Goal: Task Accomplishment & Management: Manage account settings

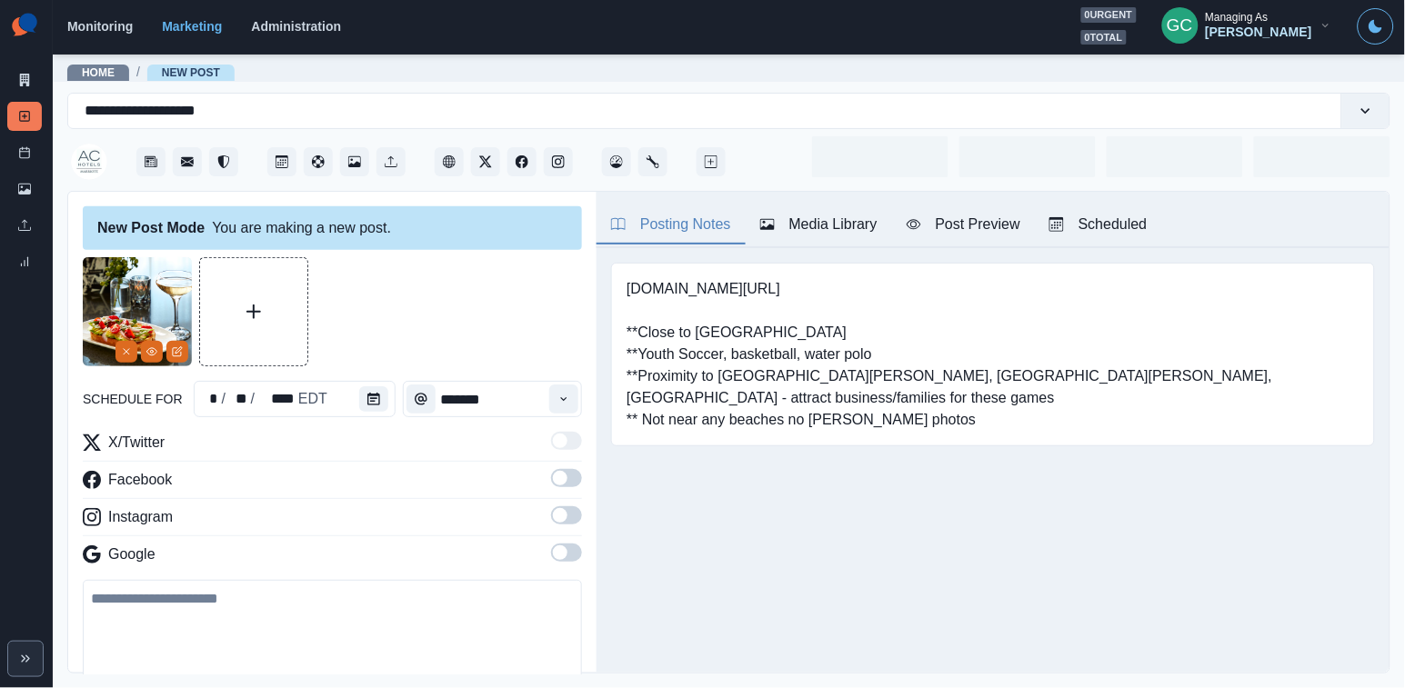
type input "*******"
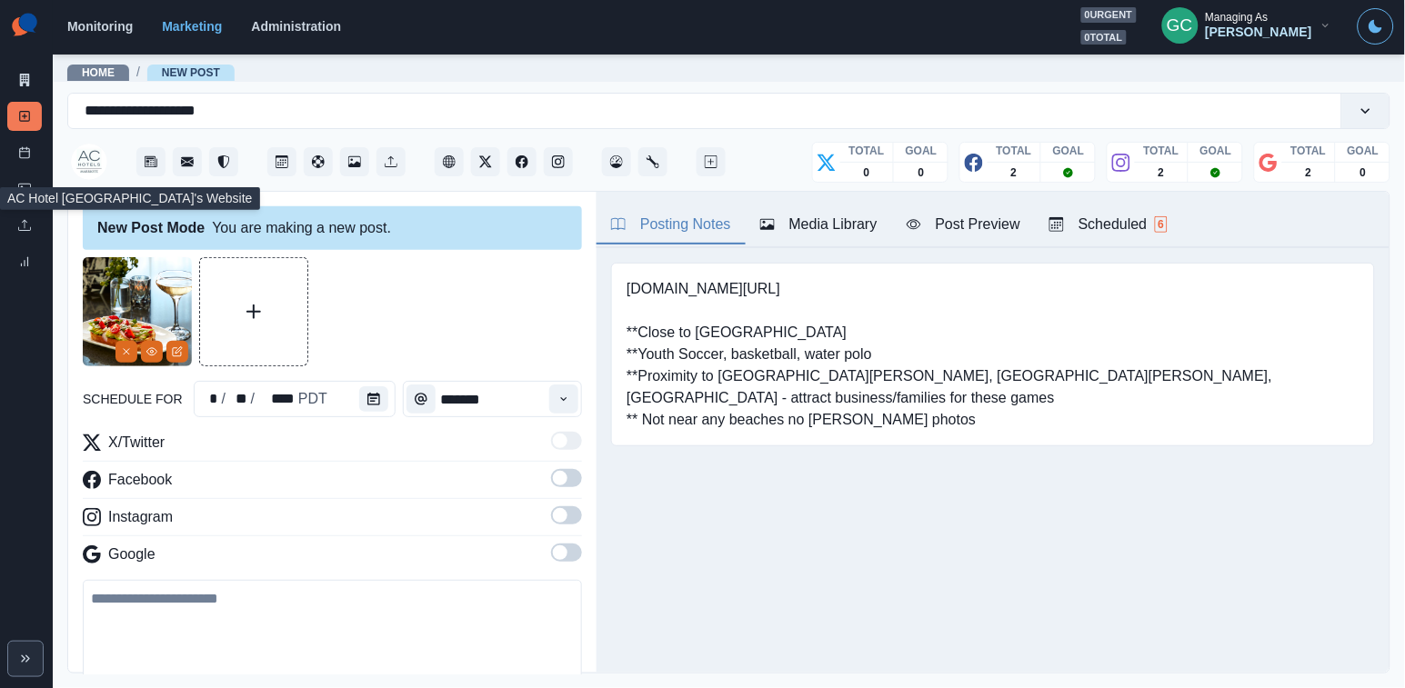
click at [85, 158] on img at bounding box center [89, 162] width 36 height 36
click at [95, 154] on img at bounding box center [89, 162] width 36 height 36
click at [110, 67] on link "Home" at bounding box center [98, 72] width 33 height 13
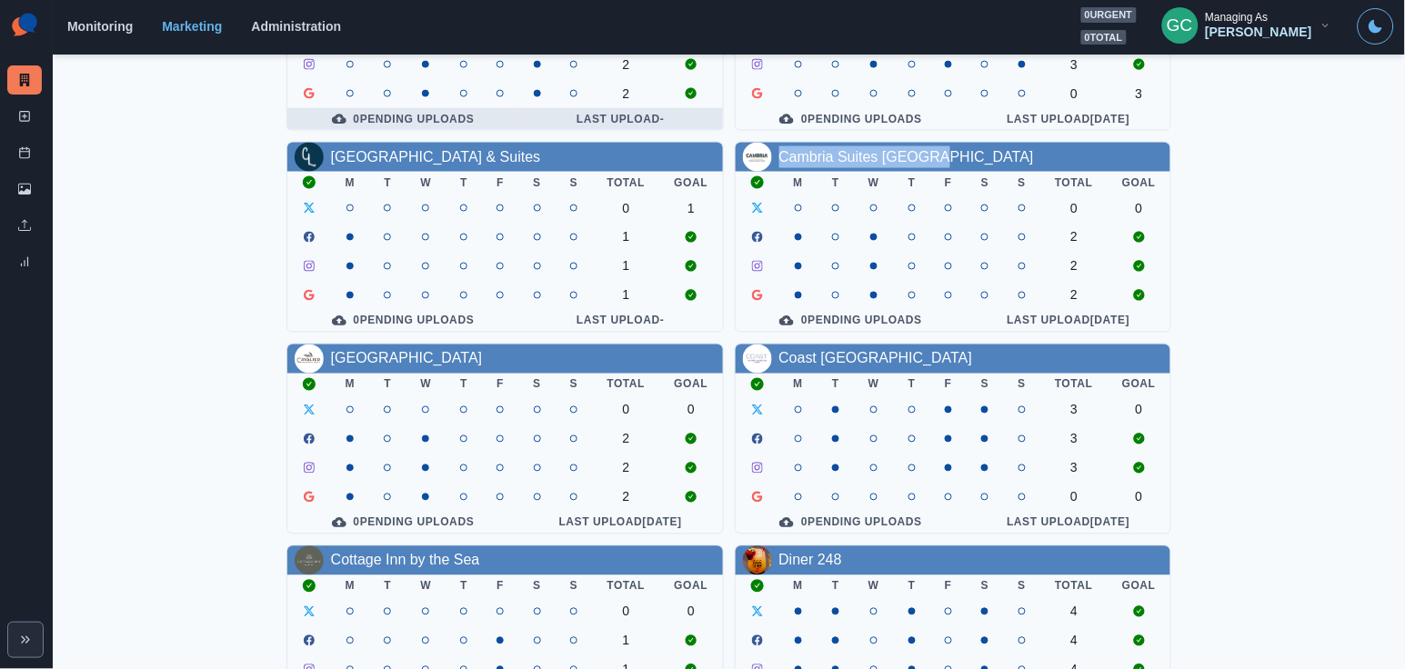
scroll to position [638, 0]
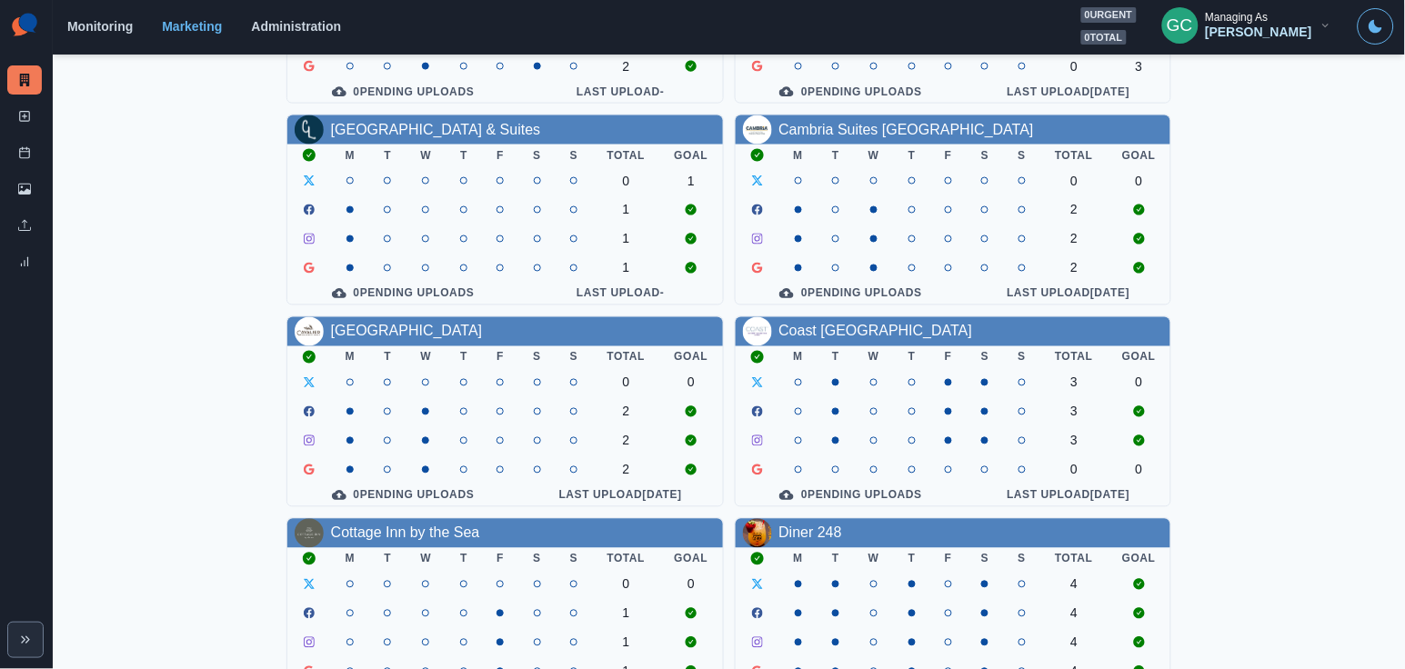
click at [1379, 295] on div "AC Hotel Santa Clara M T W T F S S Total Goal 0 0 2 2 2 0 0 Pending Uploads Las…" at bounding box center [728, 109] width 1323 height 1200
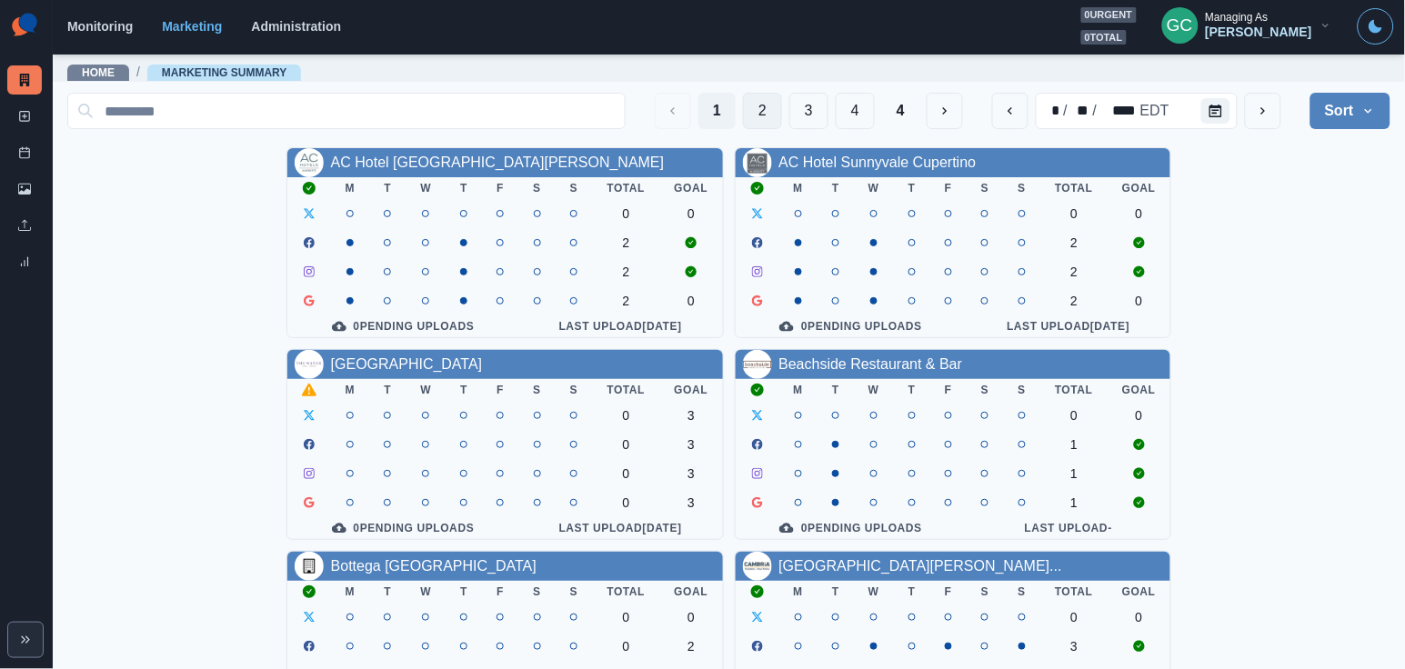
scroll to position [0, 0]
click at [745, 115] on button "2" at bounding box center [762, 111] width 39 height 36
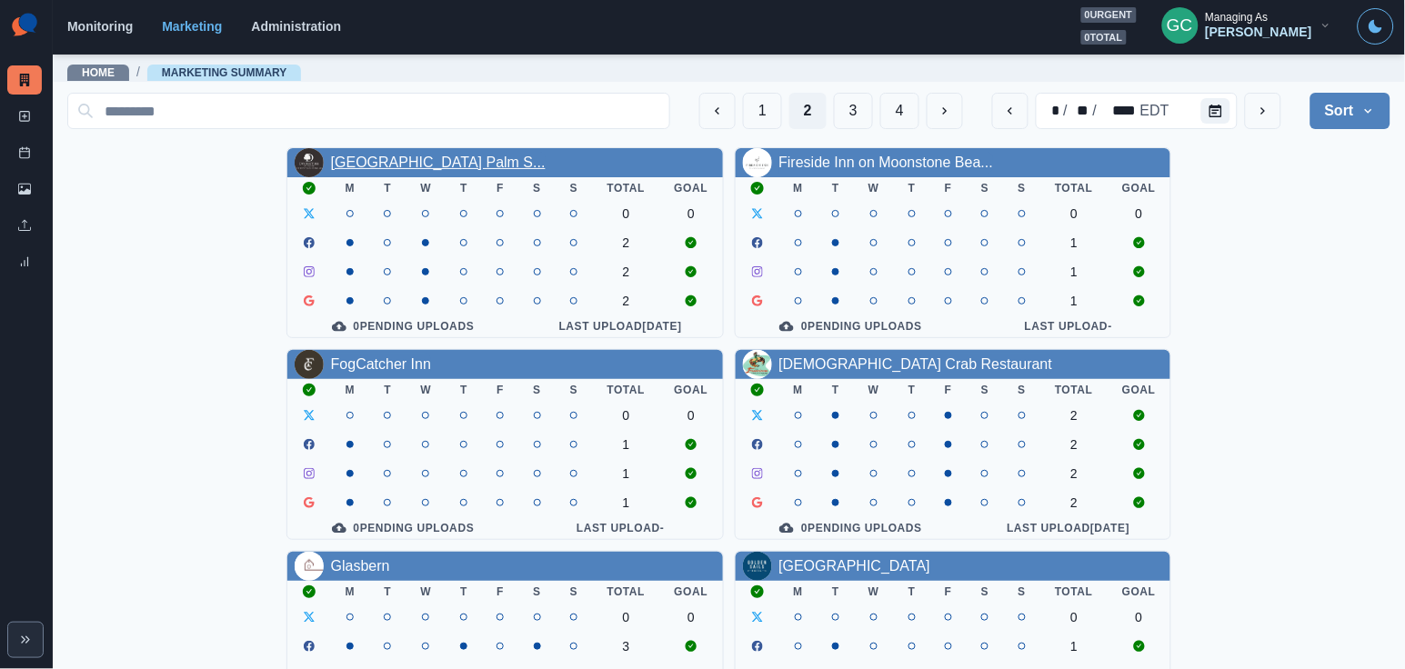
click at [454, 165] on link "DoubleTree Golf Resort Palm S..." at bounding box center [438, 162] width 215 height 15
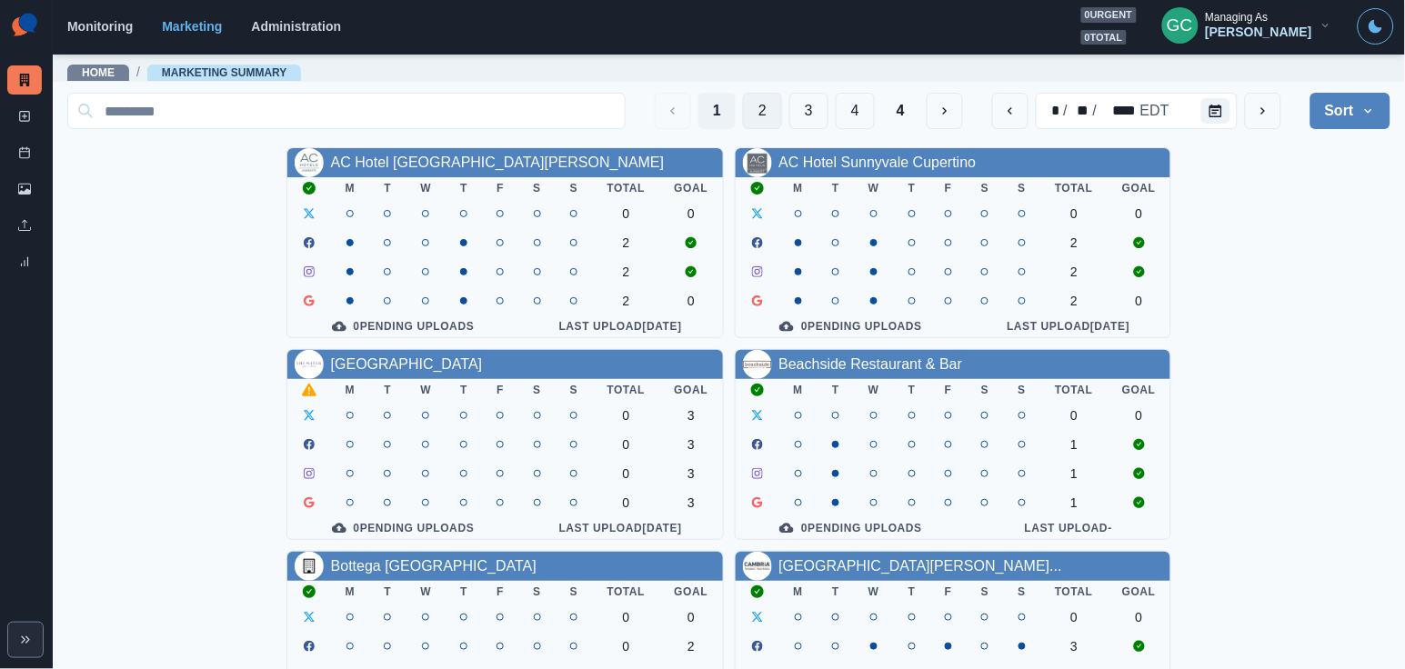
click at [766, 108] on button "2" at bounding box center [762, 111] width 39 height 36
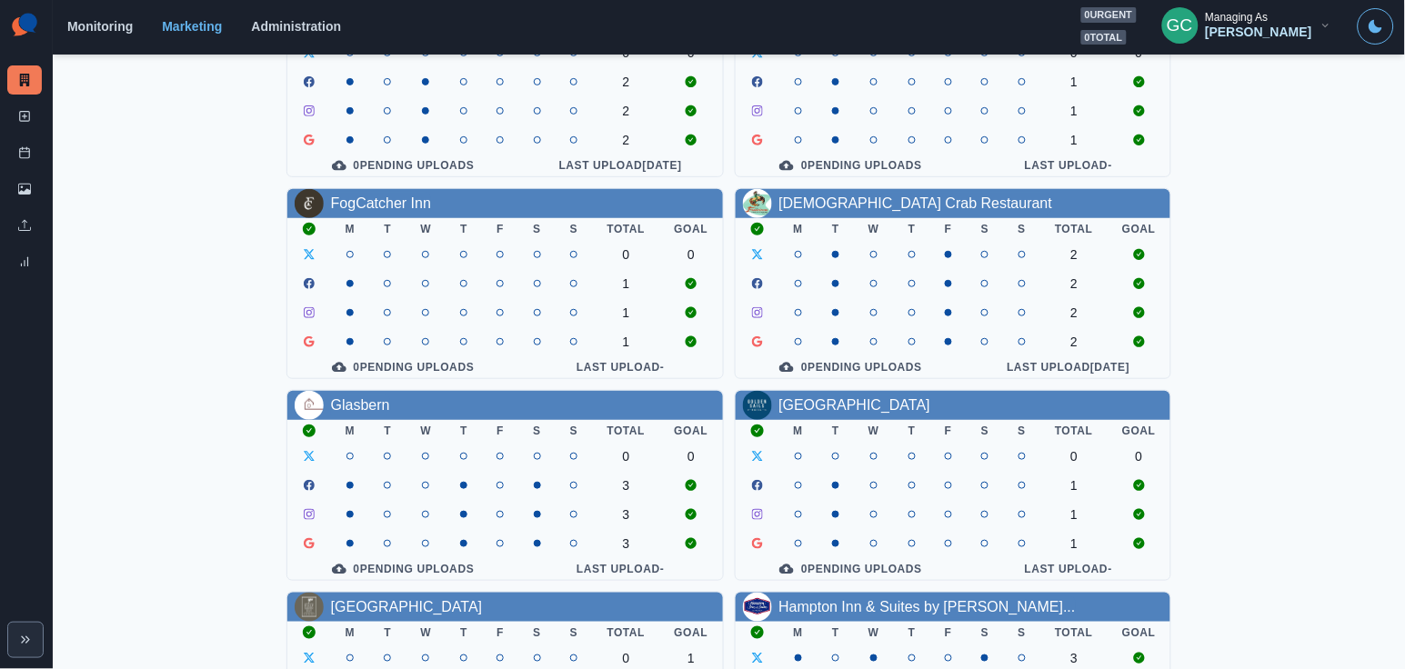
scroll to position [167, 0]
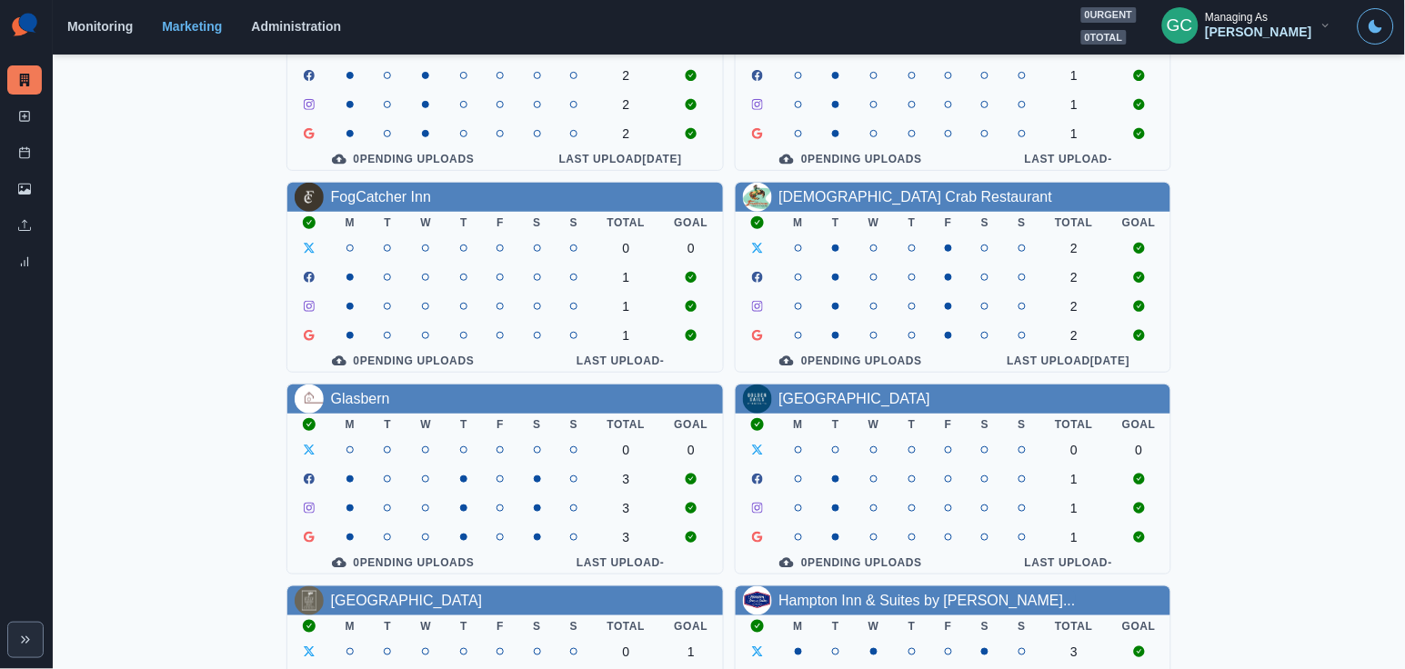
click at [226, 322] on div "DoubleTree Golf Resort Palm S... M T W T F S S Total Goal 0 0 2 2 2 0 Pending U…" at bounding box center [728, 580] width 1323 height 1200
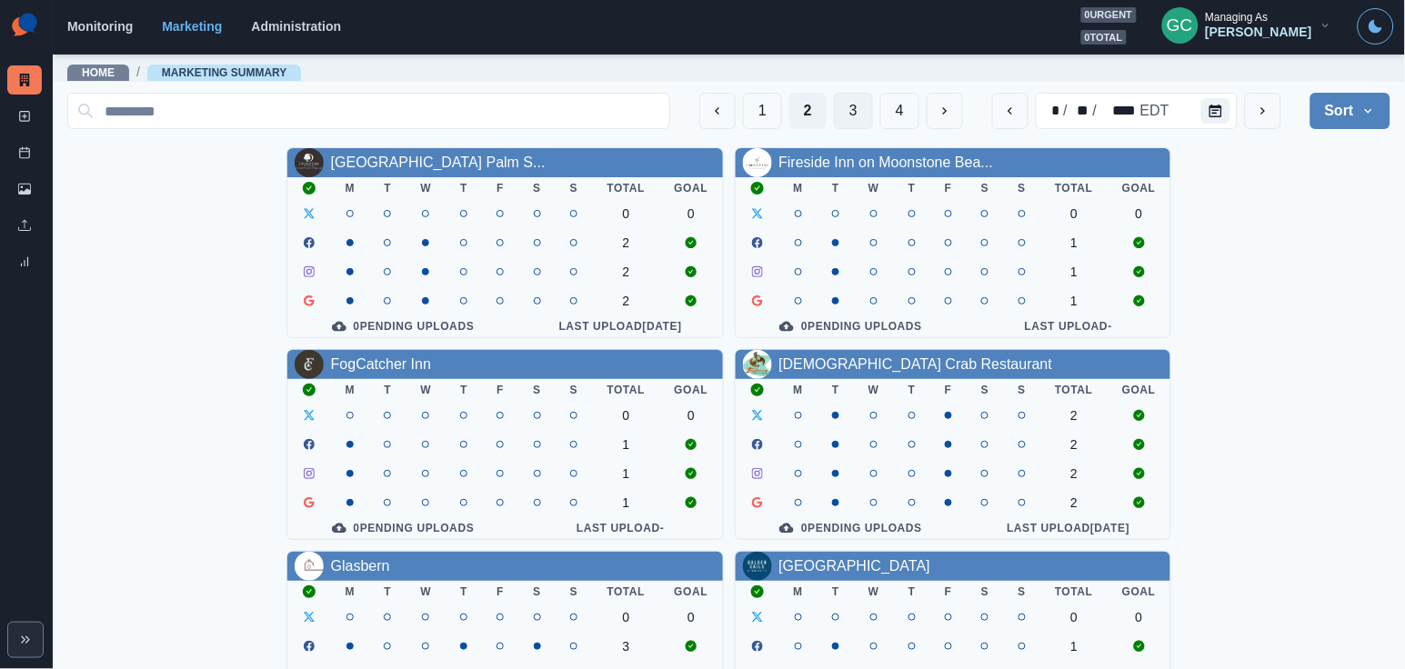
scroll to position [0, 0]
click at [853, 118] on button "3" at bounding box center [853, 111] width 39 height 36
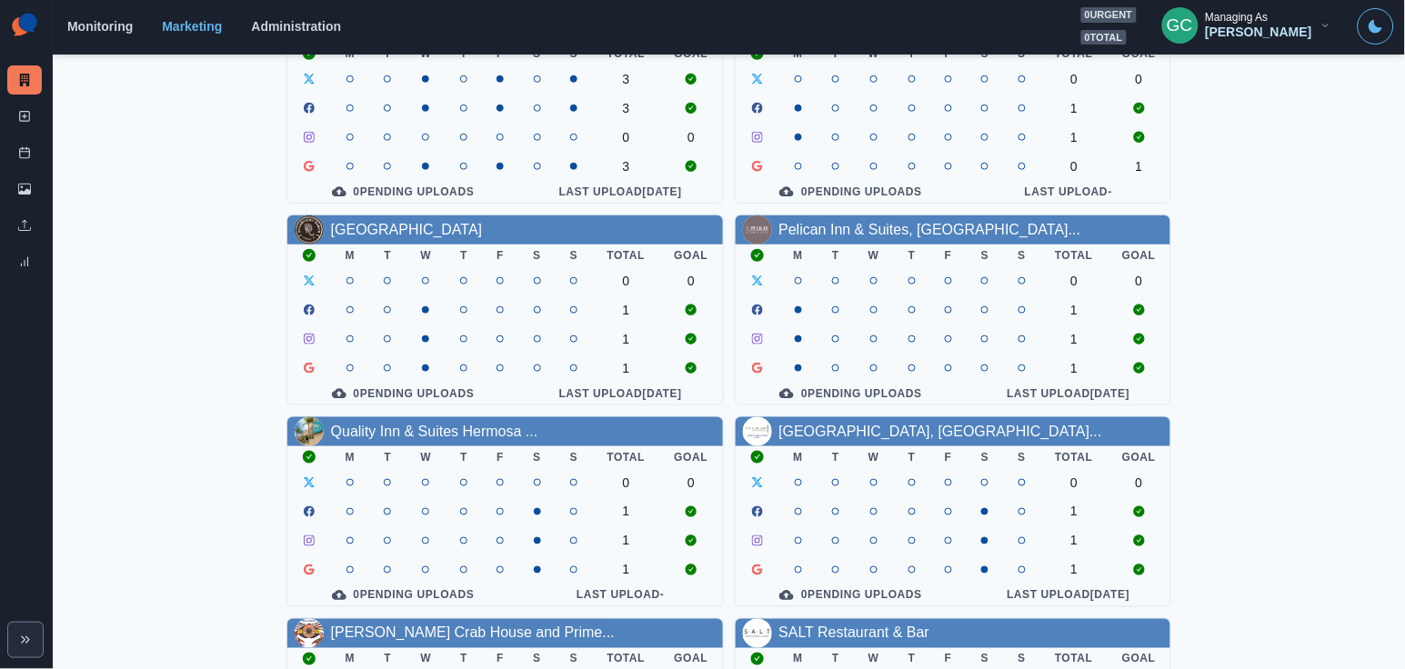
scroll to position [358, 0]
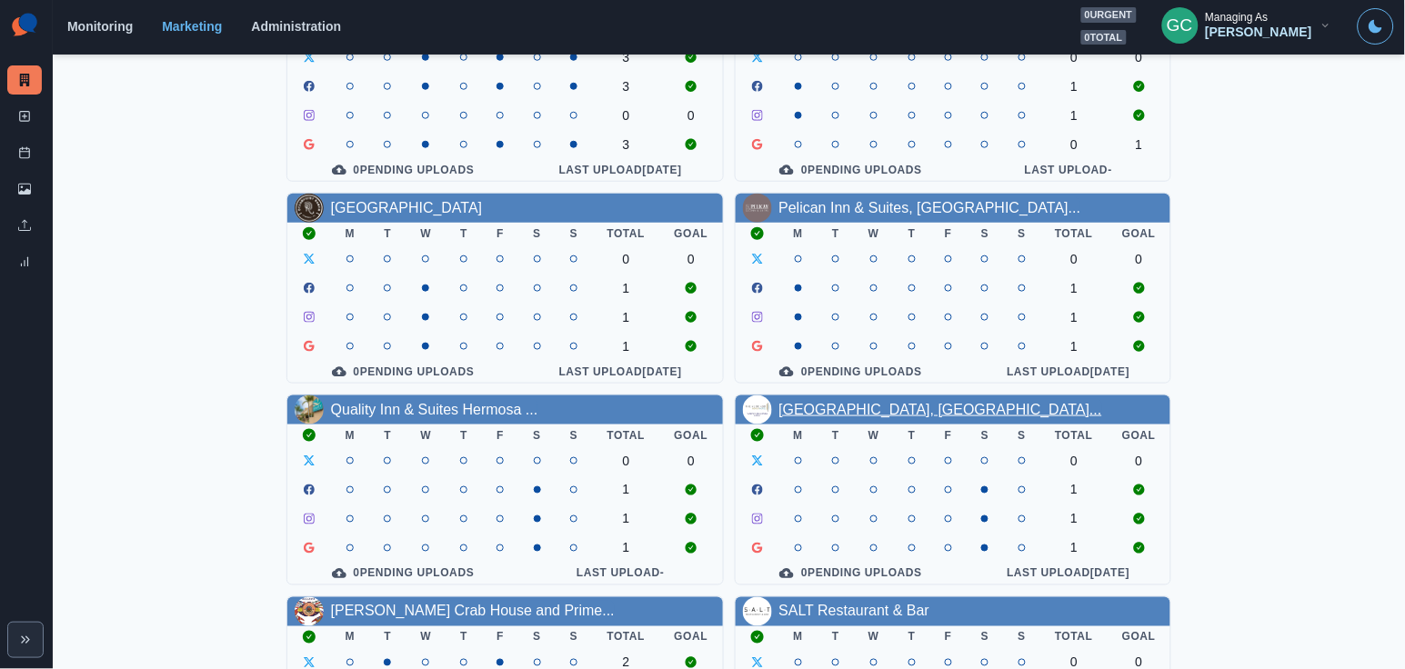
click at [881, 416] on link "Redondo Beach Hotel, Tapestry..." at bounding box center [940, 409] width 323 height 15
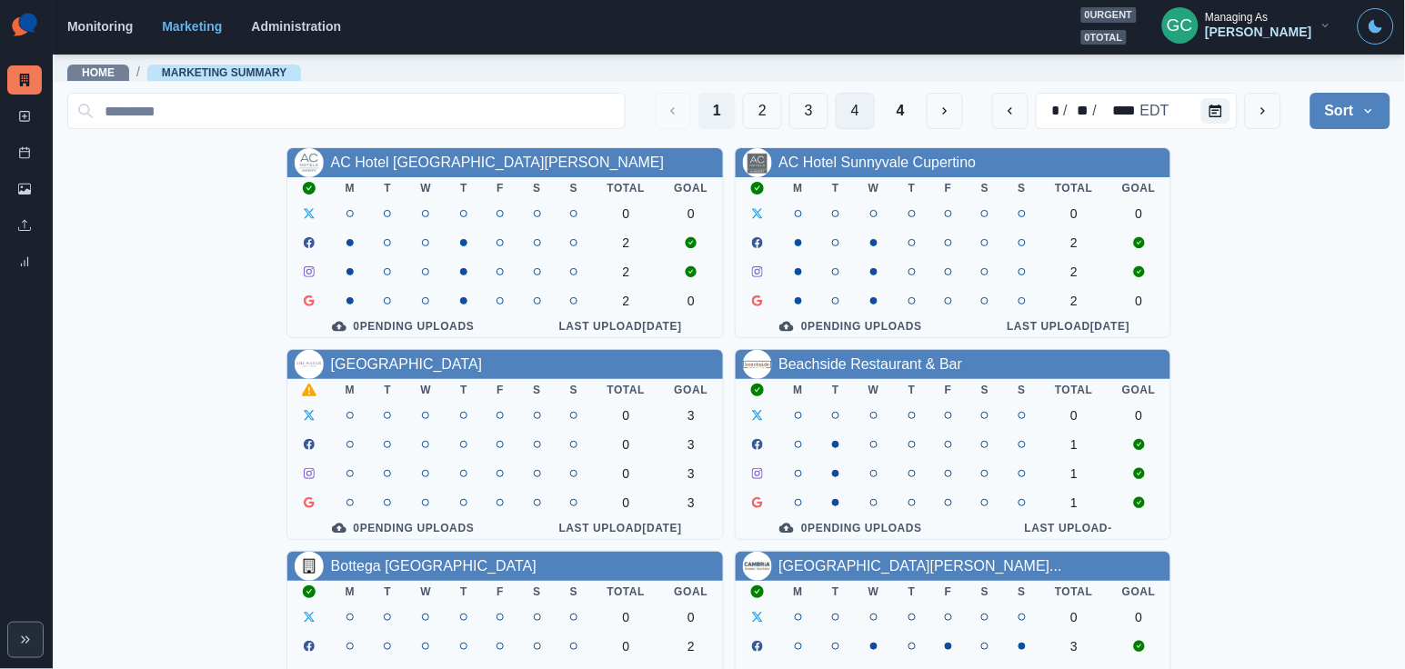
click at [836, 112] on button "4" at bounding box center [855, 111] width 39 height 36
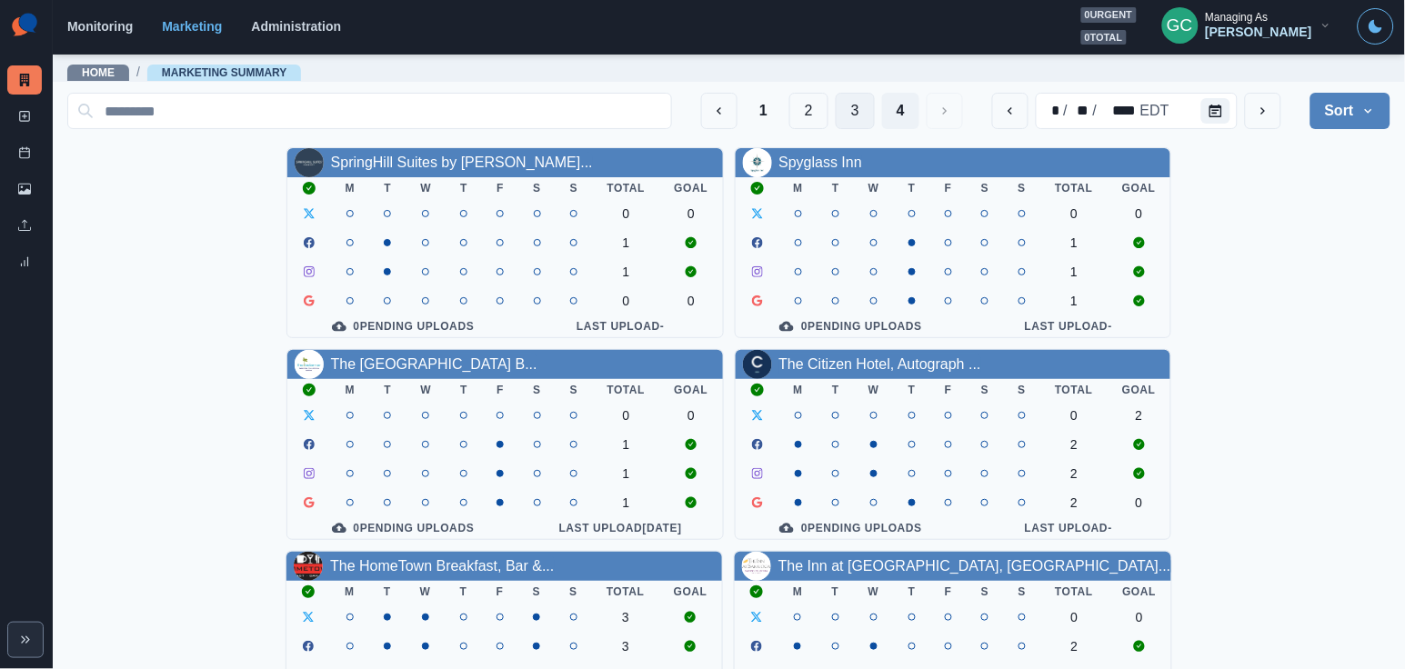
click at [863, 117] on button "3" at bounding box center [855, 111] width 39 height 36
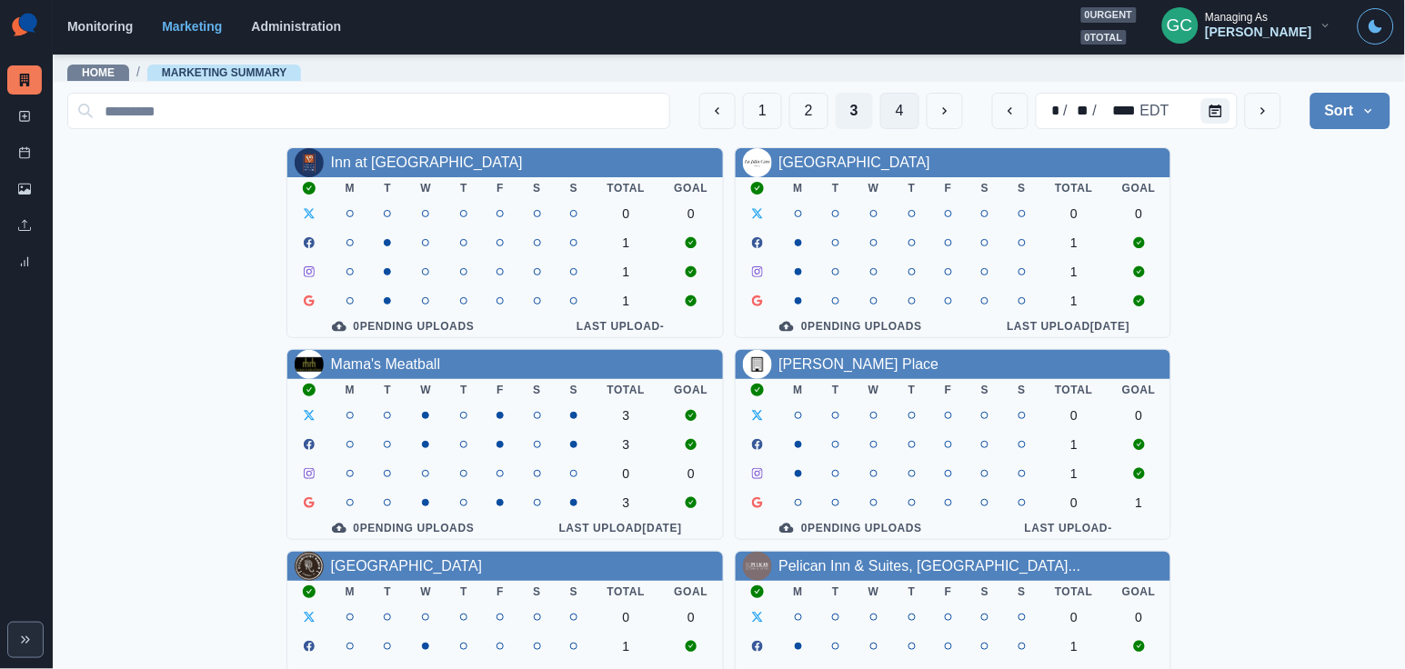
click at [895, 107] on button "4" at bounding box center [899, 111] width 39 height 36
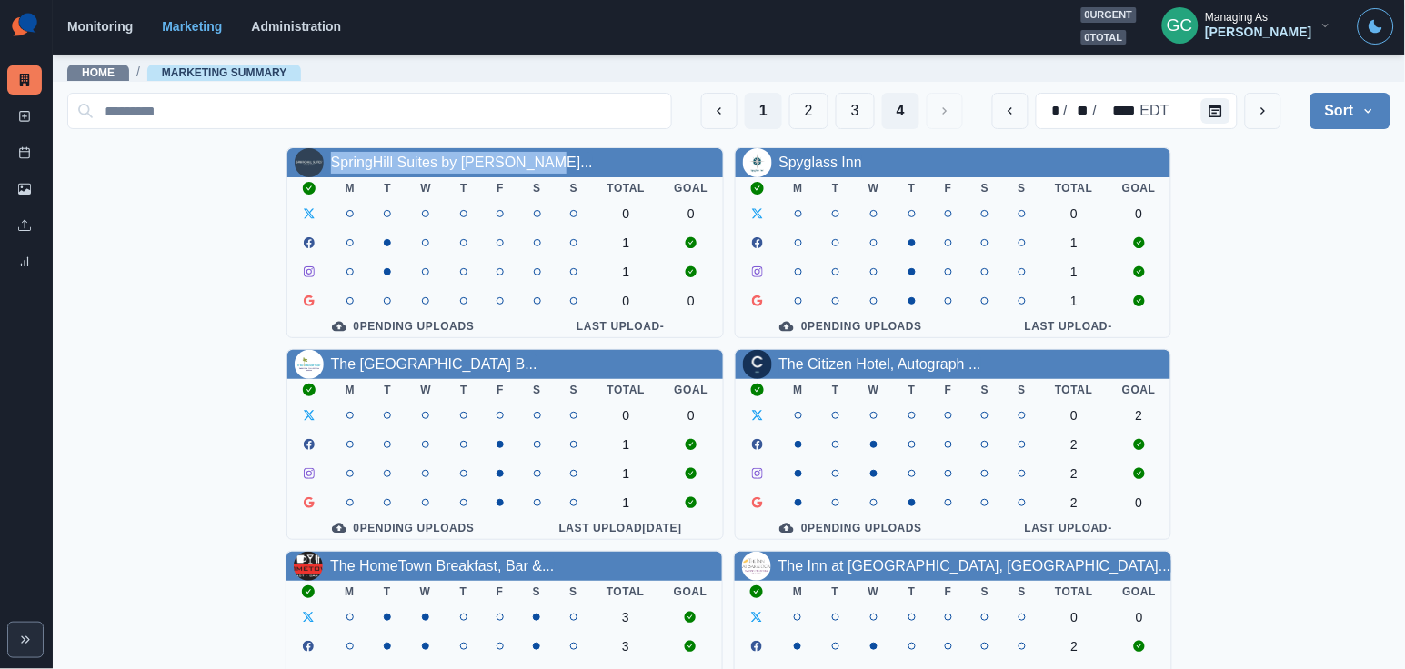
click at [756, 120] on button "1" at bounding box center [763, 111] width 37 height 36
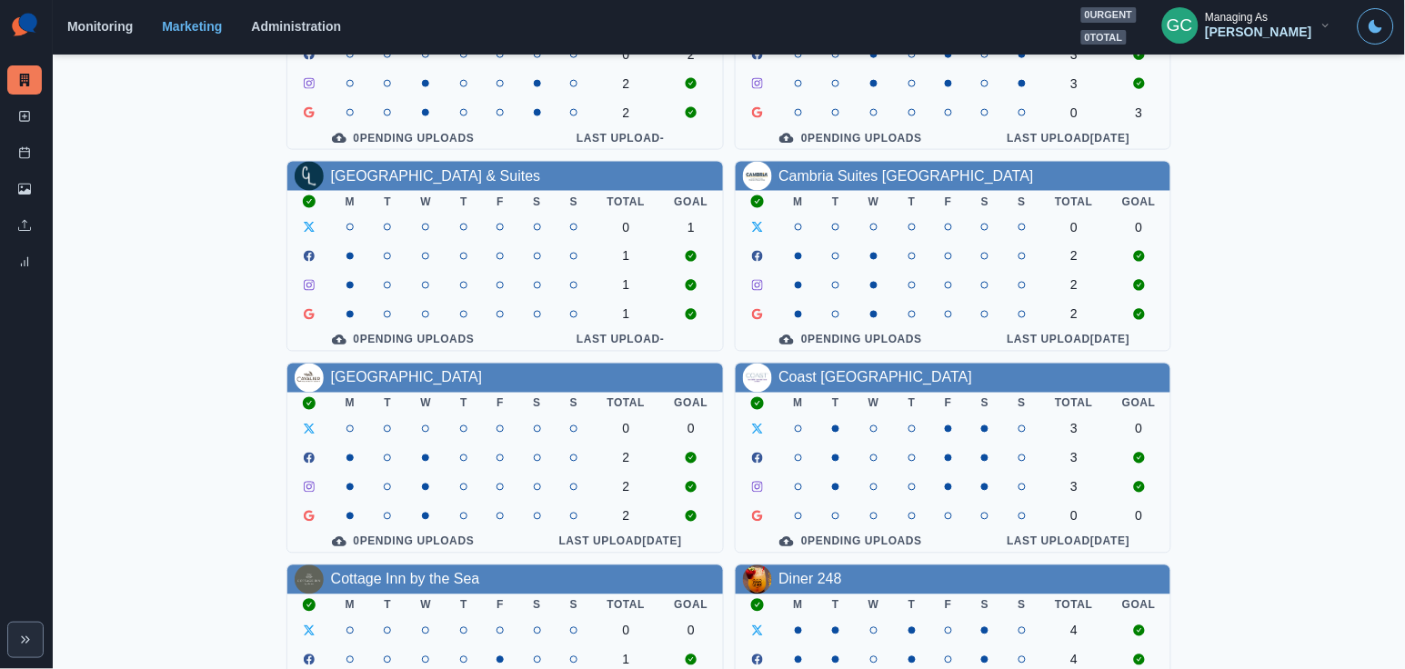
scroll to position [663, 0]
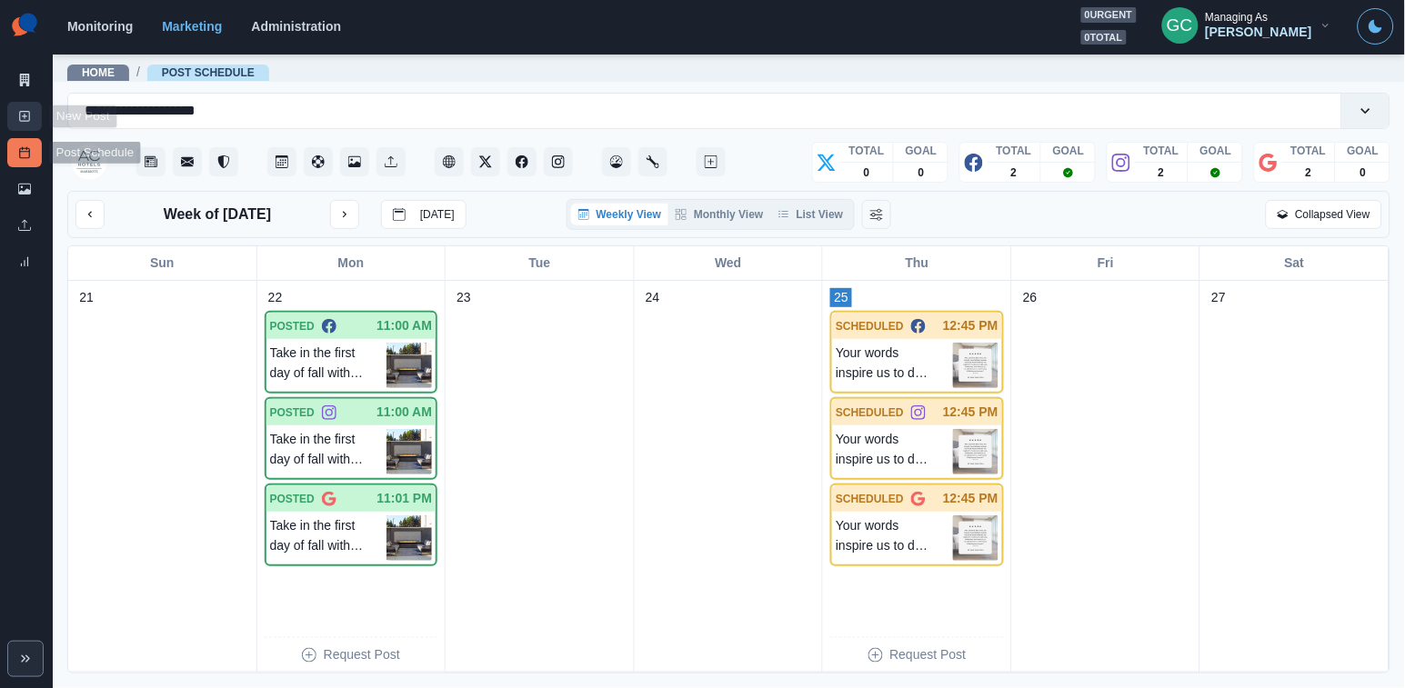
click at [28, 112] on icon at bounding box center [24, 116] width 13 height 13
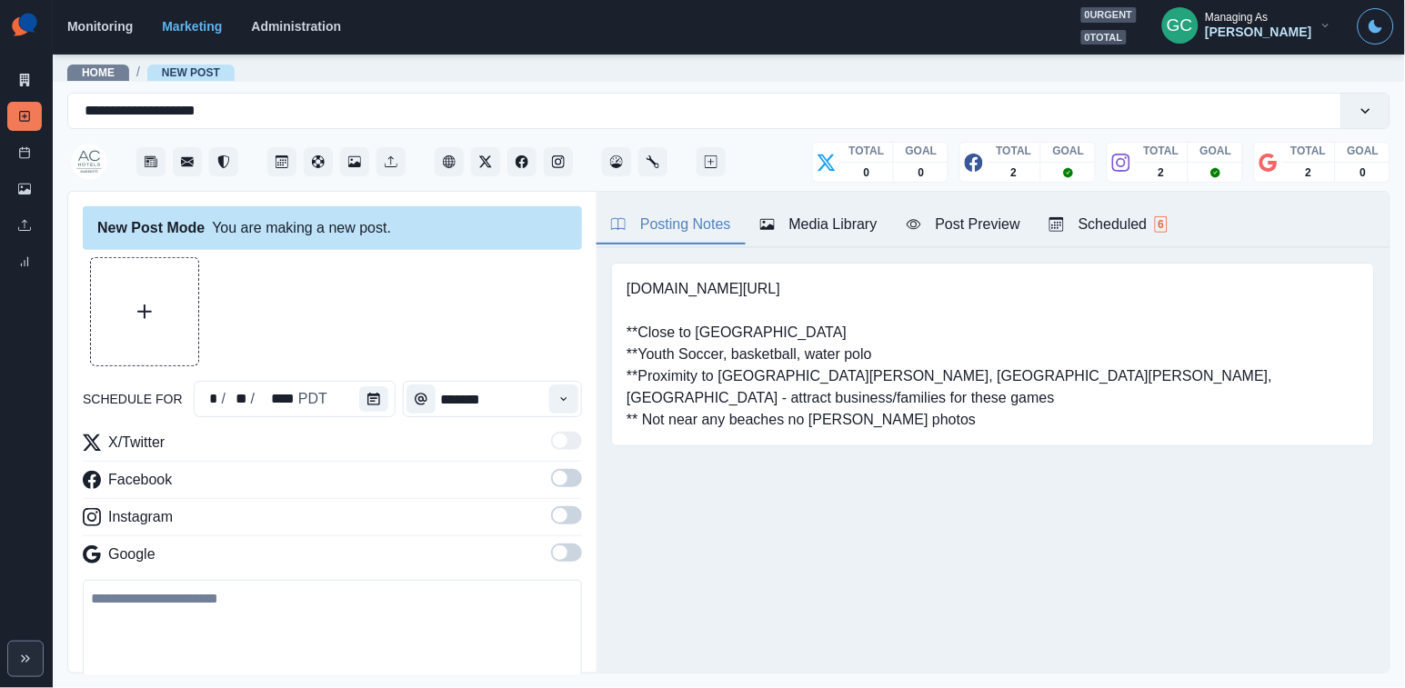
click at [1138, 216] on div "Scheduled 6" at bounding box center [1108, 225] width 118 height 22
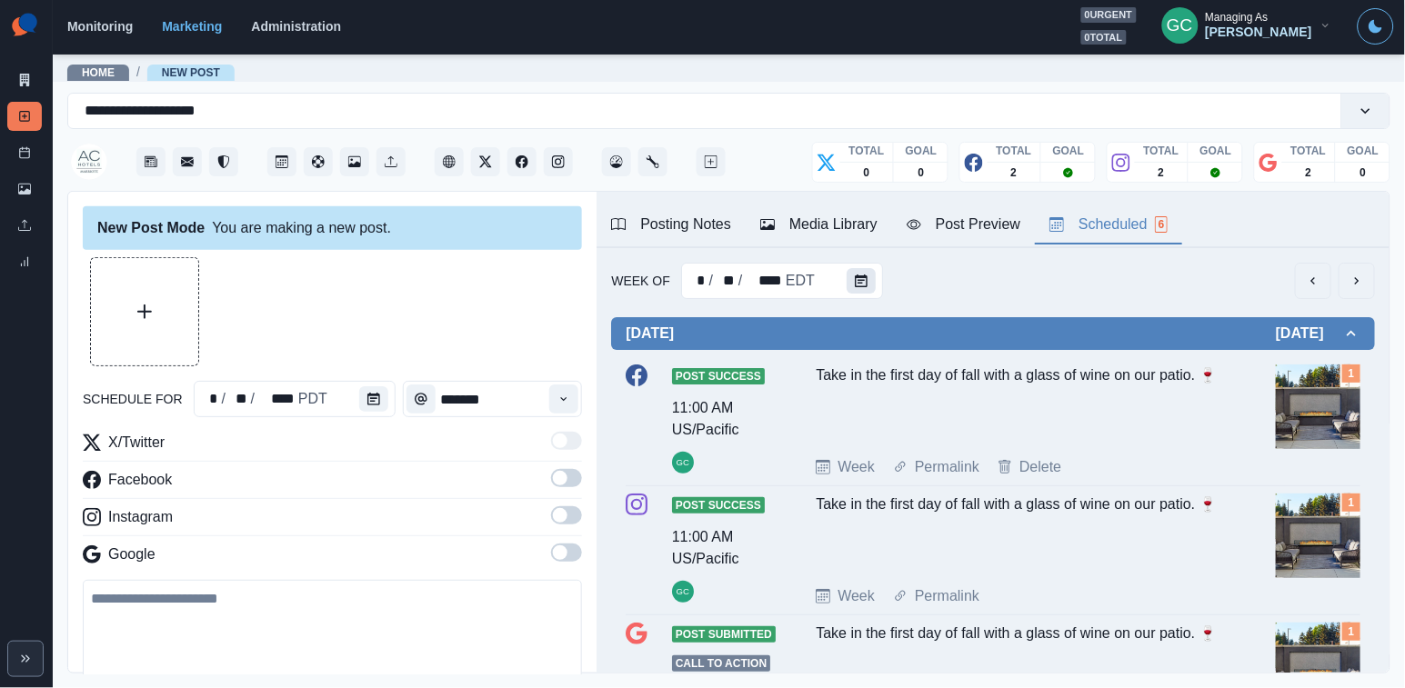
click at [861, 284] on icon "Calendar" at bounding box center [861, 281] width 13 height 13
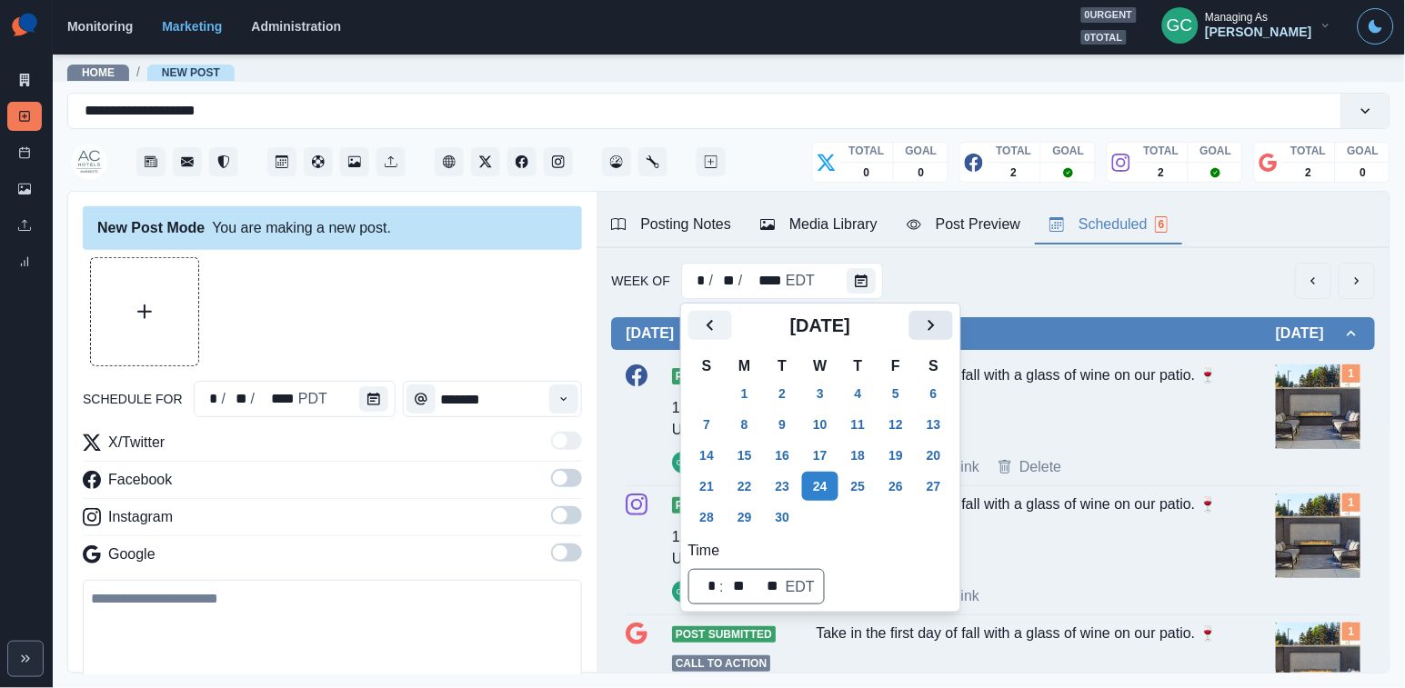
click at [942, 329] on icon "Next" at bounding box center [931, 326] width 22 height 22
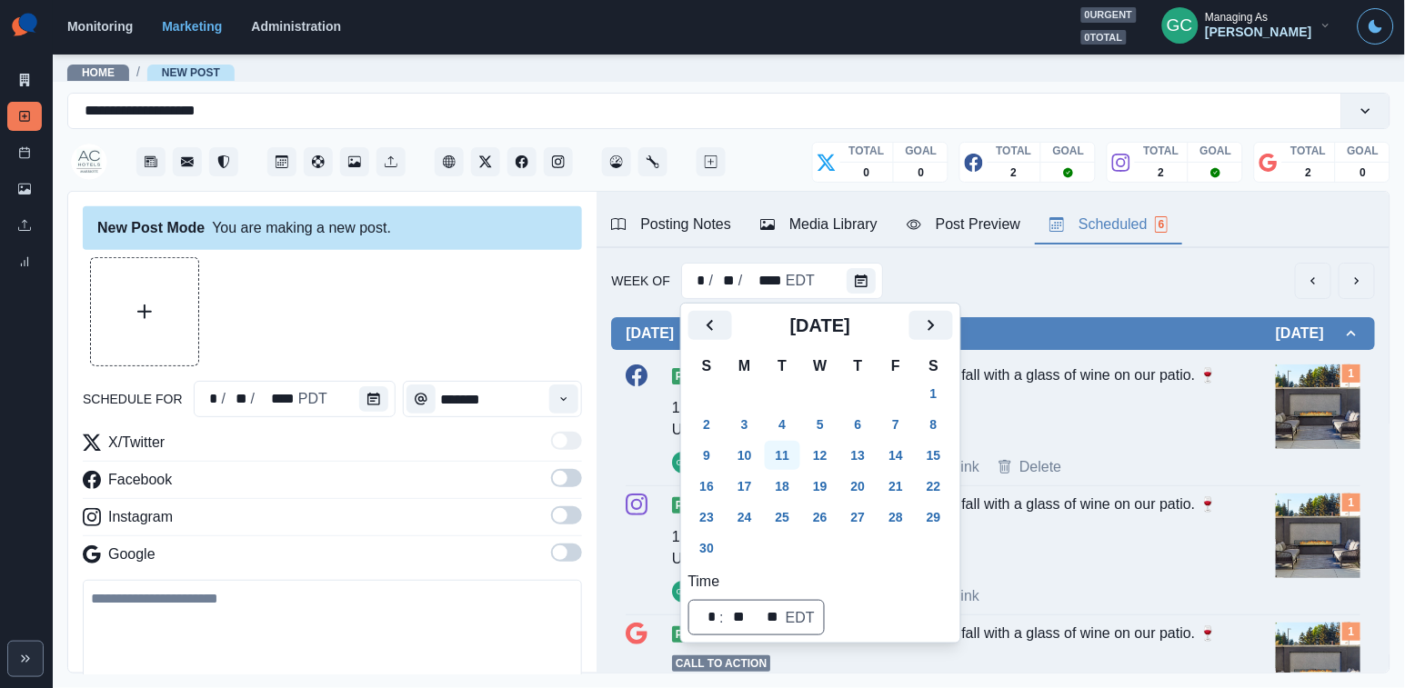
click at [779, 454] on button "11" at bounding box center [783, 455] width 36 height 29
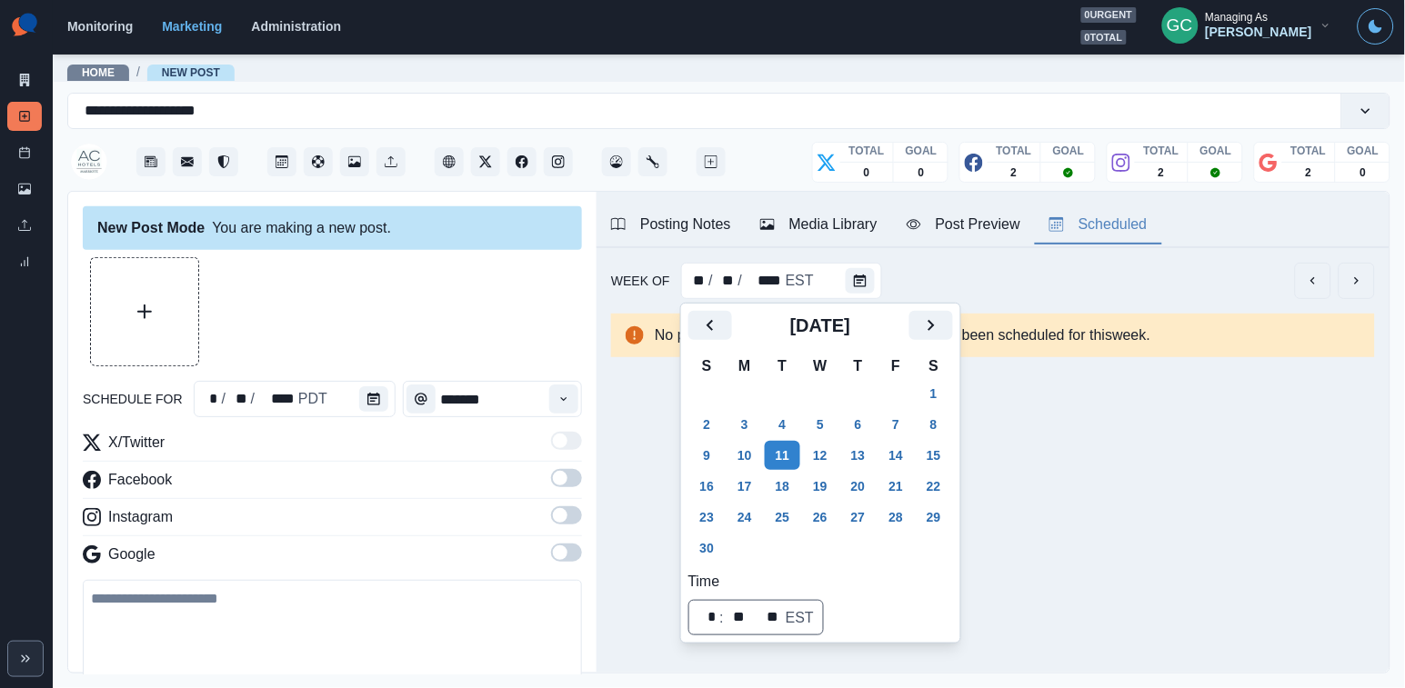
click at [390, 408] on div at bounding box center [377, 399] width 36 height 36
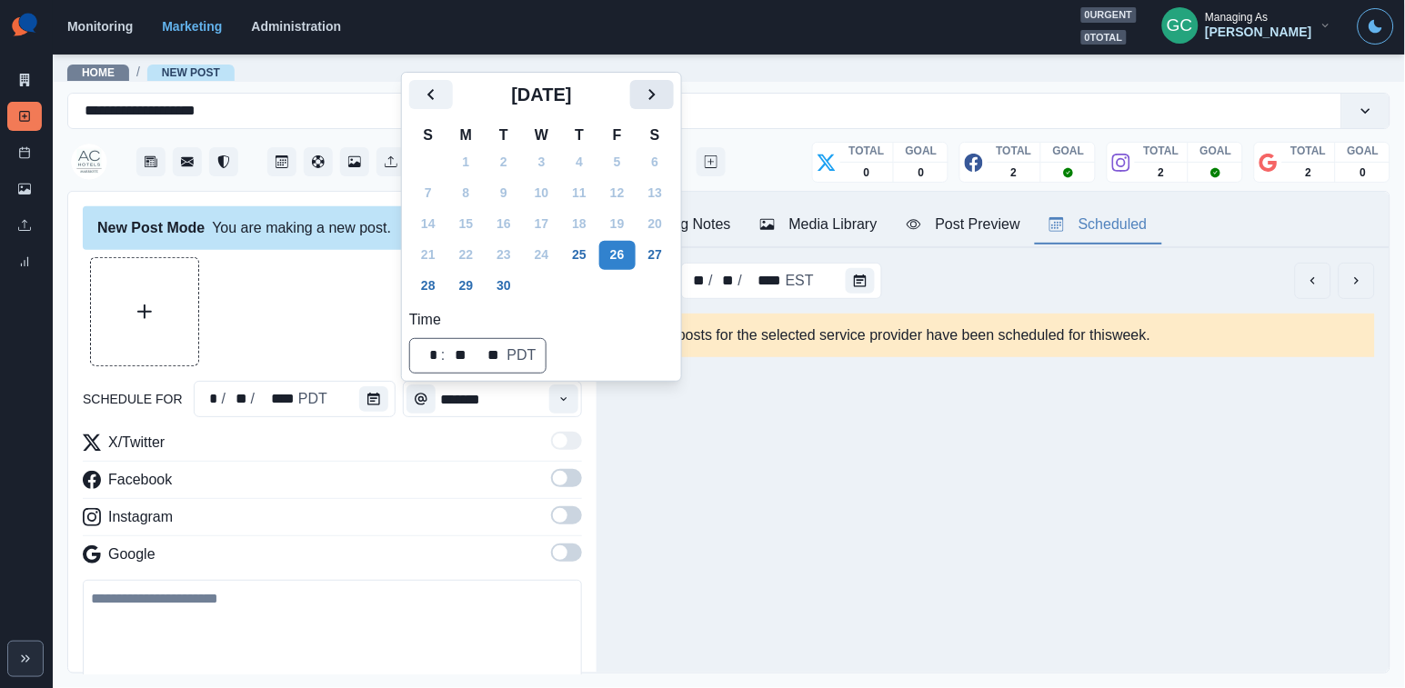
click at [674, 88] on button "Next" at bounding box center [652, 94] width 44 height 29
click at [663, 94] on icon "Next" at bounding box center [652, 95] width 22 height 22
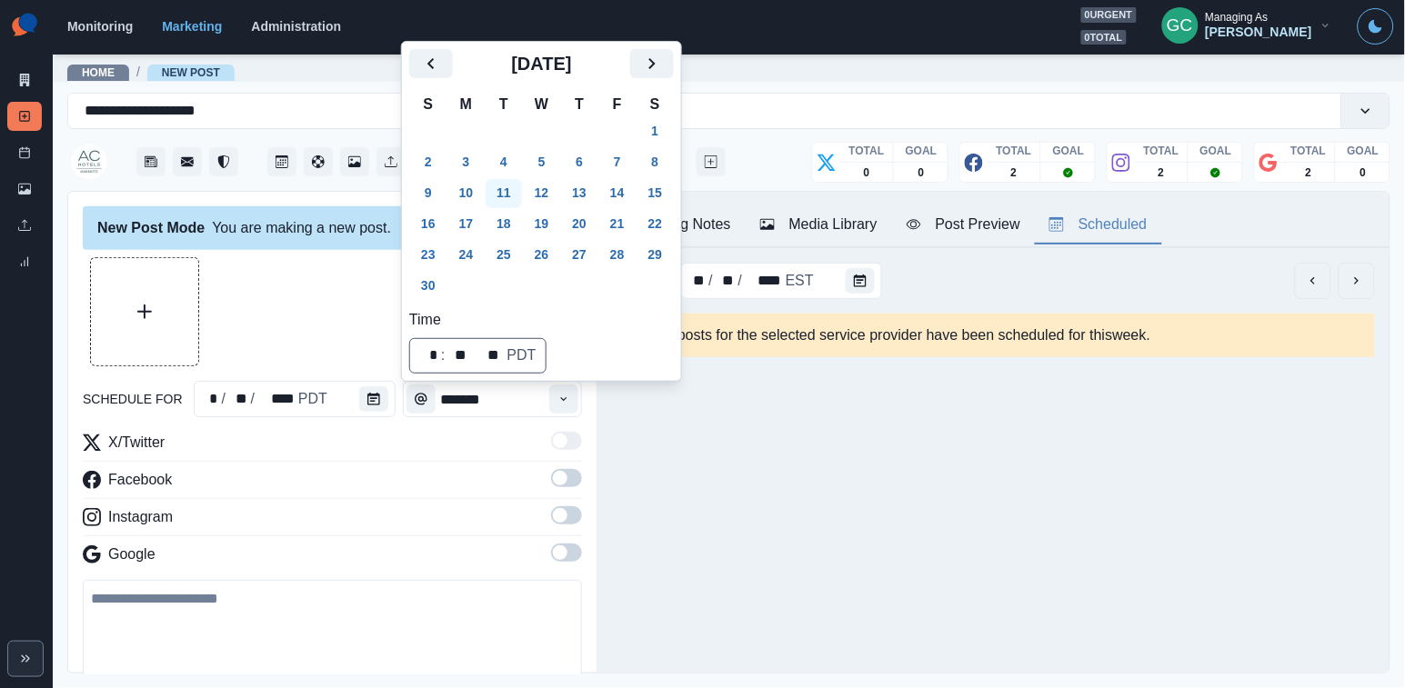
click at [507, 195] on button "11" at bounding box center [504, 193] width 36 height 29
click at [567, 406] on button "Time" at bounding box center [563, 399] width 29 height 29
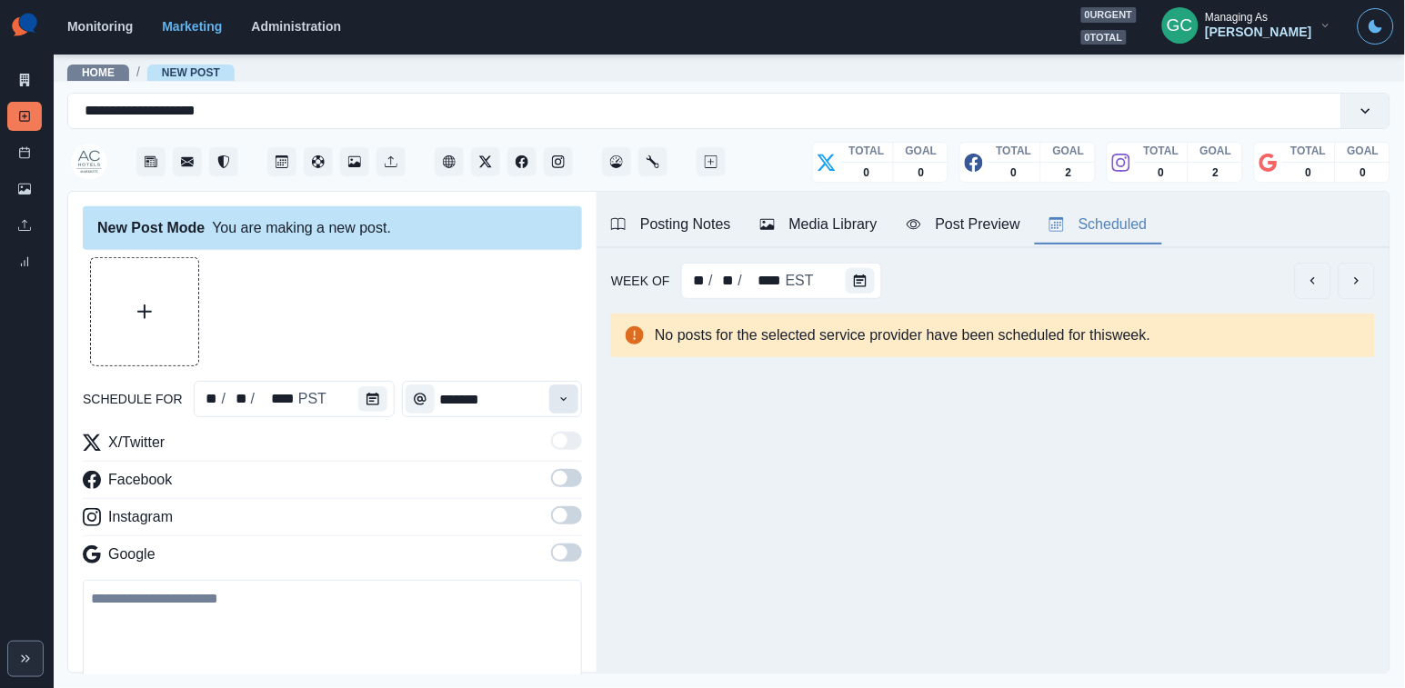
click at [567, 406] on button "Time" at bounding box center [563, 399] width 29 height 29
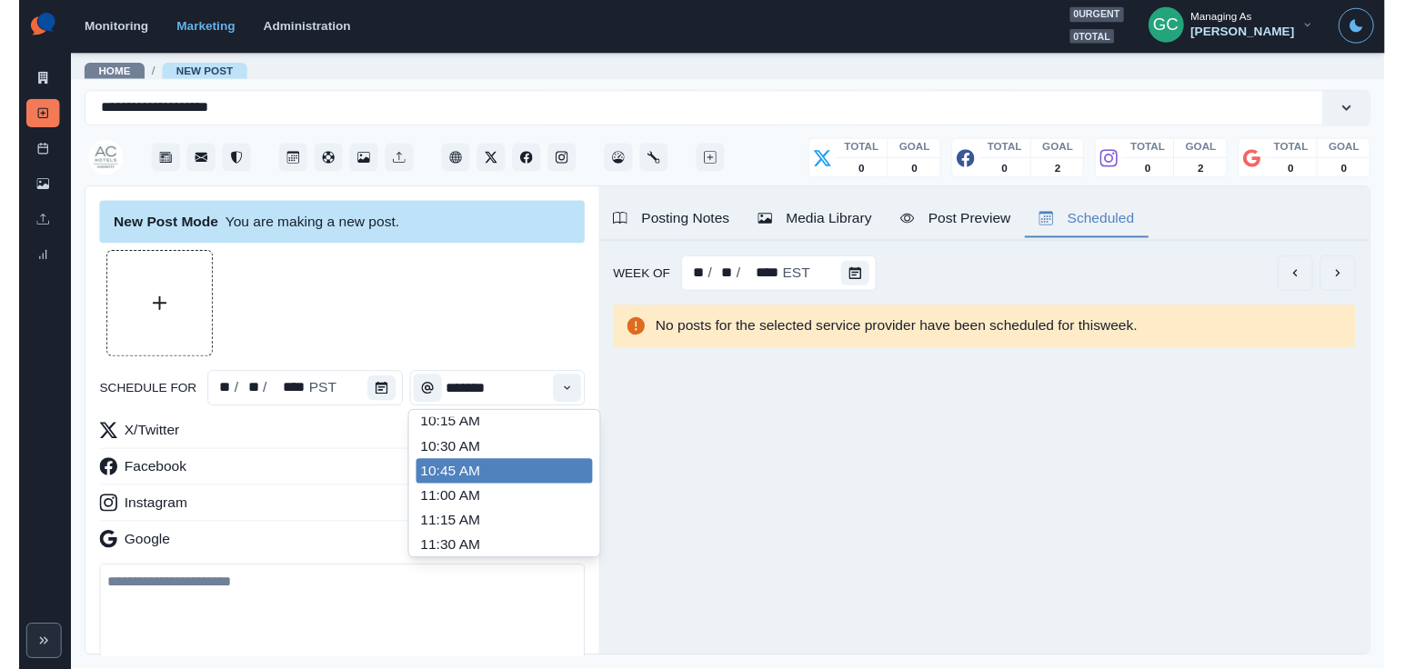
scroll to position [236, 0]
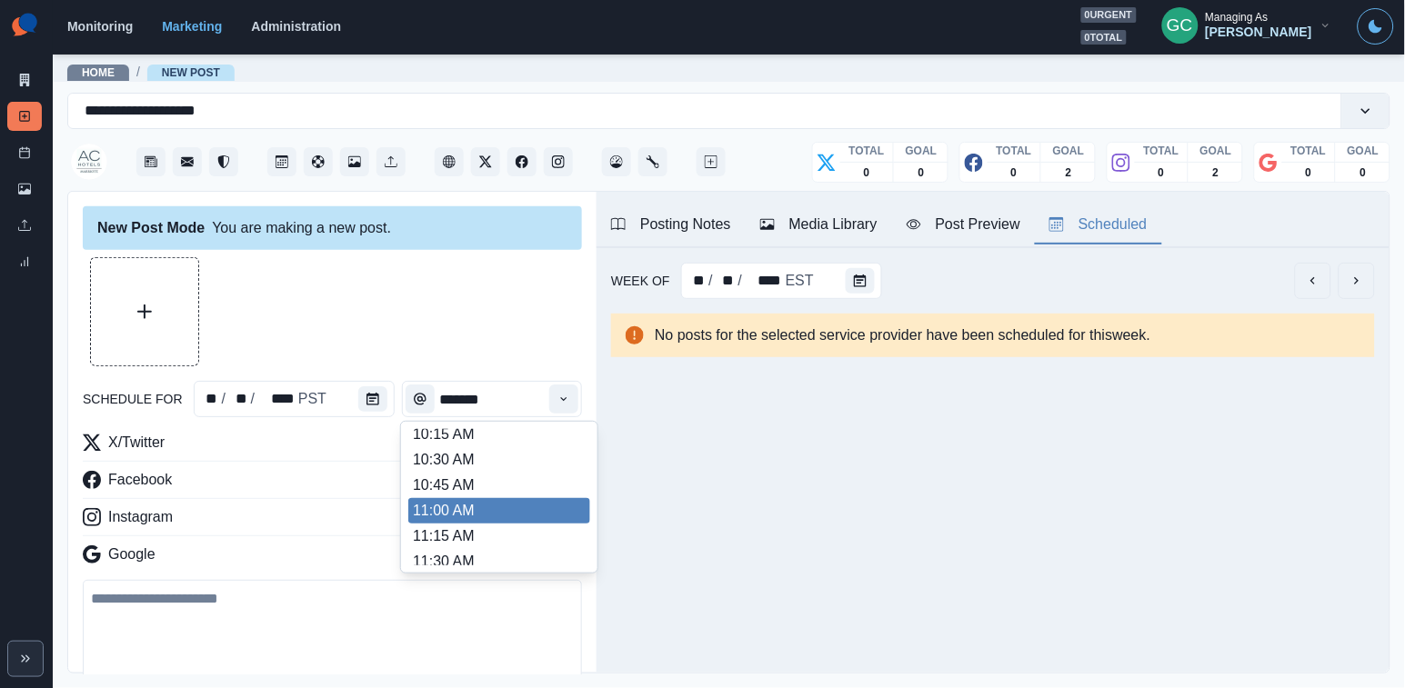
click at [498, 513] on li "11:00 AM" at bounding box center [499, 510] width 182 height 25
type input "********"
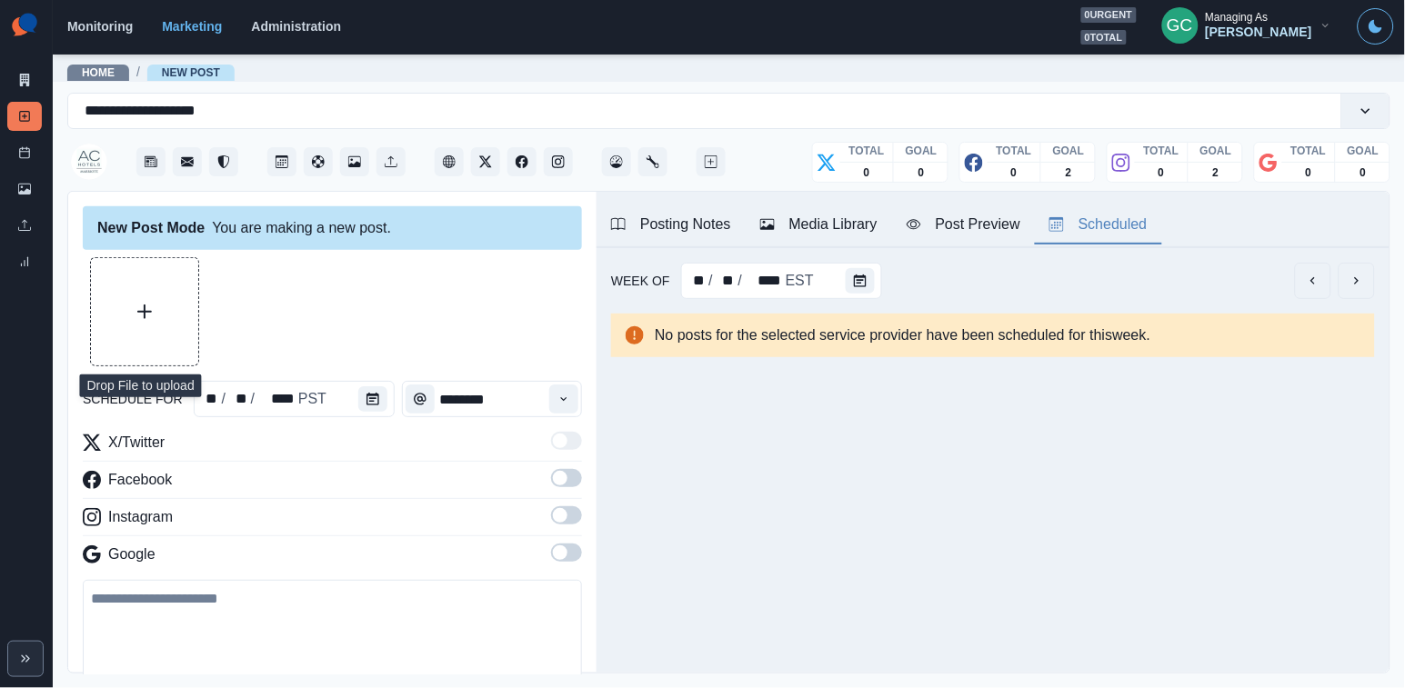
click at [183, 316] on button "Upload Media" at bounding box center [144, 311] width 107 height 107
click at [836, 213] on button "Media Library" at bounding box center [819, 225] width 146 height 38
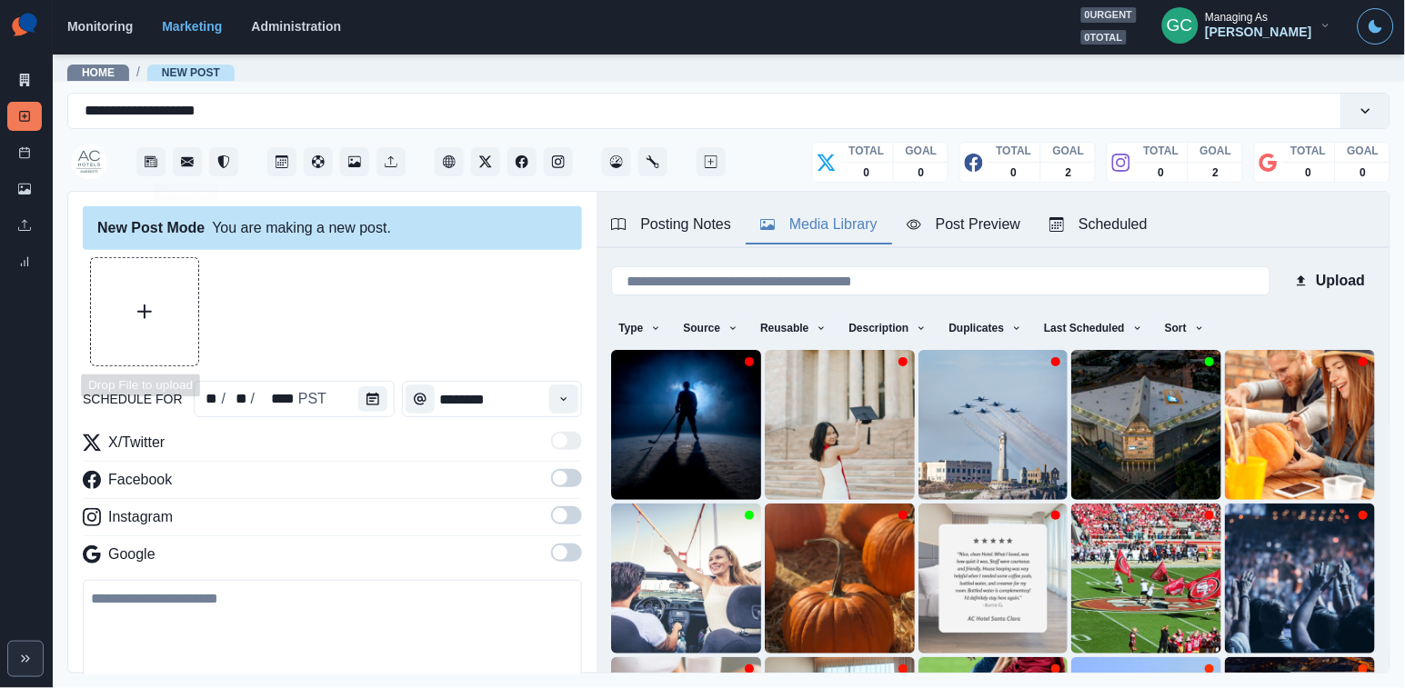
click at [113, 322] on button "Upload Media" at bounding box center [144, 311] width 107 height 107
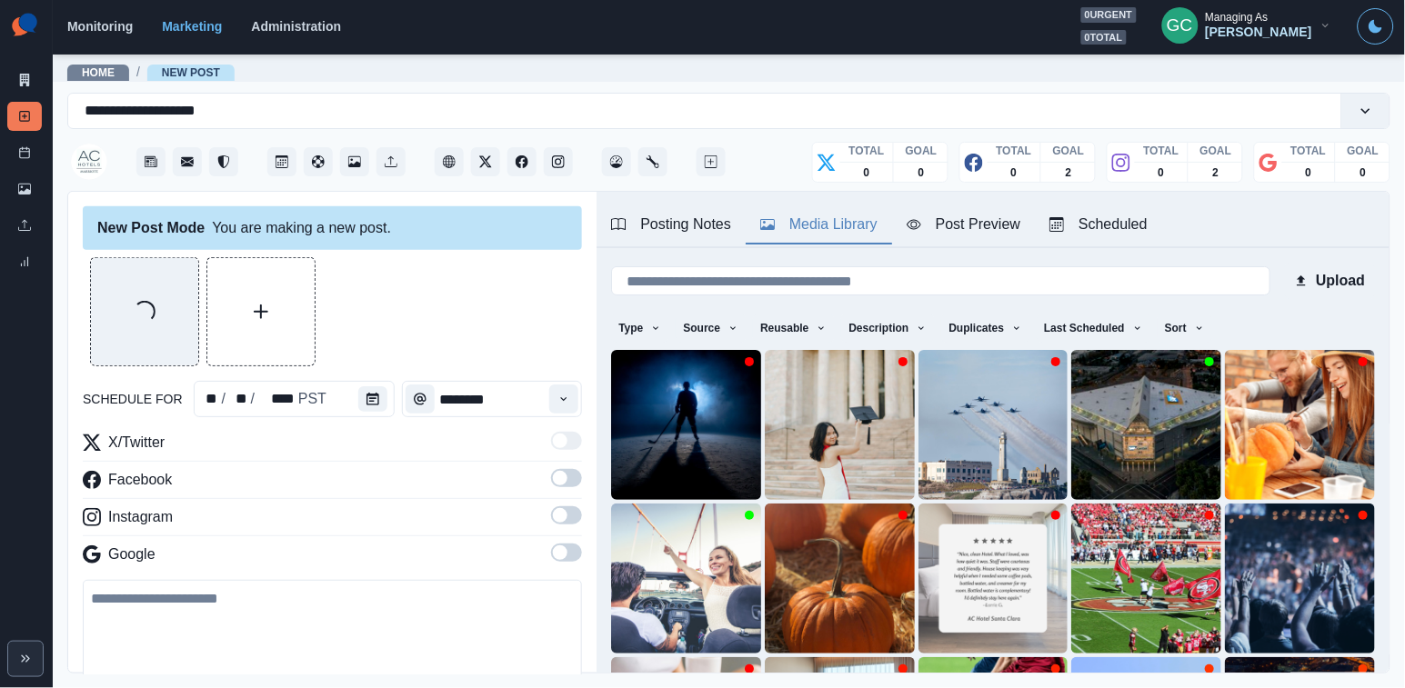
click at [567, 549] on span at bounding box center [566, 553] width 31 height 18
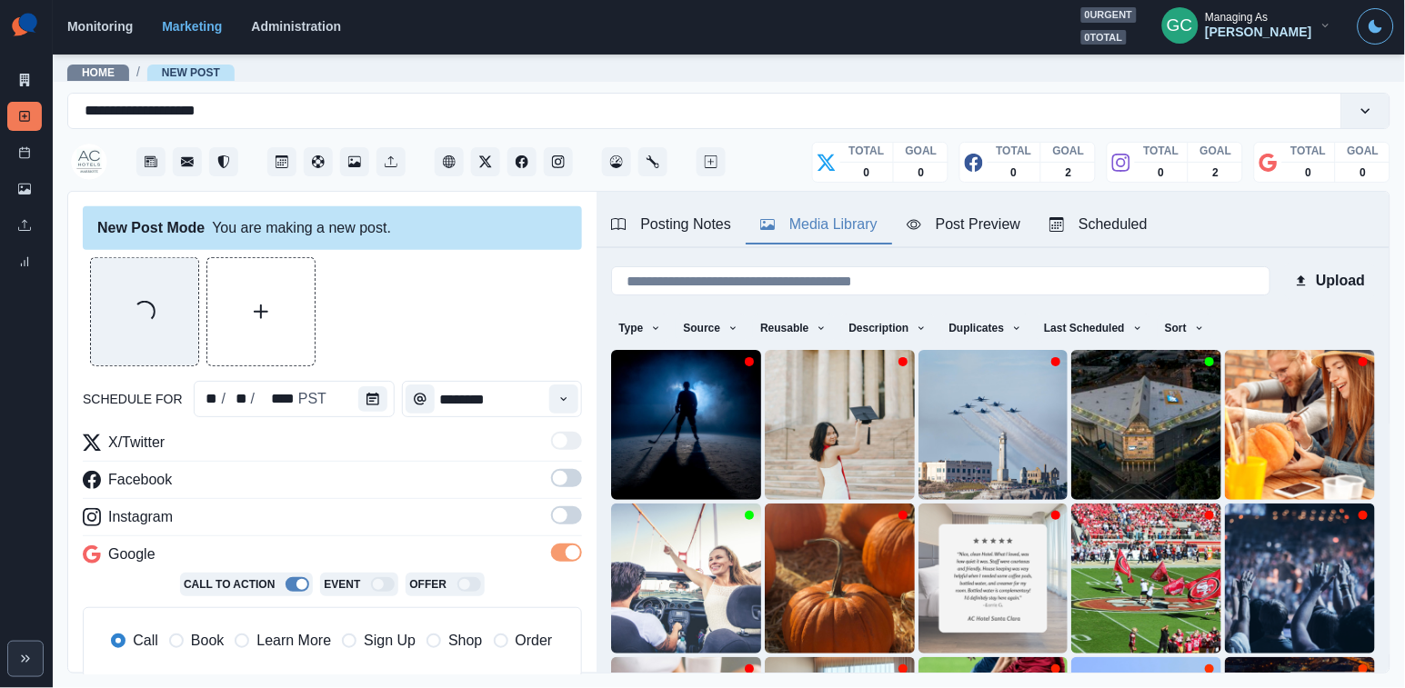
click at [570, 520] on span at bounding box center [566, 515] width 31 height 18
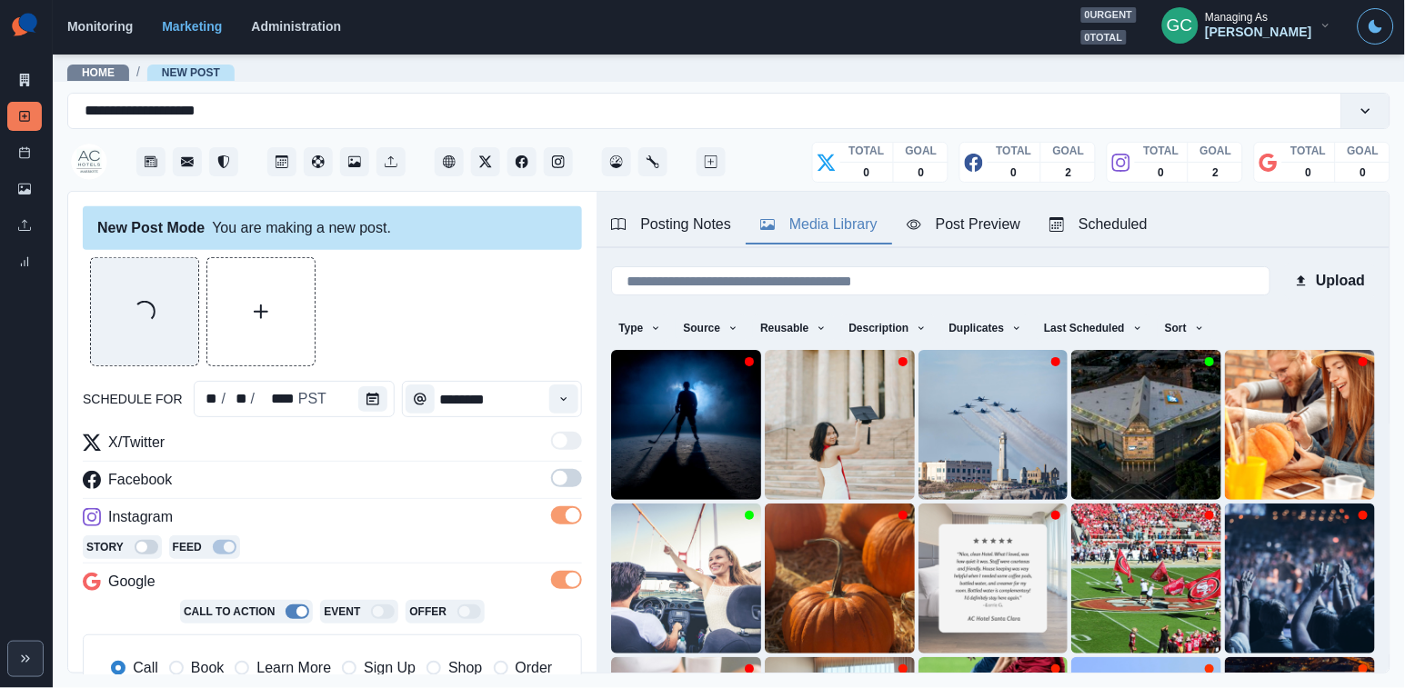
click at [570, 492] on label at bounding box center [566, 483] width 31 height 29
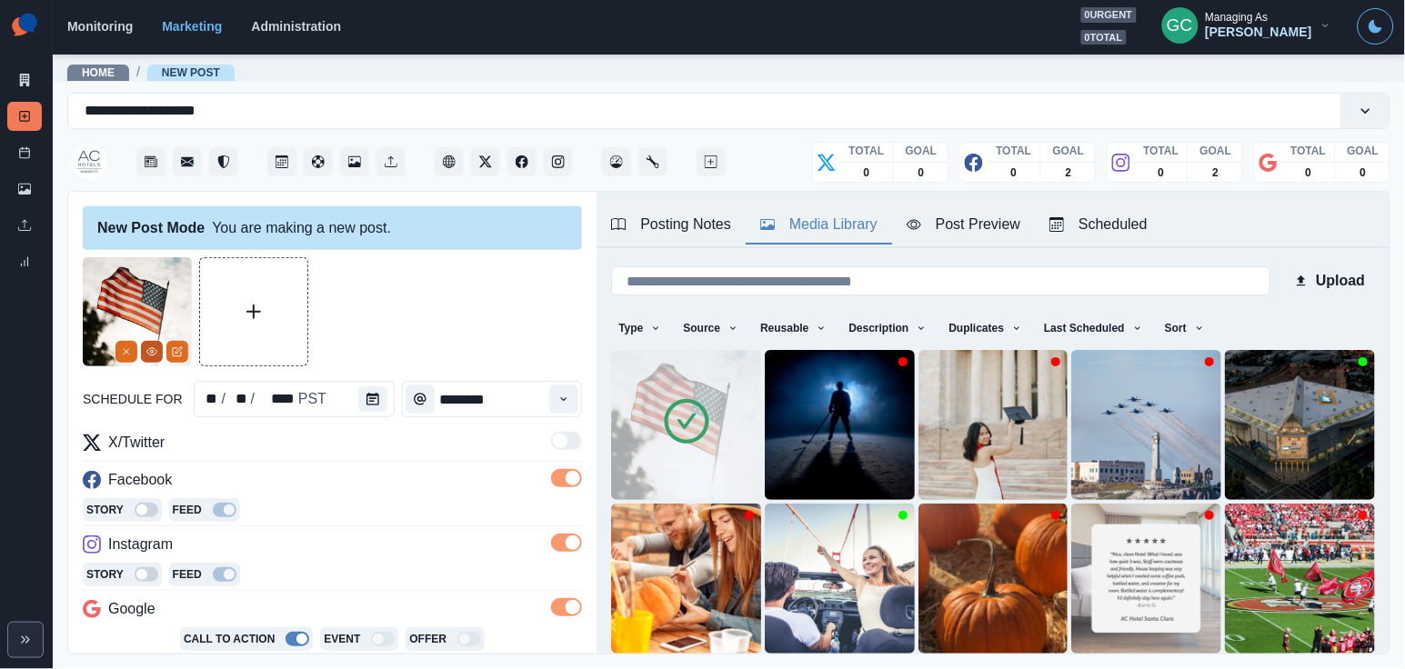
click at [154, 358] on button "View Media" at bounding box center [152, 352] width 22 height 22
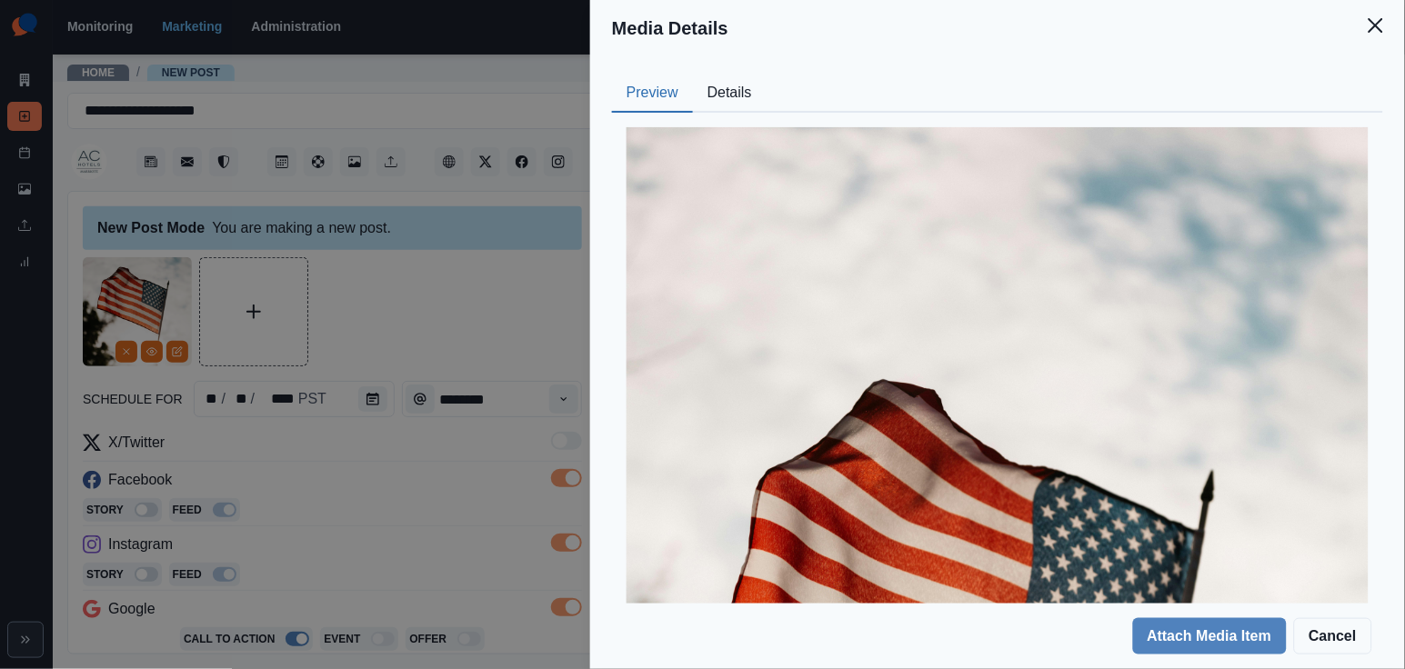
click at [738, 102] on button "Details" at bounding box center [730, 94] width 74 height 38
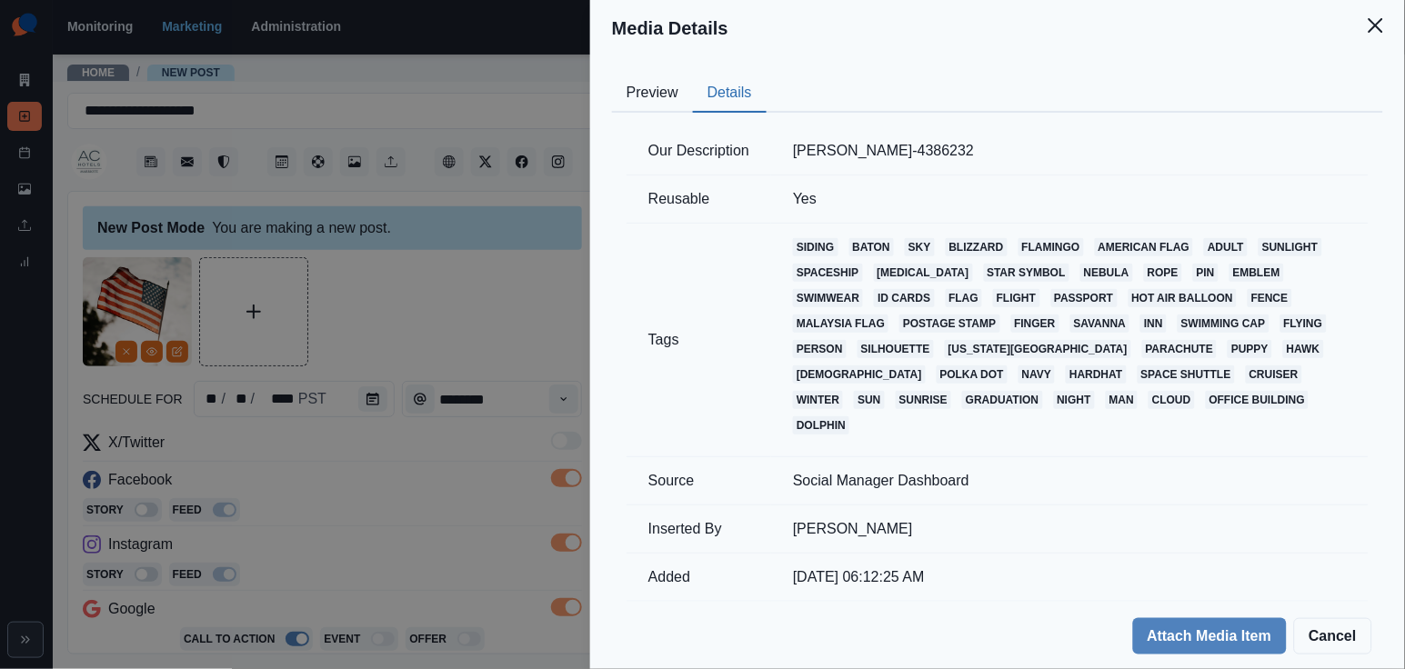
drag, startPoint x: 894, startPoint y: 155, endPoint x: 1013, endPoint y: 155, distance: 119.1
click at [1016, 155] on tr "Our Description karolina grabowska-4386232" at bounding box center [998, 151] width 742 height 48
click at [937, 158] on td "karolina grabowska-4386232" at bounding box center [1069, 151] width 597 height 48
drag, startPoint x: 927, startPoint y: 149, endPoint x: 778, endPoint y: 148, distance: 148.2
click at [778, 148] on td "karolina grabowska-4386232" at bounding box center [1069, 151] width 597 height 48
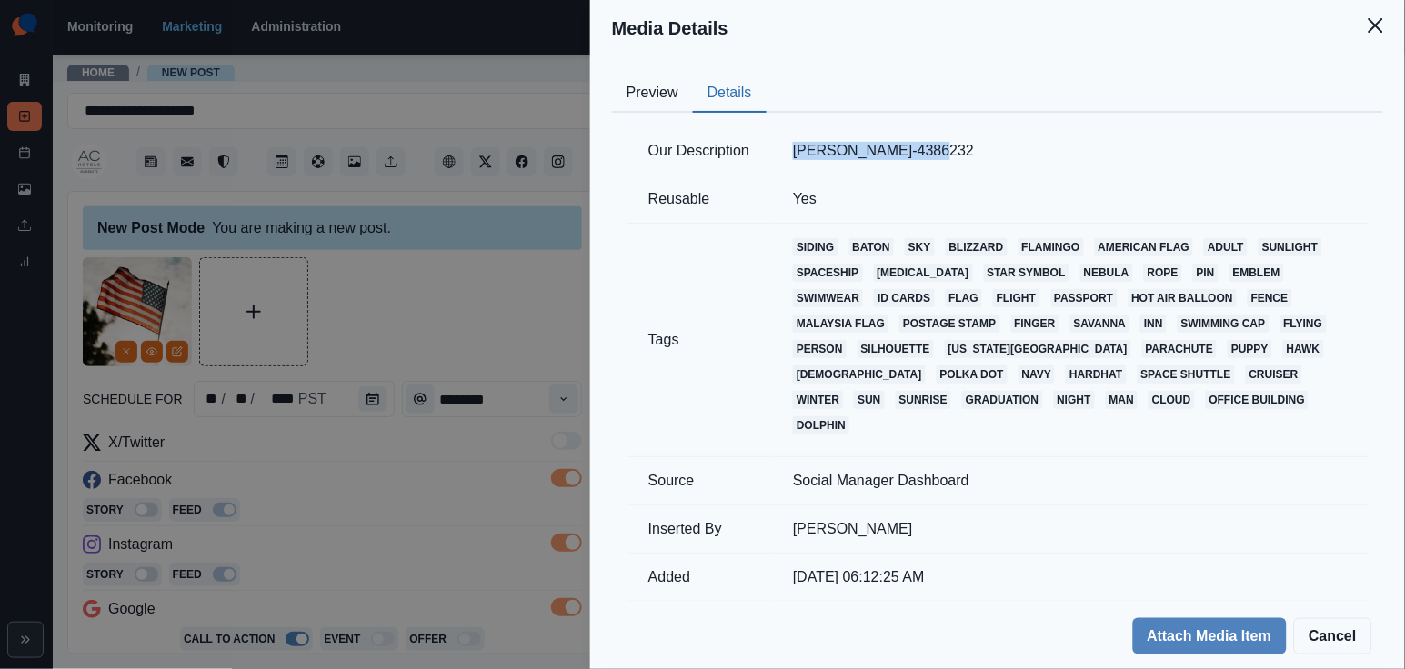
copy td "karolina grabowska"
click at [554, 325] on div "Media Details Preview Details Our Description karolina grabowska-4386232 Reusab…" at bounding box center [702, 334] width 1405 height 669
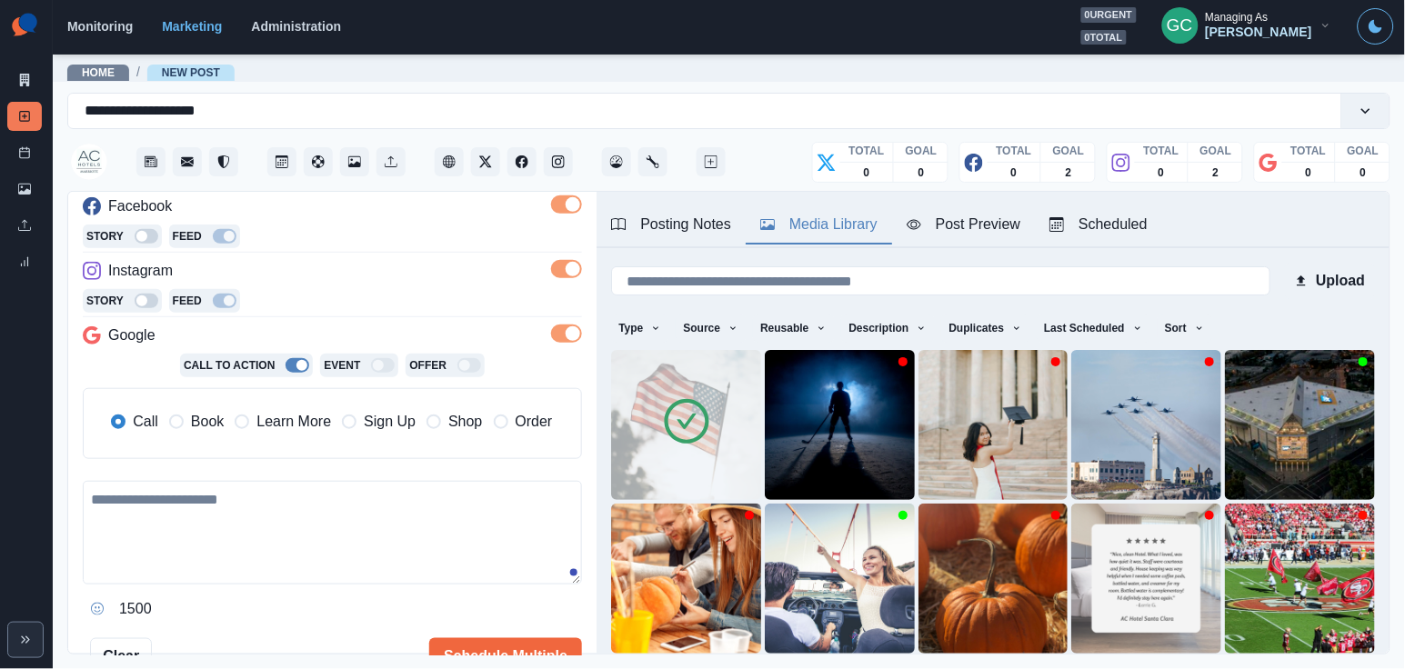
scroll to position [328, 0]
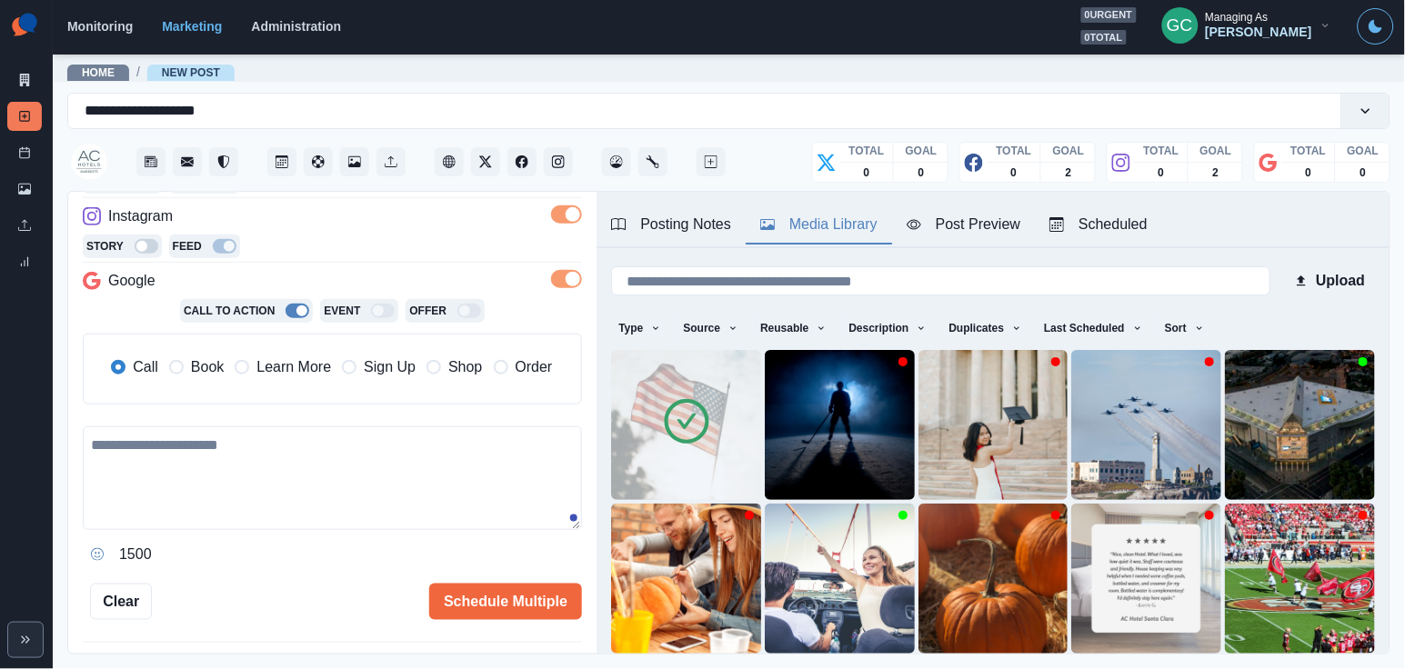
click at [337, 486] on textarea at bounding box center [332, 478] width 499 height 104
paste textarea "**********"
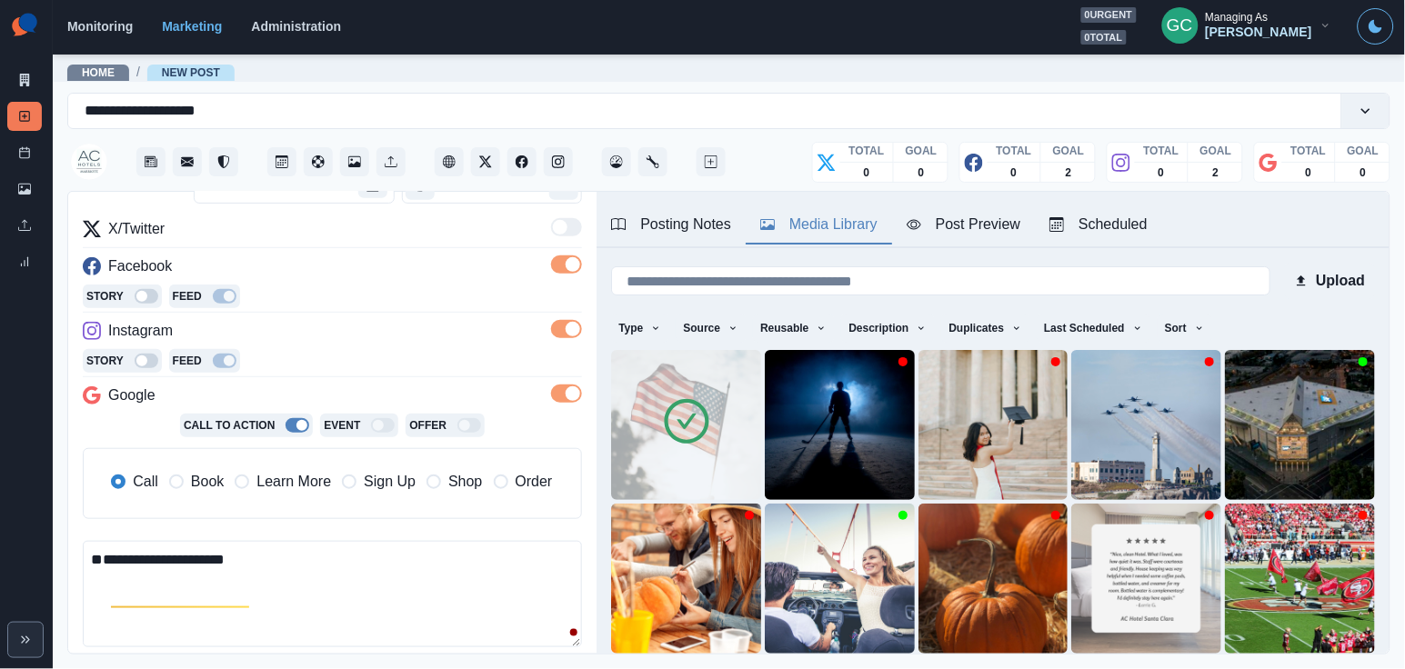
scroll to position [262, 0]
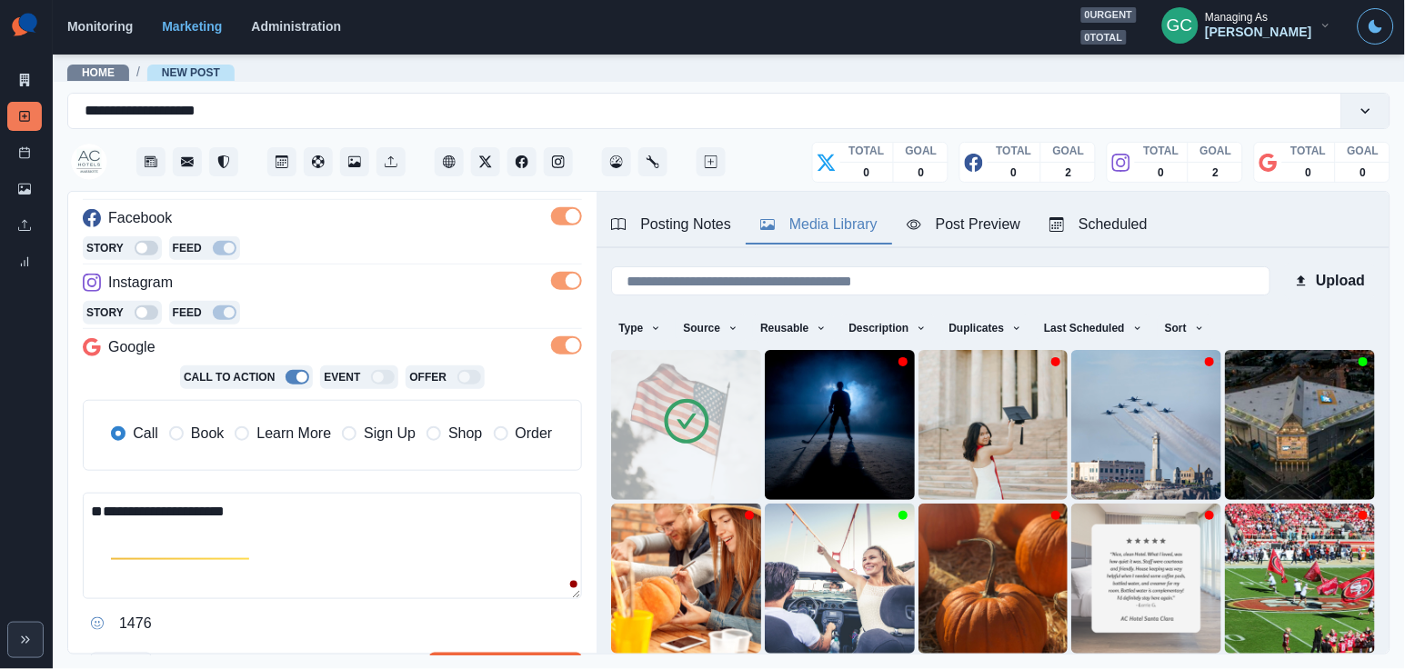
paste textarea "**********"
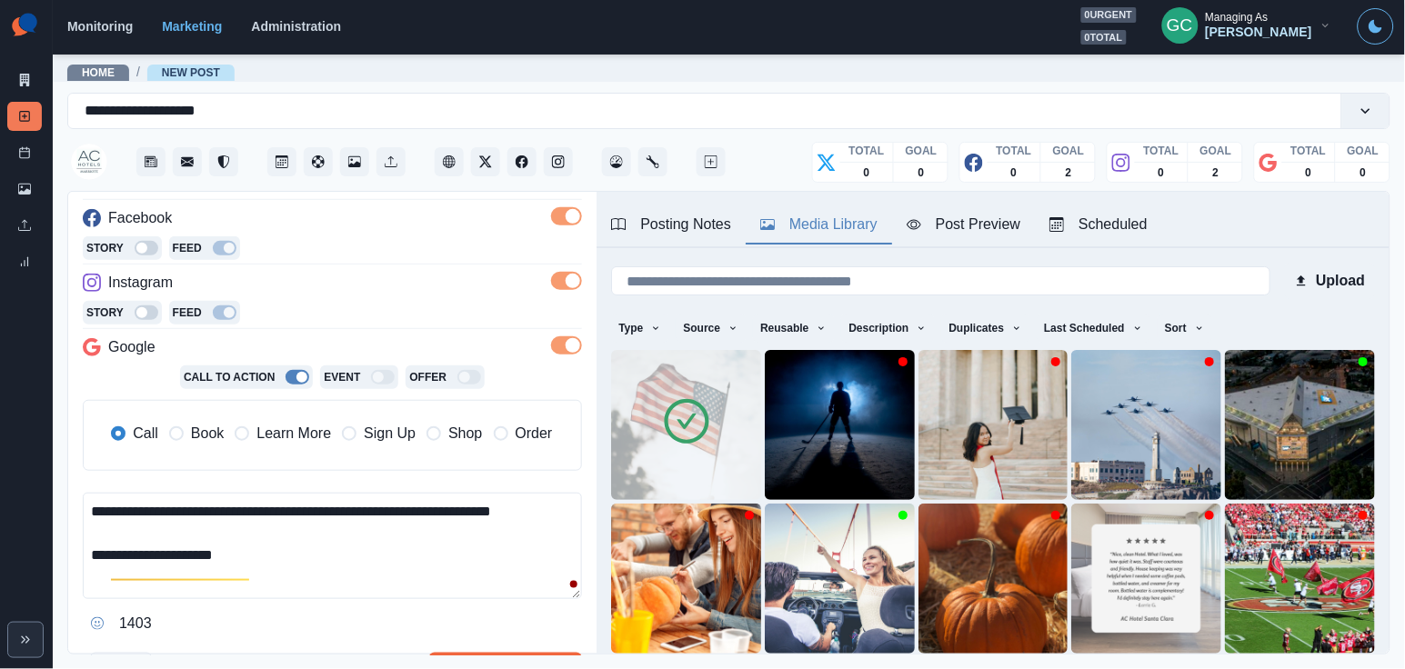
click at [264, 547] on textarea "**********" at bounding box center [332, 546] width 499 height 106
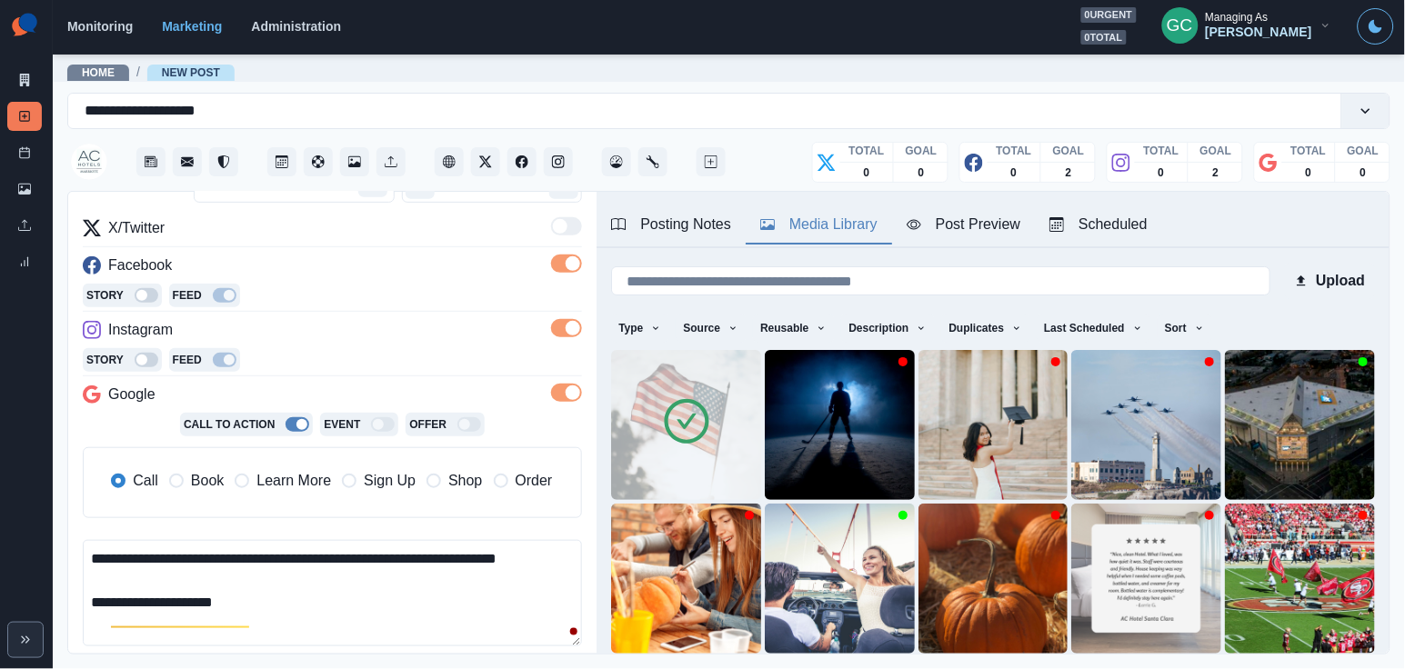
scroll to position [252, 0]
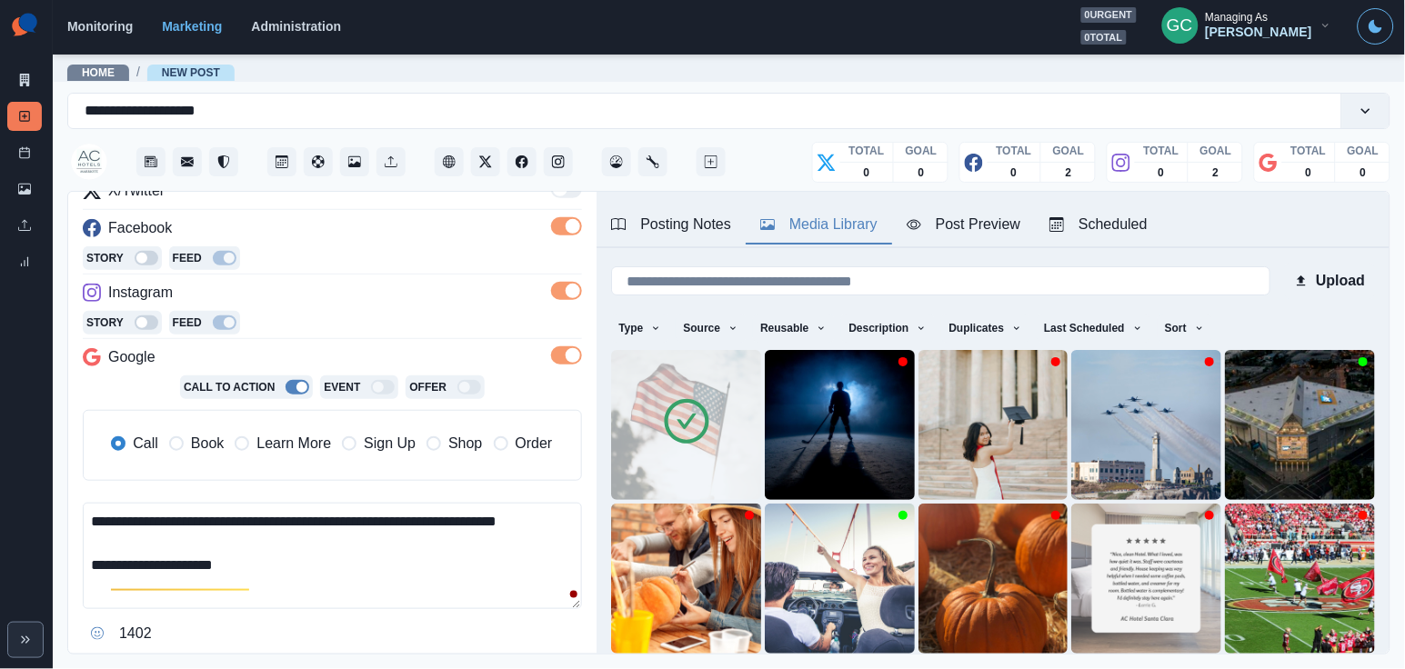
click at [241, 523] on textarea "**********" at bounding box center [332, 556] width 499 height 106
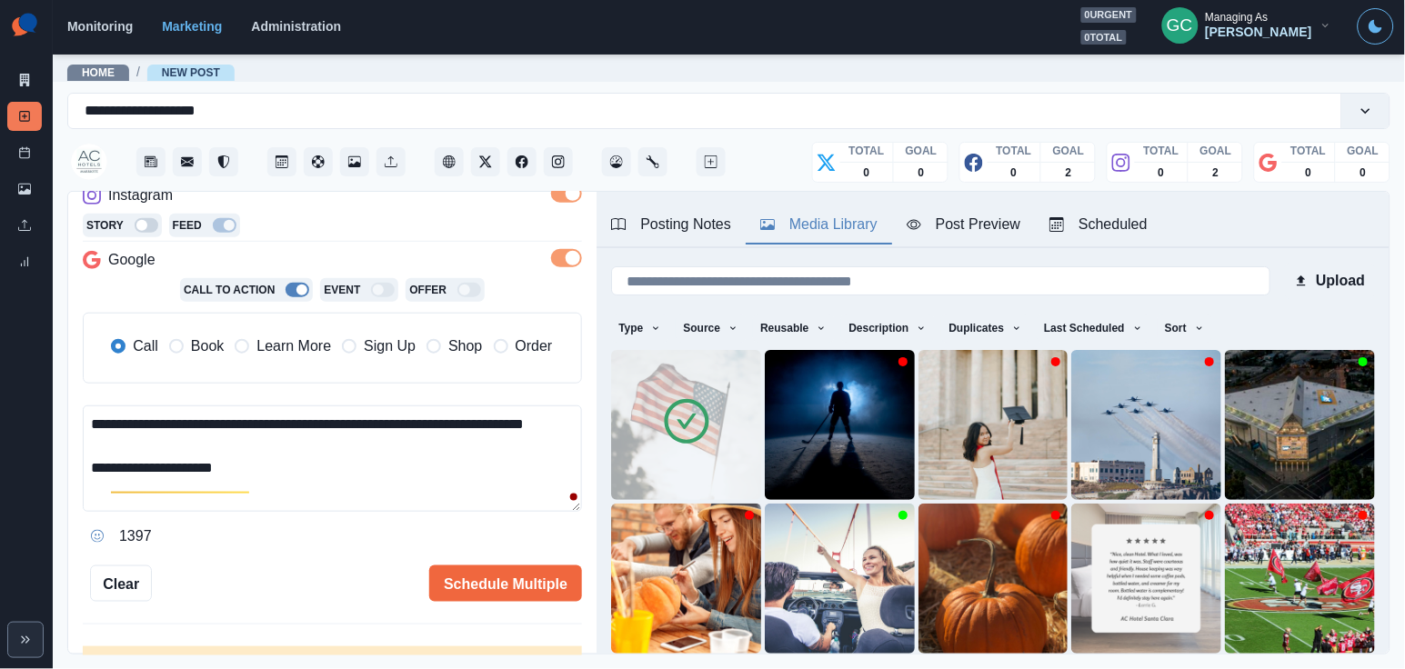
scroll to position [350, 0]
click at [263, 445] on div "may" at bounding box center [270, 442] width 35 height 29
type textarea "**********"
click at [537, 577] on button "Schedule Multiple" at bounding box center [505, 583] width 153 height 36
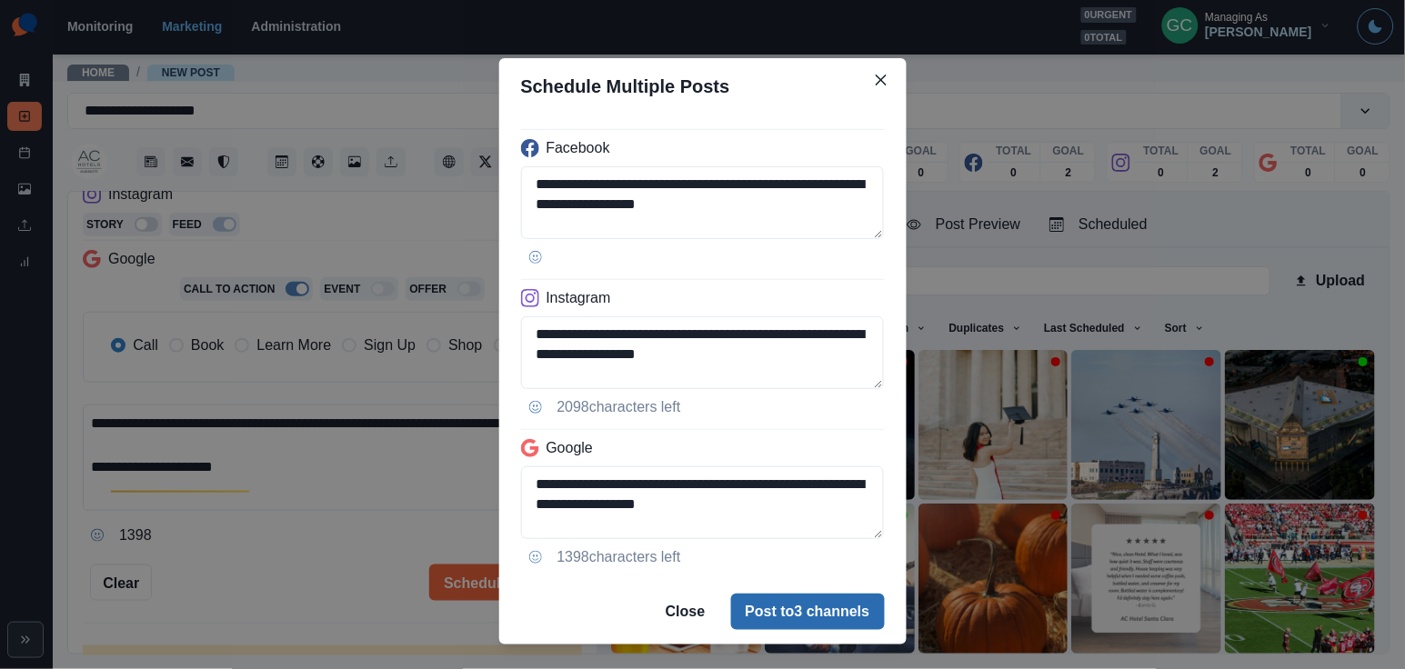
click at [792, 614] on button "Post to 3 channels" at bounding box center [808, 612] width 154 height 36
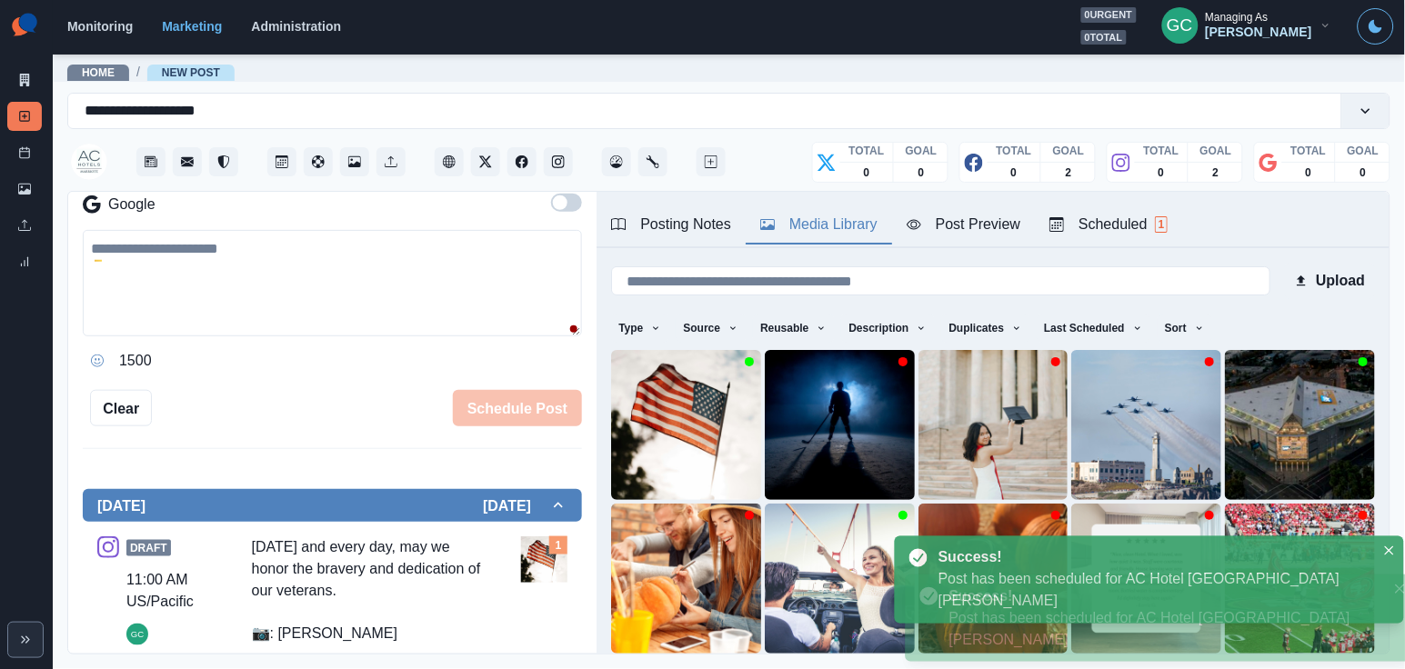
scroll to position [184, 0]
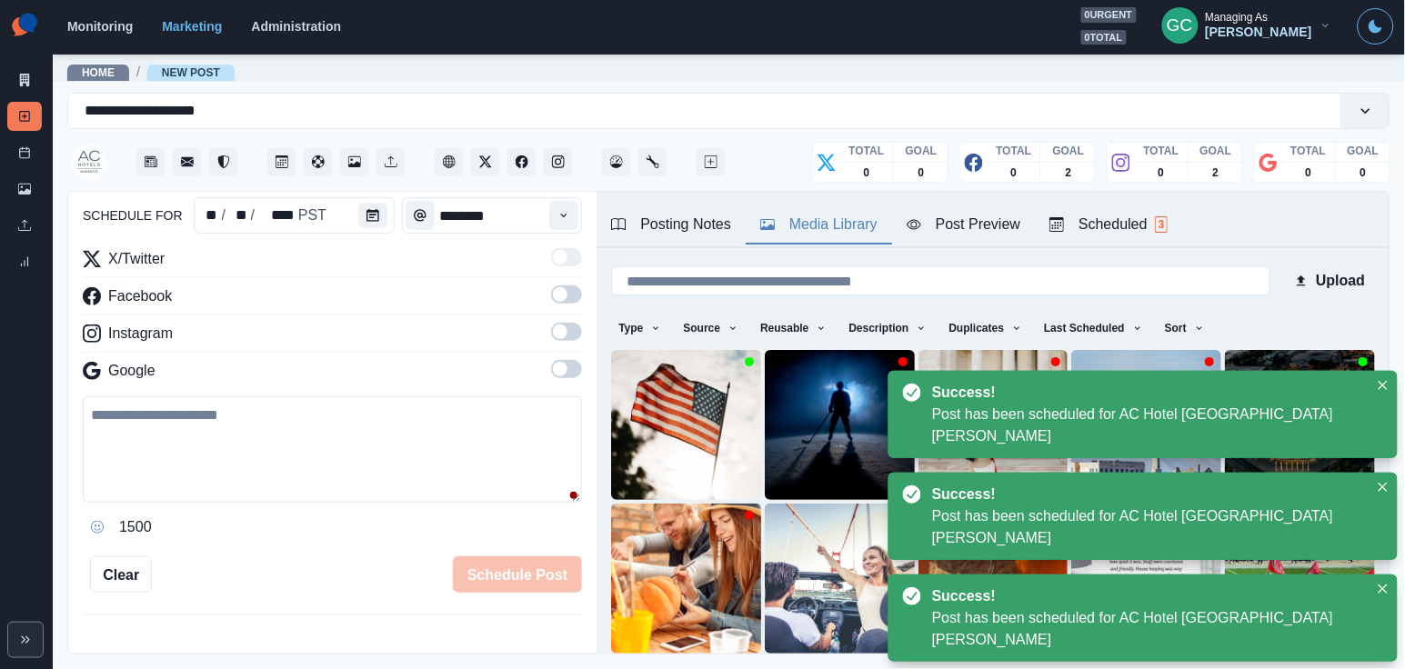
click at [1153, 226] on div "Scheduled 3" at bounding box center [1108, 225] width 118 height 22
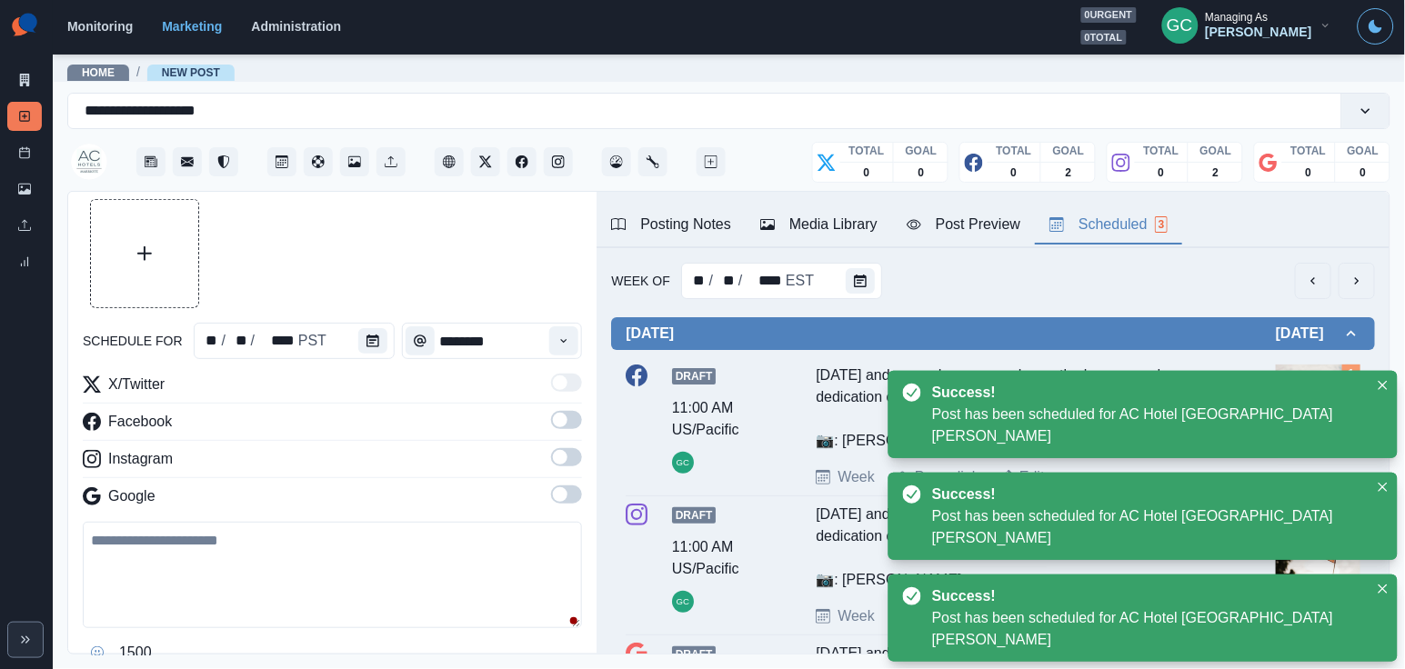
scroll to position [41, 0]
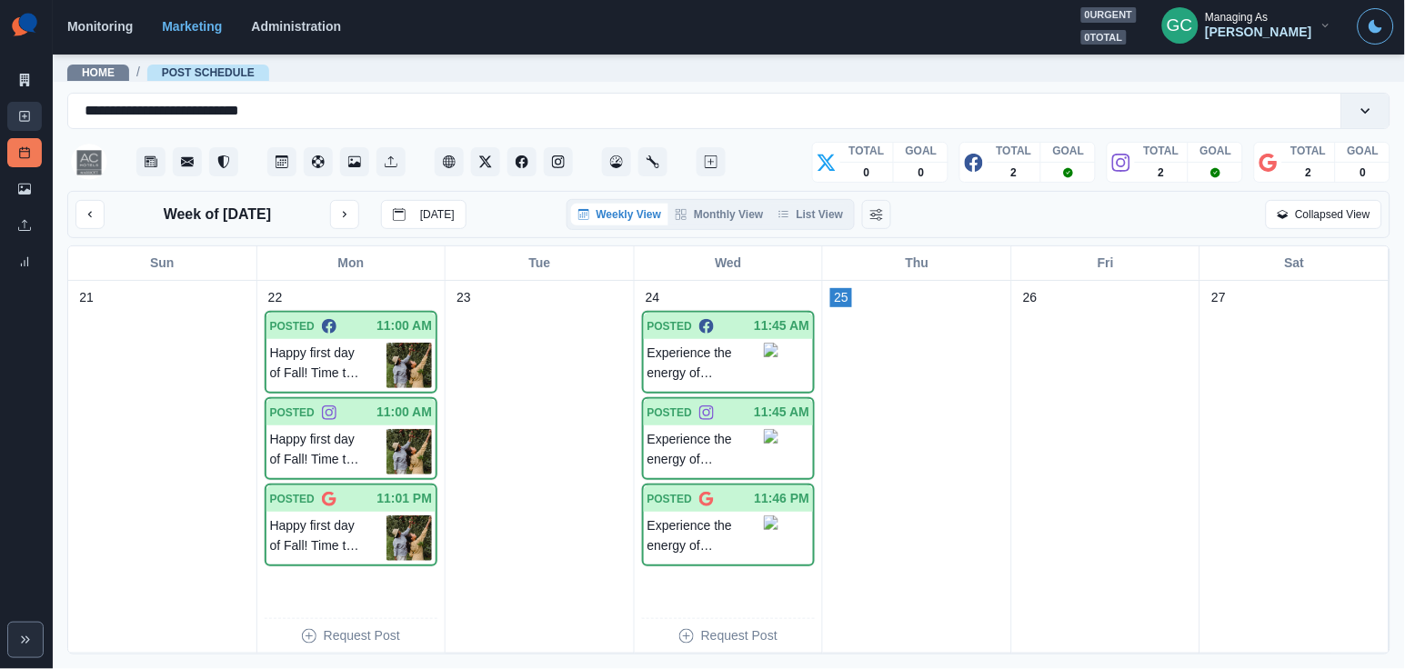
click at [31, 117] on link "New Post" at bounding box center [24, 116] width 35 height 29
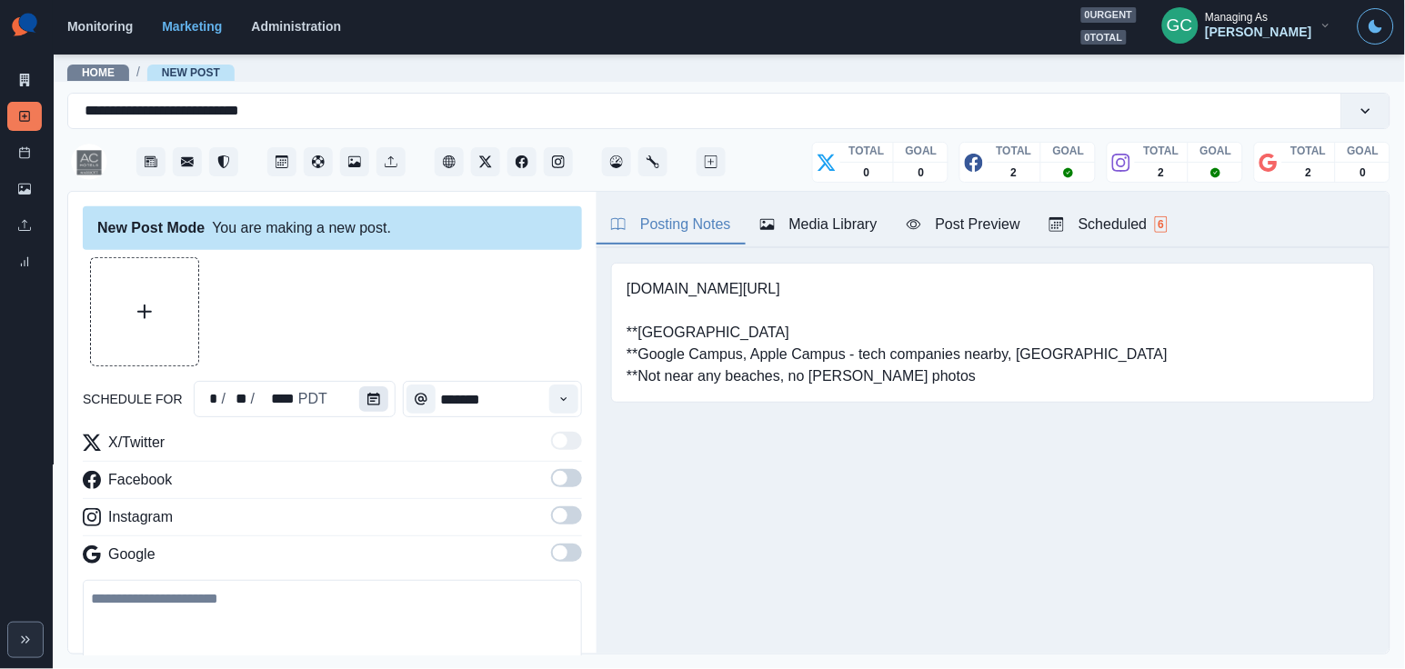
click at [367, 404] on icon "Calendar" at bounding box center [373, 399] width 13 height 13
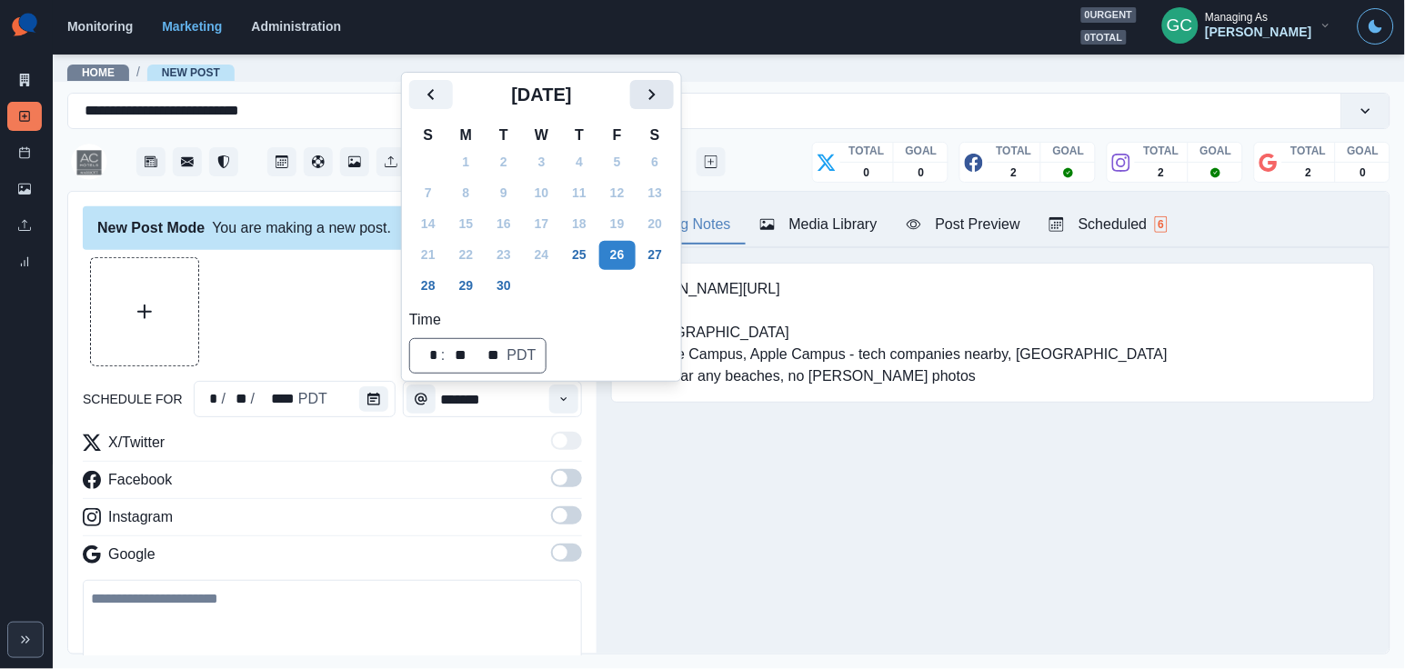
click at [674, 105] on button "Next" at bounding box center [652, 94] width 44 height 29
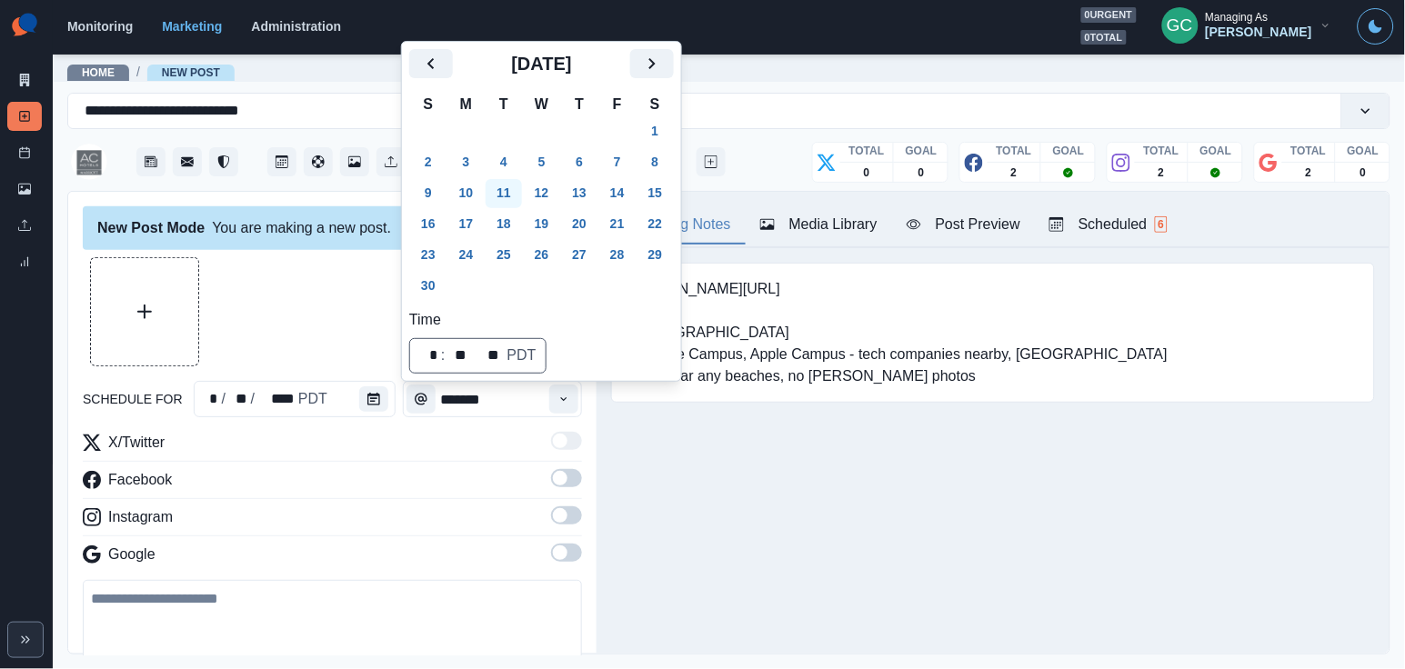
click at [516, 197] on button "11" at bounding box center [504, 193] width 36 height 29
click at [572, 403] on button "Time" at bounding box center [563, 399] width 29 height 29
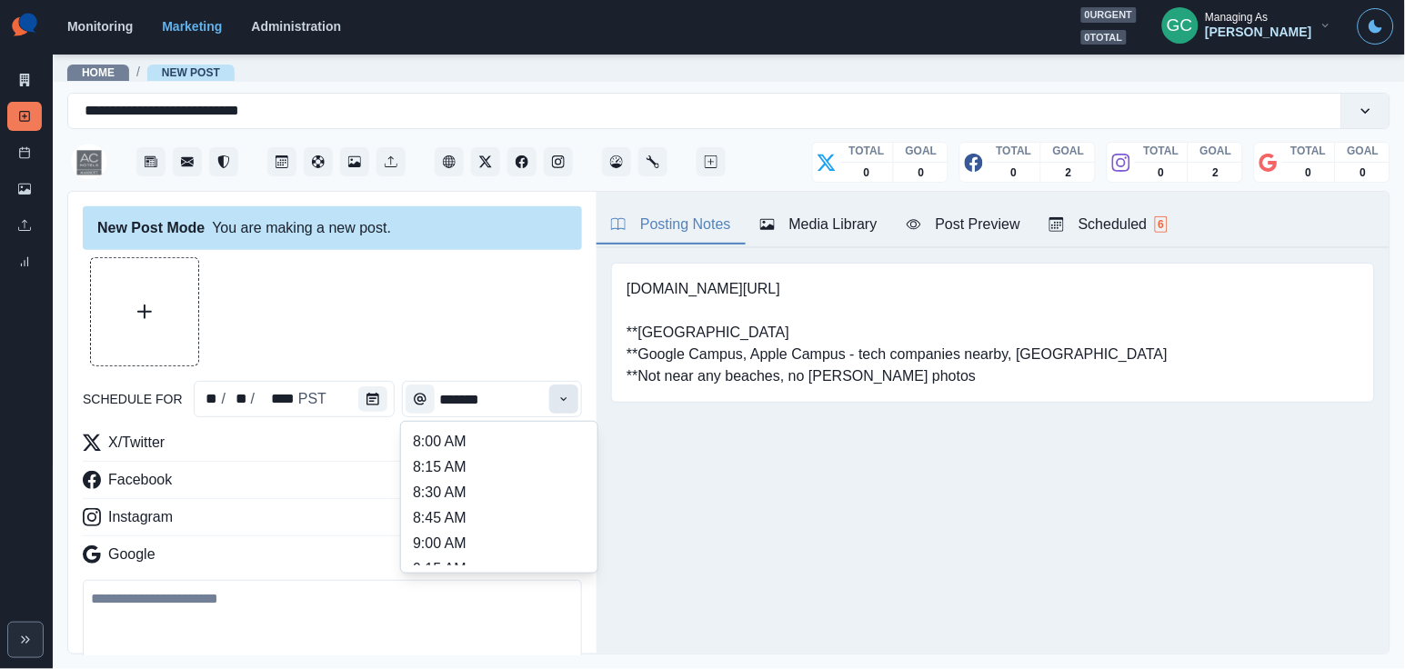
click at [572, 403] on button "Time" at bounding box center [563, 399] width 29 height 29
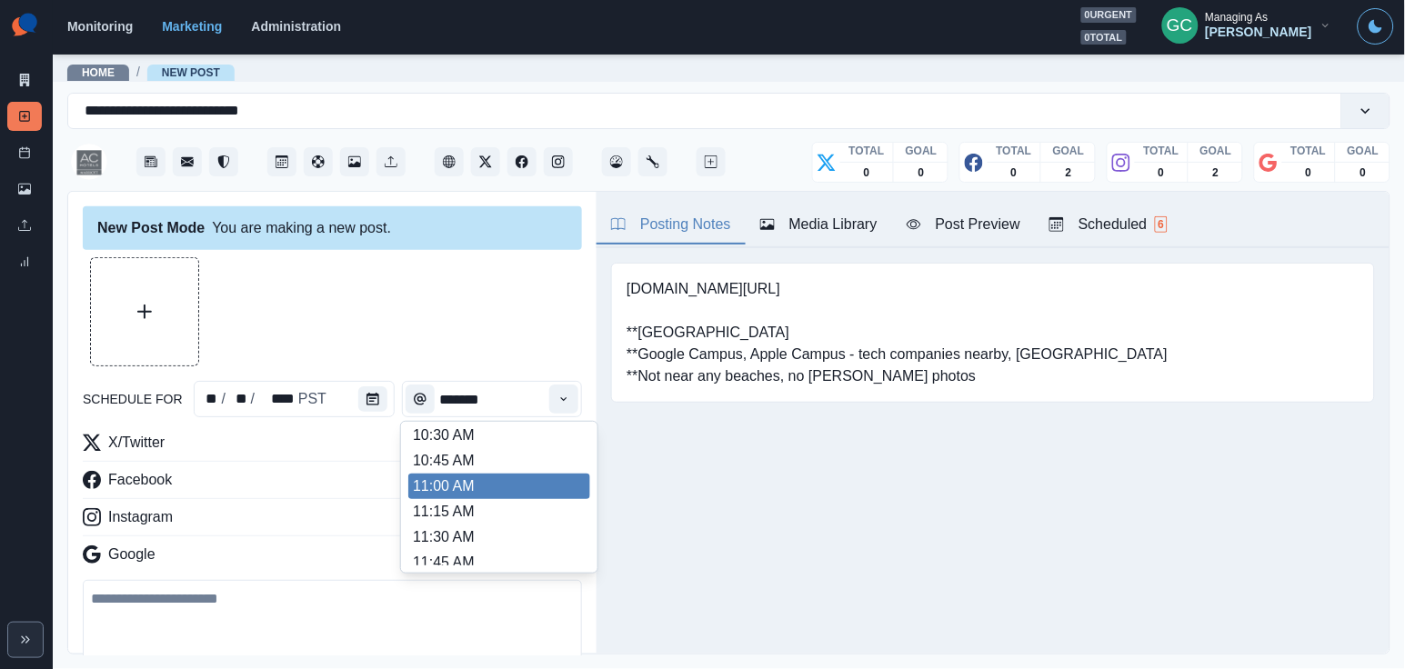
scroll to position [258, 0]
click at [504, 498] on li "11:00 AM" at bounding box center [499, 488] width 182 height 25
type input "********"
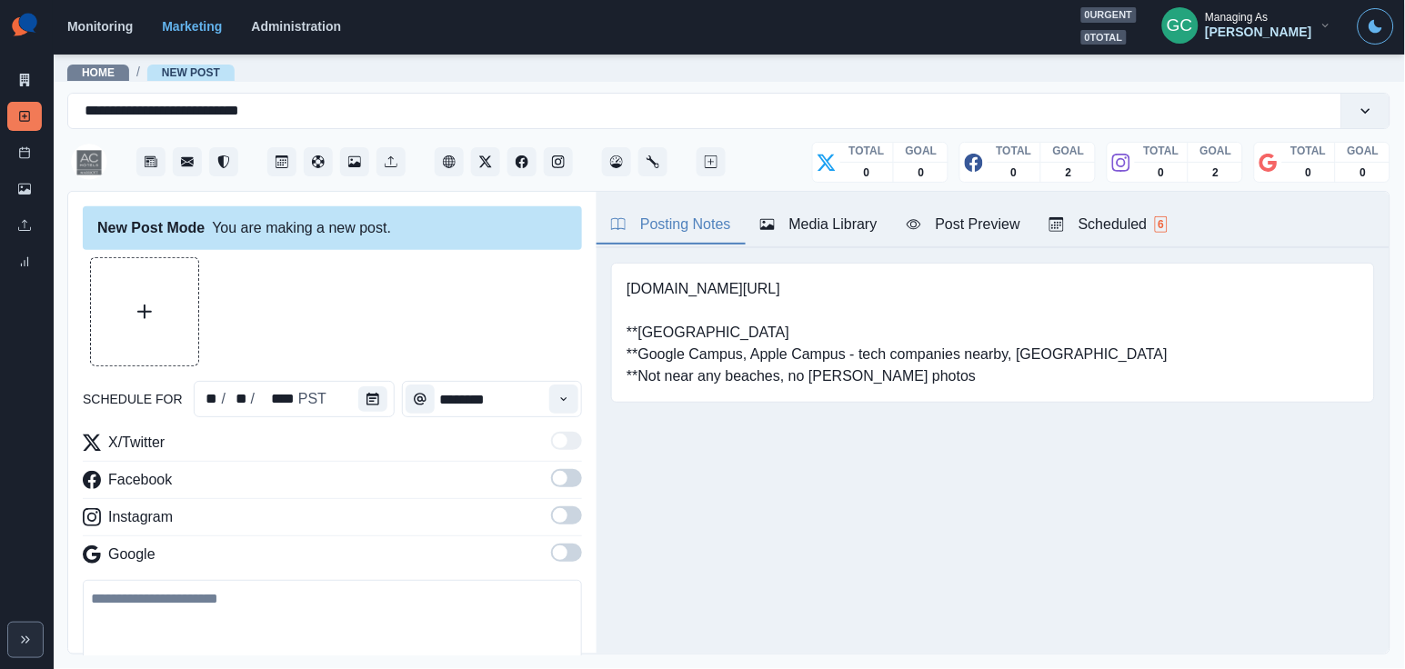
click at [574, 549] on span at bounding box center [566, 553] width 31 height 18
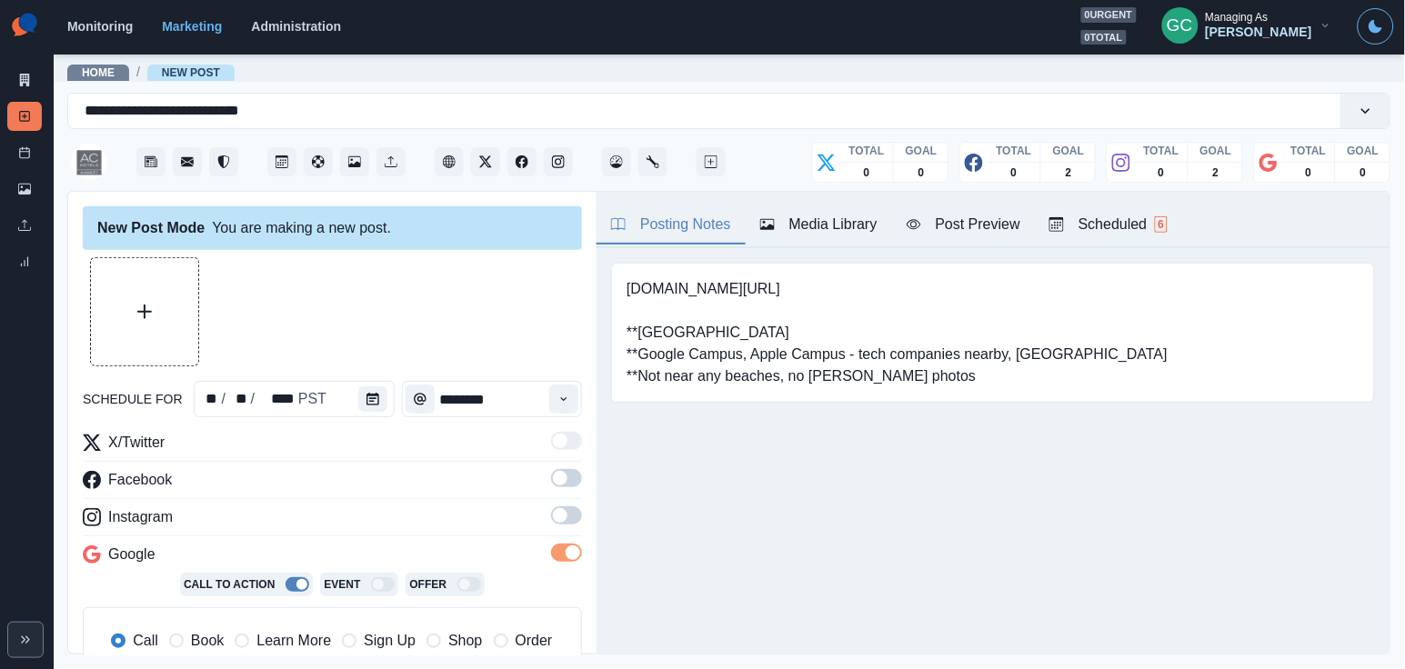
click at [574, 525] on span at bounding box center [566, 515] width 31 height 18
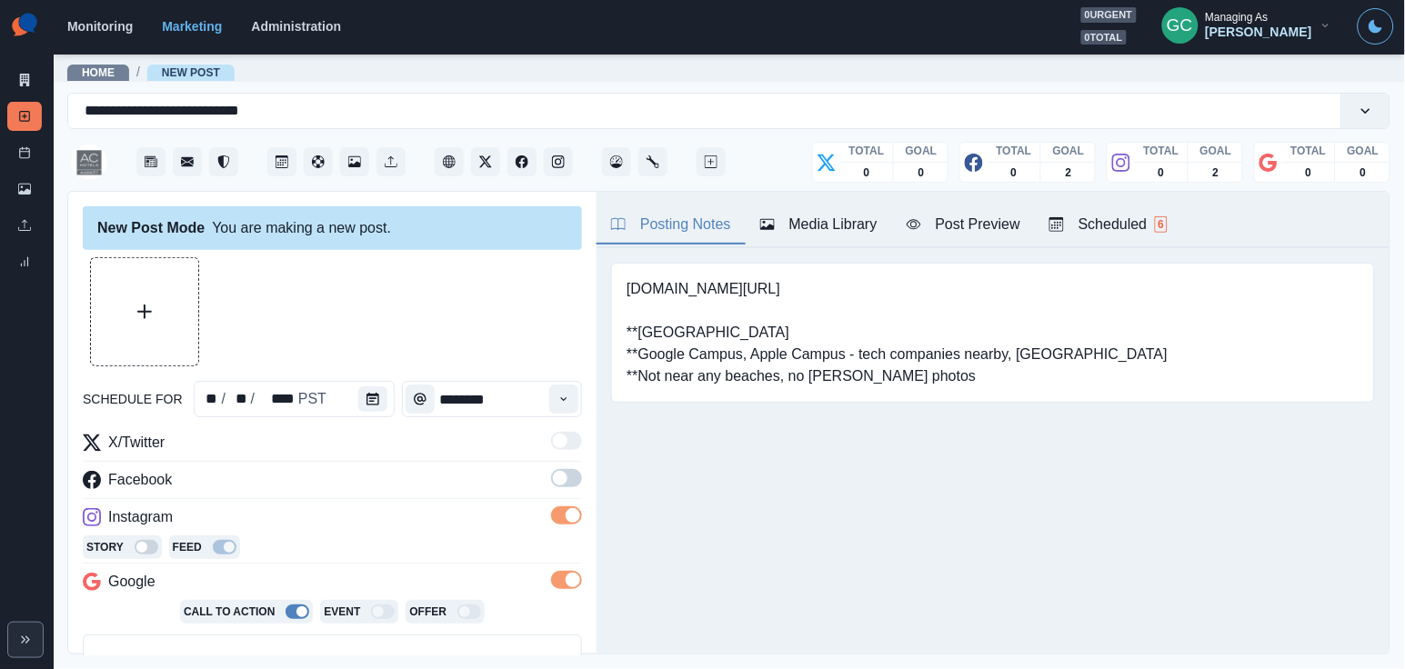
click at [567, 477] on span at bounding box center [560, 478] width 15 height 15
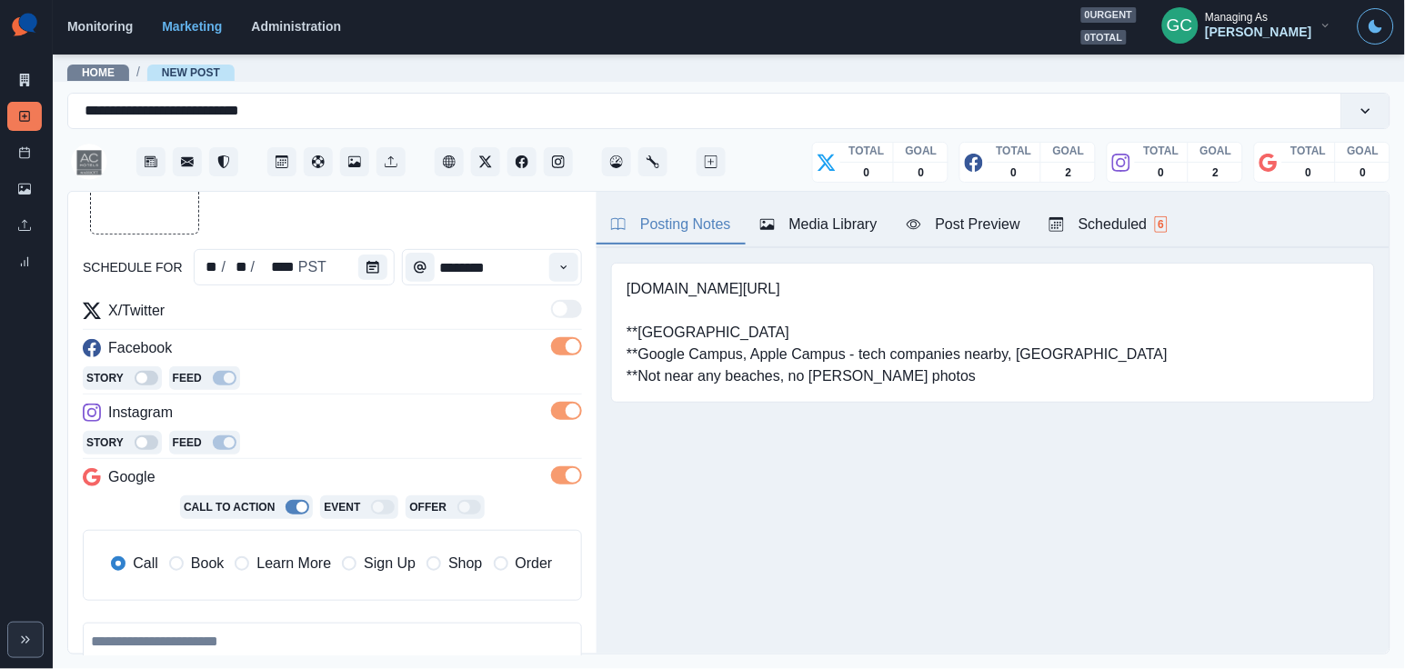
click at [306, 566] on span "Learn More" at bounding box center [293, 564] width 75 height 22
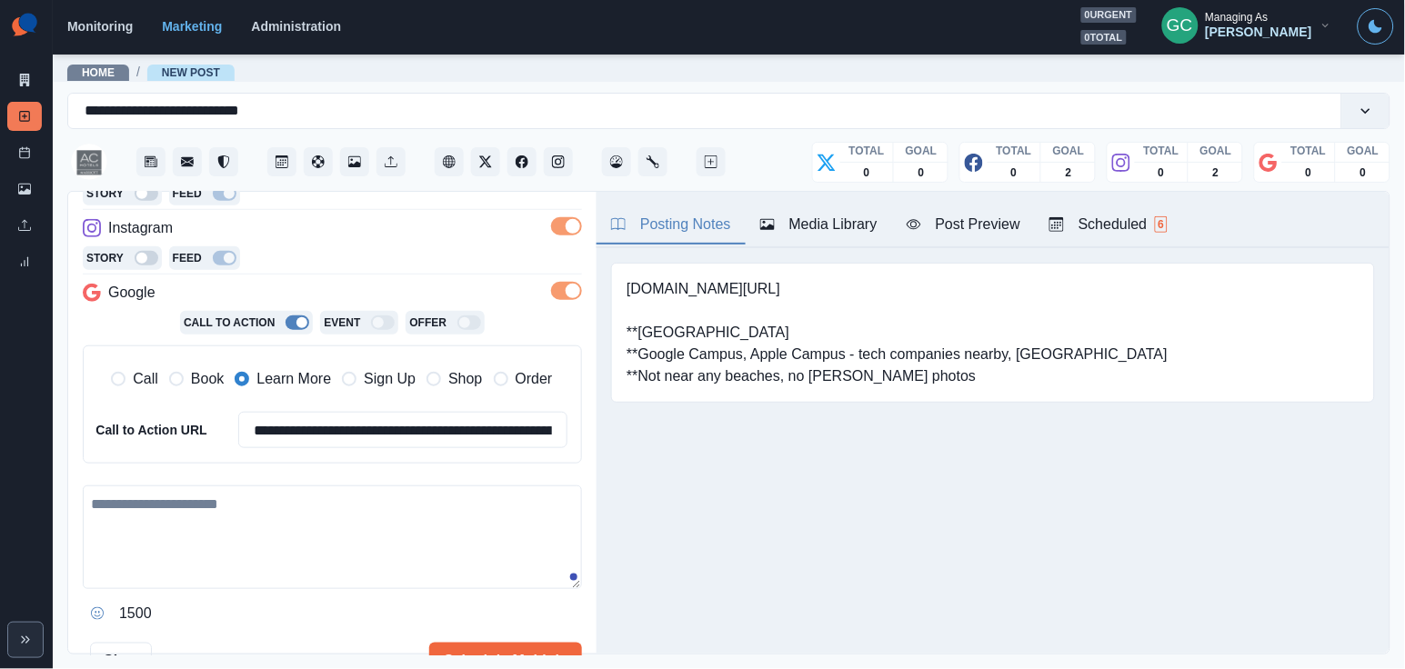
scroll to position [356, 0]
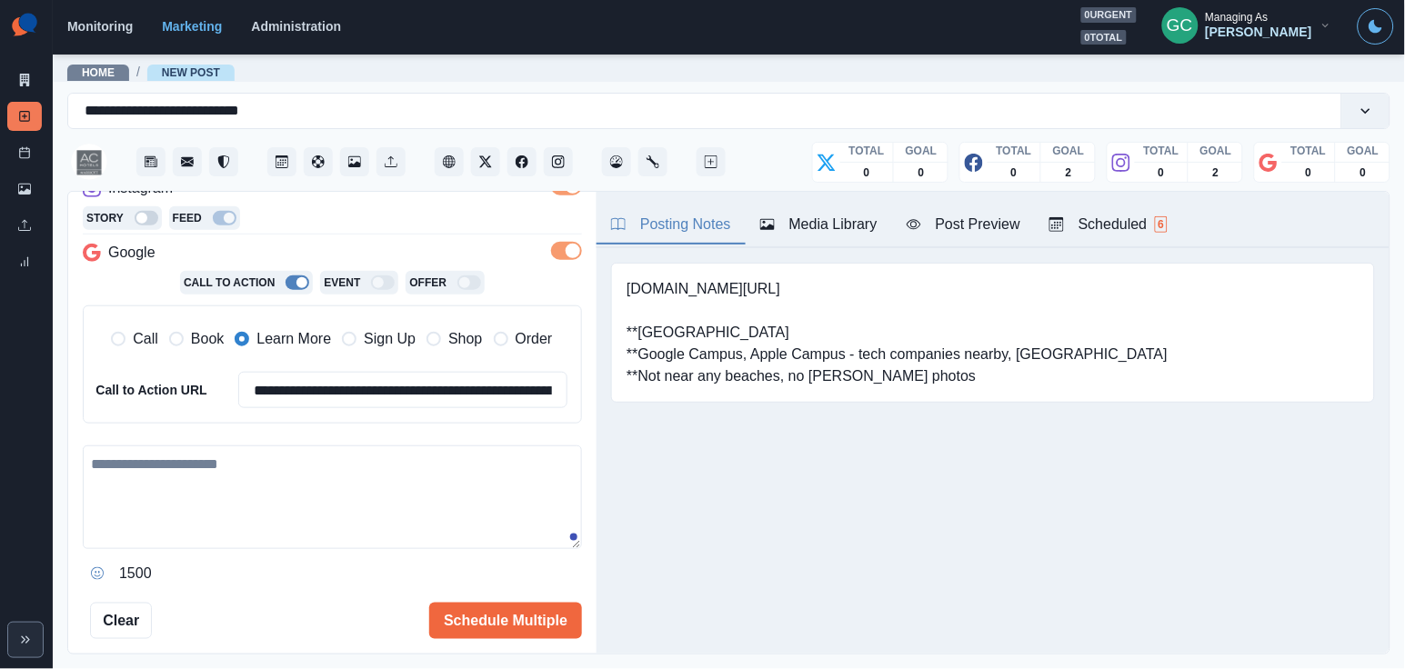
click at [336, 520] on textarea at bounding box center [332, 498] width 499 height 104
paste textarea "**********"
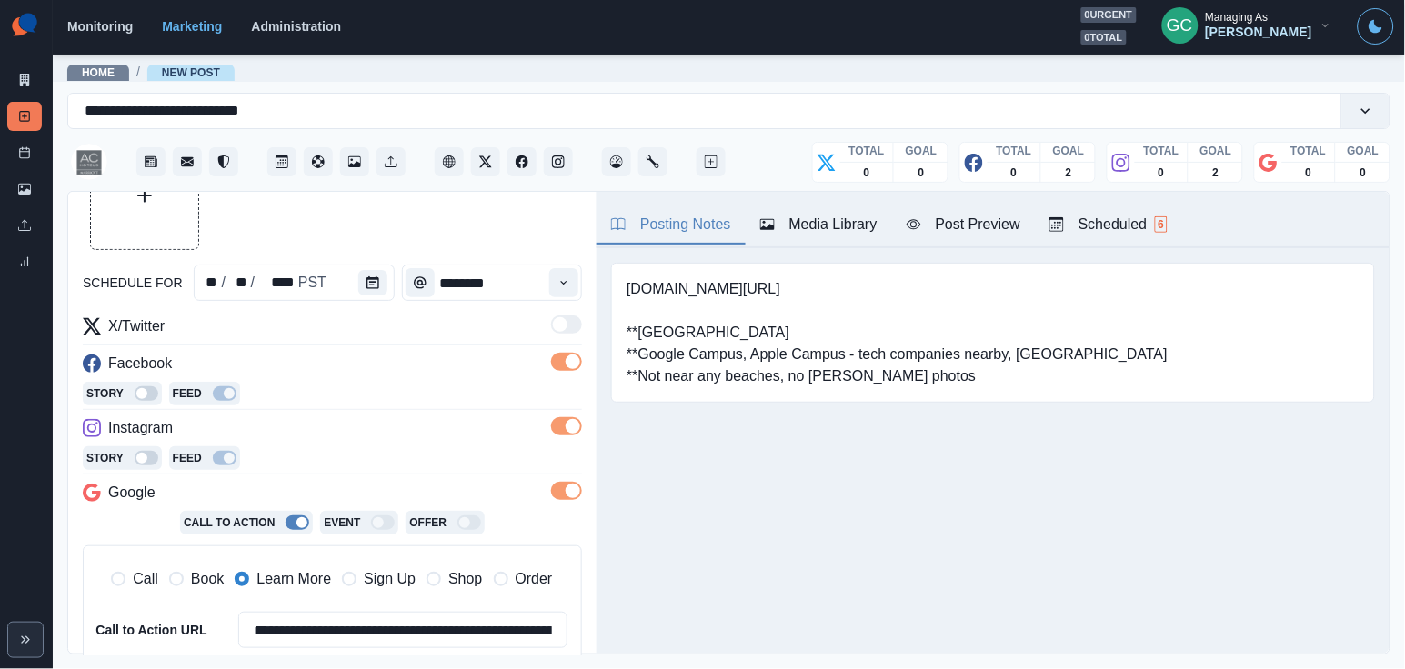
scroll to position [35, 0]
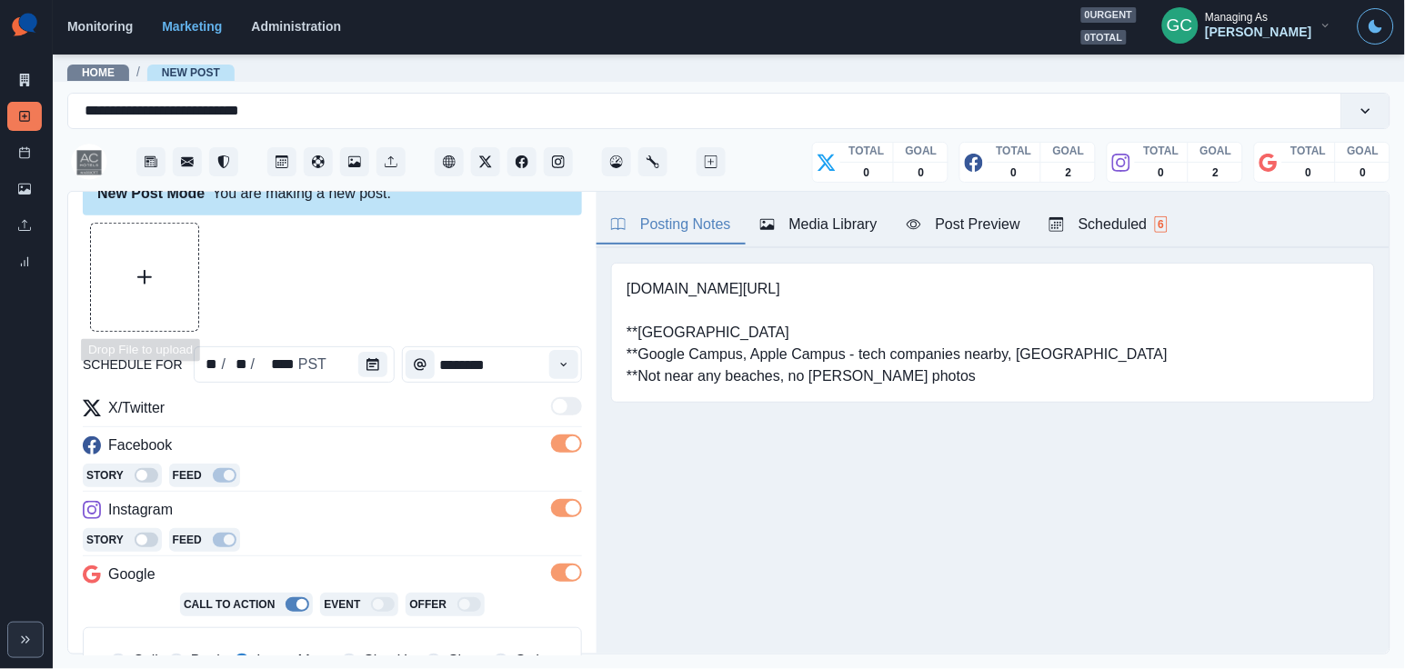
click at [148, 297] on button "Upload Media" at bounding box center [144, 277] width 107 height 107
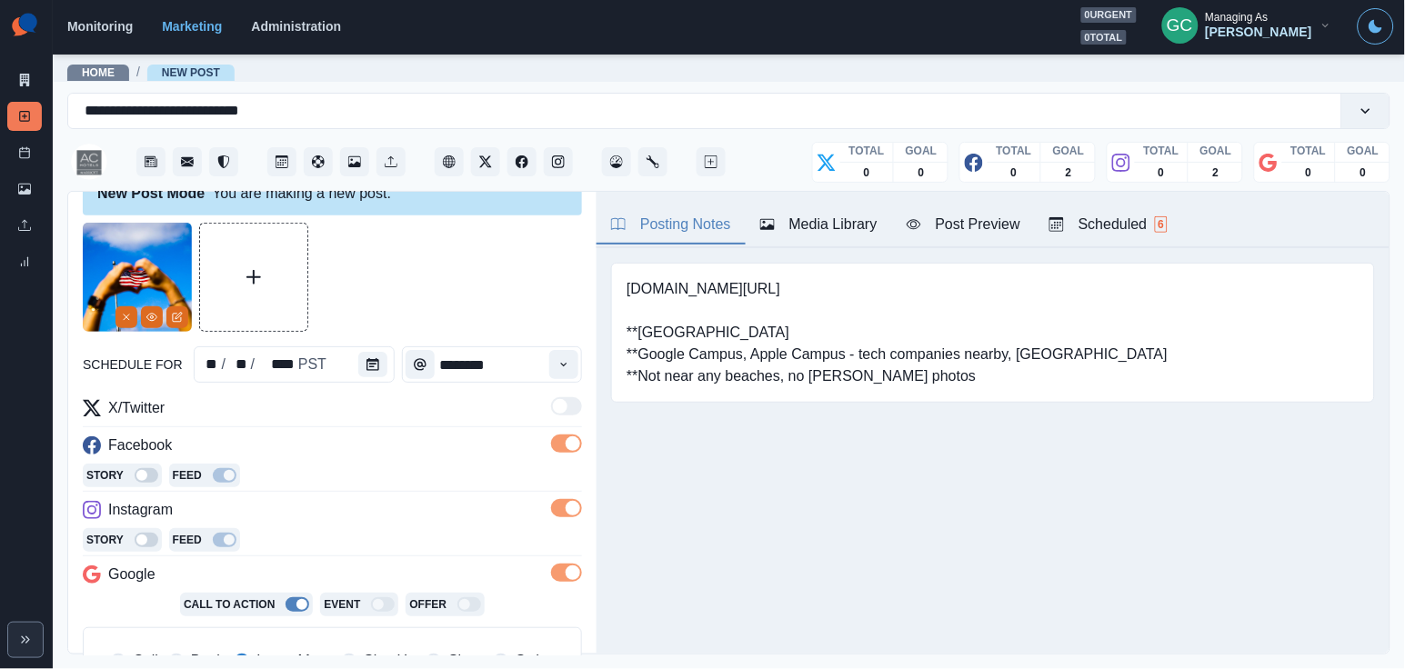
scroll to position [251, 0]
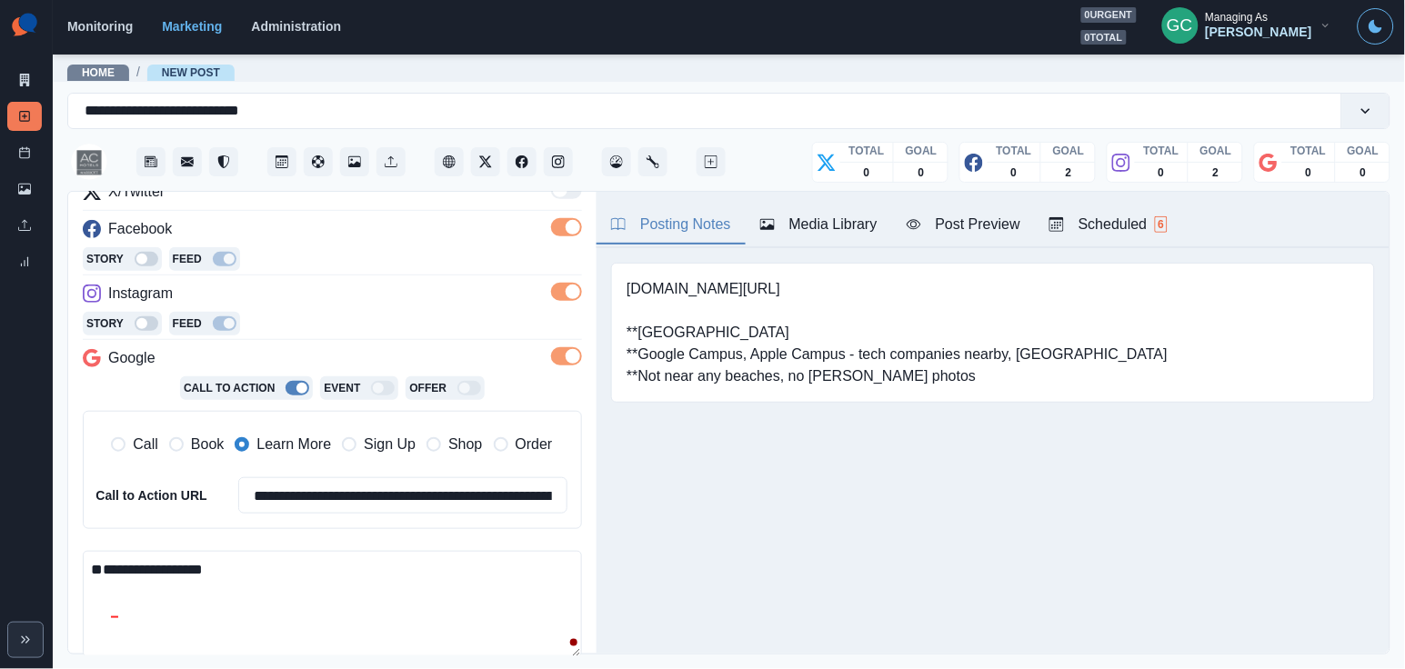
click at [236, 558] on textarea "**********" at bounding box center [332, 604] width 499 height 106
paste textarea "**********"
click at [572, 556] on textarea "**********" at bounding box center [332, 604] width 499 height 106
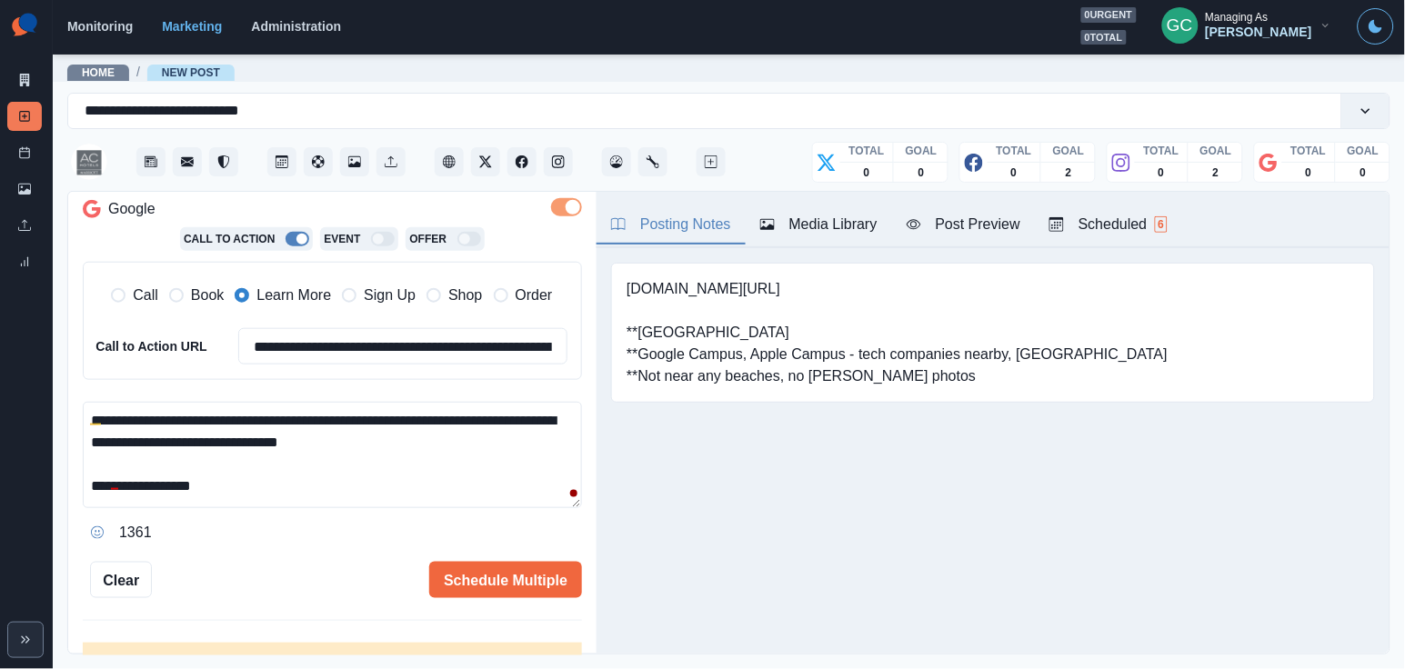
scroll to position [404, 0]
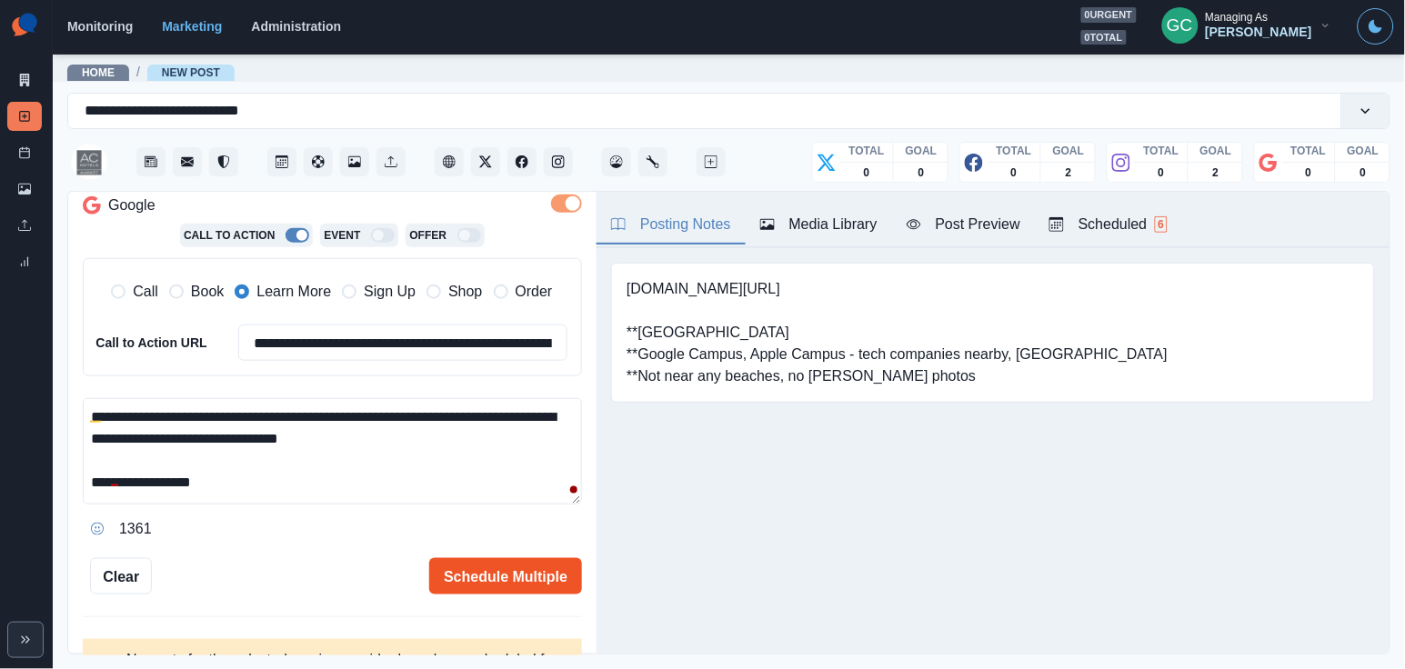
click at [486, 570] on button "Schedule Multiple" at bounding box center [505, 576] width 153 height 36
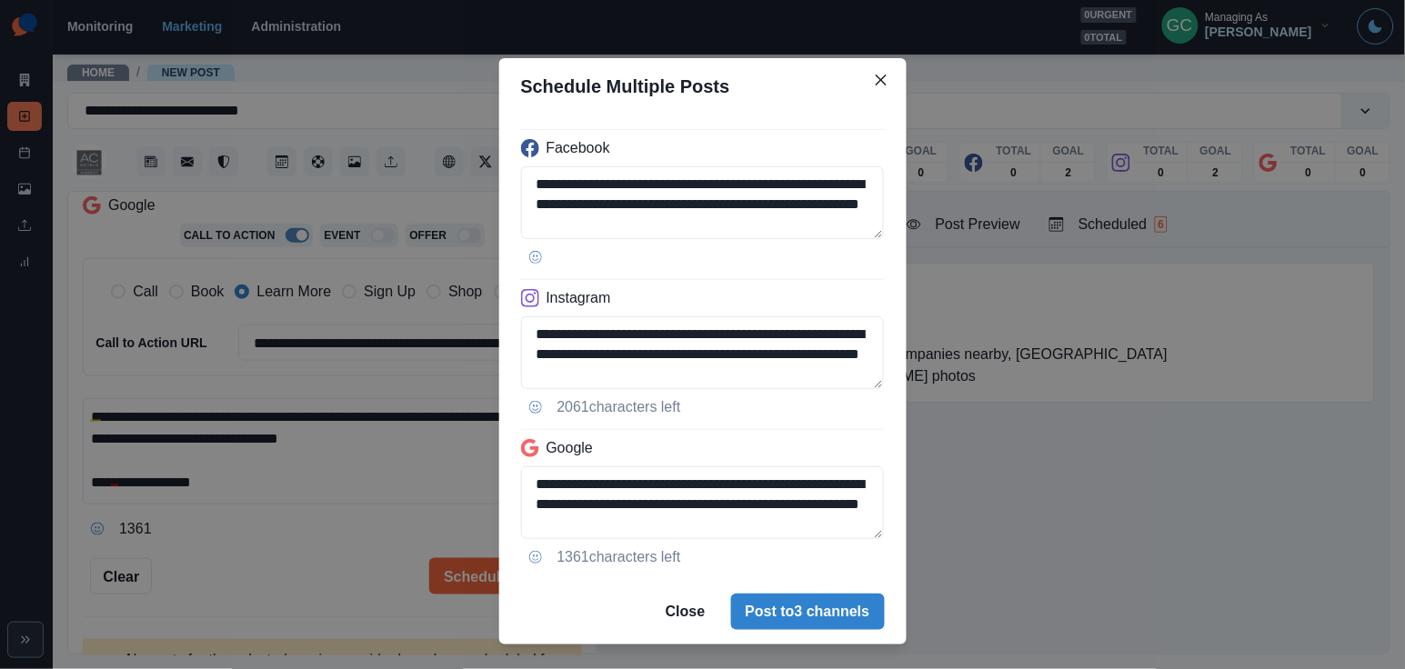
click at [375, 506] on div "**********" at bounding box center [702, 334] width 1405 height 669
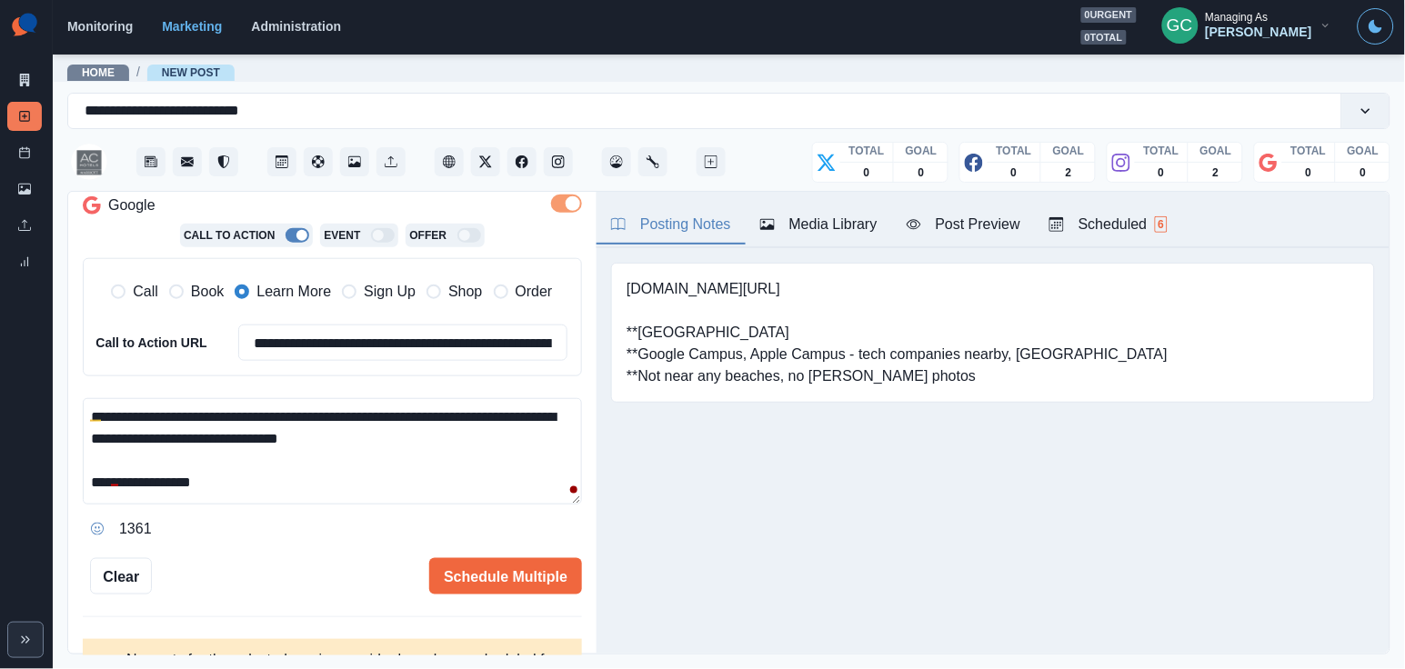
click at [379, 416] on textarea "**********" at bounding box center [332, 451] width 499 height 106
type textarea "**********"
click at [517, 570] on button "Schedule Multiple" at bounding box center [505, 576] width 153 height 36
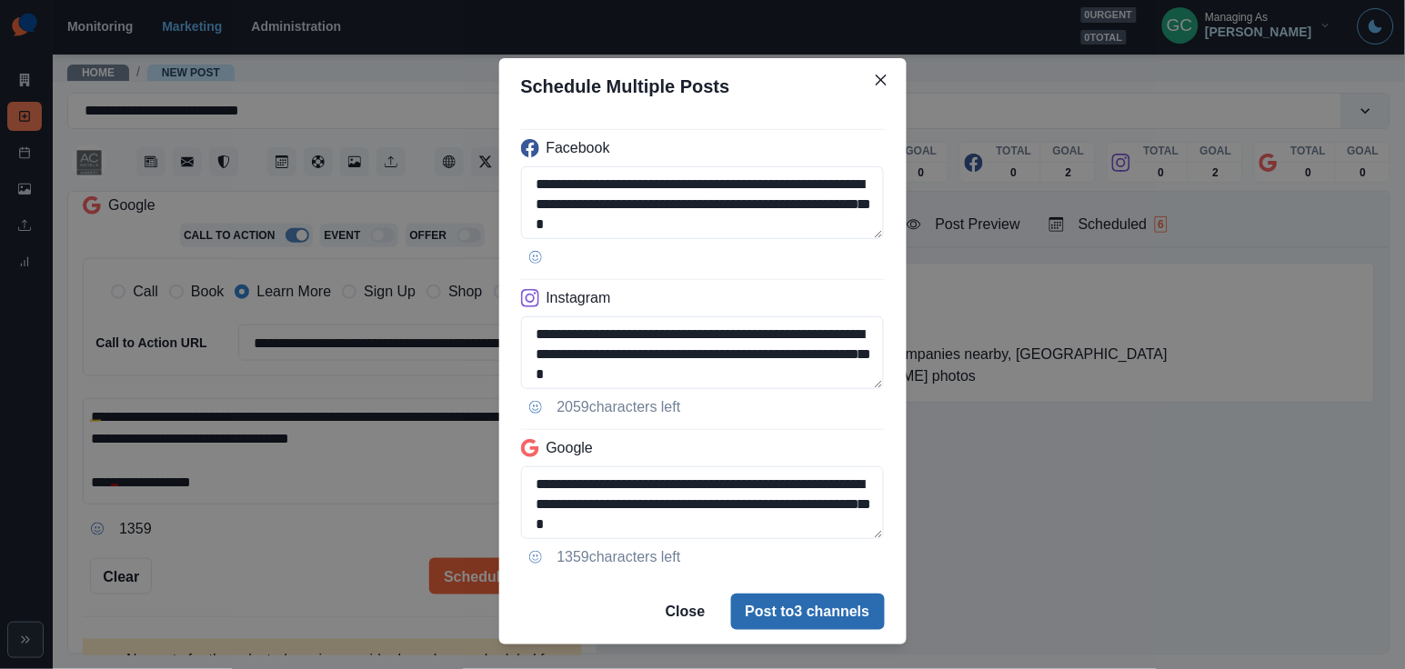
click at [791, 617] on button "Post to 3 channels" at bounding box center [808, 612] width 154 height 36
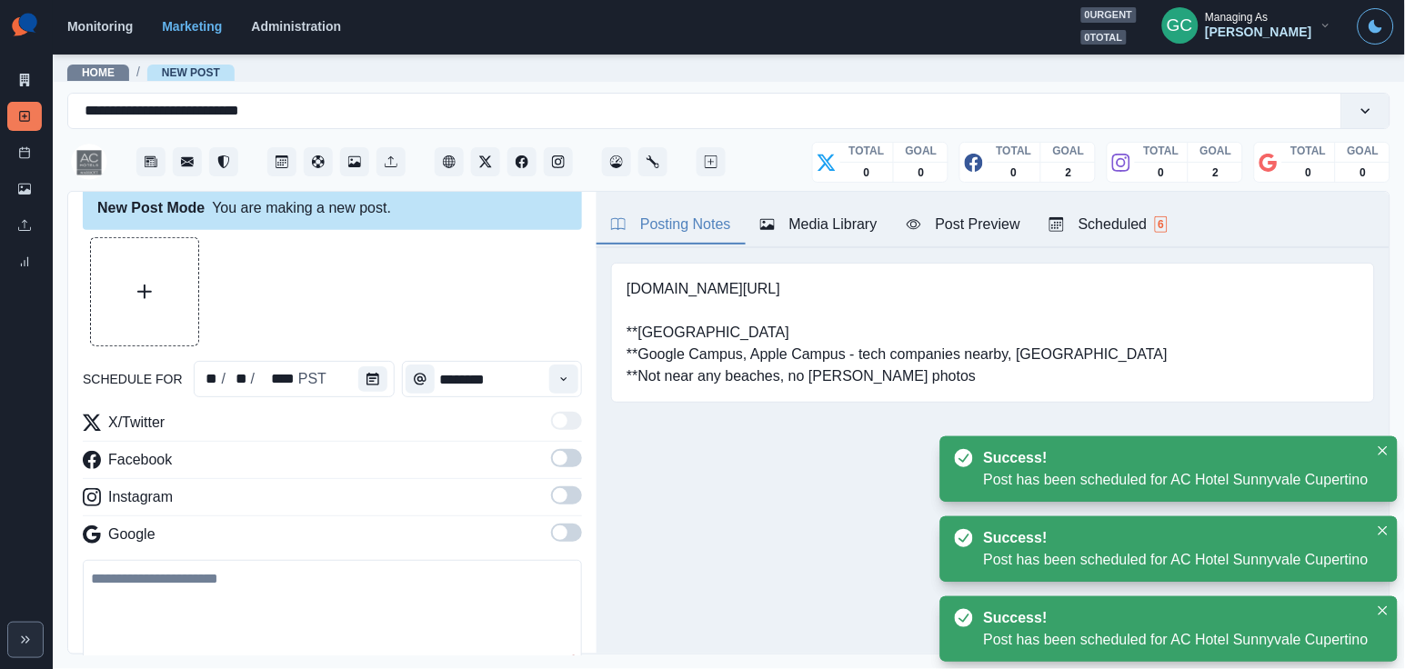
scroll to position [16, 0]
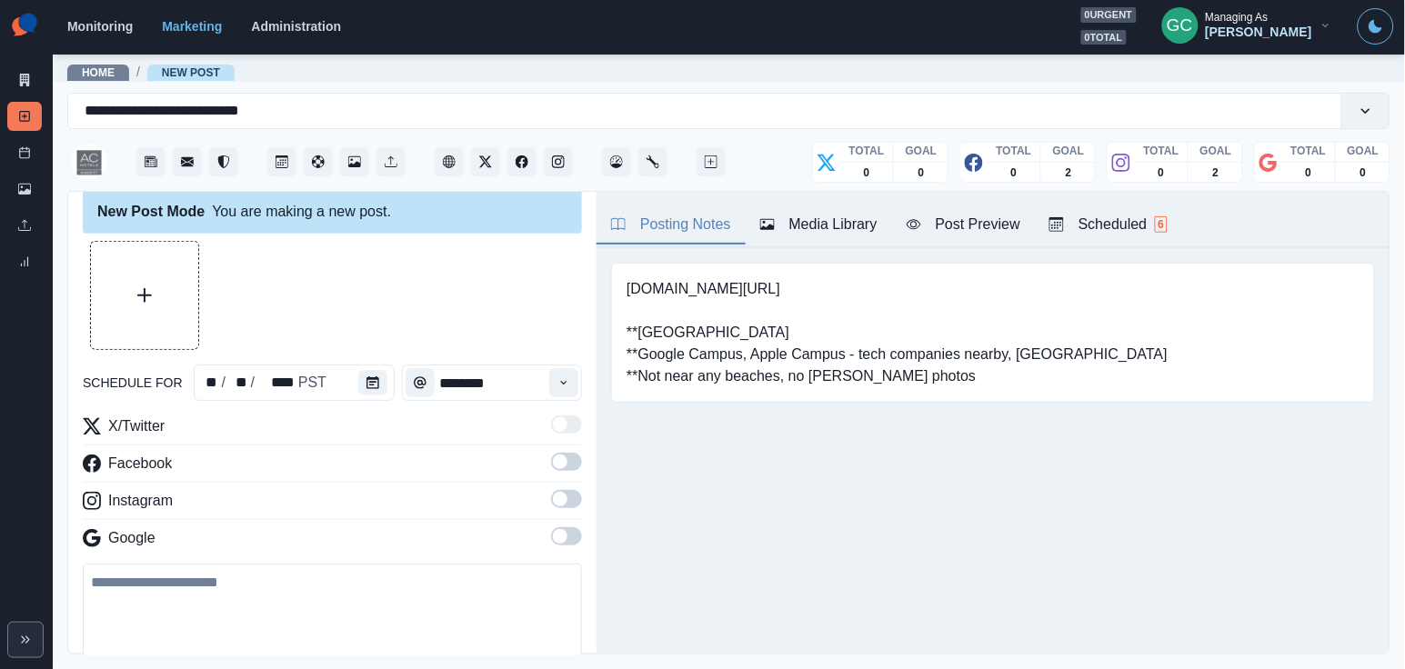
click at [1168, 217] on span "6" at bounding box center [1162, 224] width 14 height 16
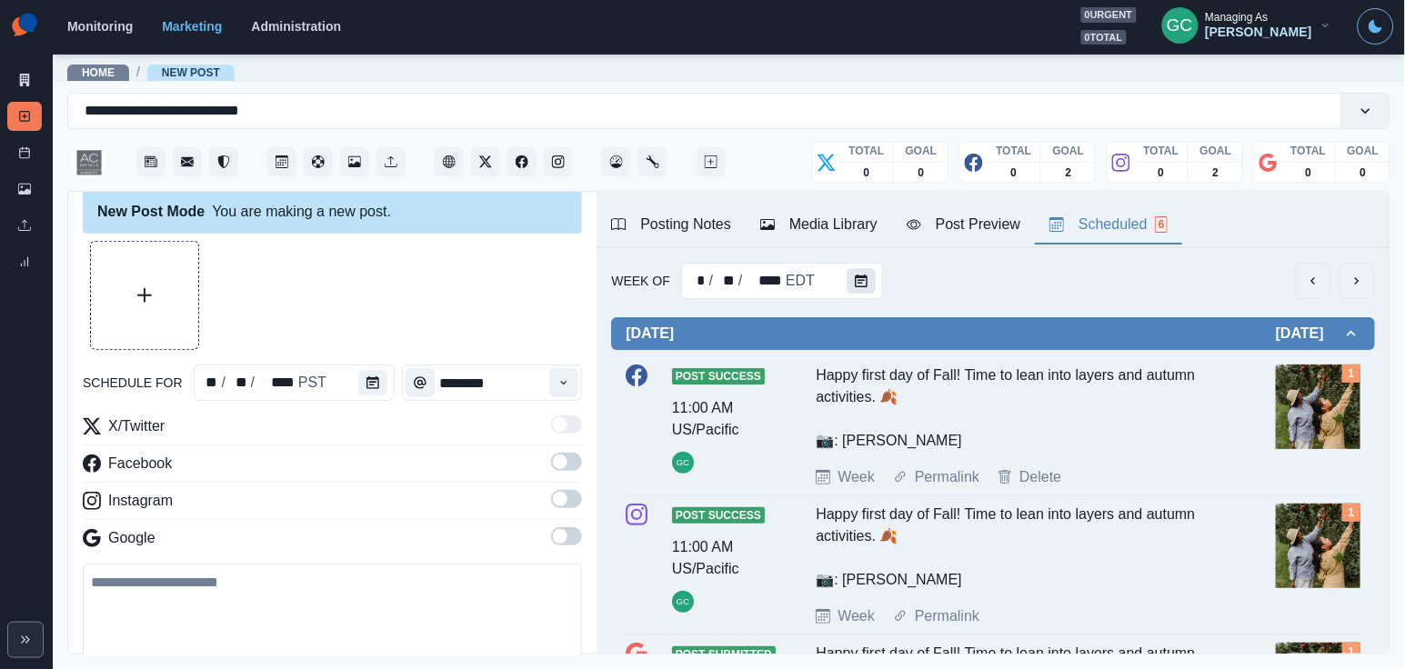
click at [855, 277] on icon "Calendar" at bounding box center [861, 281] width 13 height 13
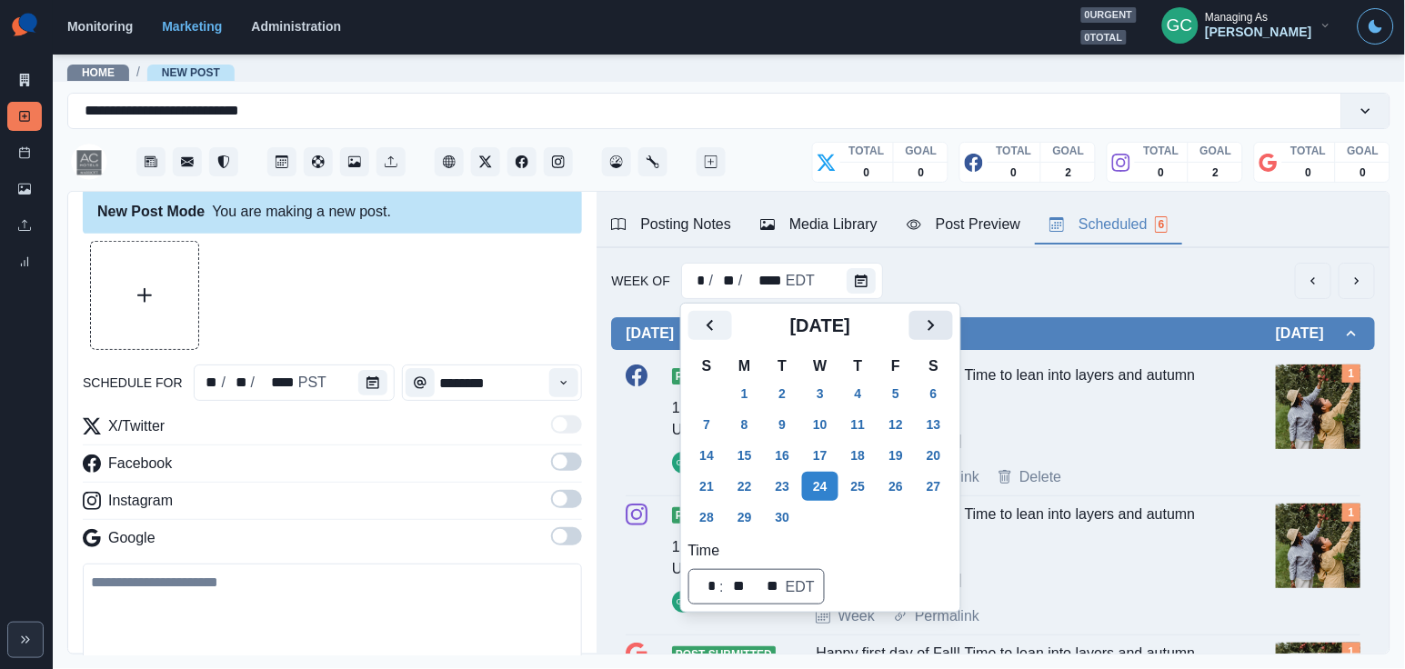
click at [942, 323] on icon "Next" at bounding box center [931, 326] width 22 height 22
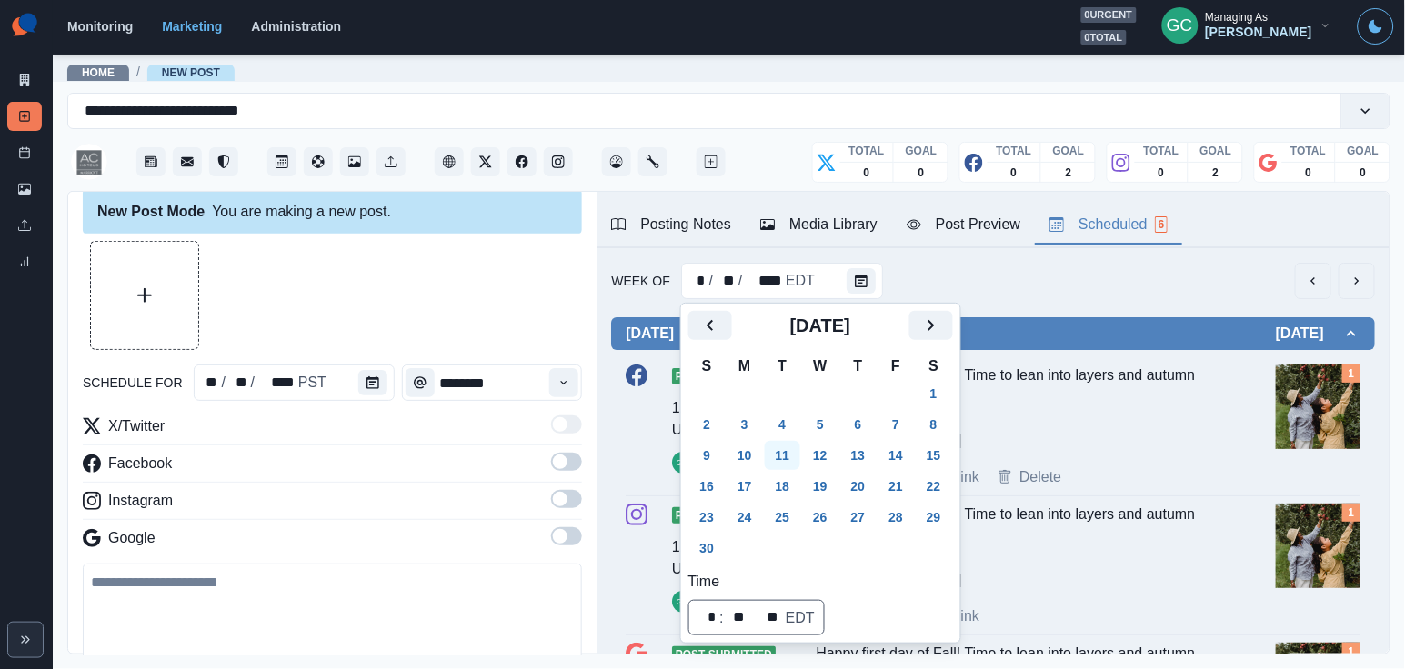
click at [787, 456] on button "11" at bounding box center [783, 455] width 36 height 29
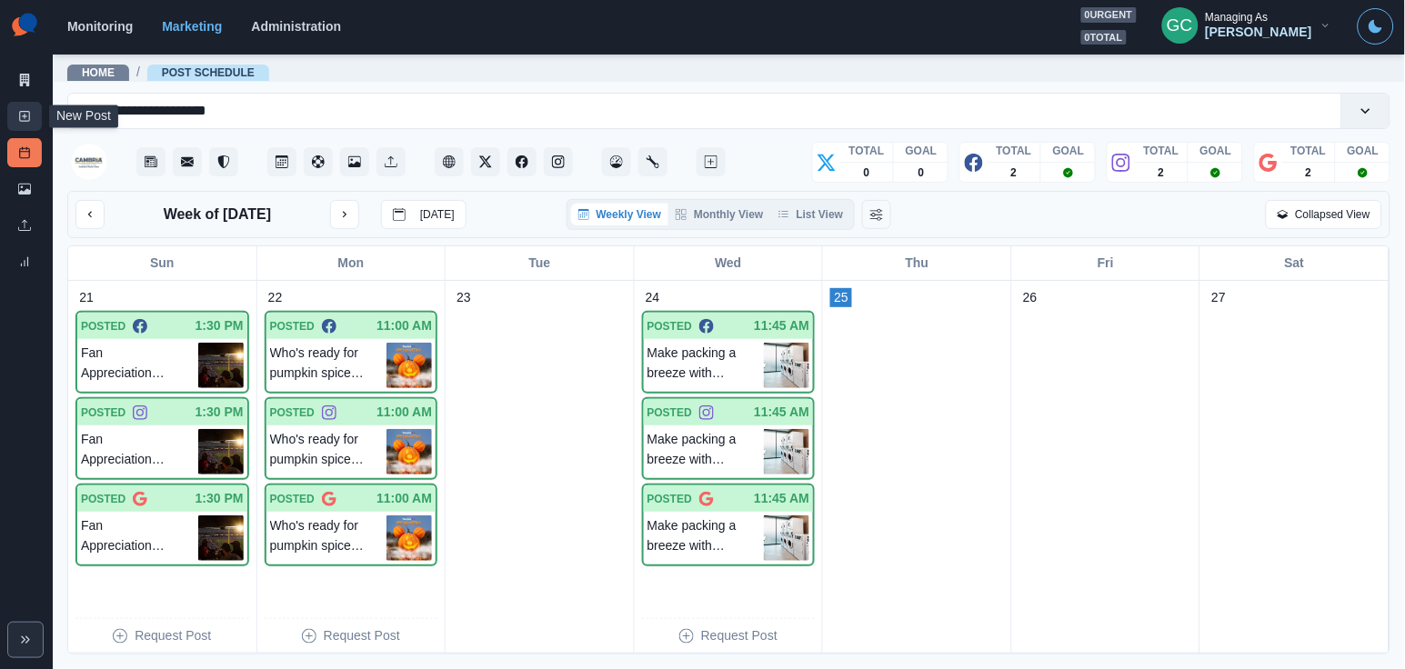
click at [22, 113] on icon at bounding box center [24, 116] width 13 height 13
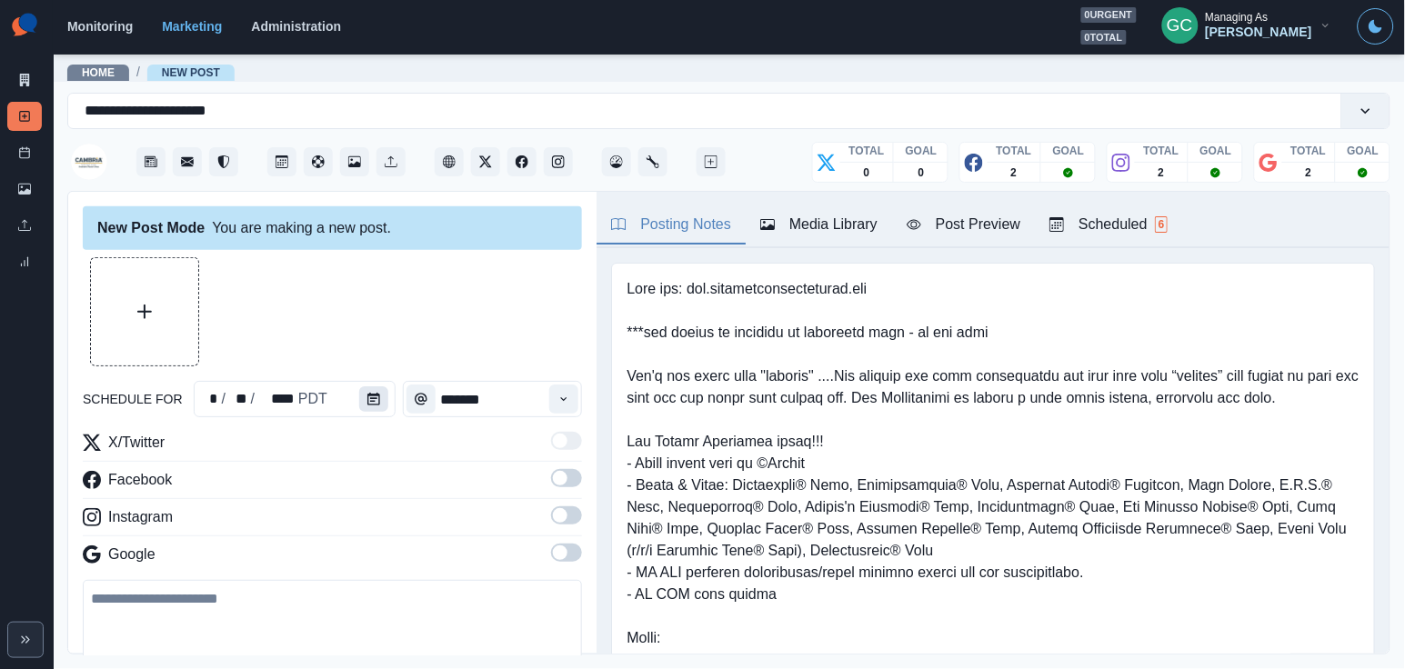
click at [381, 389] on button "Calendar" at bounding box center [373, 398] width 29 height 25
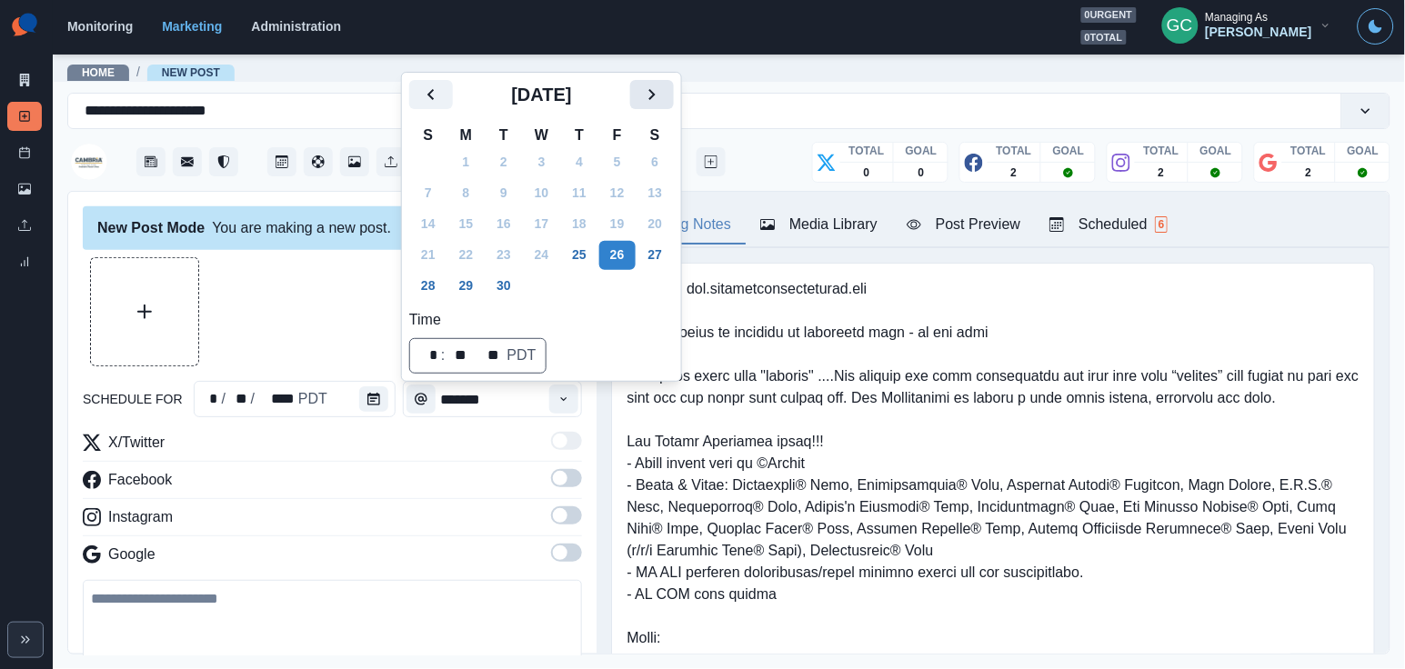
click at [656, 89] on icon "Next" at bounding box center [652, 94] width 6 height 11
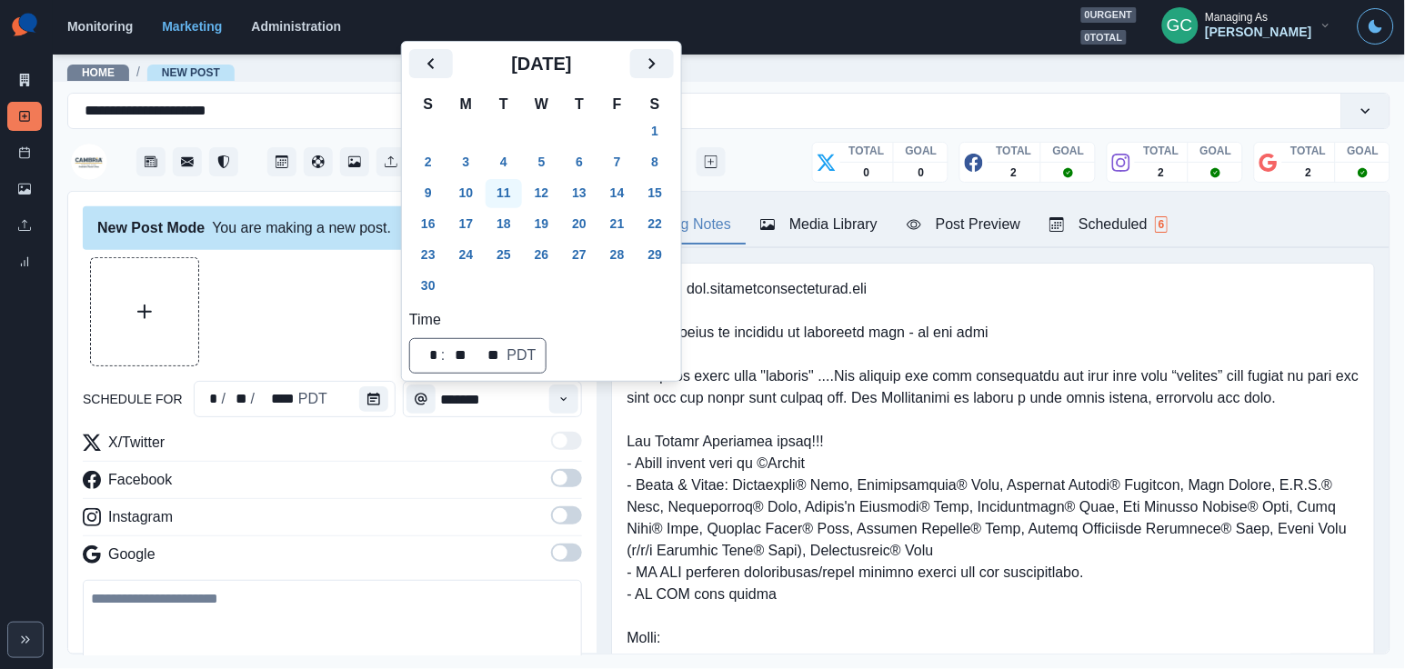
click at [506, 204] on button "11" at bounding box center [504, 193] width 36 height 29
click at [567, 409] on button "Time" at bounding box center [563, 399] width 29 height 29
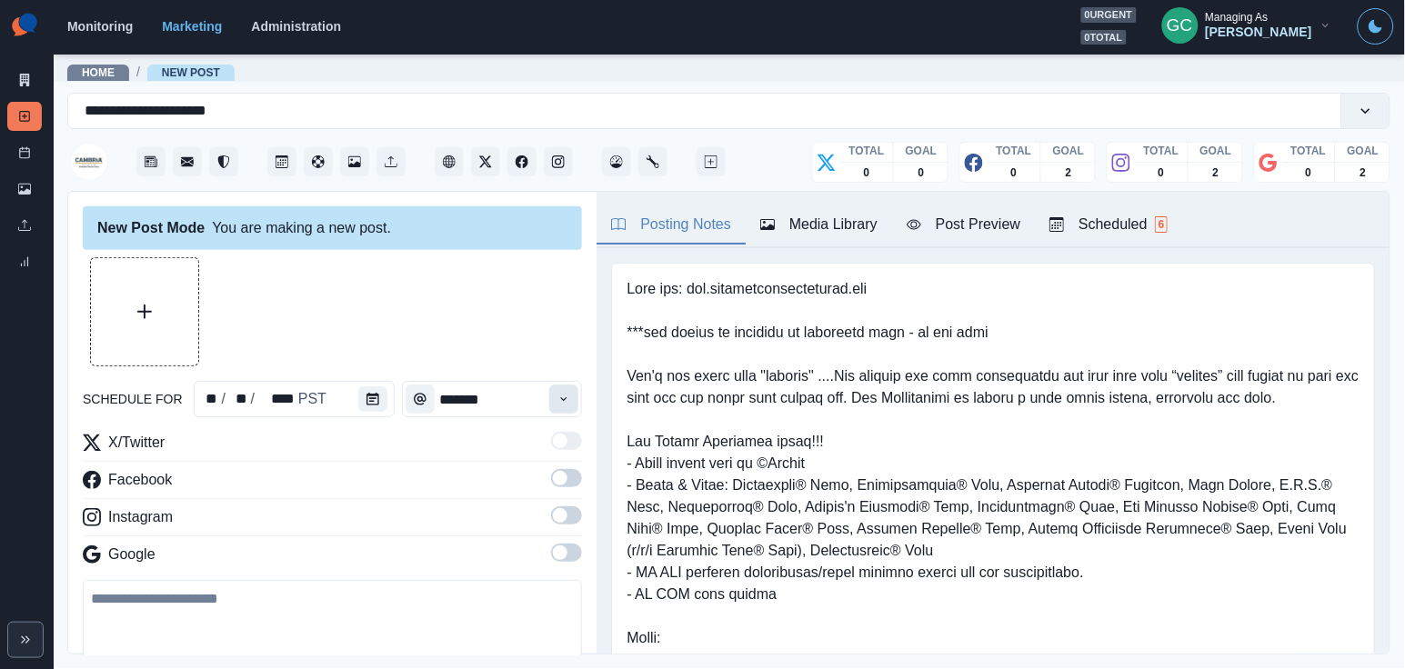
click at [567, 409] on button "Time" at bounding box center [563, 399] width 29 height 29
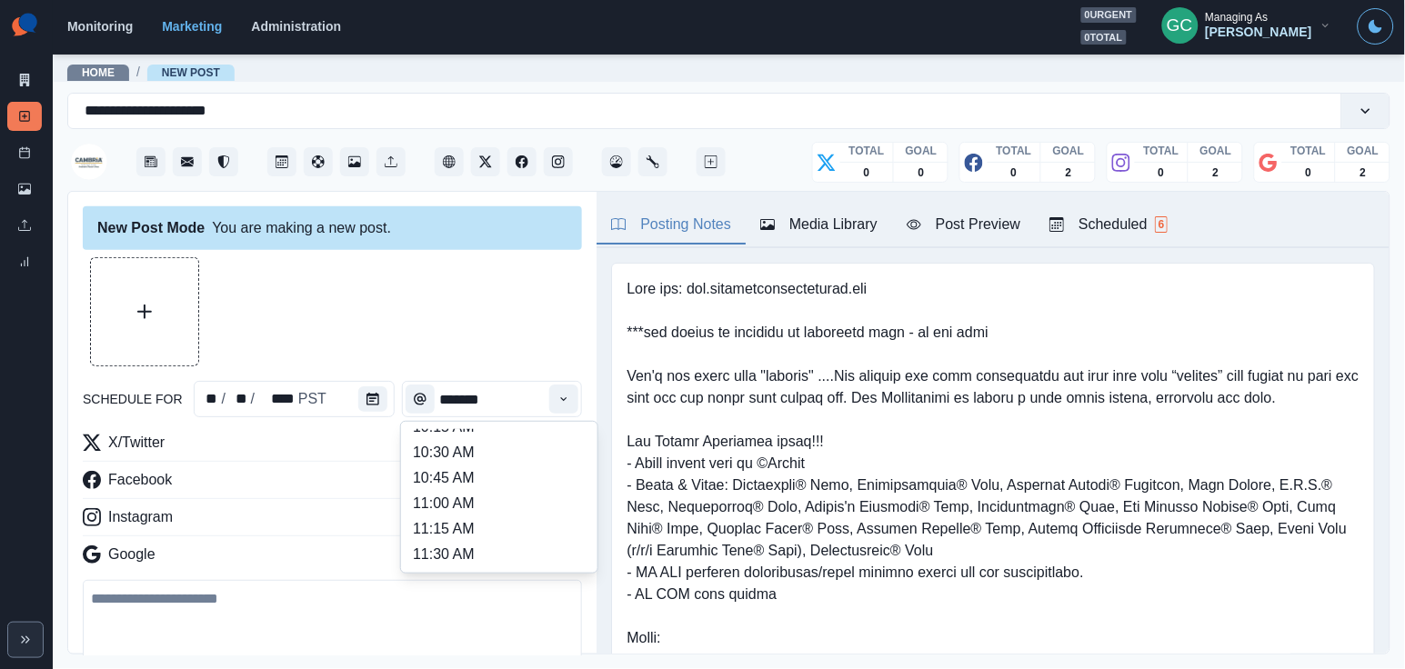
scroll to position [243, 0]
click at [542, 514] on li "11:00 AM" at bounding box center [499, 504] width 182 height 25
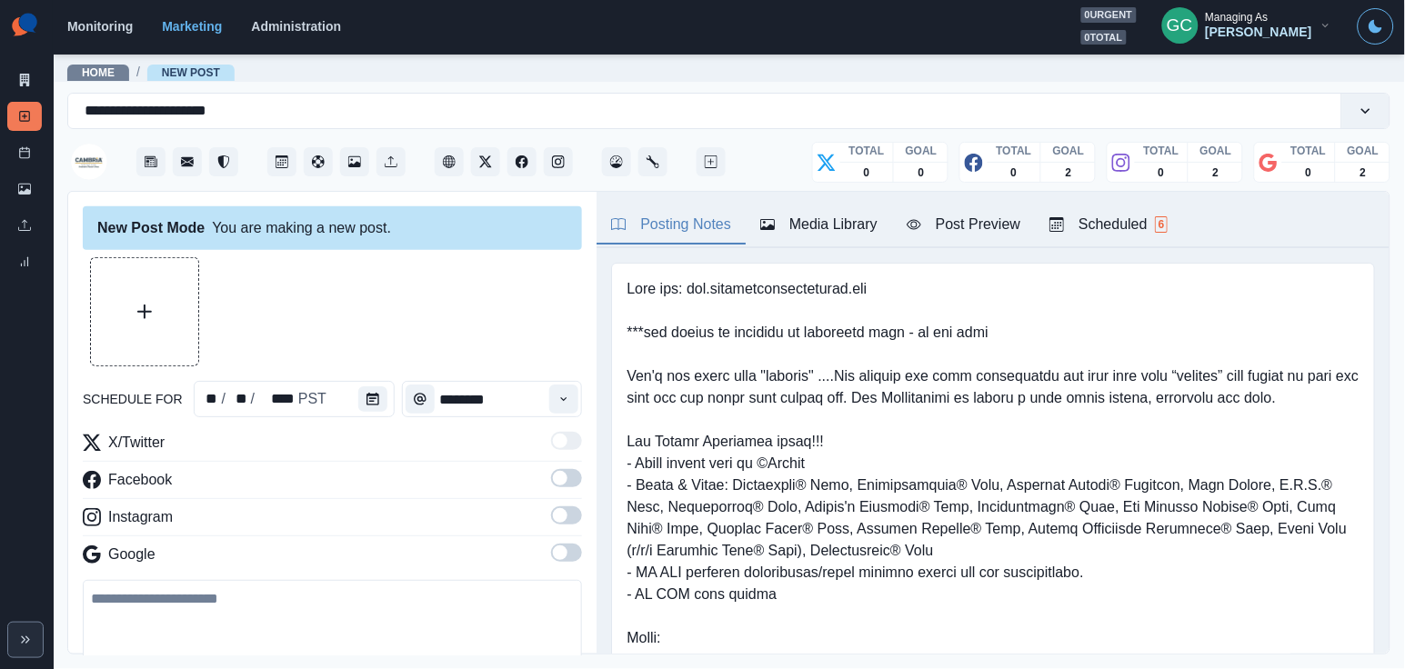
type input "********"
click at [577, 558] on span at bounding box center [566, 553] width 31 height 18
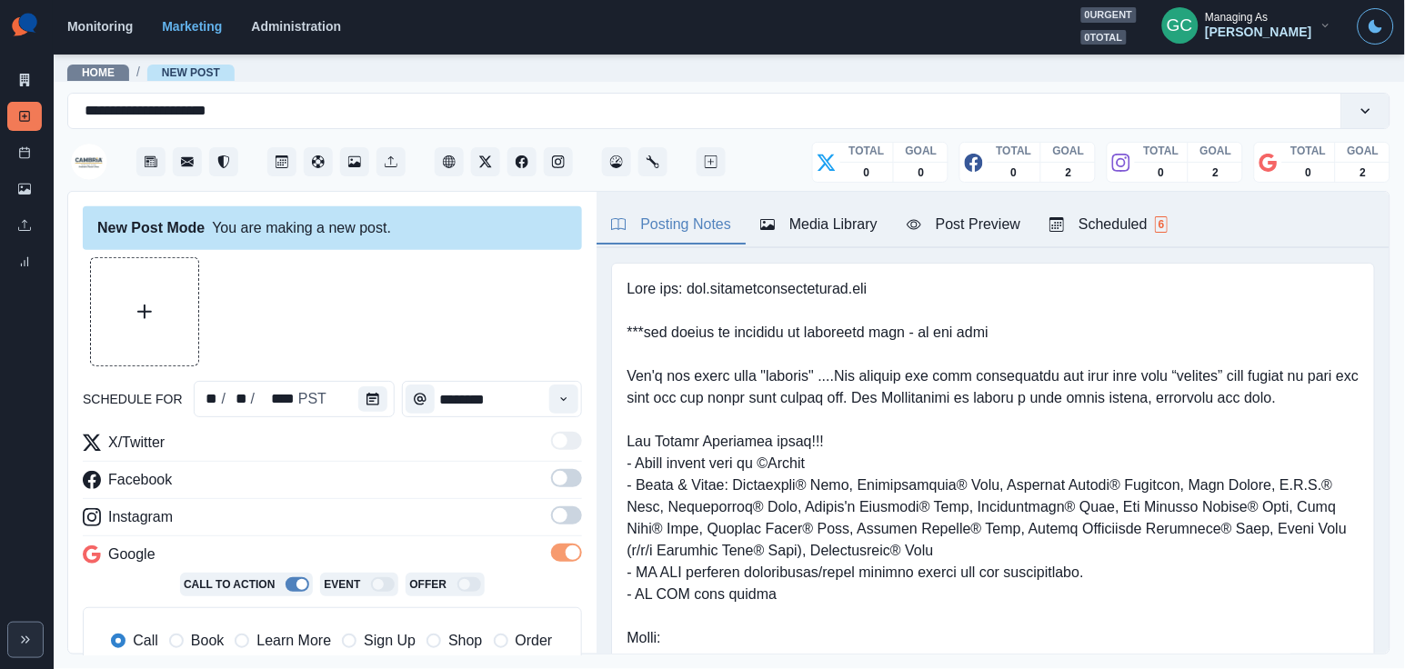
click at [577, 523] on span at bounding box center [566, 515] width 31 height 18
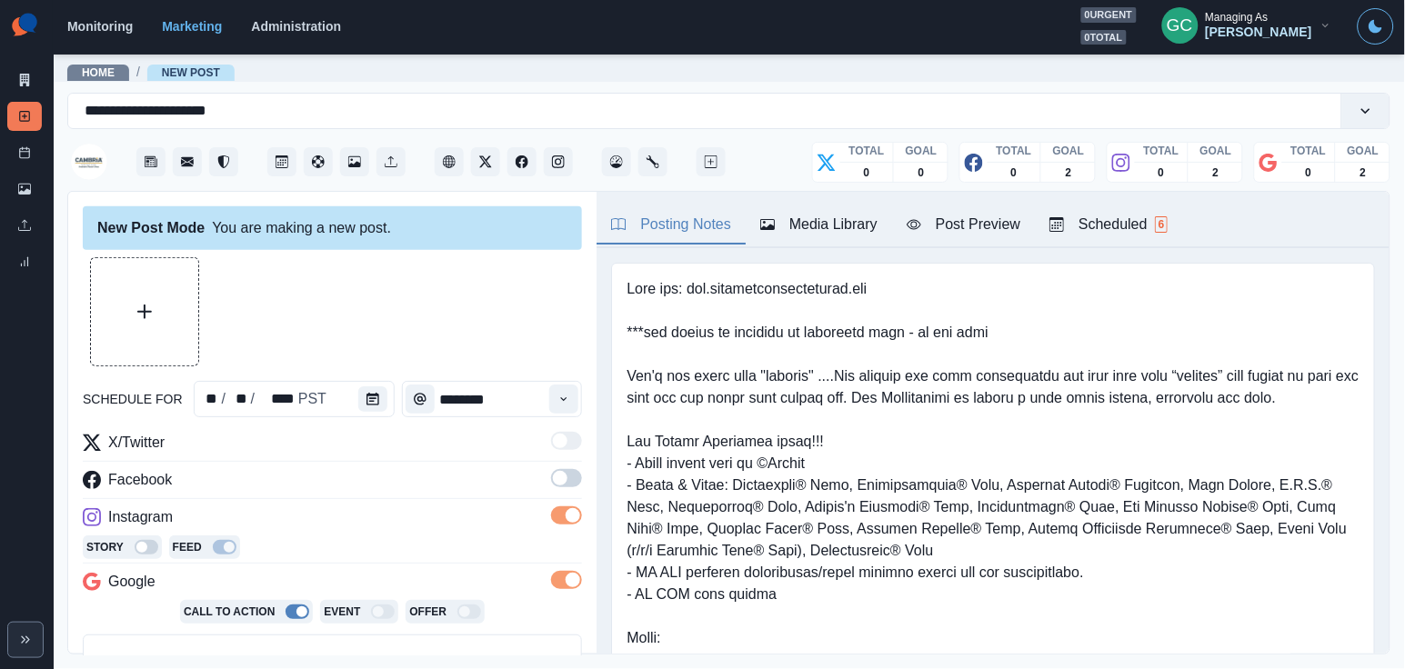
click at [577, 494] on label at bounding box center [566, 483] width 31 height 29
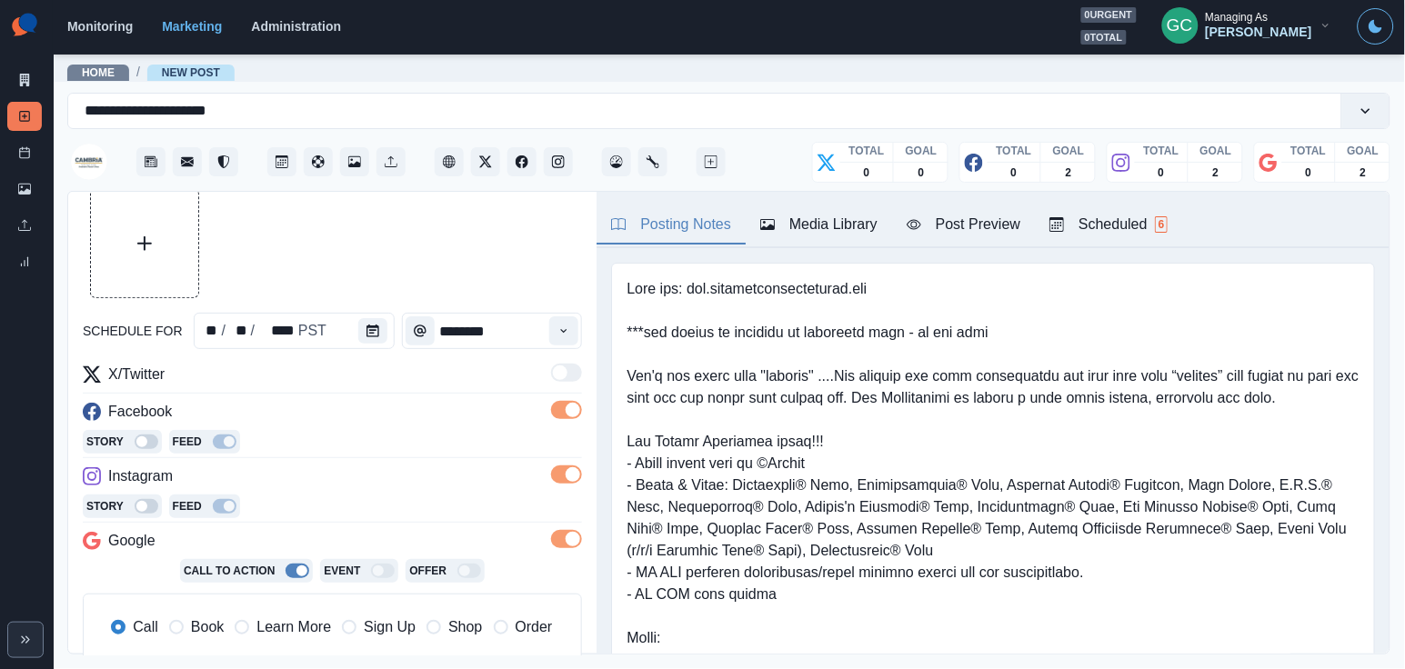
scroll to position [144, 0]
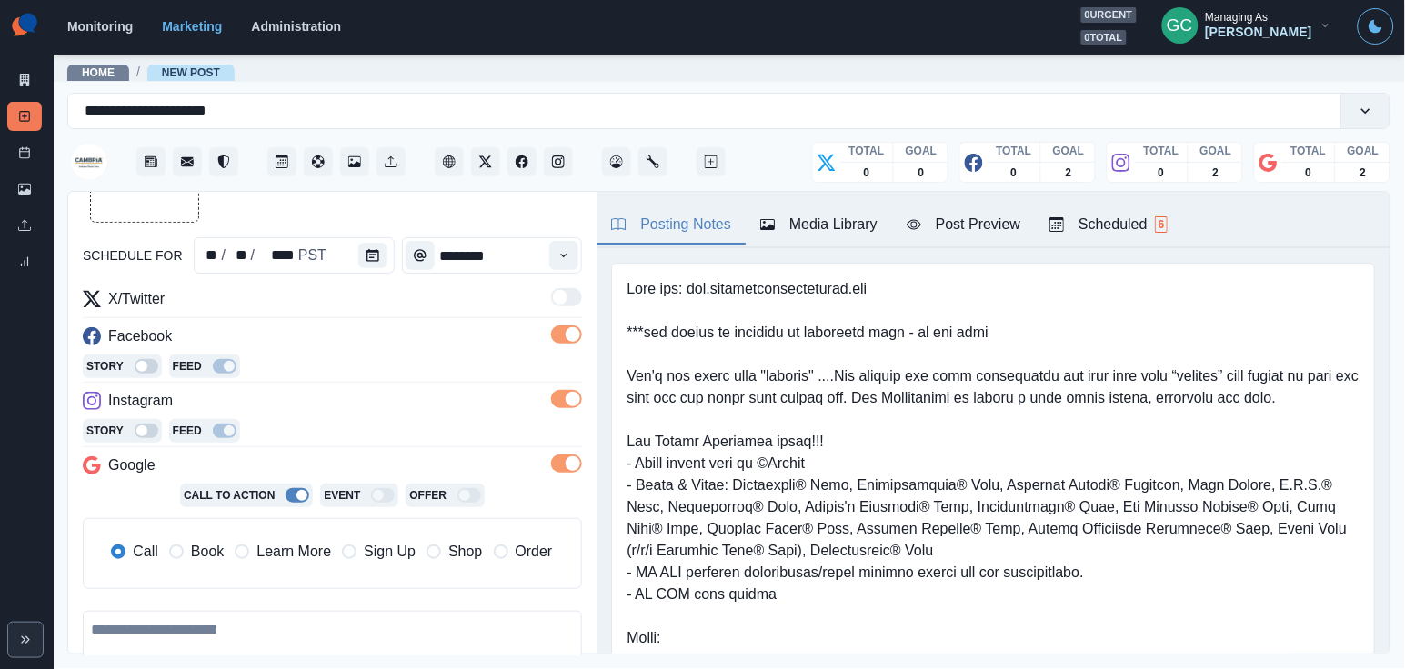
click at [314, 563] on span "Learn More" at bounding box center [293, 552] width 75 height 22
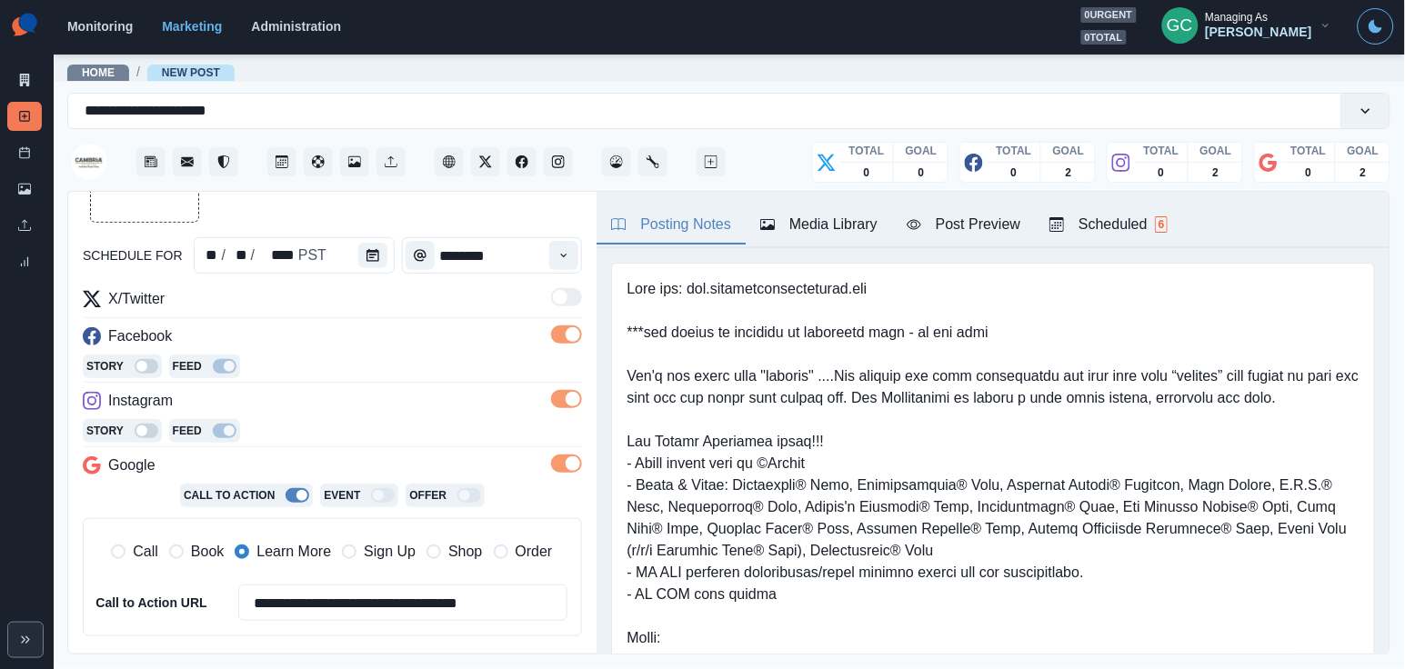
click at [414, 416] on div "Instagram" at bounding box center [332, 404] width 499 height 29
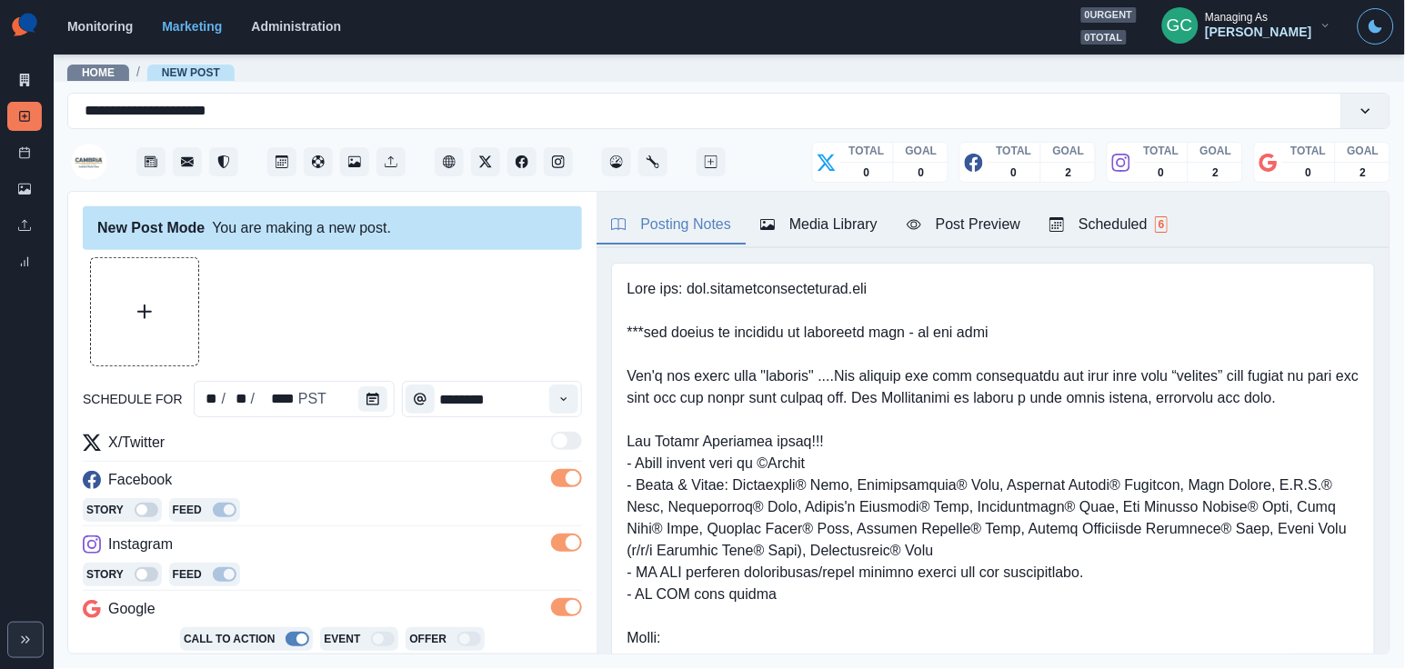
scroll to position [0, 0]
click at [1119, 225] on div "Scheduled 6" at bounding box center [1108, 225] width 118 height 22
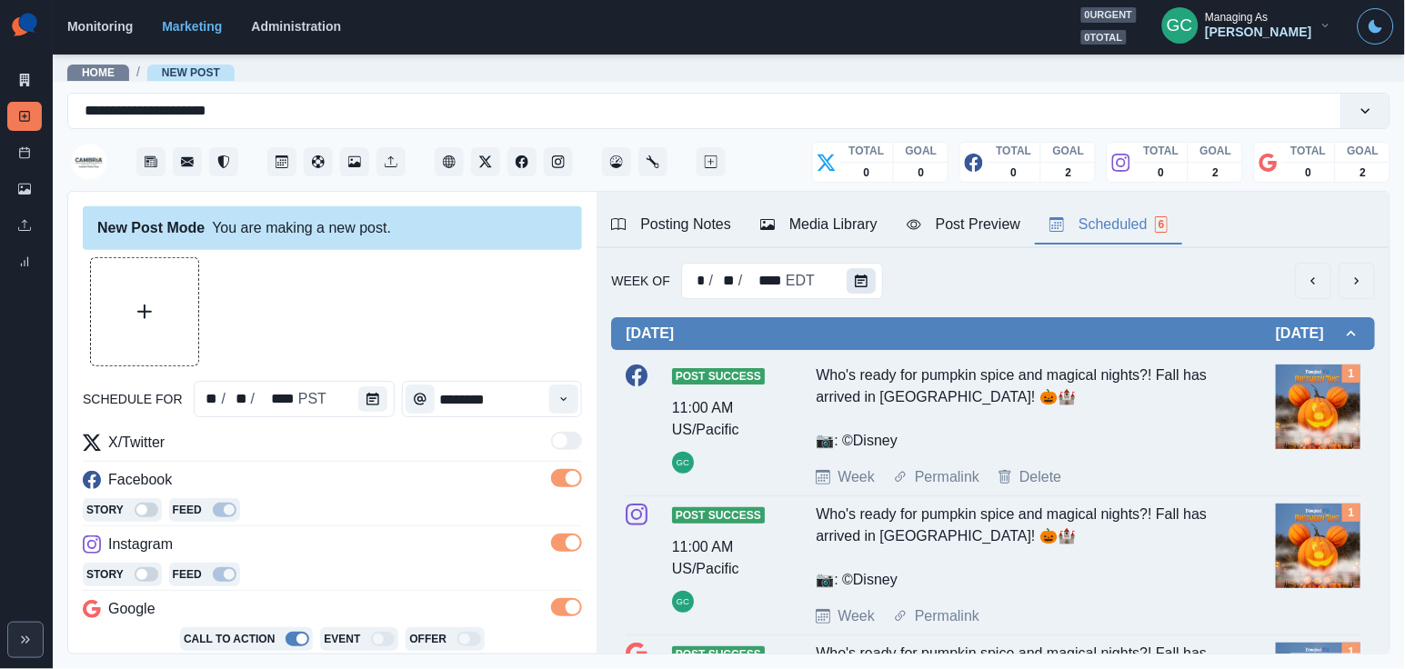
click at [863, 283] on icon "Calendar" at bounding box center [861, 281] width 13 height 13
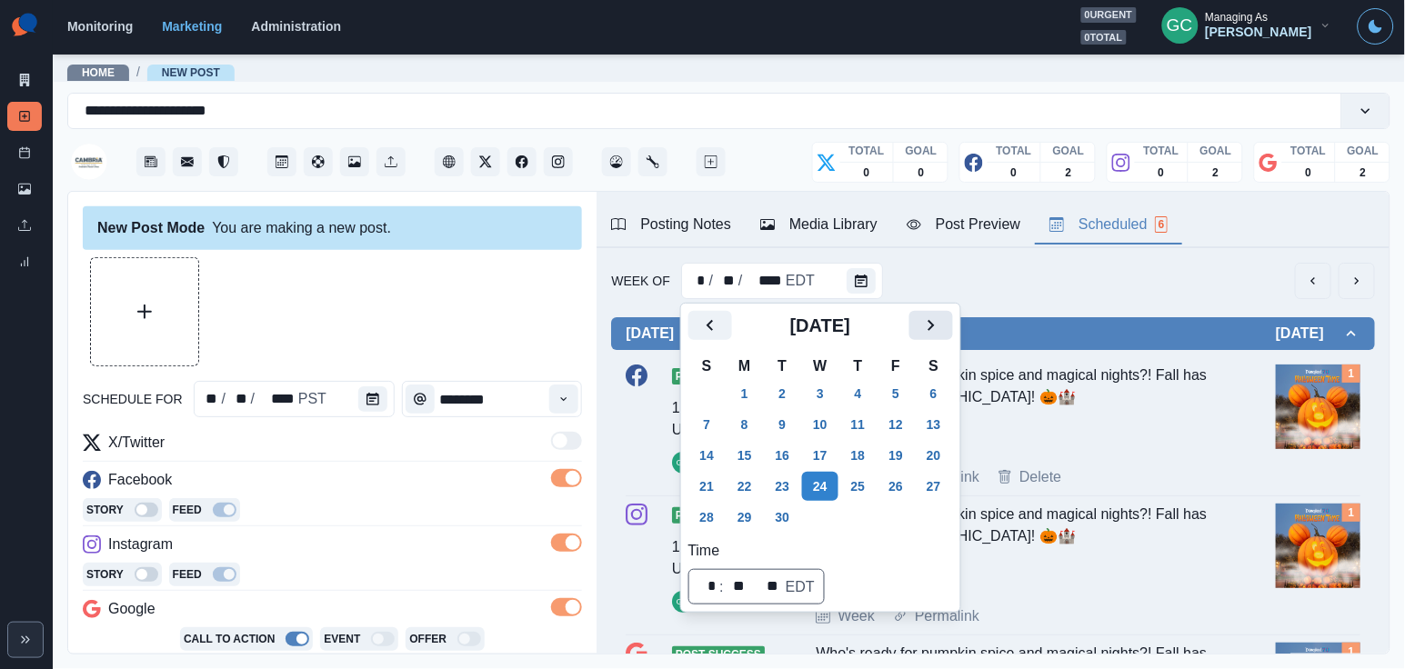
click at [942, 316] on icon "Next" at bounding box center [931, 326] width 22 height 22
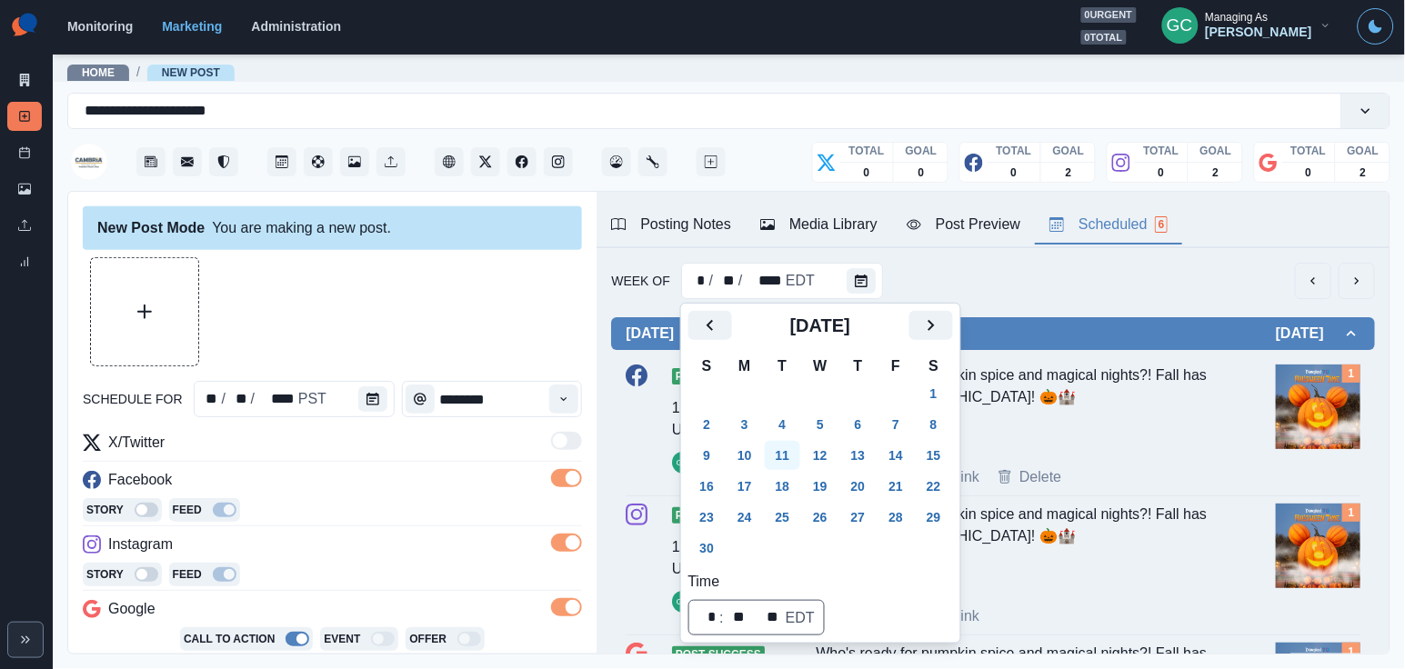
click at [790, 454] on button "11" at bounding box center [783, 455] width 36 height 29
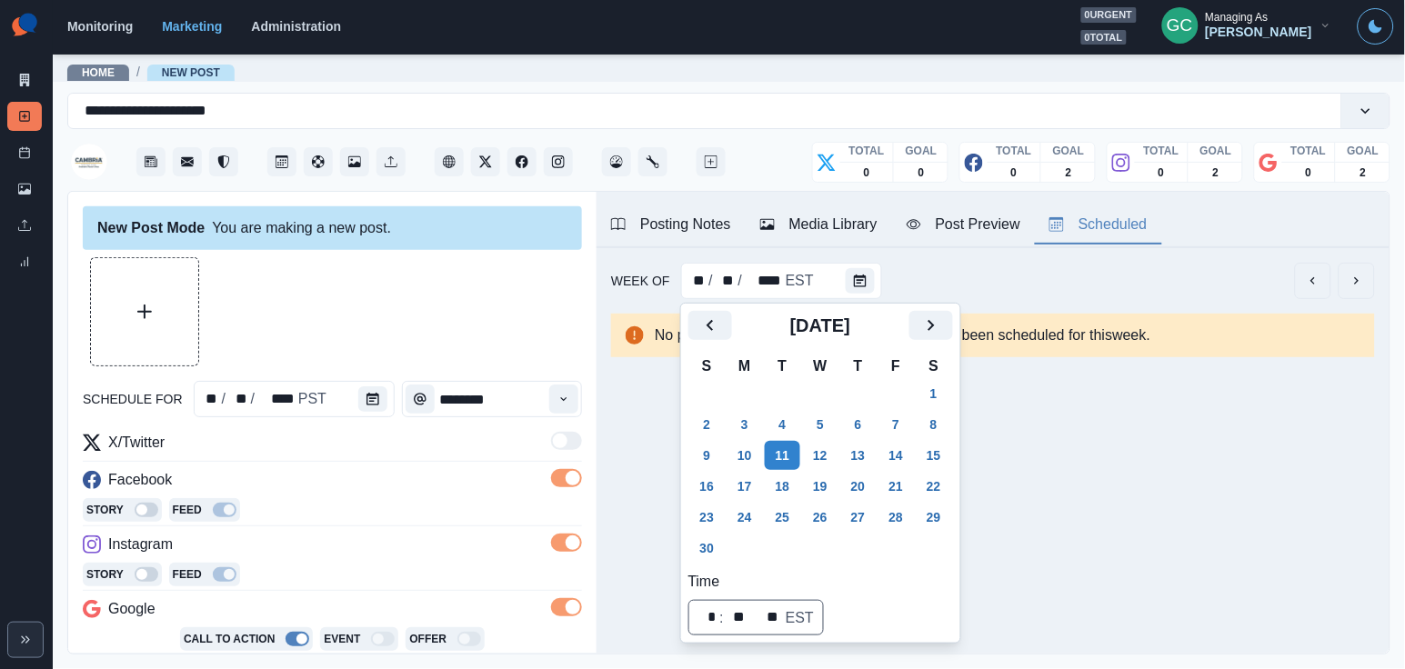
click at [869, 223] on div "Media Library" at bounding box center [818, 225] width 117 height 22
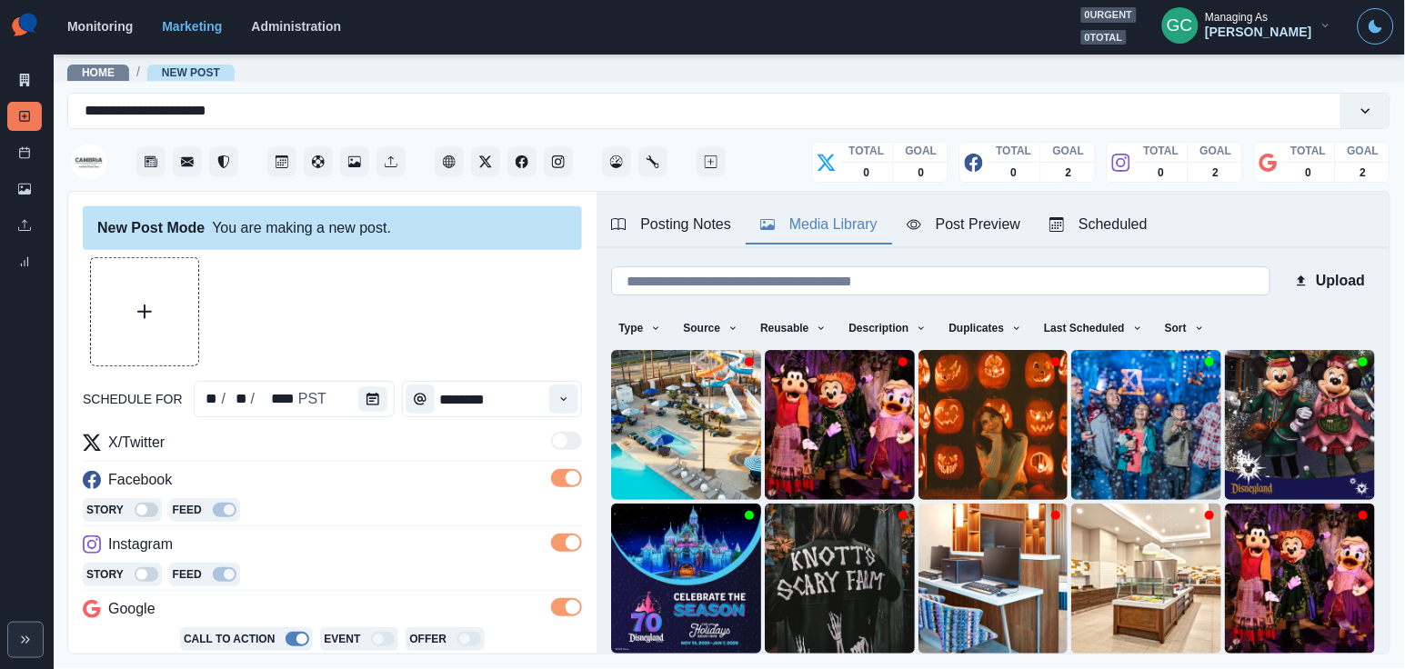
click at [859, 277] on input at bounding box center [940, 280] width 658 height 29
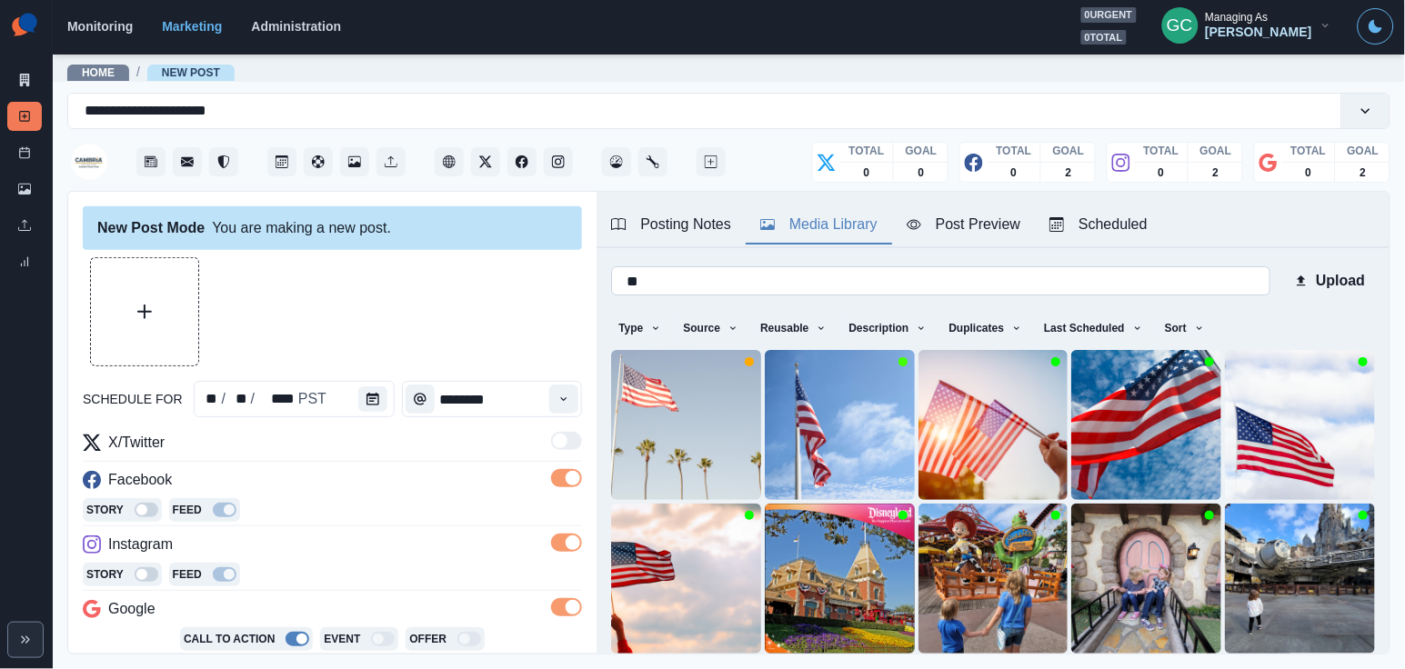
type input "*"
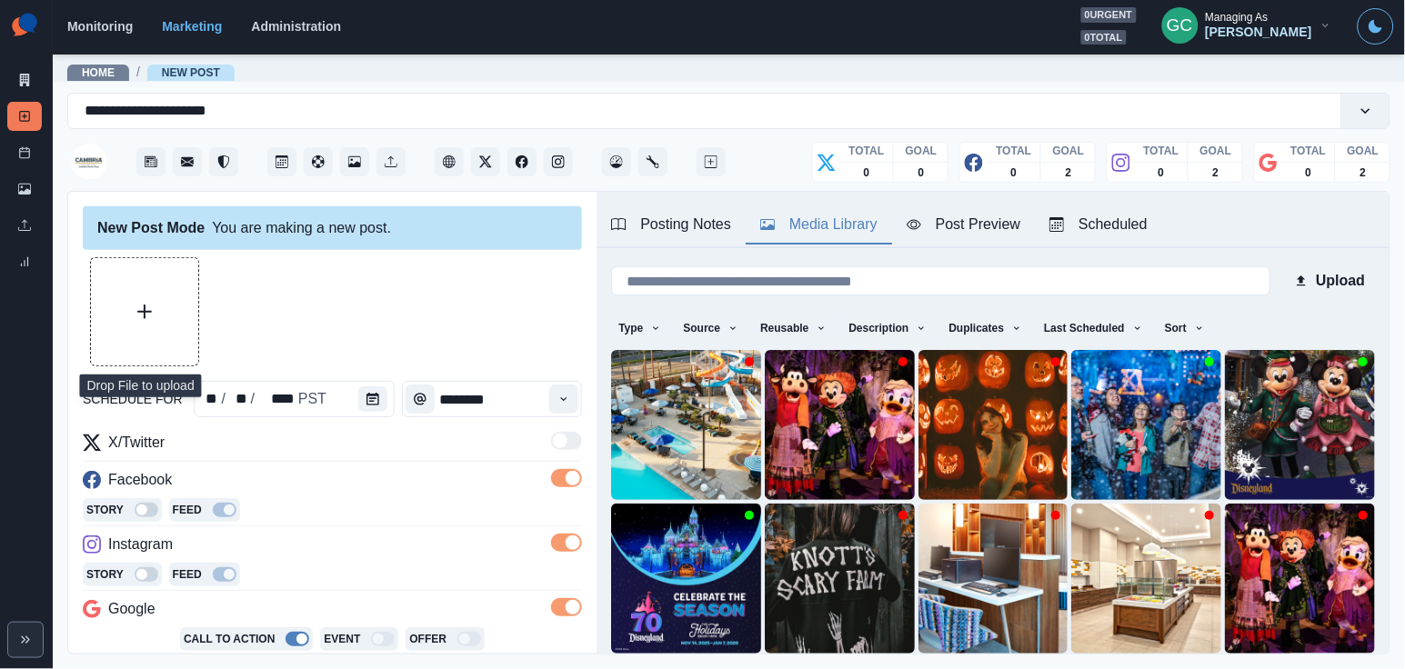
click at [158, 287] on button "Upload Media" at bounding box center [144, 311] width 107 height 107
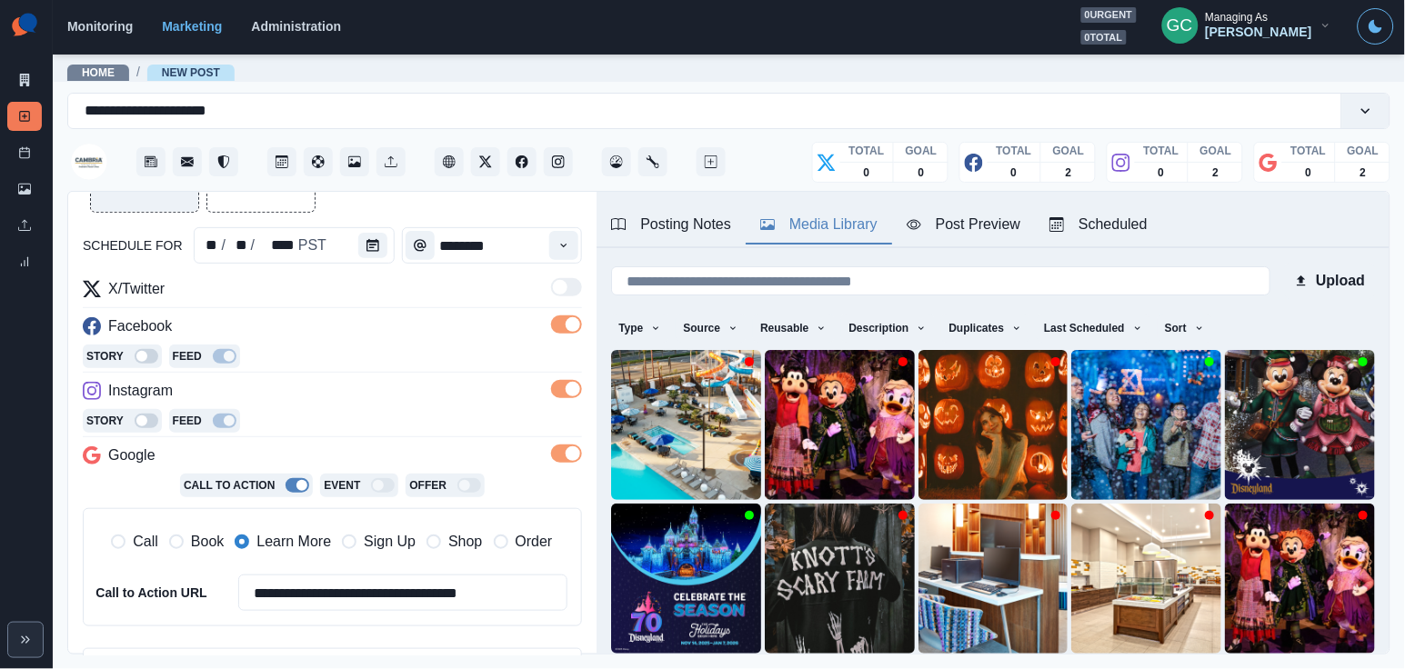
scroll to position [209, 0]
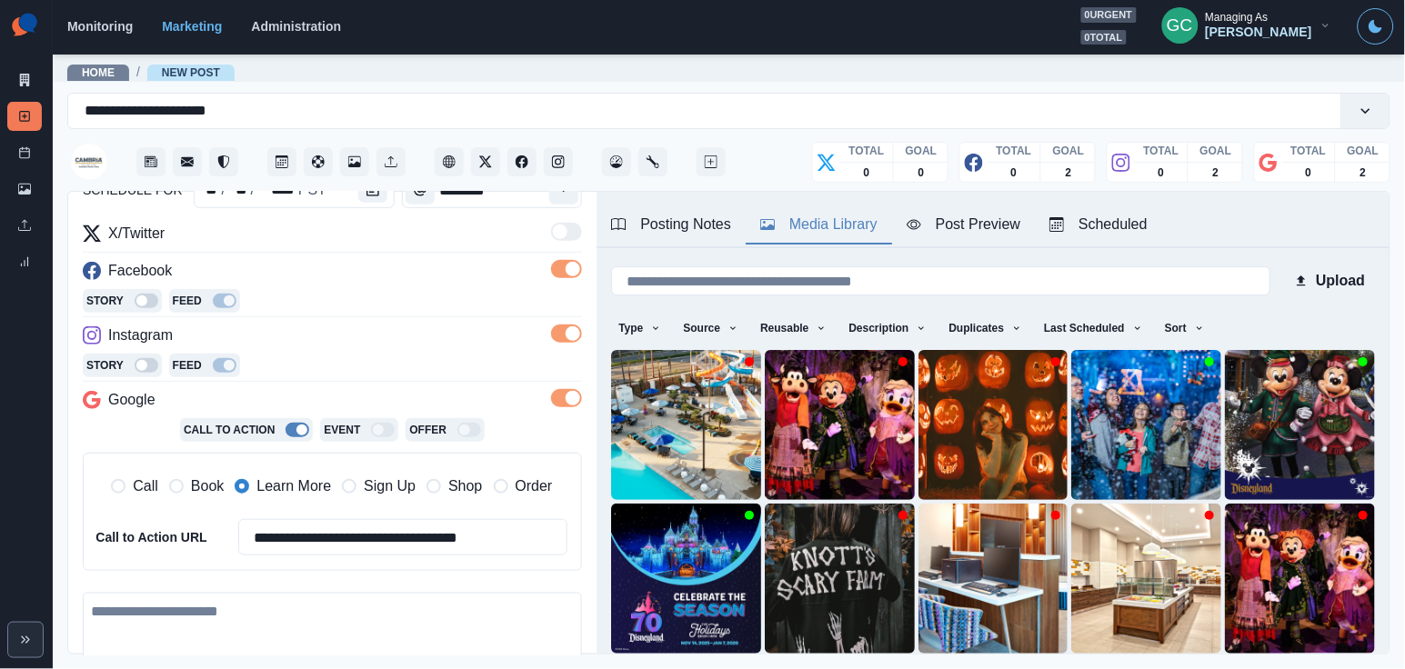
click at [336, 625] on textarea at bounding box center [332, 645] width 499 height 104
paste textarea "**********"
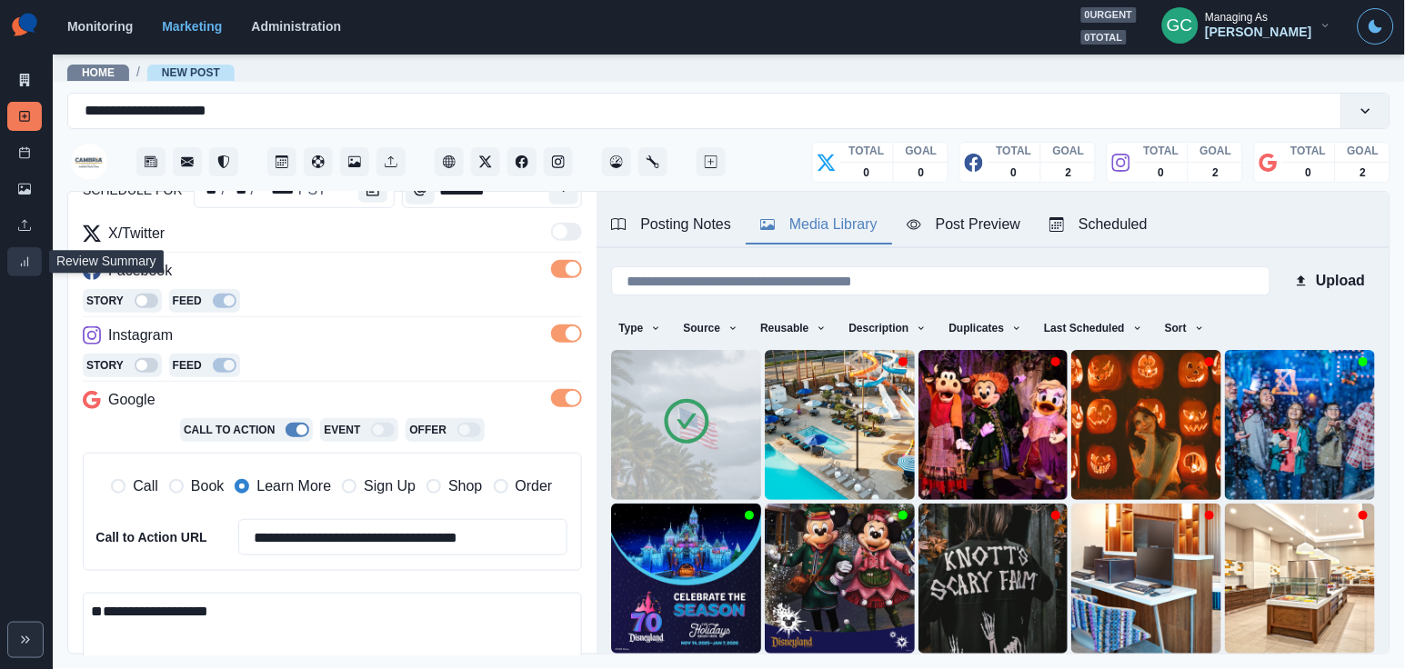
scroll to position [216, 0]
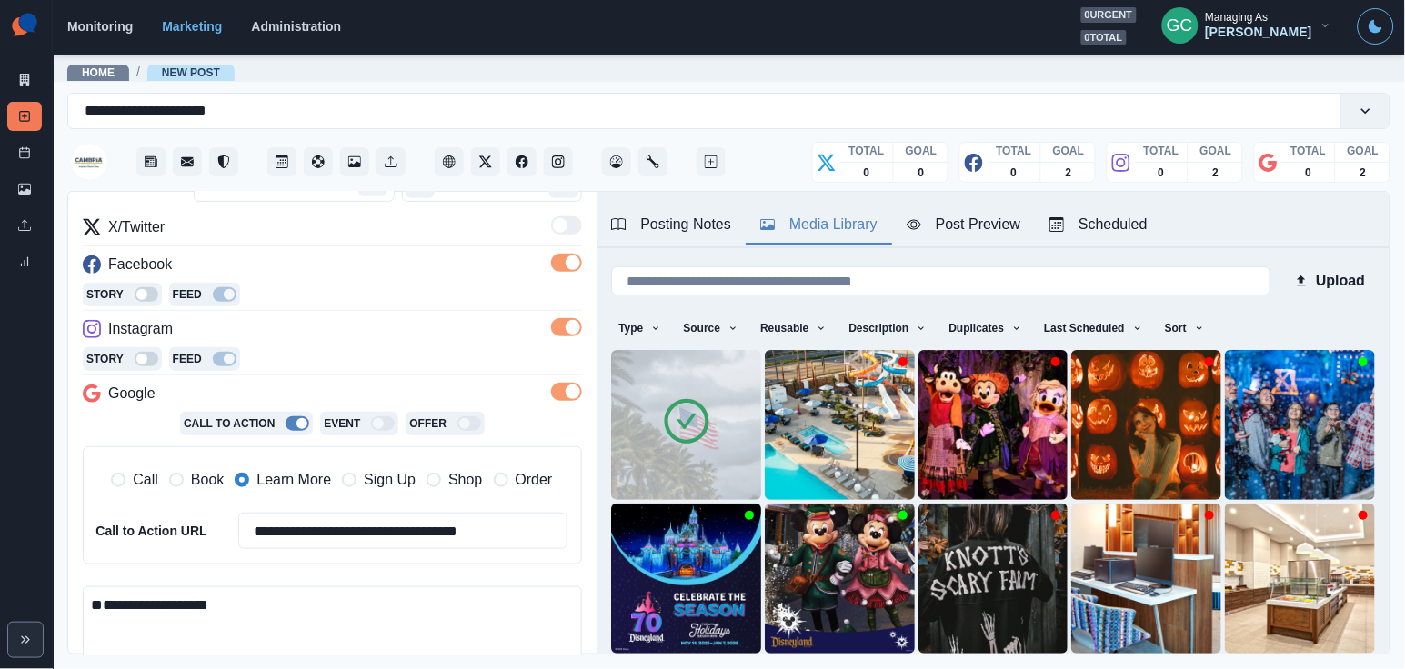
paste textarea "**********"
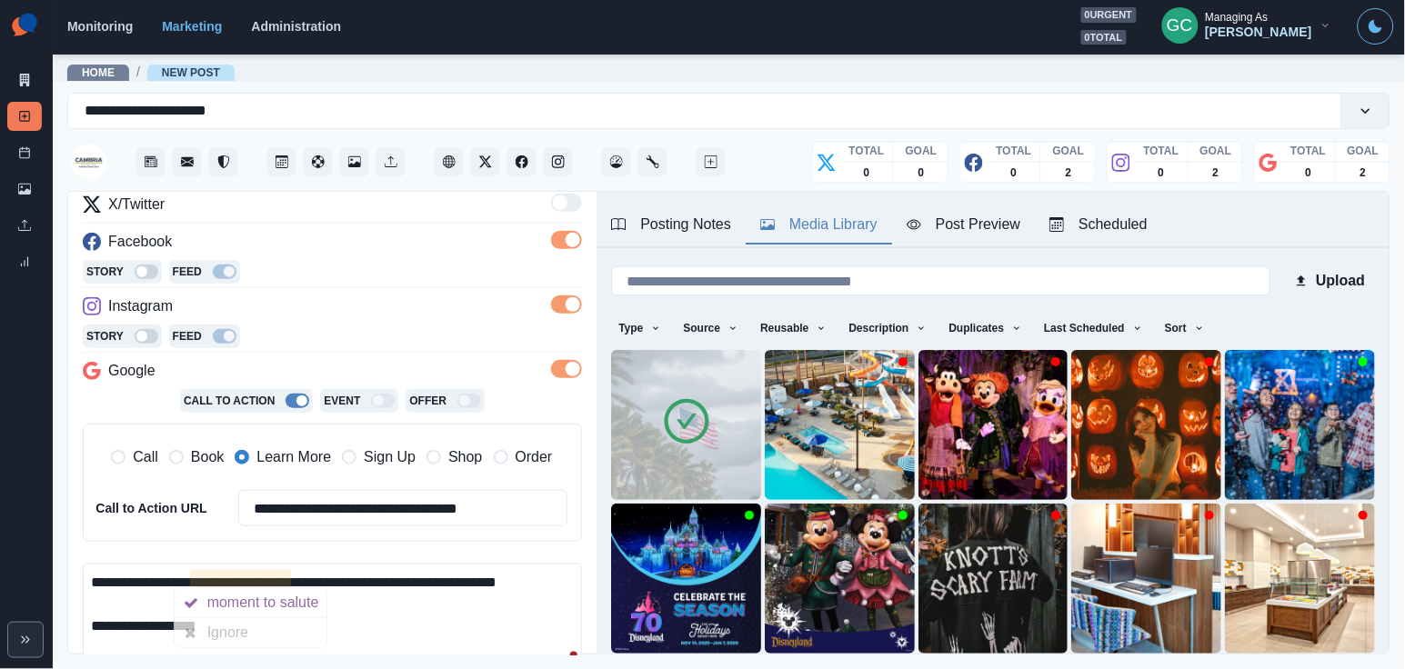
drag, startPoint x: 241, startPoint y: 577, endPoint x: 11, endPoint y: 577, distance: 230.1
click at [11, 577] on div "**********" at bounding box center [702, 334] width 1405 height 669
click at [323, 617] on textarea "**********" at bounding box center [332, 617] width 499 height 106
click at [462, 575] on textarea "**********" at bounding box center [332, 617] width 499 height 106
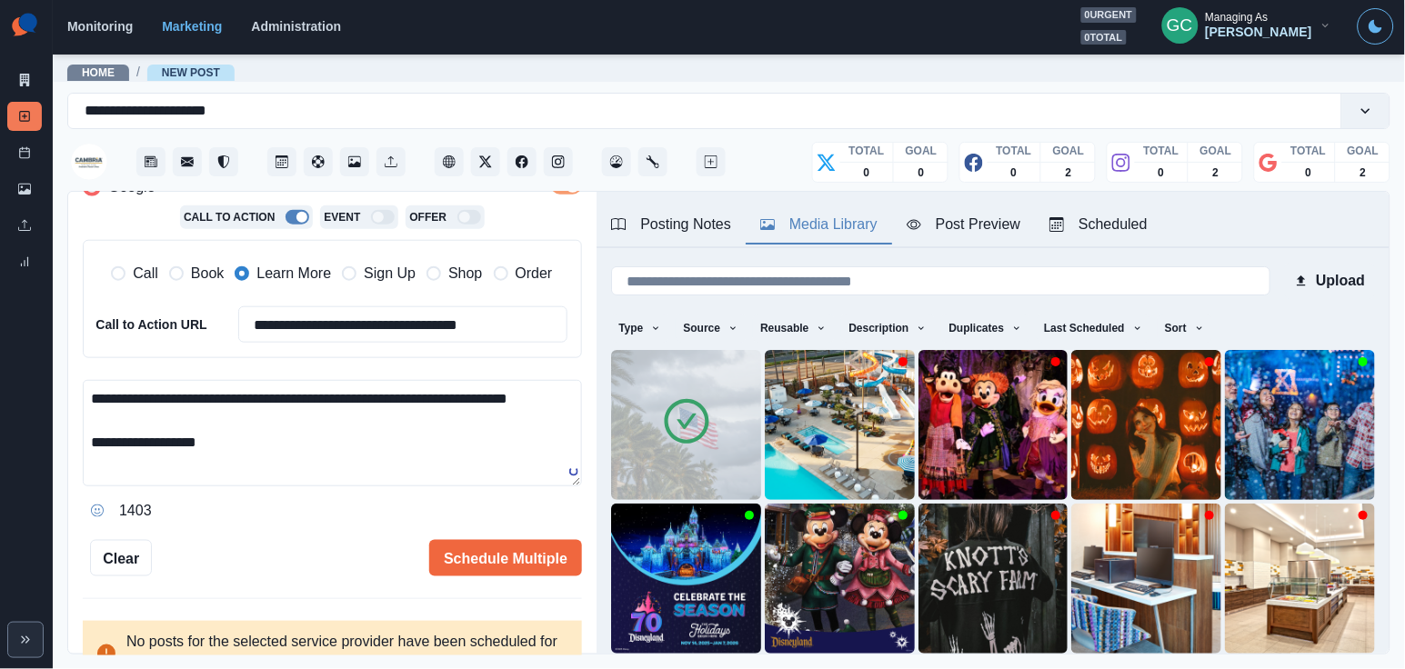
scroll to position [456, 0]
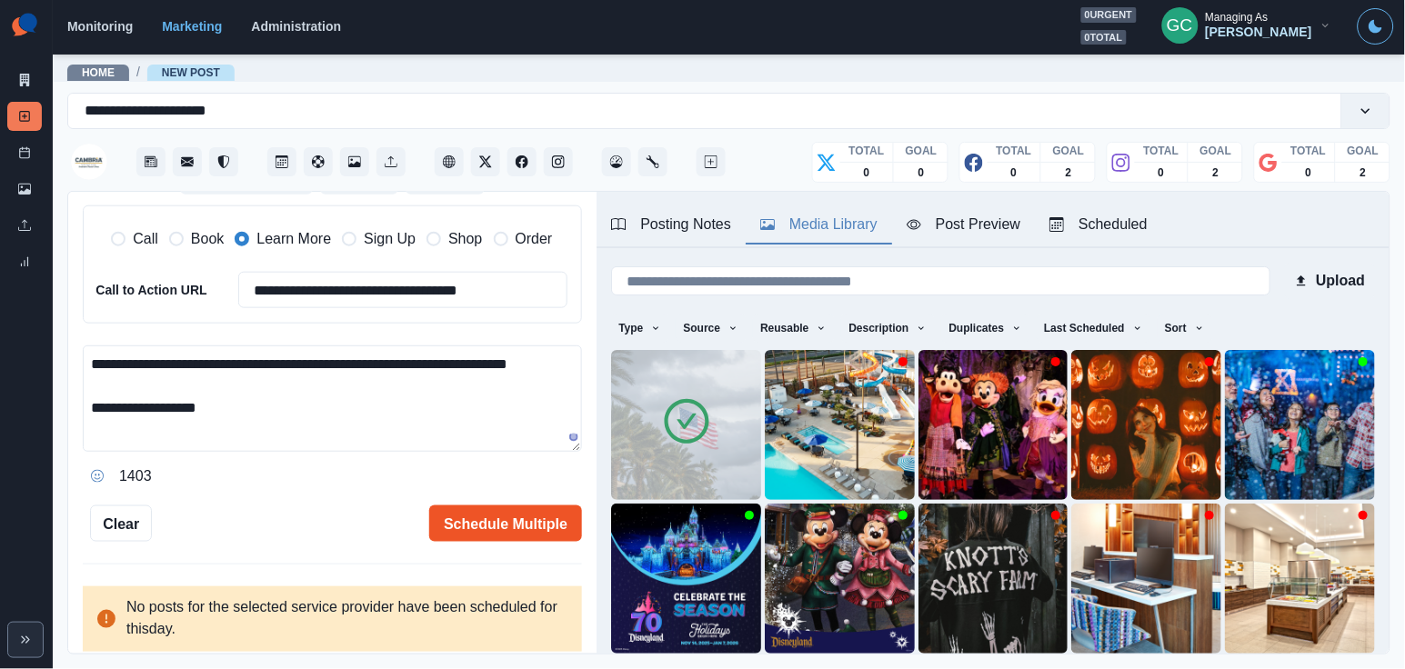
type textarea "**********"
click at [505, 534] on button "Schedule Multiple" at bounding box center [505, 524] width 153 height 36
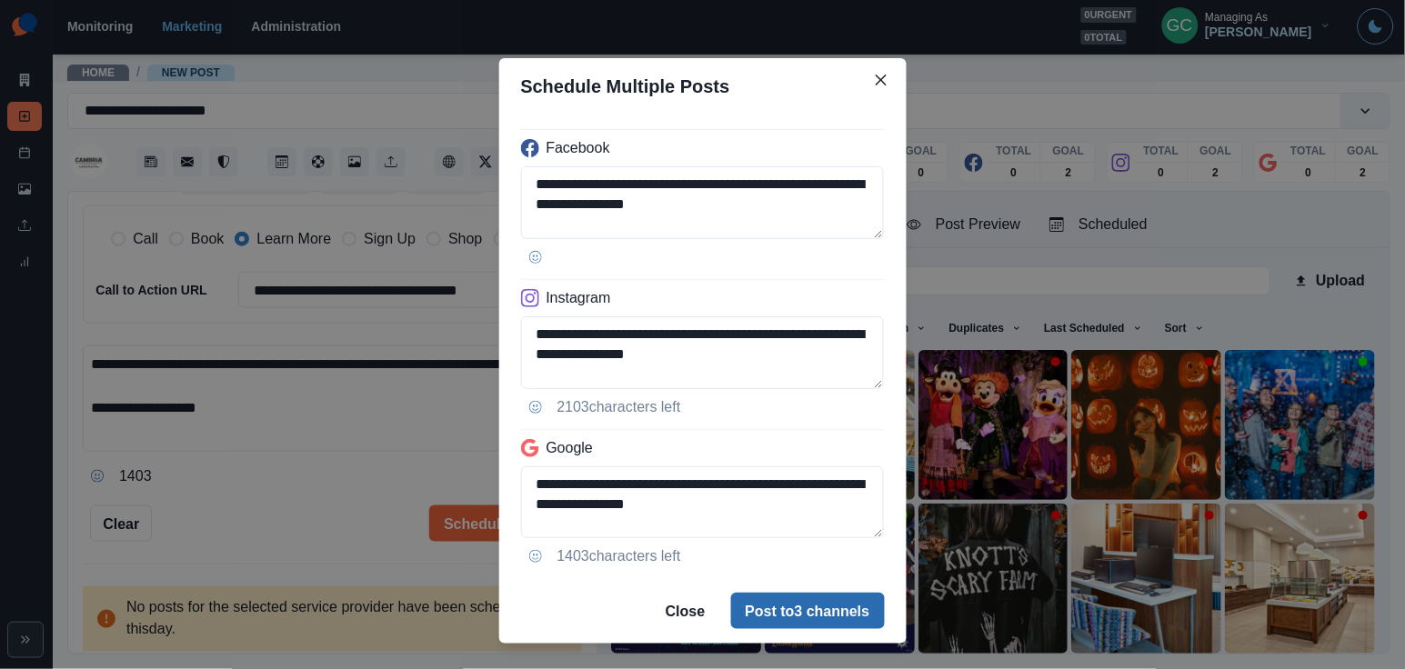
click at [786, 617] on button "Post to 3 channels" at bounding box center [808, 611] width 154 height 36
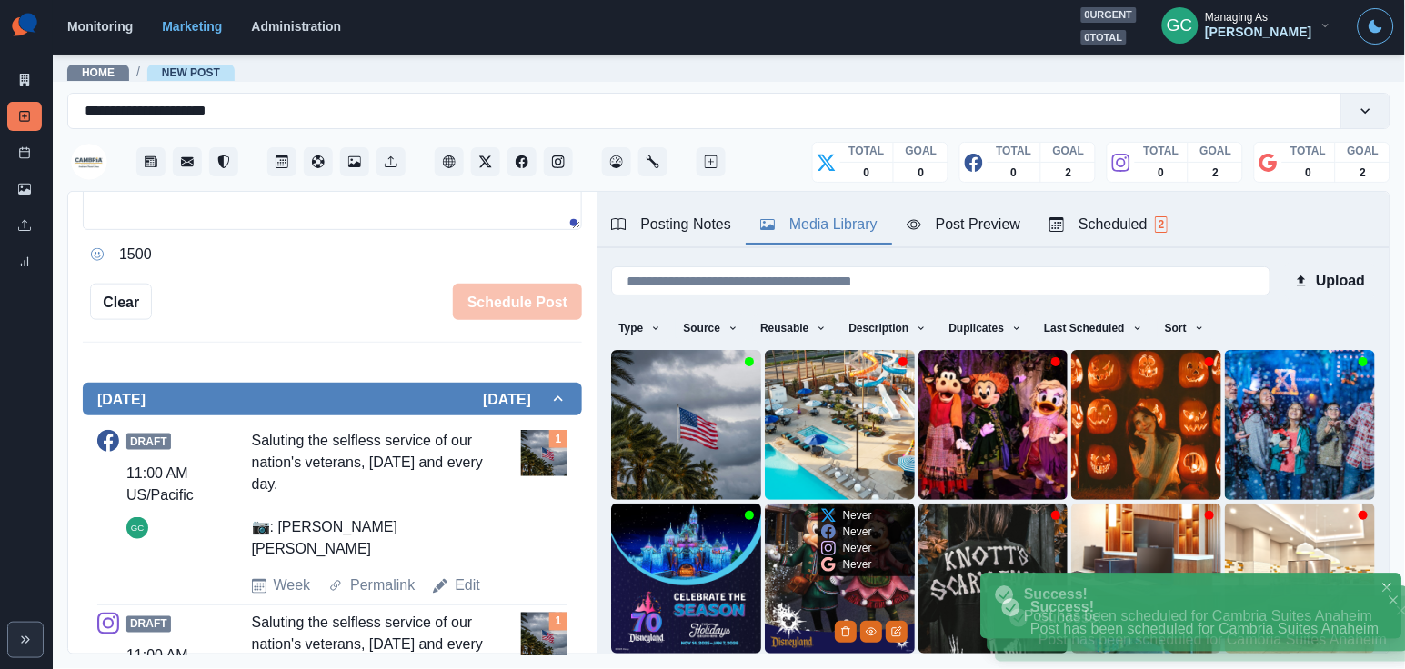
scroll to position [184, 0]
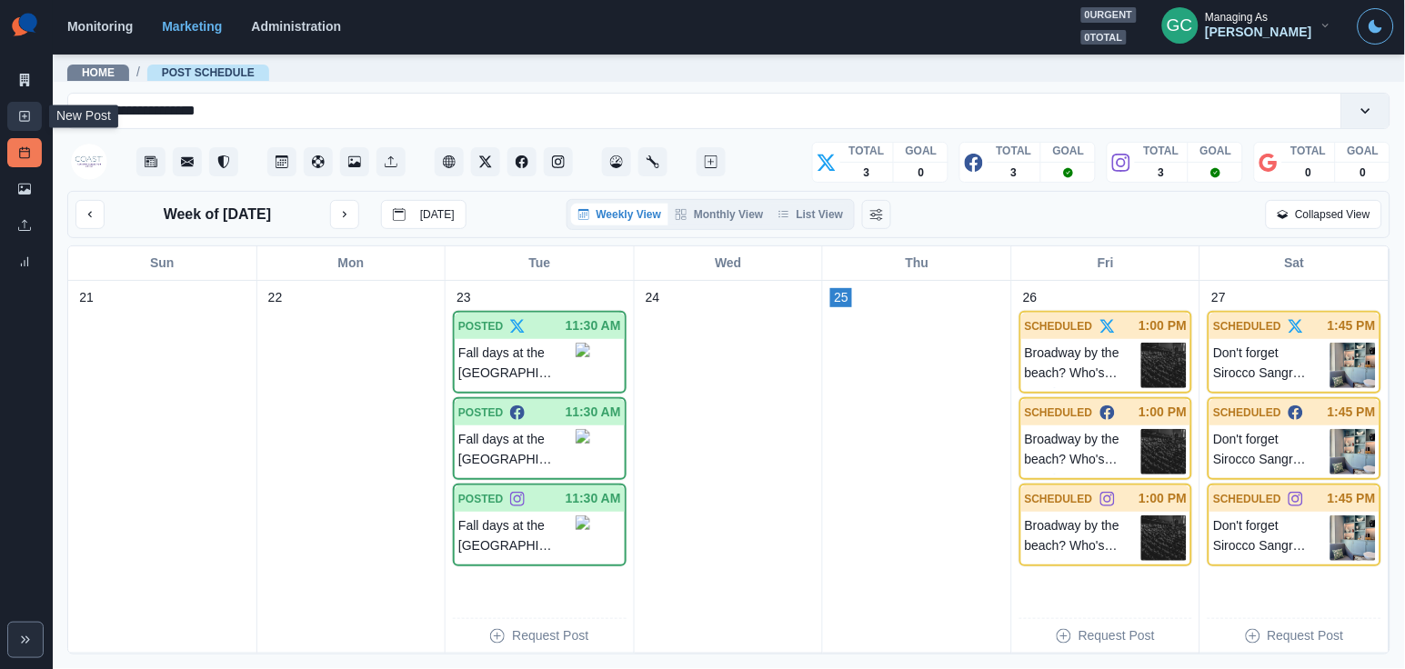
click at [29, 120] on icon at bounding box center [24, 116] width 13 height 13
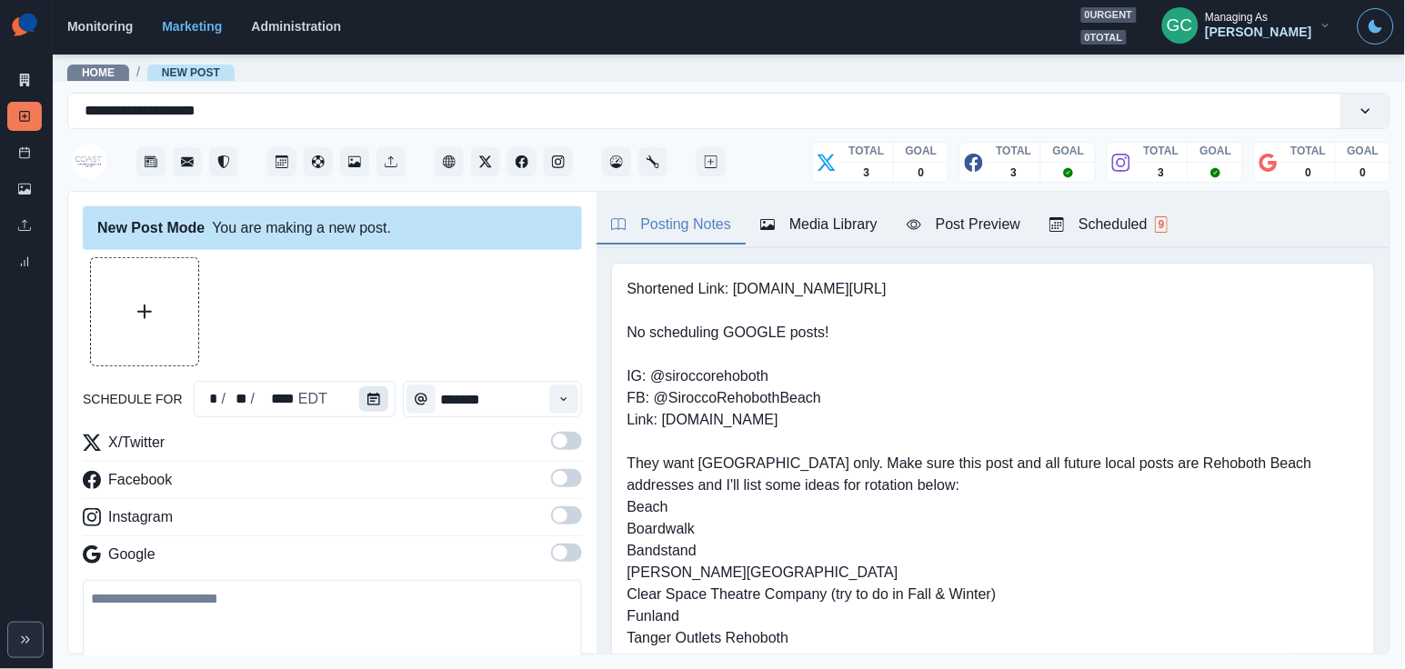
click at [379, 405] on button "Calendar" at bounding box center [373, 398] width 29 height 25
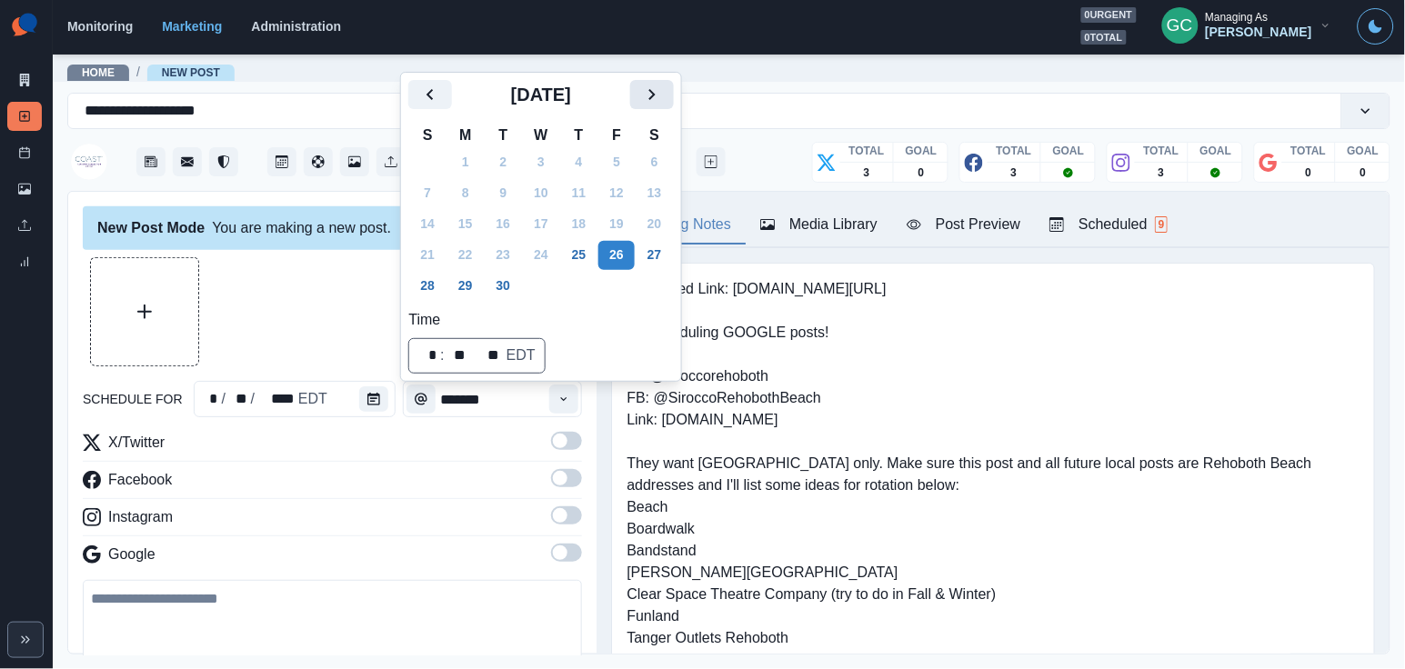
click at [674, 97] on button "Next" at bounding box center [652, 94] width 44 height 29
click at [674, 100] on button "Next" at bounding box center [652, 94] width 44 height 29
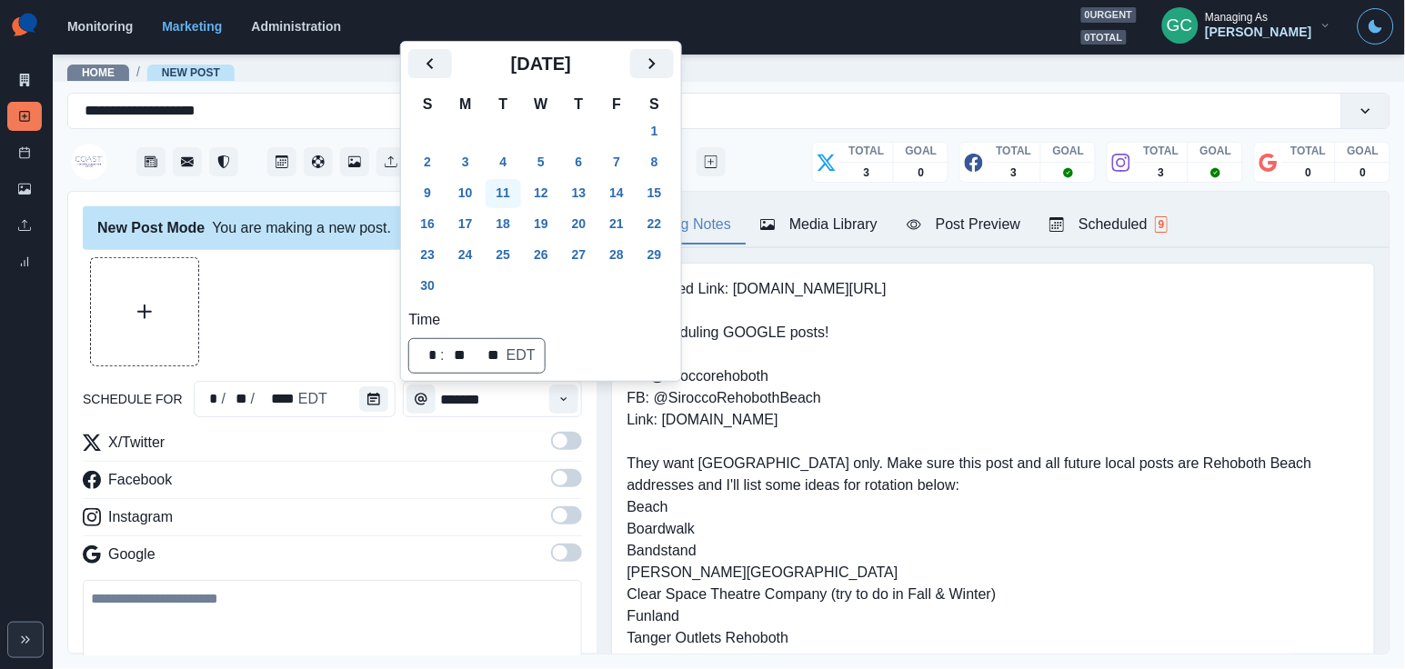
click at [517, 186] on button "11" at bounding box center [504, 193] width 36 height 29
click at [568, 396] on icon "Time" at bounding box center [563, 399] width 13 height 13
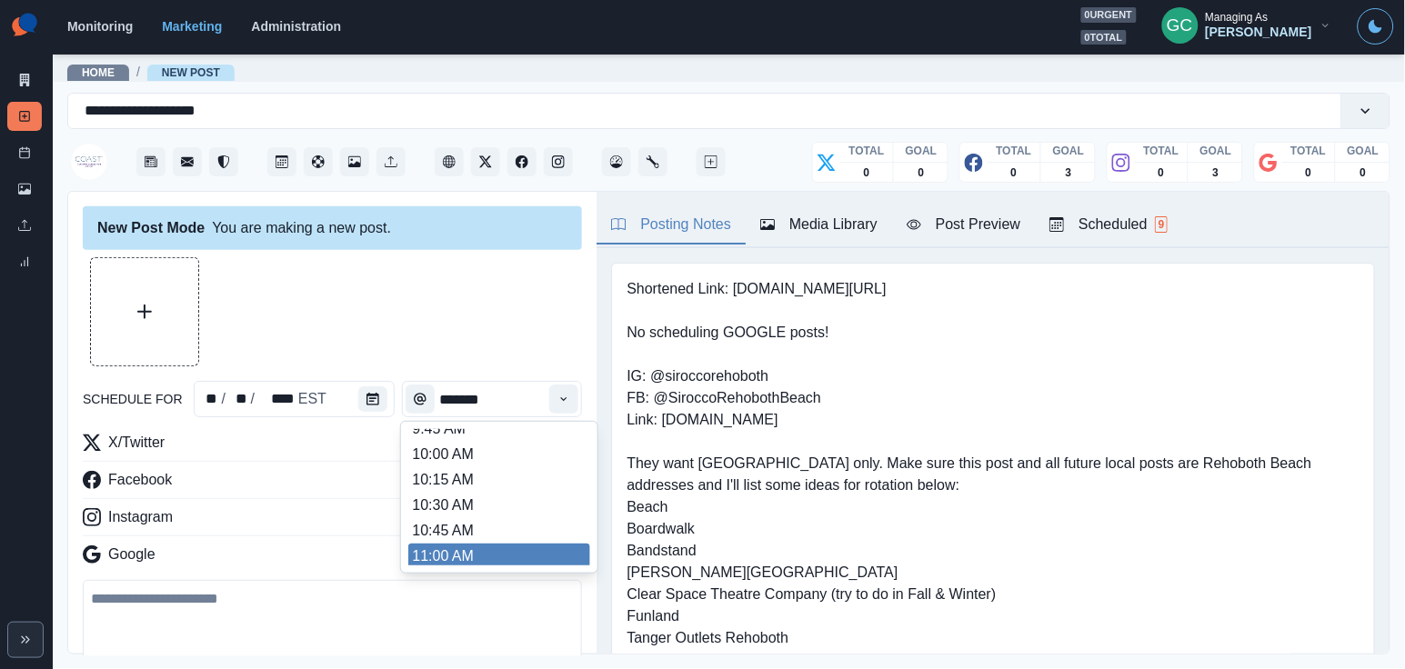
scroll to position [200, 0]
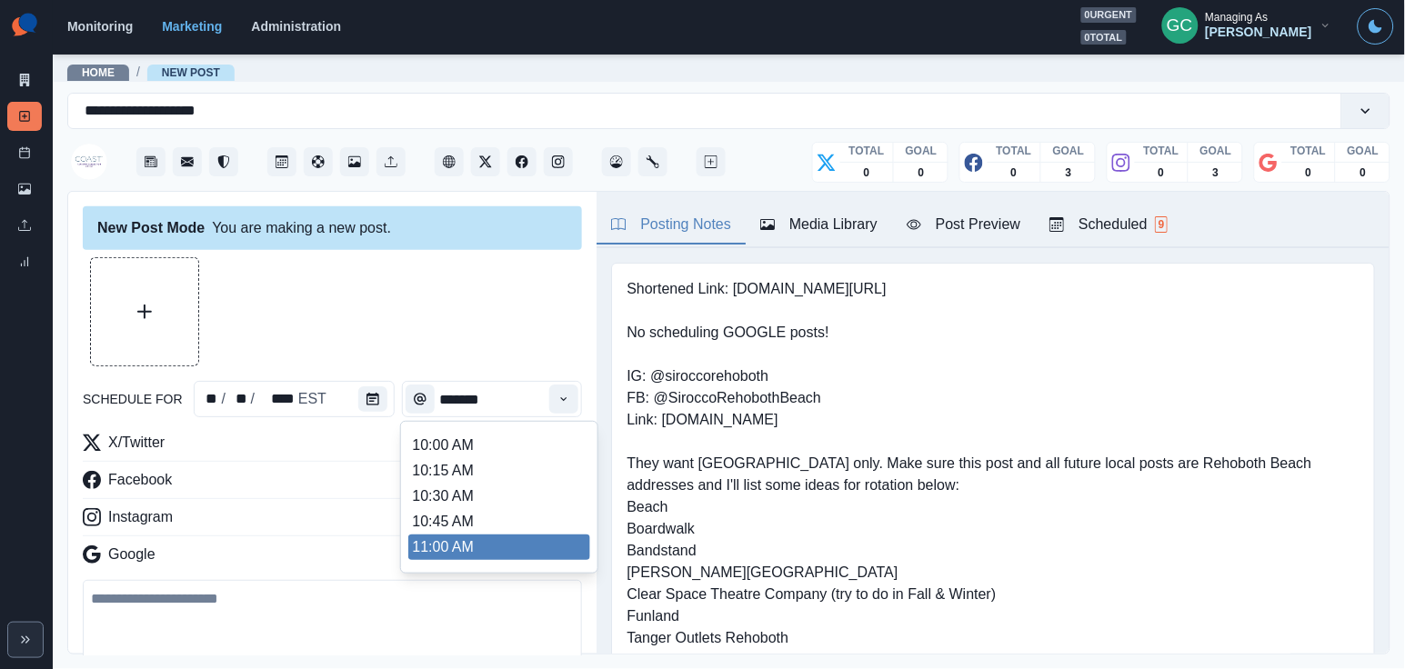
click at [489, 554] on li "11:00 AM" at bounding box center [499, 547] width 182 height 25
type input "********"
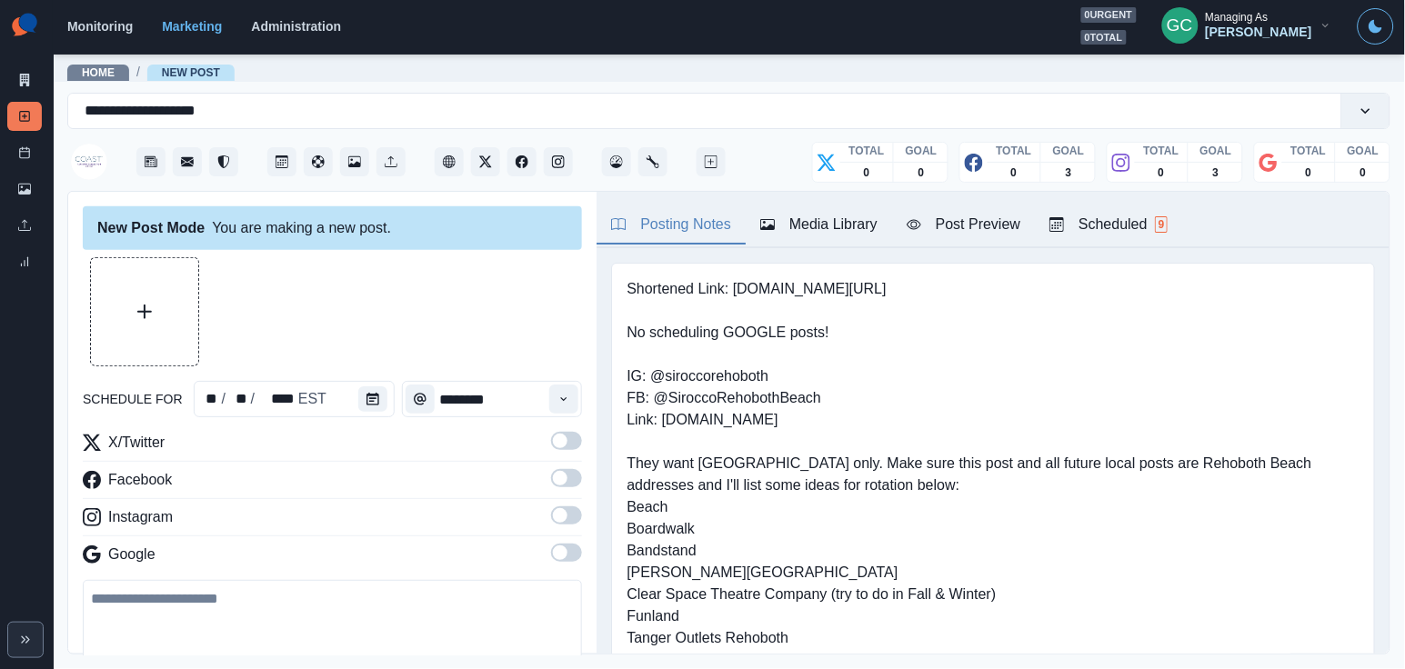
click at [567, 556] on span at bounding box center [560, 553] width 15 height 15
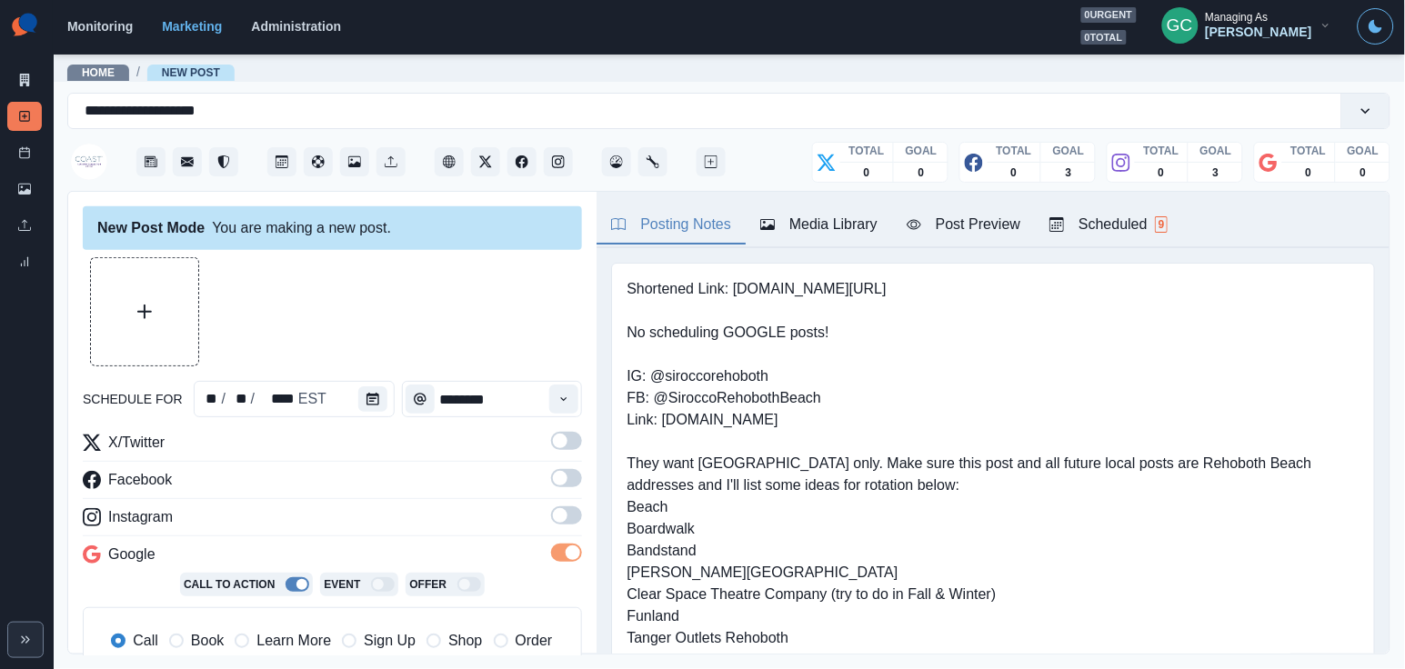
click at [567, 524] on span at bounding box center [566, 515] width 31 height 18
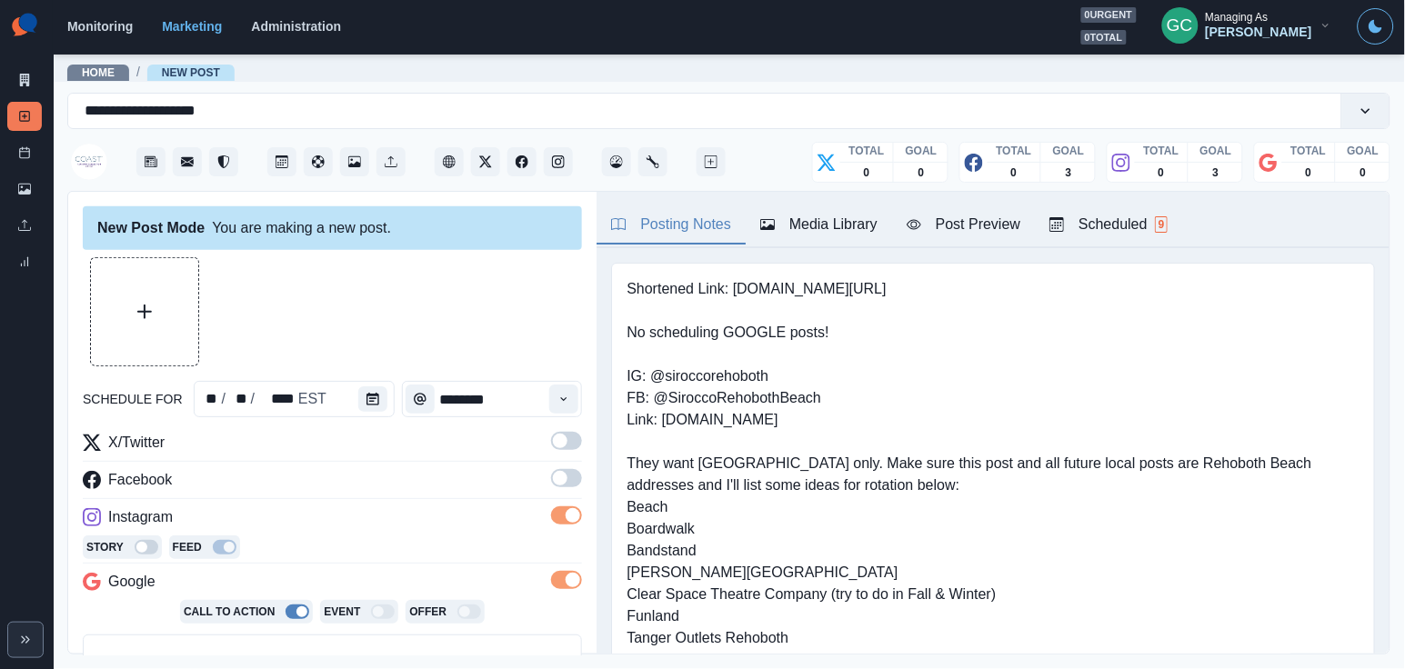
click at [567, 494] on label at bounding box center [566, 483] width 31 height 29
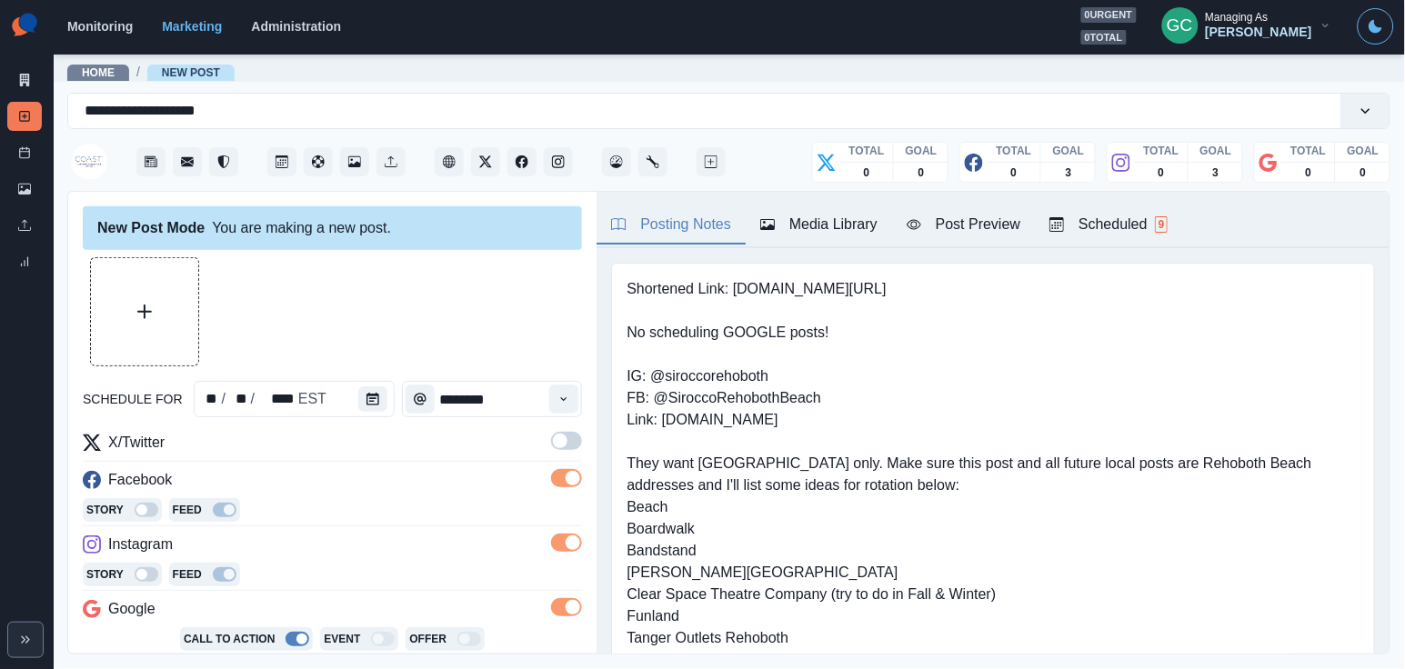
click at [567, 438] on span at bounding box center [560, 441] width 15 height 15
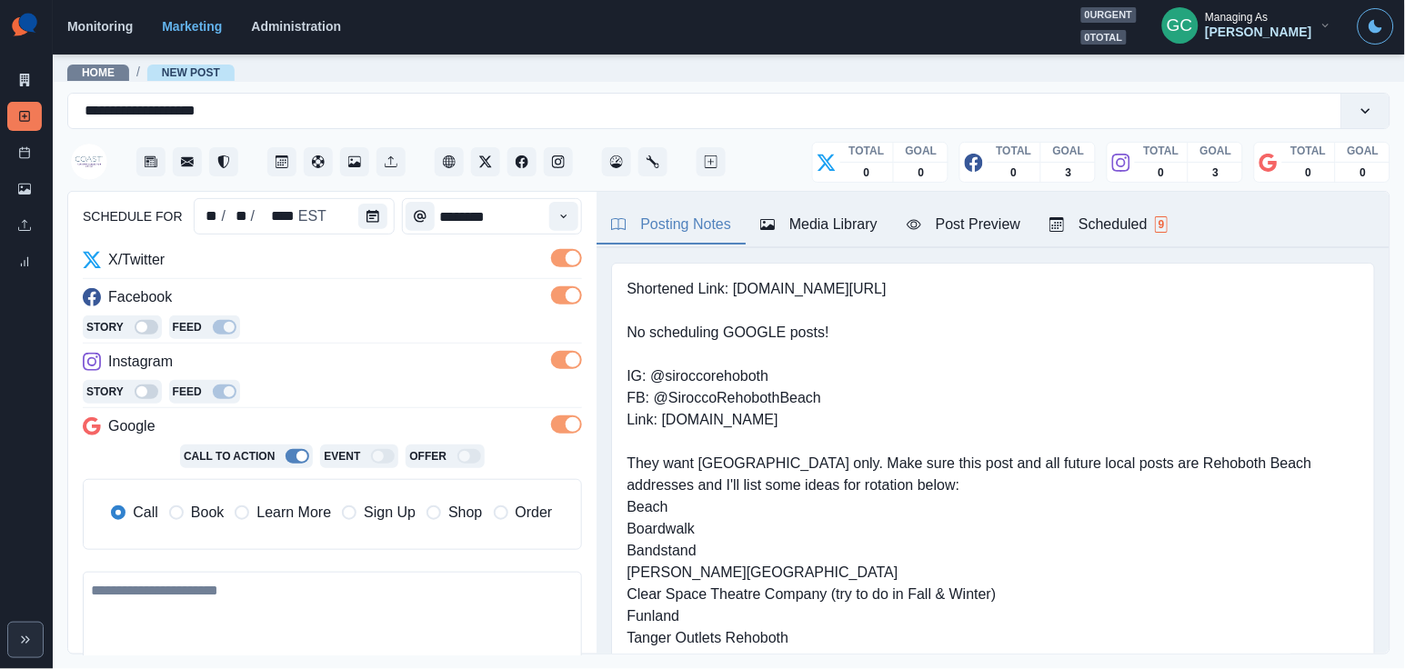
click at [306, 519] on span "Learn More" at bounding box center [293, 513] width 75 height 22
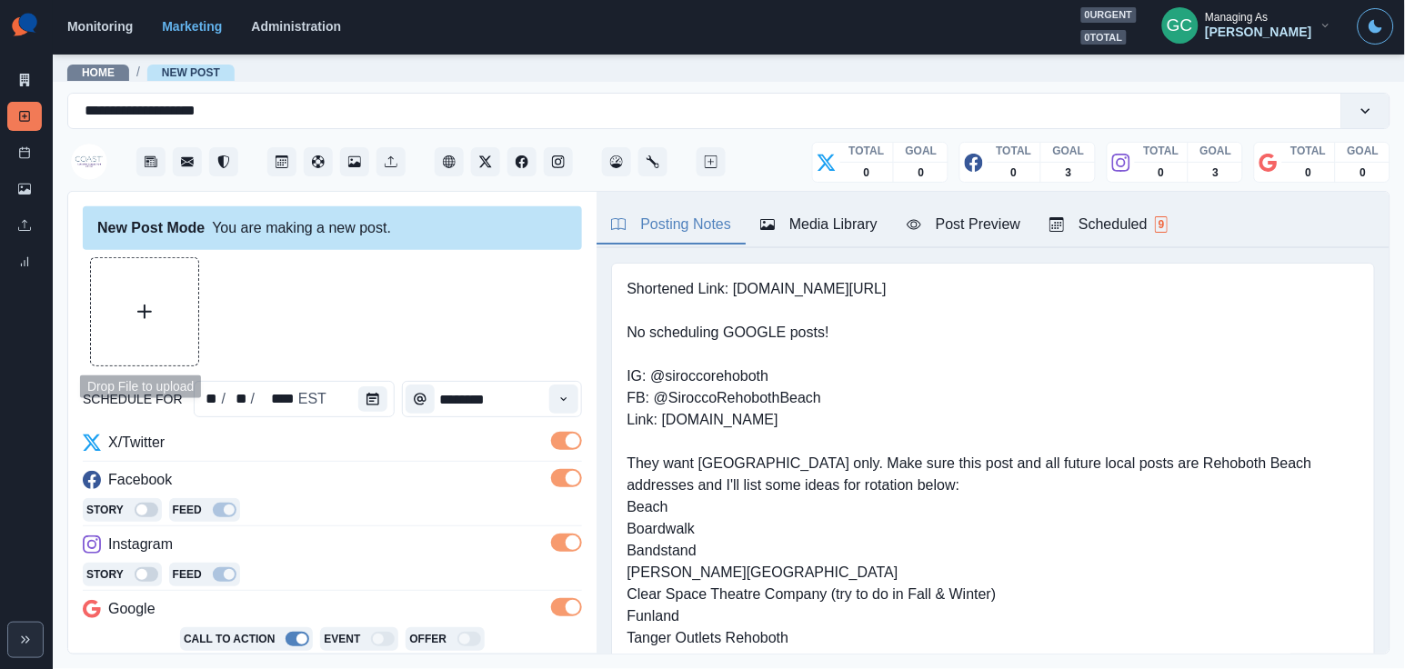
scroll to position [0, 0]
click at [165, 302] on button "Upload Media" at bounding box center [144, 311] width 107 height 107
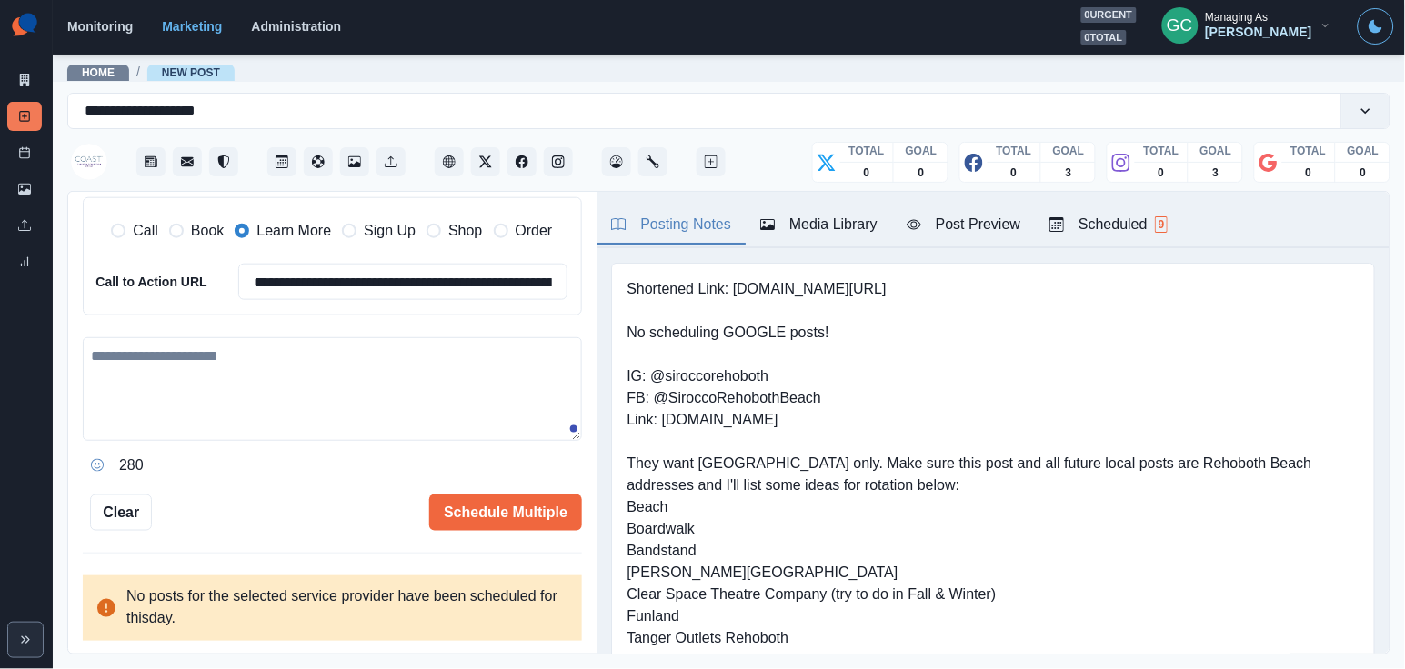
scroll to position [465, 0]
click at [282, 405] on textarea at bounding box center [332, 389] width 499 height 104
paste textarea "**********"
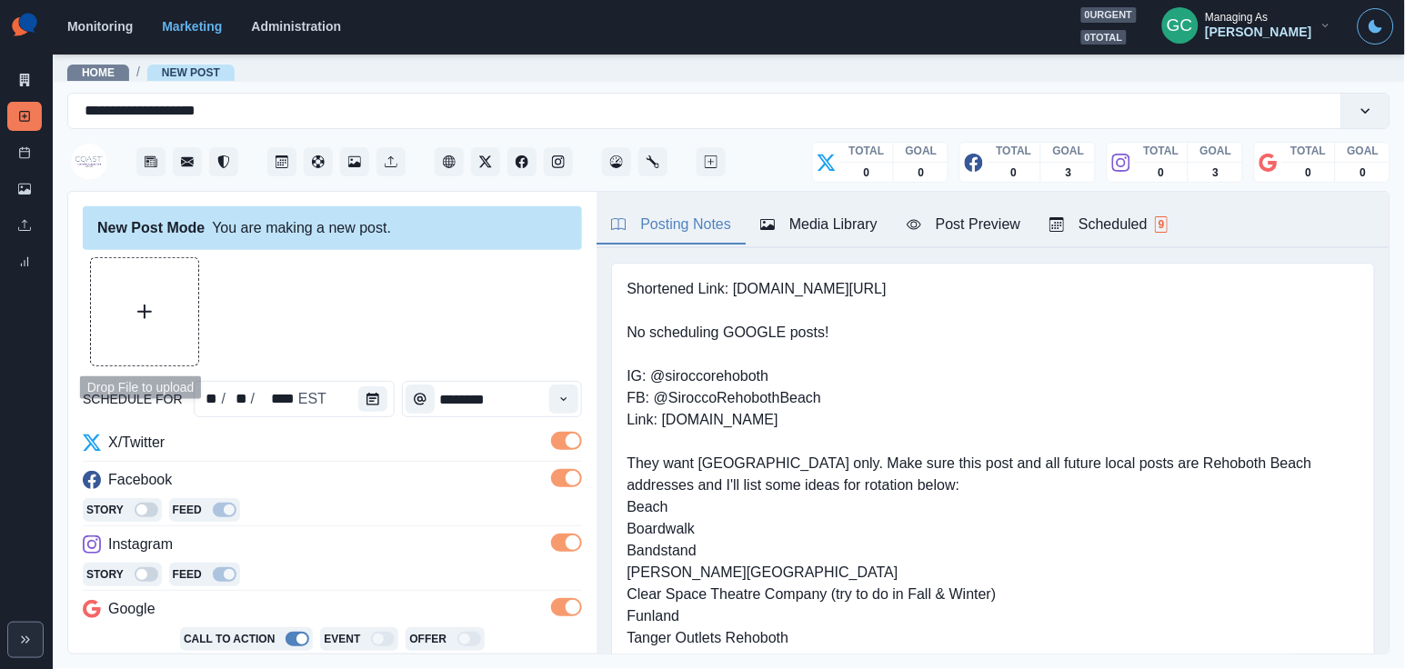
scroll to position [-1, 0]
click at [171, 317] on button "Upload Media" at bounding box center [144, 311] width 107 height 107
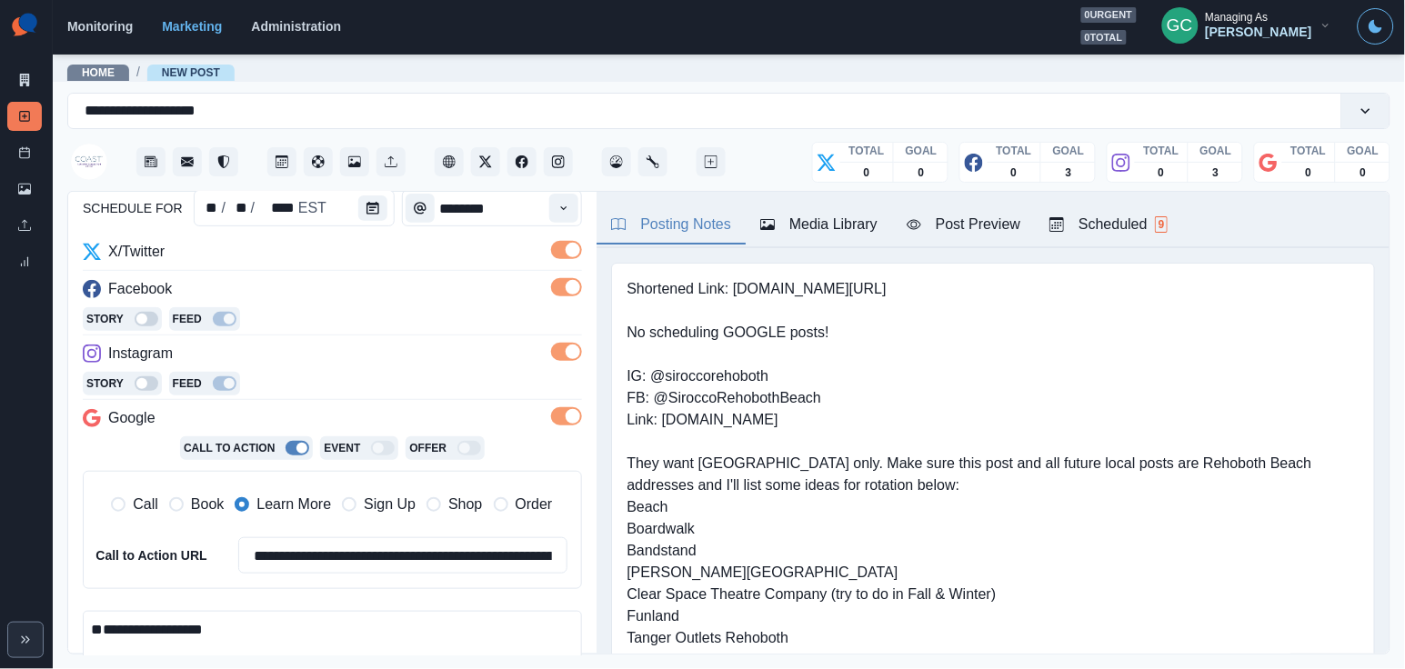
scroll to position [197, 0]
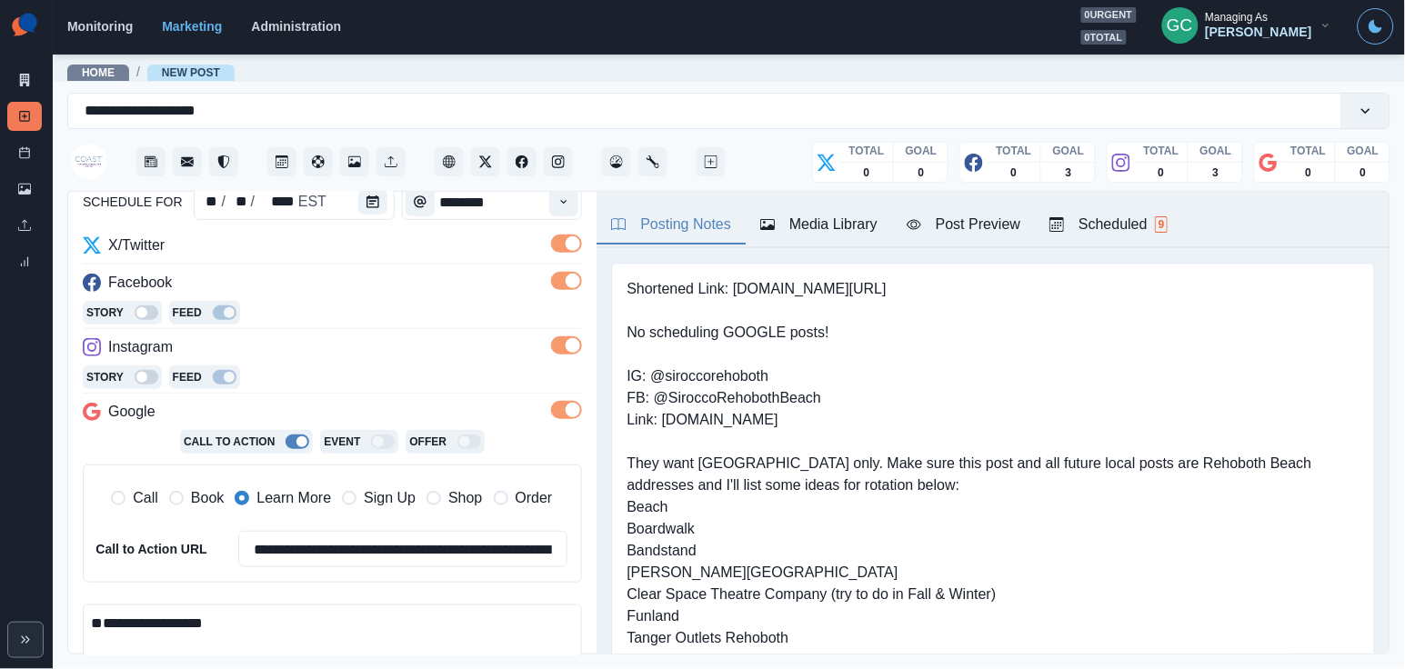
click at [330, 605] on textarea "**********" at bounding box center [332, 658] width 499 height 106
paste textarea "**********"
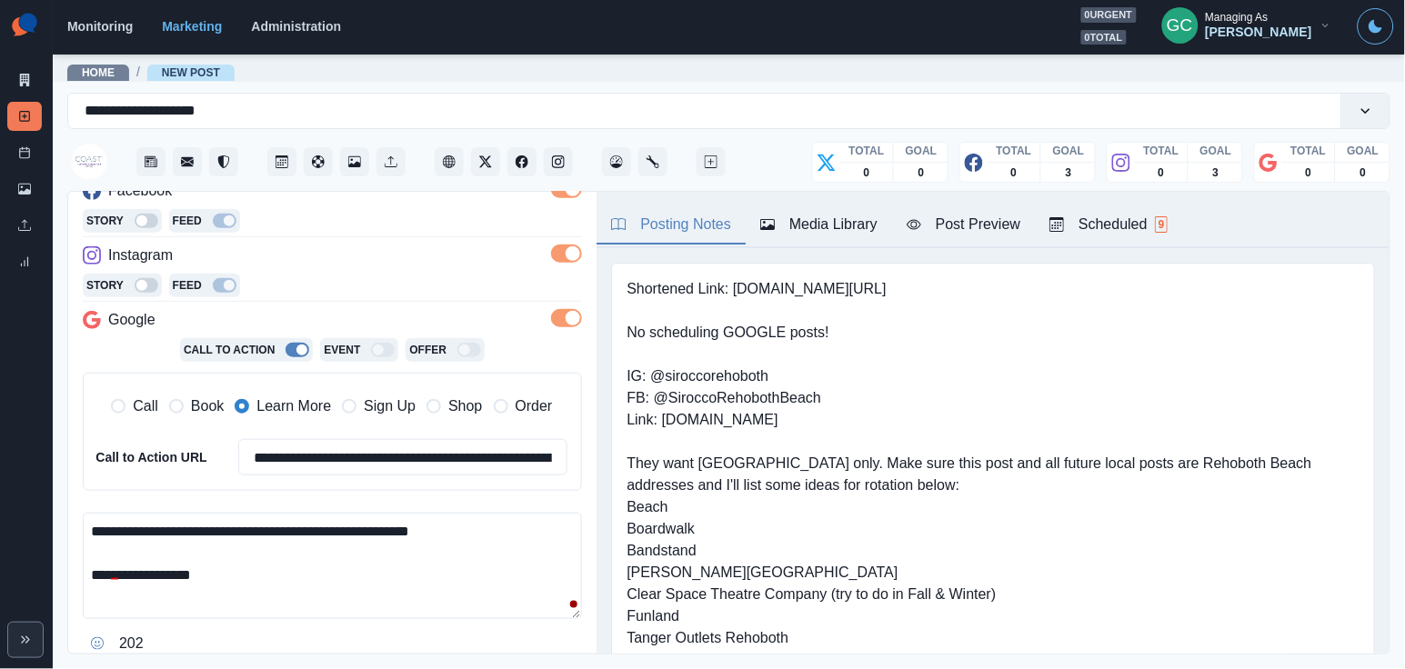
scroll to position [331, 0]
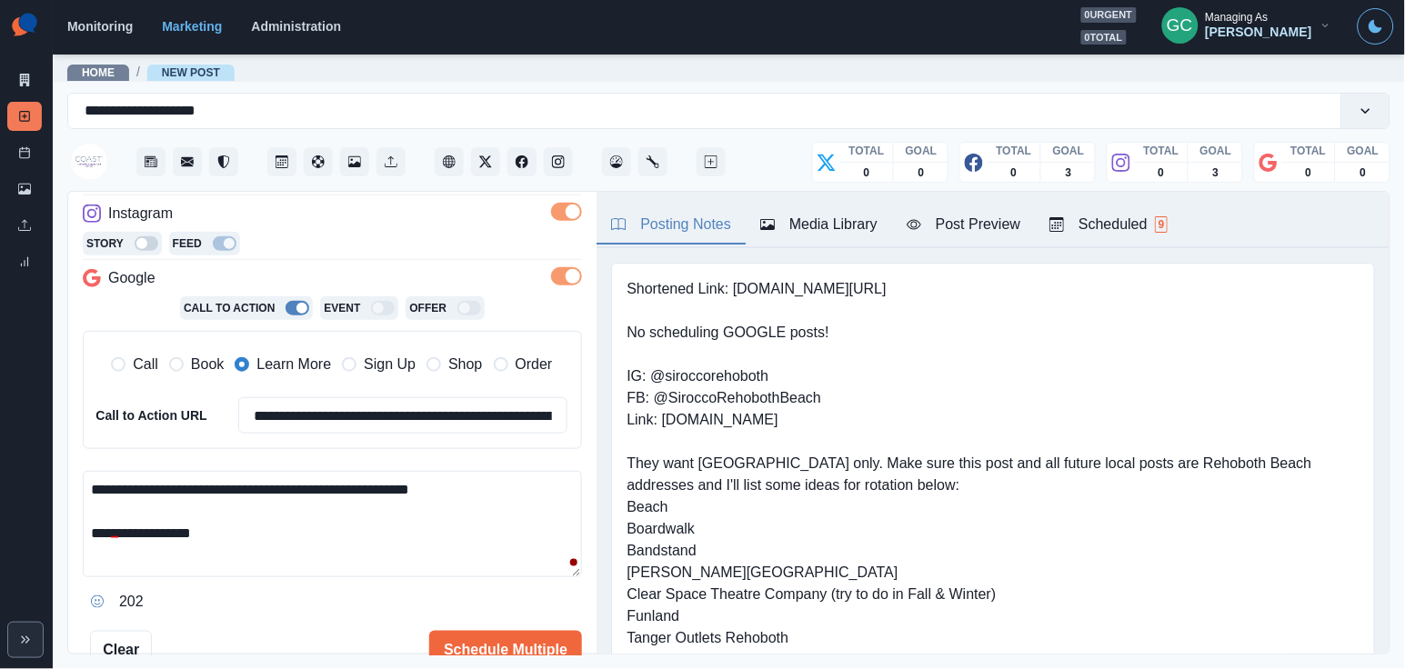
click at [354, 481] on textarea "**********" at bounding box center [332, 524] width 499 height 106
paste textarea "*****"
click at [425, 489] on textarea "**********" at bounding box center [332, 524] width 499 height 106
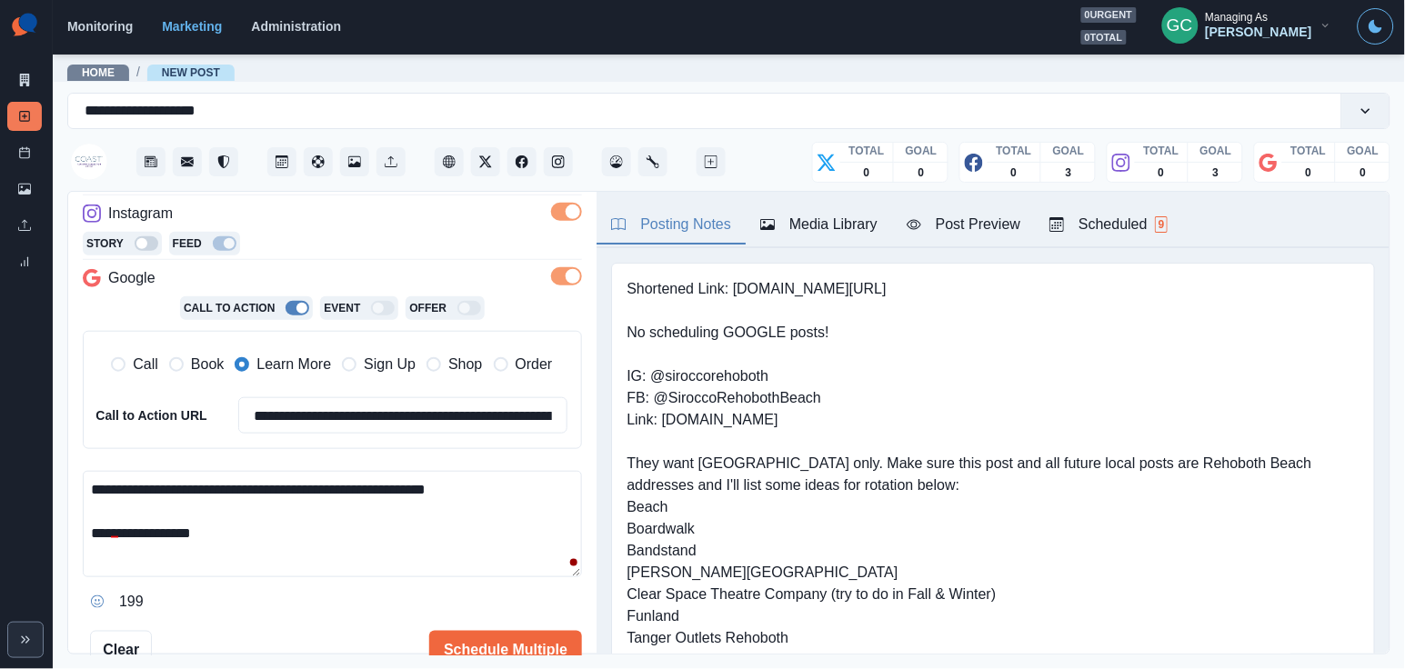
click at [425, 489] on textarea "**********" at bounding box center [332, 524] width 499 height 106
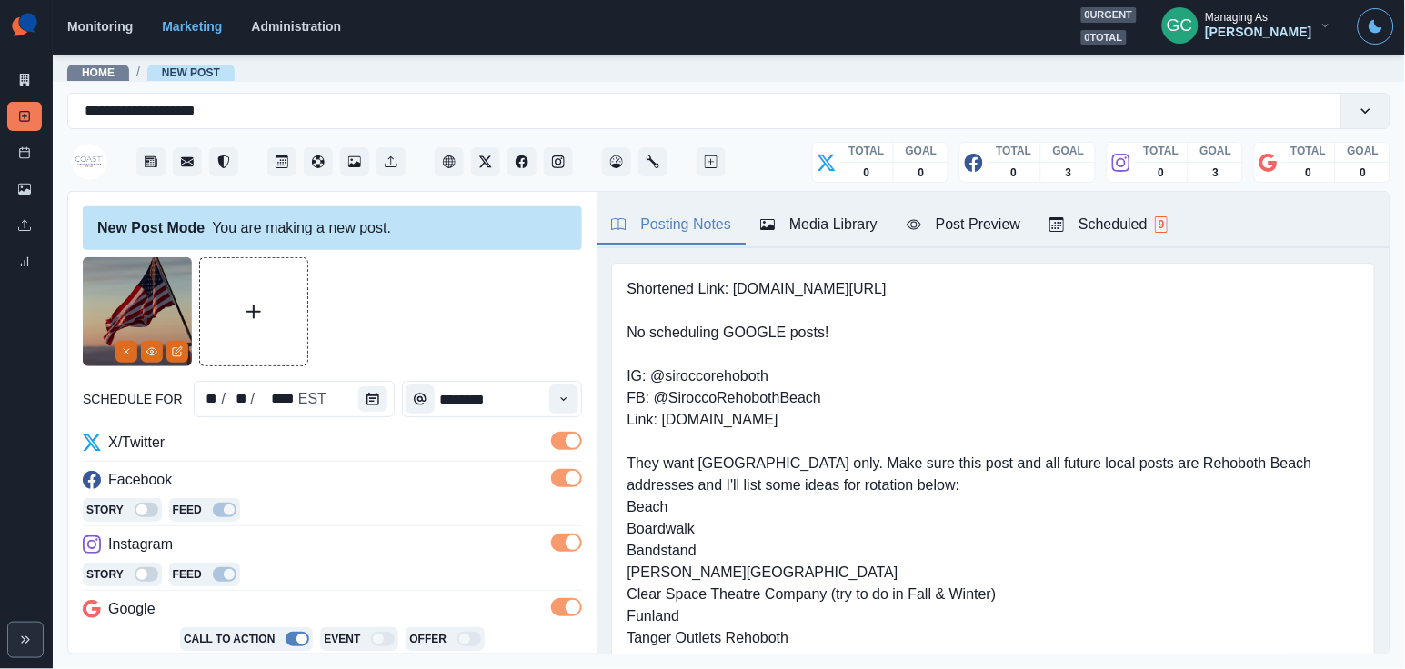
scroll to position [0, 0]
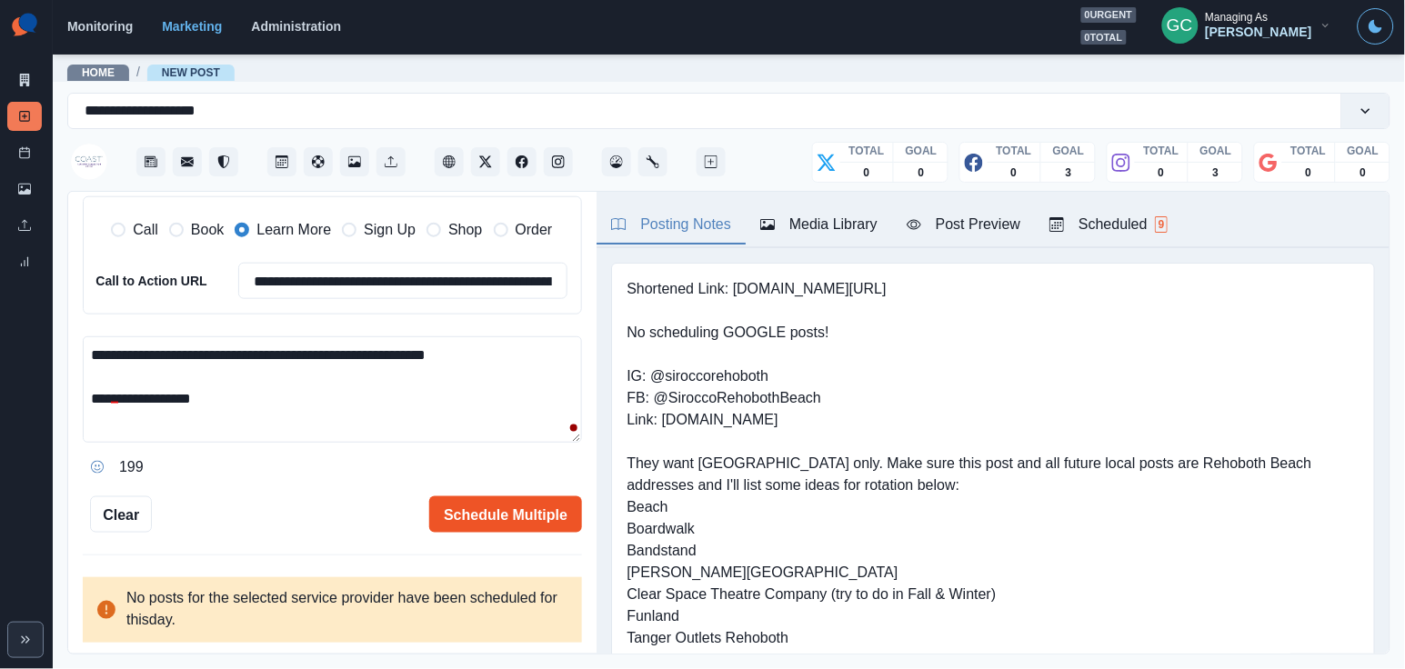
type textarea "**********"
click at [504, 513] on button "Schedule Multiple" at bounding box center [505, 514] width 153 height 36
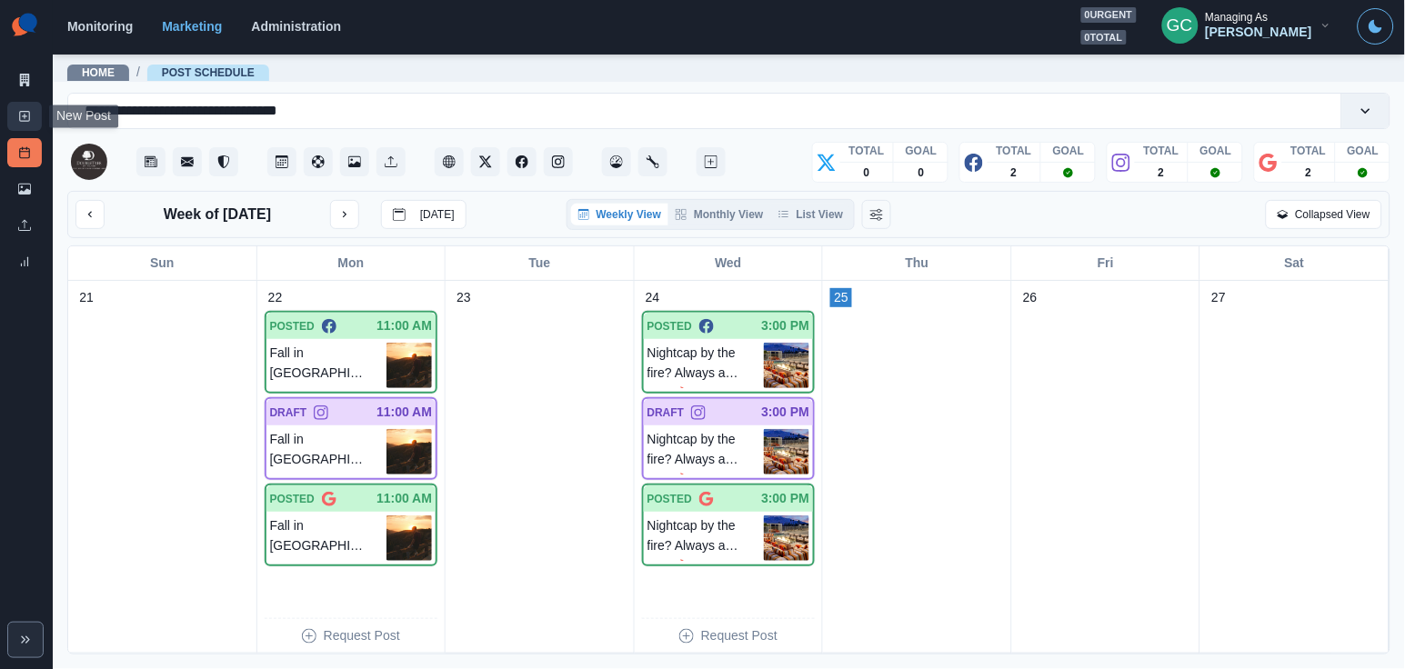
click at [18, 112] on icon at bounding box center [24, 116] width 13 height 13
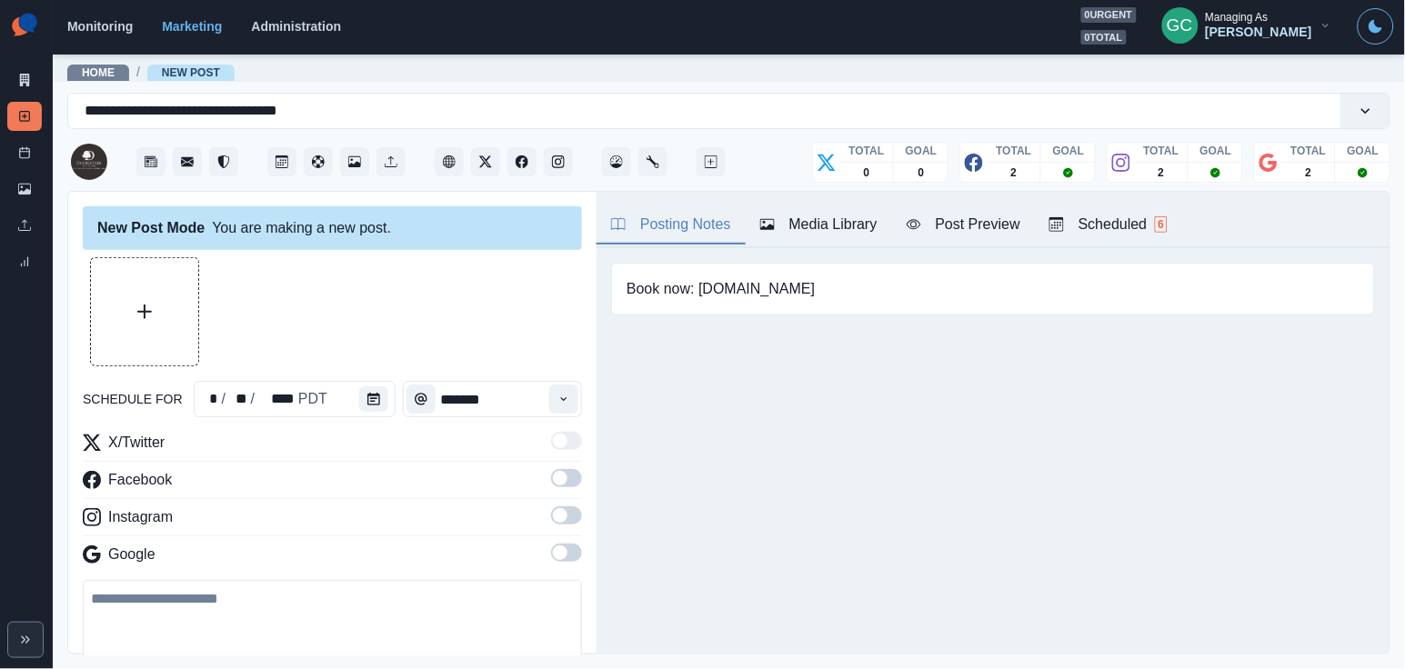
click at [1167, 214] on div "Scheduled 6" at bounding box center [1108, 225] width 118 height 22
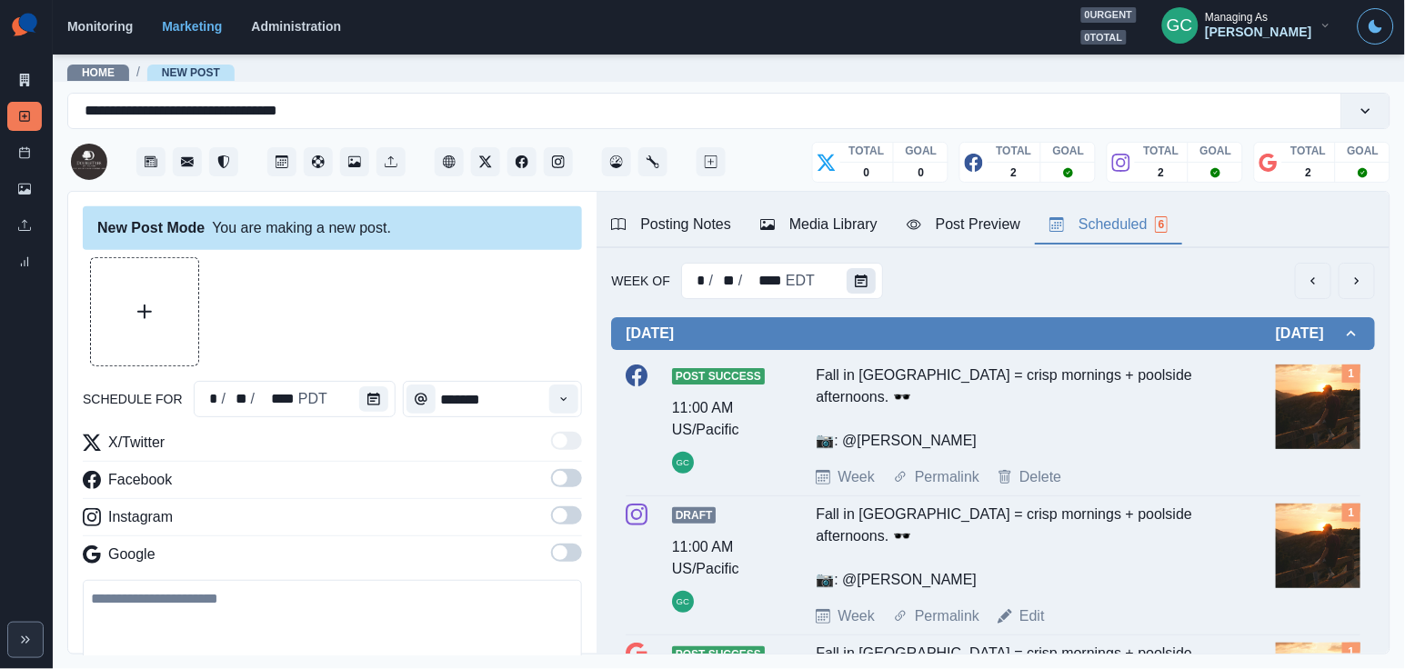
click at [864, 286] on icon "Calendar" at bounding box center [861, 281] width 13 height 13
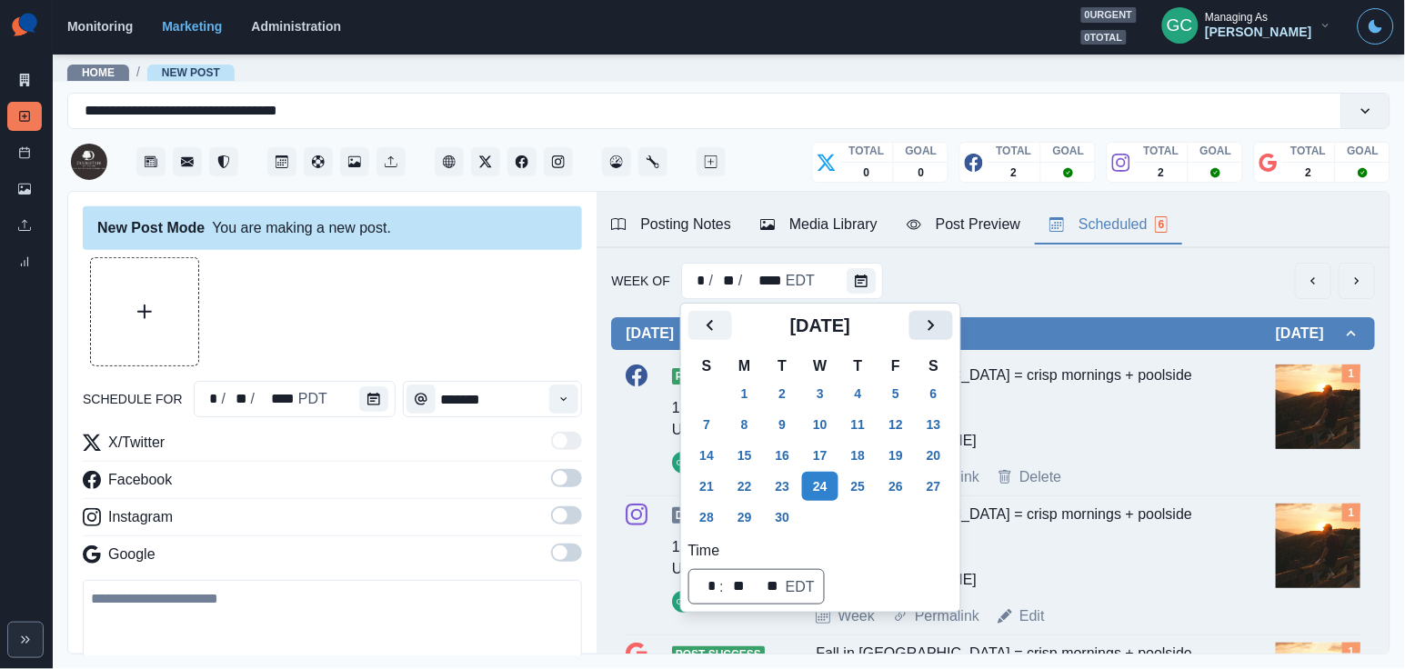
click at [942, 332] on icon "Next" at bounding box center [931, 326] width 22 height 22
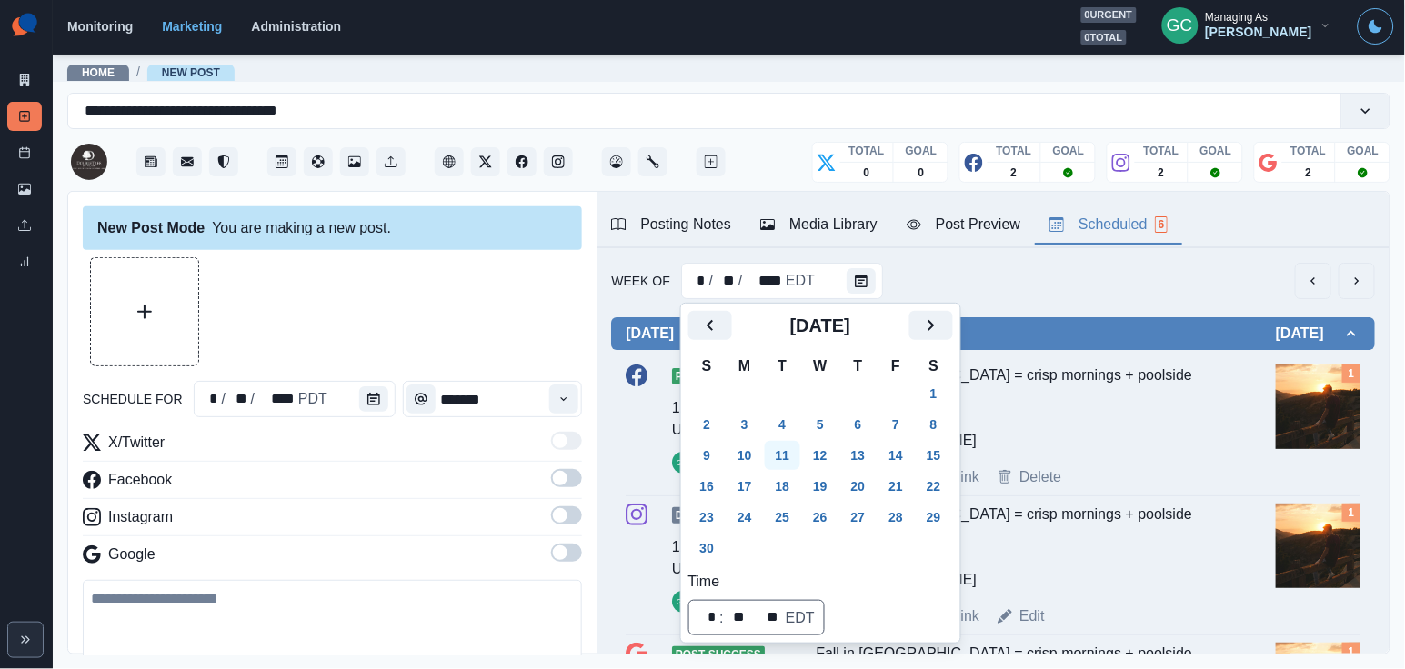
click at [797, 449] on button "11" at bounding box center [783, 455] width 36 height 29
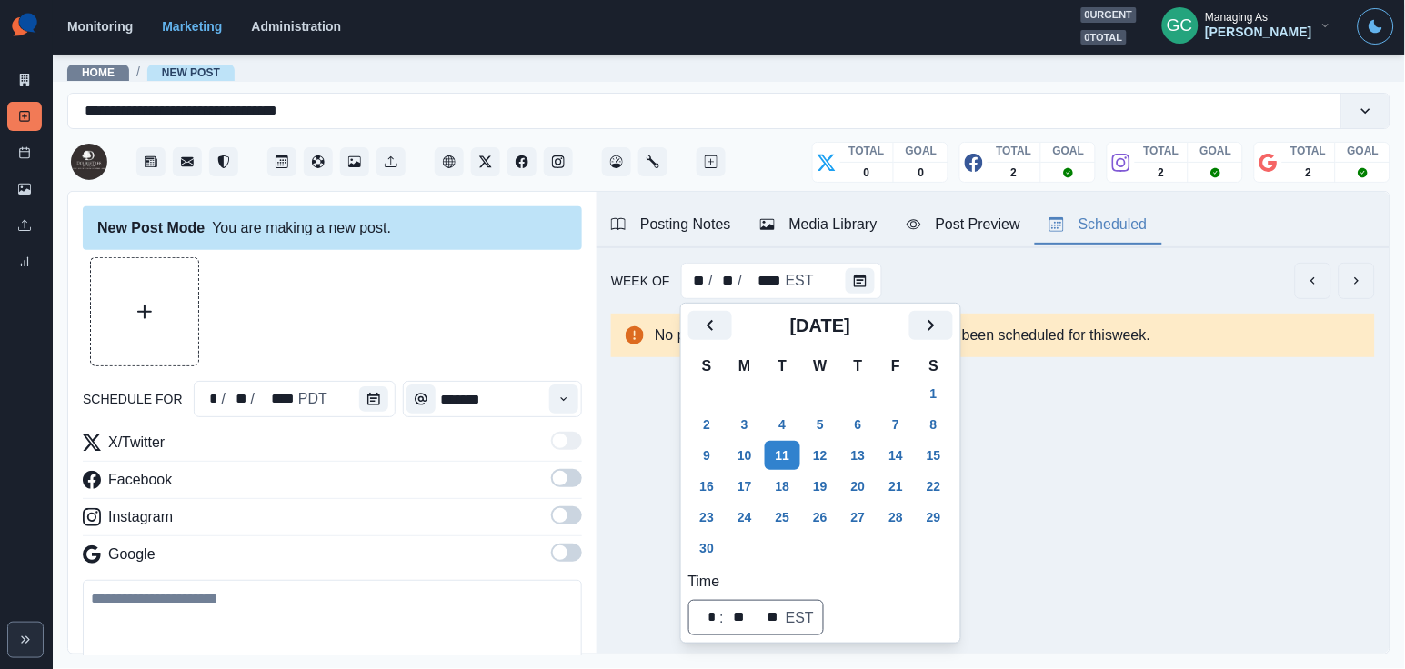
click at [355, 348] on div at bounding box center [332, 311] width 499 height 109
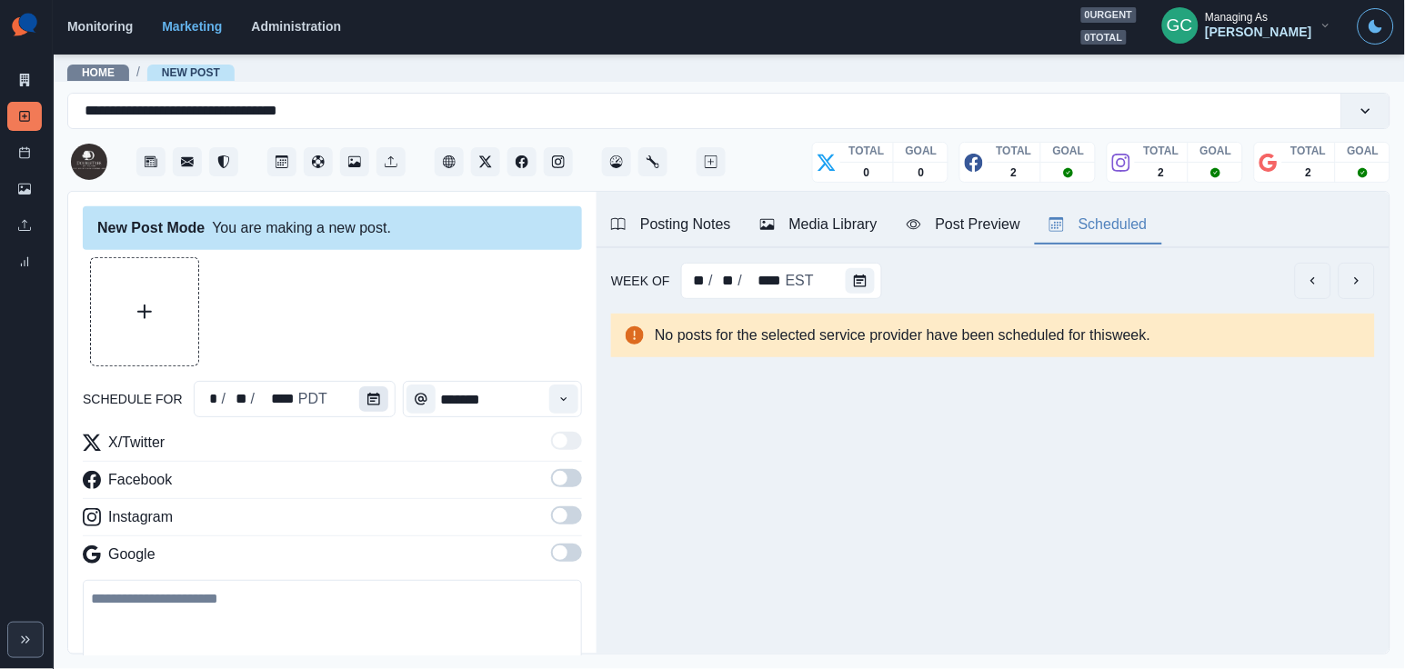
click at [375, 389] on button "Calendar" at bounding box center [373, 398] width 29 height 25
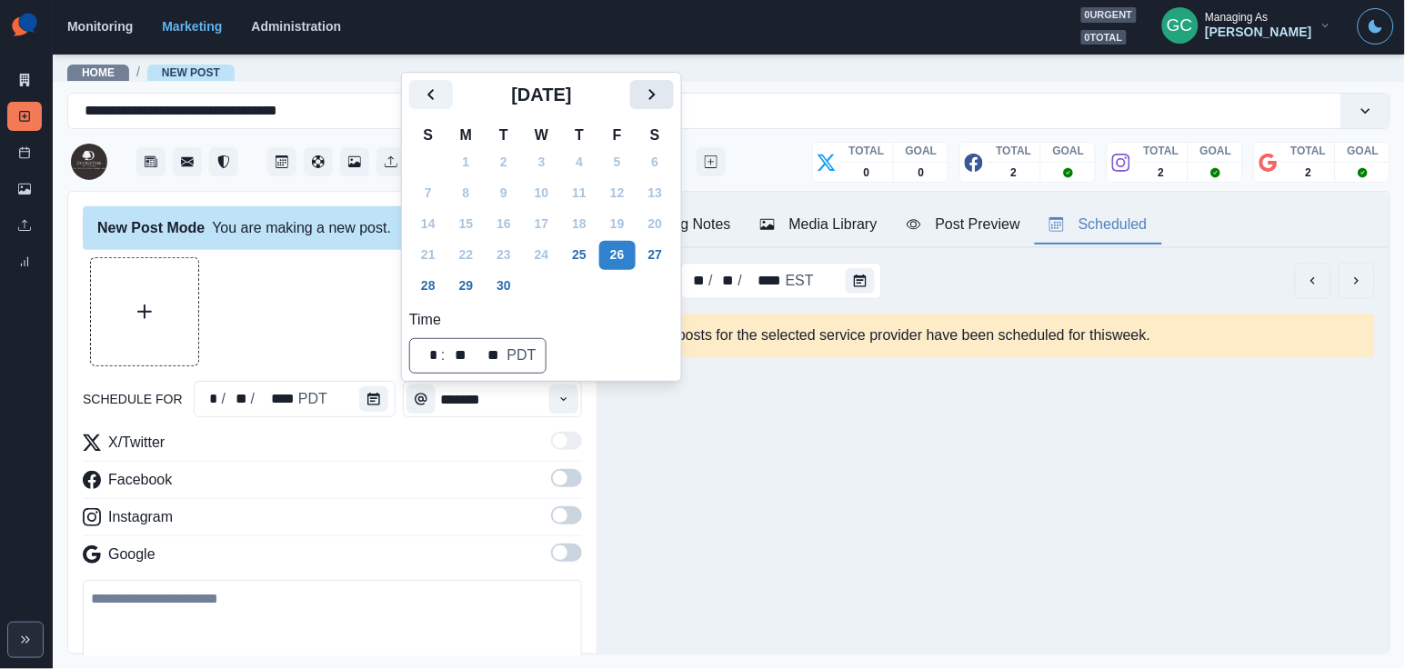
click at [657, 92] on icon "Next" at bounding box center [652, 95] width 22 height 22
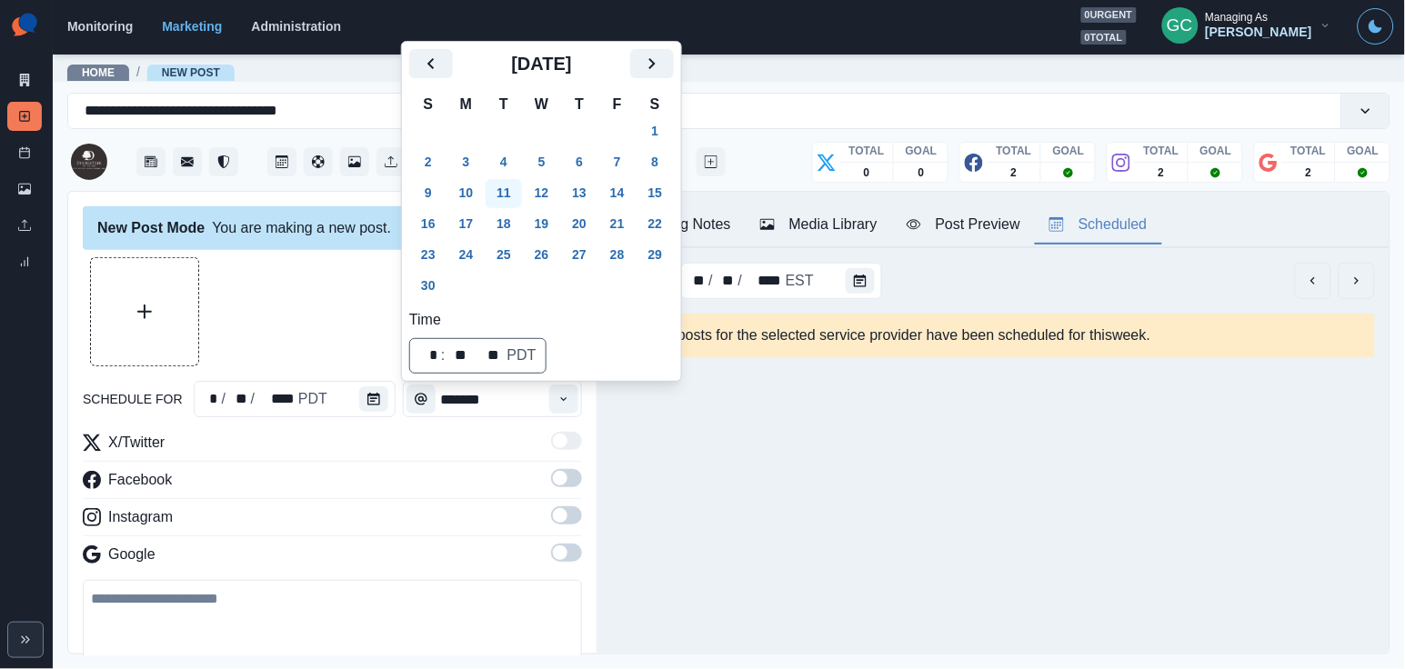
click at [516, 191] on button "11" at bounding box center [504, 193] width 36 height 29
click at [568, 397] on icon "Time" at bounding box center [563, 399] width 13 height 13
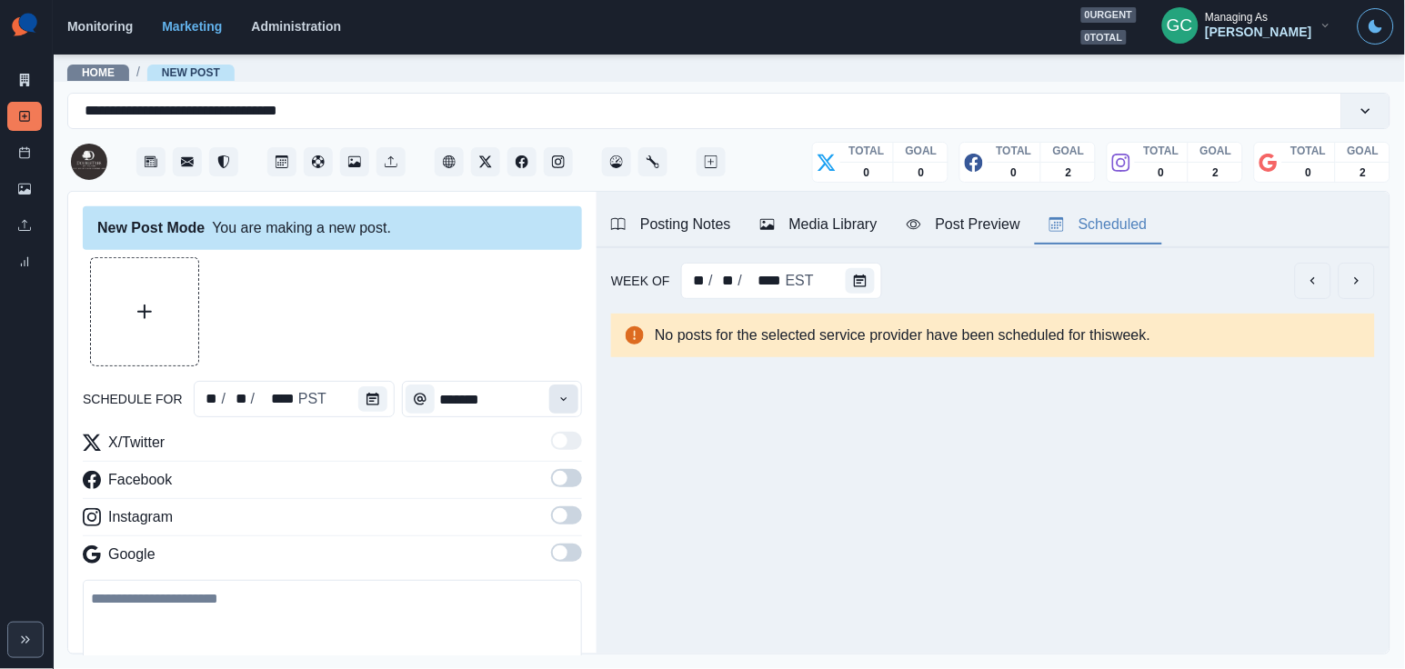
click at [568, 397] on icon "Time" at bounding box center [563, 399] width 13 height 13
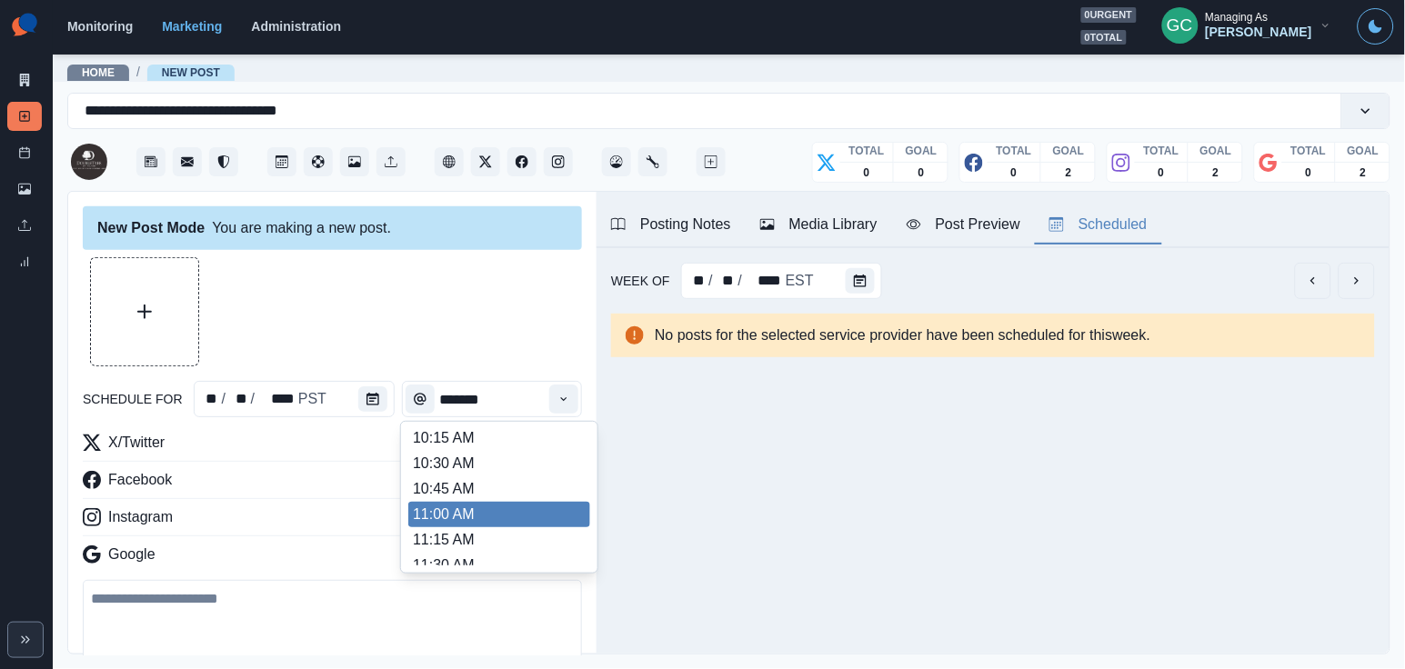
scroll to position [232, 0]
click at [518, 528] on li "11:00 AM" at bounding box center [499, 515] width 182 height 25
type input "********"
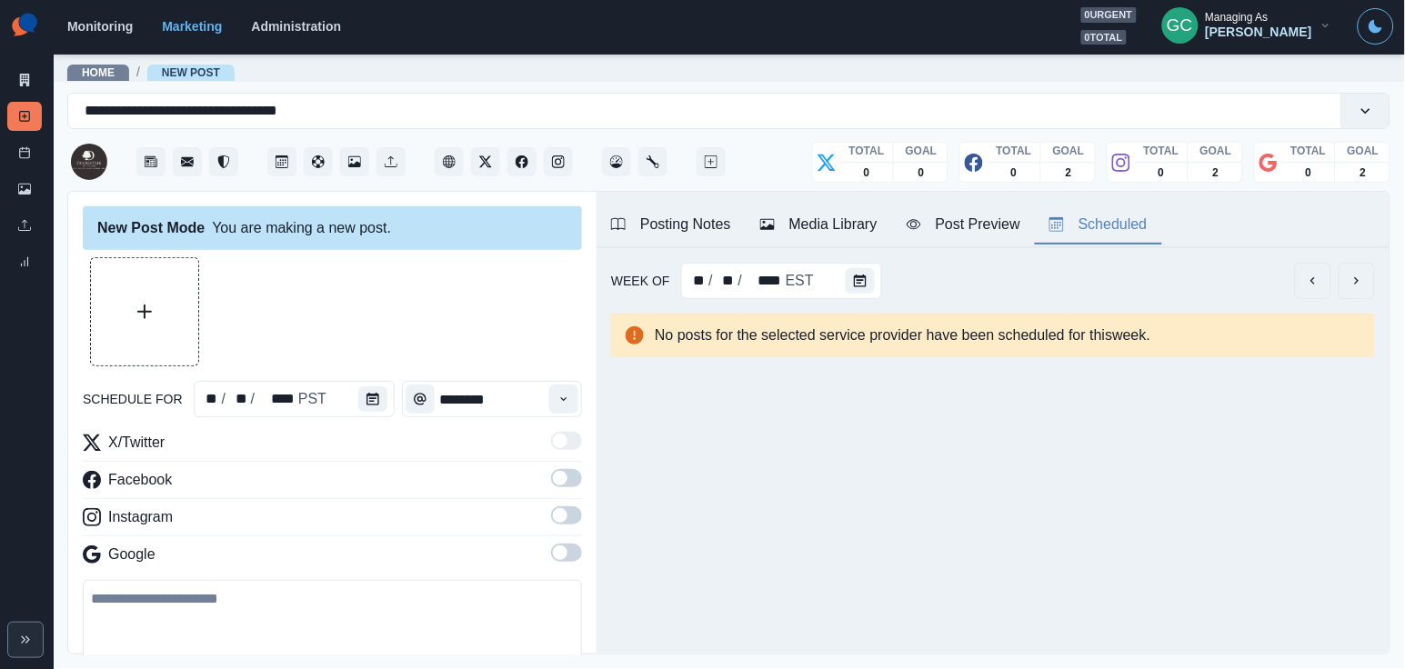
click at [560, 547] on span at bounding box center [560, 553] width 15 height 15
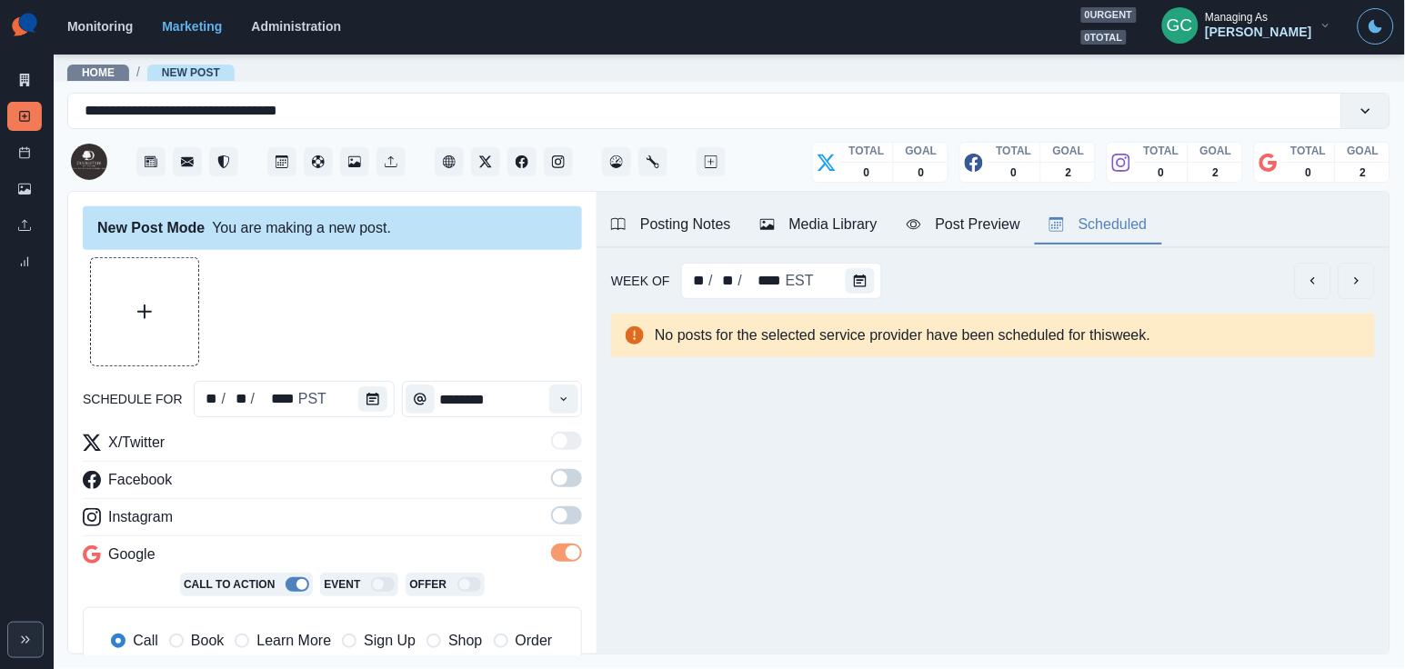
click at [565, 511] on span at bounding box center [560, 515] width 15 height 15
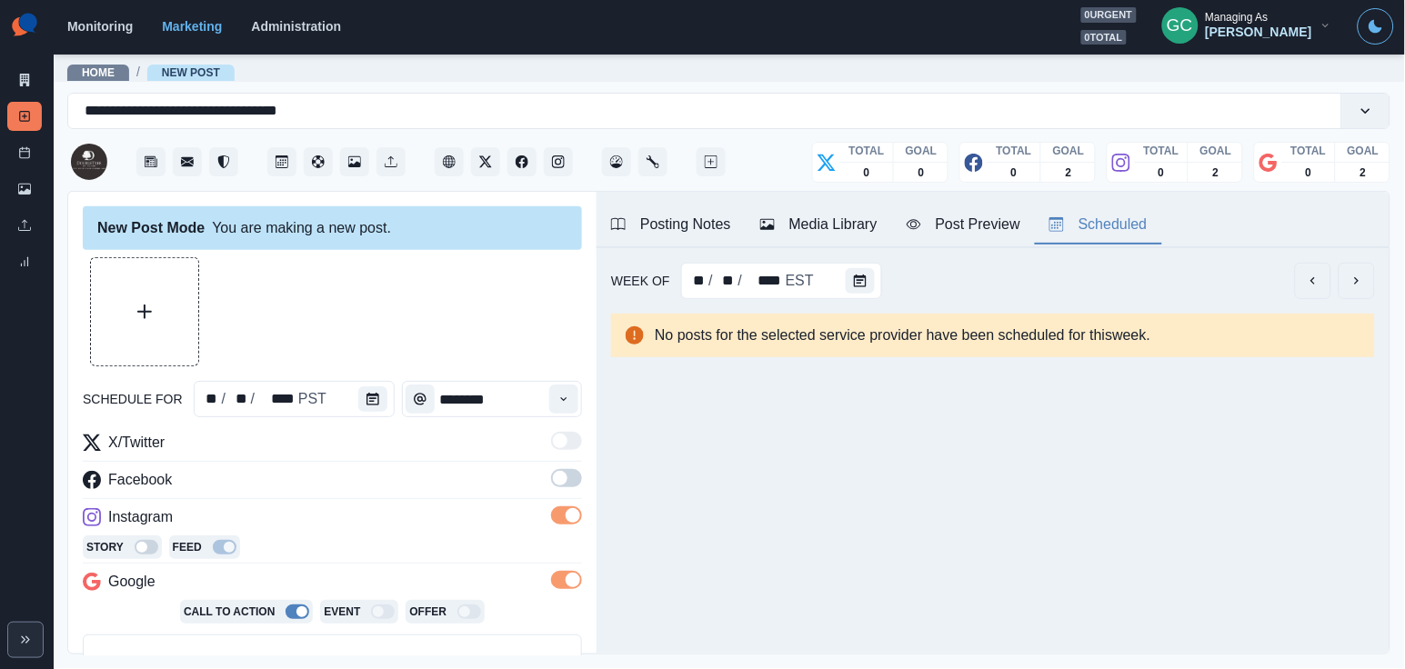
click at [565, 494] on label at bounding box center [566, 483] width 31 height 29
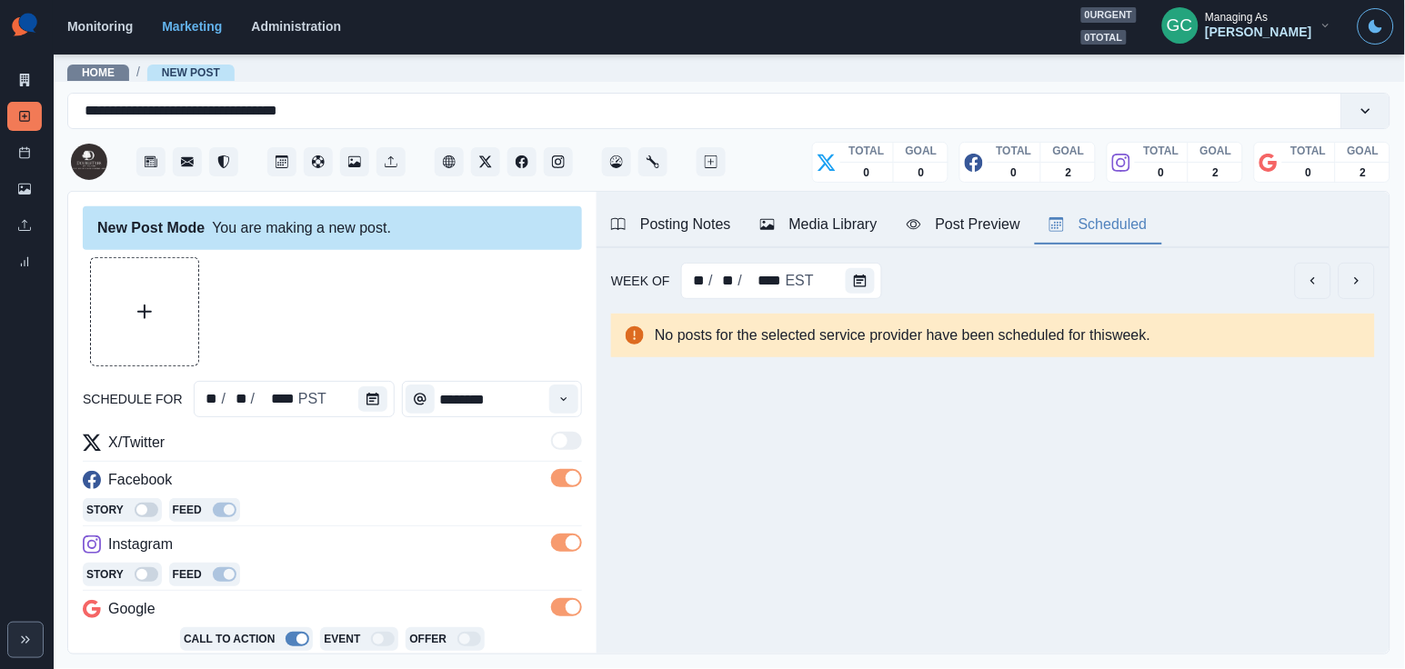
scroll to position [165, 0]
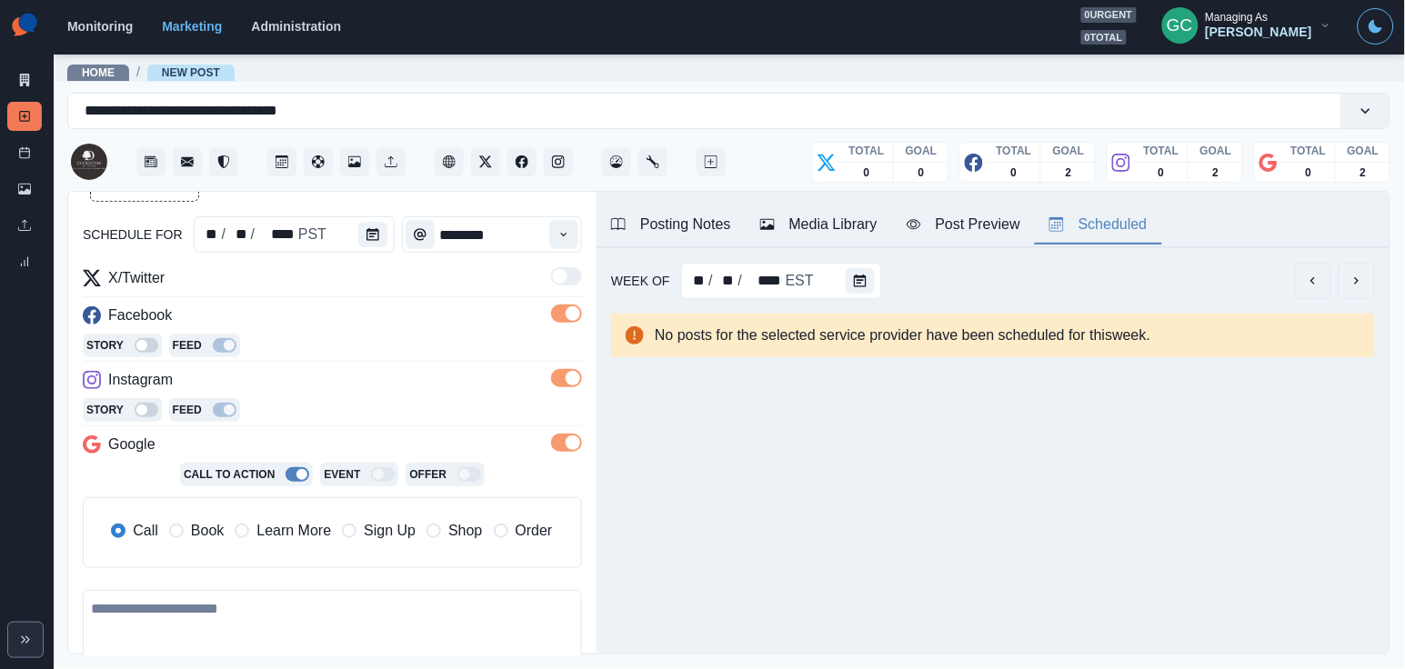
click at [262, 556] on div "Call Book Learn More Sign Up Shop Order" at bounding box center [336, 533] width 483 height 55
click at [283, 537] on span "Learn More" at bounding box center [293, 531] width 75 height 22
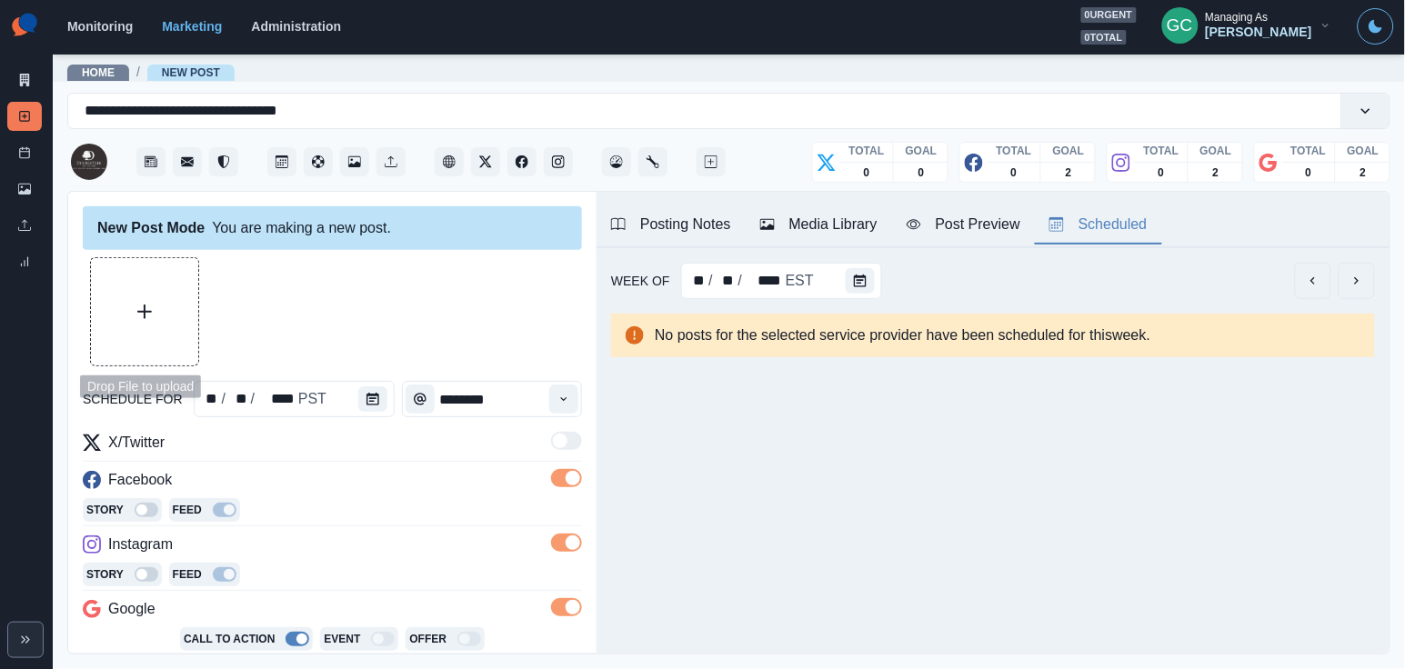
scroll to position [0, 0]
click at [188, 356] on button "Upload Media" at bounding box center [144, 311] width 107 height 107
click at [138, 306] on icon "Upload Media" at bounding box center [144, 312] width 15 height 15
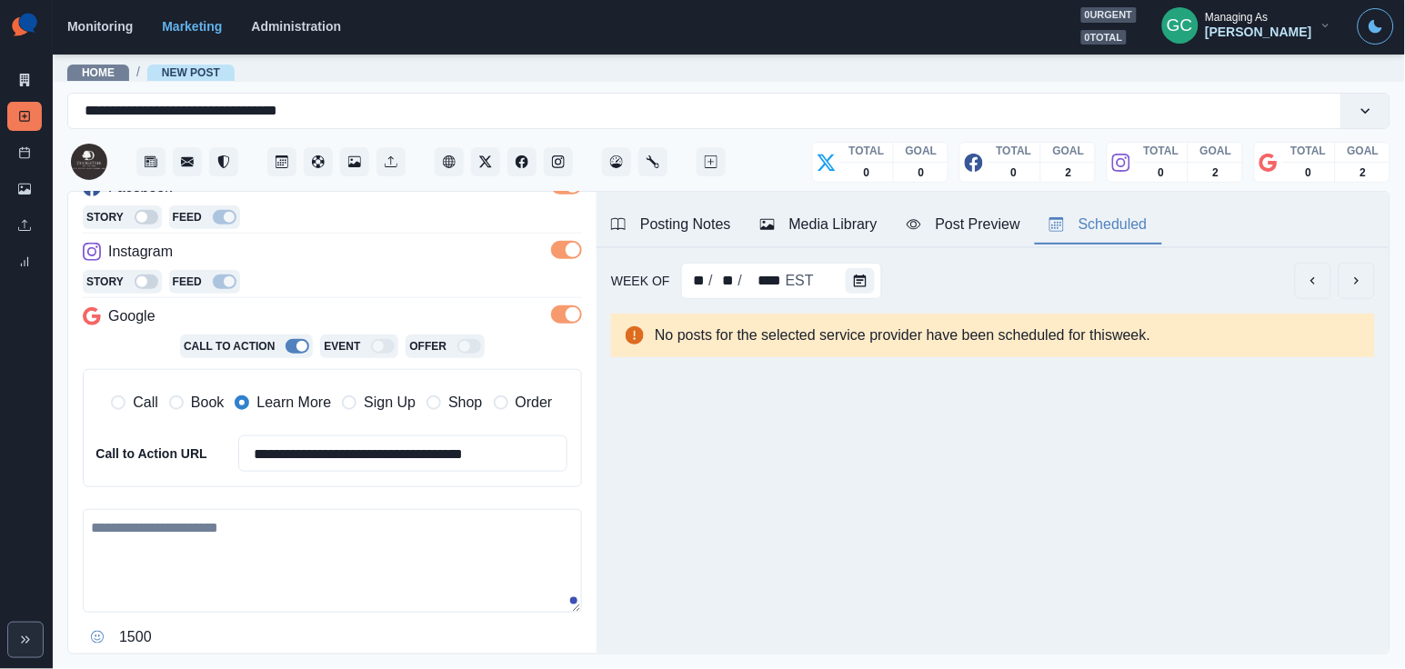
scroll to position [319, 0]
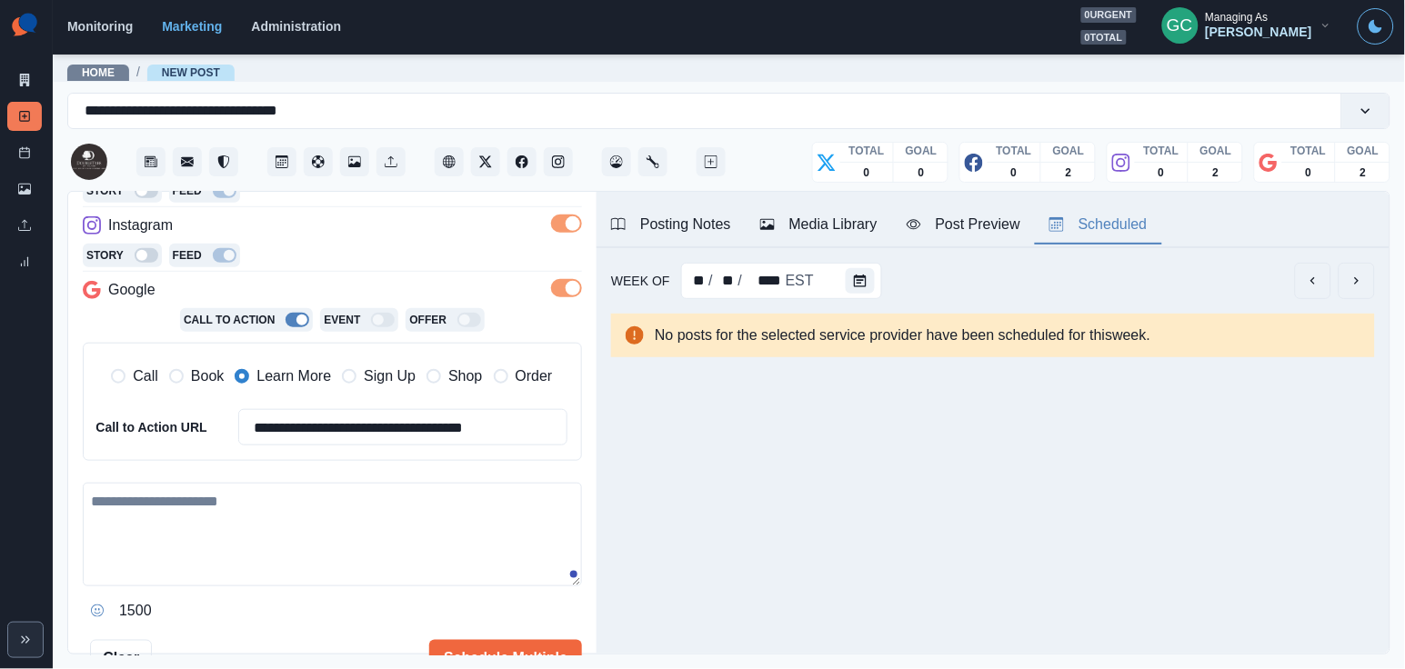
click at [264, 559] on textarea at bounding box center [332, 535] width 499 height 104
paste textarea "**********"
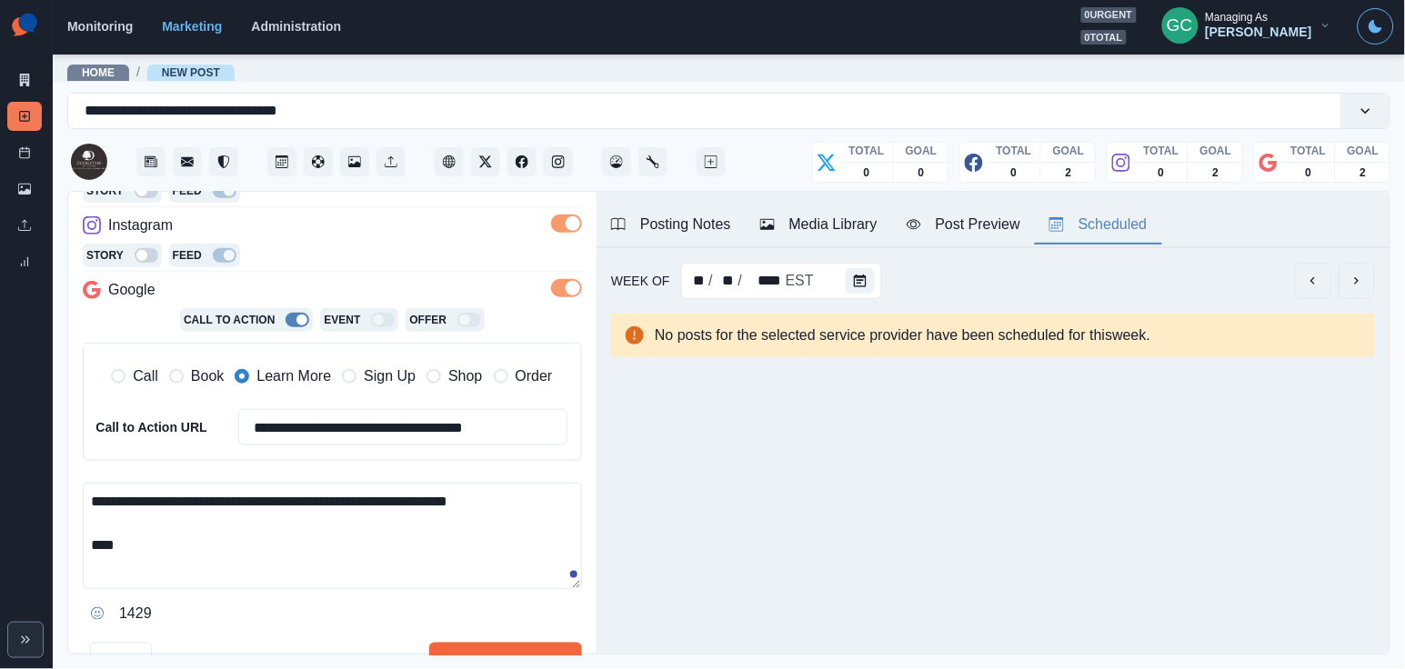
click at [434, 490] on textarea "**********" at bounding box center [332, 536] width 499 height 106
click at [436, 492] on textarea "**********" at bounding box center [332, 536] width 499 height 106
click at [785, 225] on div "Media Library" at bounding box center [818, 225] width 117 height 22
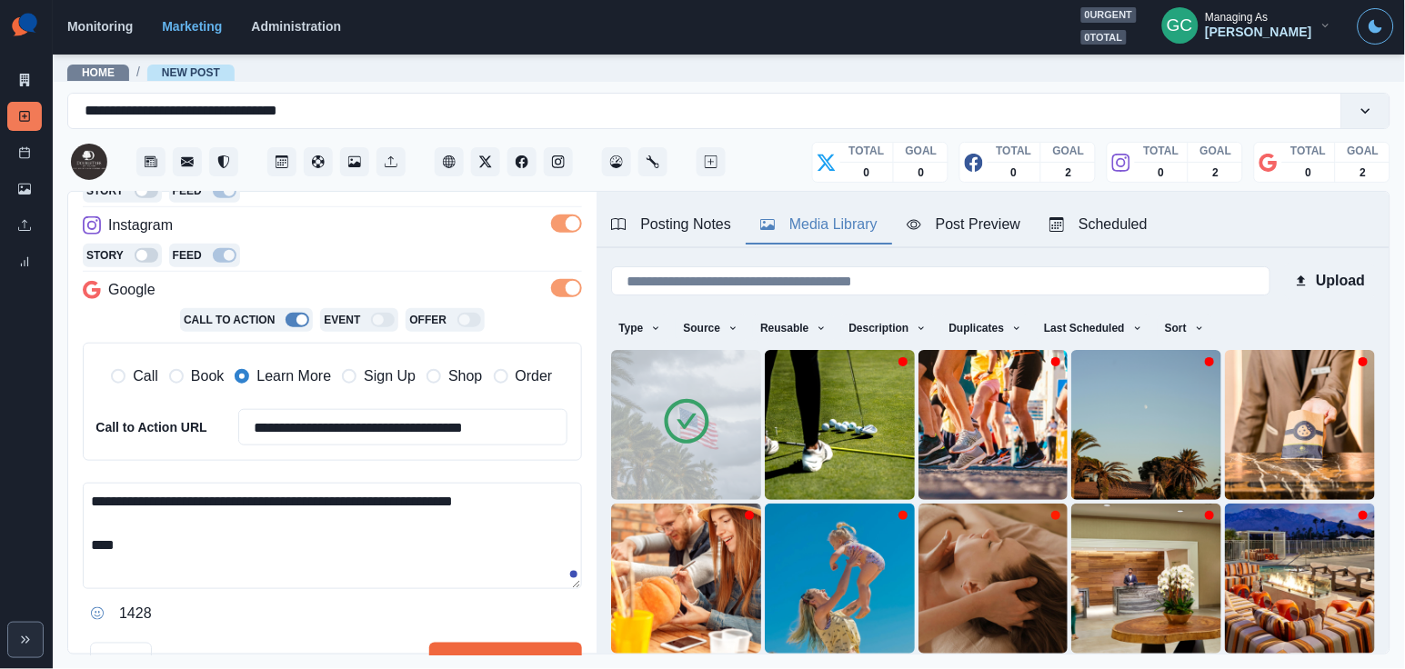
click at [692, 421] on icon at bounding box center [686, 421] width 51 height 51
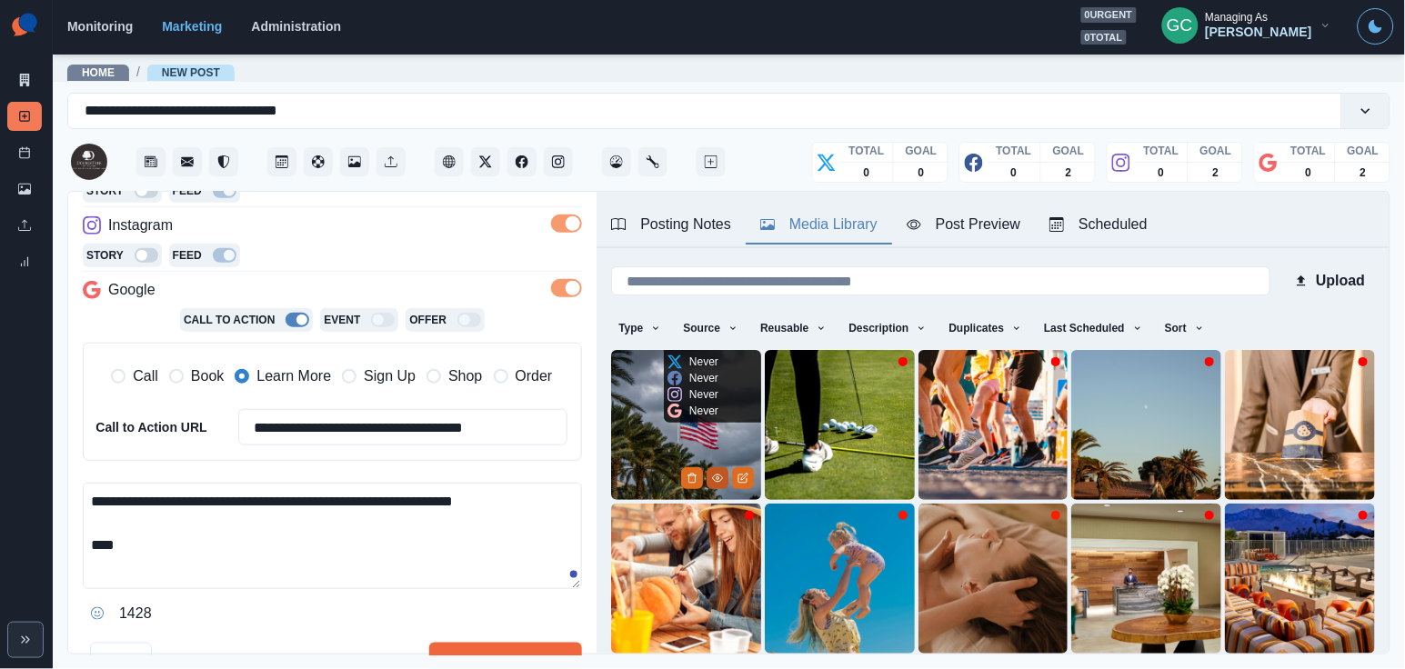
click at [714, 476] on icon "View Media" at bounding box center [717, 478] width 10 height 7
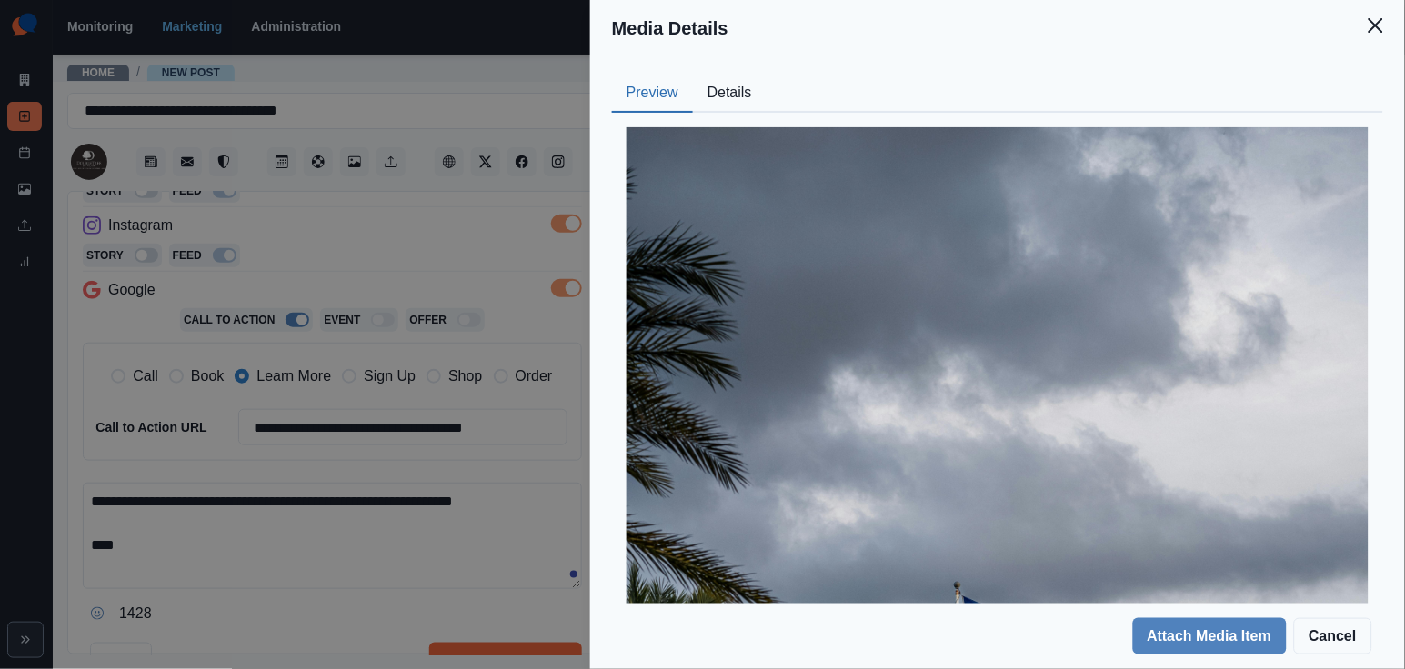
click at [752, 95] on button "Details" at bounding box center [730, 94] width 74 height 38
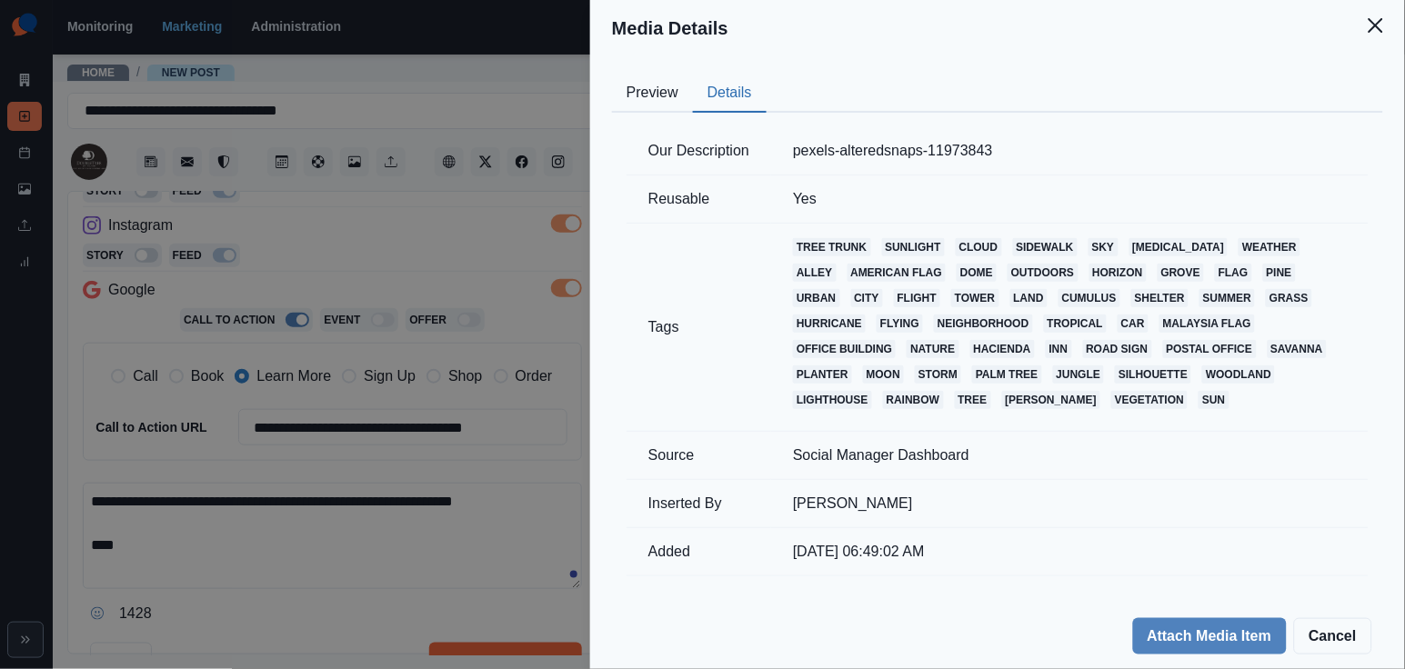
click at [512, 274] on div "Media Details Preview Details Our Description pexels-alteredsnaps-11973843 Reus…" at bounding box center [702, 334] width 1405 height 669
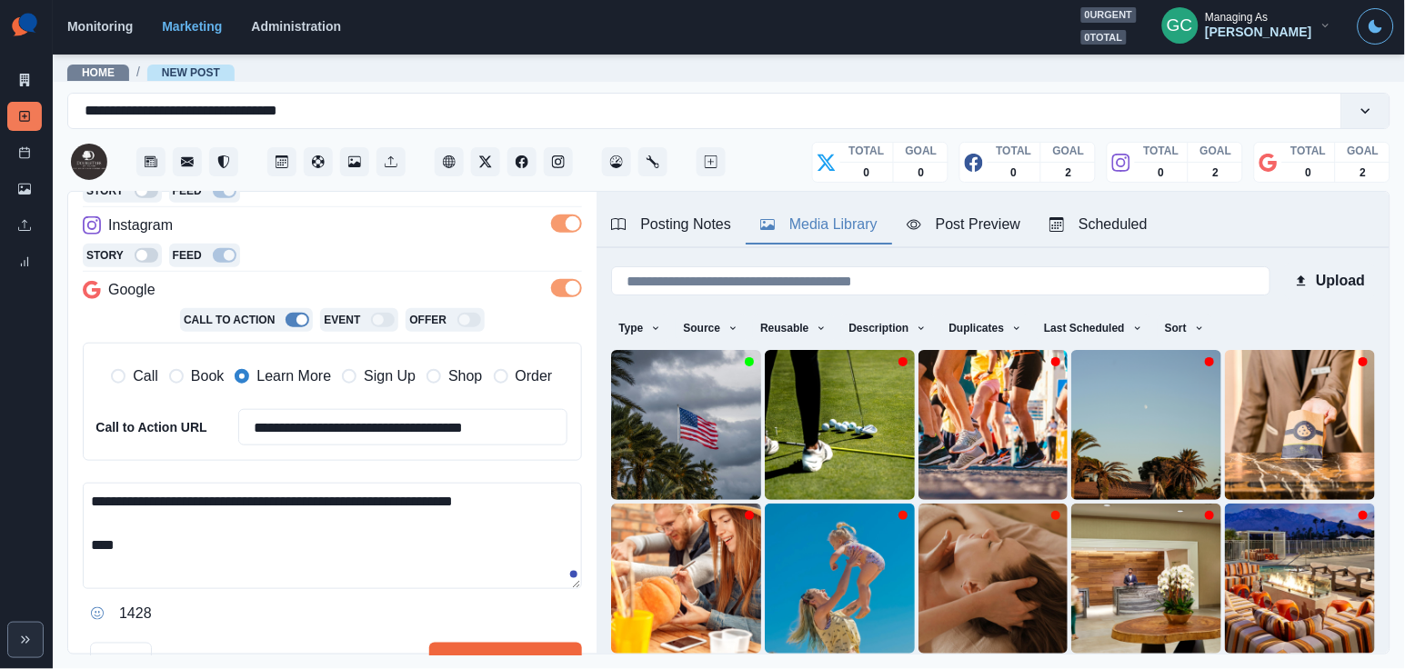
scroll to position [56, 0]
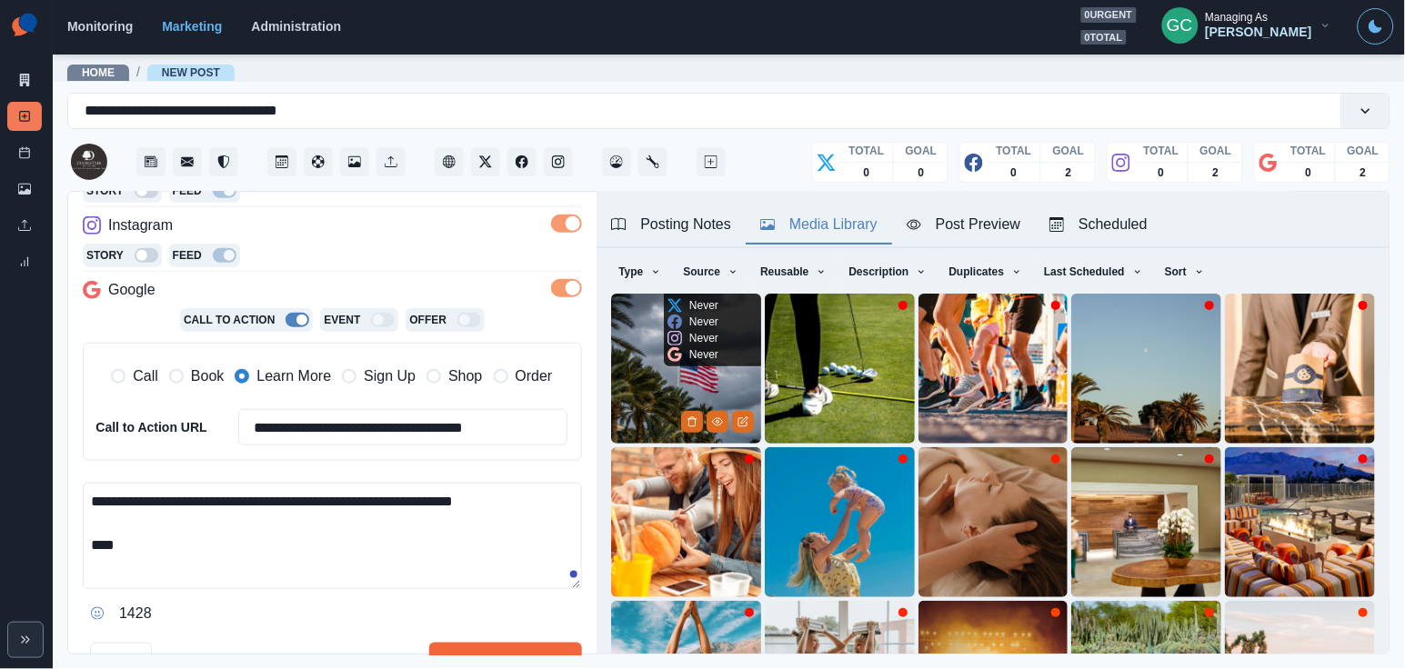
click at [654, 384] on img at bounding box center [686, 369] width 150 height 150
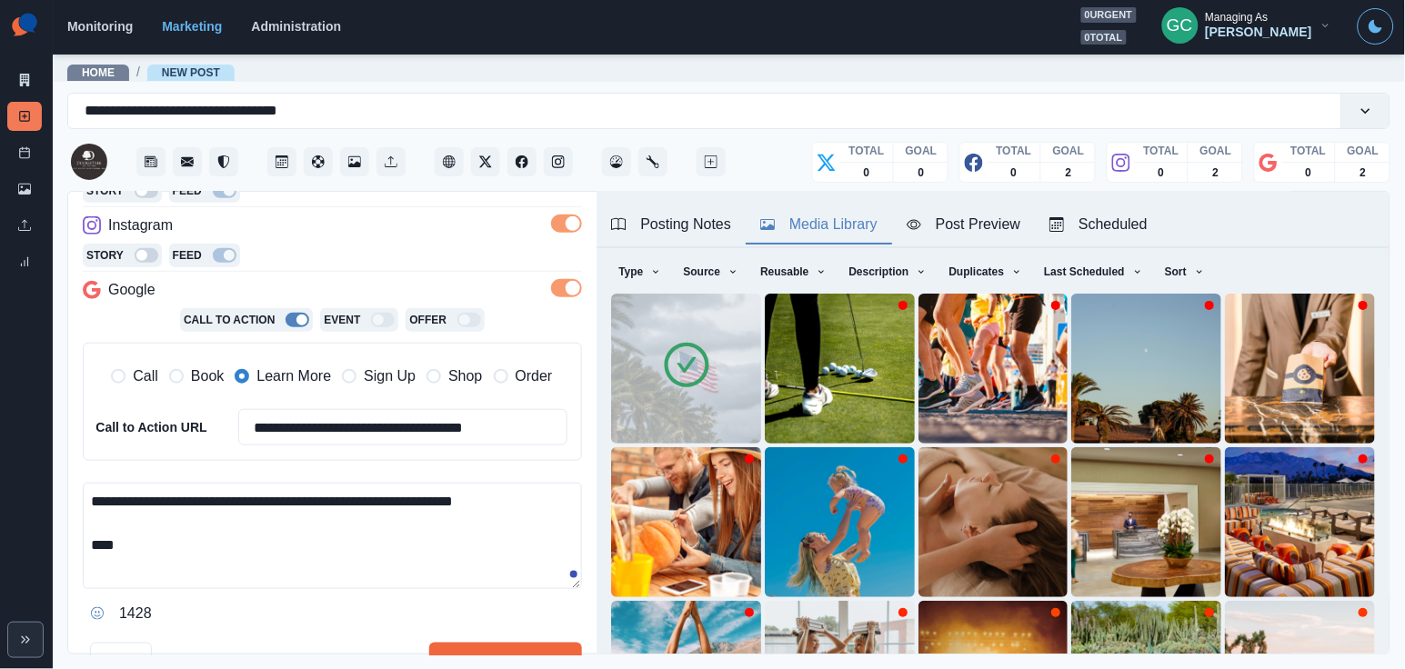
click at [198, 540] on textarea "**********" at bounding box center [332, 536] width 499 height 106
paste textarea "**********"
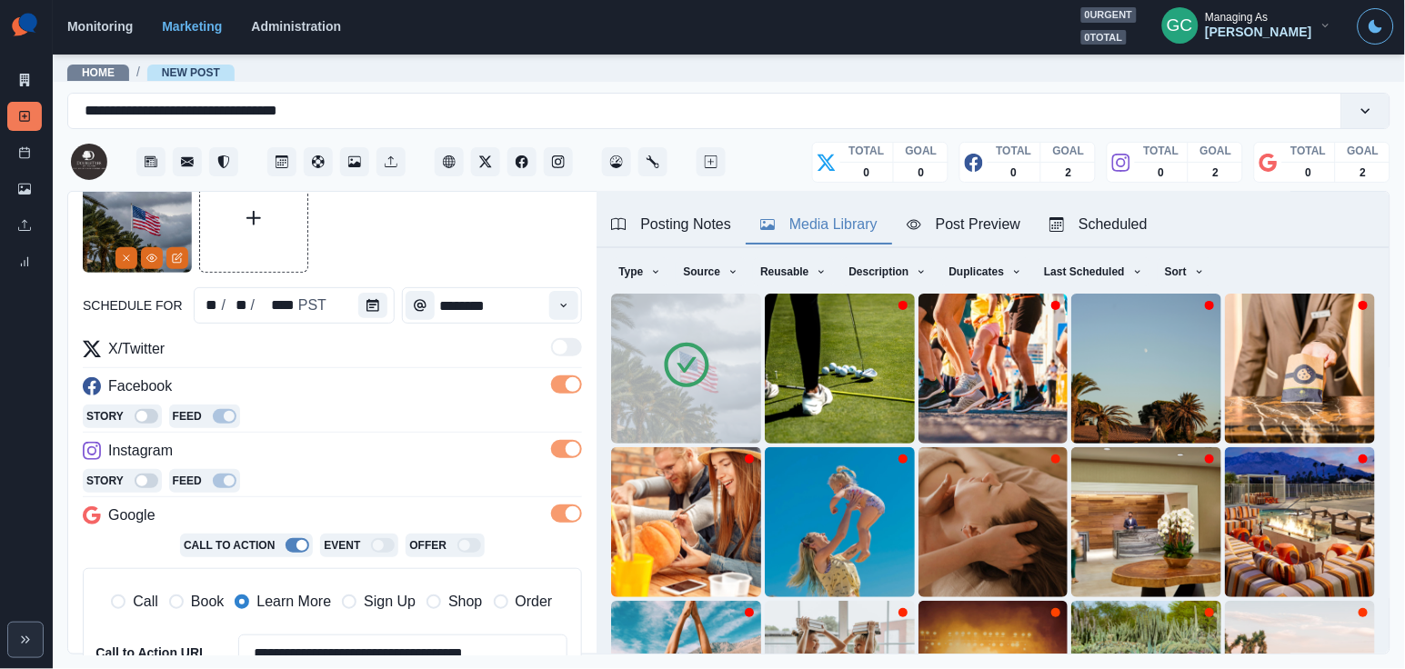
scroll to position [401, 0]
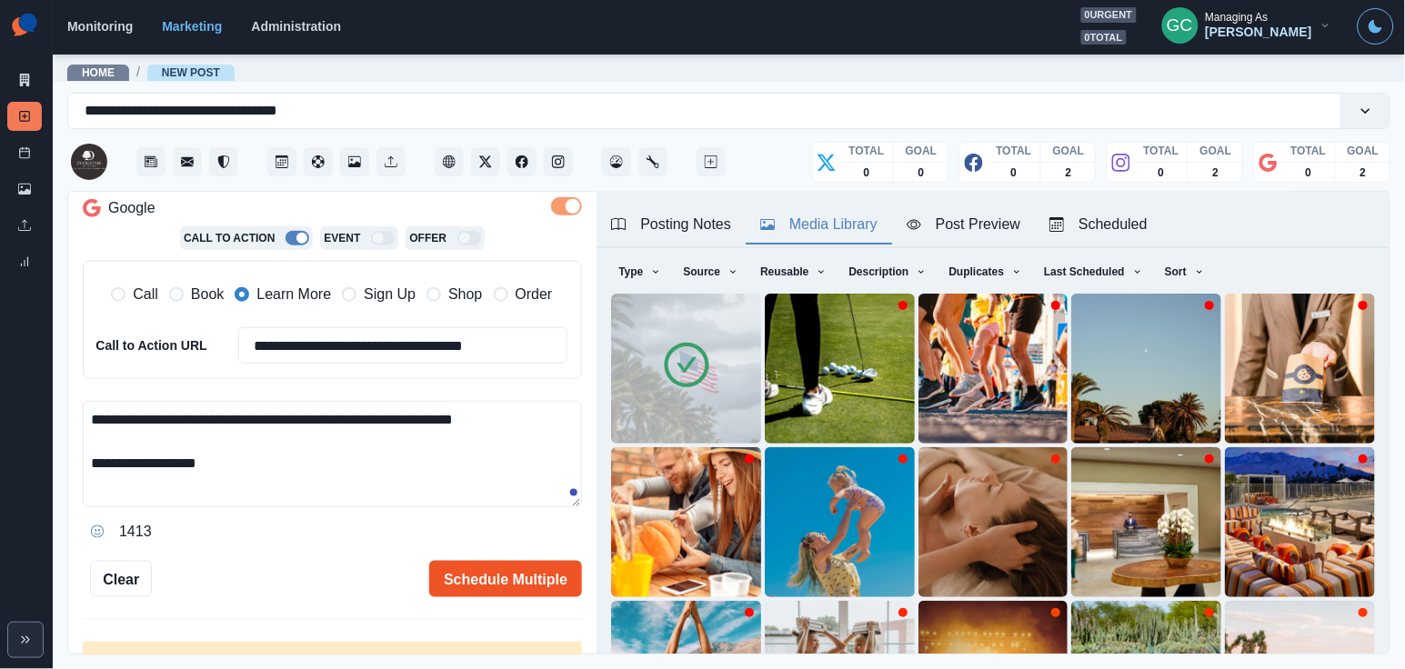
type textarea "**********"
click at [457, 570] on button "Schedule Multiple" at bounding box center [505, 579] width 153 height 36
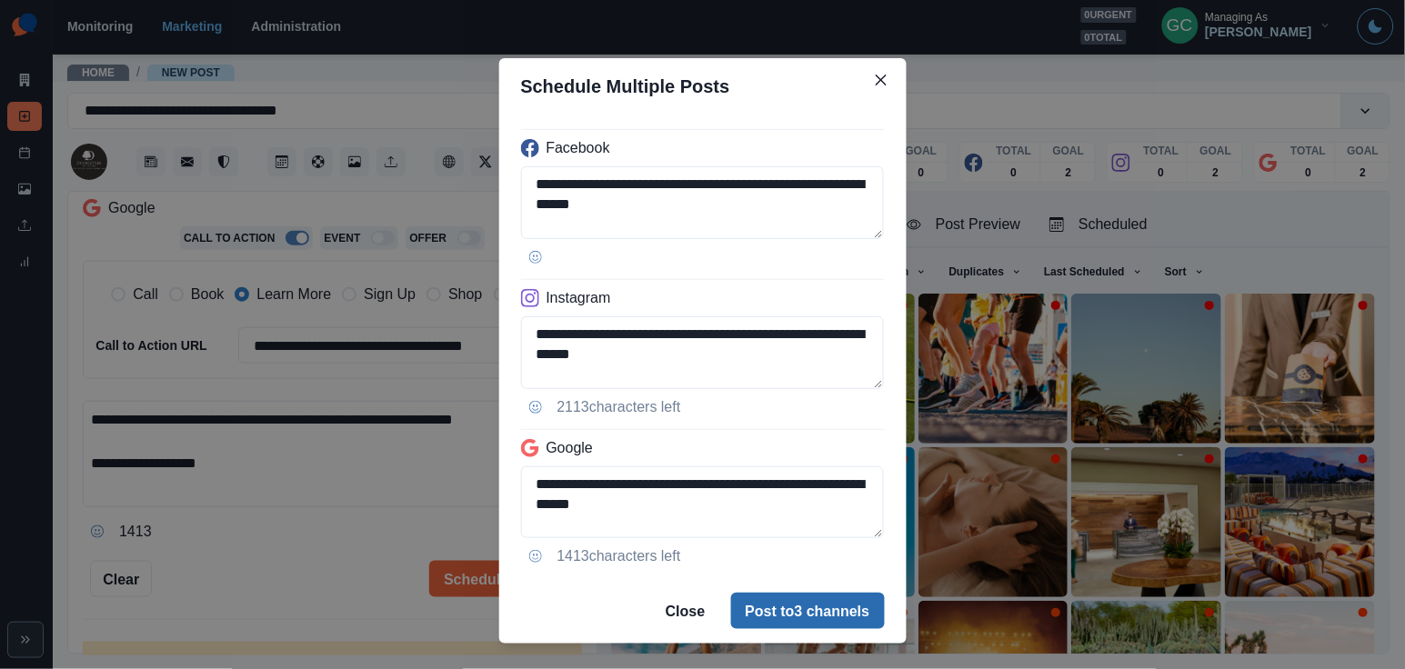
click at [805, 596] on button "Post to 3 channels" at bounding box center [808, 611] width 154 height 36
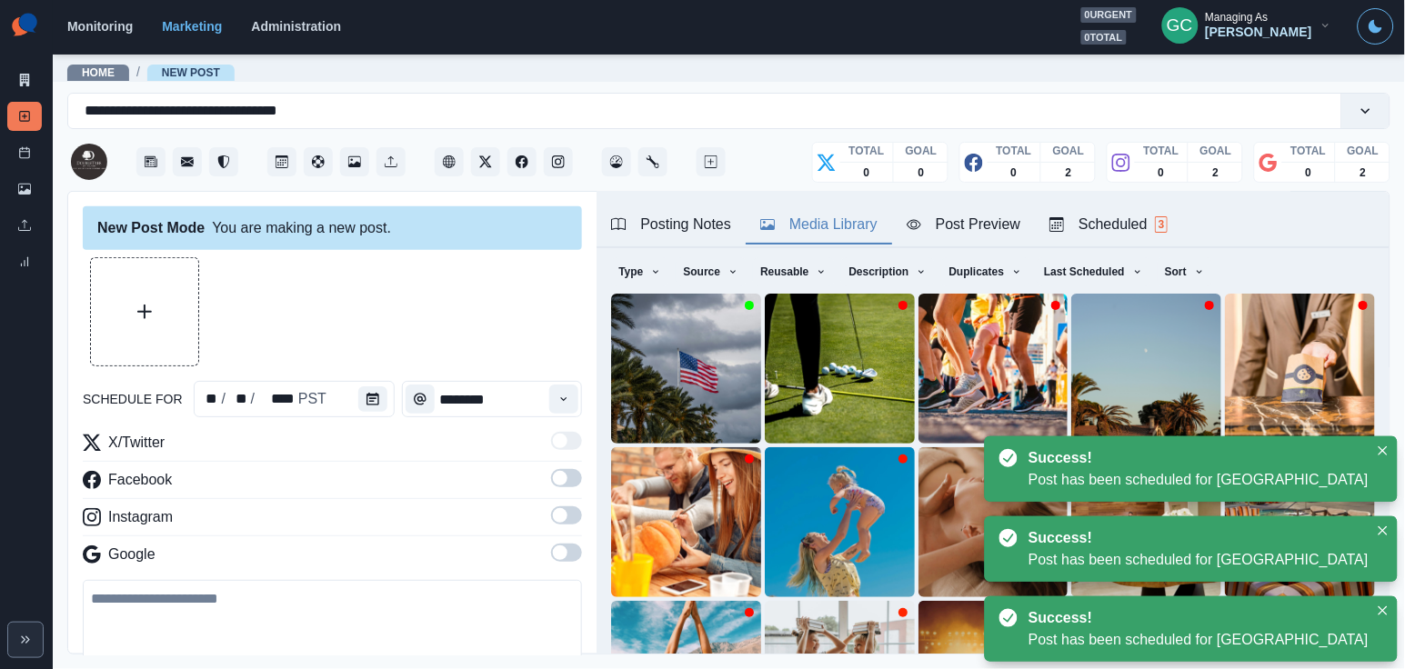
scroll to position [0, 0]
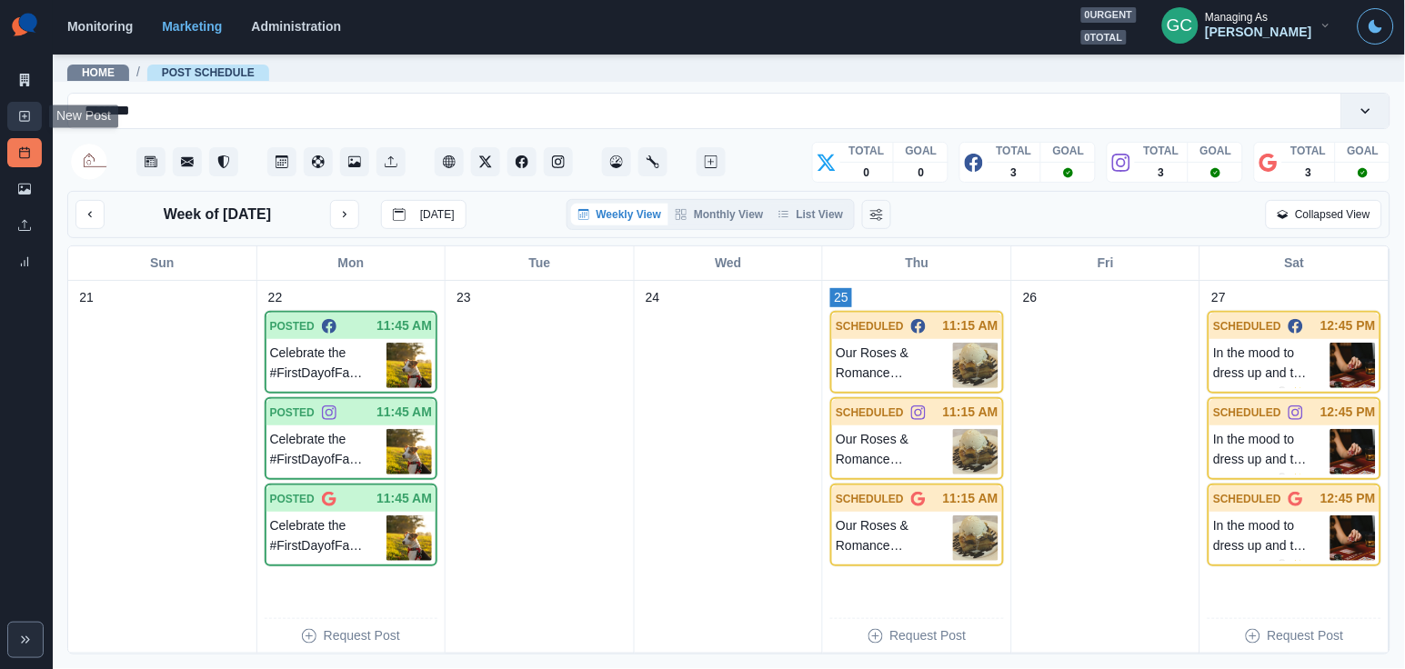
click at [25, 128] on link "New Post" at bounding box center [24, 116] width 35 height 29
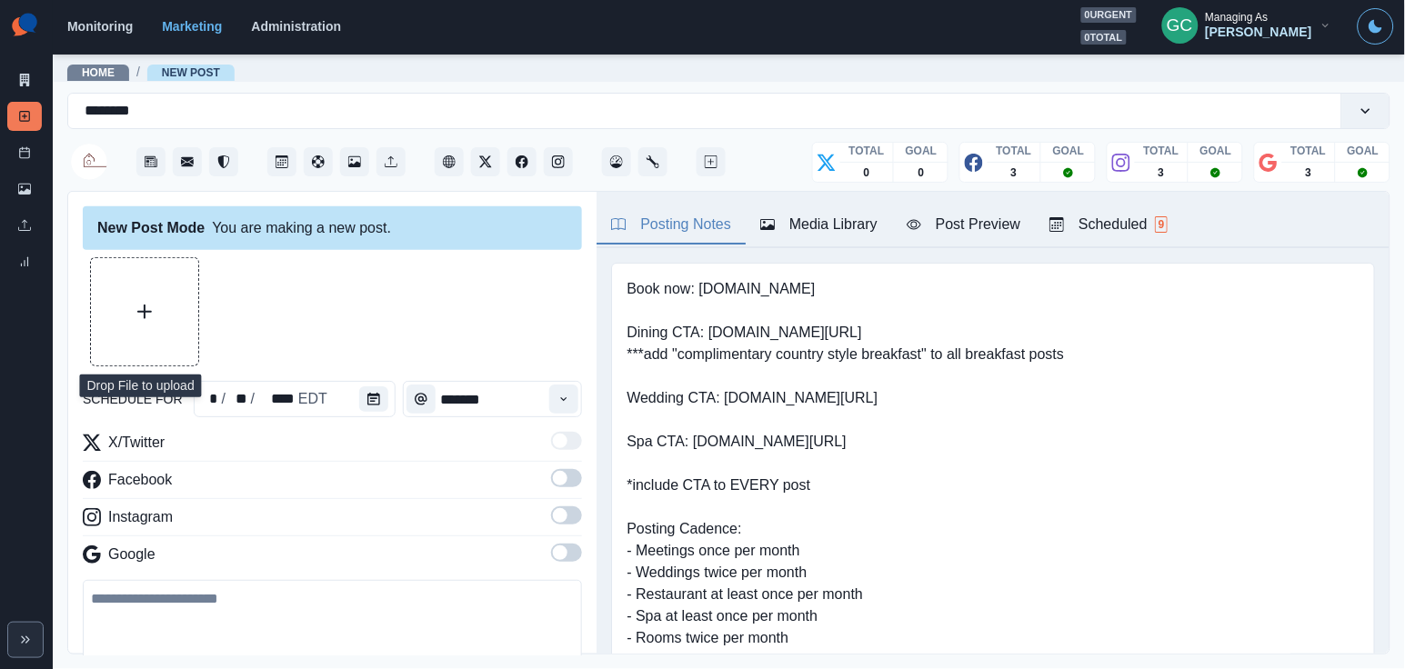
click at [186, 329] on button "Upload Media" at bounding box center [144, 311] width 107 height 107
click at [797, 232] on div "Media Library" at bounding box center [818, 225] width 117 height 22
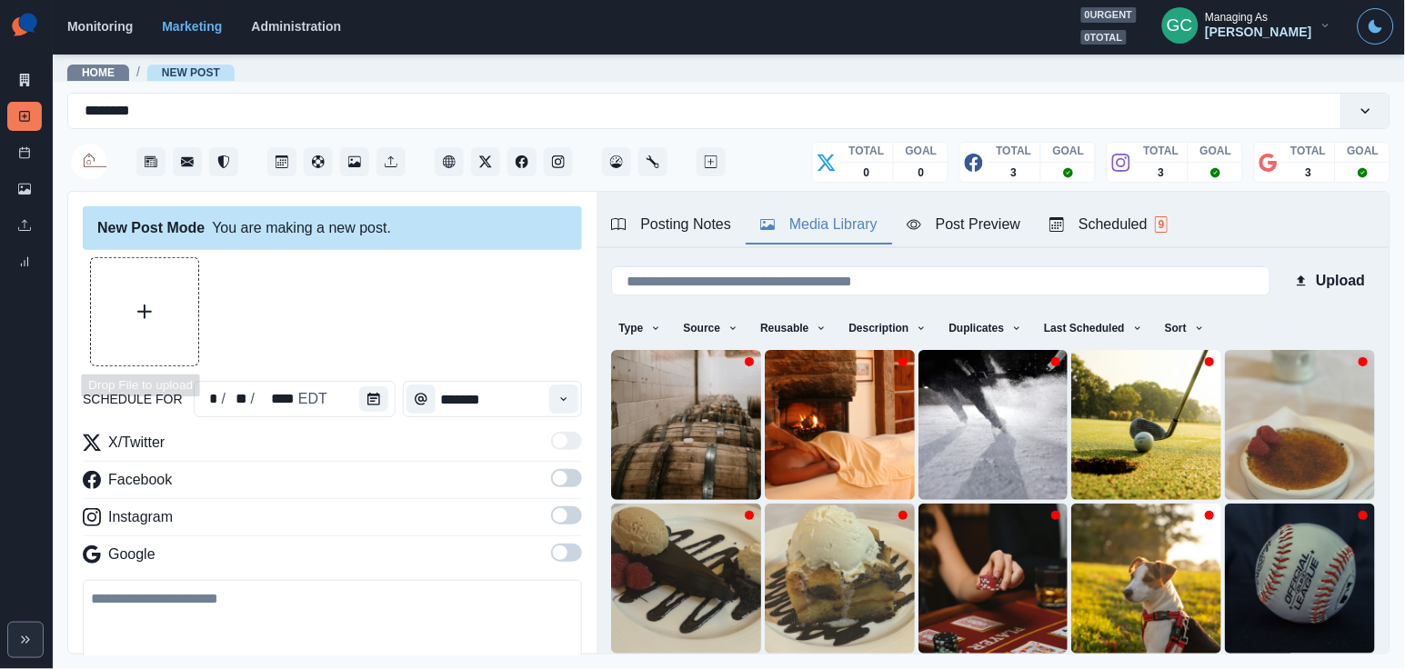
click at [165, 320] on button "Upload Media" at bounding box center [144, 311] width 107 height 107
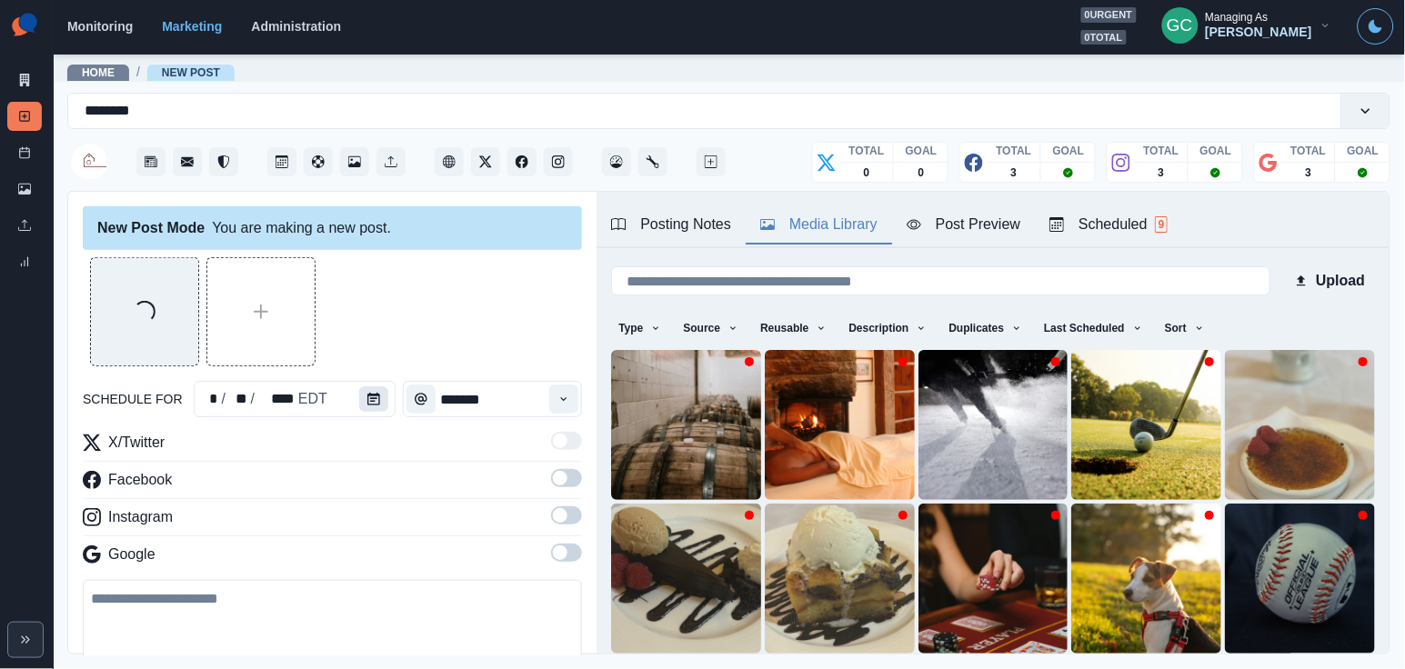
click at [359, 398] on button "Calendar" at bounding box center [373, 398] width 29 height 25
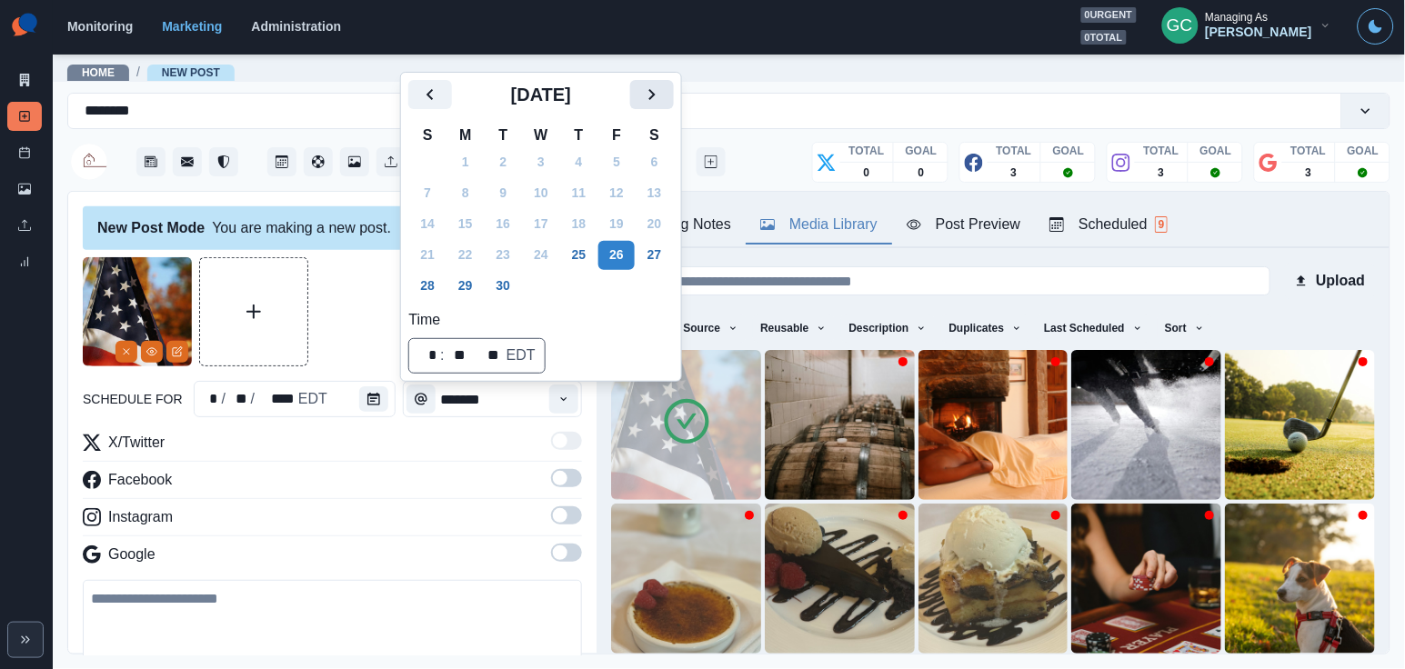
click at [655, 95] on icon "Next" at bounding box center [651, 94] width 6 height 11
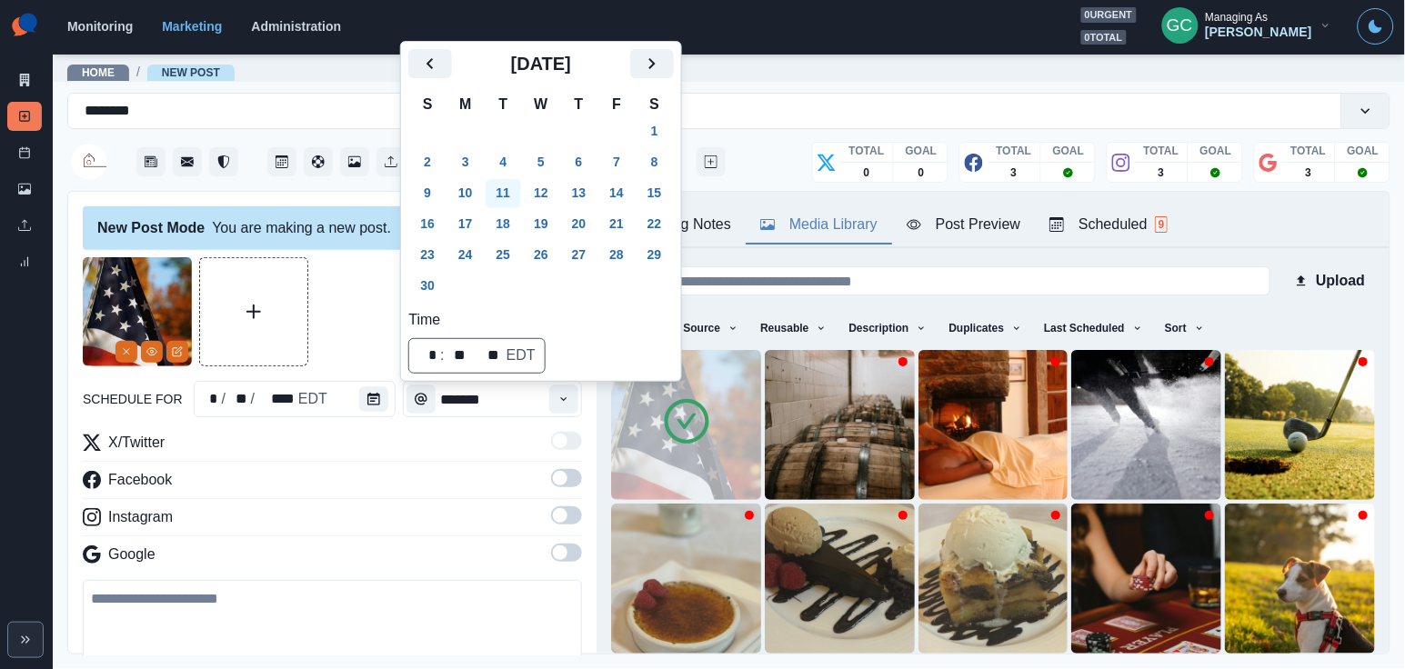
click at [513, 197] on button "11" at bounding box center [504, 193] width 36 height 29
click at [575, 388] on button "Time" at bounding box center [563, 399] width 29 height 29
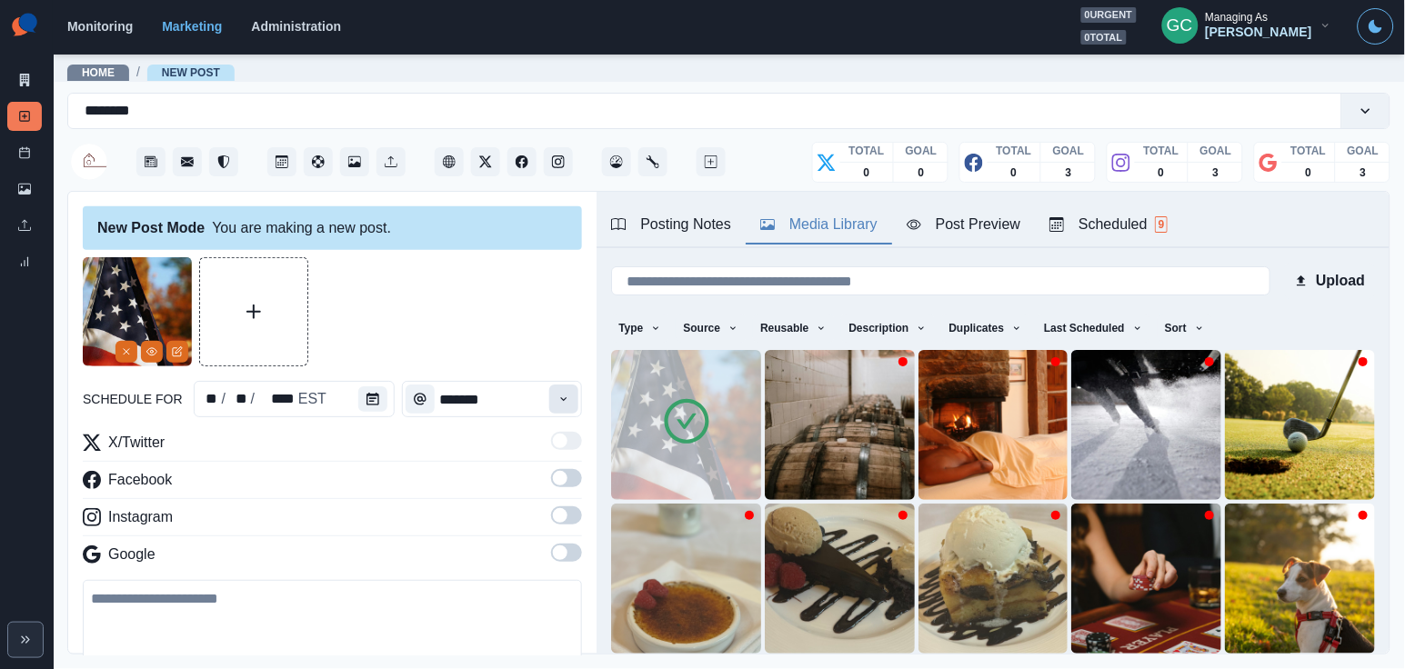
click at [575, 388] on button "Time" at bounding box center [563, 399] width 29 height 29
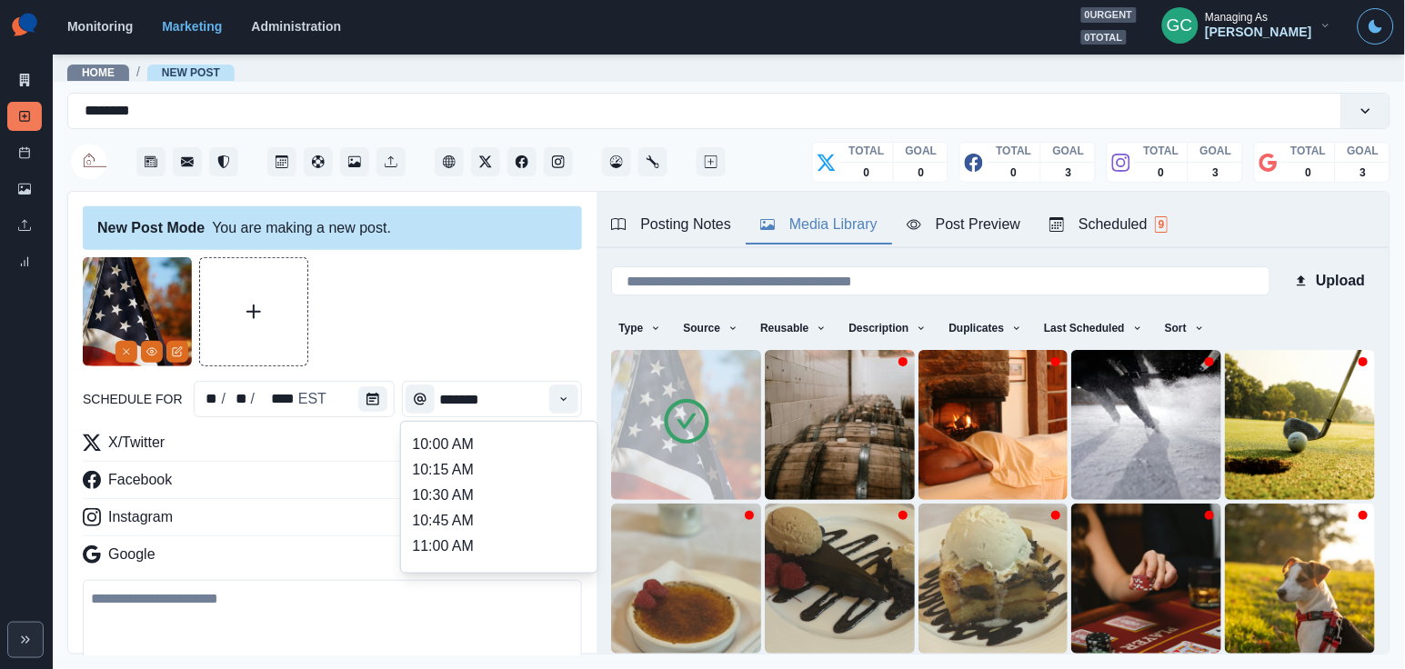
scroll to position [200, 0]
click at [475, 550] on li "11:00 AM" at bounding box center [499, 547] width 182 height 25
type input "********"
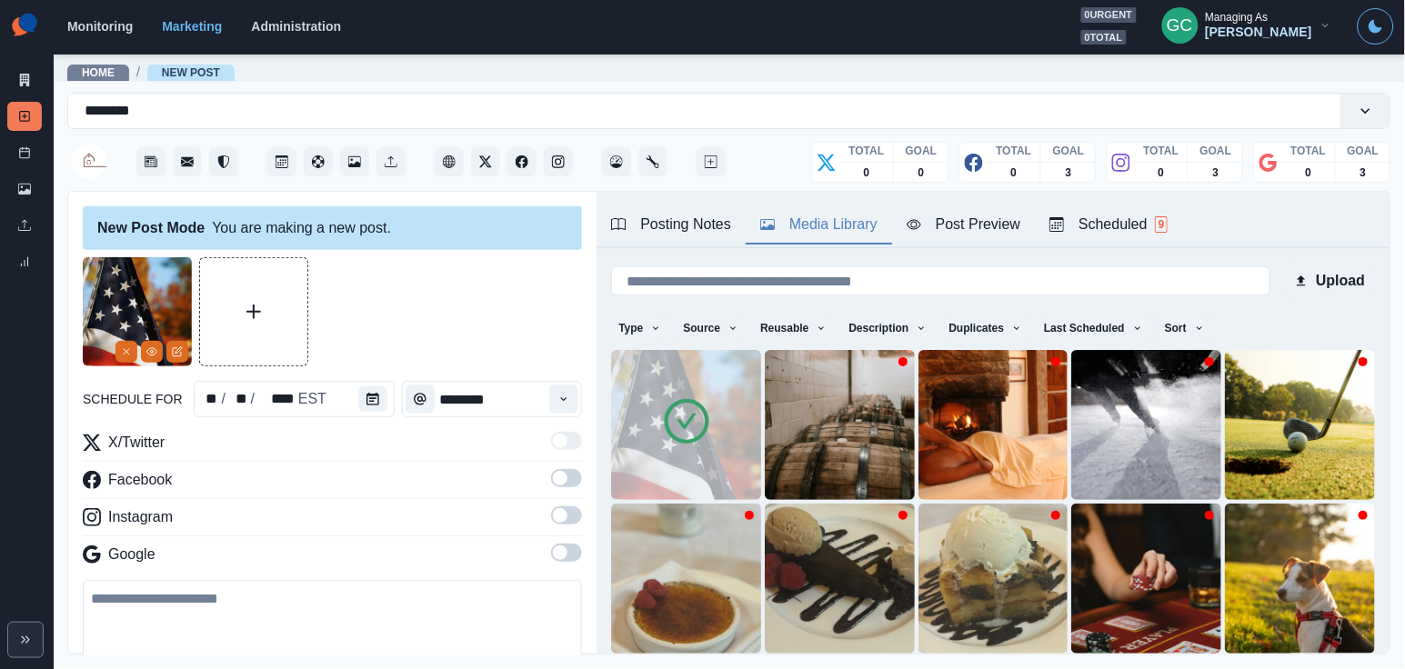
click at [562, 557] on span at bounding box center [560, 553] width 15 height 15
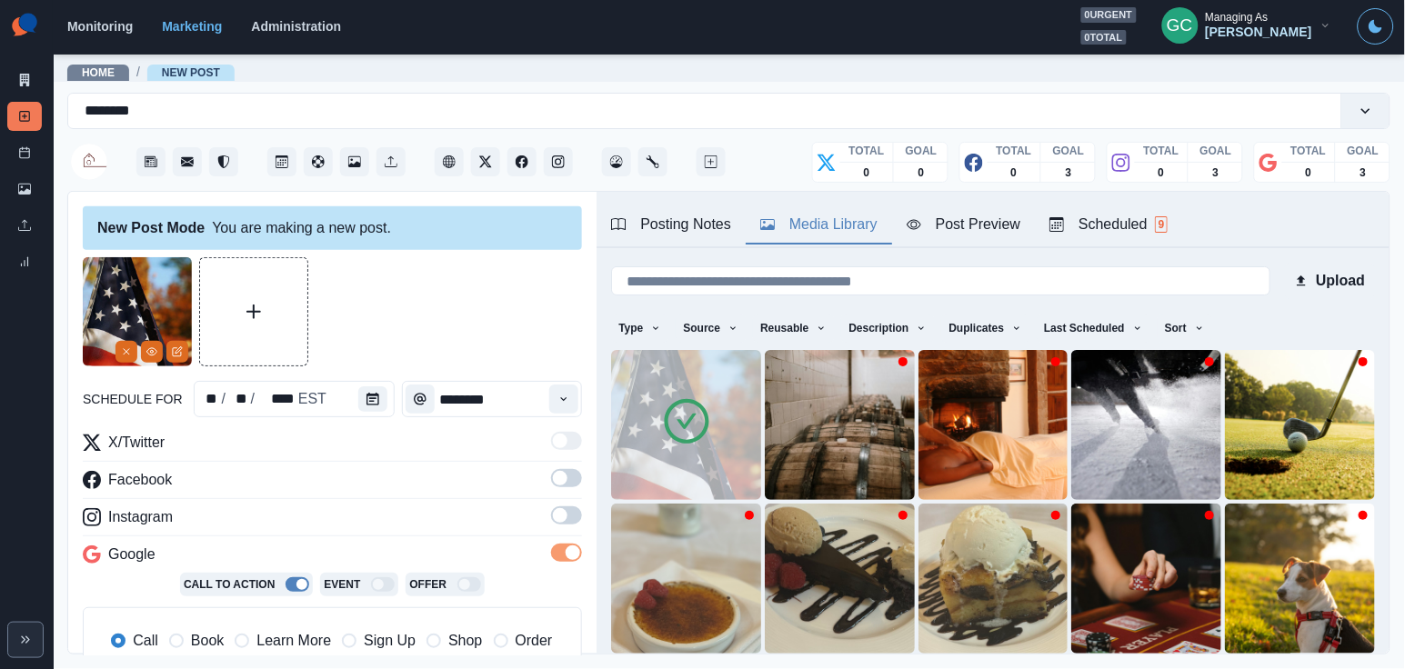
click at [570, 506] on div "X/Twitter Facebook Instagram Google Call To Action Event Offer Call Book Learn …" at bounding box center [332, 562] width 499 height 261
click at [570, 507] on span at bounding box center [566, 515] width 31 height 18
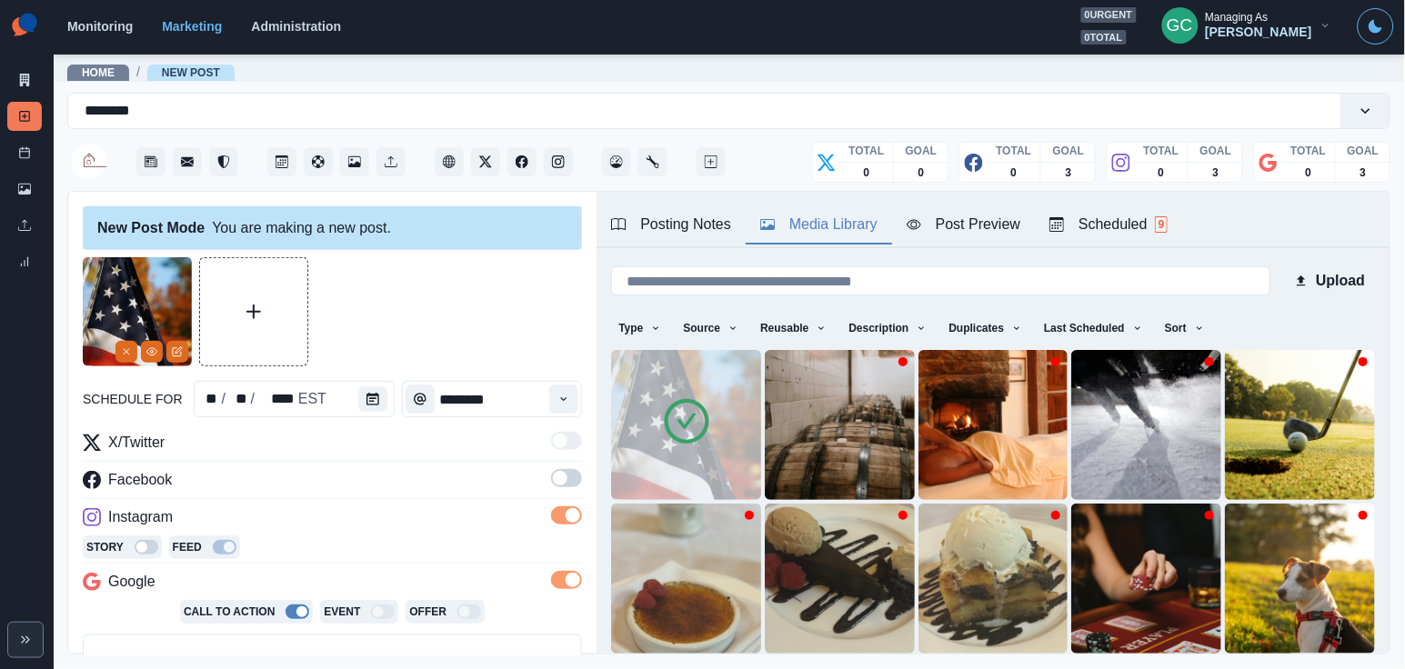
click at [570, 471] on span at bounding box center [566, 478] width 31 height 18
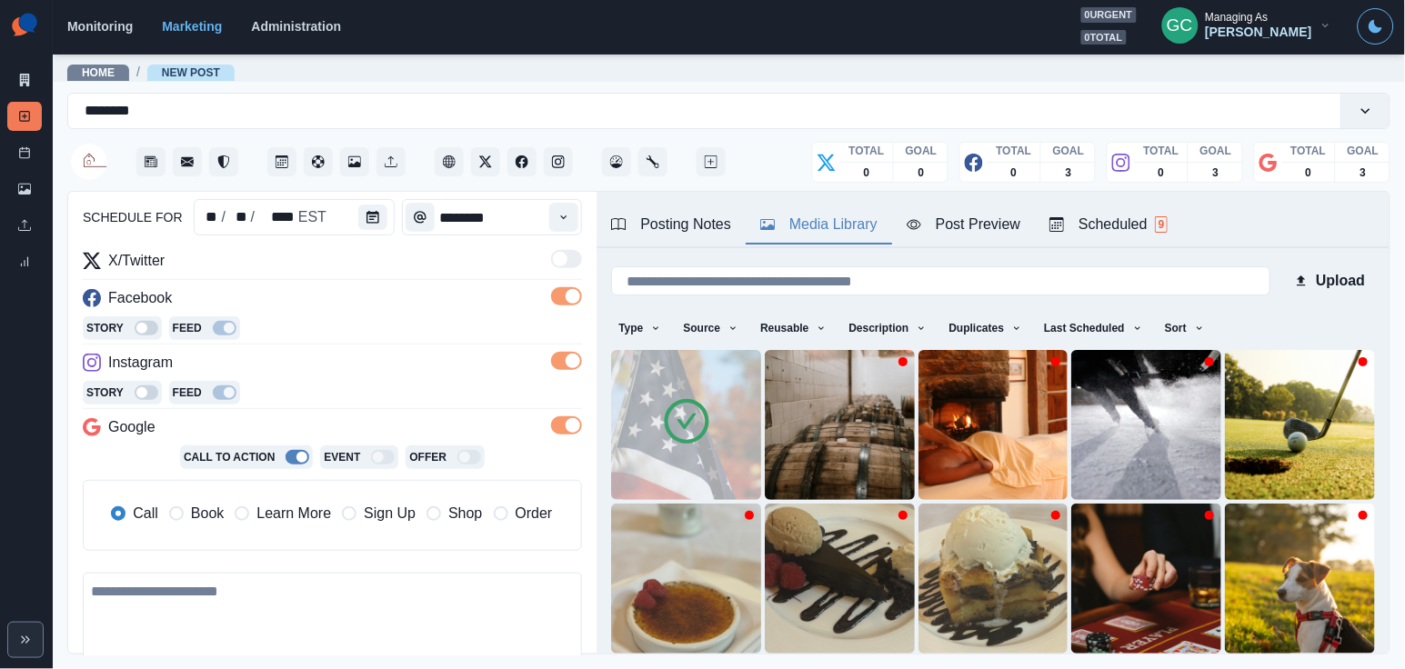
scroll to position [204, 0]
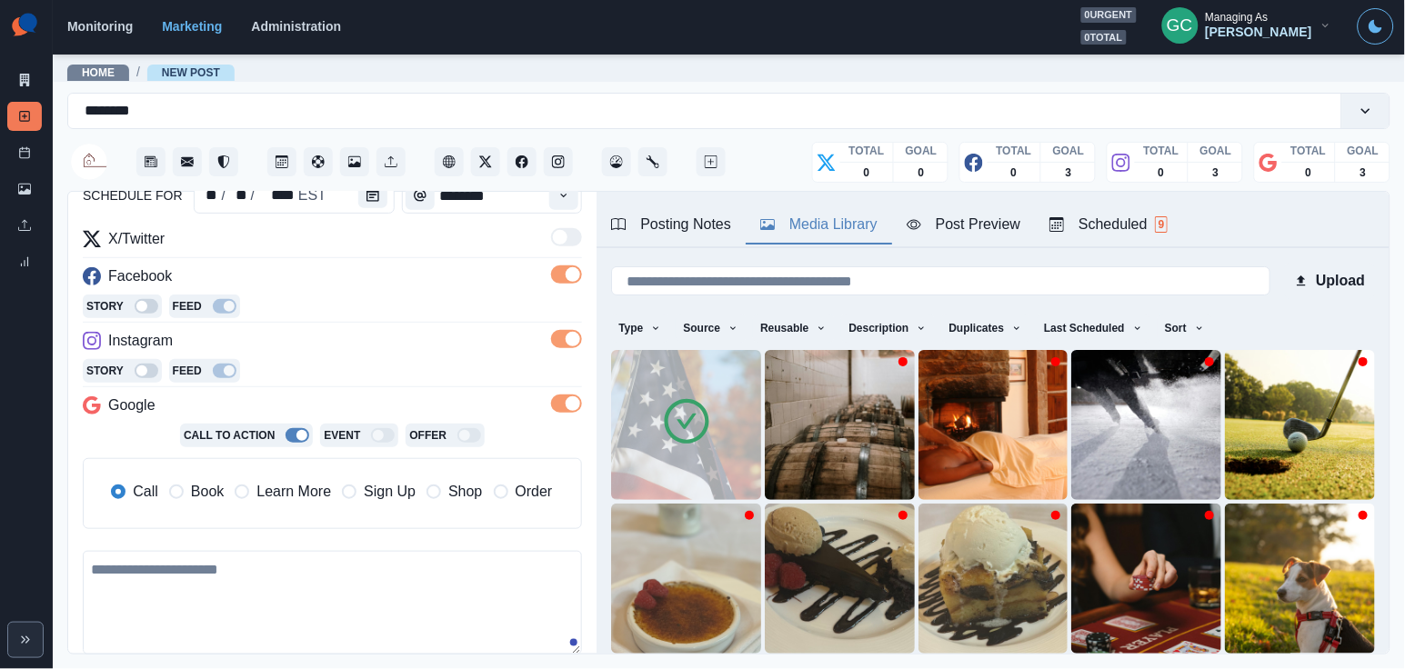
click at [338, 496] on div "Call Book Learn More Sign Up Shop Order" at bounding box center [331, 492] width 441 height 22
click at [314, 498] on span "Learn More" at bounding box center [293, 492] width 75 height 22
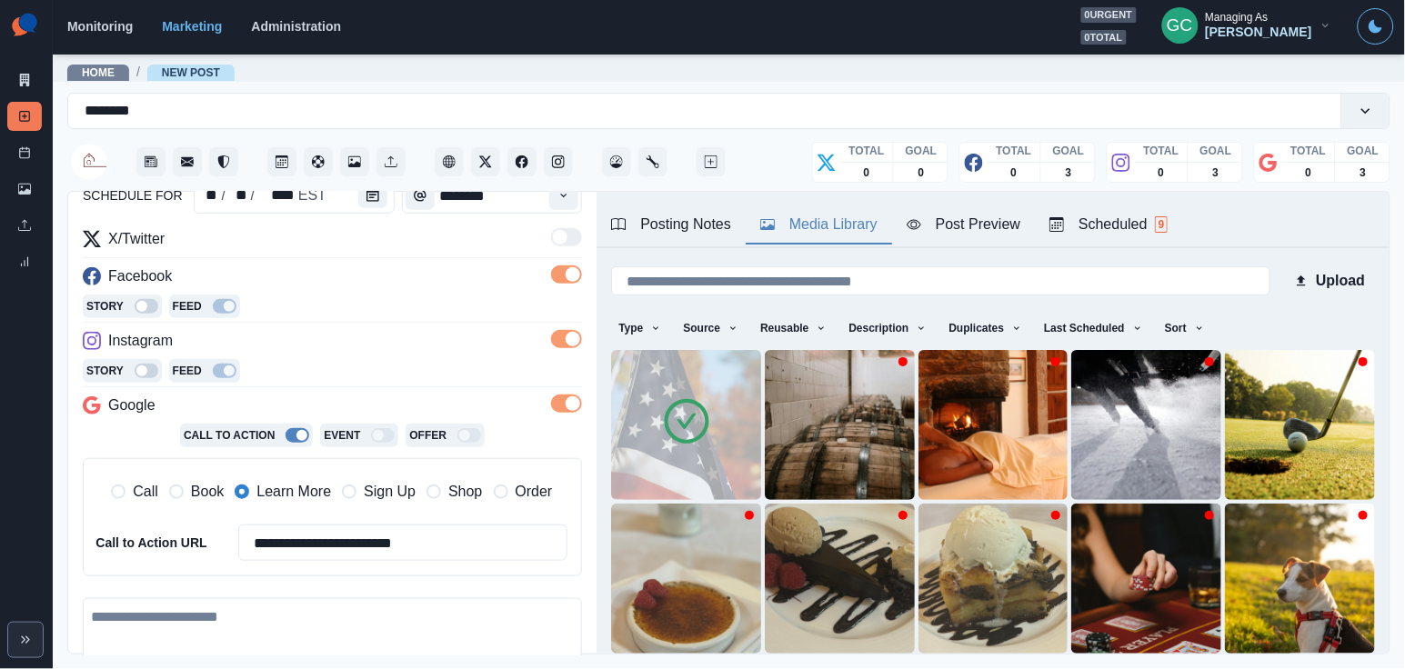
click at [288, 638] on textarea at bounding box center [332, 650] width 499 height 104
paste textarea "**********"
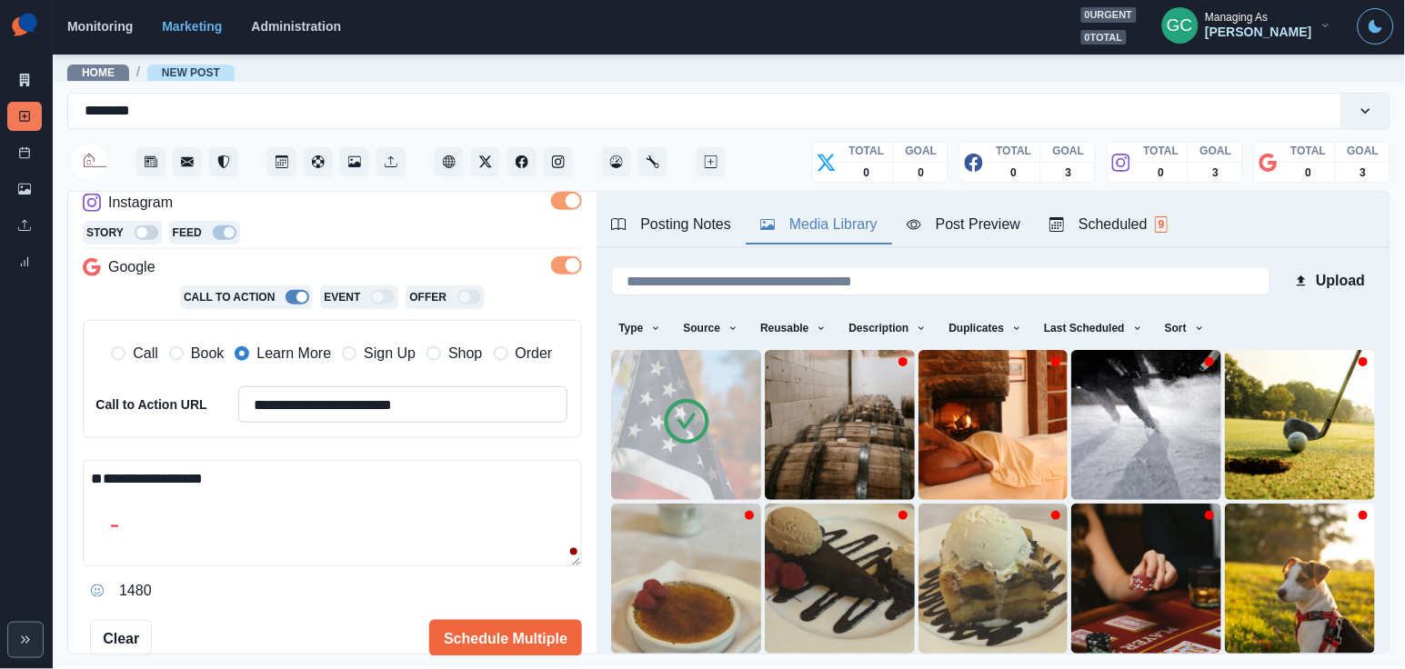
scroll to position [340, 0]
paste textarea "**********"
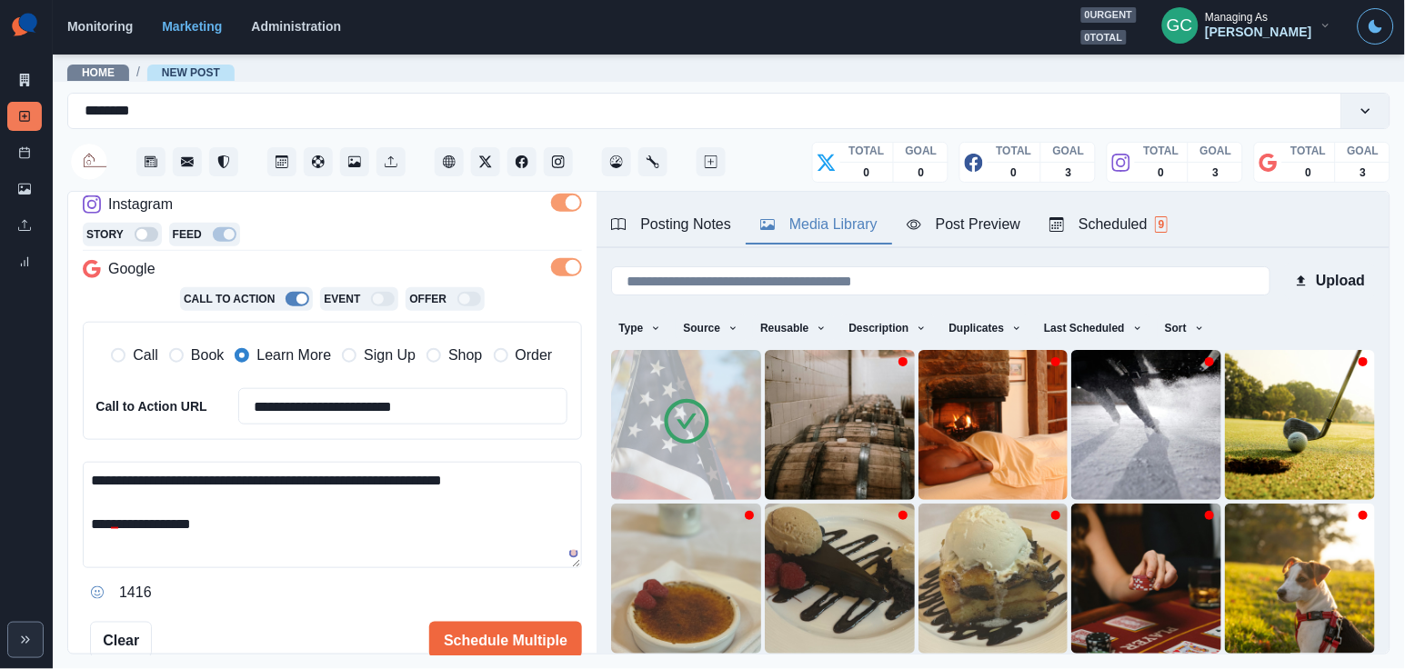
click at [247, 471] on textarea "**********" at bounding box center [332, 515] width 499 height 106
click at [316, 516] on textarea "**********" at bounding box center [332, 515] width 499 height 106
drag, startPoint x: 253, startPoint y: 543, endPoint x: 11, endPoint y: 464, distance: 254.5
click at [11, 467] on div "**********" at bounding box center [702, 334] width 1405 height 669
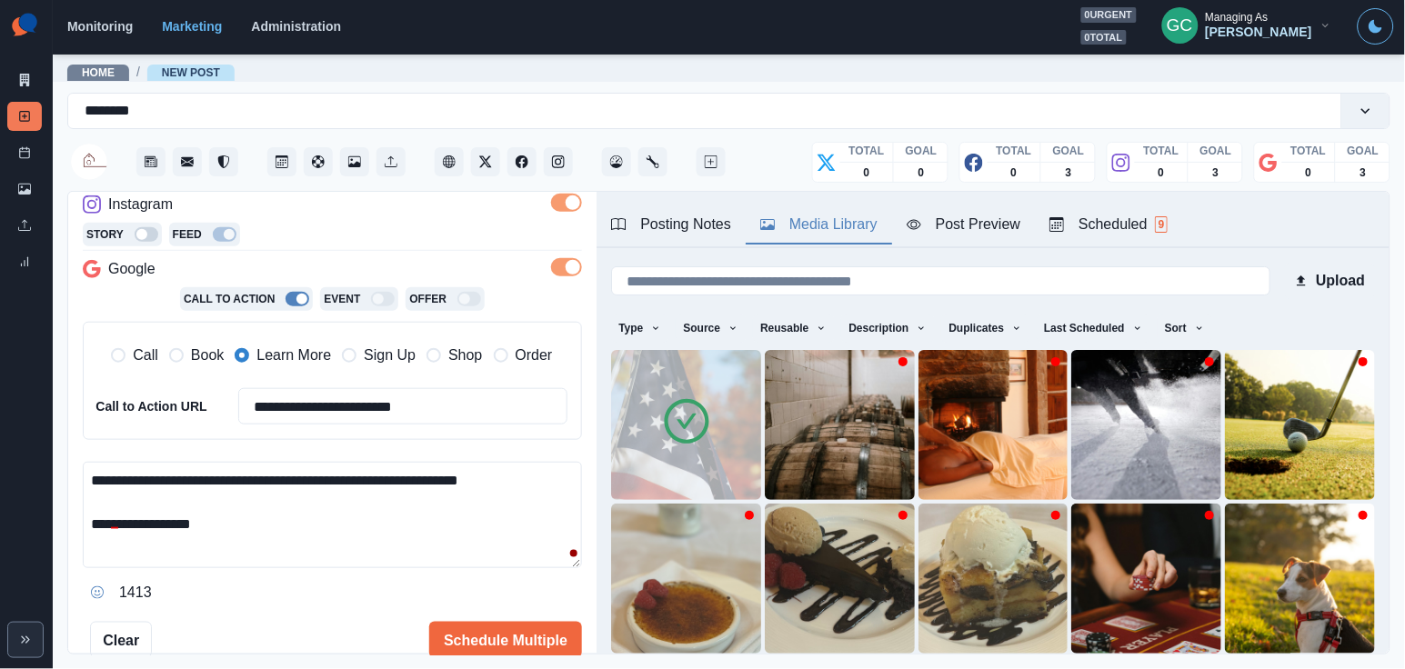
click at [280, 524] on textarea "**********" at bounding box center [332, 515] width 499 height 106
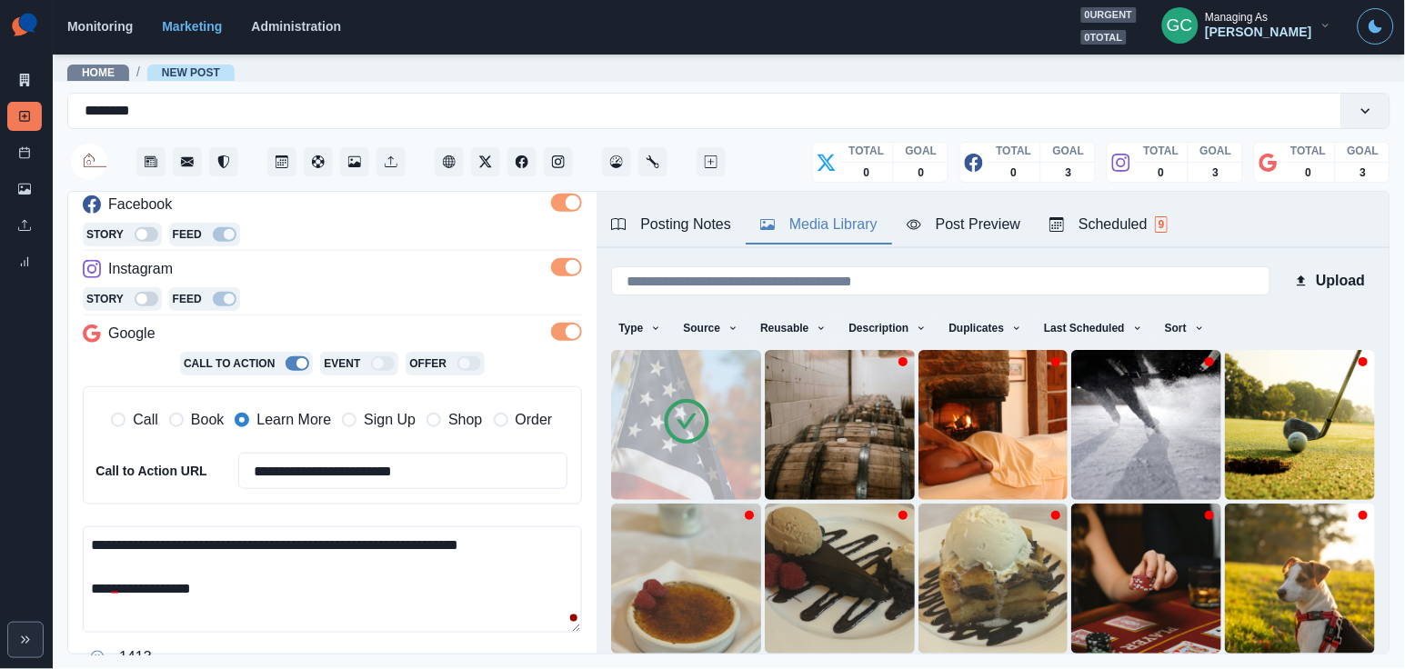
scroll to position [325, 0]
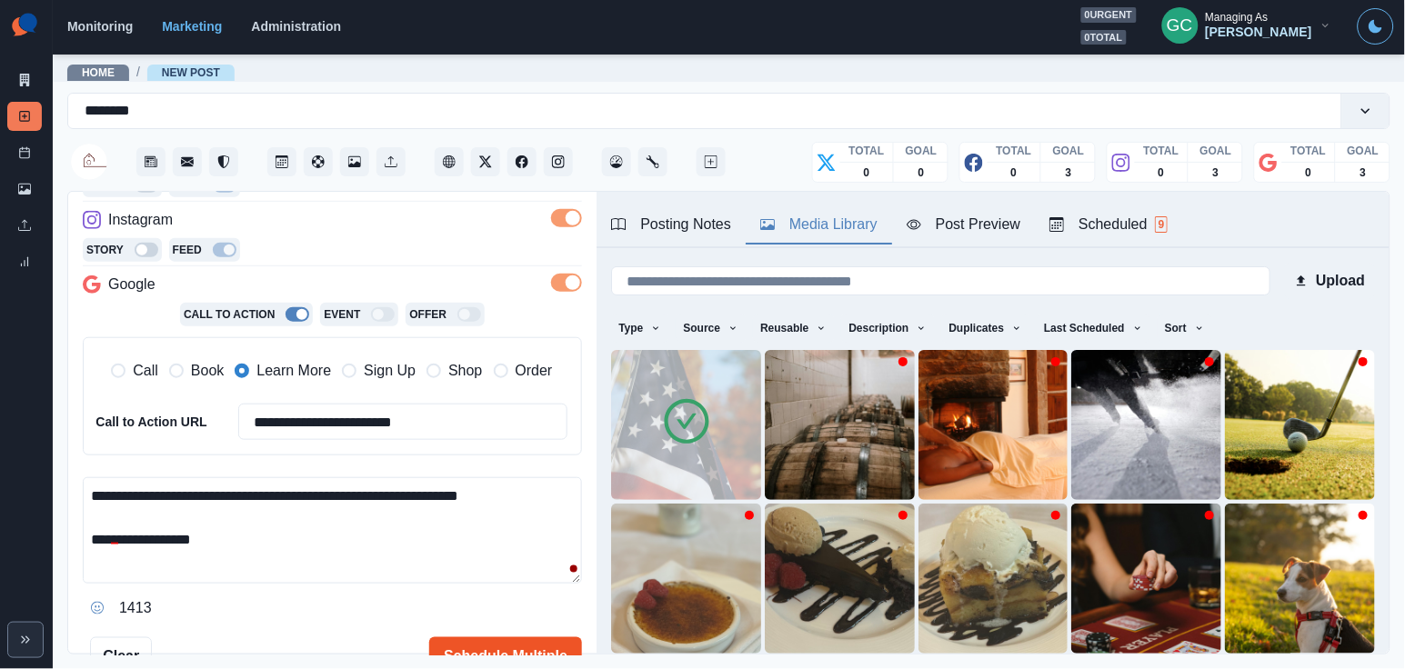
type textarea "**********"
click at [458, 641] on button "Schedule Multiple" at bounding box center [505, 655] width 153 height 36
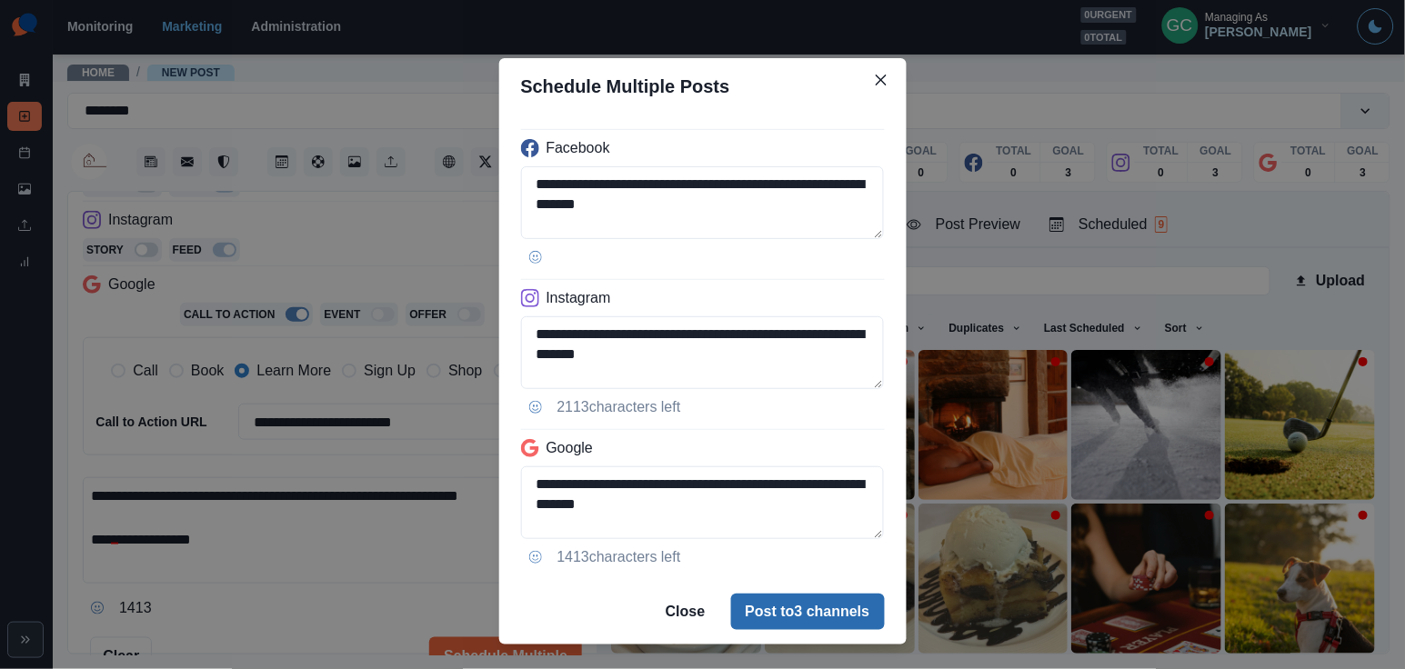
click at [772, 605] on button "Post to 3 channels" at bounding box center [808, 612] width 154 height 36
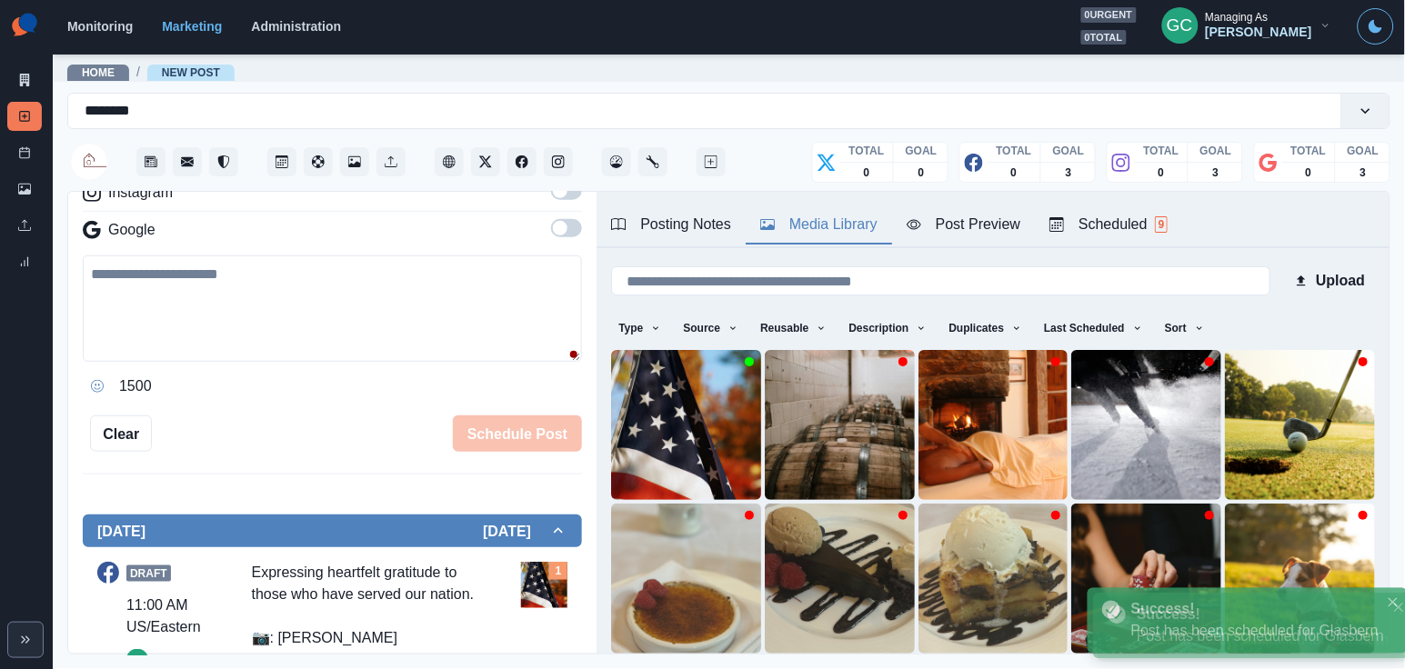
scroll to position [184, 0]
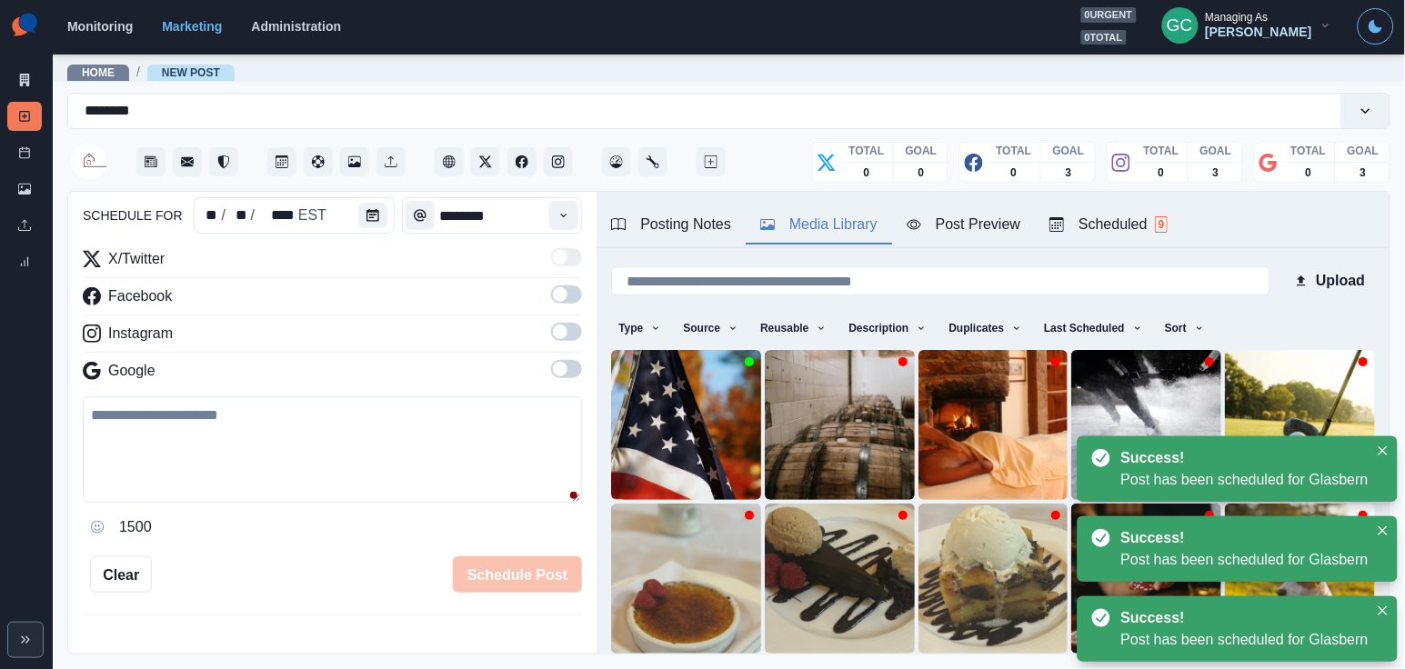
click at [1148, 231] on div "Scheduled 9" at bounding box center [1108, 225] width 118 height 22
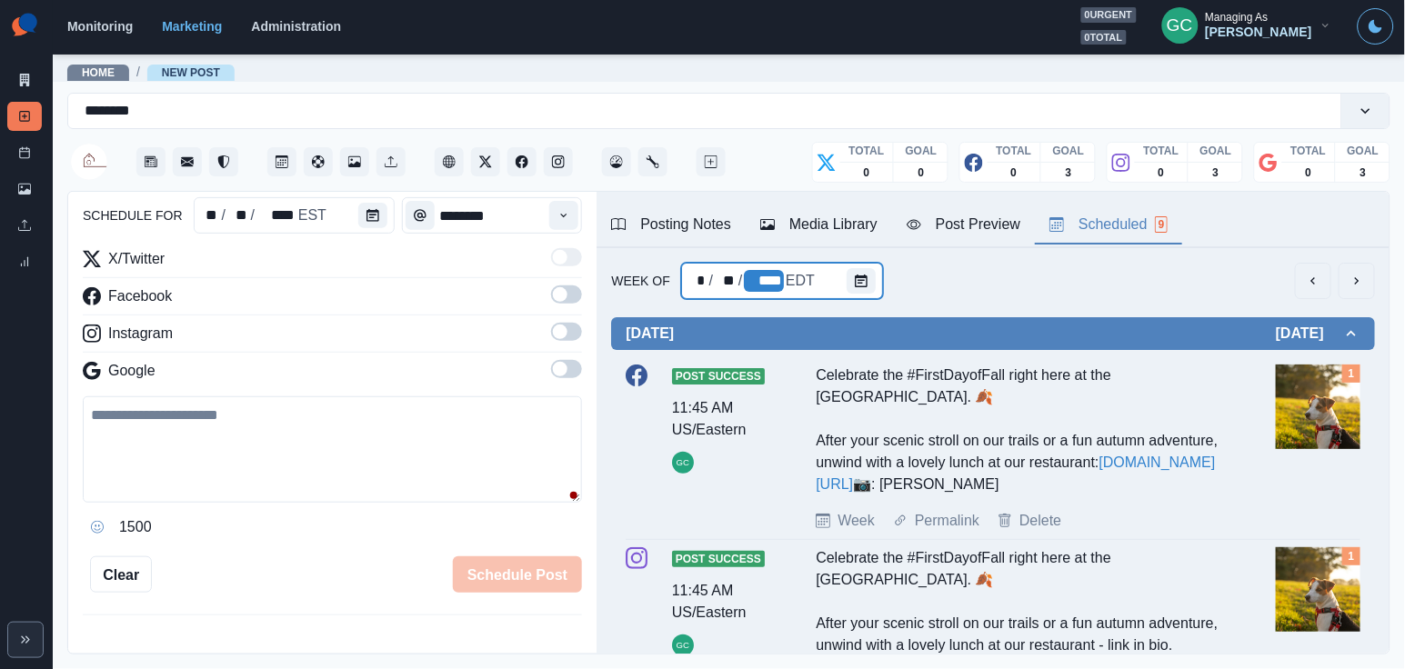
click at [774, 286] on div "****" at bounding box center [764, 281] width 40 height 23
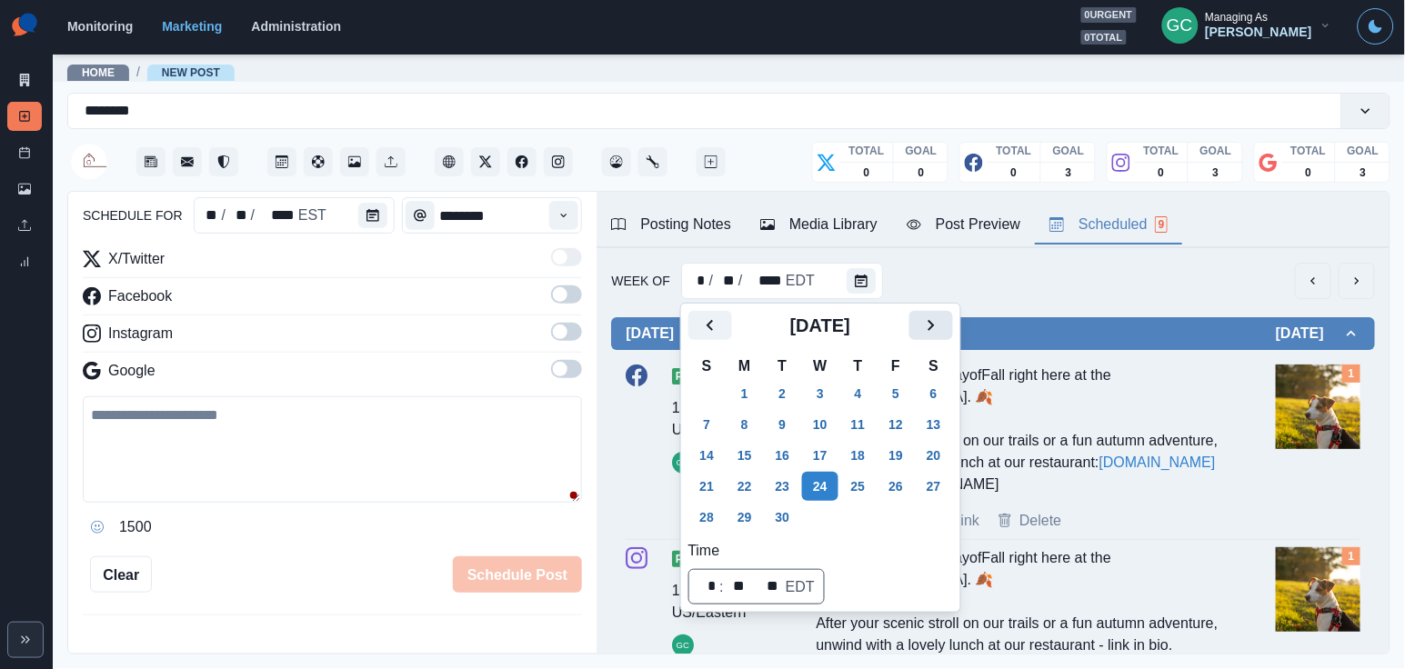
click at [942, 329] on icon "Next" at bounding box center [931, 326] width 22 height 22
click at [934, 329] on icon "Next" at bounding box center [931, 325] width 6 height 11
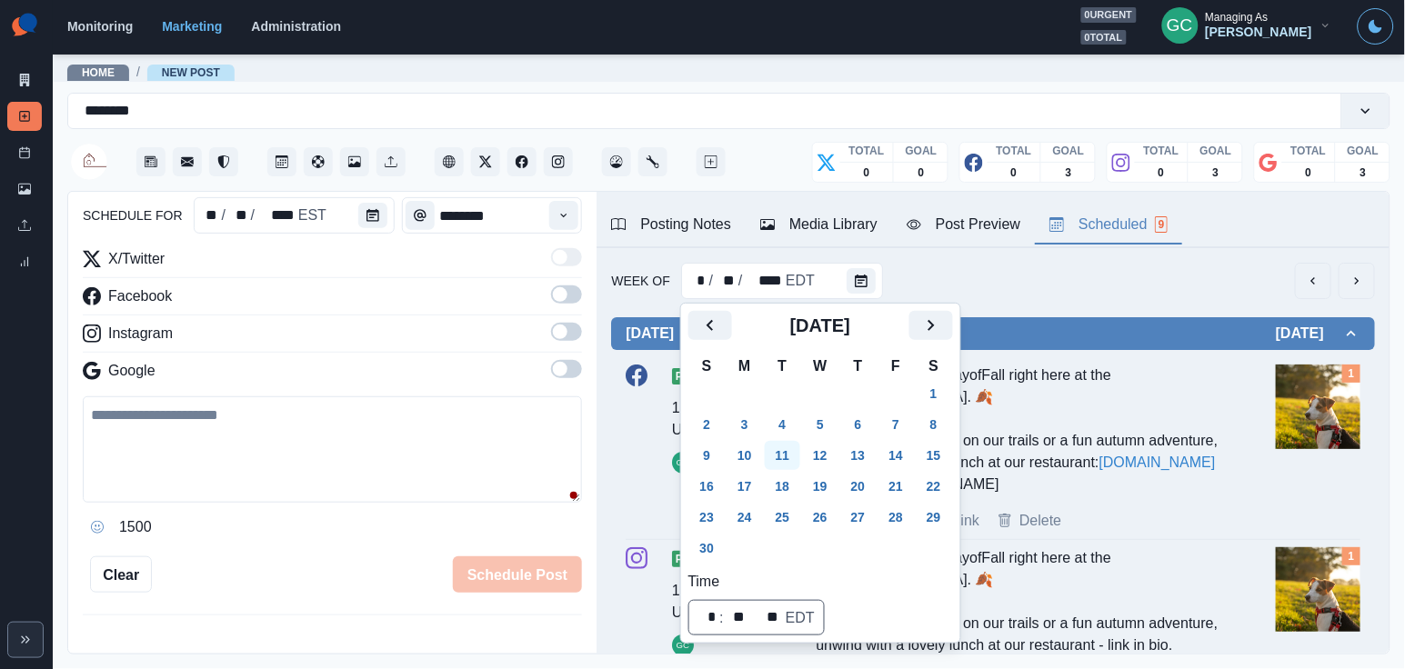
click at [784, 452] on button "11" at bounding box center [783, 455] width 36 height 29
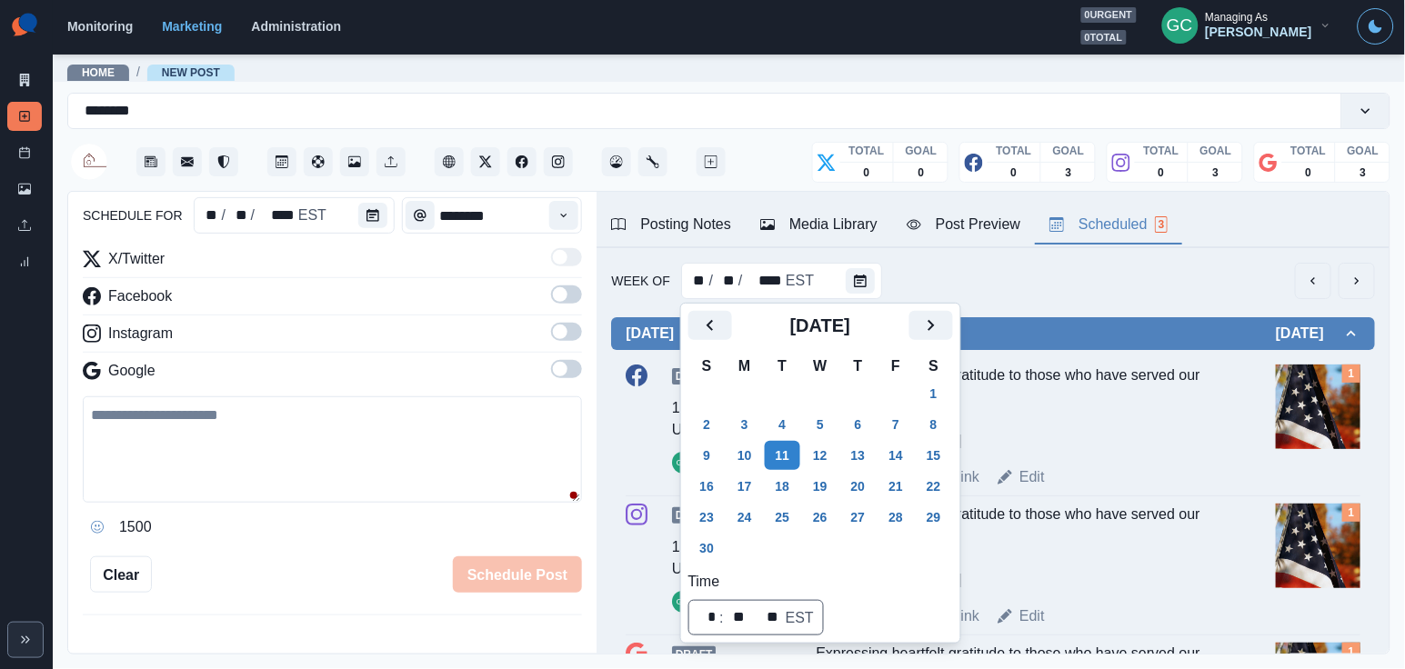
click at [275, 456] on textarea at bounding box center [332, 449] width 499 height 106
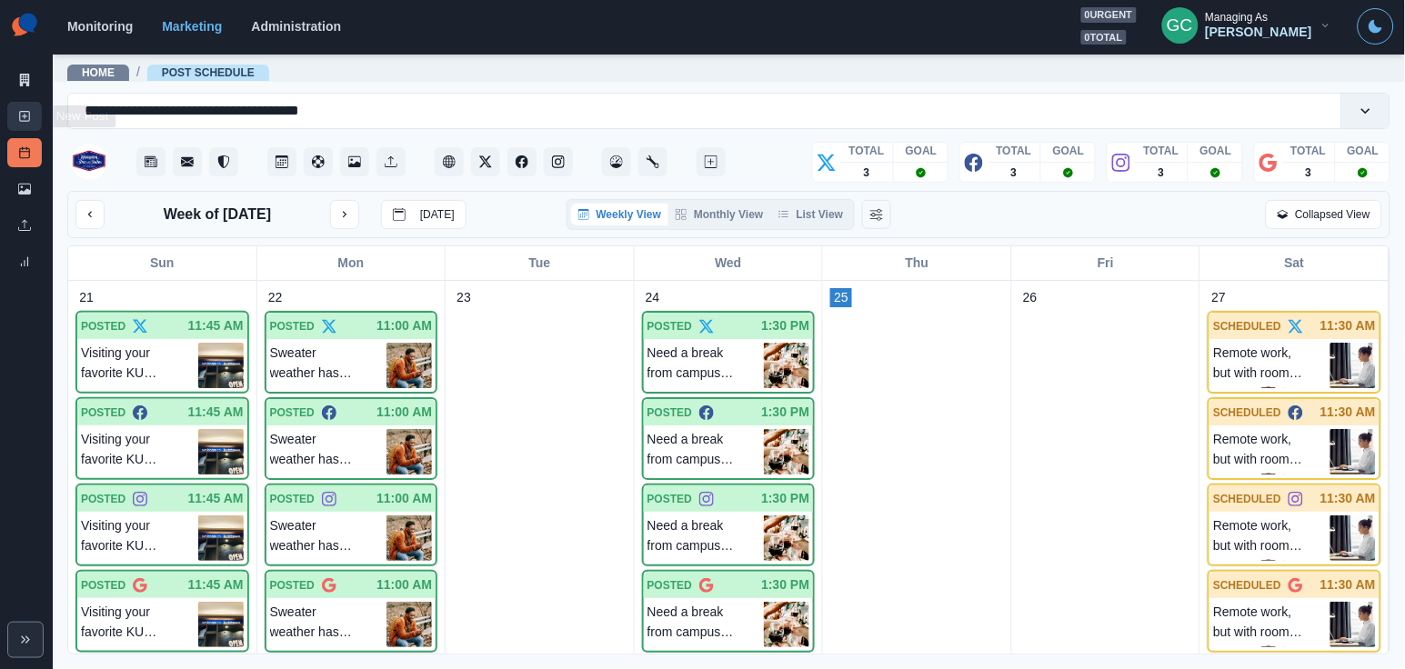
click at [25, 122] on icon at bounding box center [24, 116] width 13 height 13
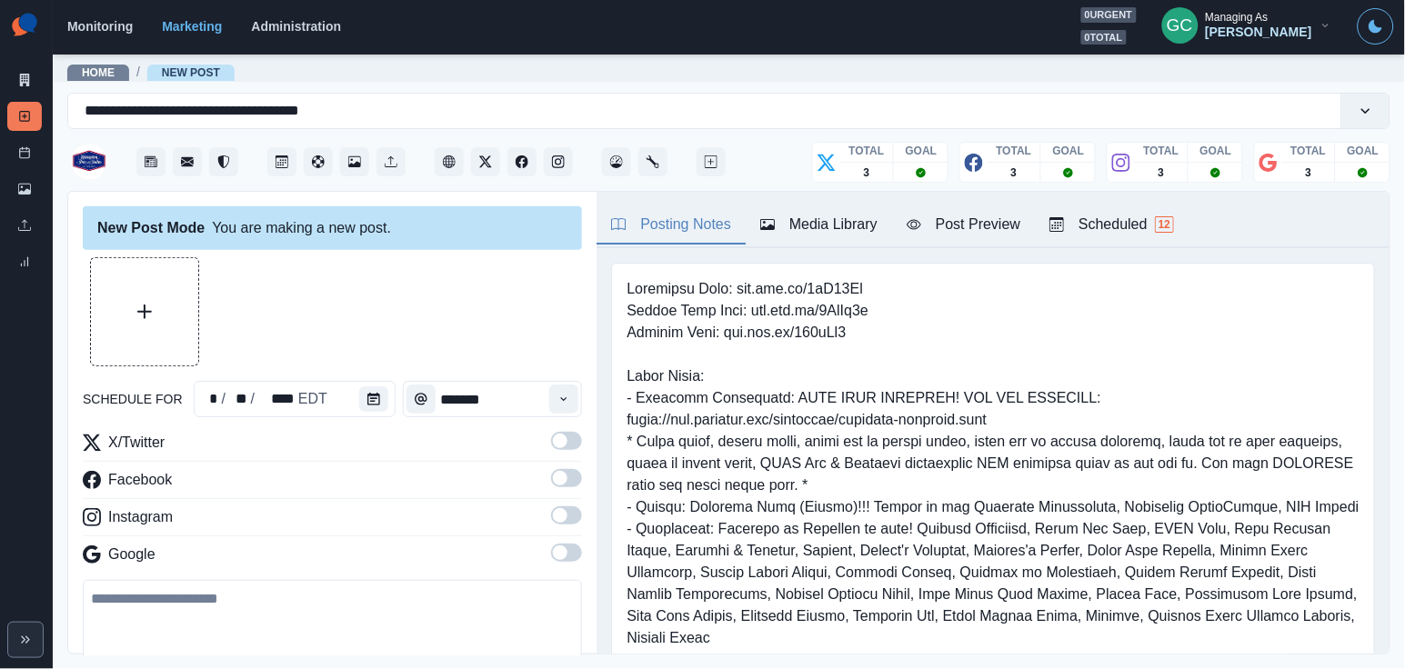
click at [1126, 245] on button "Scheduled 12" at bounding box center [1112, 225] width 154 height 38
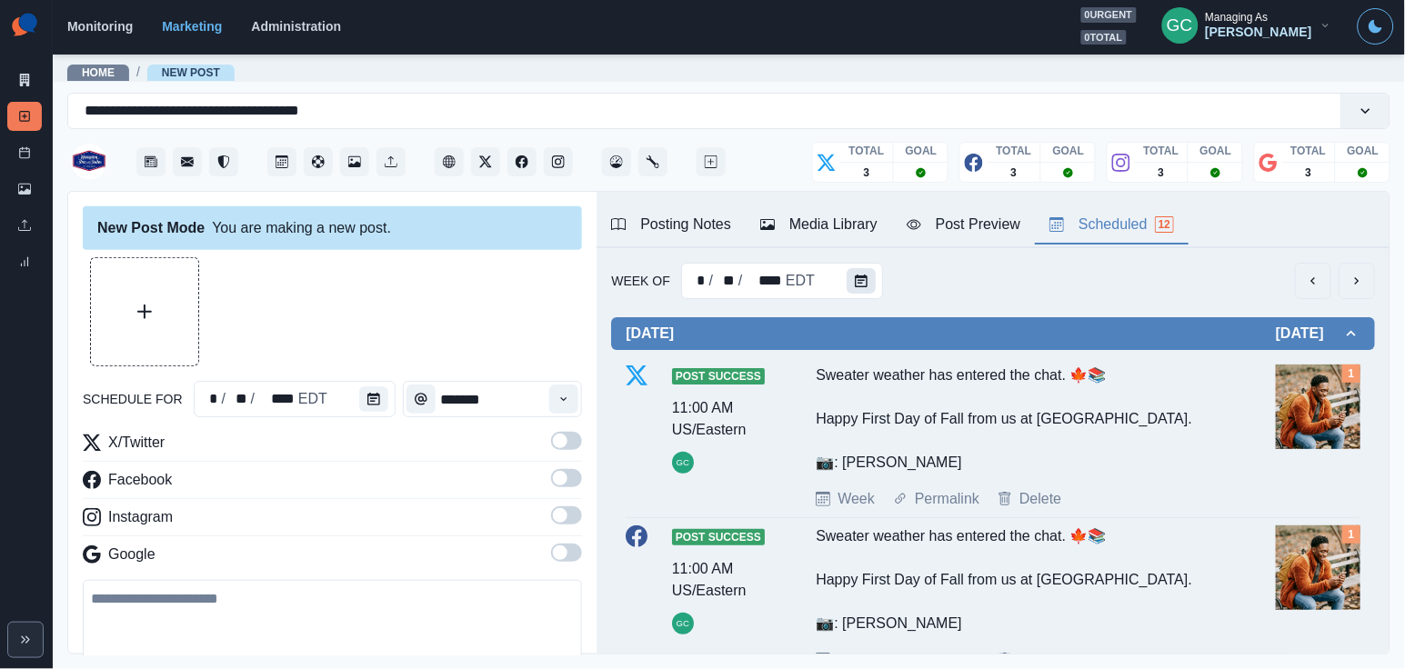
click at [870, 277] on button "Calendar" at bounding box center [861, 280] width 29 height 25
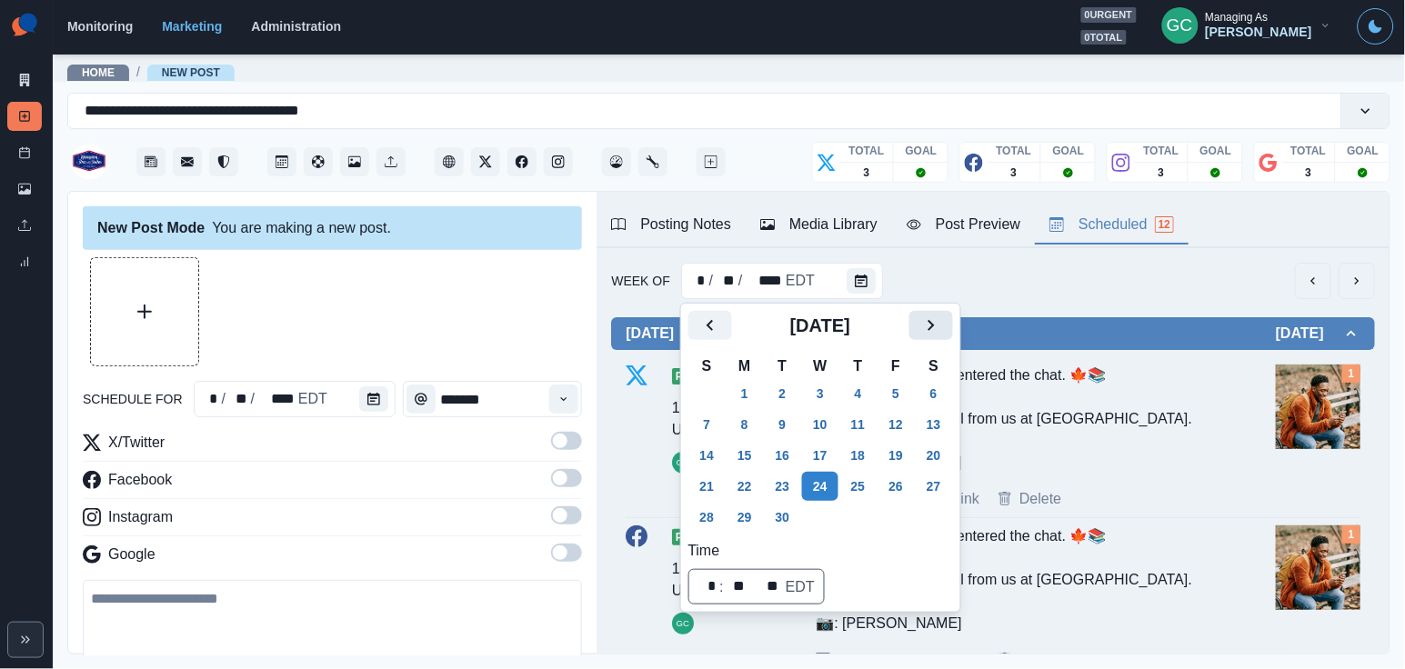
click at [938, 331] on icon "Next" at bounding box center [931, 326] width 22 height 22
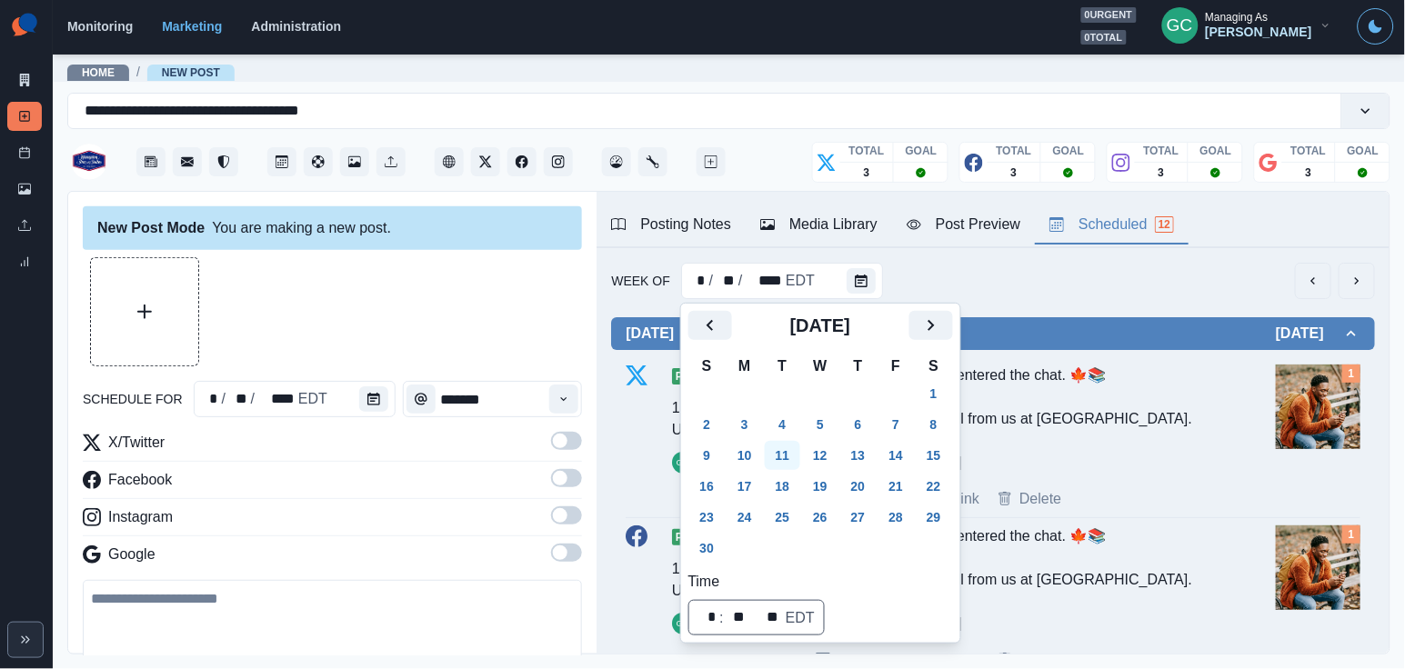
click at [797, 453] on button "11" at bounding box center [783, 455] width 36 height 29
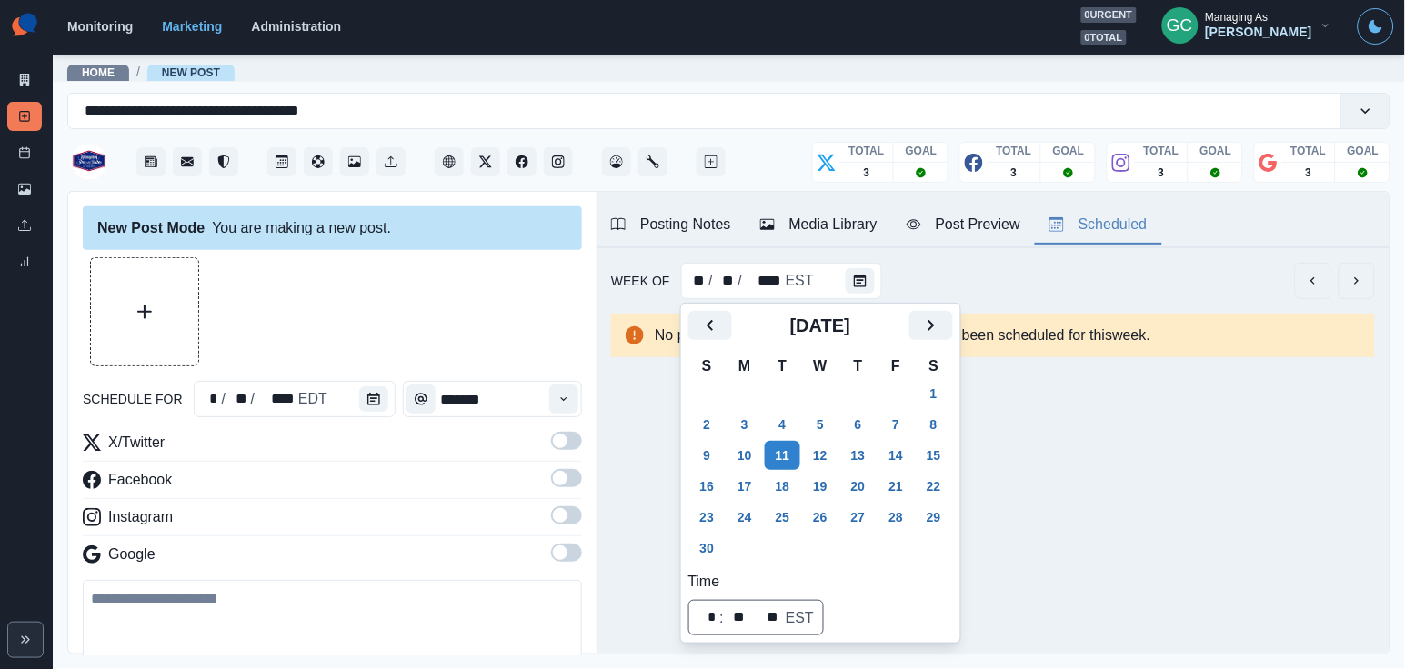
click at [389, 385] on div at bounding box center [377, 399] width 36 height 36
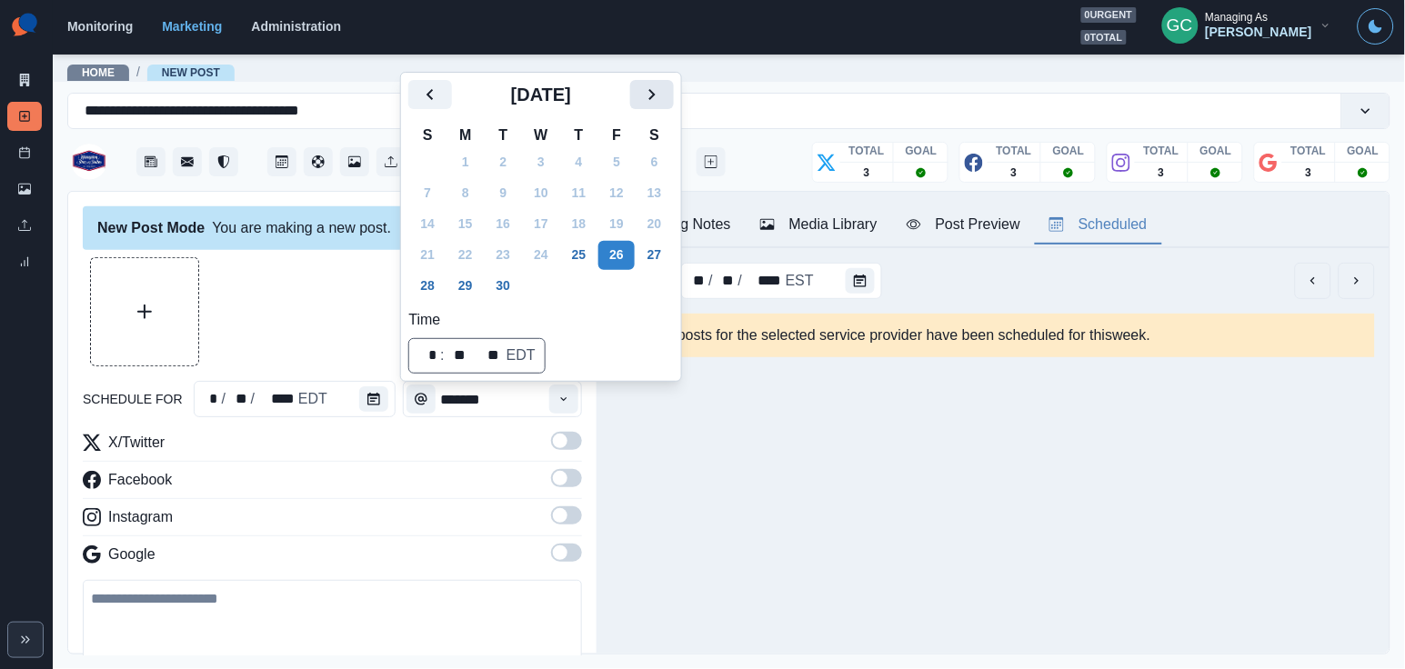
click at [663, 94] on icon "Next" at bounding box center [652, 95] width 22 height 22
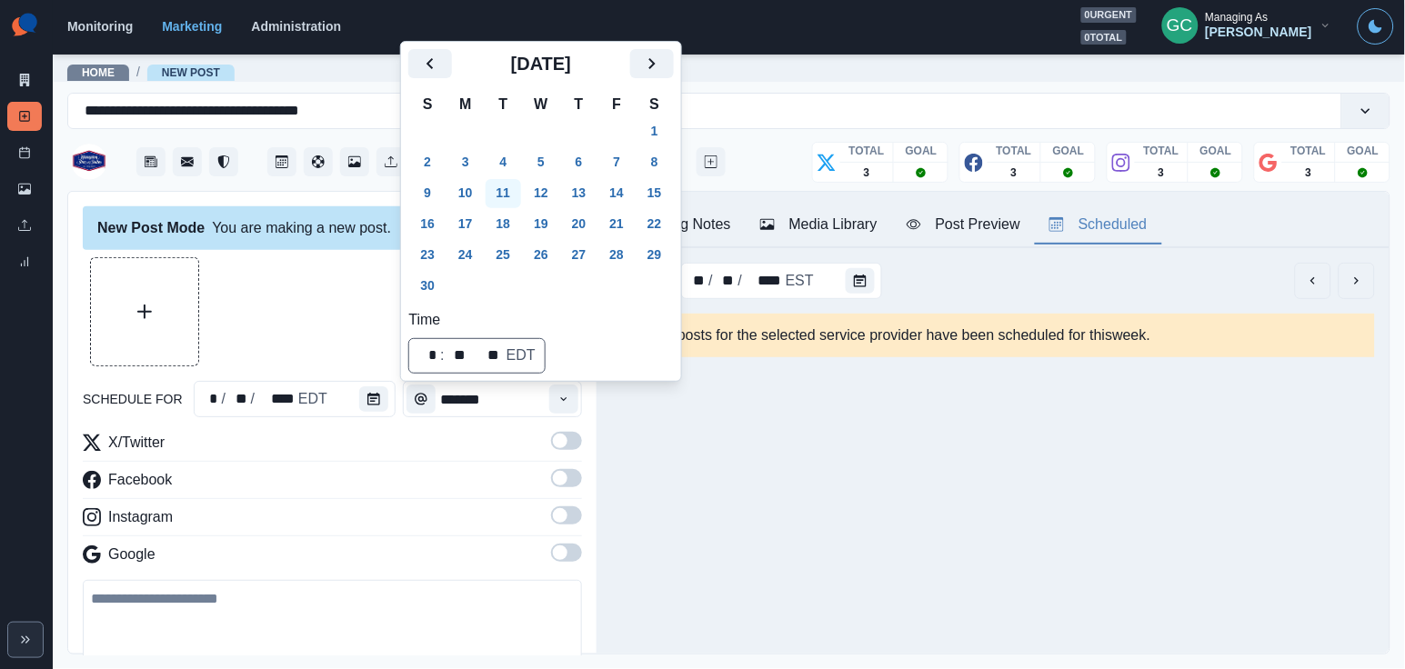
click at [506, 192] on button "11" at bounding box center [504, 193] width 36 height 29
click at [560, 401] on icon "Time" at bounding box center [563, 399] width 13 height 13
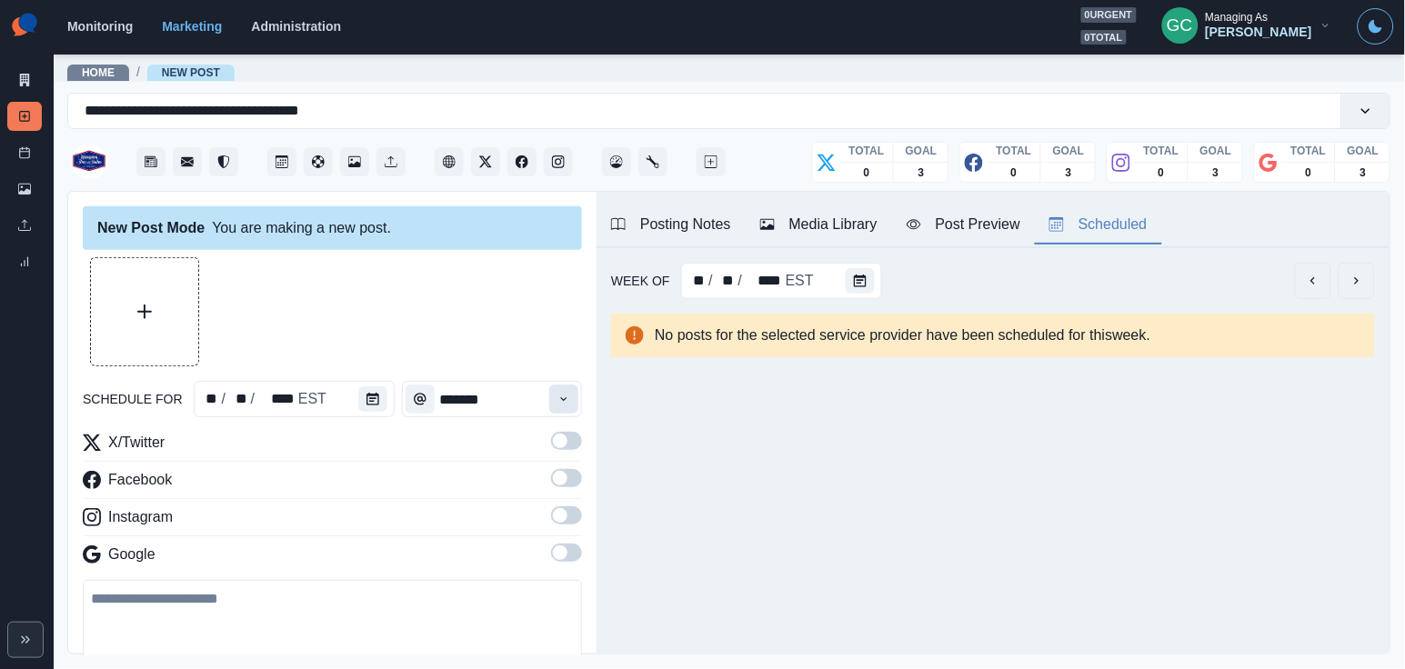
click at [560, 401] on icon "Time" at bounding box center [563, 399] width 13 height 13
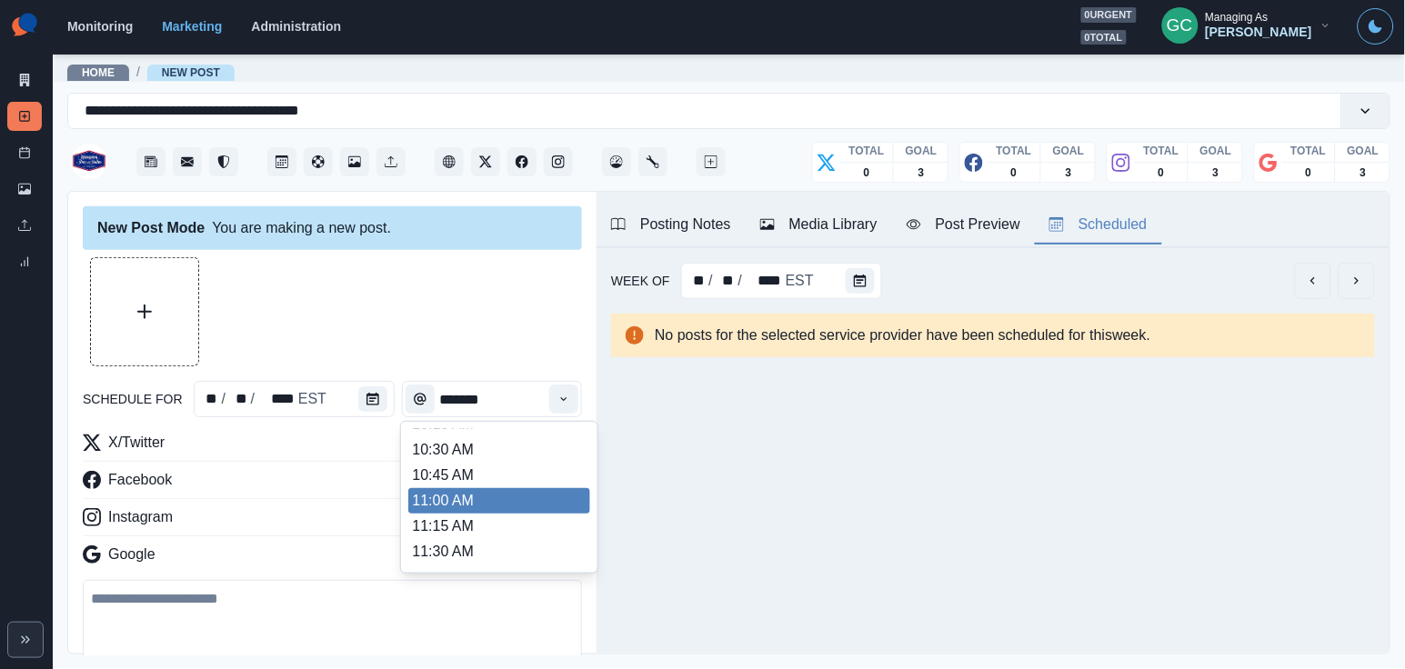
scroll to position [246, 0]
click at [488, 513] on li "11:00 AM" at bounding box center [499, 501] width 182 height 25
type input "********"
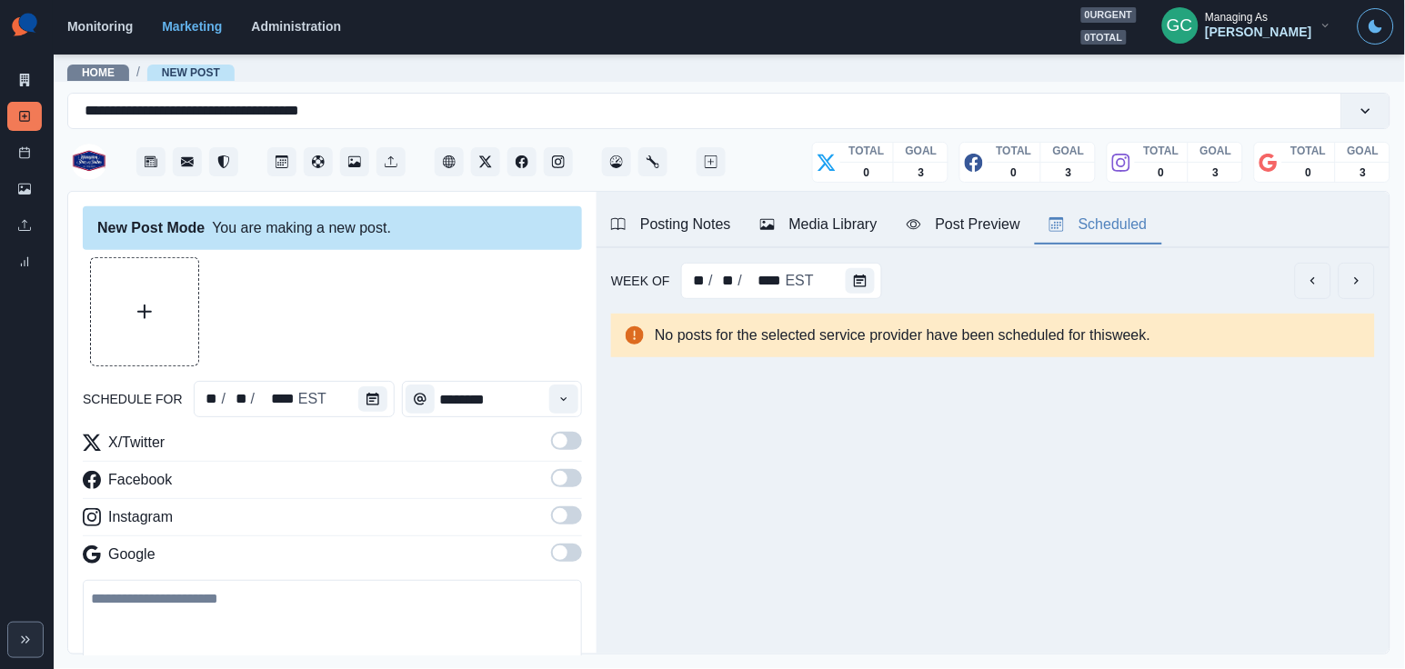
click at [570, 560] on span at bounding box center [566, 553] width 31 height 18
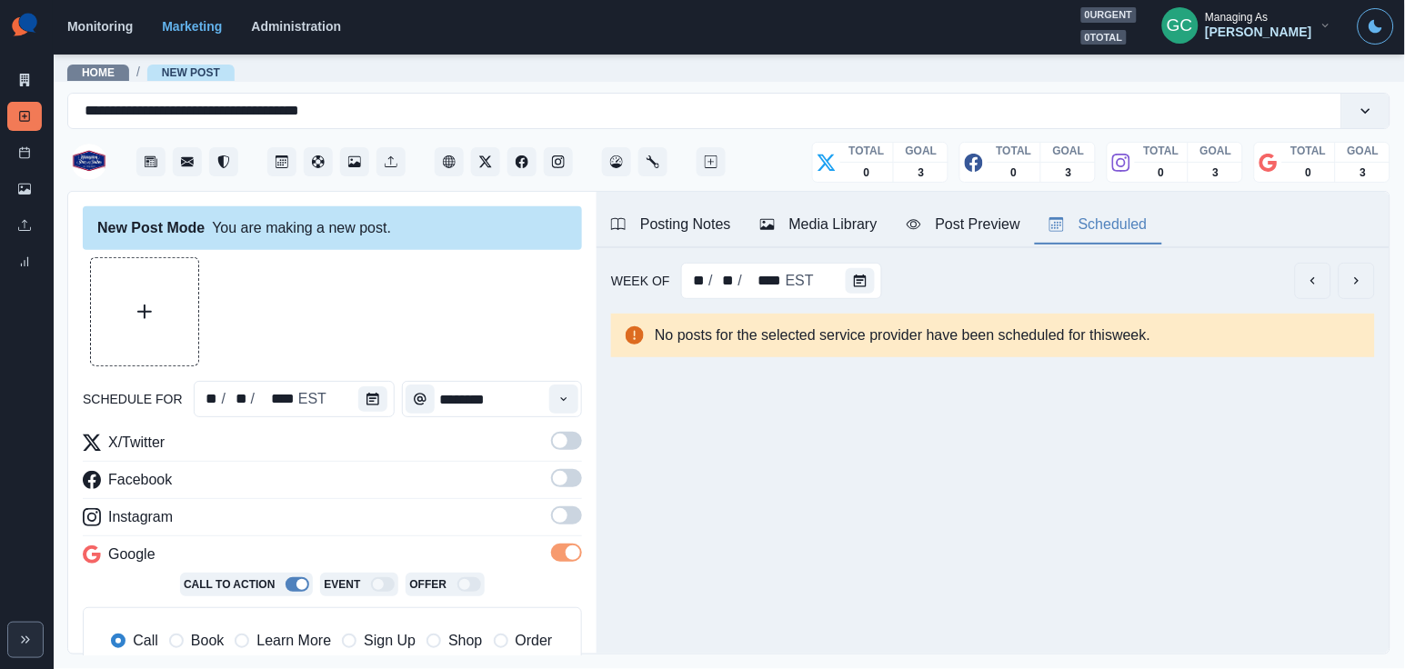
click at [563, 530] on label at bounding box center [566, 520] width 31 height 29
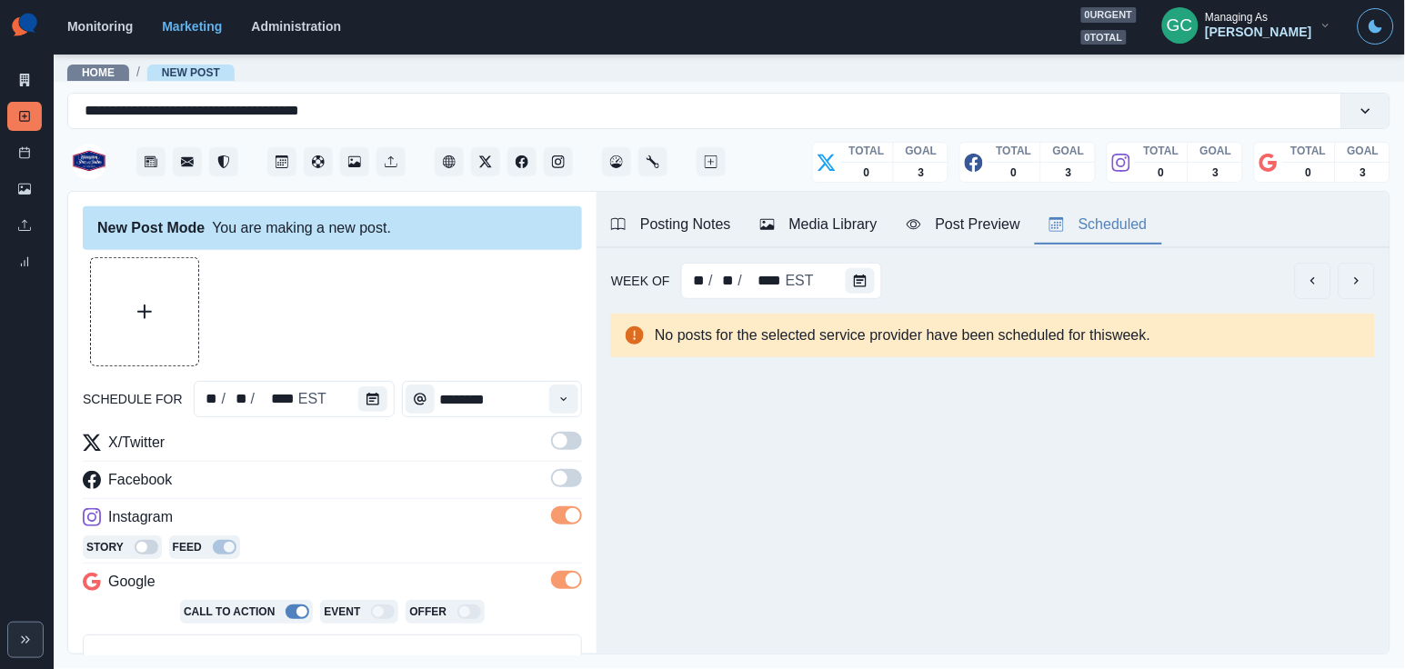
click at [563, 483] on span at bounding box center [560, 478] width 15 height 15
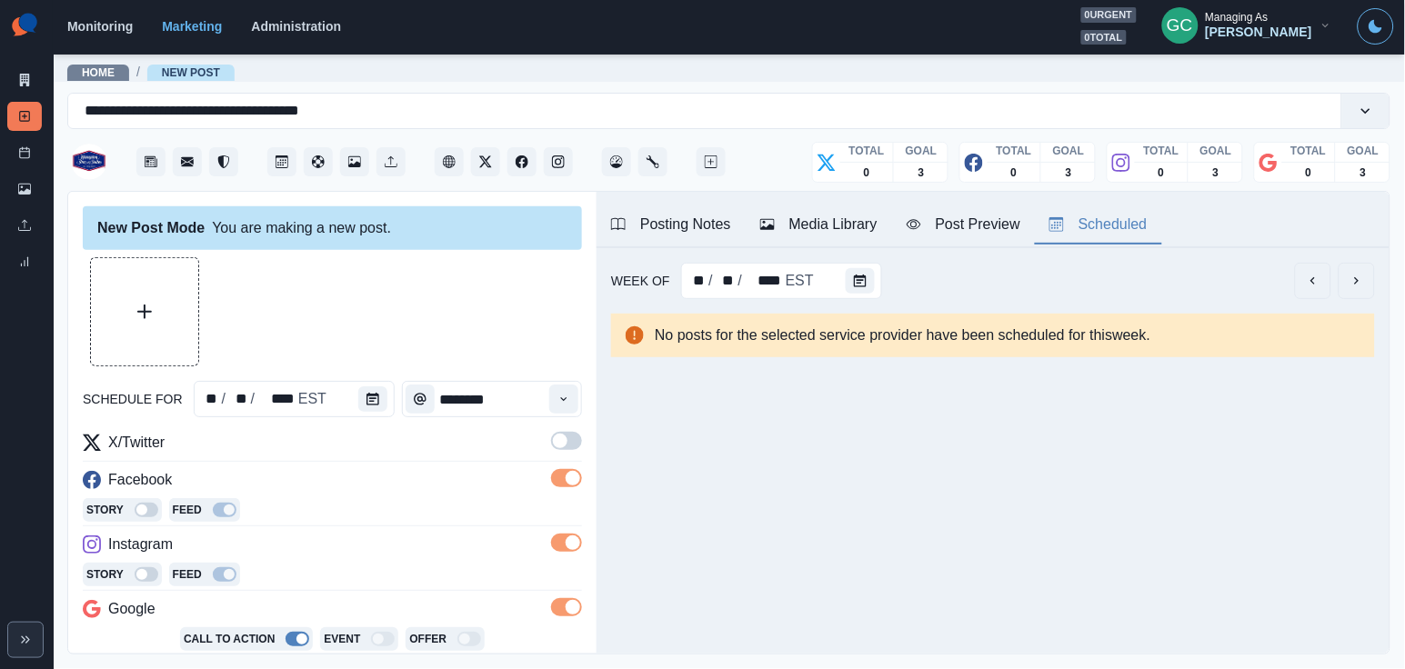
click at [565, 458] on label at bounding box center [566, 446] width 31 height 29
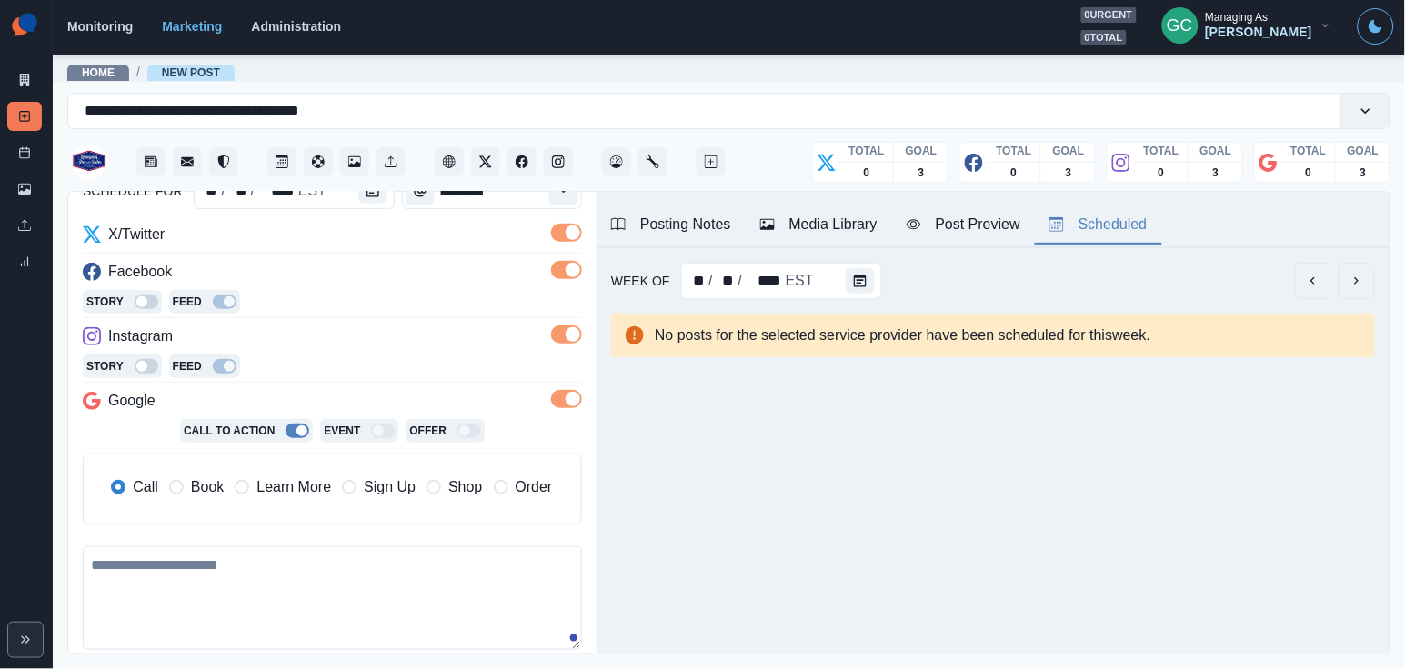
click at [306, 497] on span "Learn More" at bounding box center [293, 487] width 75 height 22
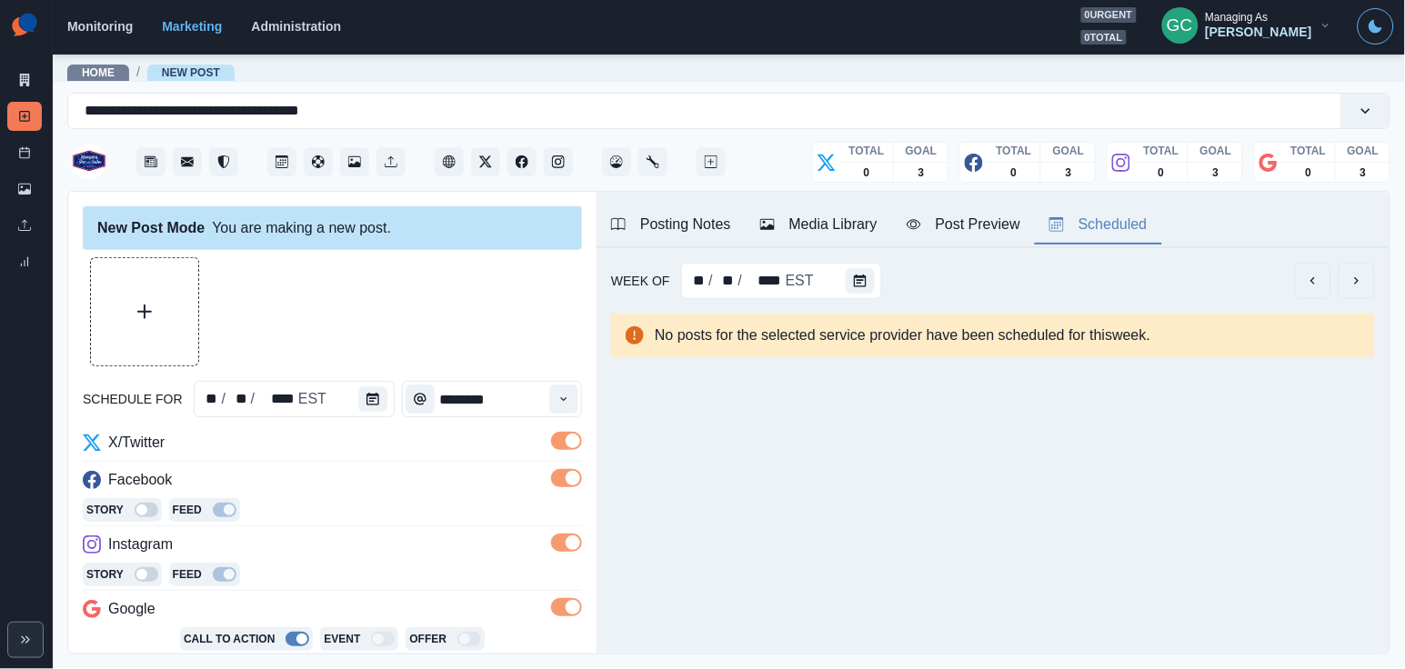
scroll to position [0, 0]
click at [817, 226] on div "Media Library" at bounding box center [818, 225] width 117 height 22
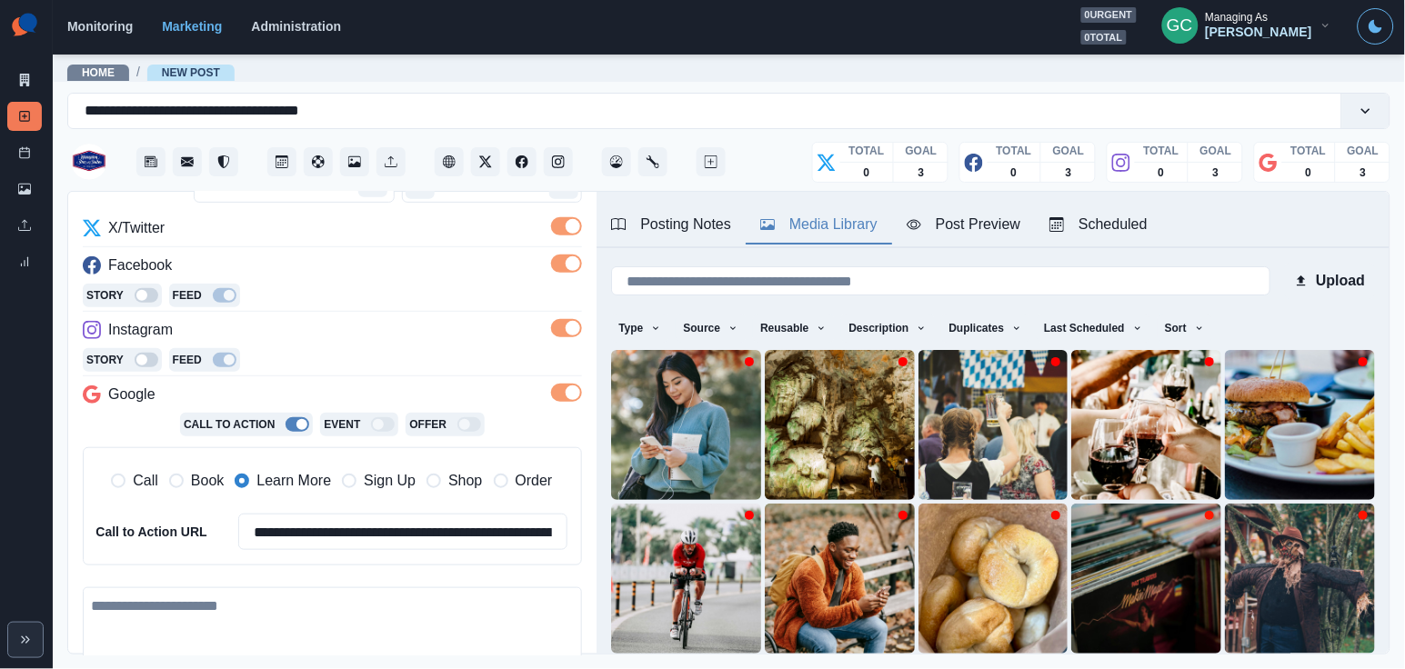
scroll to position [276, 0]
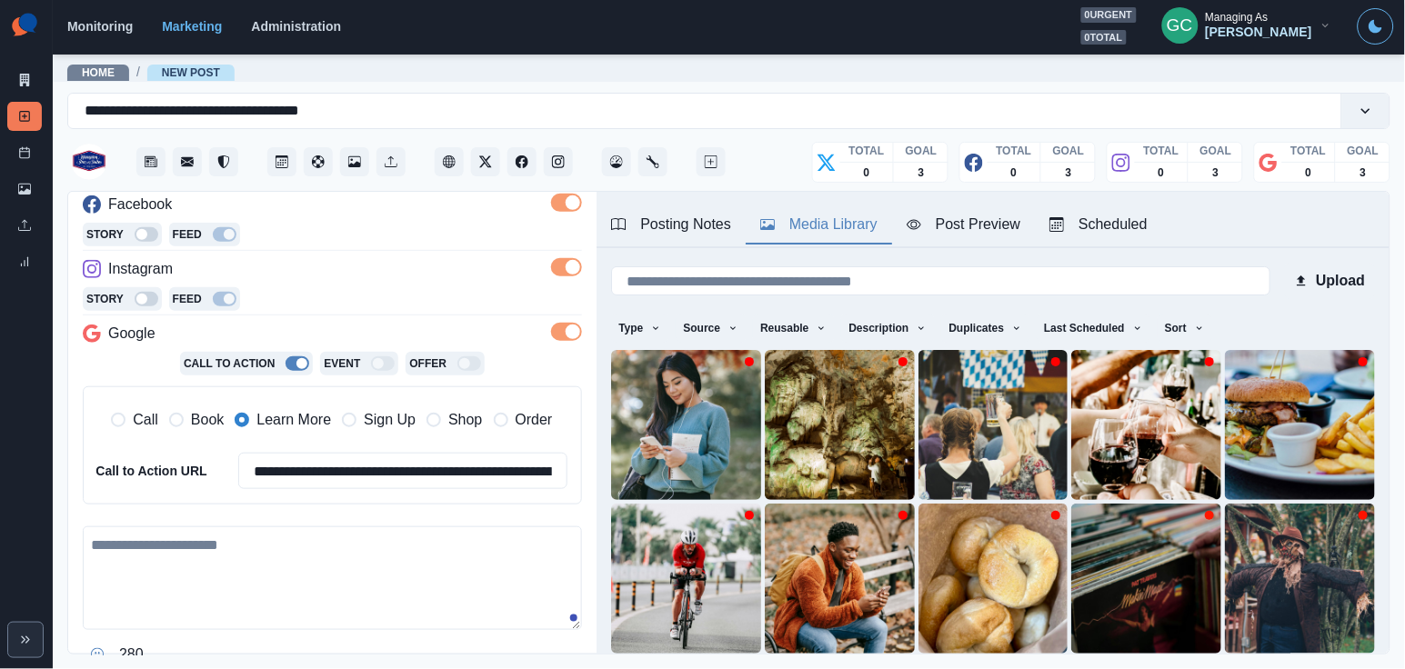
click at [184, 535] on textarea at bounding box center [332, 579] width 499 height 104
paste textarea "**********"
drag, startPoint x: 162, startPoint y: 543, endPoint x: 29, endPoint y: 526, distance: 133.9
click at [31, 528] on div "**********" at bounding box center [702, 334] width 1405 height 669
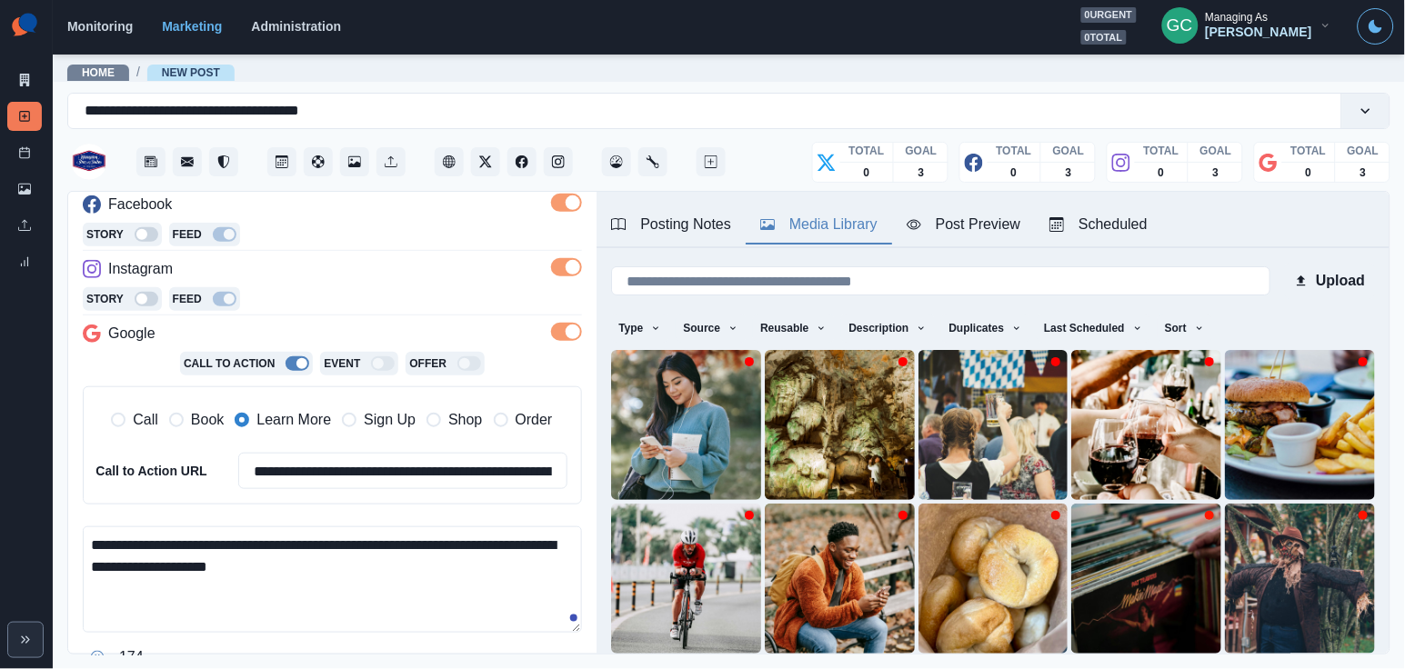
click at [306, 583] on textarea "**********" at bounding box center [332, 580] width 499 height 106
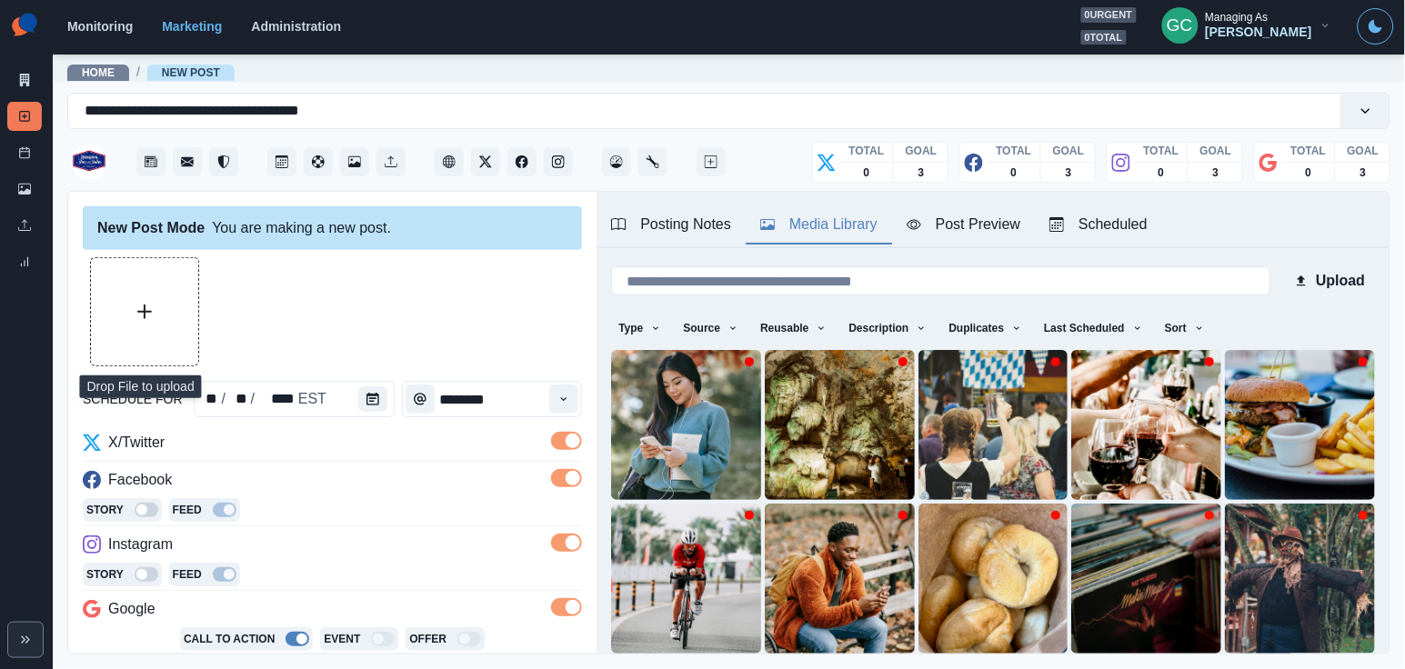
scroll to position [-1, 0]
click at [107, 284] on button "Upload Media" at bounding box center [144, 311] width 107 height 107
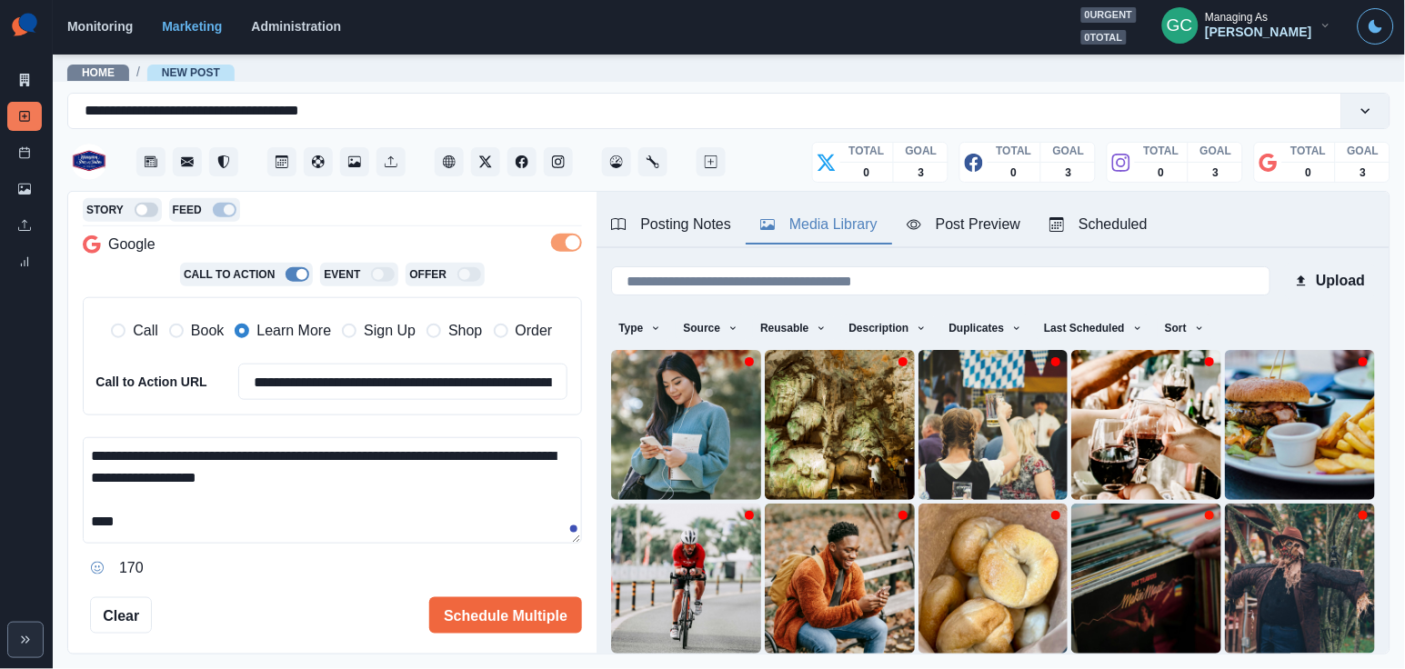
scroll to position [465, 0]
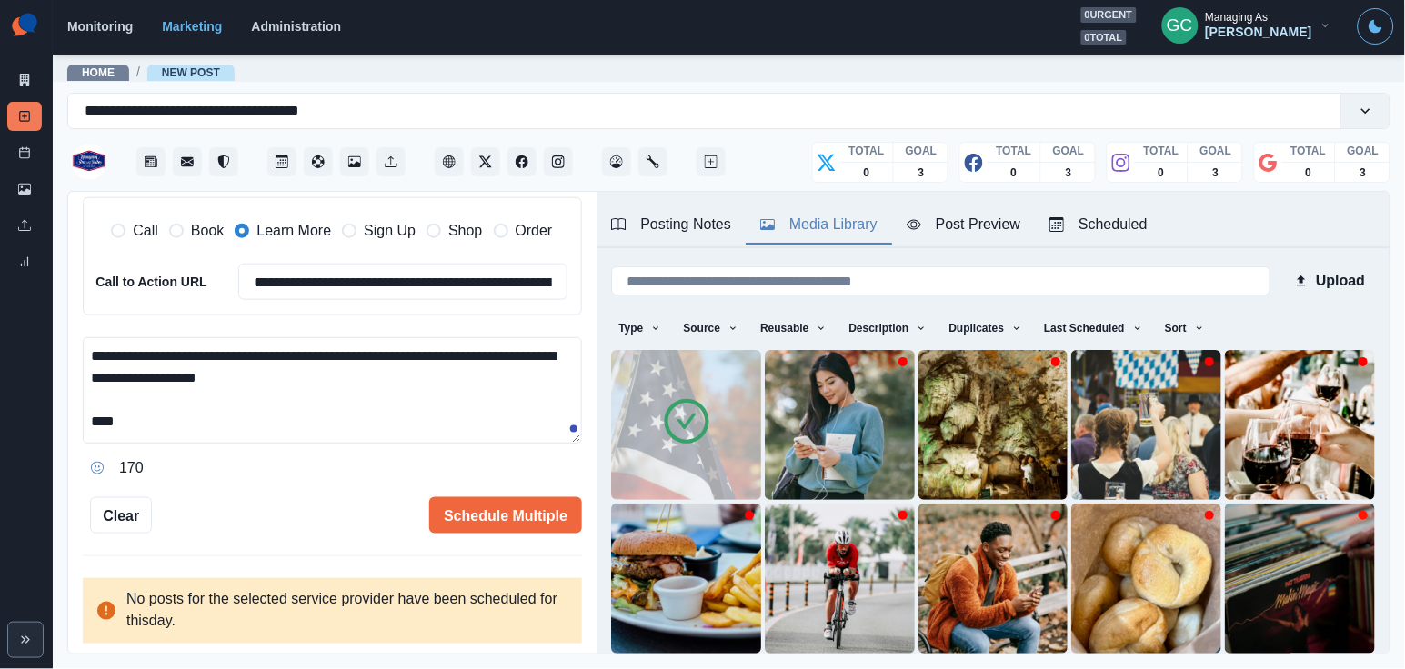
drag, startPoint x: 350, startPoint y: 366, endPoint x: 65, endPoint y: 247, distance: 308.2
click at [67, 247] on div "**********" at bounding box center [728, 423] width 1323 height 464
click at [524, 506] on button "Schedule Multiple" at bounding box center [505, 514] width 153 height 36
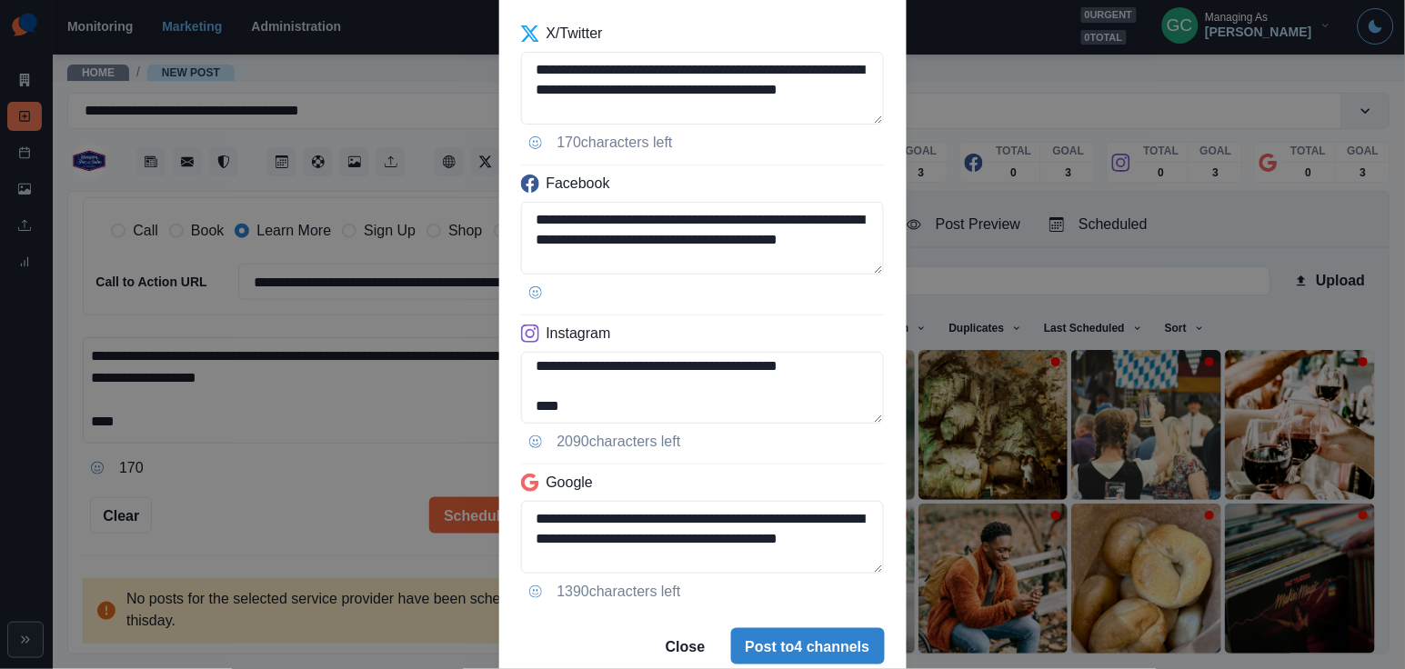
scroll to position [167, 0]
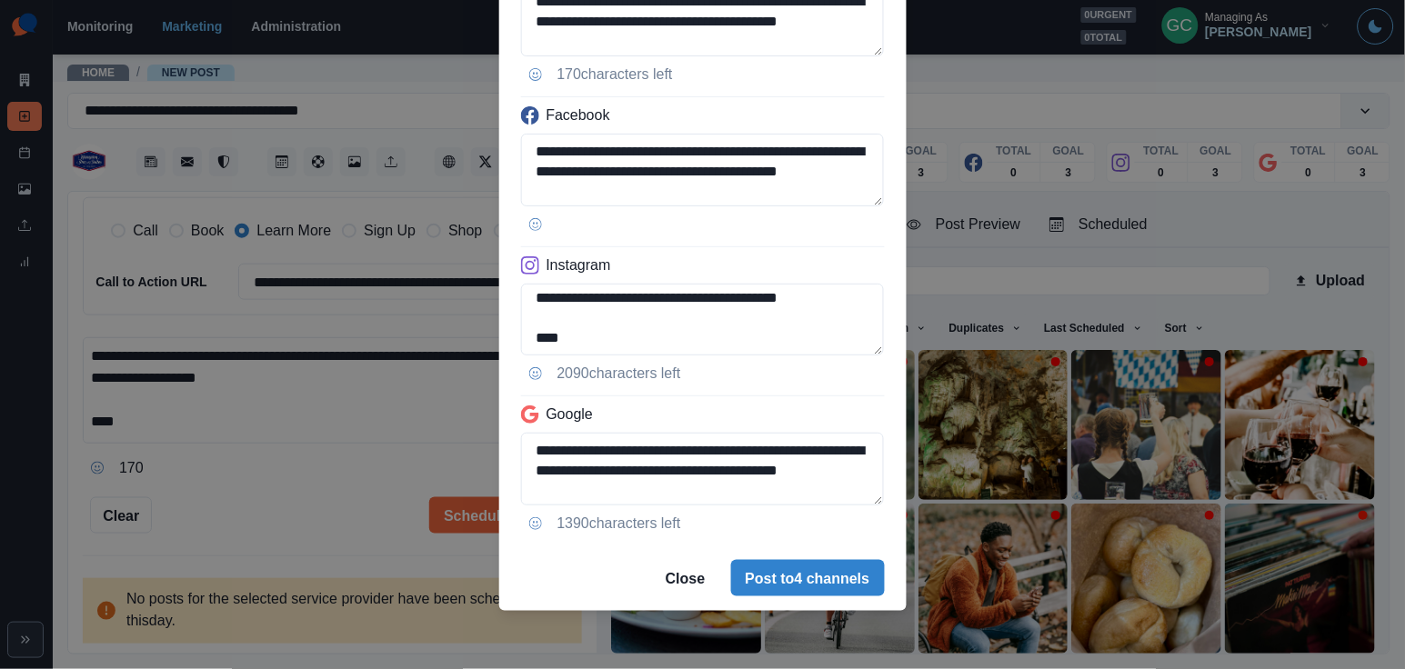
click at [306, 440] on div "**********" at bounding box center [702, 334] width 1405 height 669
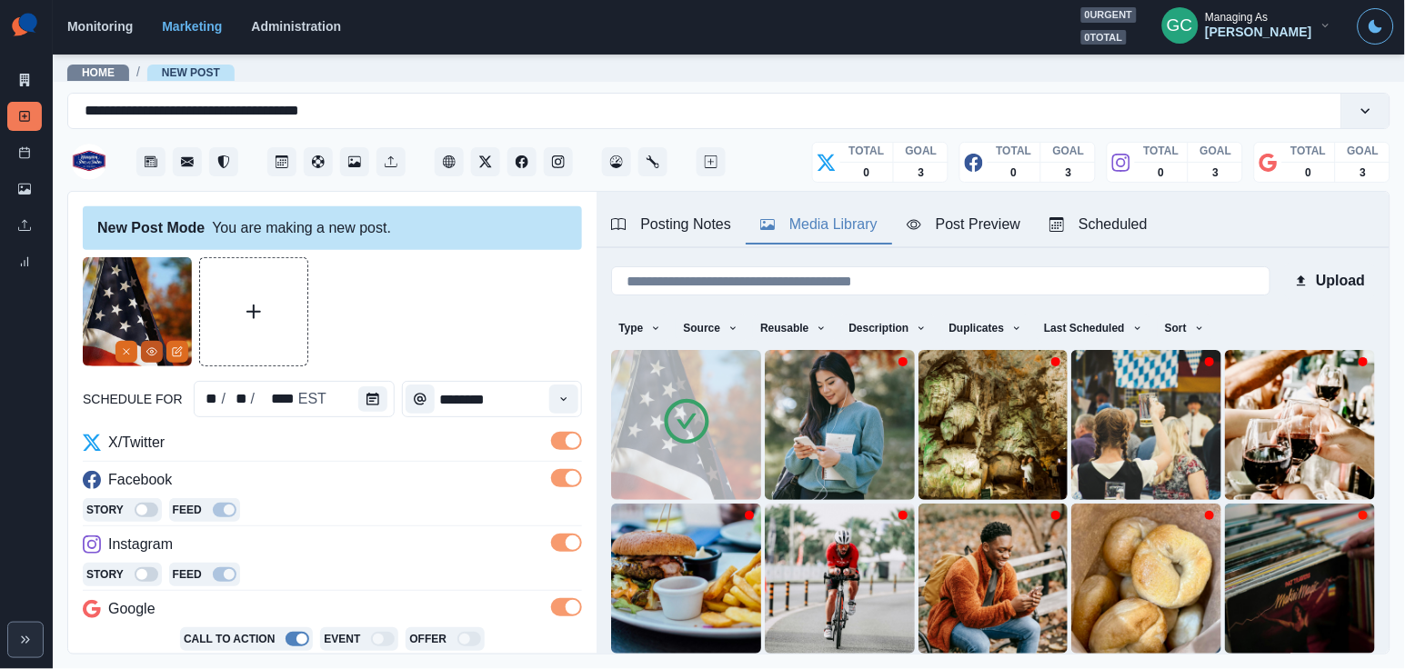
scroll to position [0, 0]
click at [148, 360] on button "View Media" at bounding box center [152, 352] width 22 height 22
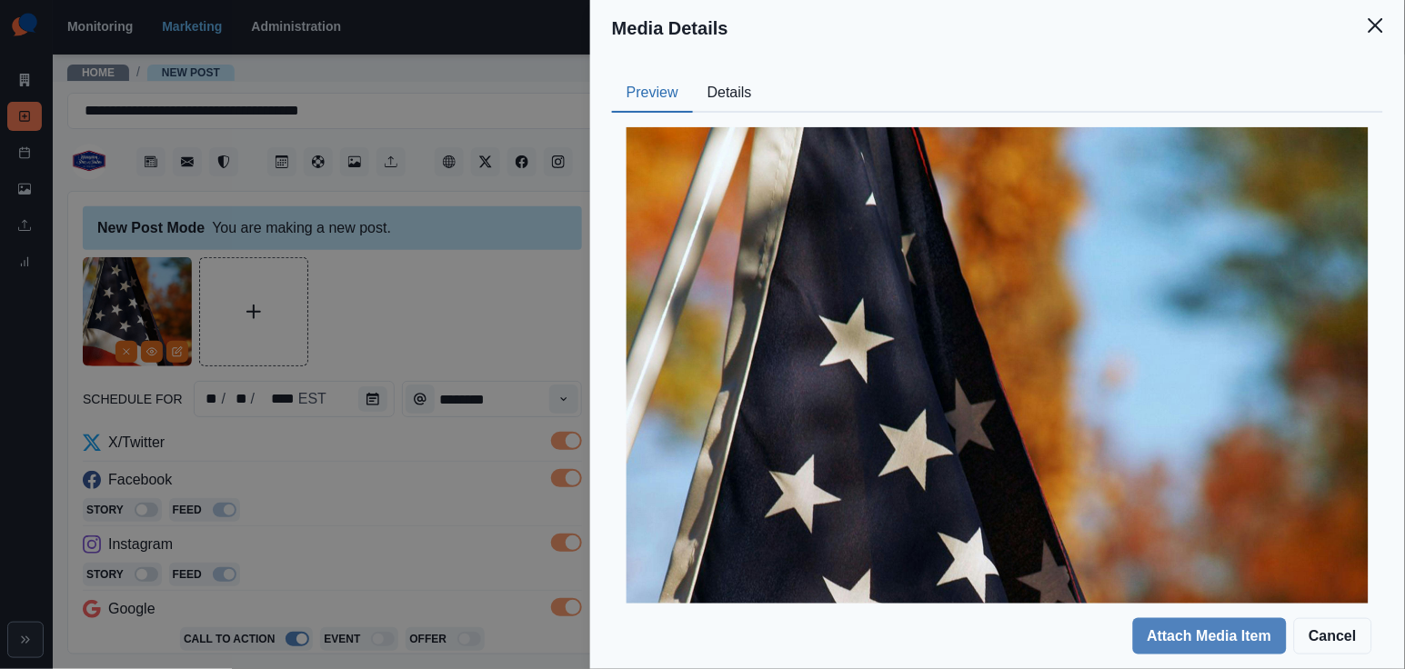
click at [704, 92] on button "Details" at bounding box center [730, 94] width 74 height 38
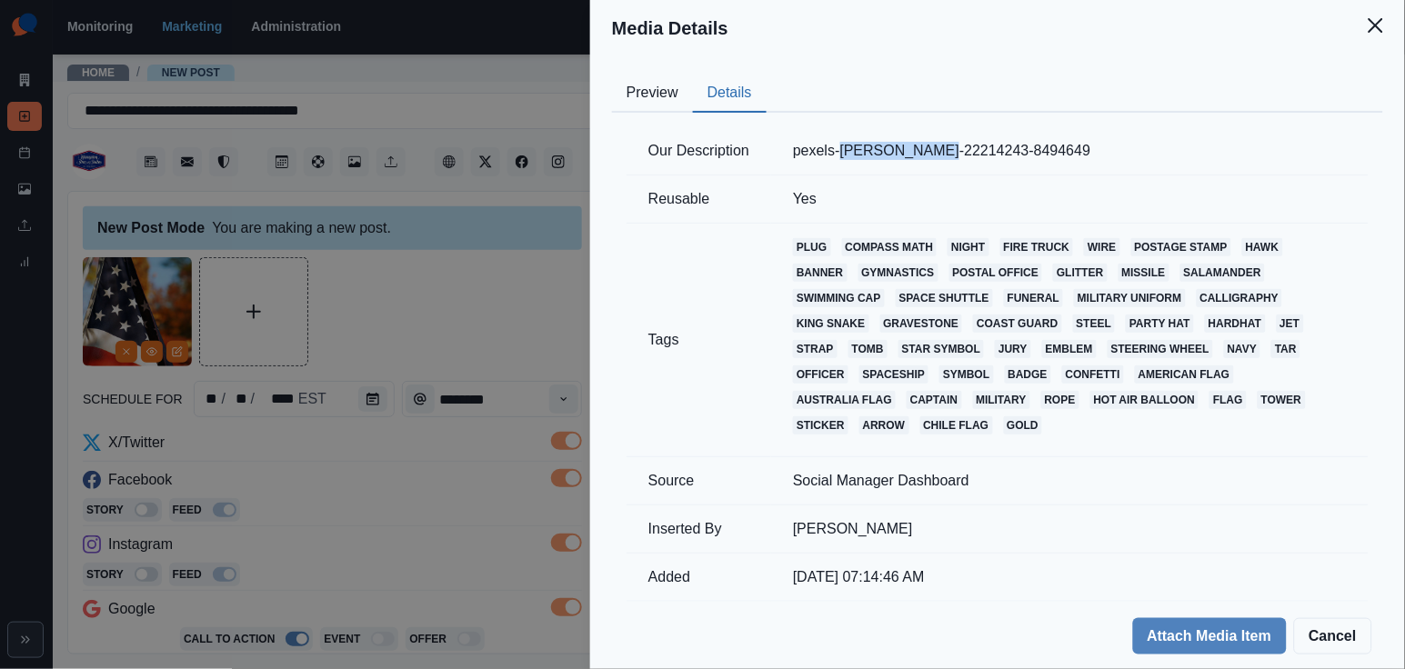
drag, startPoint x: 853, startPoint y: 153, endPoint x: 952, endPoint y: 155, distance: 99.2
click at [952, 155] on td "pexels-wendy-maxwell-22214243-8494649" at bounding box center [1069, 151] width 597 height 48
copy td "wendy-maxwell"
click at [366, 527] on div "Media Details Preview Details Our Description pexels-wendy-maxwell-22214243-849…" at bounding box center [702, 334] width 1405 height 669
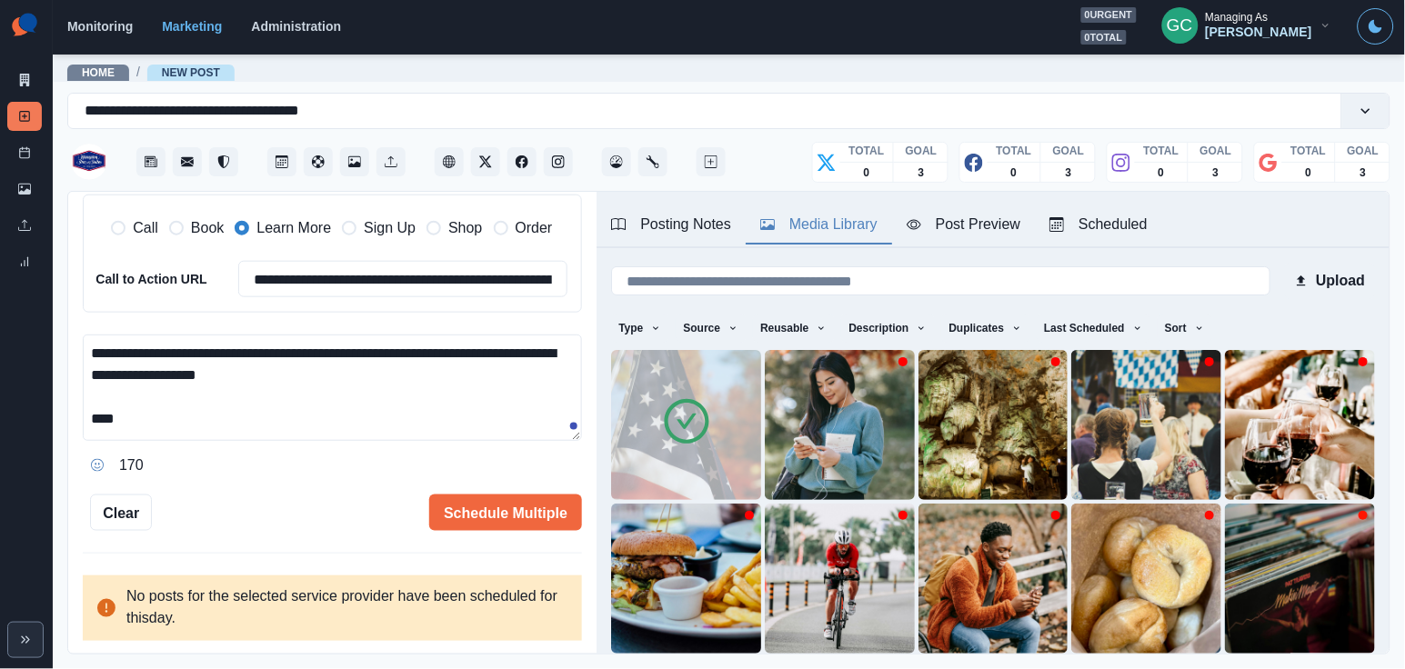
scroll to position [465, 0]
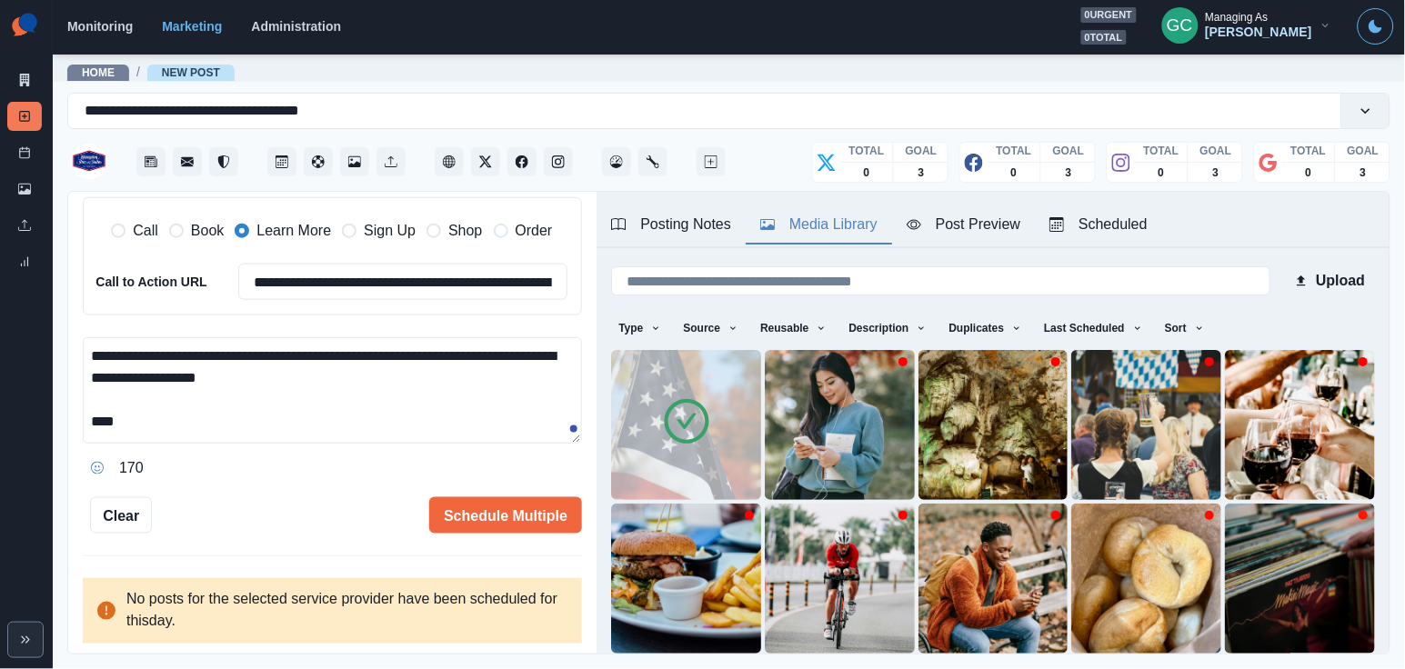
click at [338, 421] on textarea "**********" at bounding box center [332, 390] width 499 height 106
paste textarea "**********"
click at [125, 422] on textarea "**********" at bounding box center [332, 390] width 499 height 106
type textarea "**********"
click at [510, 524] on button "Schedule Multiple" at bounding box center [505, 515] width 153 height 36
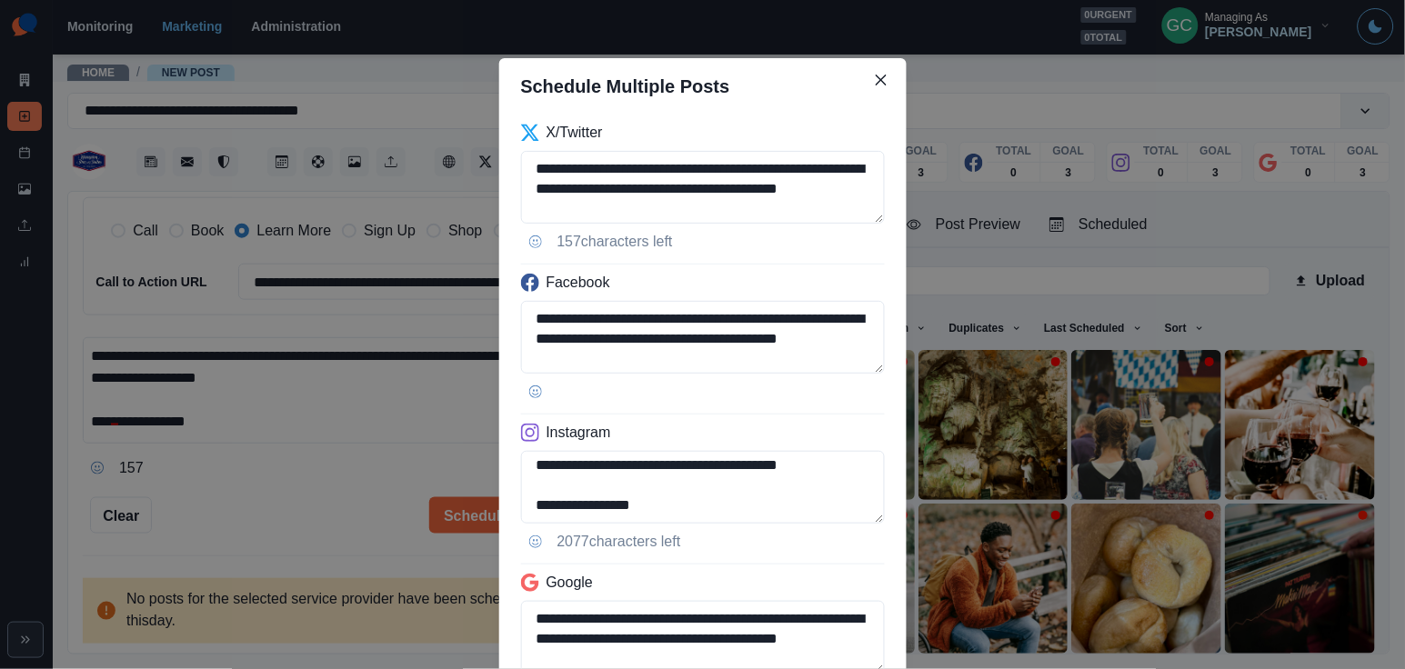
scroll to position [167, 0]
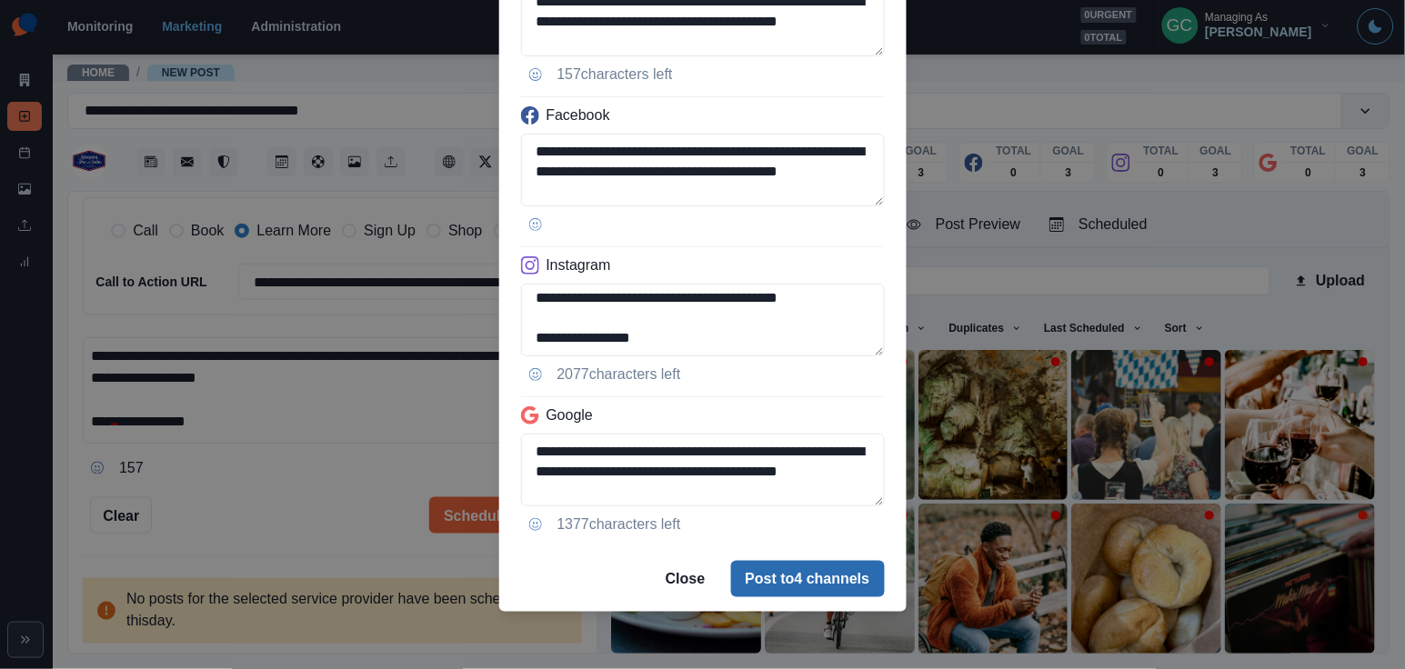
click at [773, 583] on button "Post to 4 channels" at bounding box center [808, 579] width 154 height 36
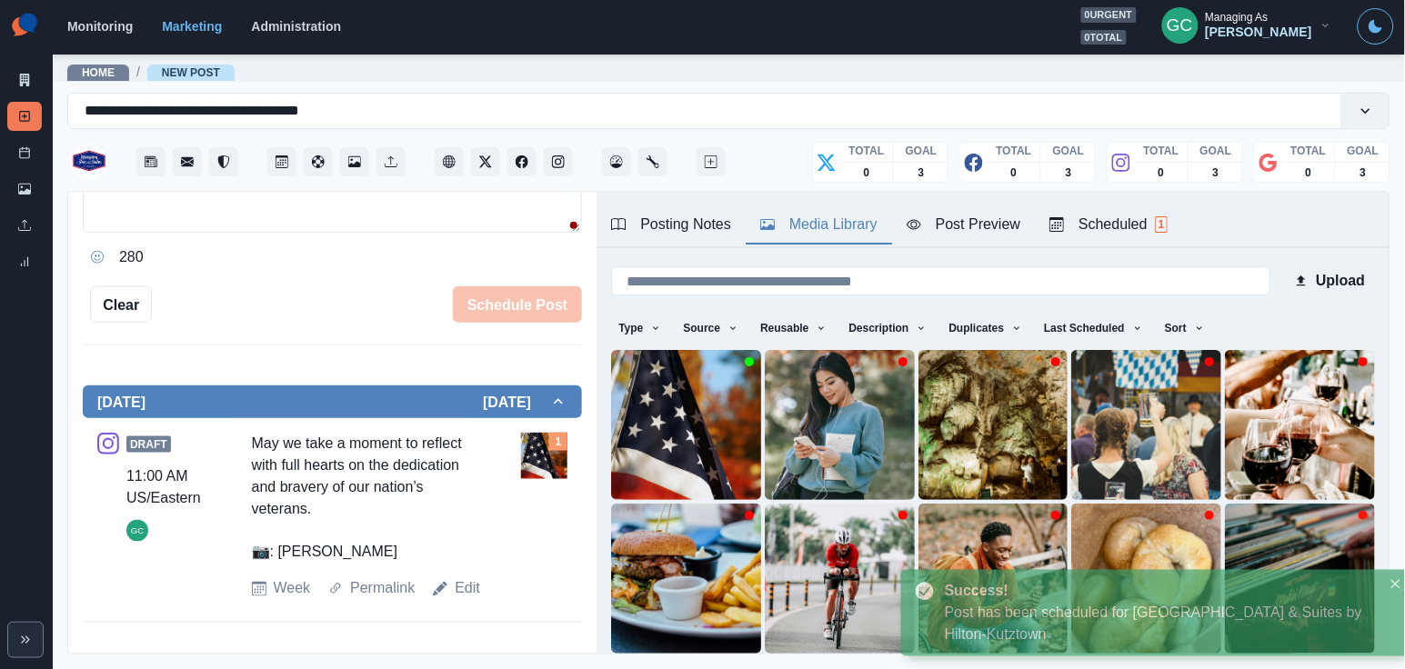
scroll to position [184, 0]
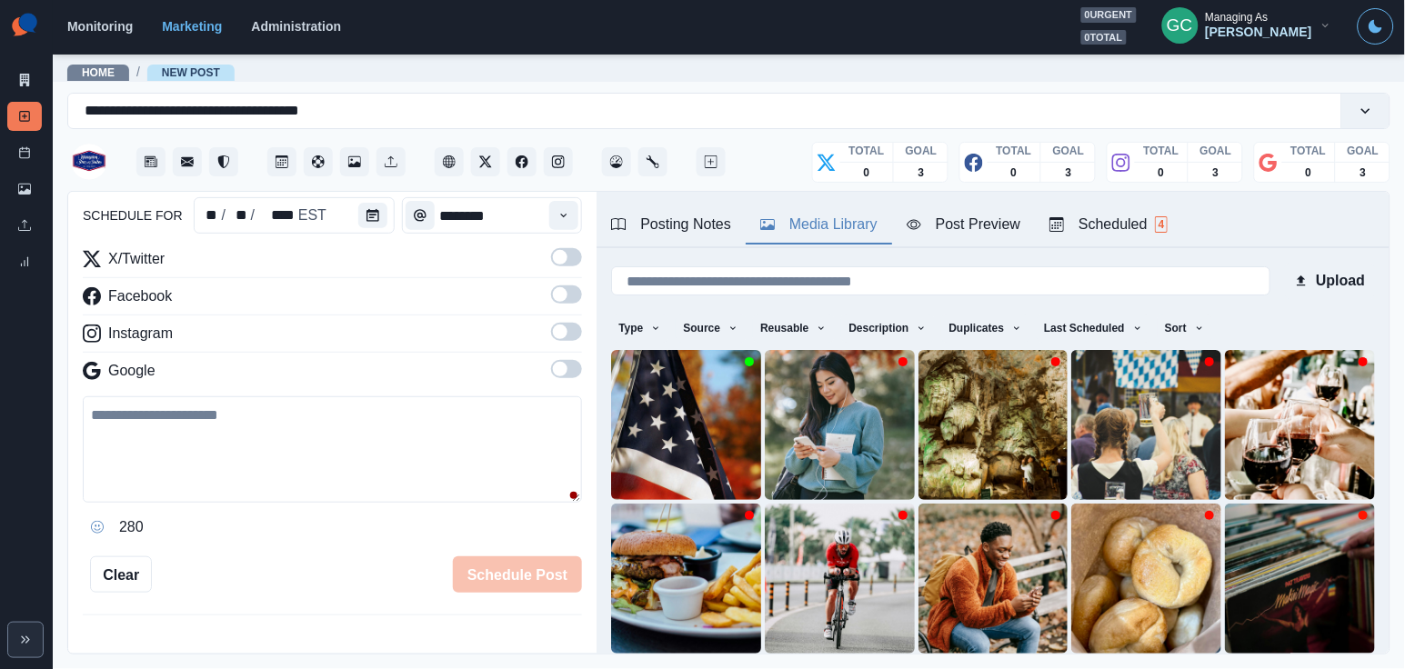
click at [1154, 225] on div "Scheduled 4" at bounding box center [1108, 225] width 118 height 22
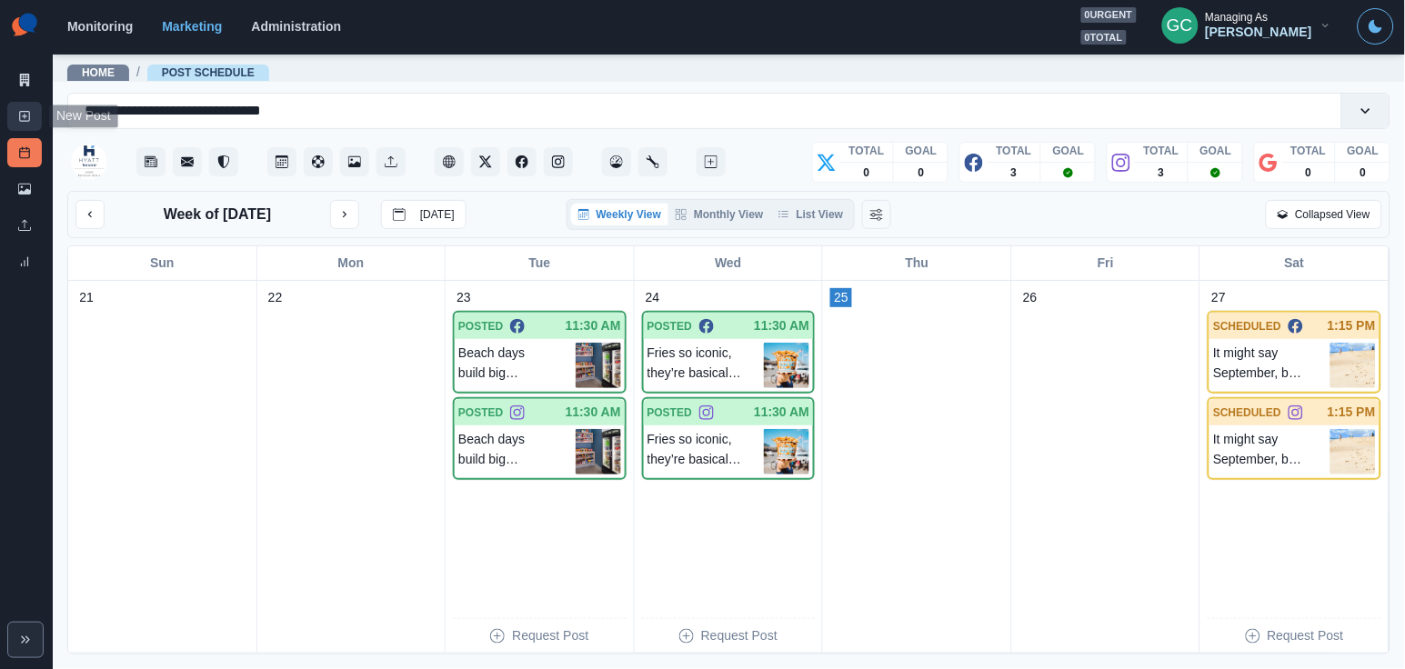
click at [37, 112] on link "New Post" at bounding box center [24, 116] width 35 height 29
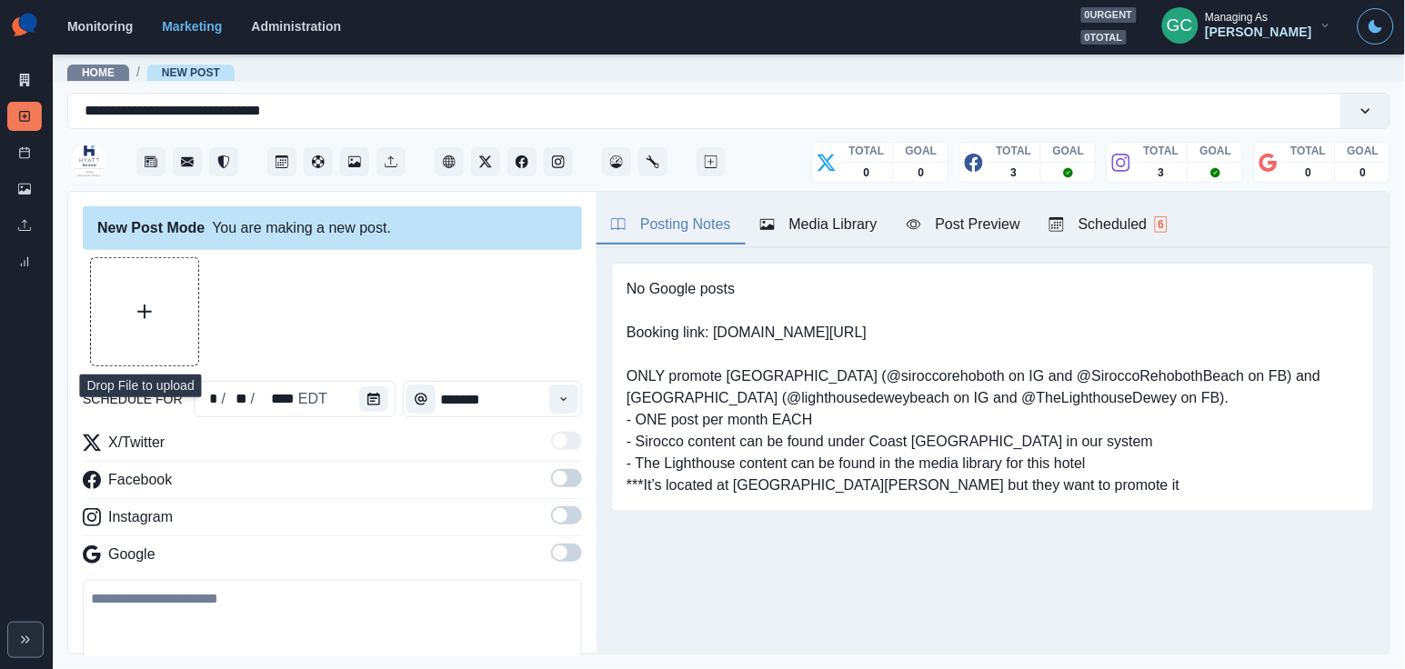
click at [144, 311] on icon "Upload Media" at bounding box center [144, 312] width 15 height 15
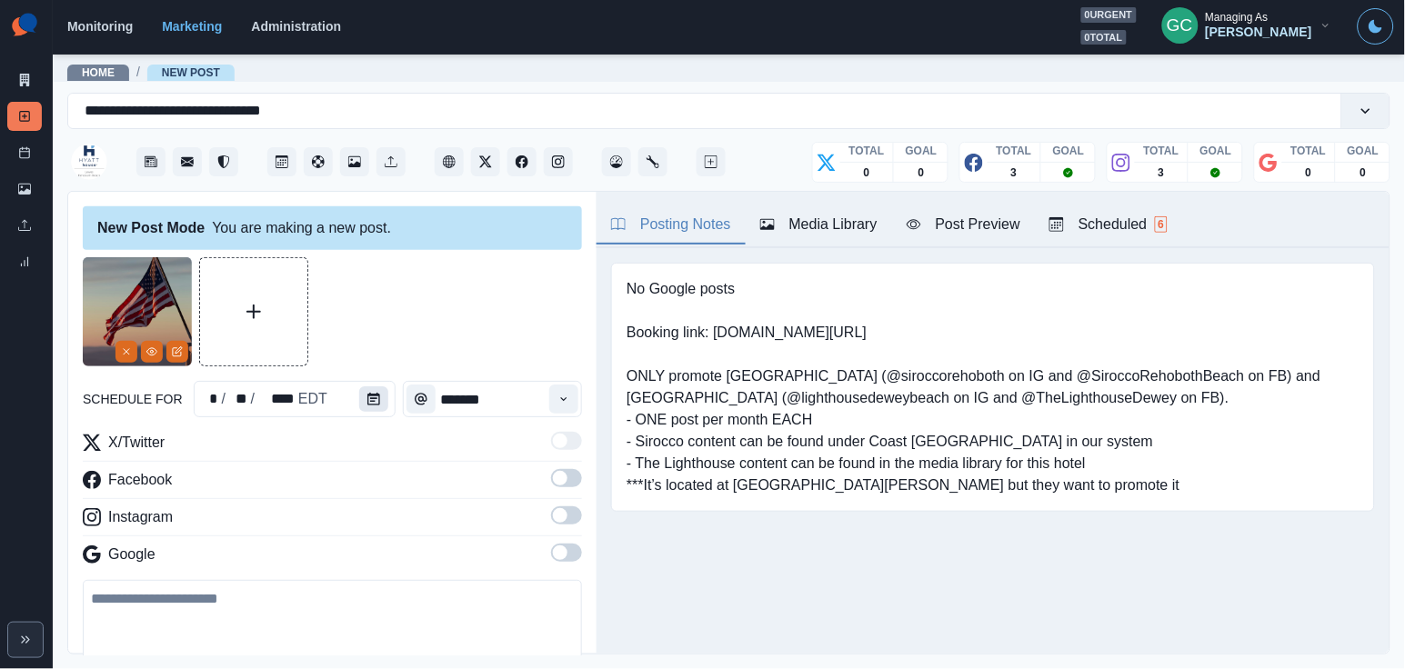
click at [370, 396] on icon "Calendar" at bounding box center [373, 399] width 13 height 13
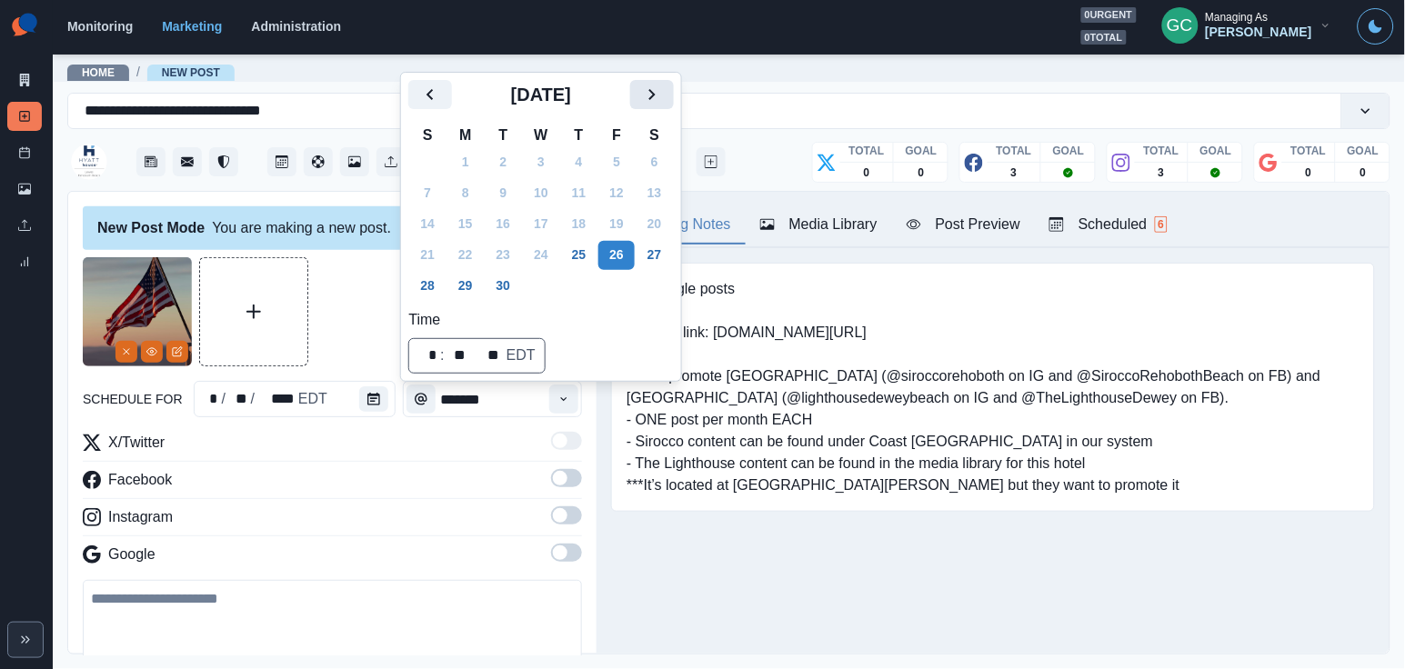
click at [661, 94] on icon "Next" at bounding box center [652, 95] width 22 height 22
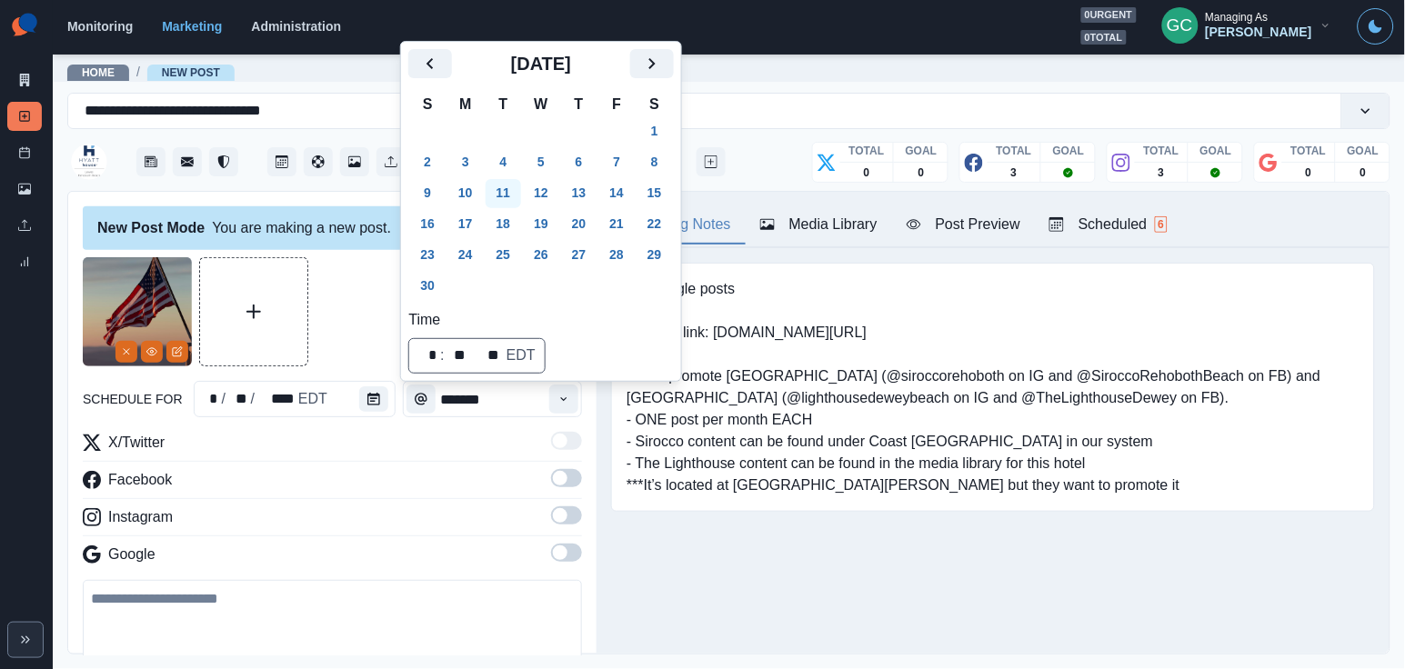
click at [506, 190] on button "11" at bounding box center [504, 193] width 36 height 29
click at [573, 393] on button "Time" at bounding box center [563, 399] width 29 height 29
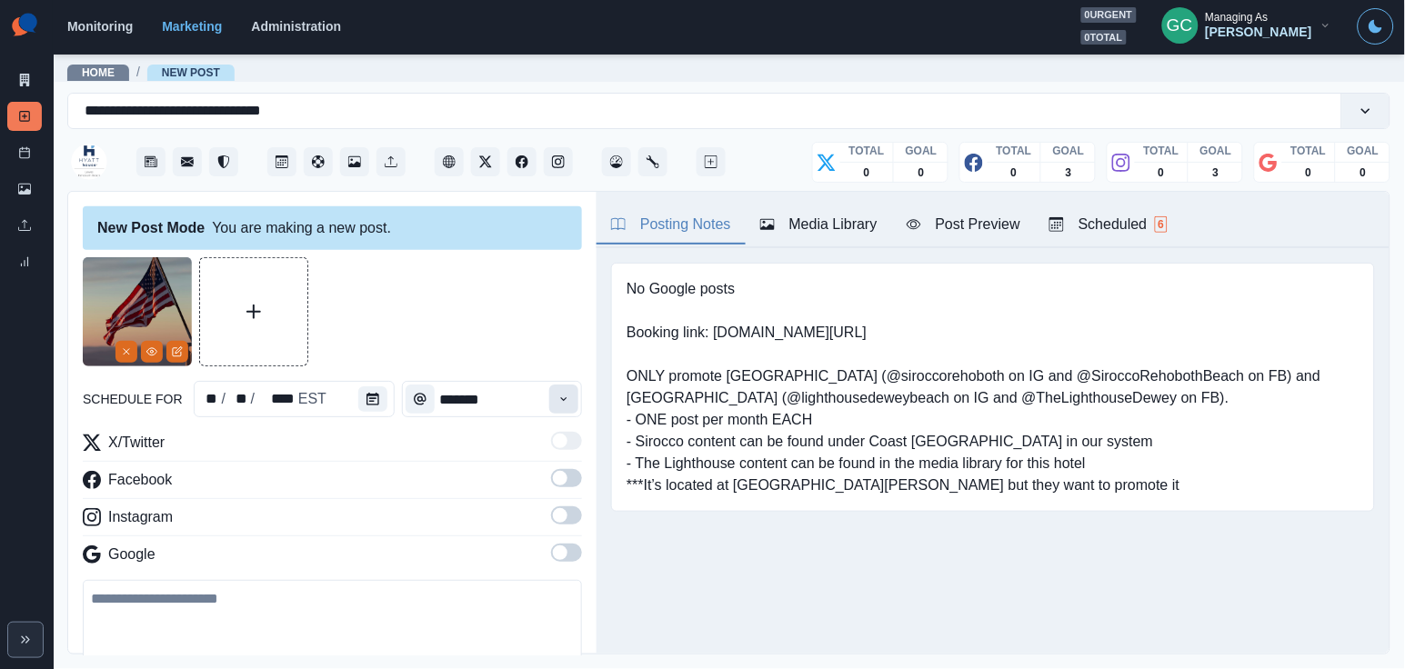
click at [573, 386] on button "Time" at bounding box center [563, 399] width 29 height 29
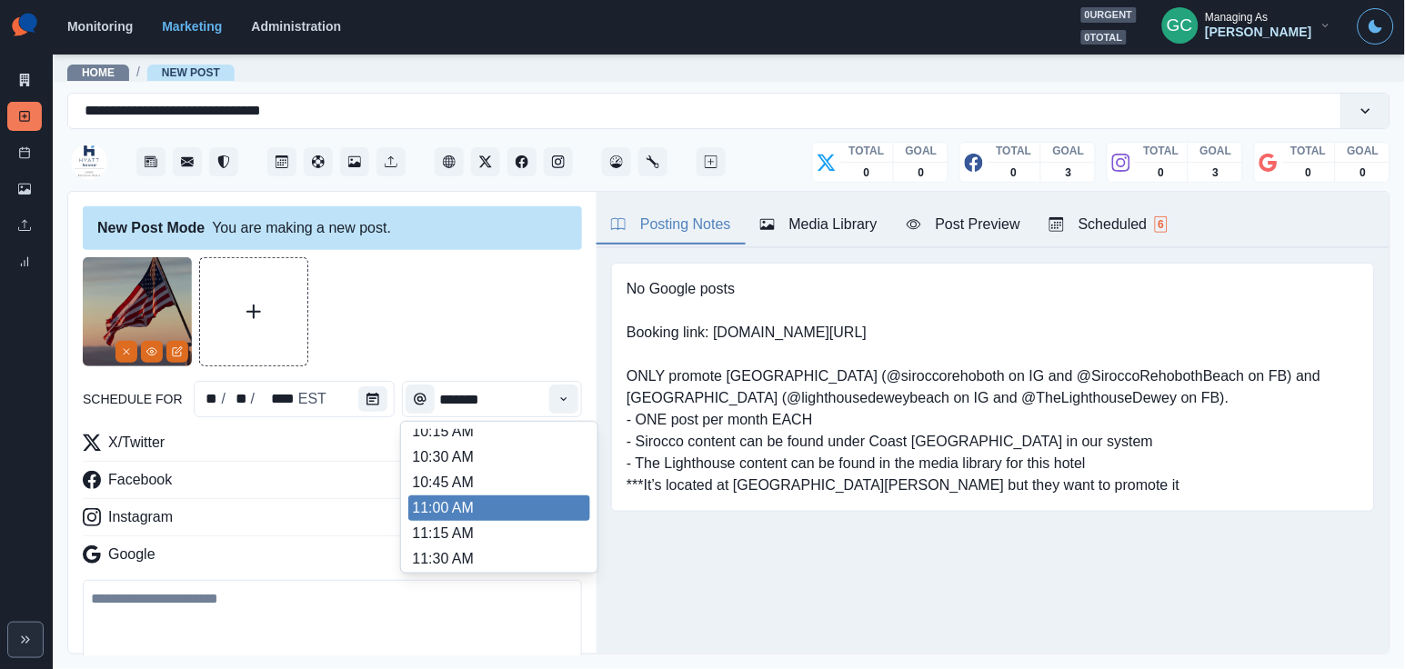
scroll to position [238, 0]
click at [496, 516] on li "11:00 AM" at bounding box center [499, 508] width 182 height 25
type input "********"
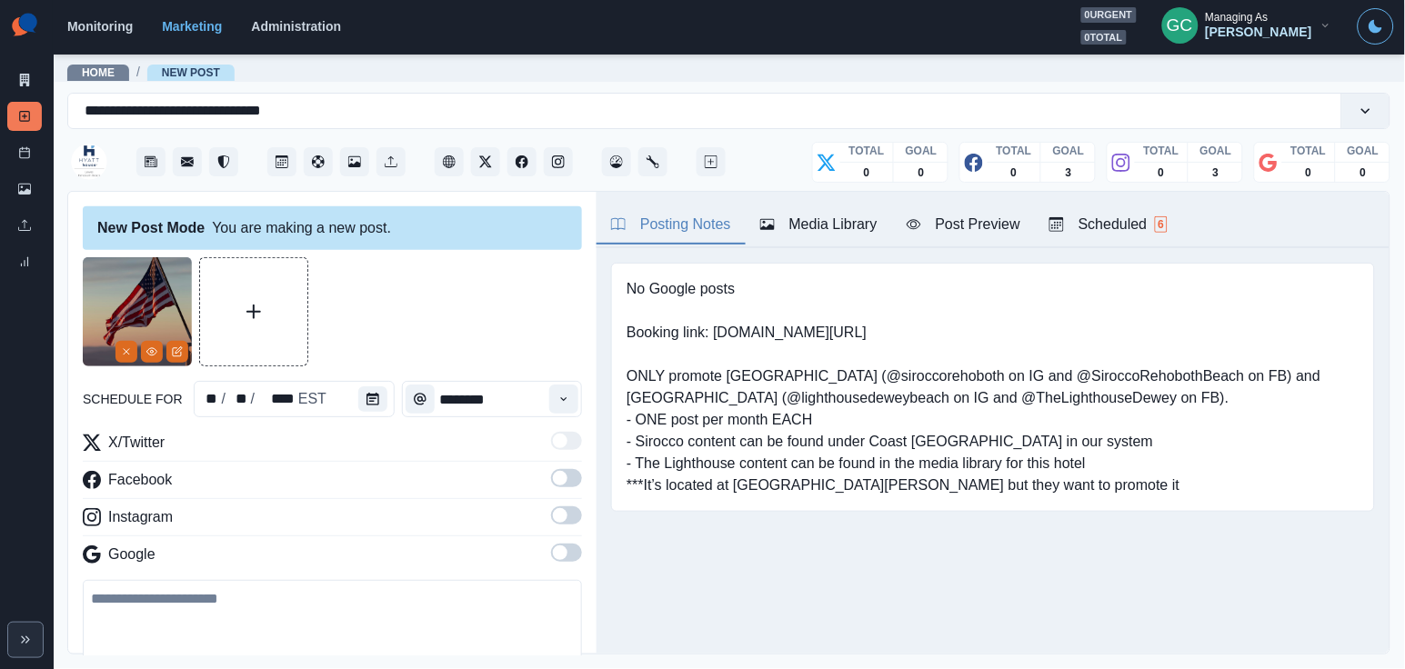
click at [572, 555] on span at bounding box center [566, 553] width 31 height 18
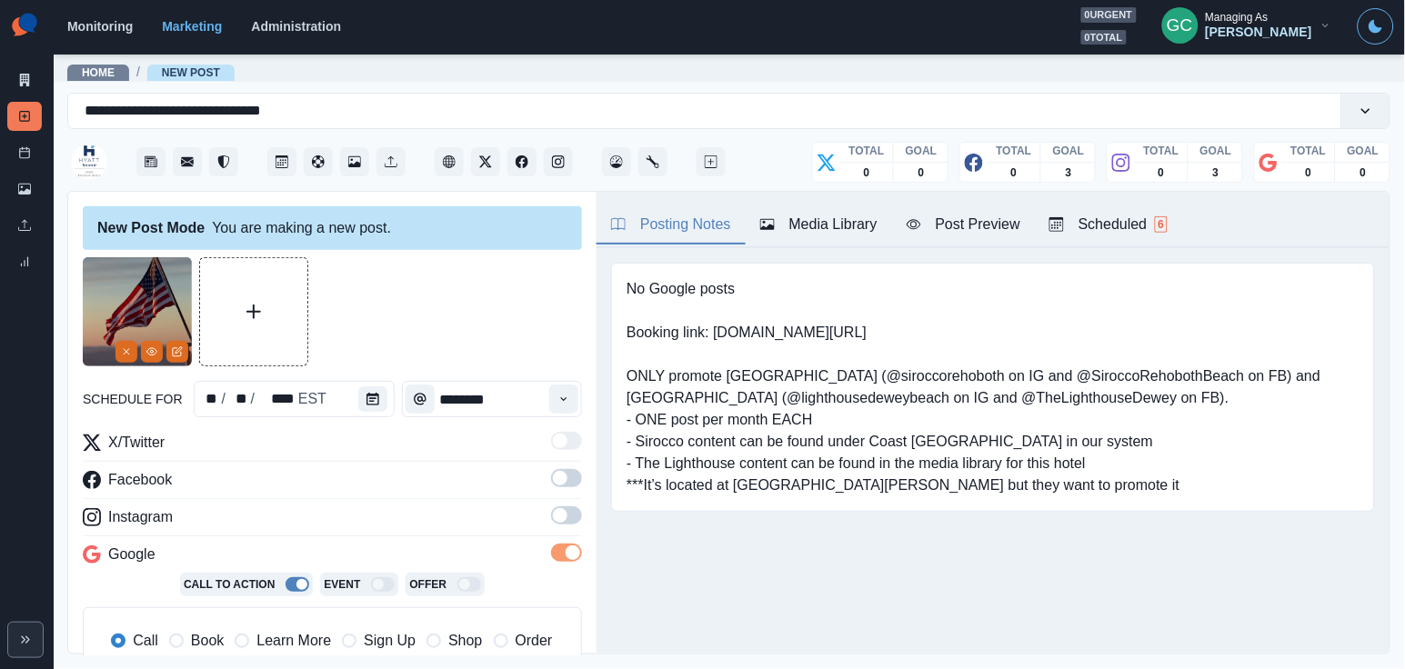
click at [572, 524] on span at bounding box center [566, 515] width 31 height 18
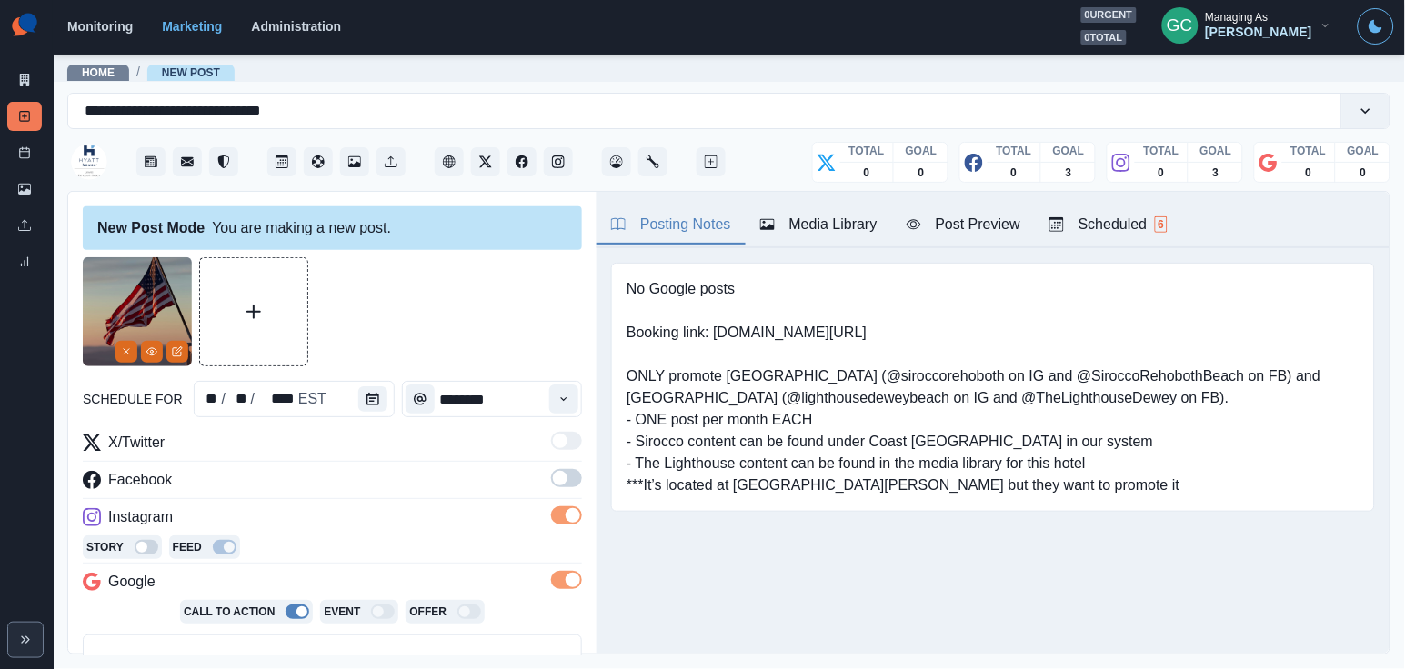
click at [572, 493] on label at bounding box center [566, 483] width 31 height 29
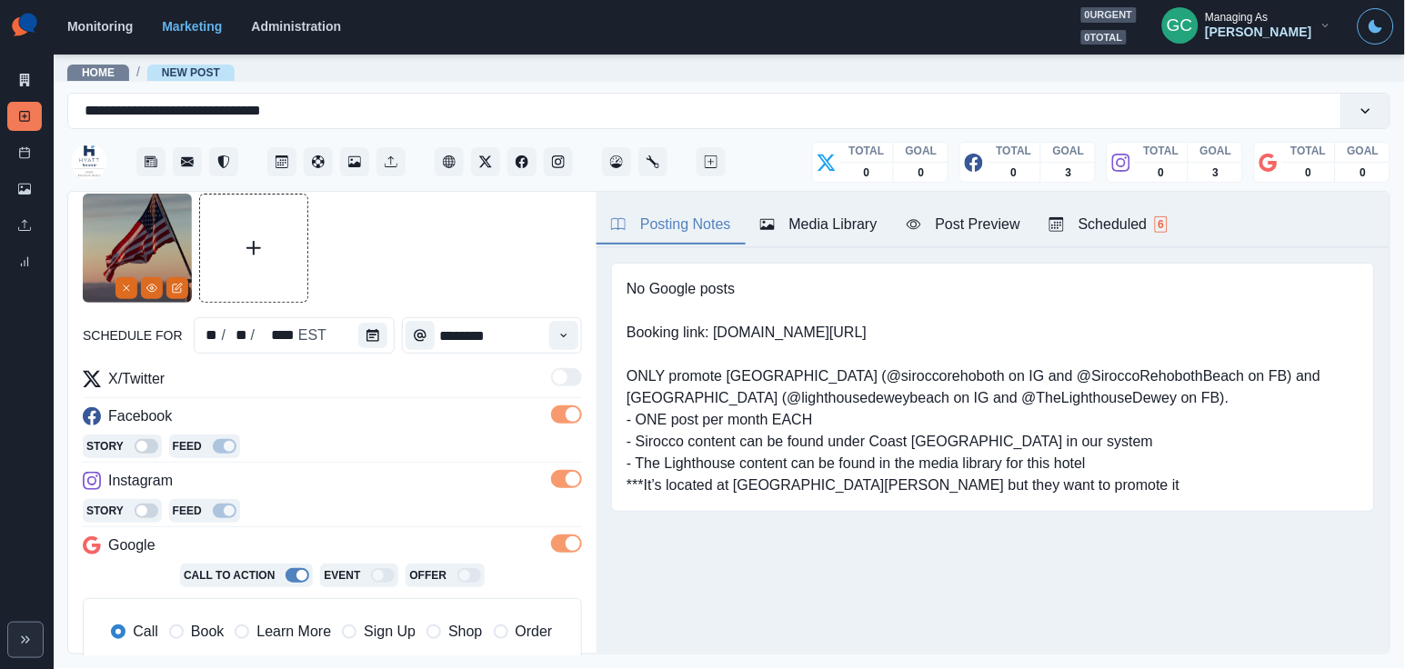
scroll to position [91, 0]
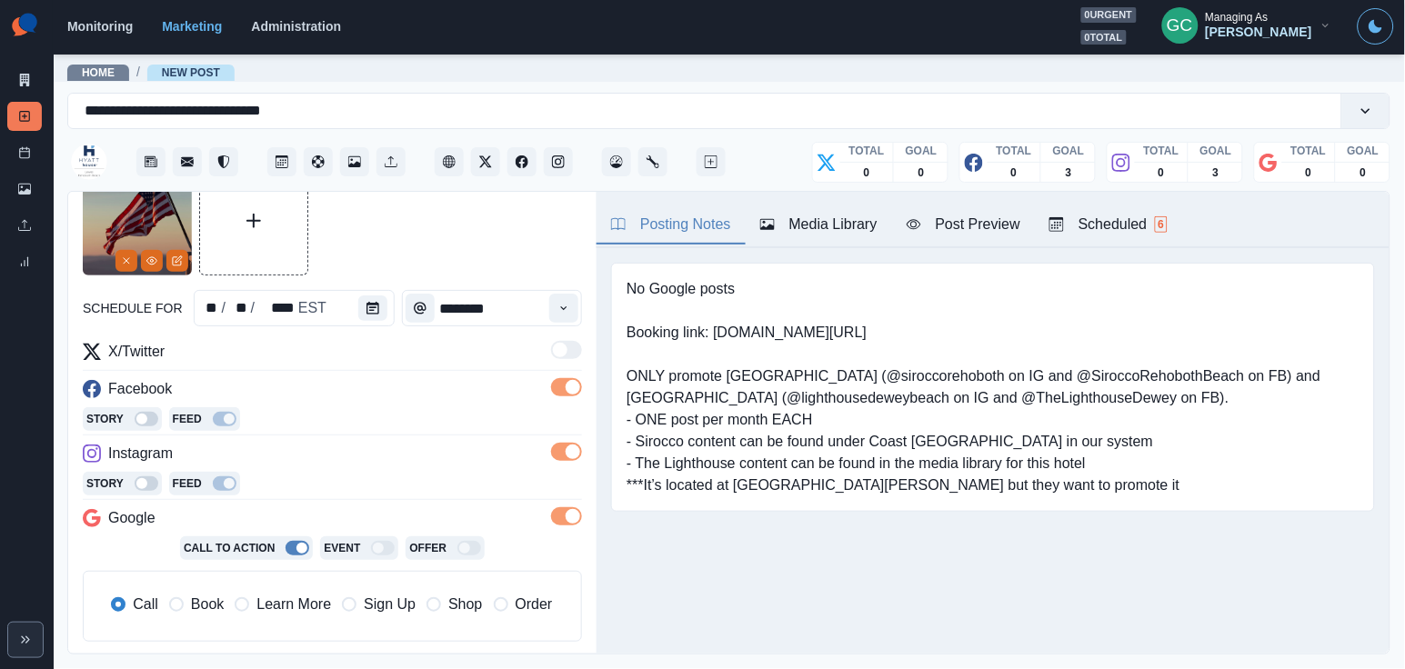
click at [290, 596] on span "Learn More" at bounding box center [293, 605] width 75 height 22
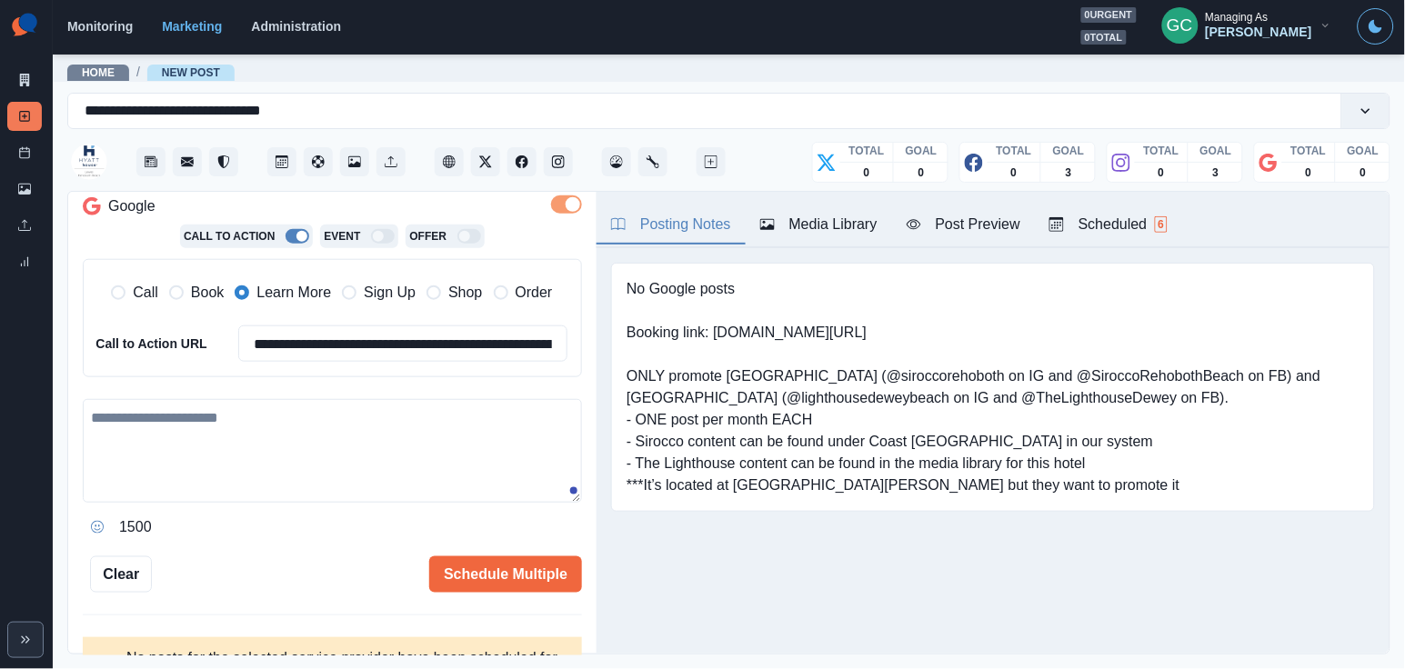
scroll to position [414, 0]
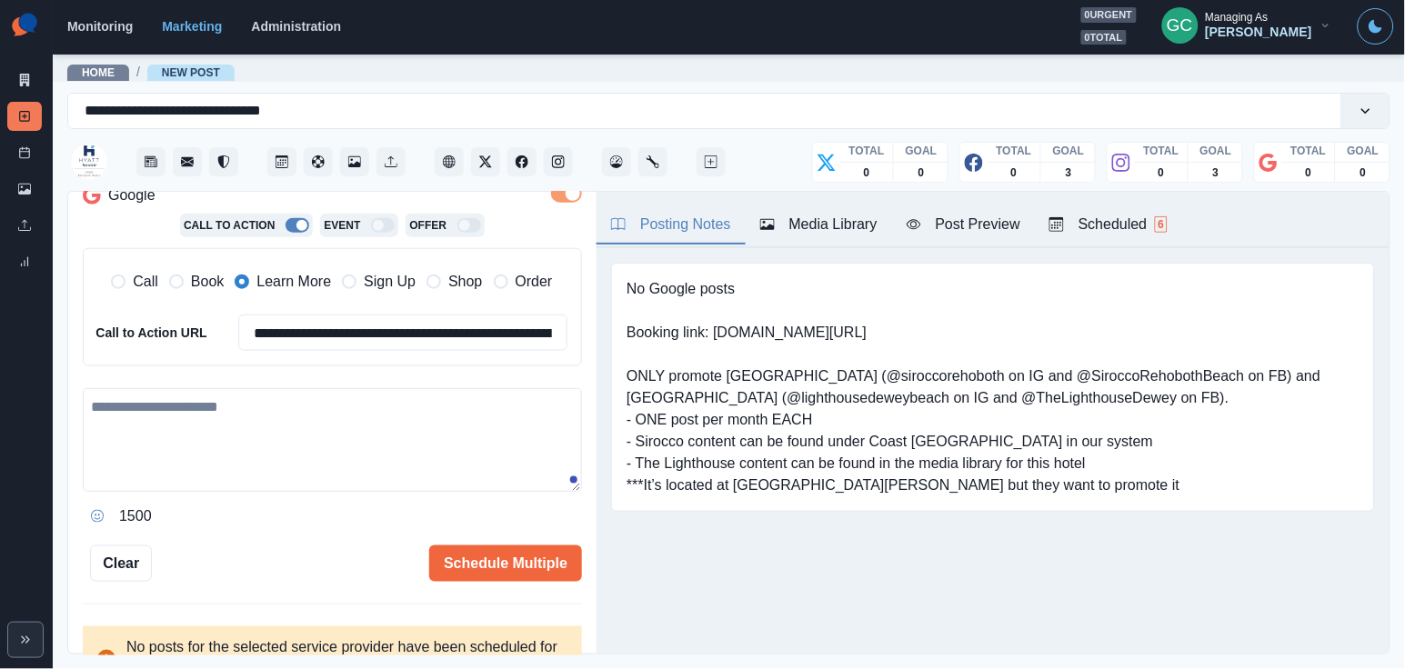
click at [373, 411] on textarea at bounding box center [332, 440] width 499 height 104
paste textarea "**********"
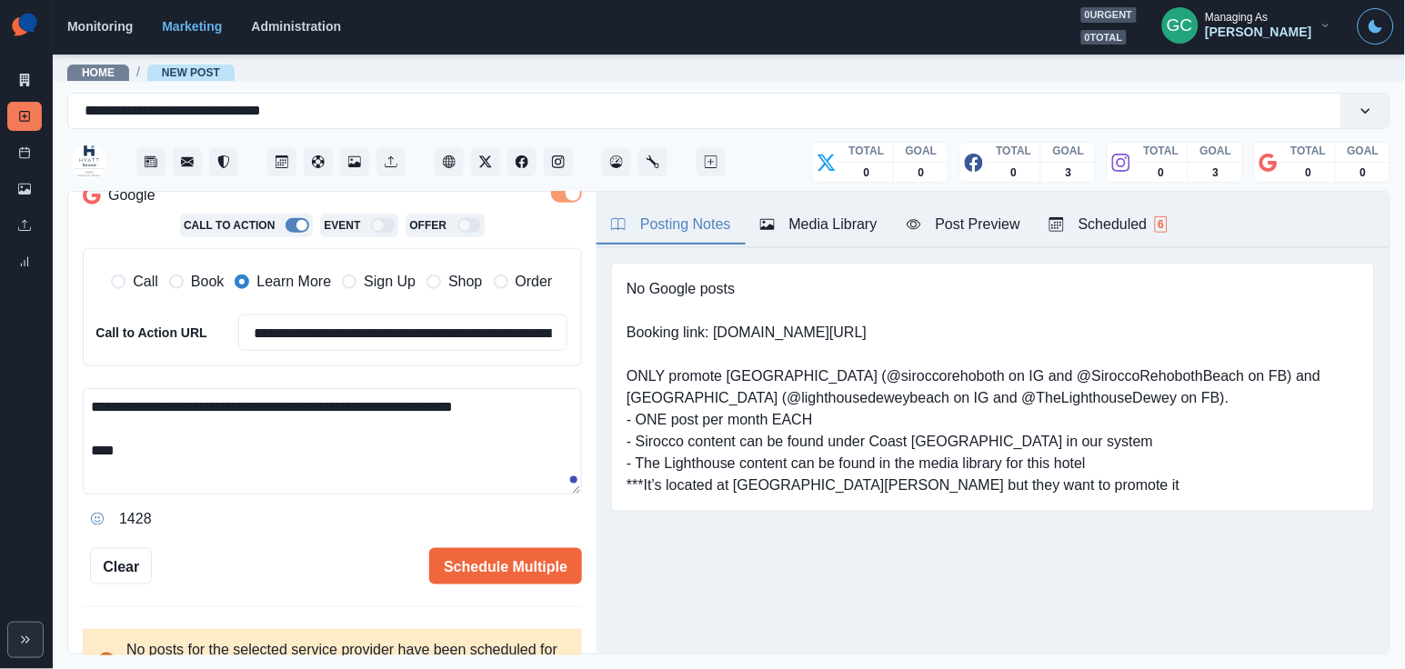
click at [100, 401] on textarea "**********" at bounding box center [332, 441] width 499 height 106
paste textarea "**********"
click at [306, 405] on textarea "**********" at bounding box center [332, 441] width 499 height 106
drag, startPoint x: 519, startPoint y: 397, endPoint x: 196, endPoint y: 420, distance: 324.5
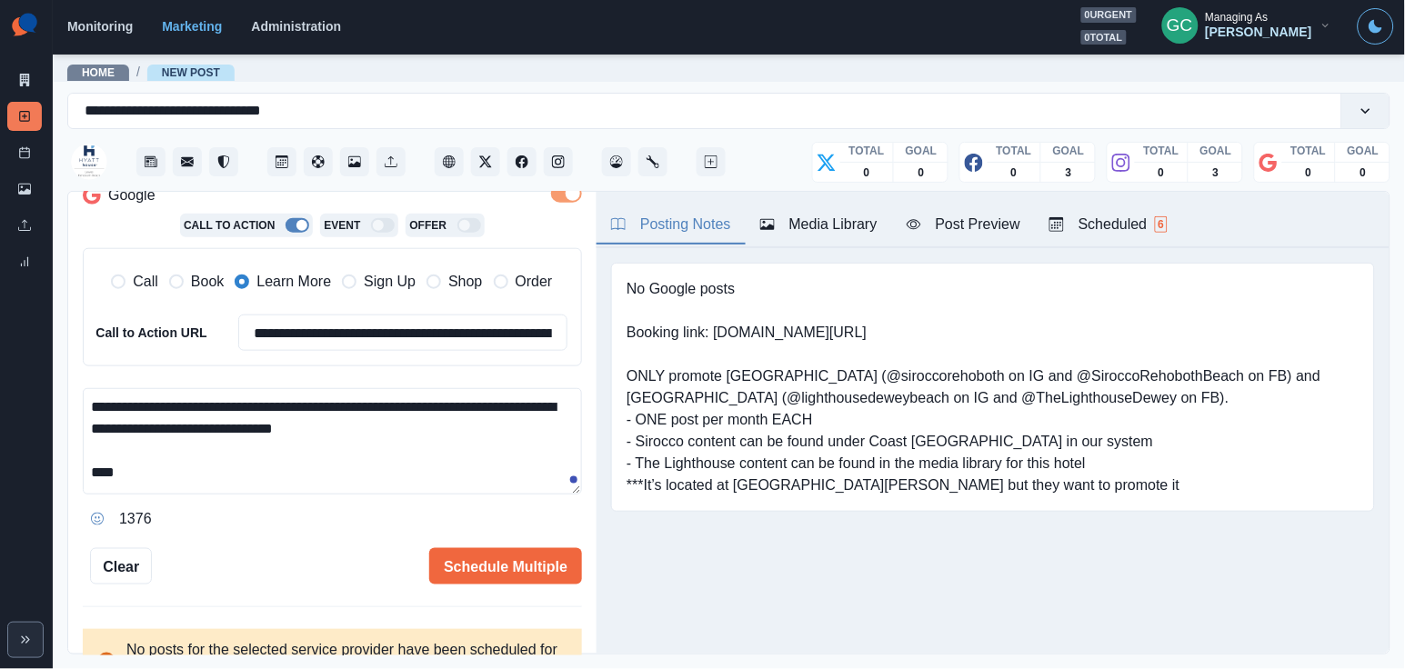
click at [196, 421] on textarea "**********" at bounding box center [332, 441] width 499 height 106
click at [163, 425] on textarea "**********" at bounding box center [332, 441] width 499 height 106
drag, startPoint x: 229, startPoint y: 426, endPoint x: 170, endPoint y: 417, distance: 59.7
click at [171, 420] on textarea "**********" at bounding box center [332, 441] width 499 height 106
click at [284, 419] on textarea "**********" at bounding box center [332, 441] width 499 height 106
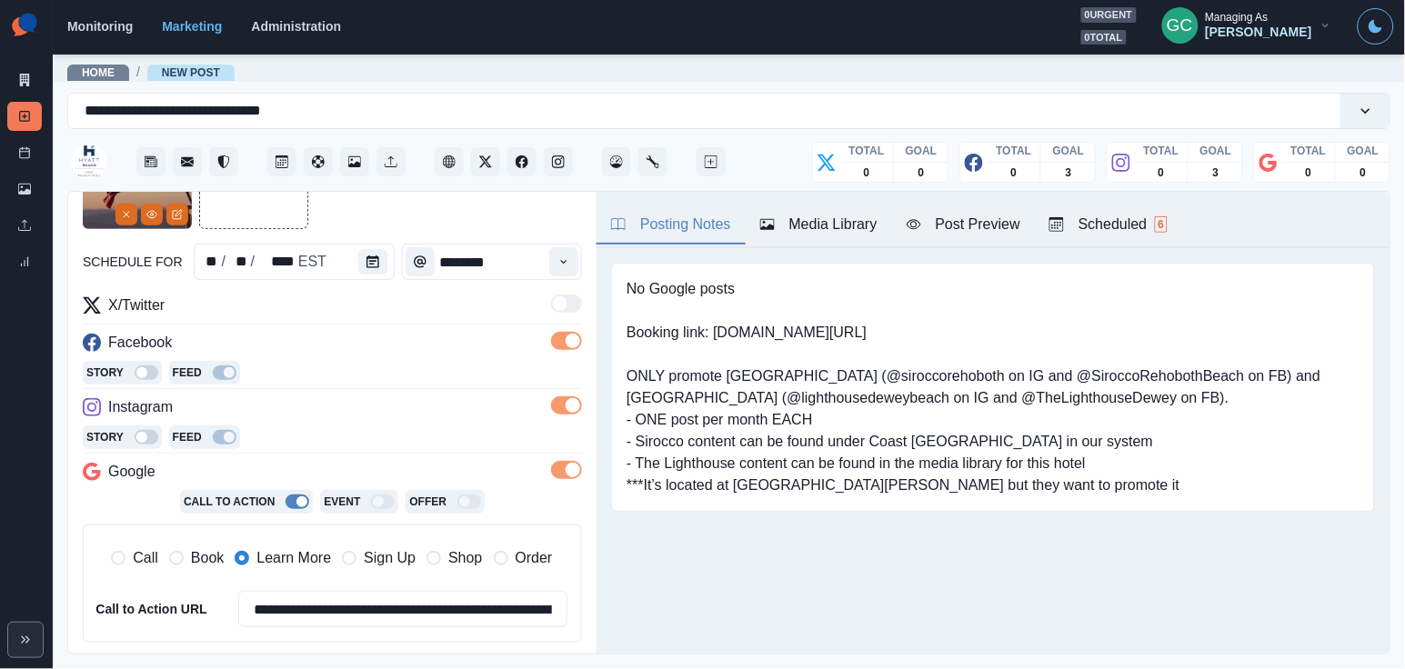
scroll to position [83, 0]
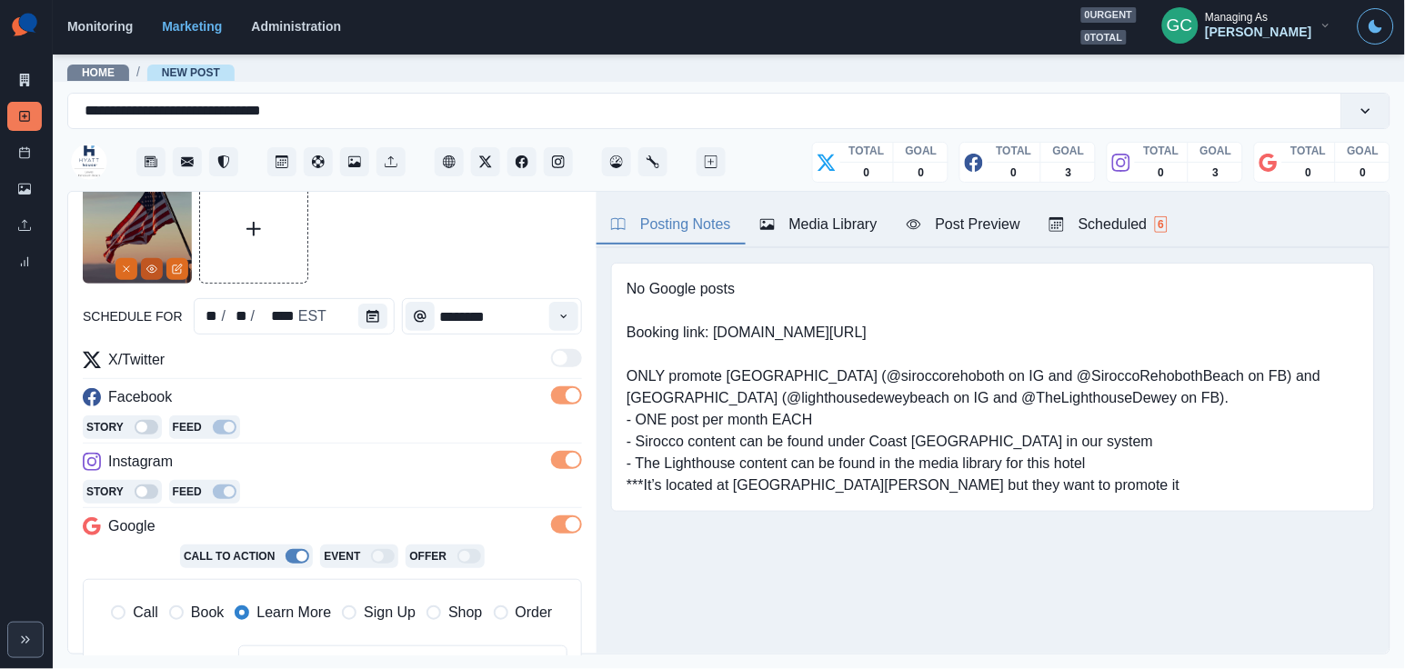
click at [154, 276] on button "View Media" at bounding box center [152, 269] width 22 height 22
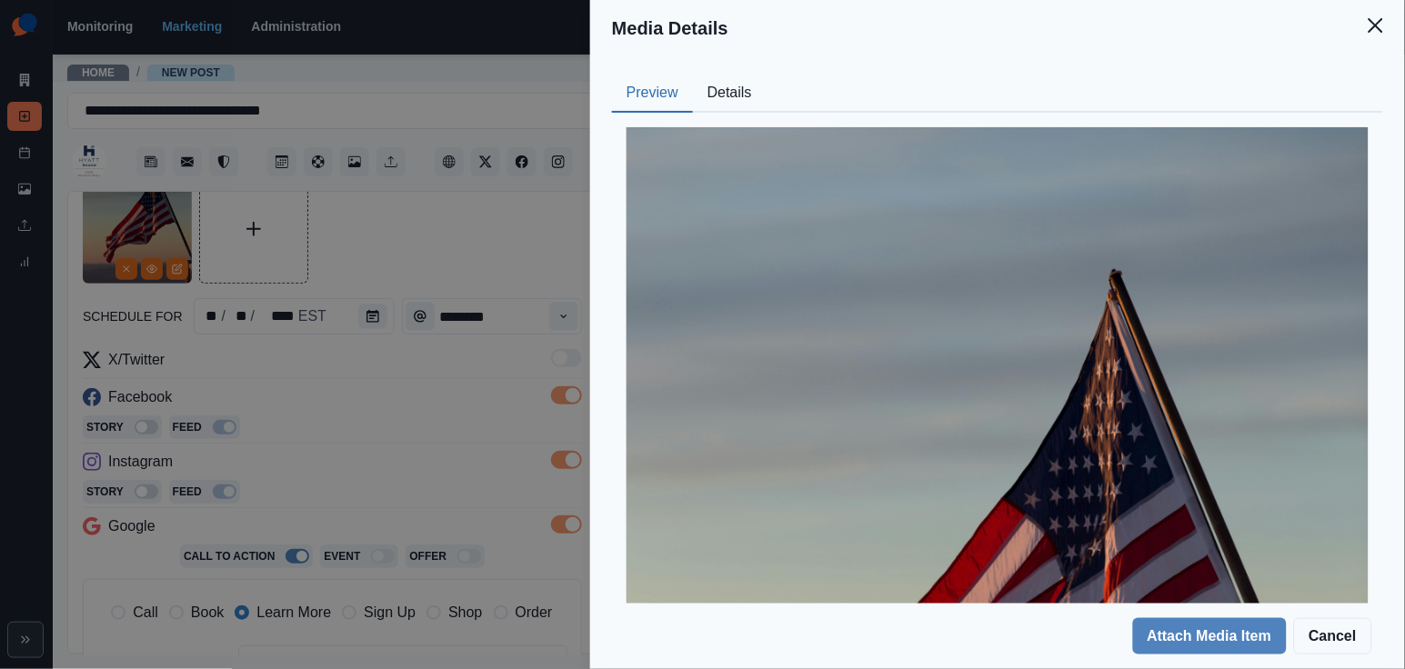
click at [736, 84] on button "Details" at bounding box center [730, 94] width 74 height 38
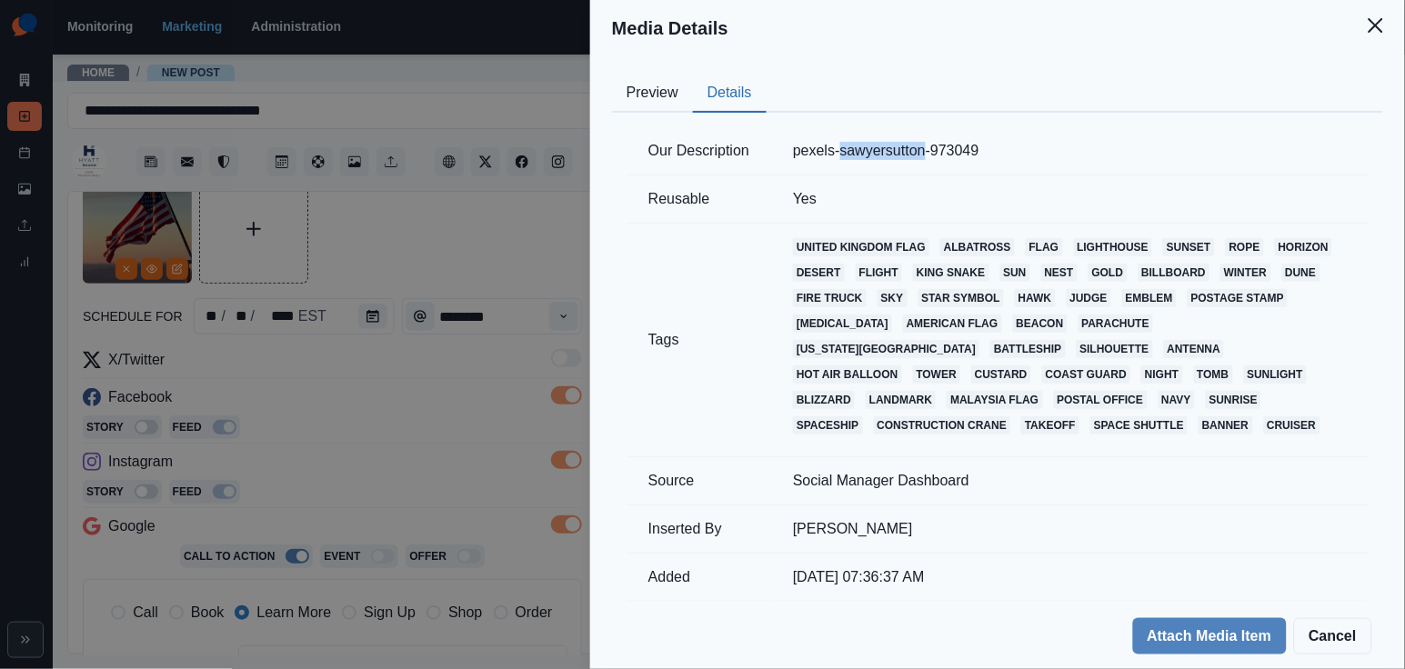
drag, startPoint x: 851, startPoint y: 155, endPoint x: 937, endPoint y: 154, distance: 85.5
click at [937, 154] on td "pexels-sawyersutton-973049" at bounding box center [1069, 151] width 597 height 48
copy td "sawyersutton"
click at [340, 469] on div "Media Details Preview Details Our Description pexels-sawyersutton-973049 Reusab…" at bounding box center [702, 334] width 1405 height 669
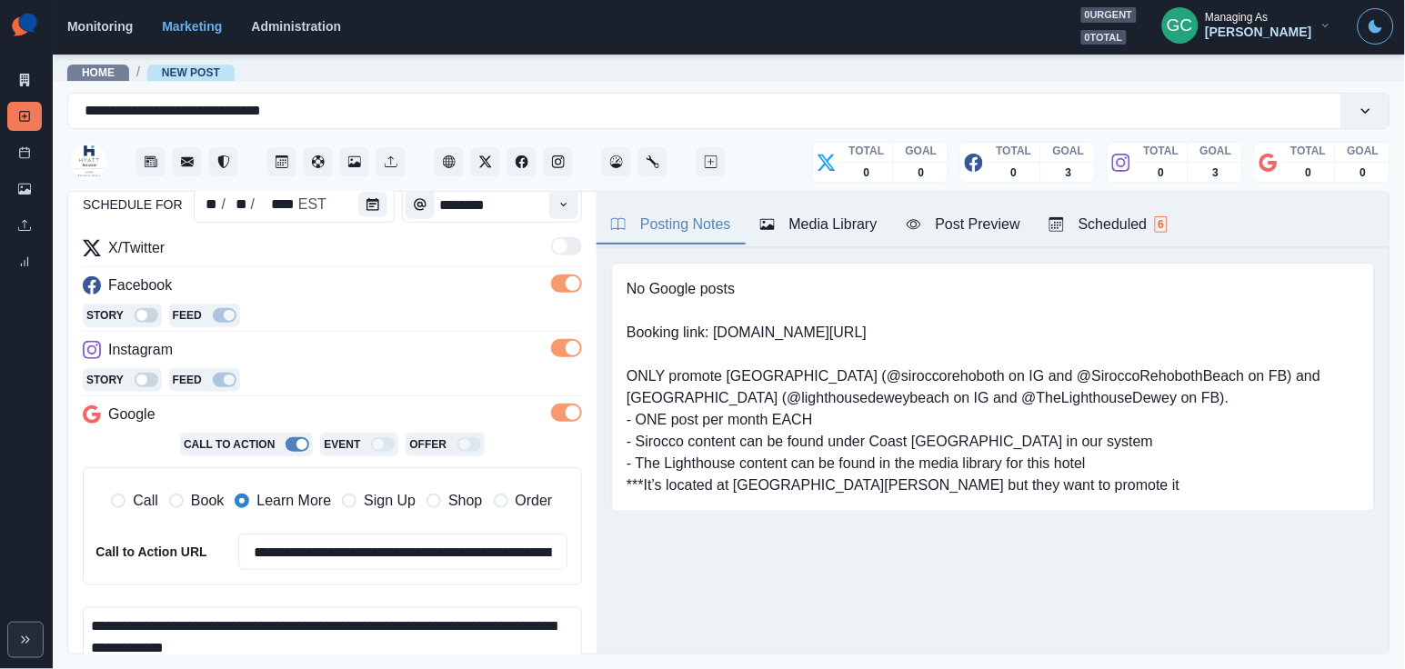
scroll to position [258, 0]
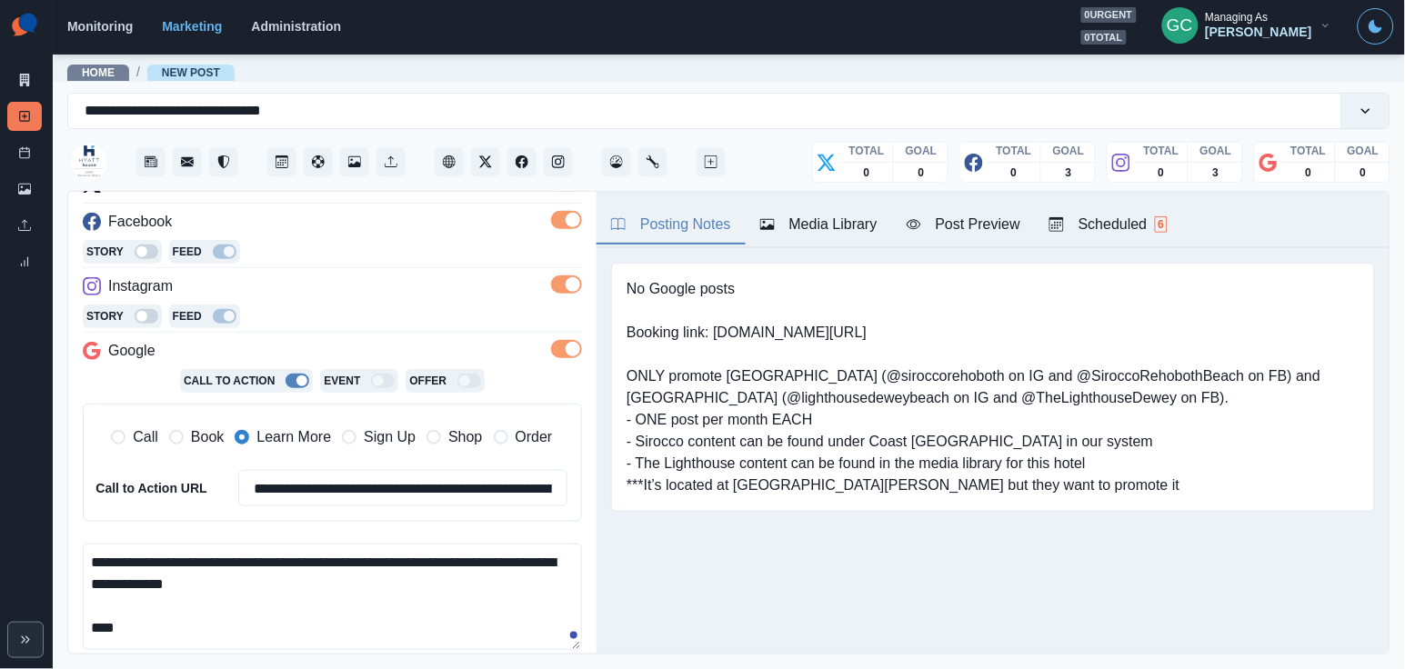
click at [178, 620] on textarea "**********" at bounding box center [332, 597] width 499 height 106
paste textarea "**********"
click at [170, 623] on textarea "**********" at bounding box center [332, 597] width 499 height 106
click at [129, 627] on textarea "**********" at bounding box center [332, 597] width 499 height 106
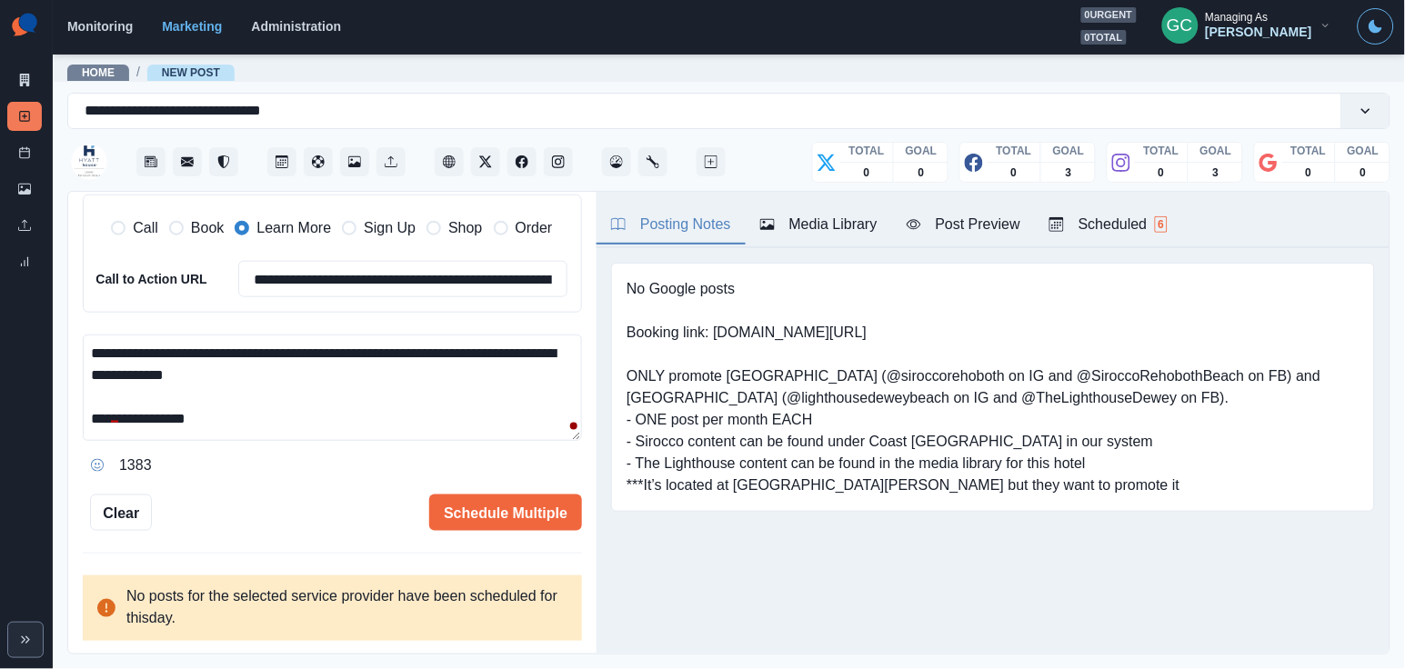
scroll to position [465, 0]
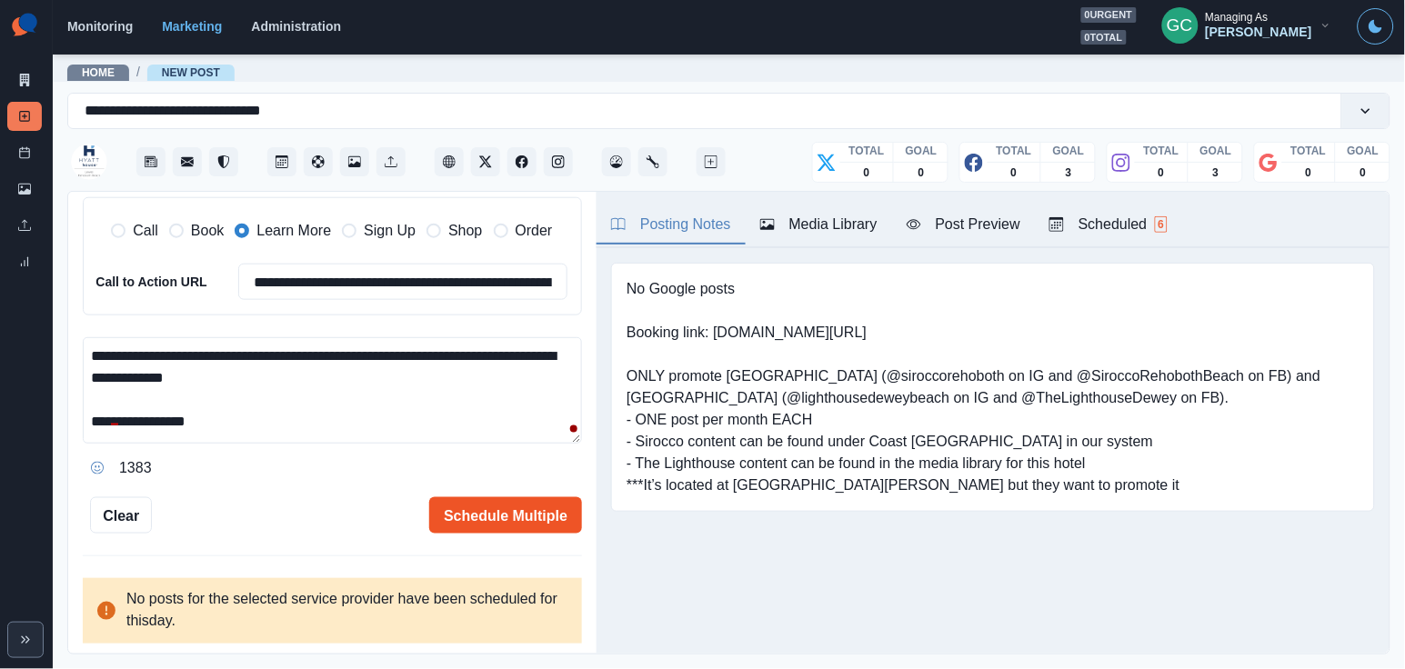
type textarea "**********"
click at [463, 506] on button "Schedule Multiple" at bounding box center [505, 515] width 153 height 36
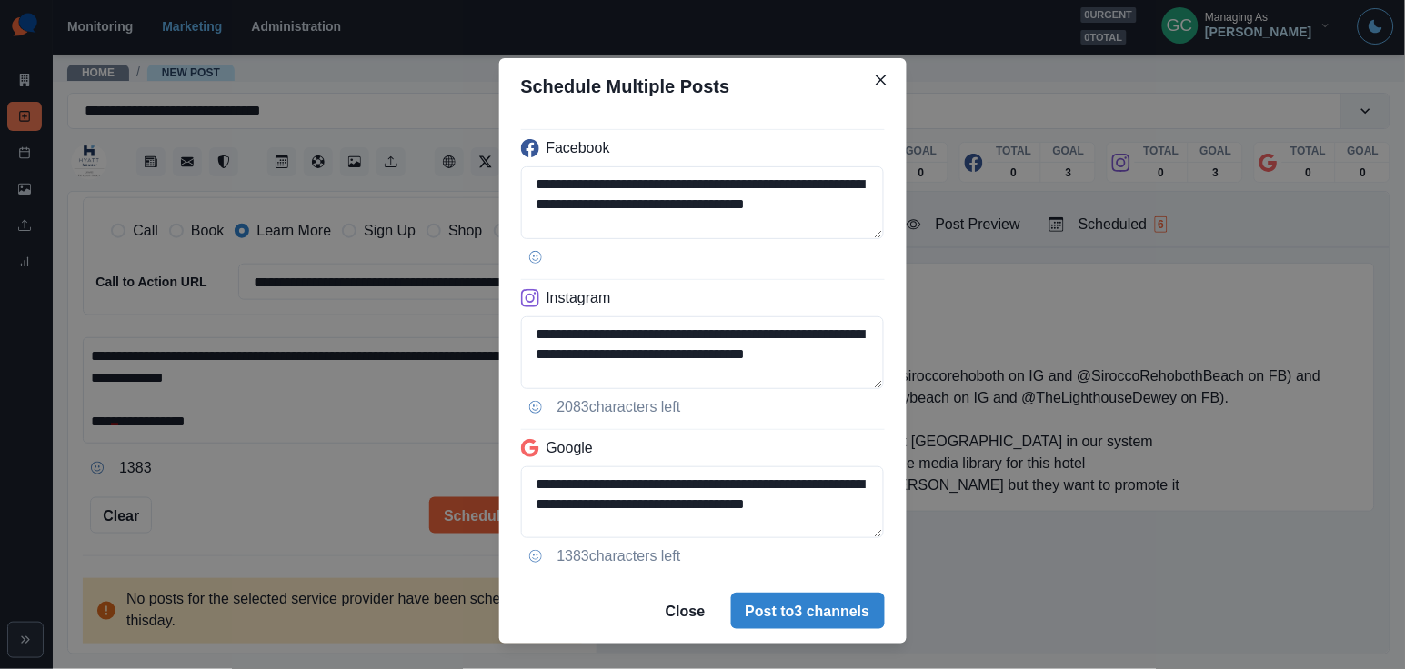
scroll to position [33, 0]
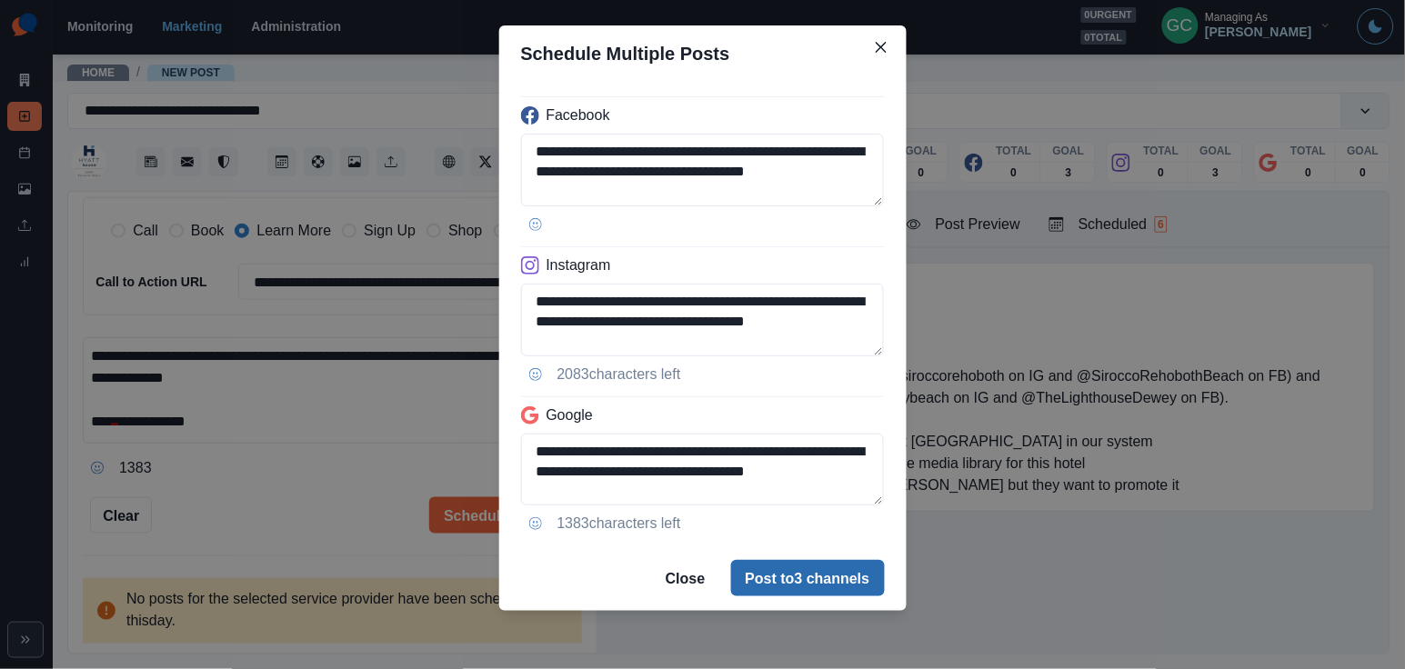
click at [752, 583] on button "Post to 3 channels" at bounding box center [808, 578] width 154 height 36
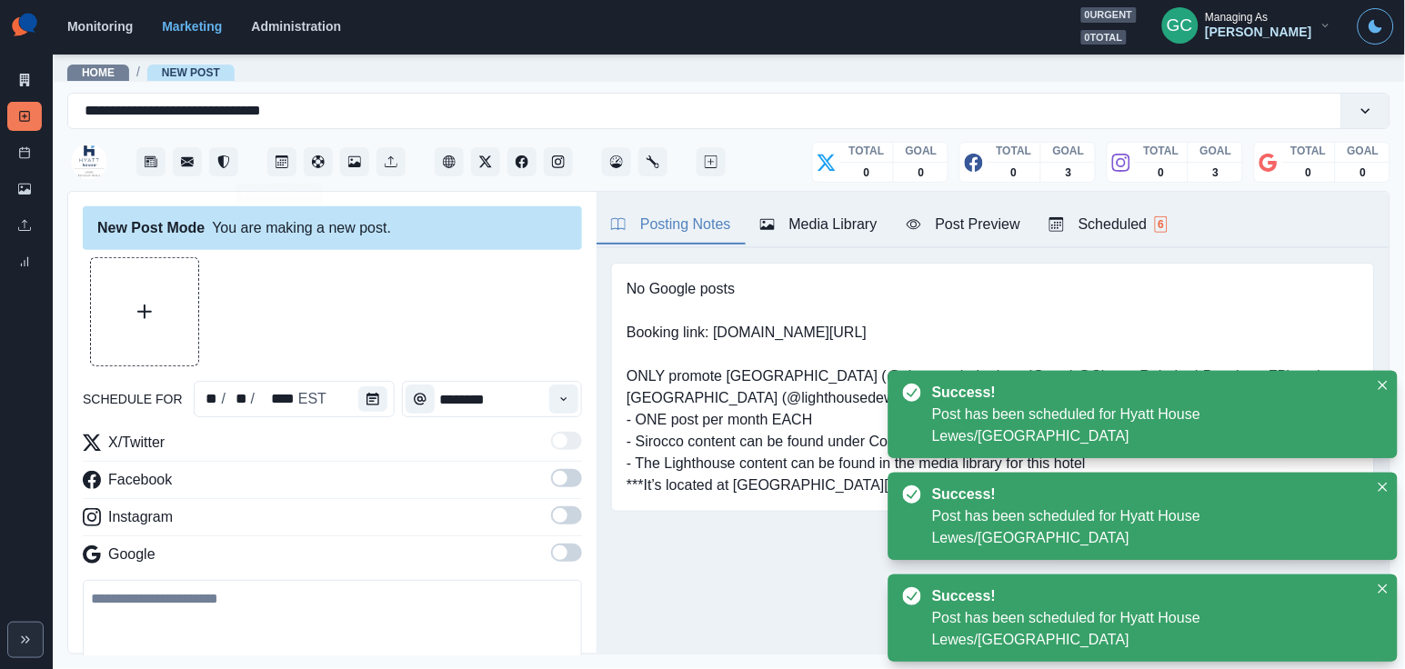
scroll to position [0, 0]
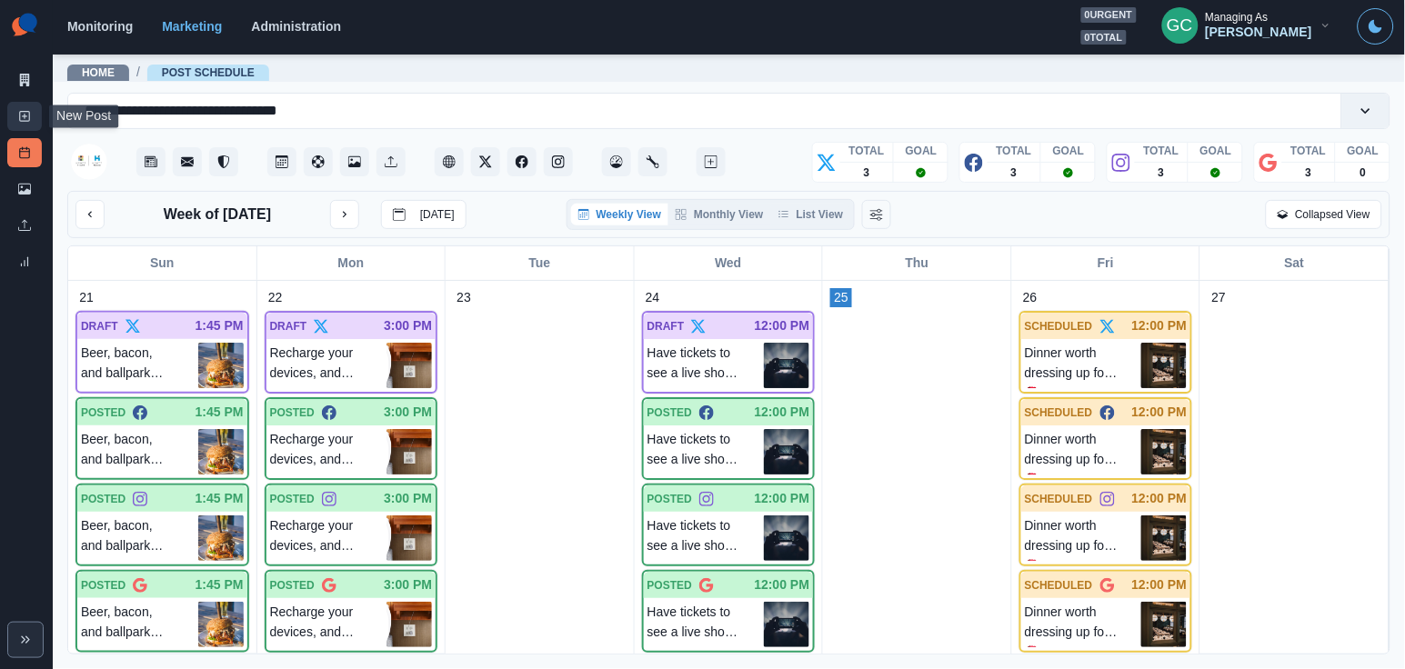
click at [26, 110] on icon at bounding box center [24, 116] width 13 height 13
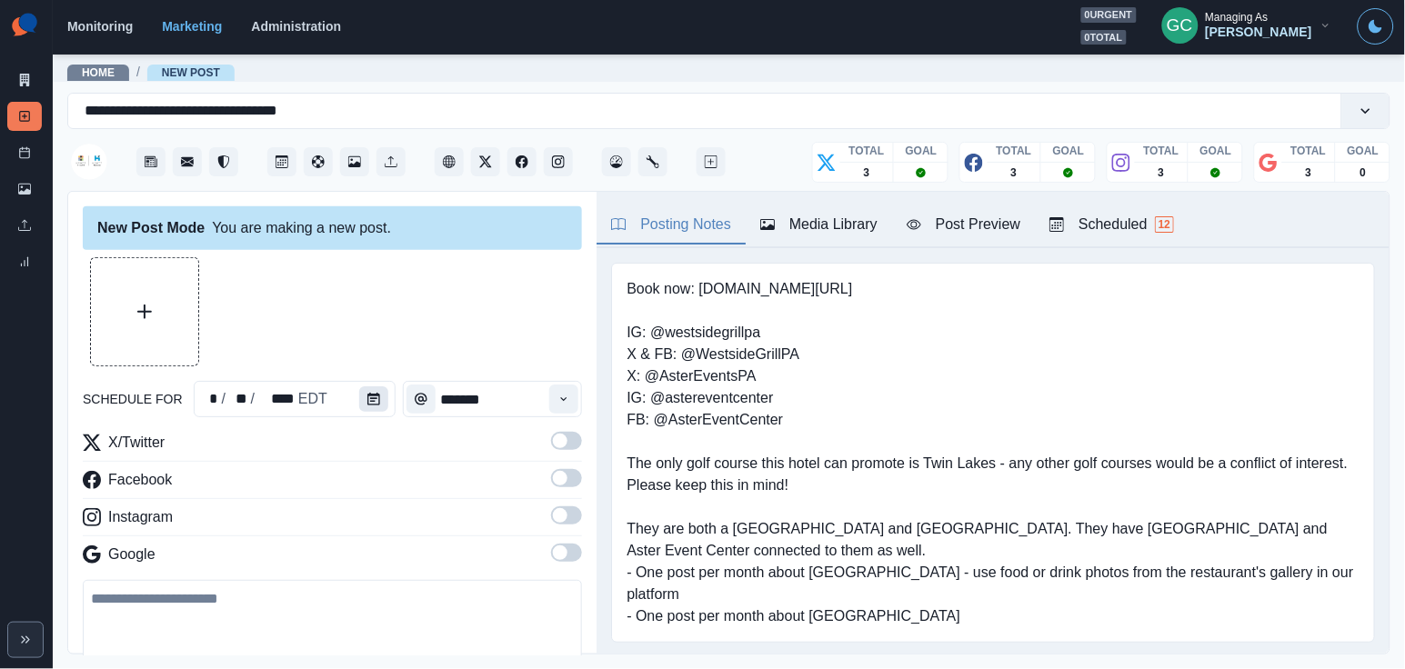
click at [365, 409] on button "Calendar" at bounding box center [373, 398] width 29 height 25
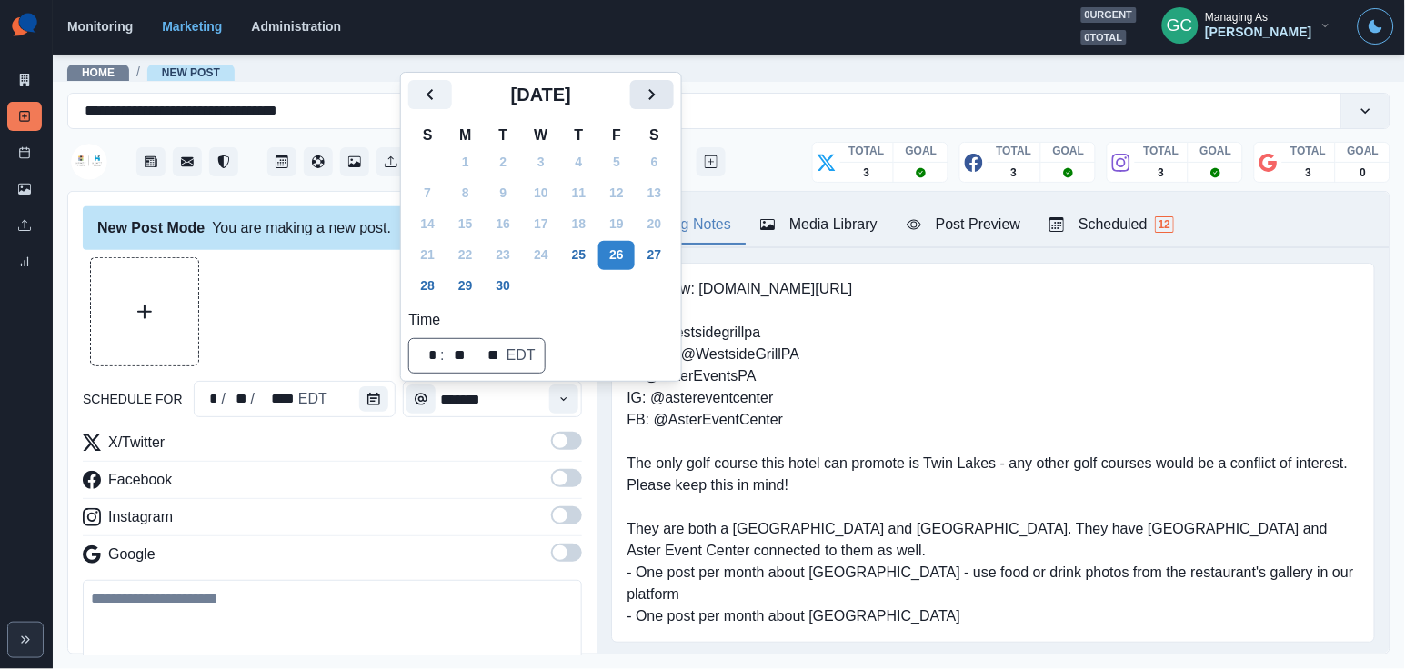
click at [674, 92] on button "Next" at bounding box center [652, 94] width 44 height 29
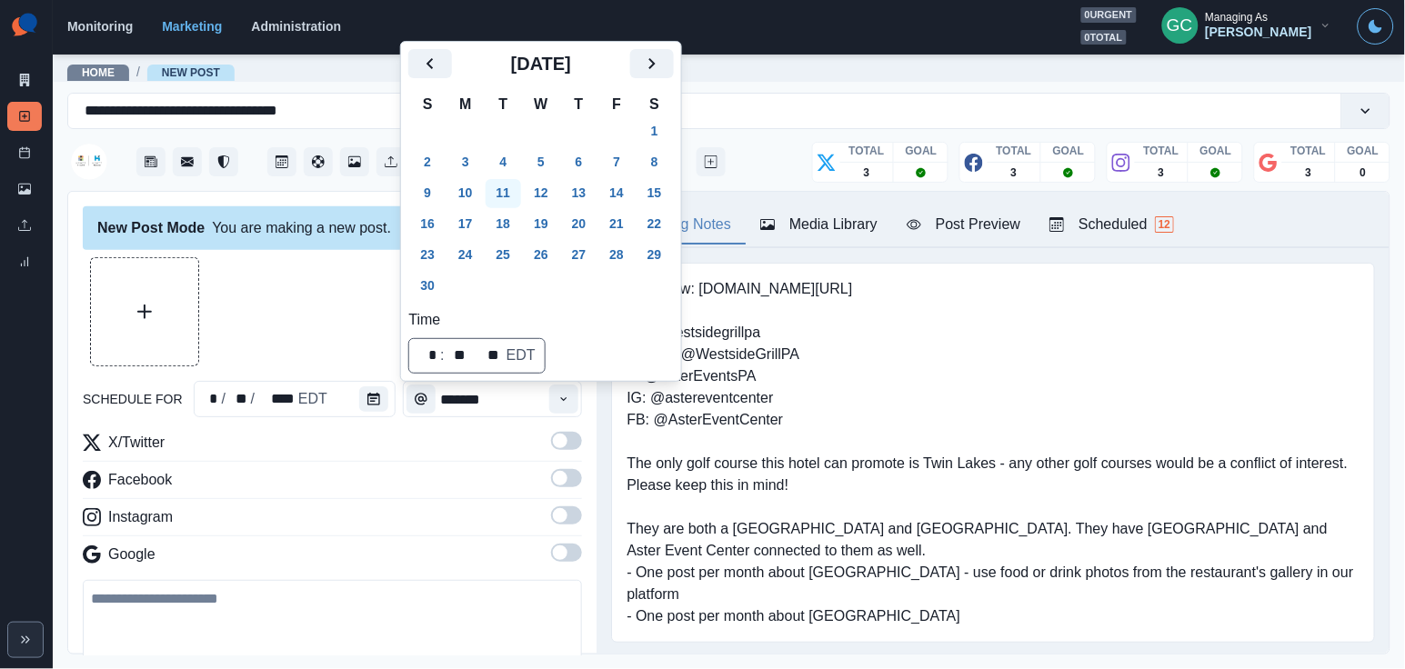
click at [506, 191] on button "11" at bounding box center [504, 193] width 36 height 29
click at [577, 398] on button "Time" at bounding box center [563, 399] width 29 height 29
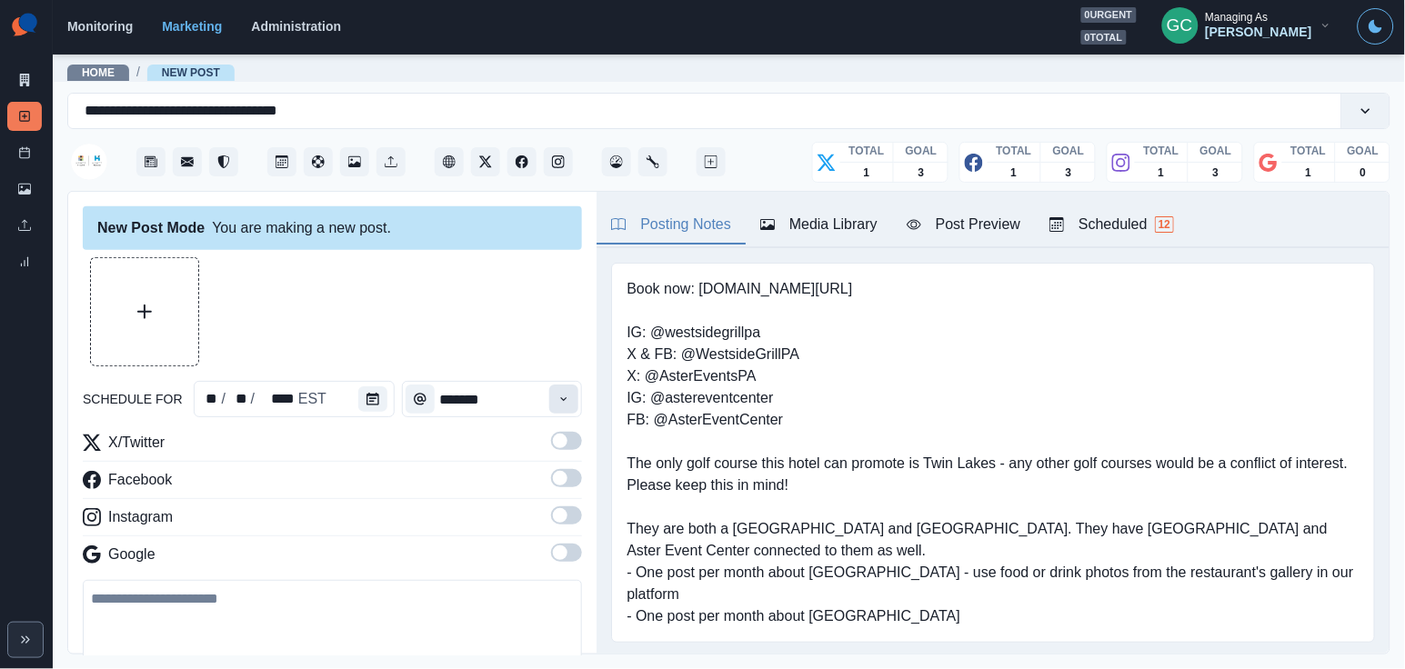
click at [577, 398] on button "Time" at bounding box center [563, 399] width 29 height 29
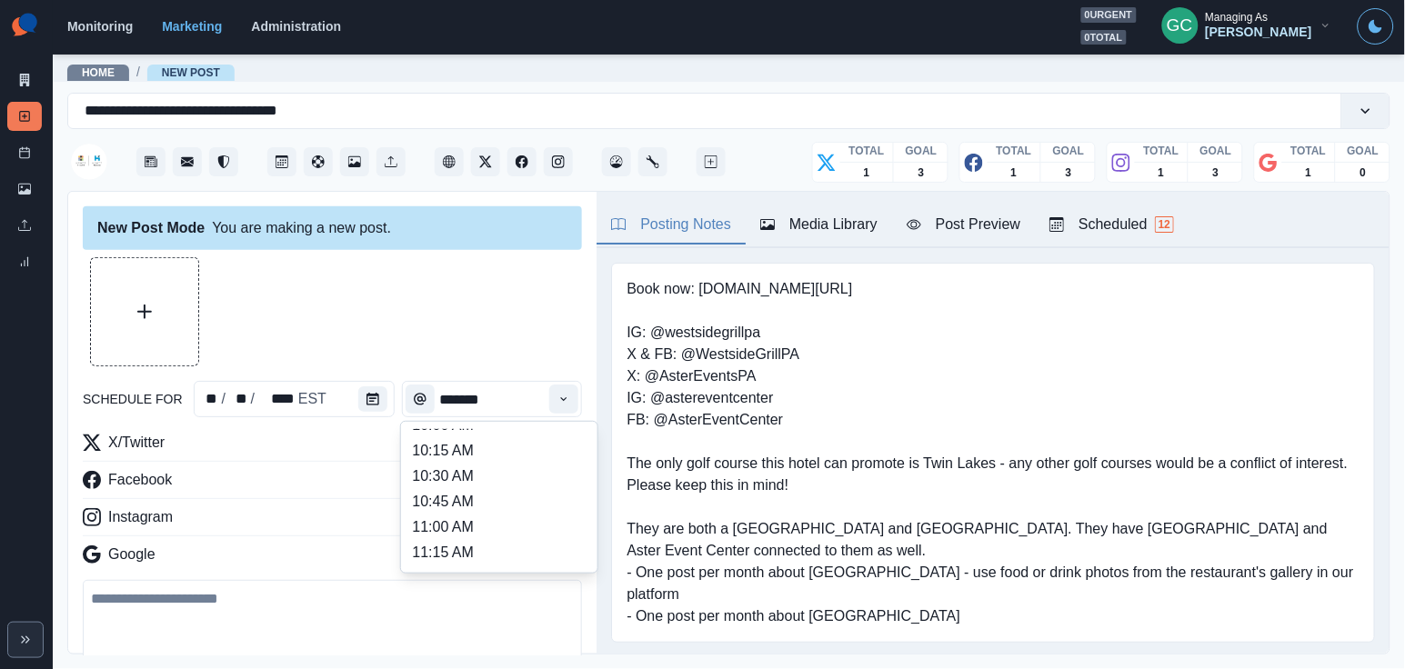
scroll to position [219, 0]
click at [520, 528] on li "11:00 AM" at bounding box center [499, 528] width 182 height 25
type input "********"
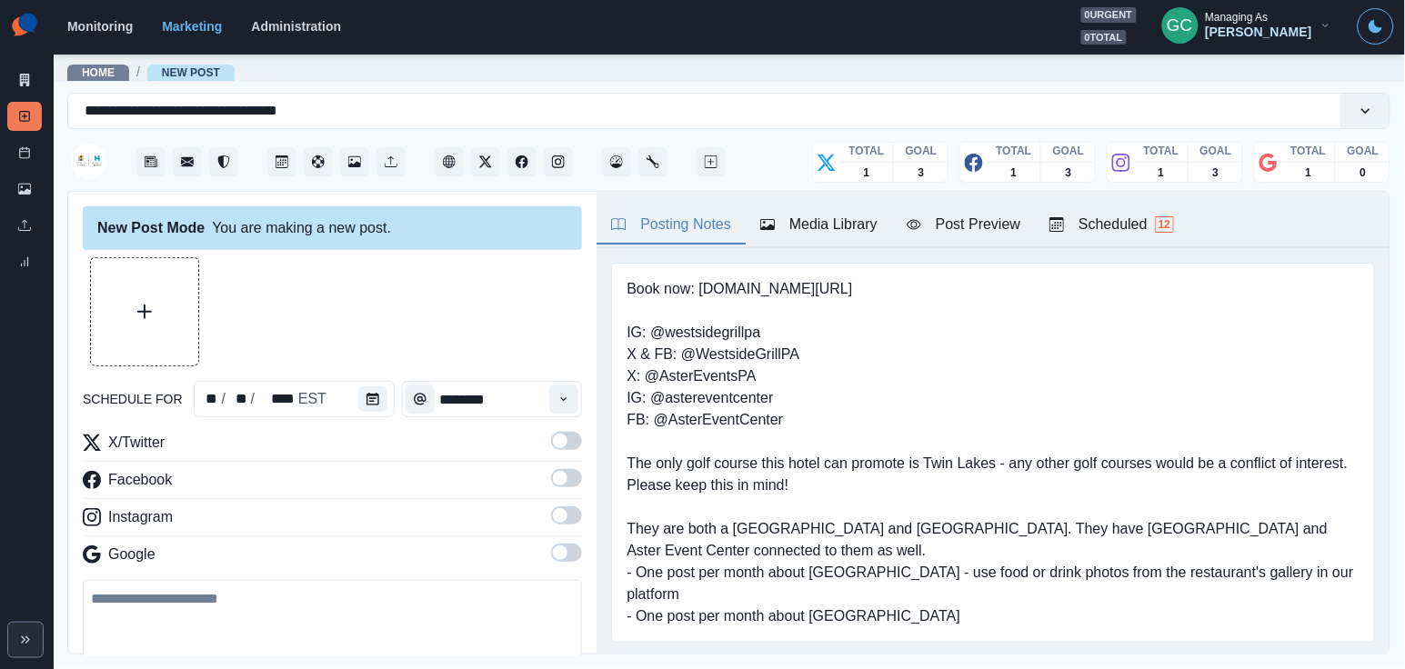
click at [567, 558] on span at bounding box center [560, 553] width 15 height 15
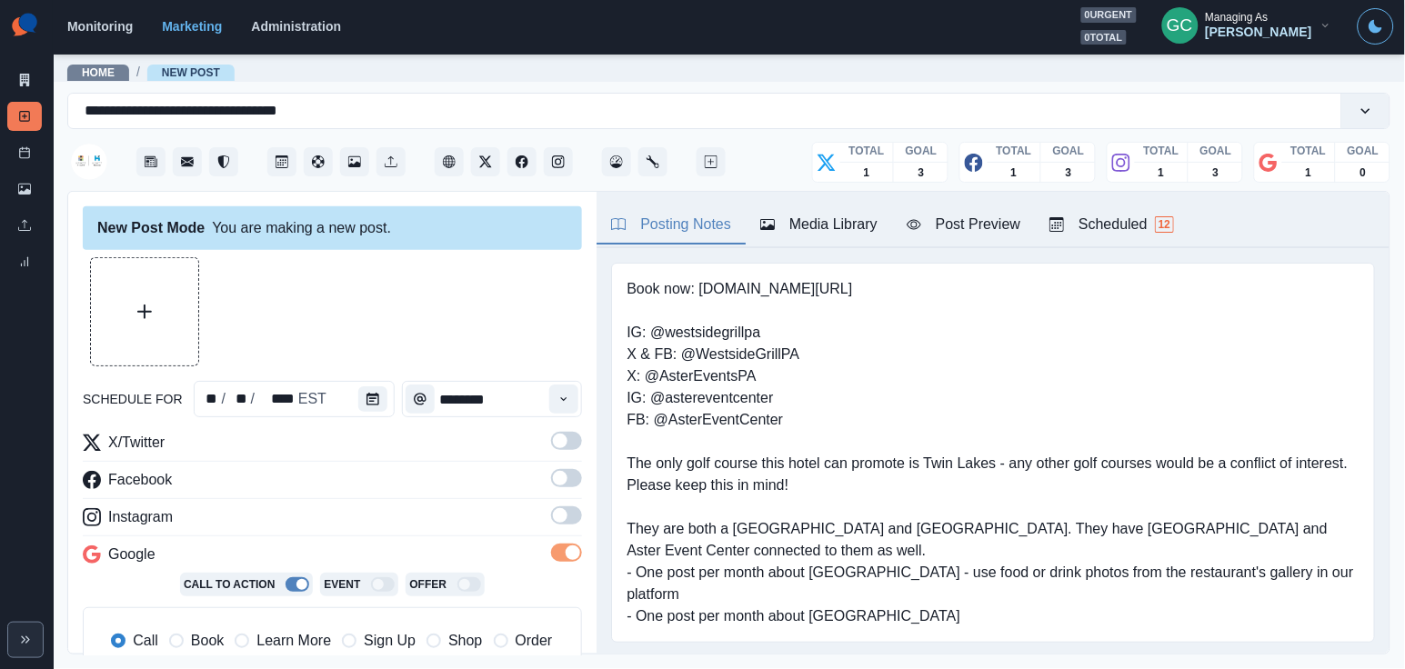
click at [567, 498] on label at bounding box center [566, 483] width 31 height 29
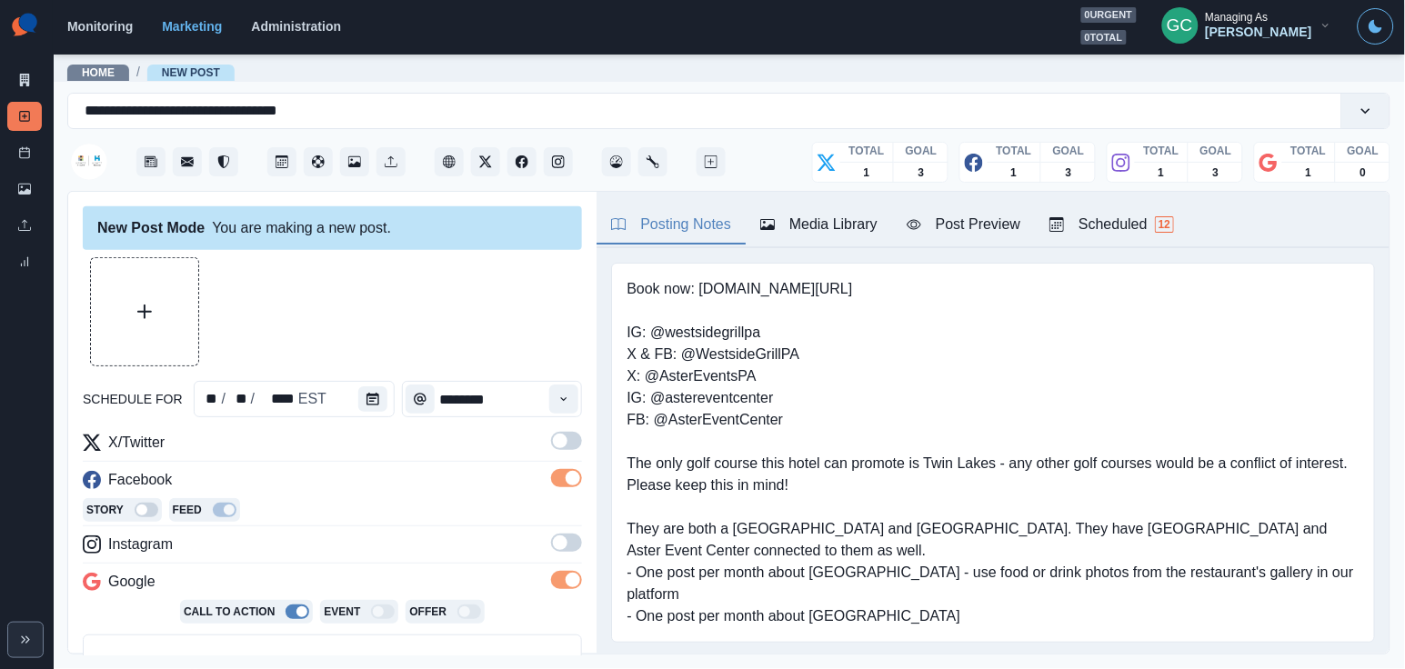
click at [572, 537] on span at bounding box center [566, 543] width 31 height 18
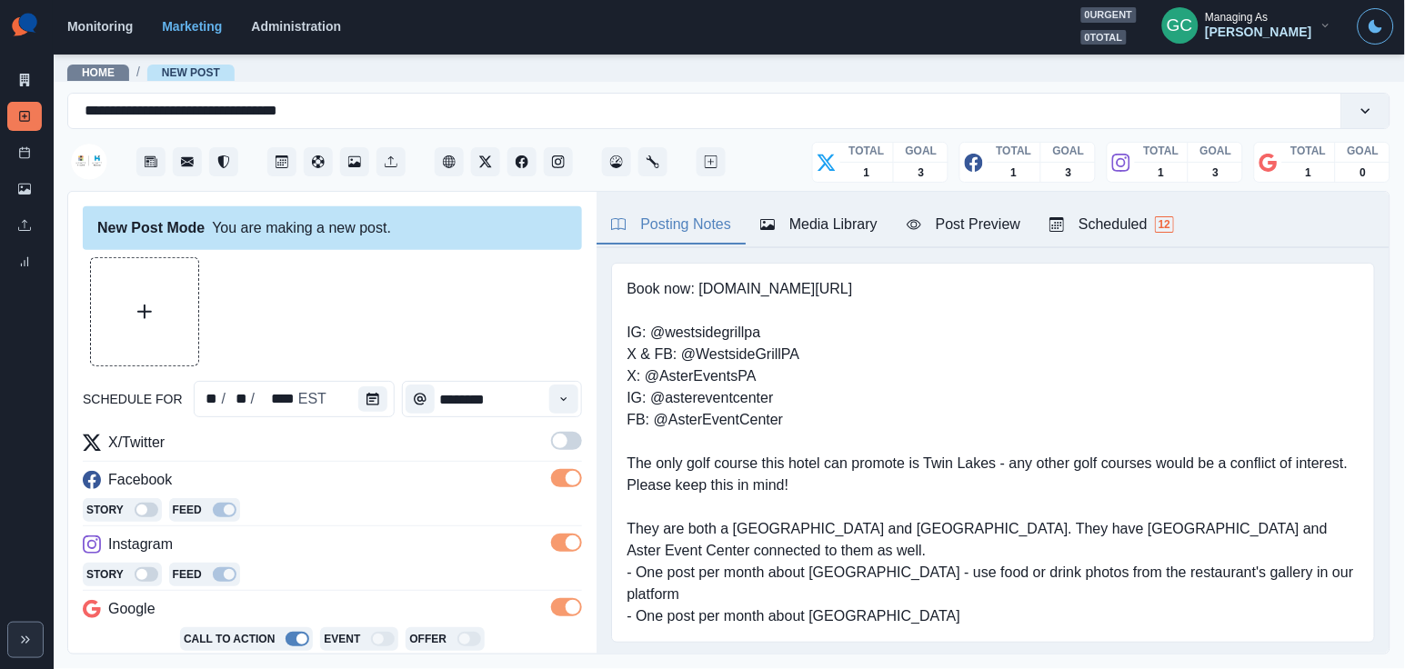
click at [571, 429] on div "schedule for ** / ** / **** EST ******** X/Twitter Facebook Story Feed Instagra…" at bounding box center [332, 602] width 499 height 691
click at [568, 437] on span at bounding box center [566, 441] width 31 height 18
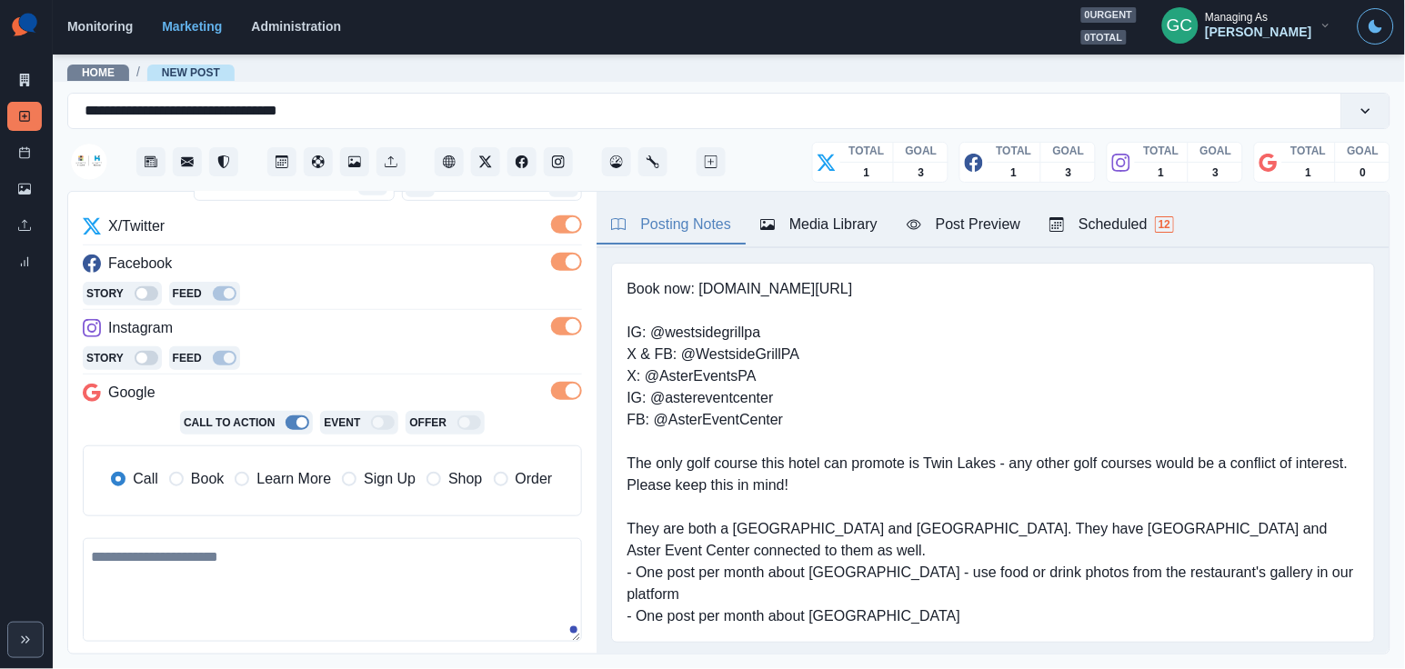
click at [286, 486] on span "Learn More" at bounding box center [293, 479] width 75 height 22
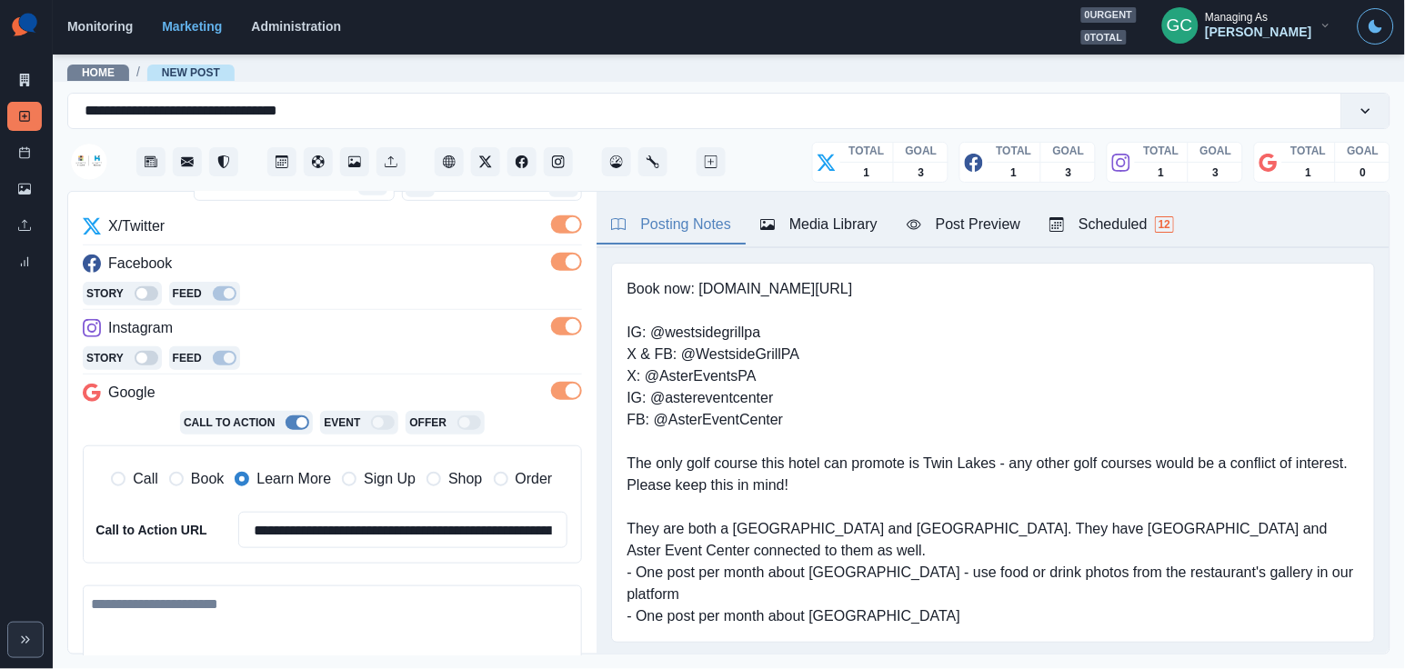
scroll to position [266, 0]
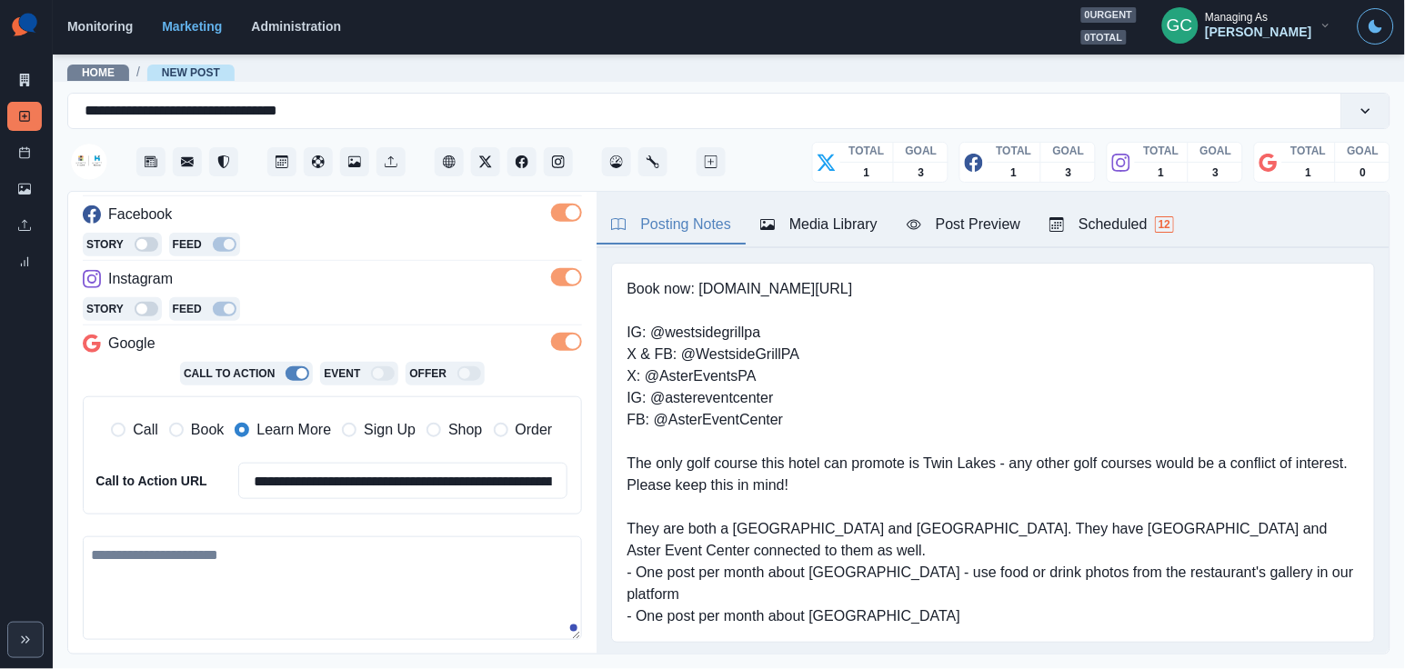
click at [258, 579] on textarea at bounding box center [332, 589] width 499 height 104
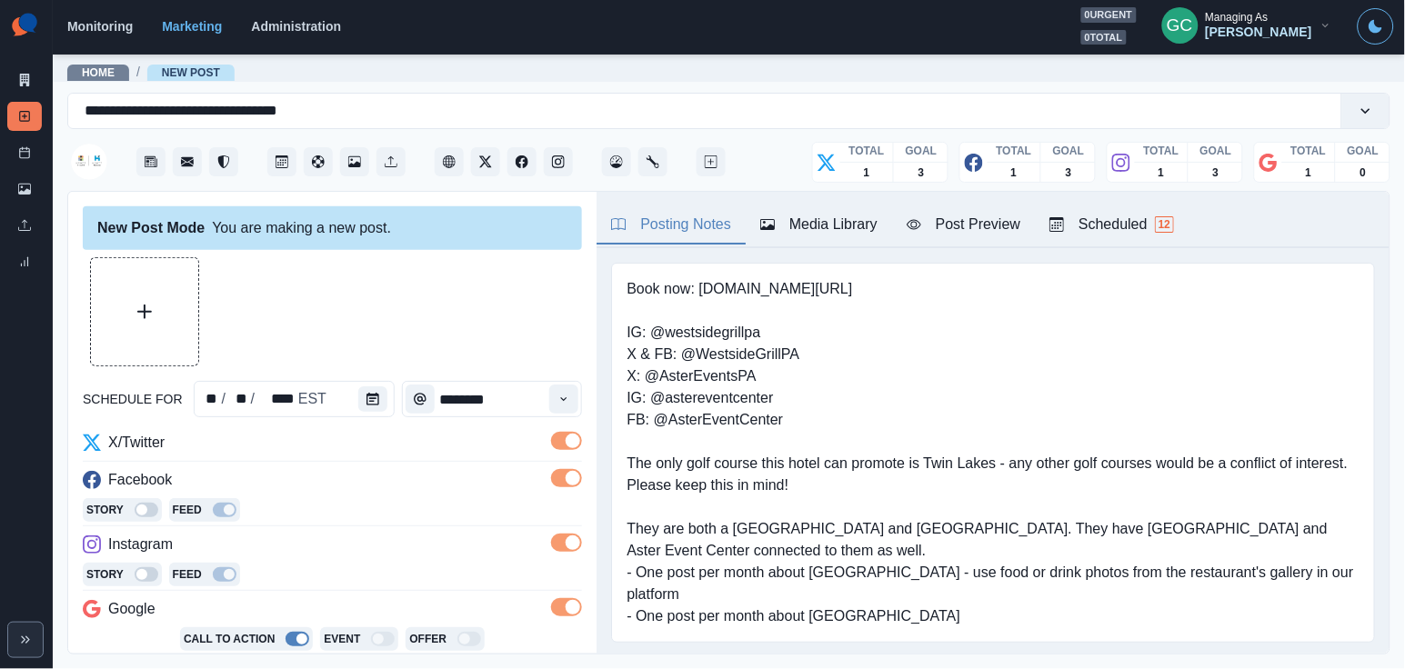
scroll to position [0, 0]
click at [1160, 223] on div "Scheduled 12" at bounding box center [1111, 225] width 125 height 22
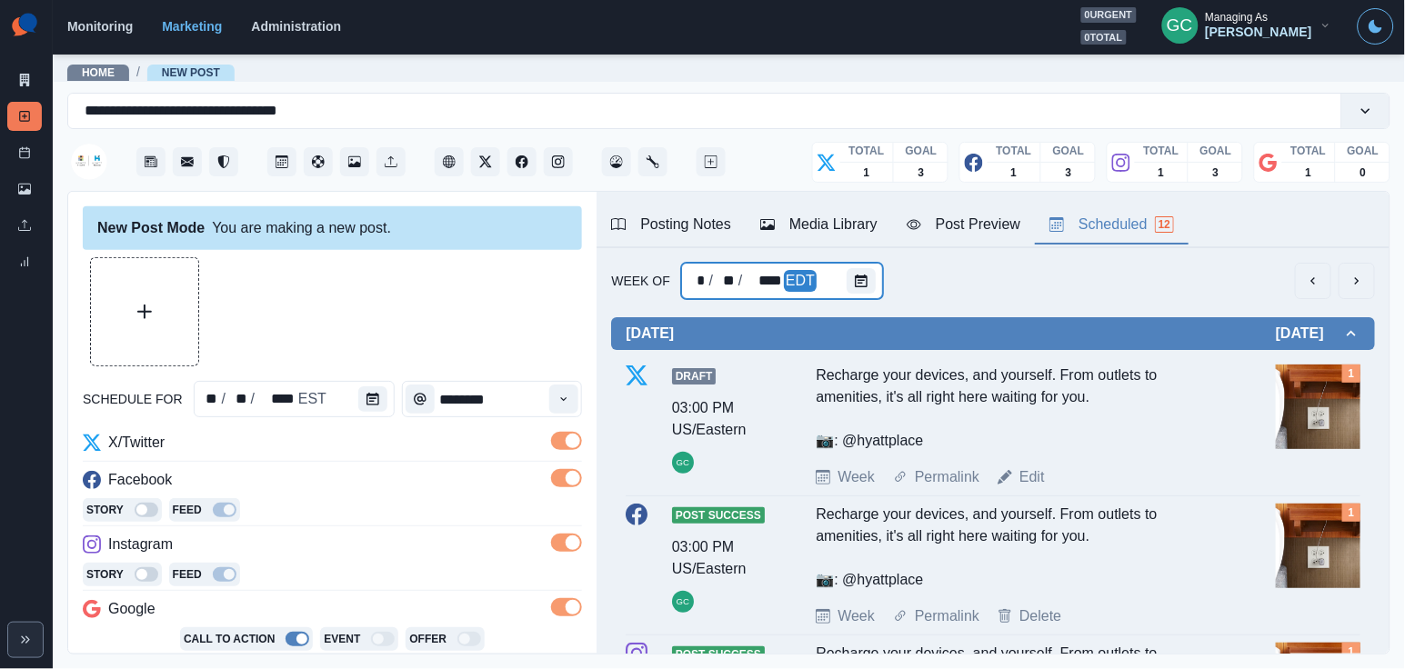
click at [852, 267] on div at bounding box center [865, 281] width 36 height 36
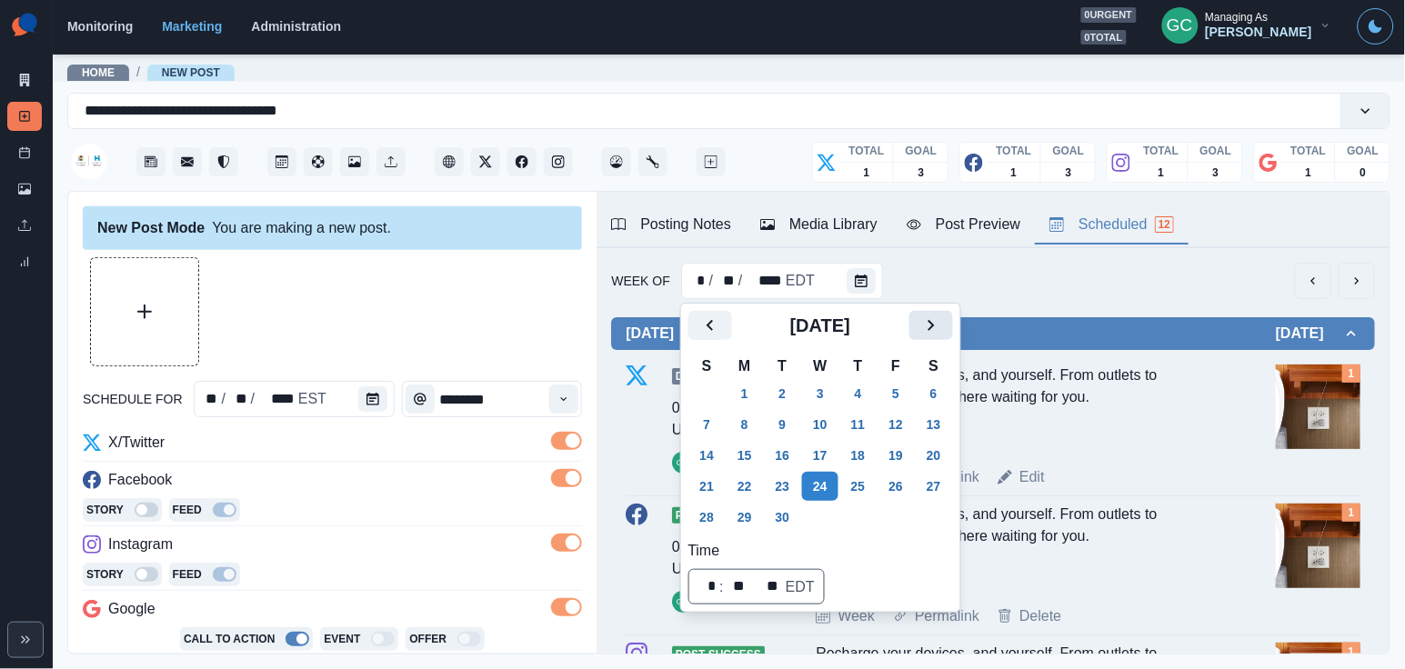
click at [942, 335] on icon "Next" at bounding box center [931, 326] width 22 height 22
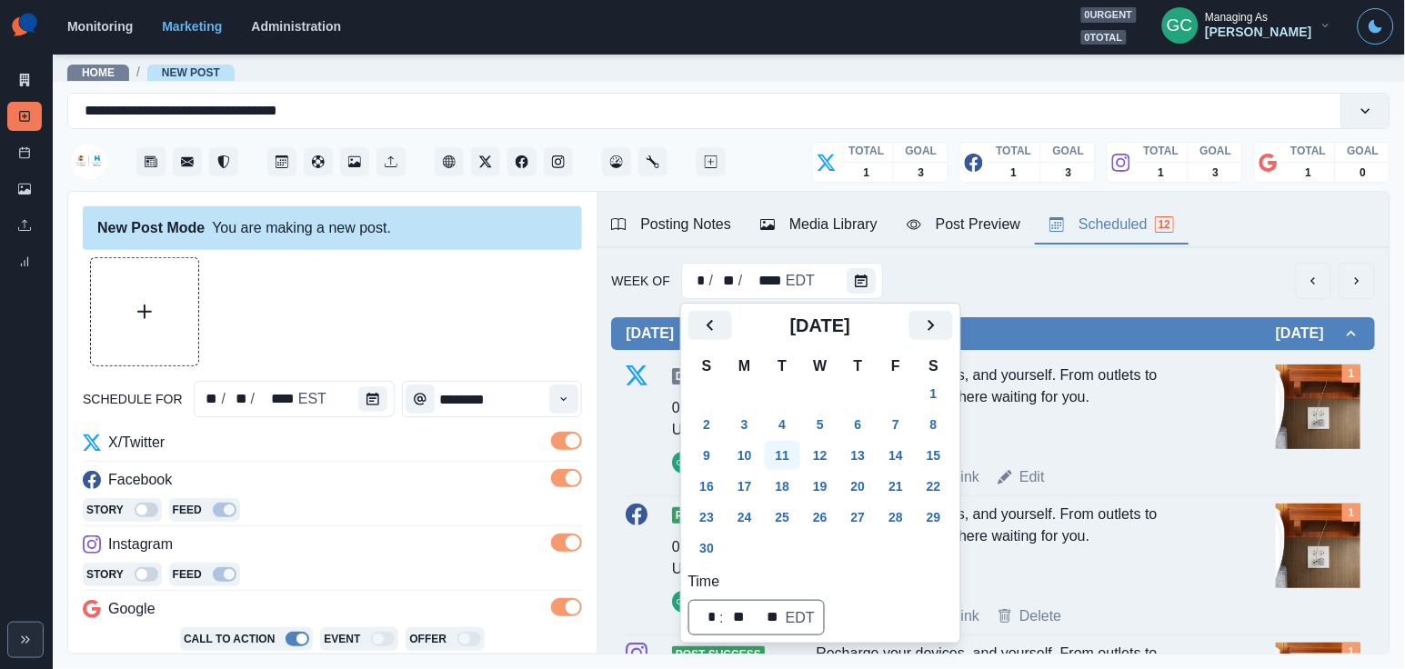
click at [788, 458] on button "11" at bounding box center [783, 455] width 36 height 29
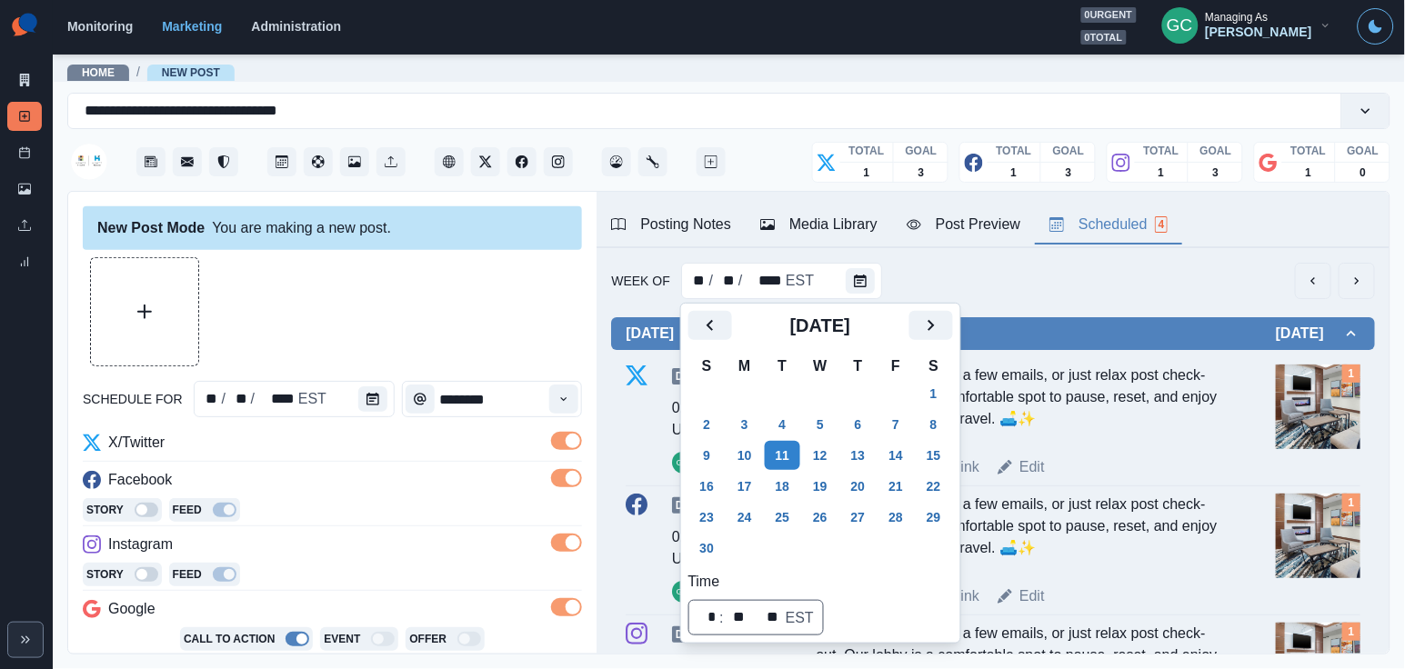
click at [960, 287] on div "Week Of ** / ** / **** EST" at bounding box center [993, 281] width 764 height 36
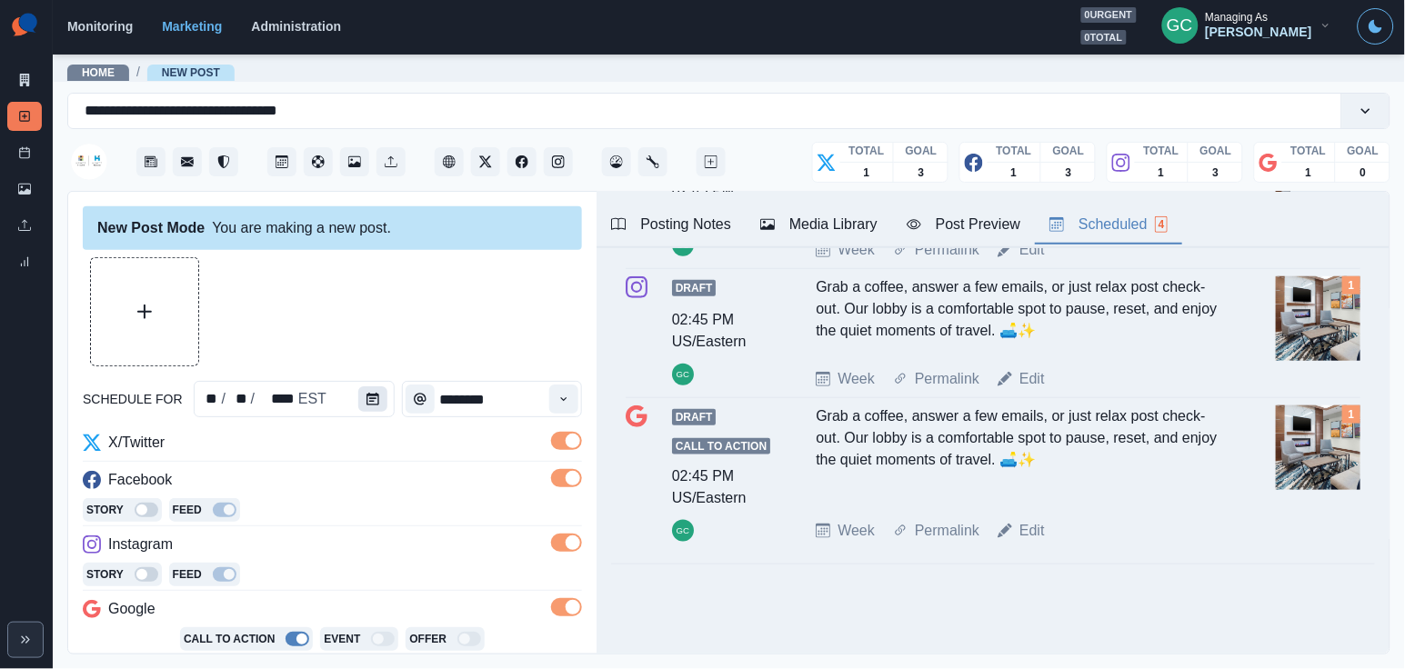
scroll to position [355, 0]
click at [370, 405] on icon "Calendar" at bounding box center [372, 399] width 13 height 13
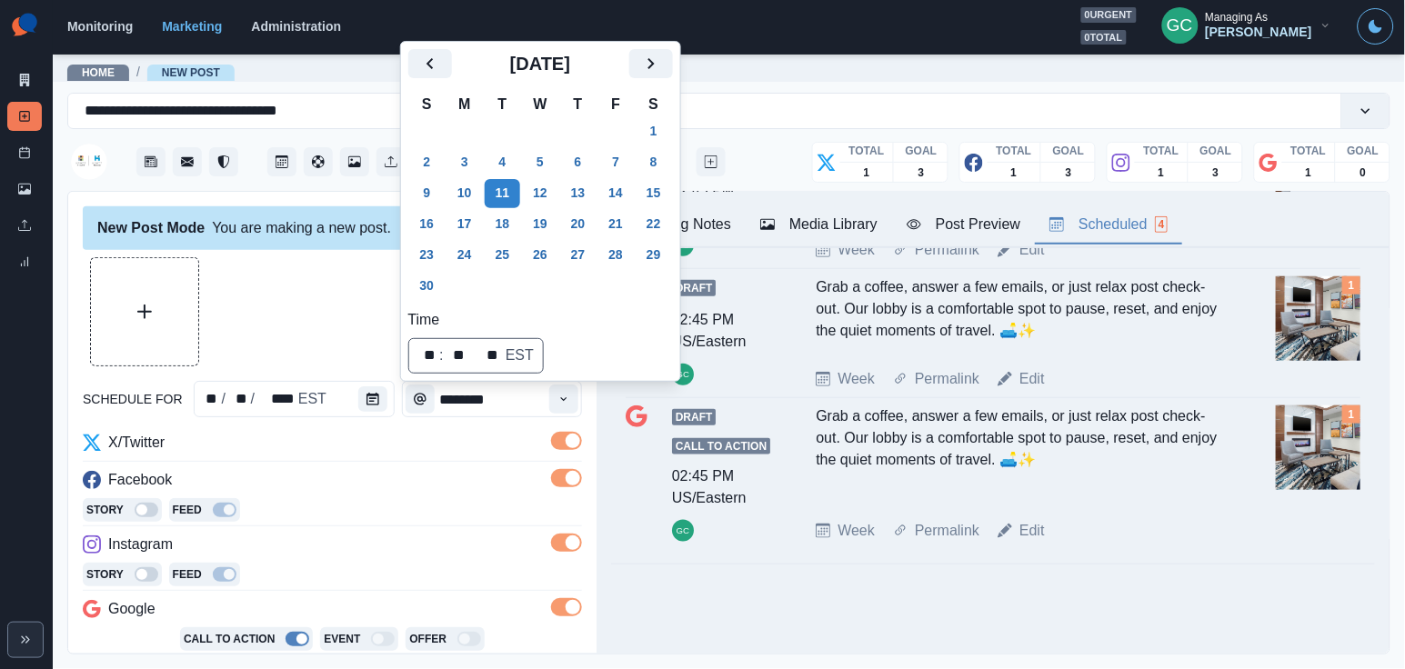
click at [466, 486] on div "Facebook" at bounding box center [332, 483] width 499 height 29
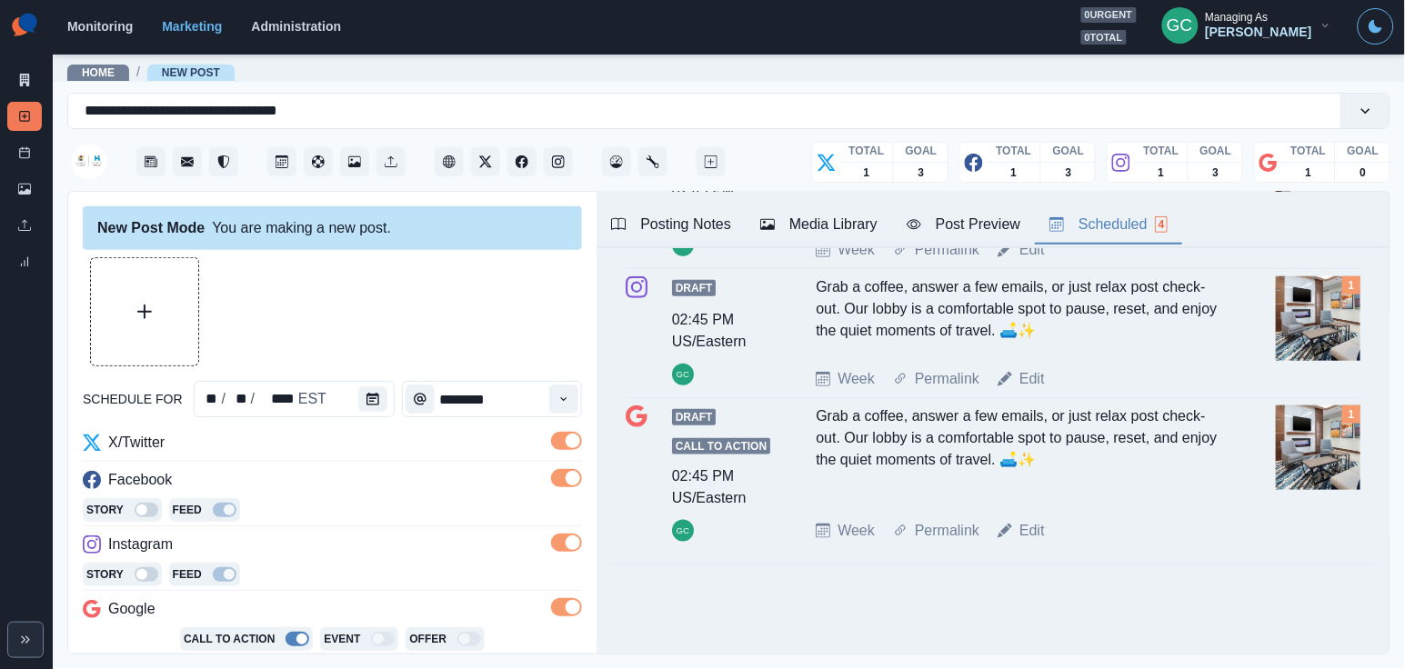
click at [120, 290] on button "Upload Media" at bounding box center [144, 311] width 107 height 107
click at [864, 237] on button "Media Library" at bounding box center [819, 225] width 146 height 38
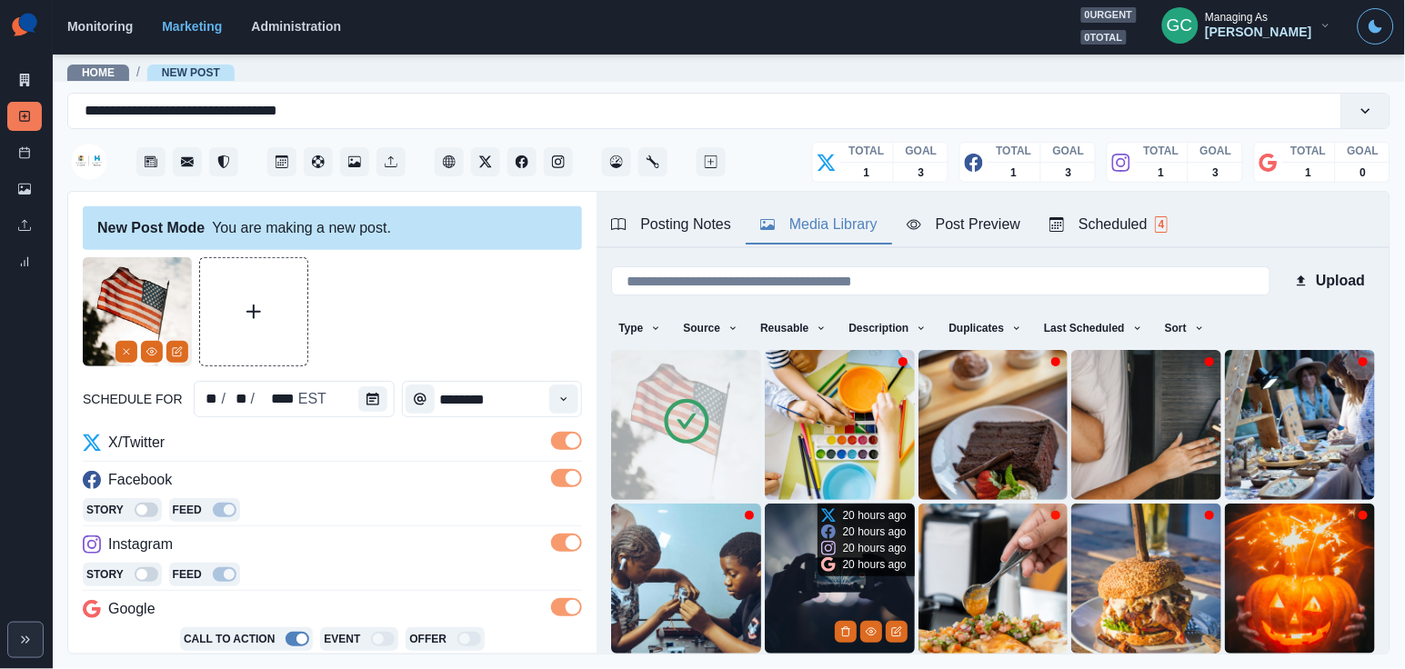
scroll to position [0, 0]
click at [641, 423] on img at bounding box center [686, 425] width 150 height 150
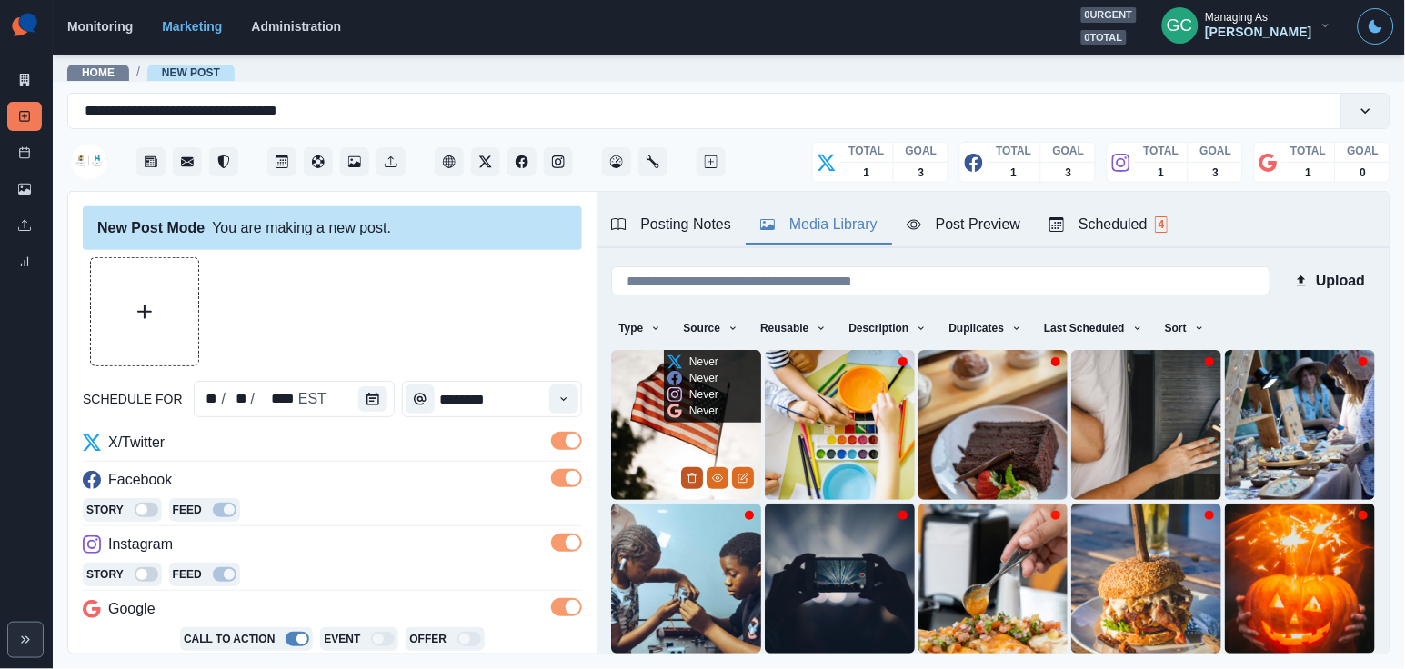
click at [700, 476] on button "Delete Media" at bounding box center [692, 478] width 22 height 22
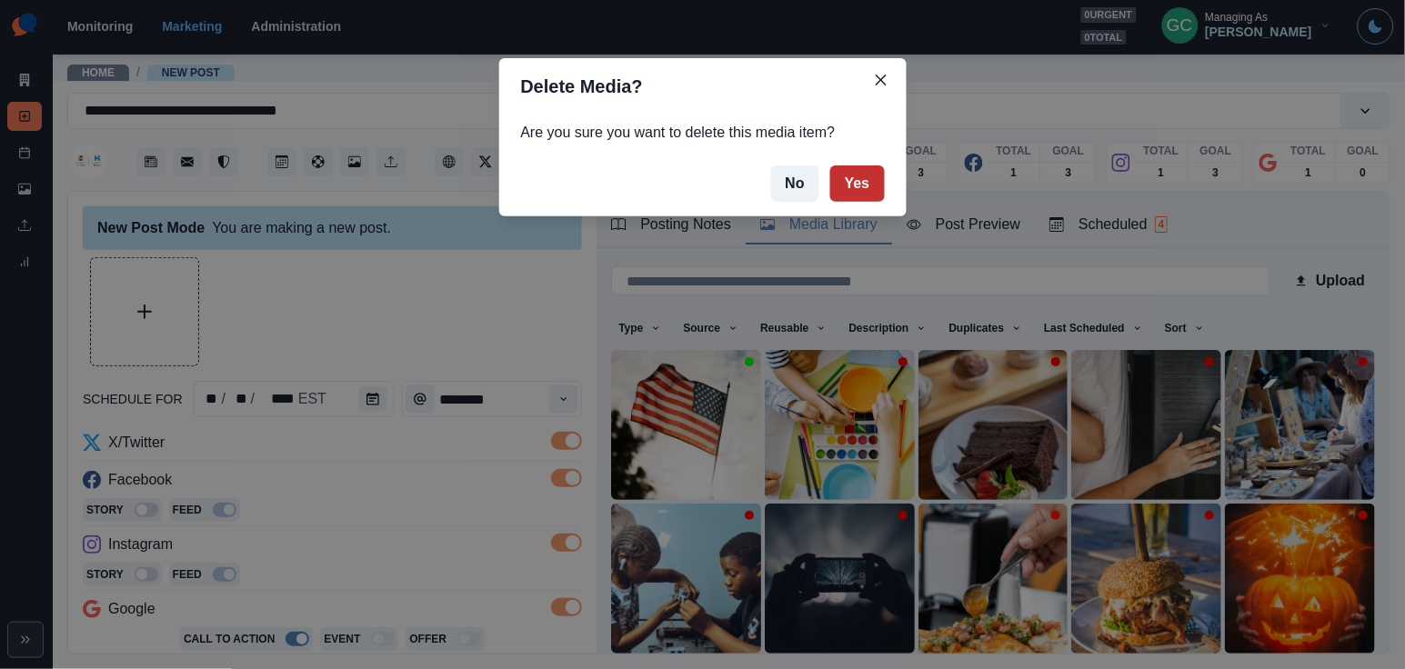
click at [847, 193] on button "Yes" at bounding box center [857, 183] width 55 height 36
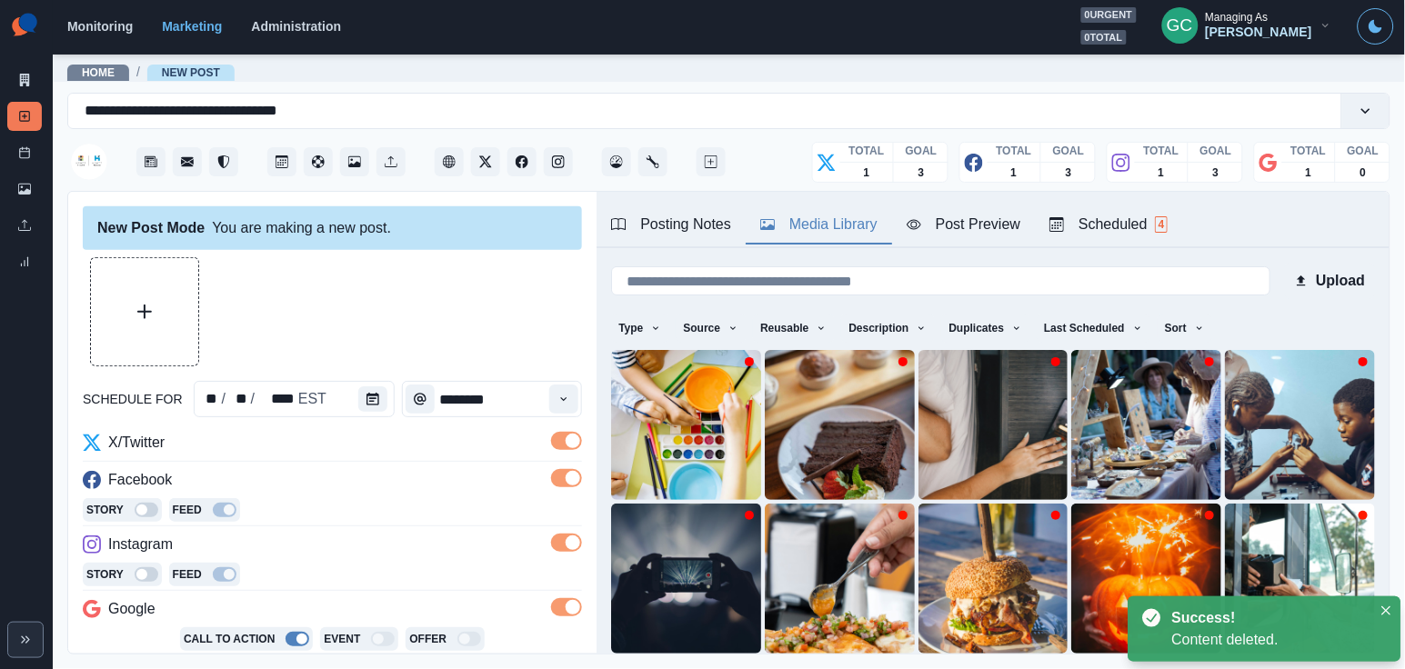
scroll to position [56, 0]
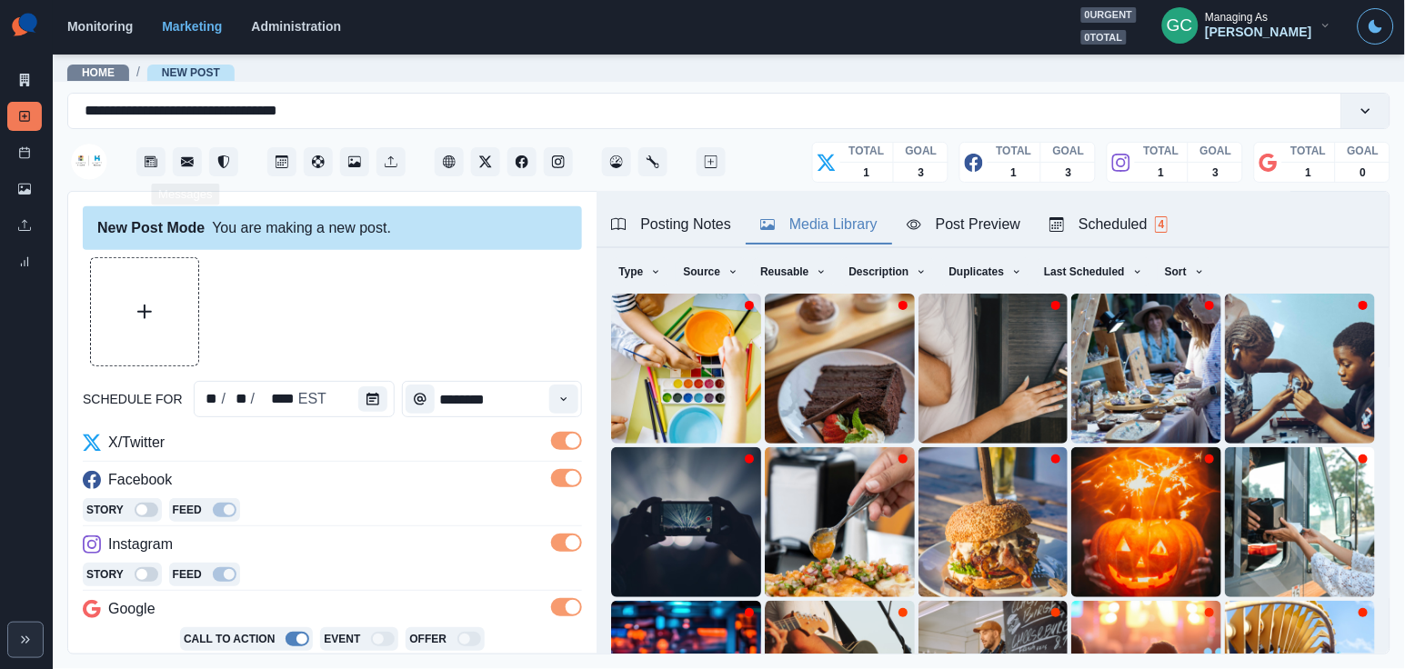
click at [156, 317] on button "Upload Media" at bounding box center [144, 311] width 107 height 107
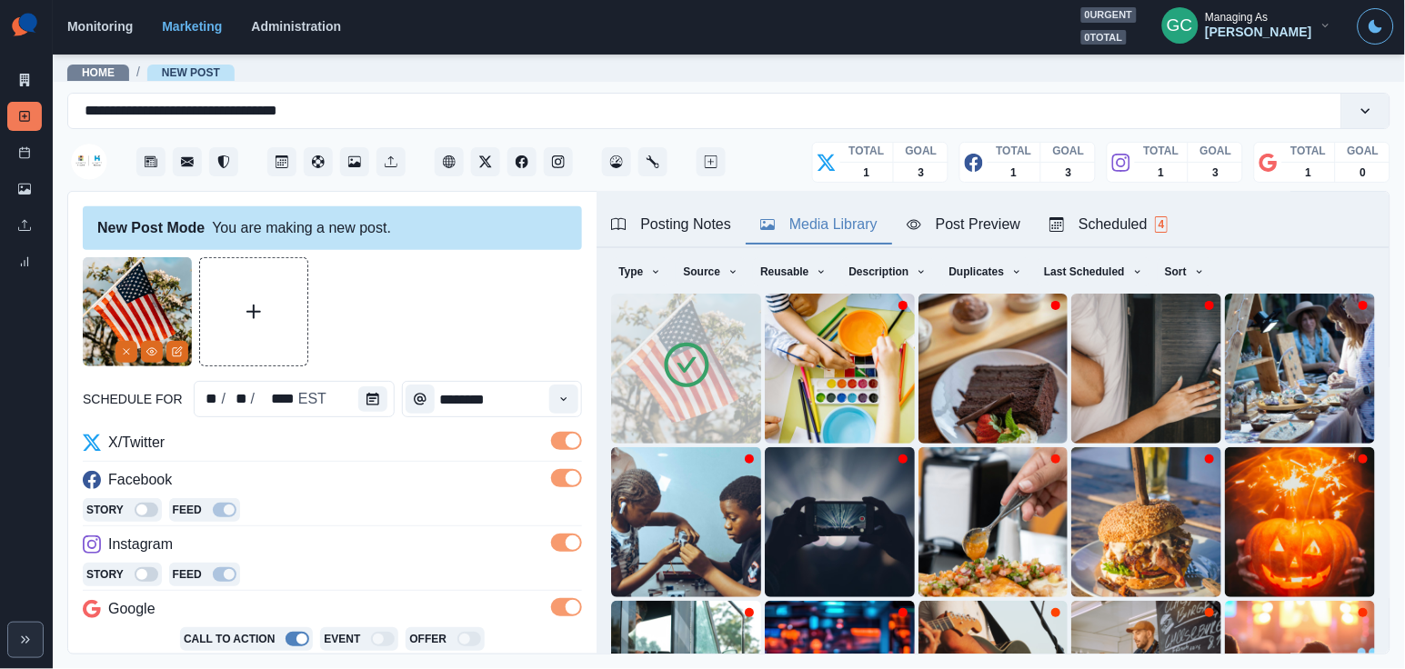
scroll to position [277, 0]
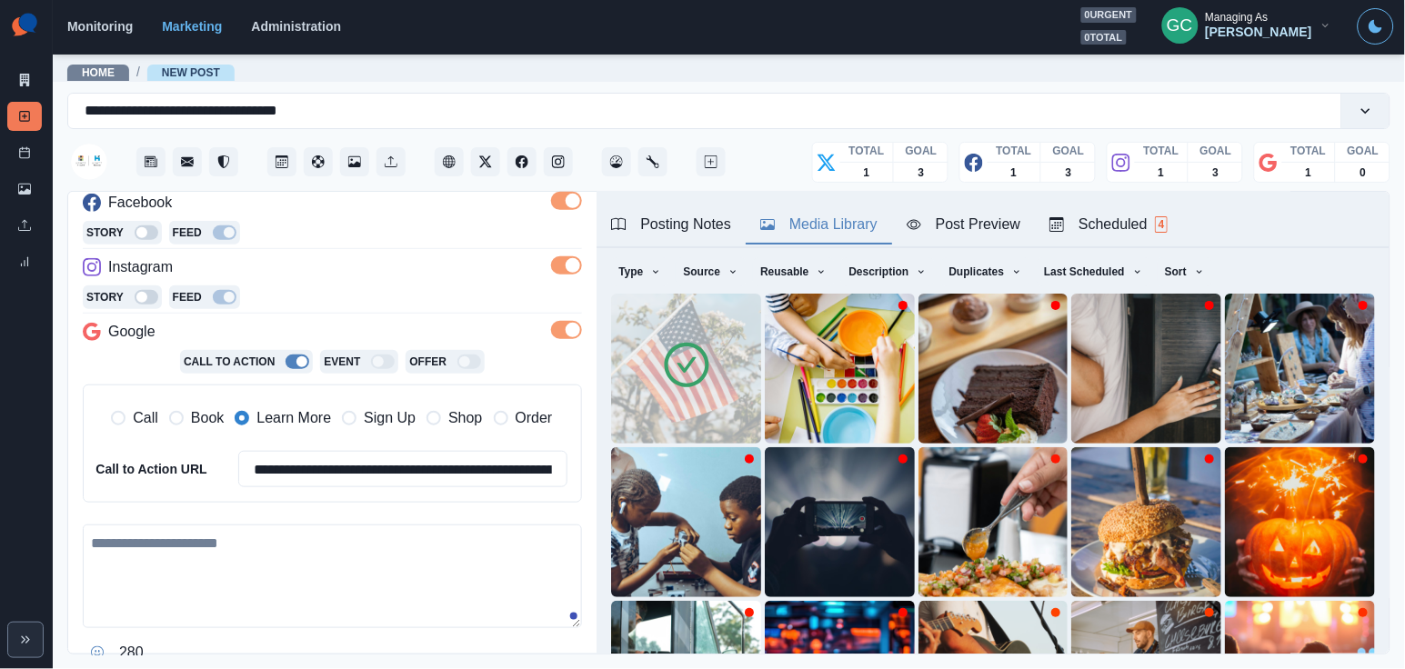
click at [258, 549] on textarea at bounding box center [332, 577] width 499 height 104
paste textarea "**********"
click at [124, 549] on textarea "**********" at bounding box center [332, 578] width 499 height 106
click at [541, 558] on textarea "**********" at bounding box center [332, 578] width 499 height 106
click at [134, 537] on textarea "**********" at bounding box center [332, 578] width 499 height 106
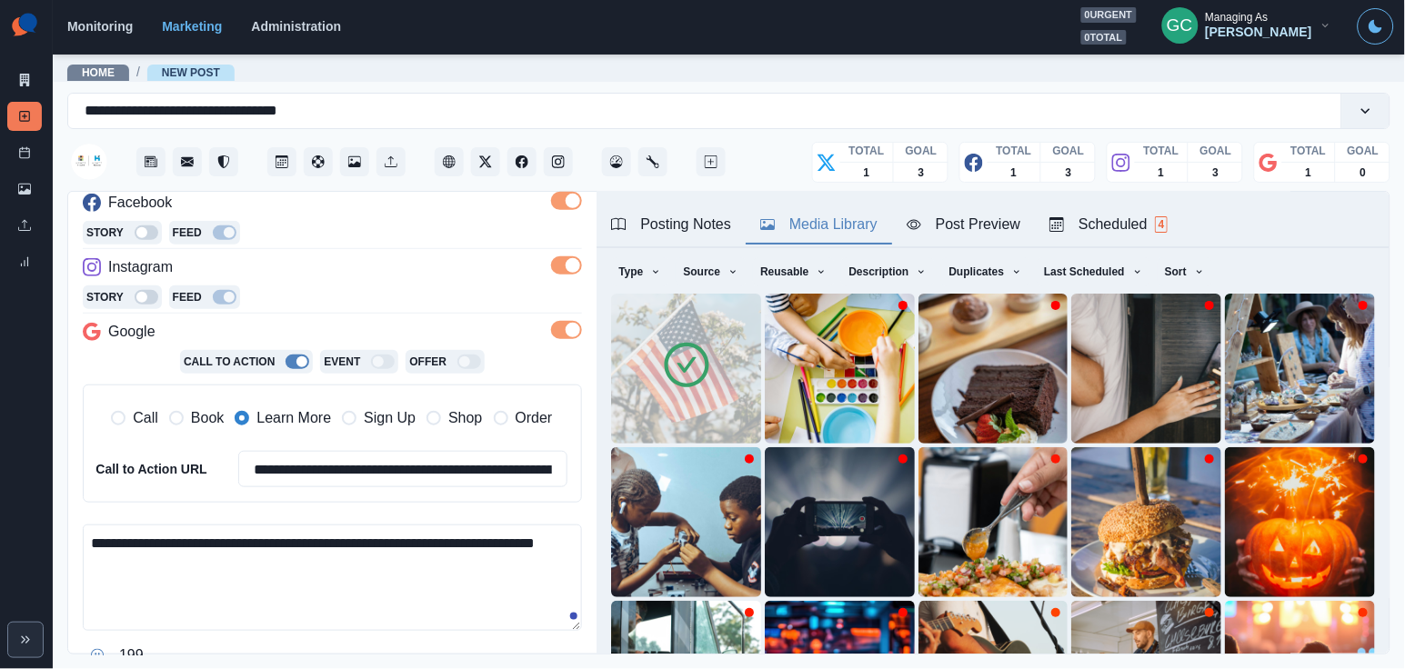
click at [216, 566] on textarea "**********" at bounding box center [332, 578] width 499 height 106
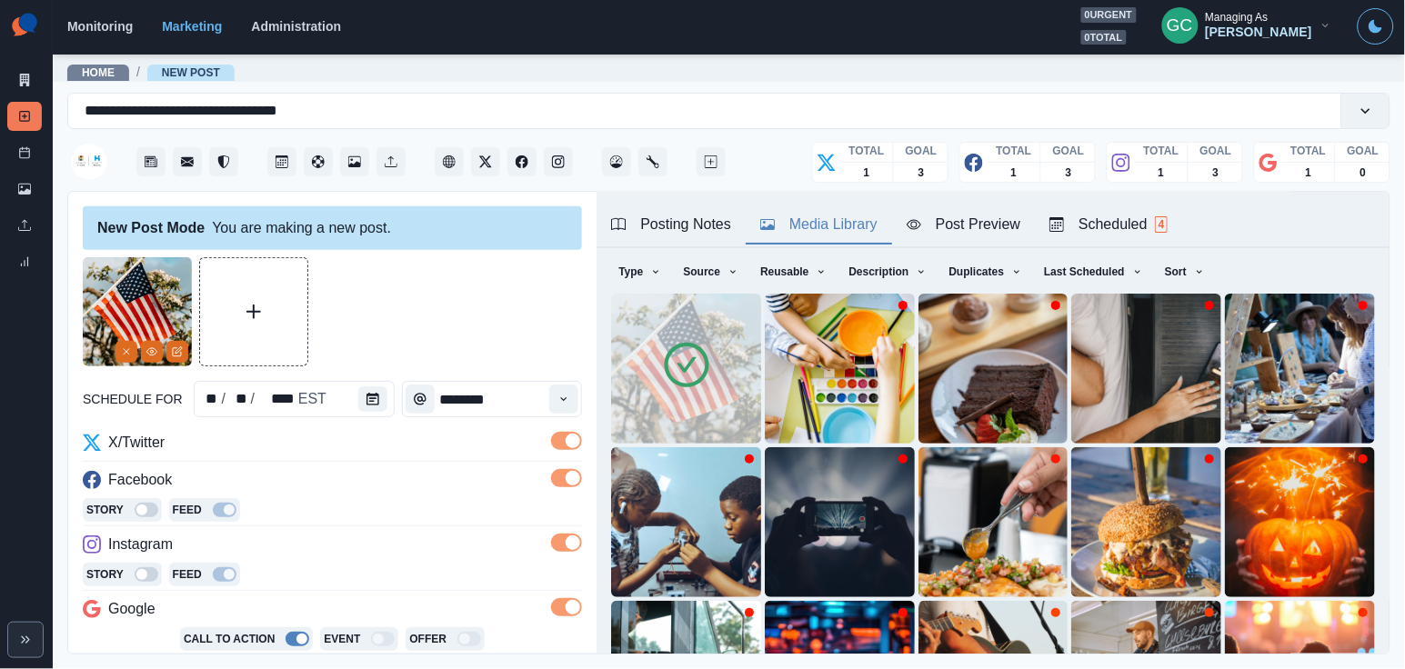
scroll to position [0, 0]
click at [150, 347] on icon "View Media" at bounding box center [151, 351] width 11 height 11
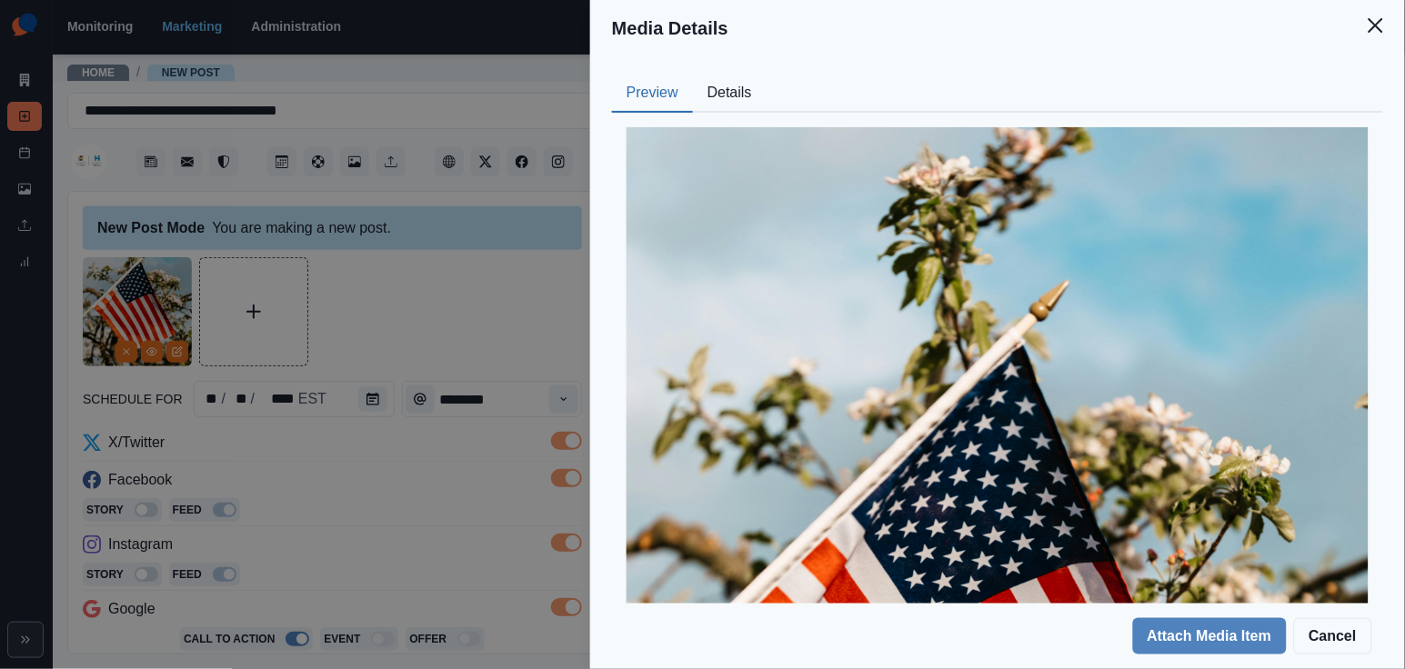
click at [736, 75] on button "Details" at bounding box center [730, 94] width 74 height 38
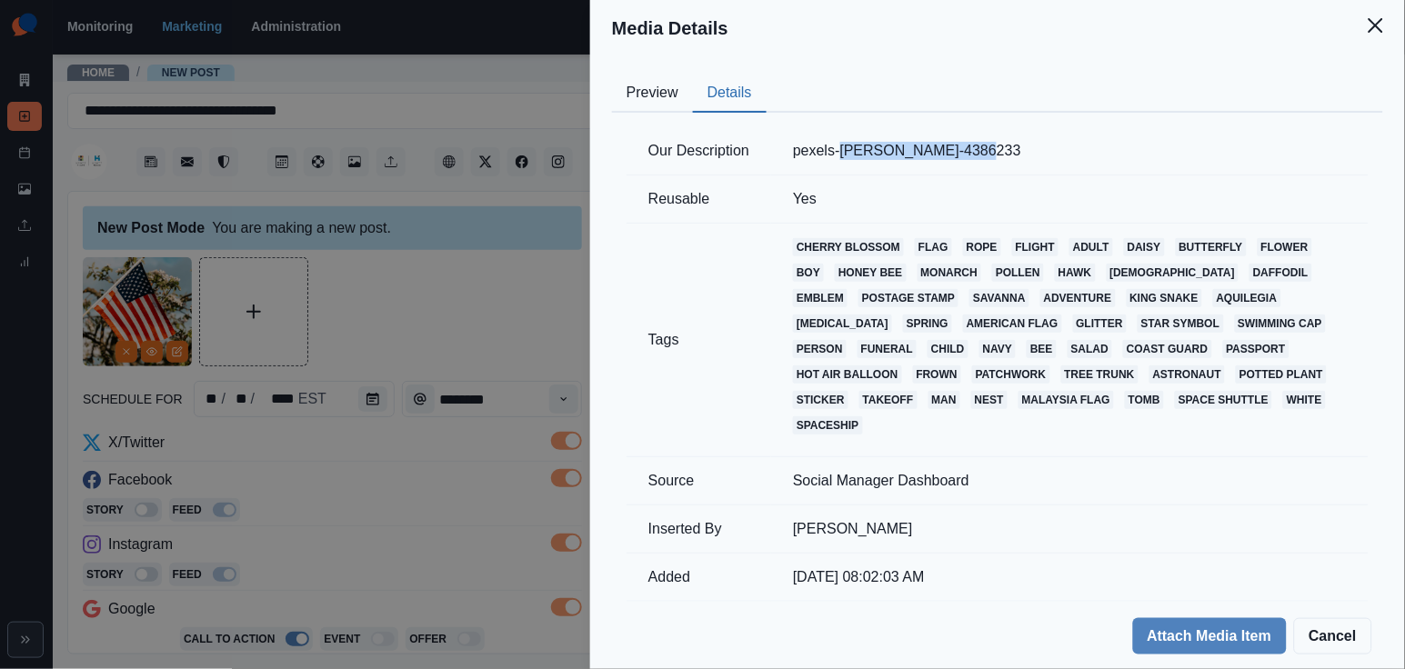
drag, startPoint x: 849, startPoint y: 154, endPoint x: 978, endPoint y: 152, distance: 129.1
click at [978, 152] on td "pexels-karolina-grabowska-4386233" at bounding box center [1069, 151] width 597 height 48
copy td "karolina-grabowska"
click at [379, 428] on div "Media Details Preview Details Our Description pexels-karolina-grabowska-4386233…" at bounding box center [702, 334] width 1405 height 669
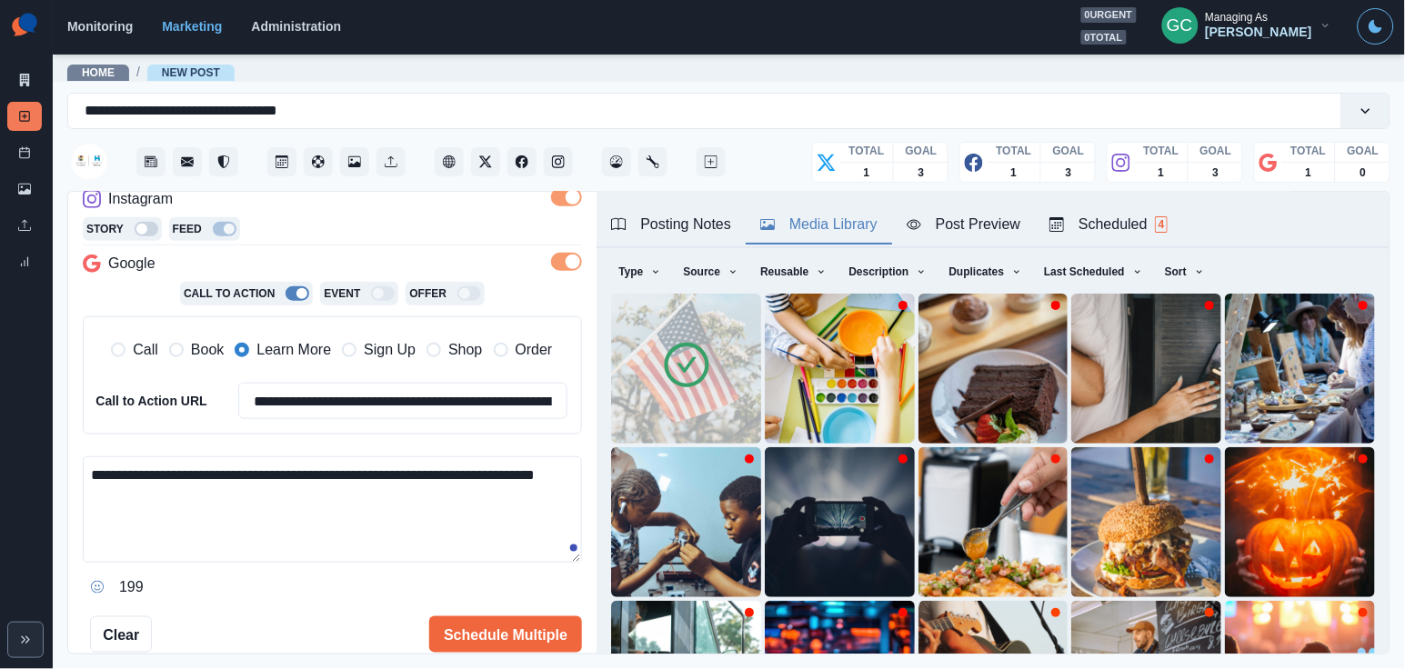
scroll to position [364, 0]
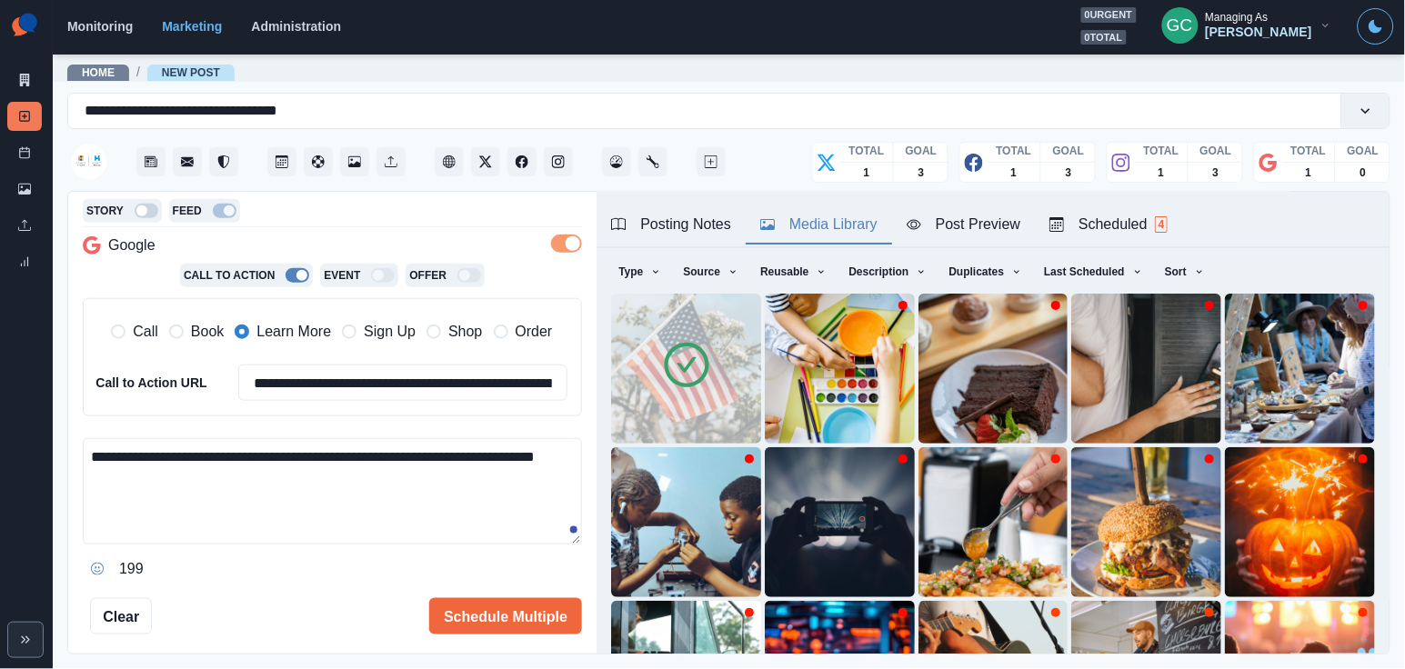
click at [281, 529] on textarea "**********" at bounding box center [332, 491] width 499 height 106
paste textarea "**********"
click at [158, 525] on textarea "**********" at bounding box center [332, 491] width 499 height 106
drag, startPoint x: 205, startPoint y: 470, endPoint x: 33, endPoint y: 416, distance: 180.0
click at [33, 419] on div "**********" at bounding box center [702, 334] width 1405 height 669
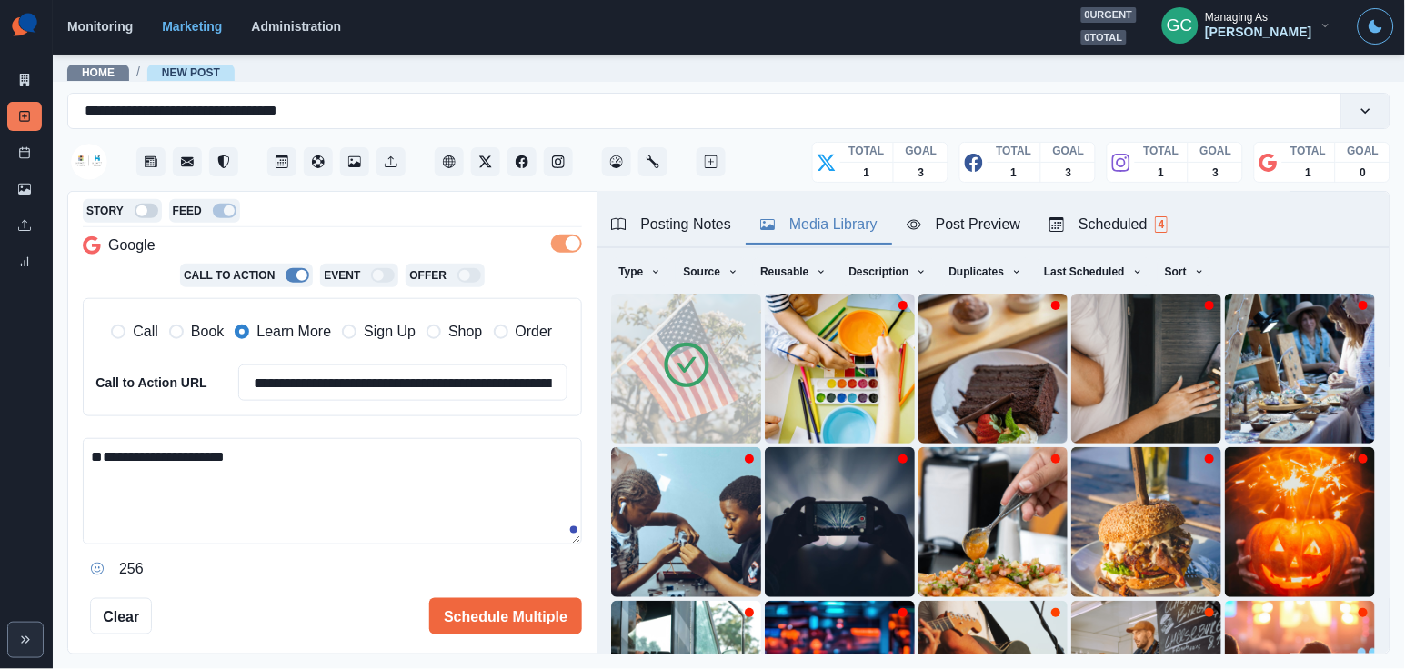
paste textarea "**********"
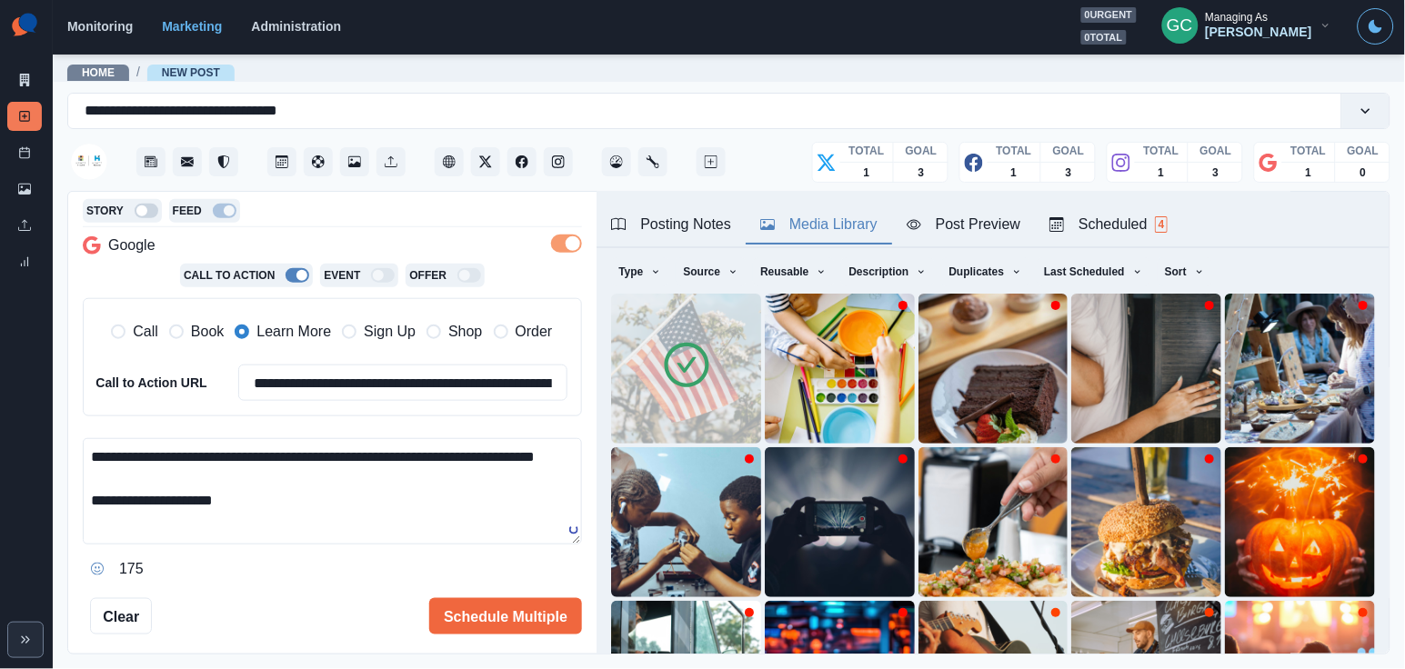
click at [135, 457] on textarea "**********" at bounding box center [332, 491] width 499 height 106
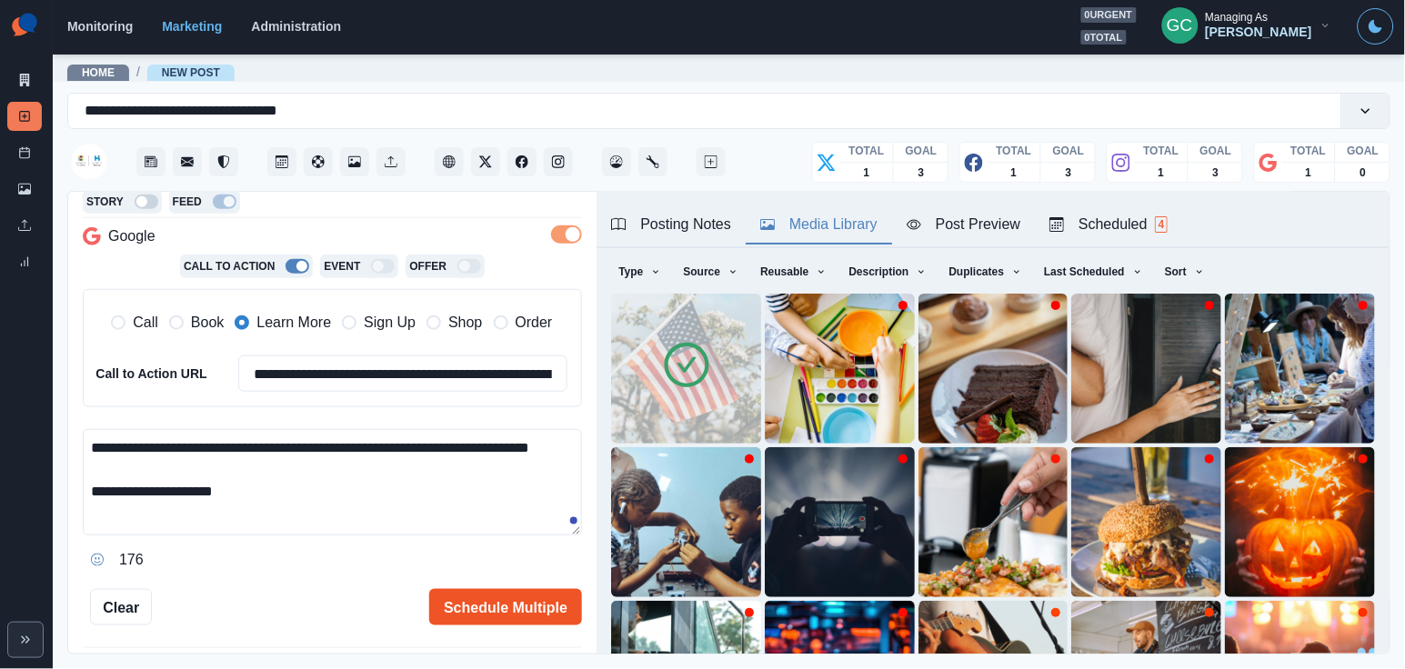
scroll to position [446, 0]
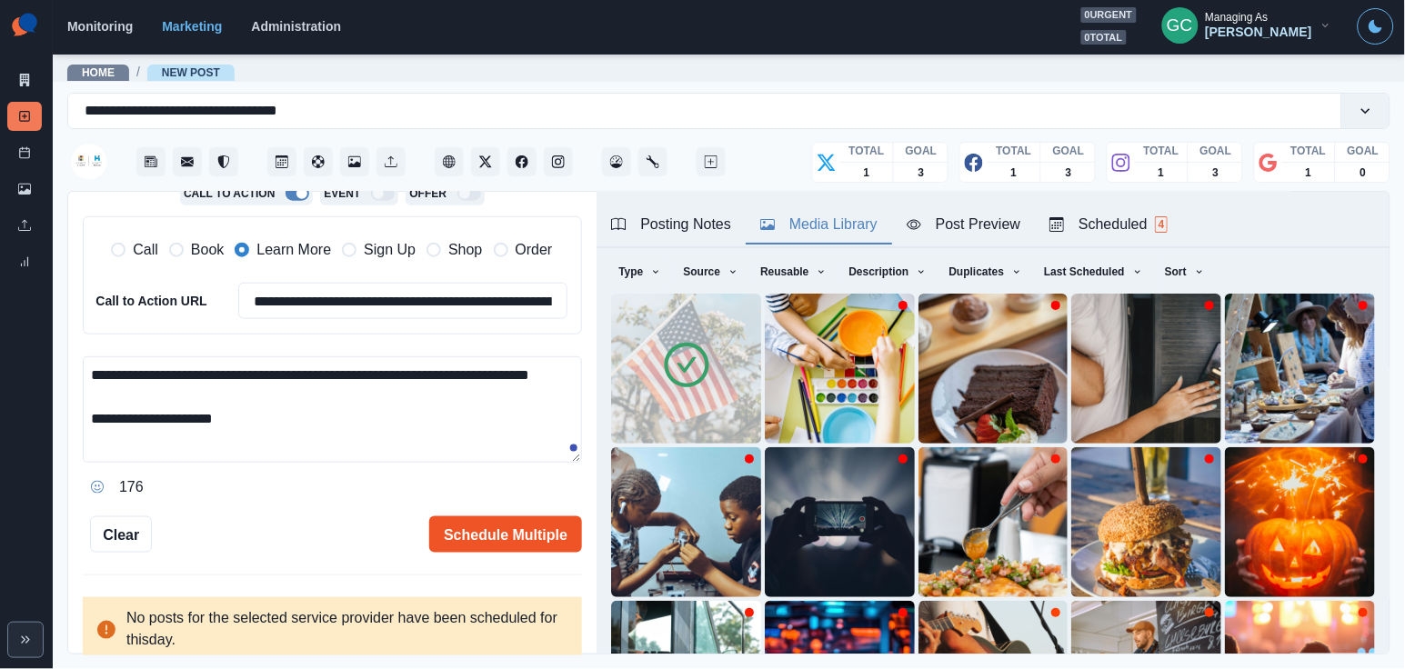
type textarea "**********"
click at [488, 526] on button "Schedule Multiple" at bounding box center [505, 535] width 153 height 36
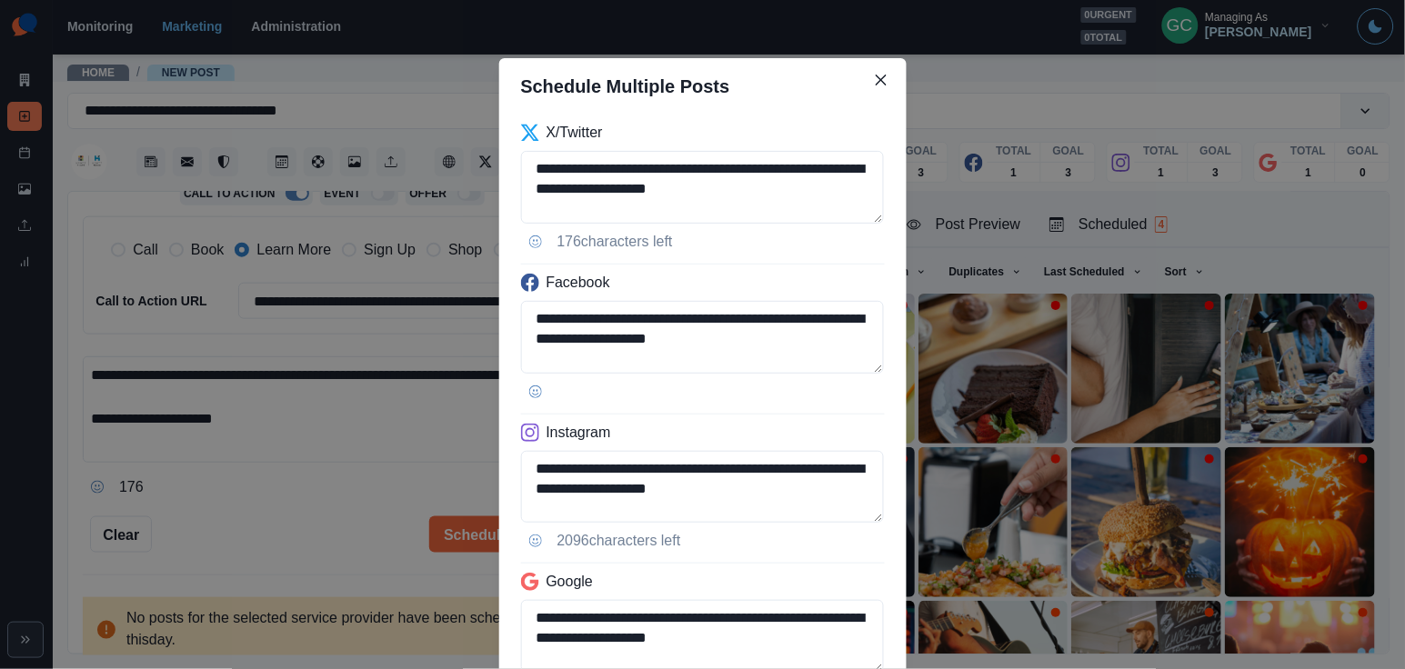
scroll to position [167, 0]
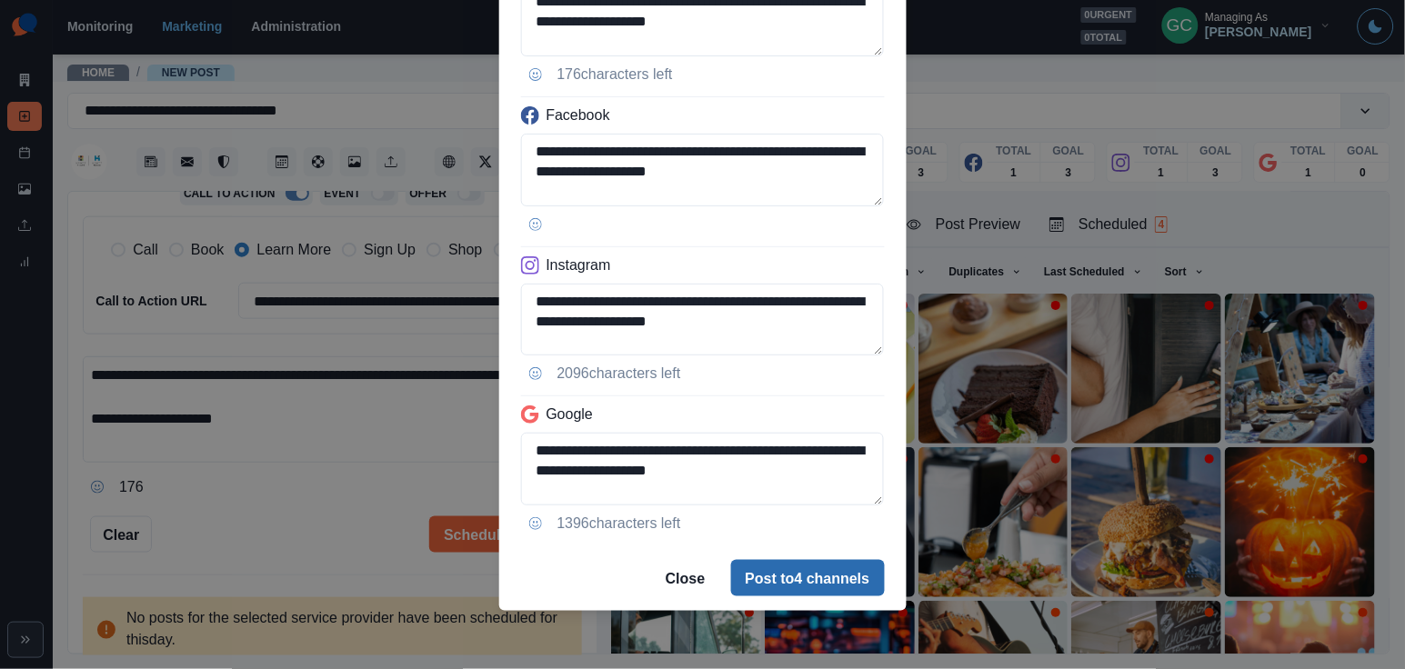
click at [778, 584] on button "Post to 4 channels" at bounding box center [808, 578] width 154 height 36
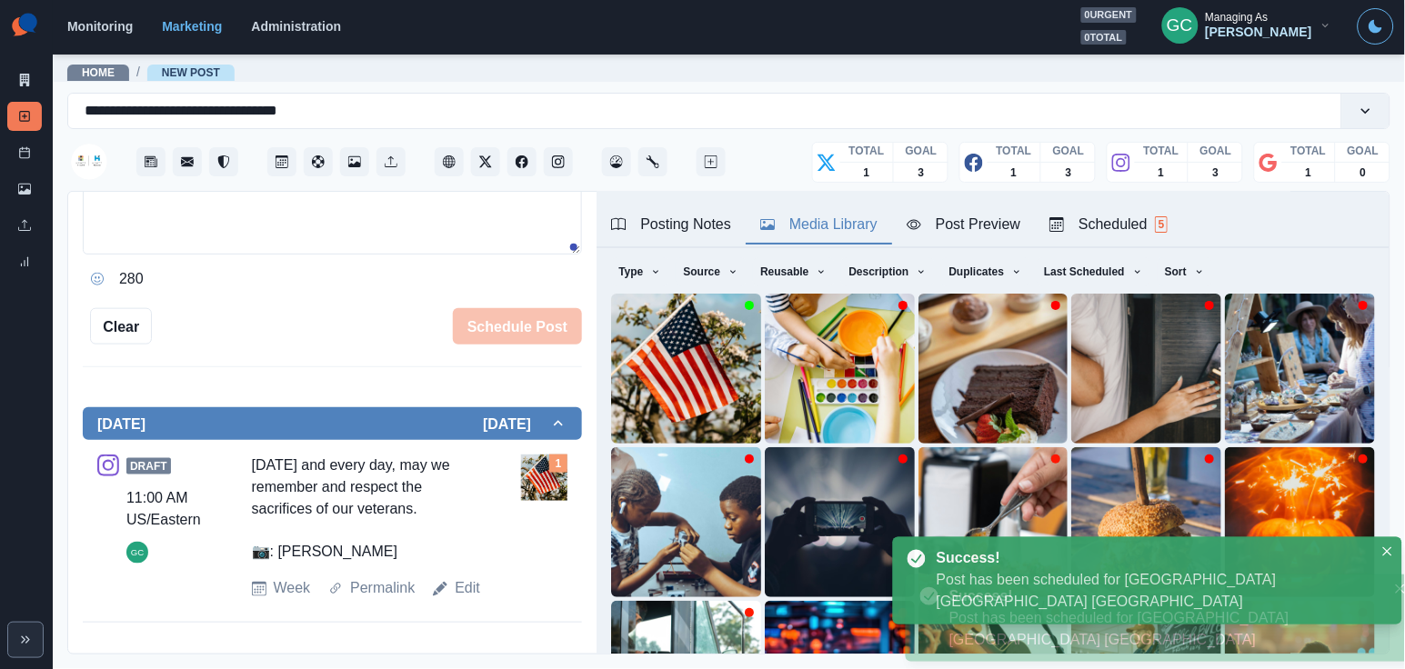
scroll to position [184, 0]
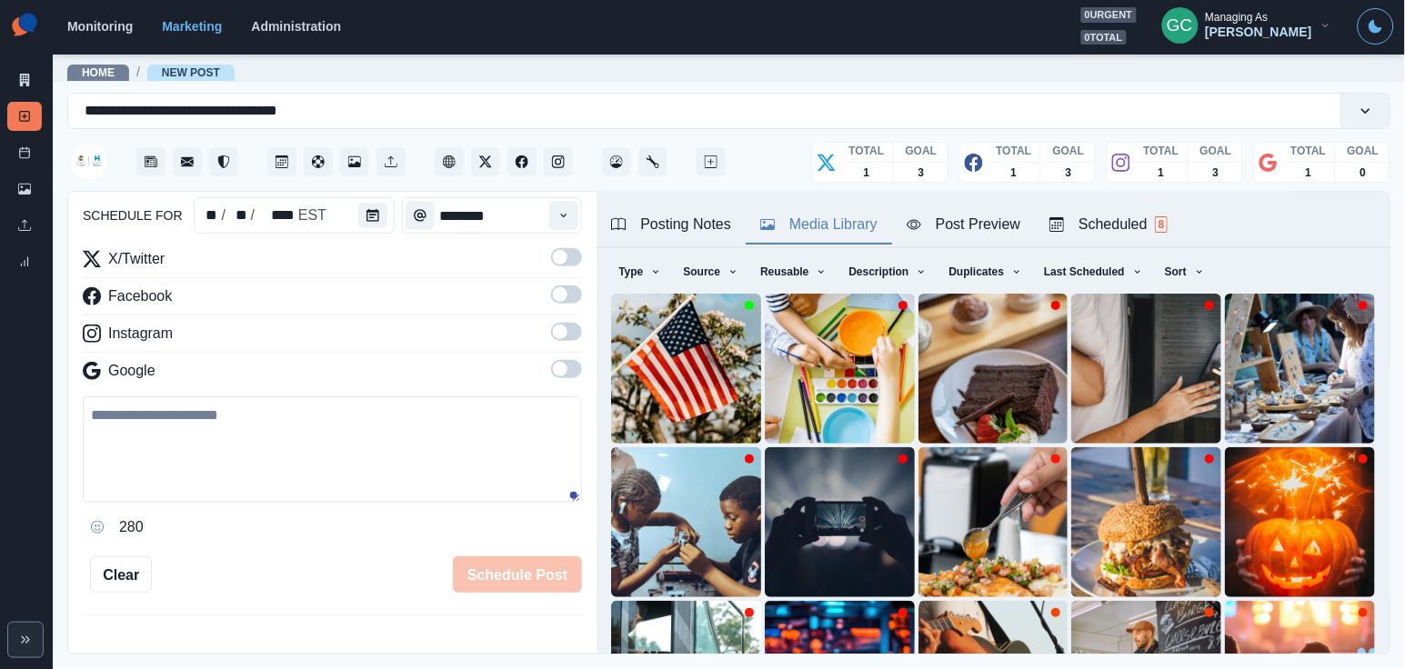
click at [1143, 225] on div "Scheduled 8" at bounding box center [1108, 225] width 118 height 22
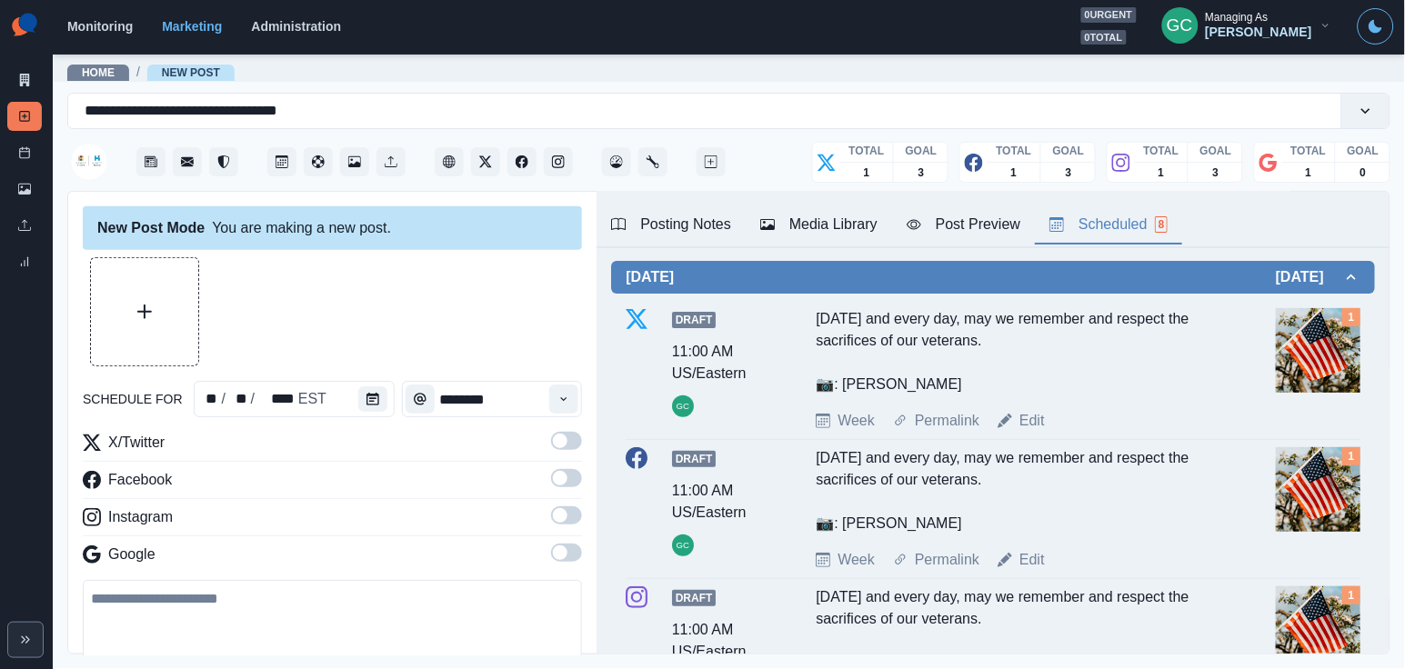
scroll to position [0, 0]
click at [956, 338] on div "Today and every day, may we remember and respect the sacrifices of our veterans…" at bounding box center [1019, 351] width 406 height 87
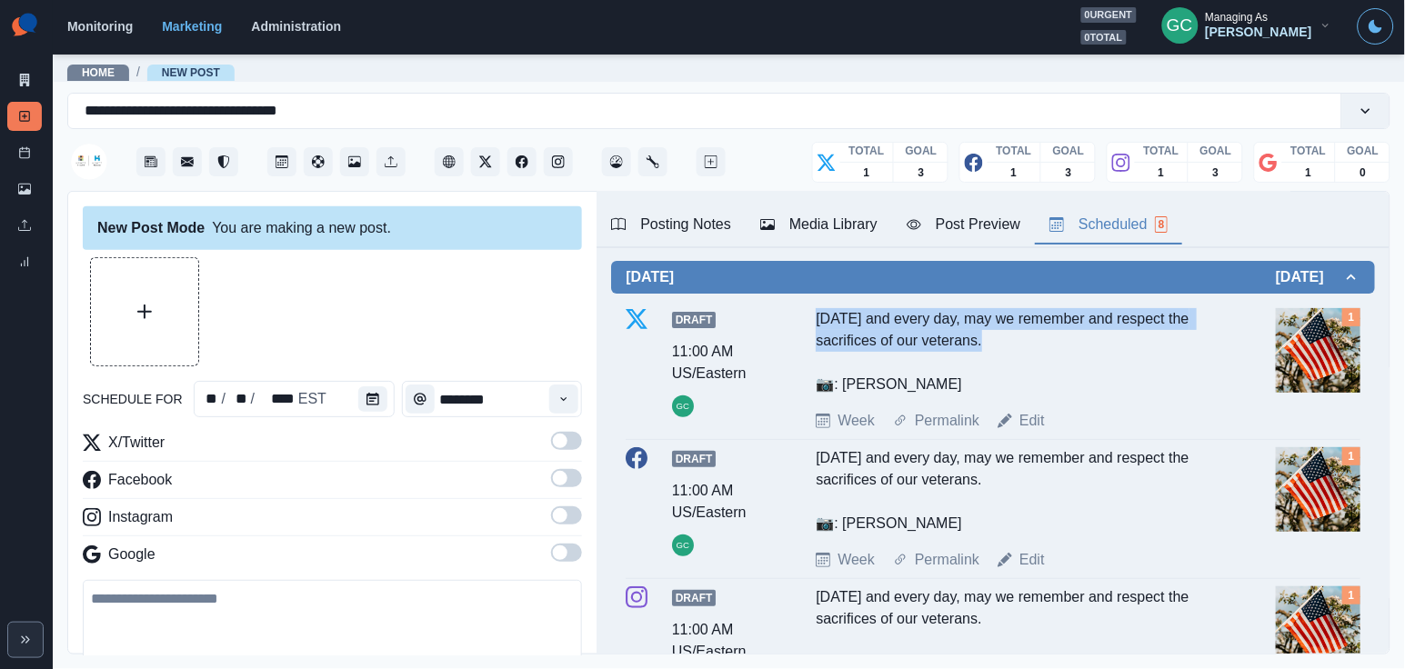
click at [956, 338] on div "Today and every day, may we remember and respect the sacrifices of our veterans…" at bounding box center [1019, 351] width 406 height 87
copy div "Today and every day, may we remember and respect the sacrifices of our veterans."
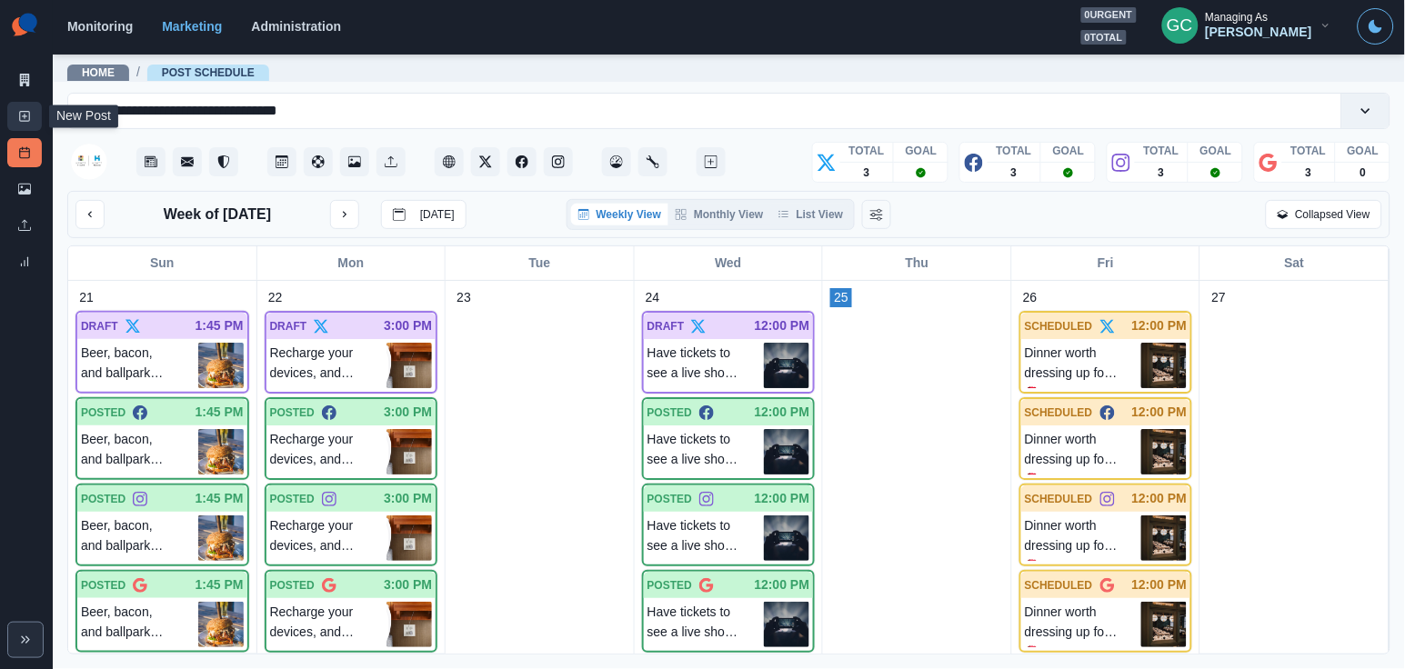
click at [15, 122] on link "New Post" at bounding box center [24, 116] width 35 height 29
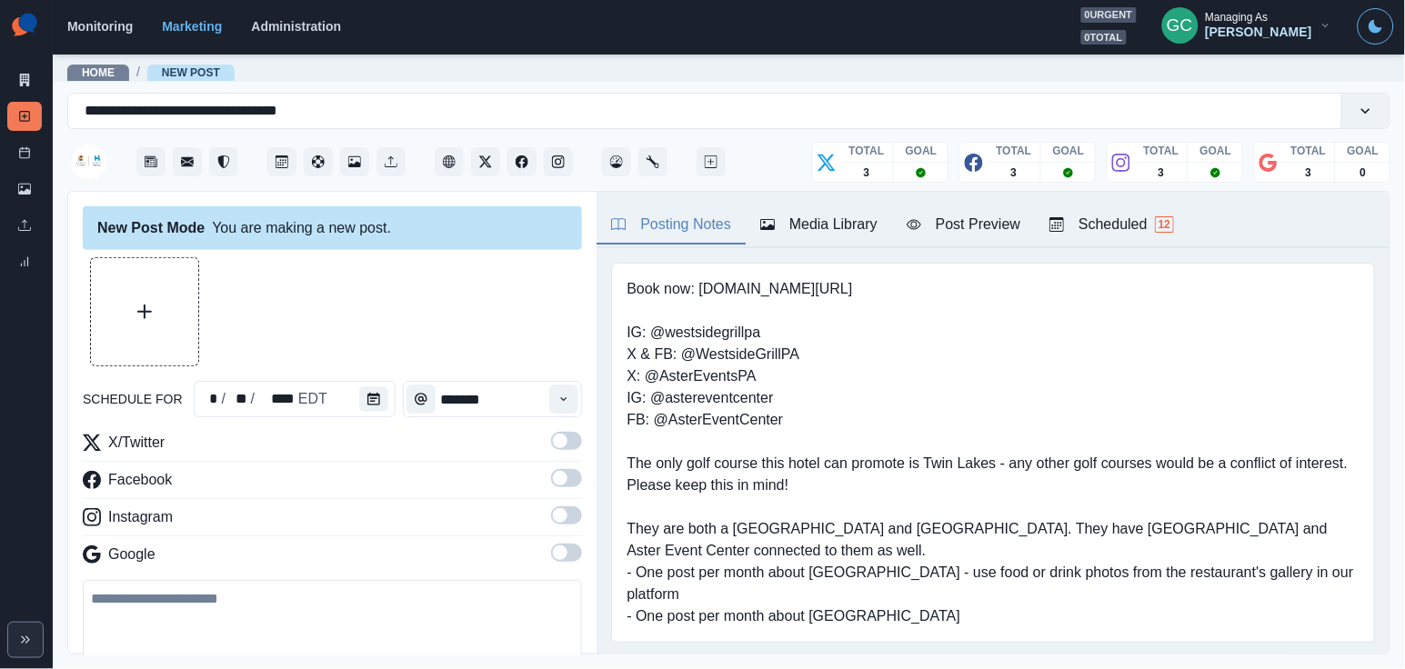
click at [1153, 211] on button "Scheduled 12" at bounding box center [1112, 225] width 154 height 38
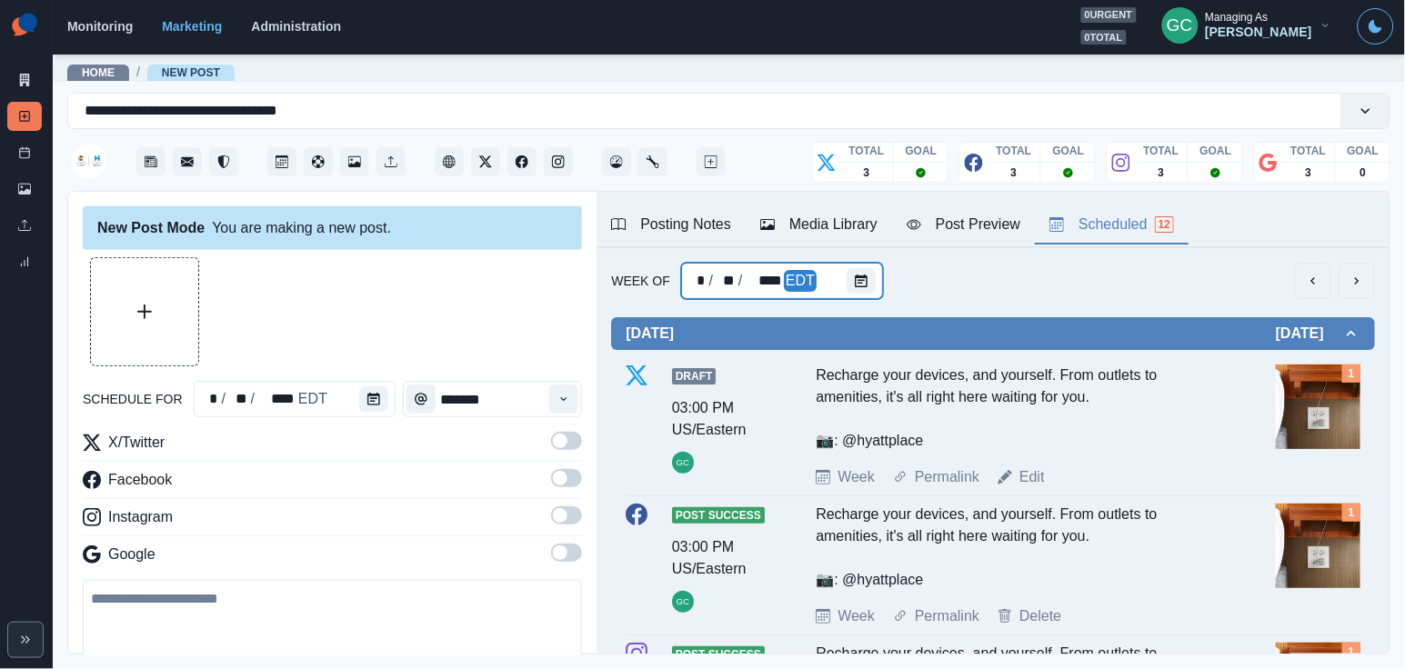
click at [877, 276] on div at bounding box center [865, 281] width 36 height 36
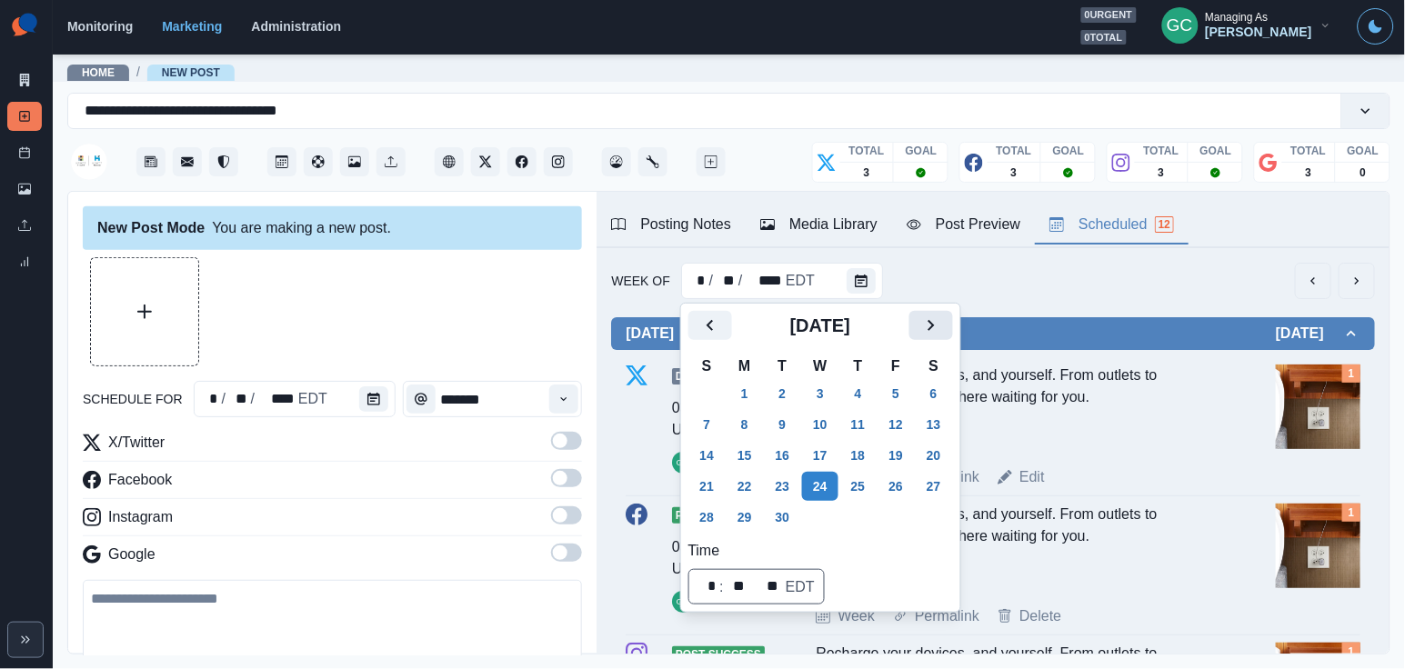
click at [942, 323] on icon "Next" at bounding box center [931, 326] width 22 height 22
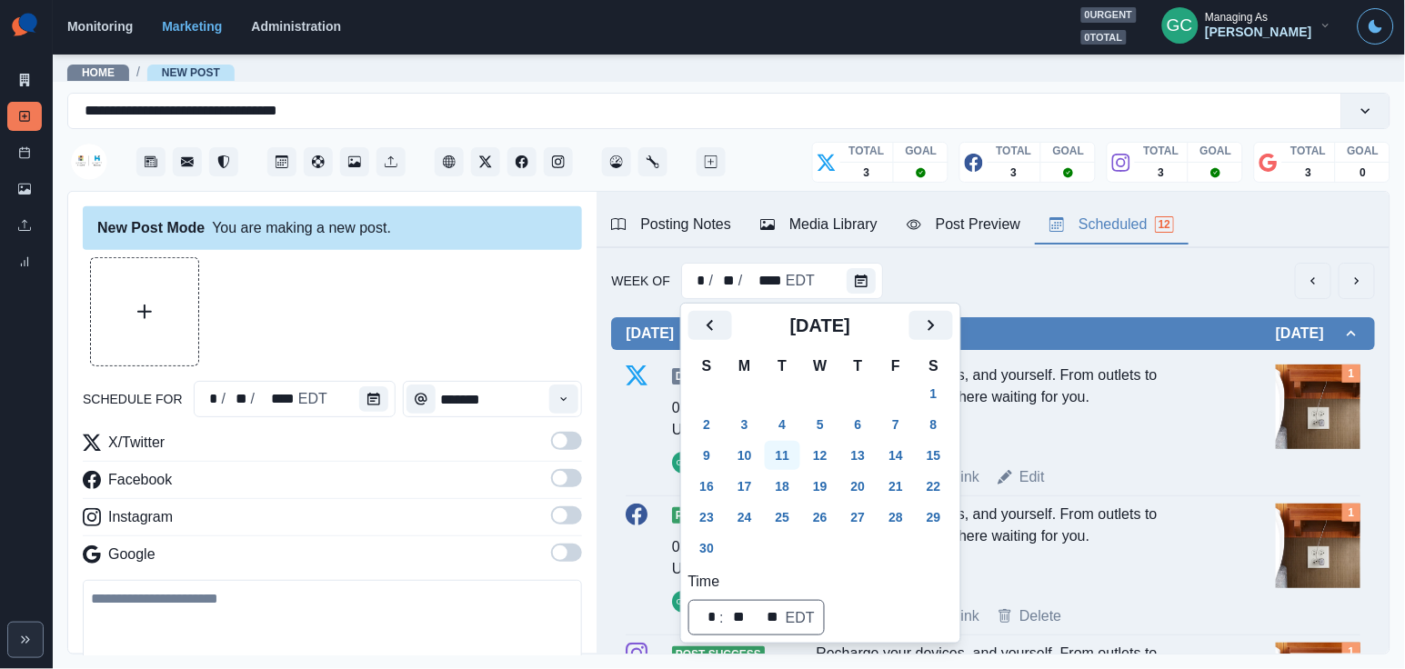
click at [784, 449] on button "11" at bounding box center [783, 455] width 36 height 29
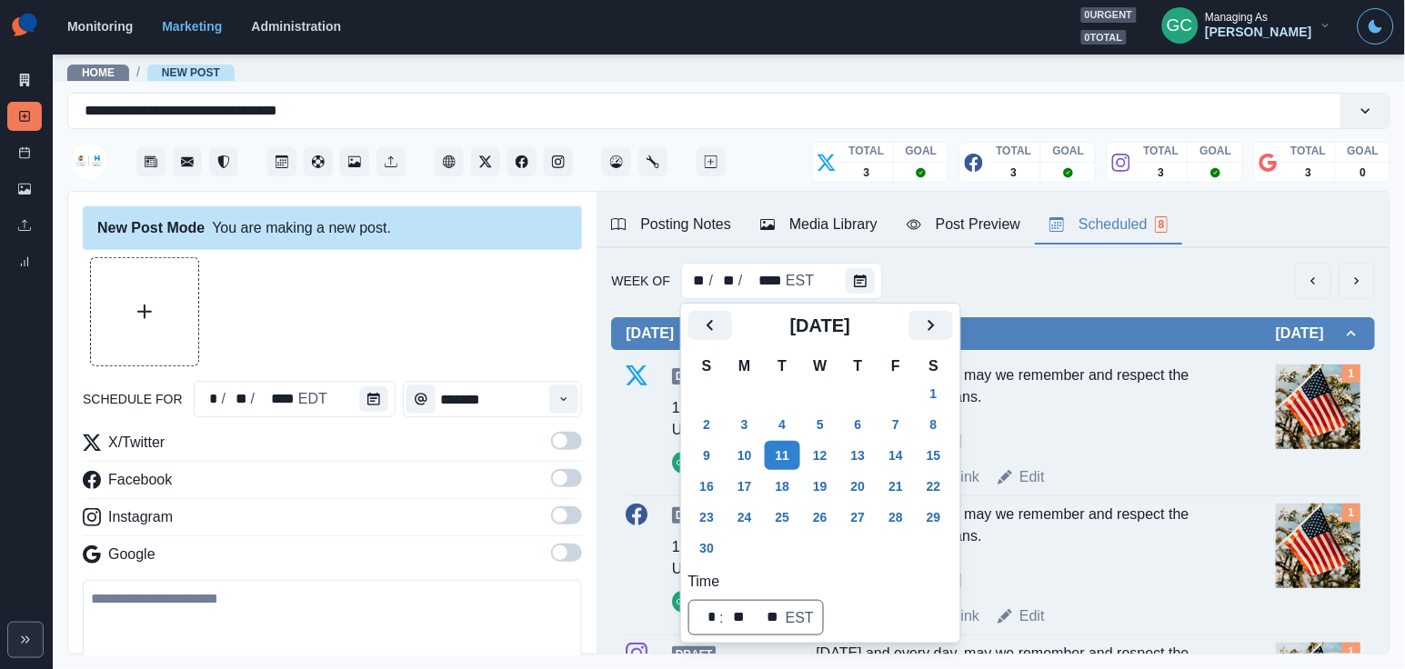
click at [463, 330] on div at bounding box center [332, 311] width 499 height 109
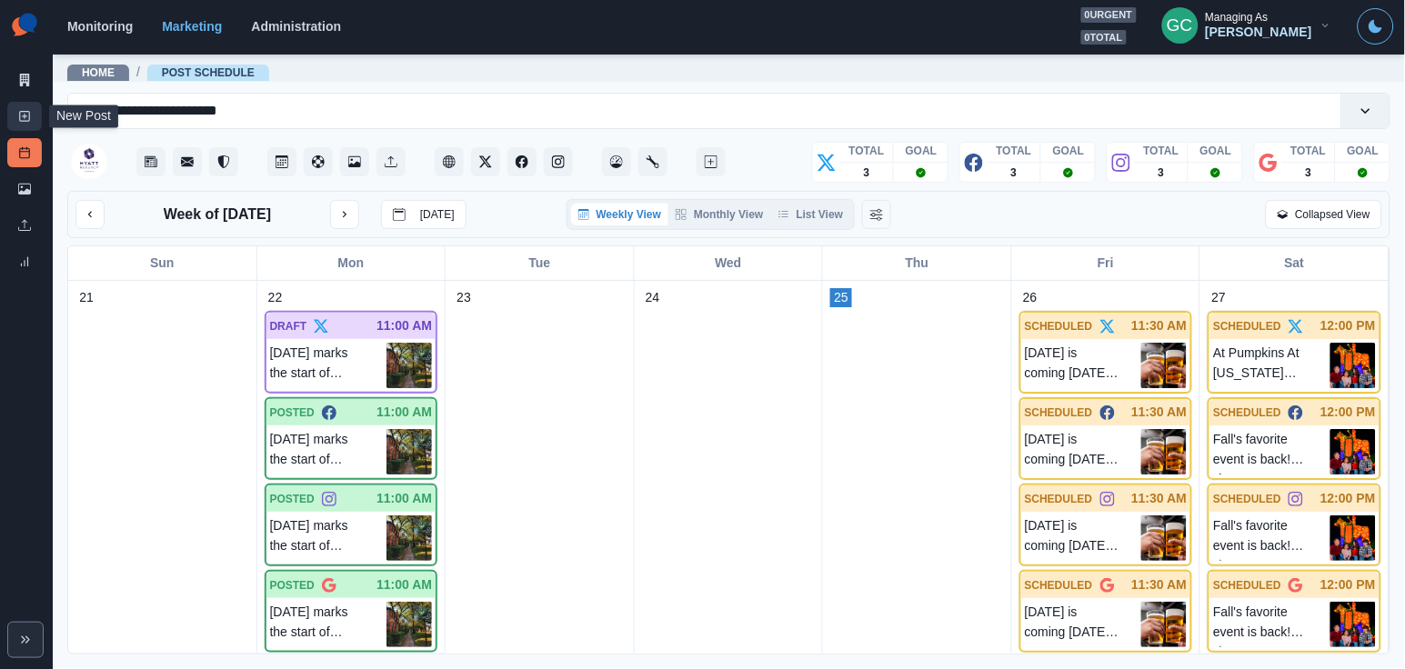
click at [22, 113] on icon at bounding box center [24, 116] width 13 height 13
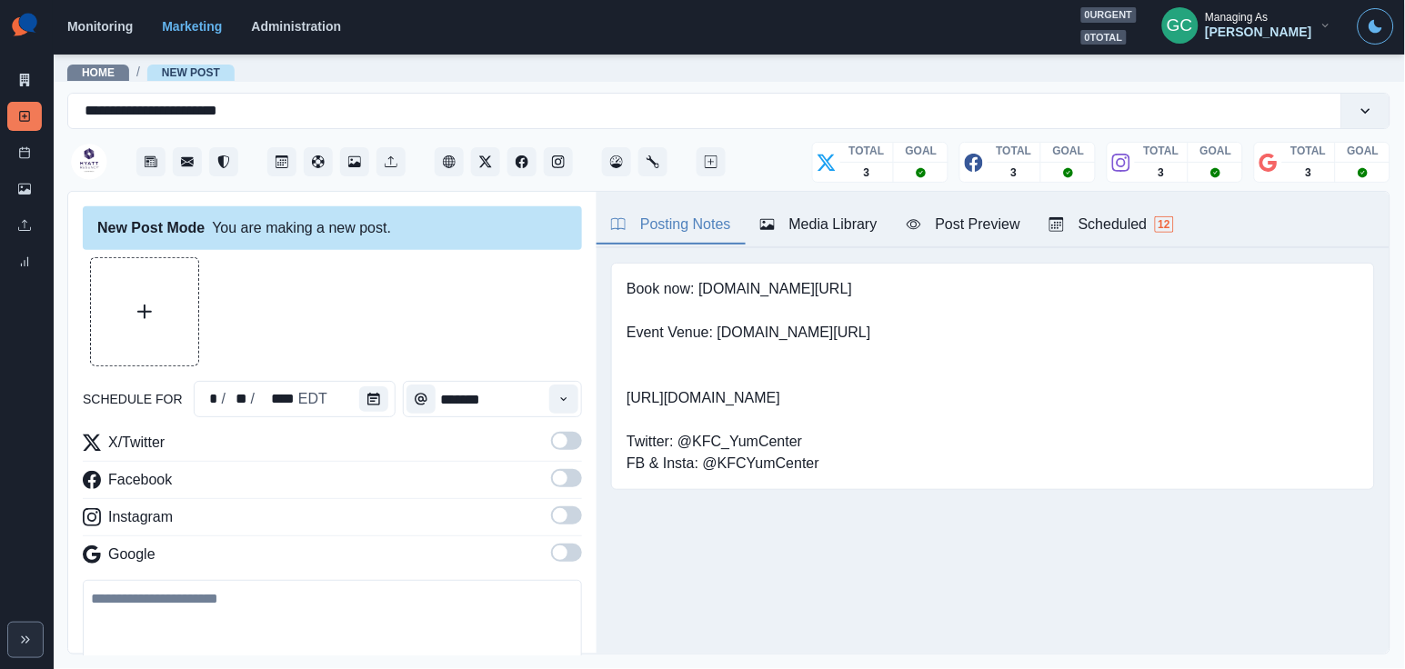
click at [1128, 219] on div "Scheduled 12" at bounding box center [1111, 225] width 125 height 22
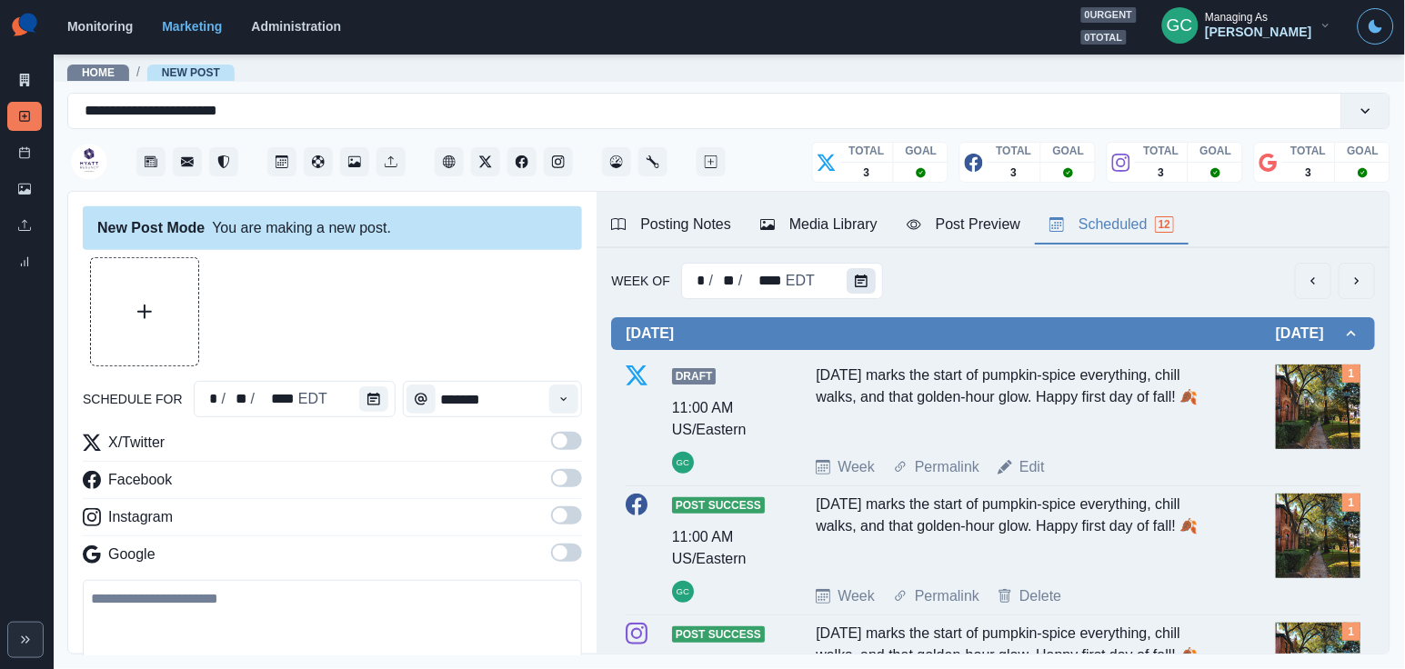
click at [863, 275] on icon "Calendar" at bounding box center [861, 281] width 13 height 13
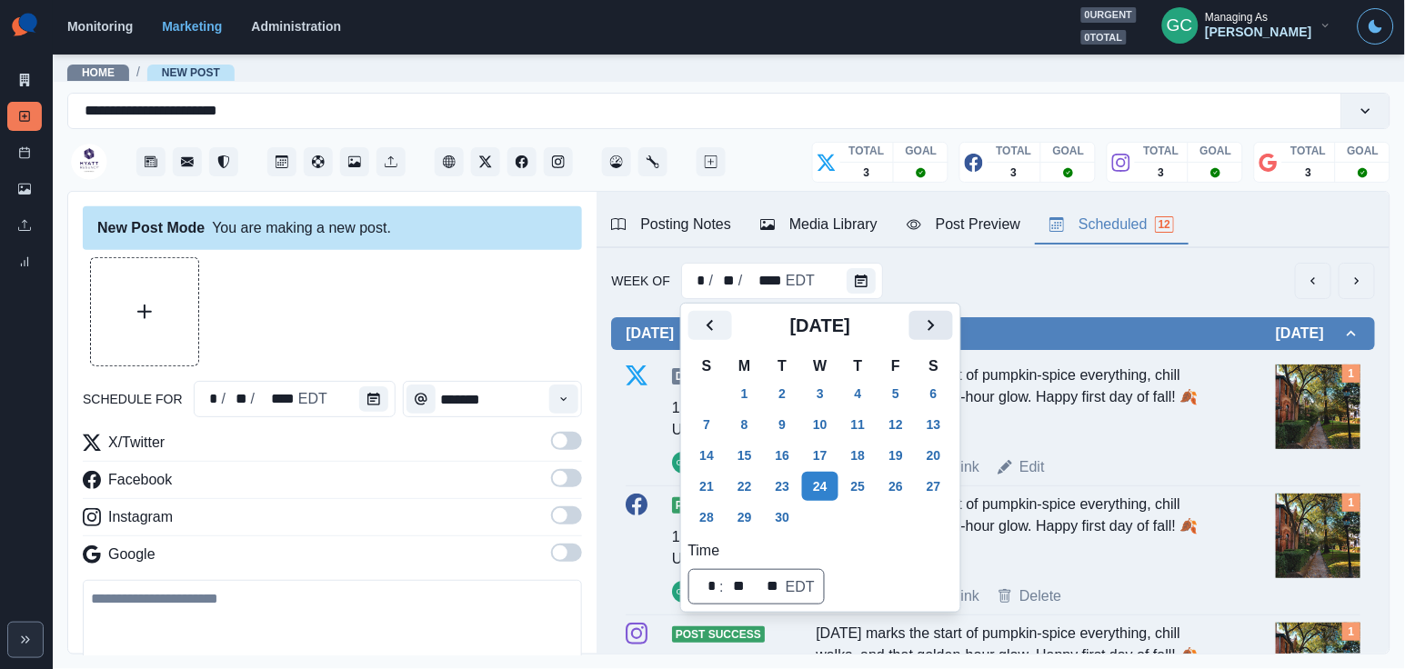
click at [942, 315] on icon "Next" at bounding box center [931, 326] width 22 height 22
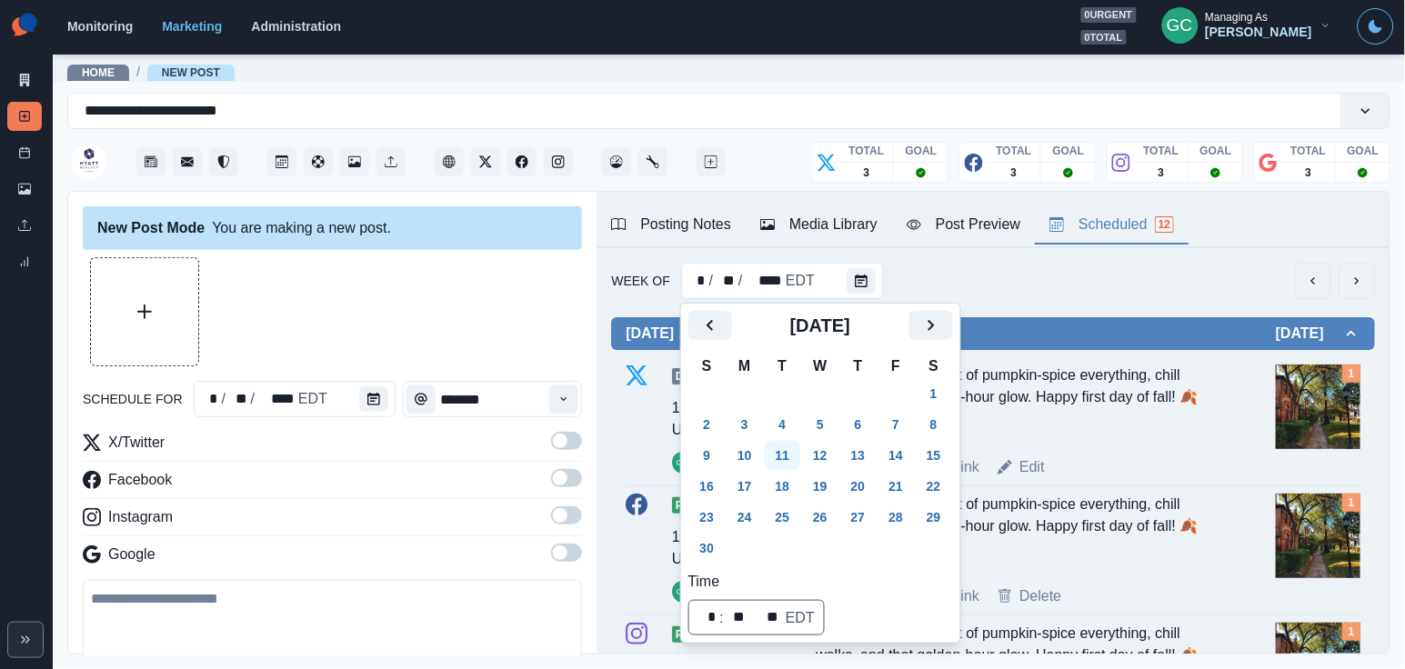
click at [774, 451] on button "11" at bounding box center [783, 455] width 36 height 29
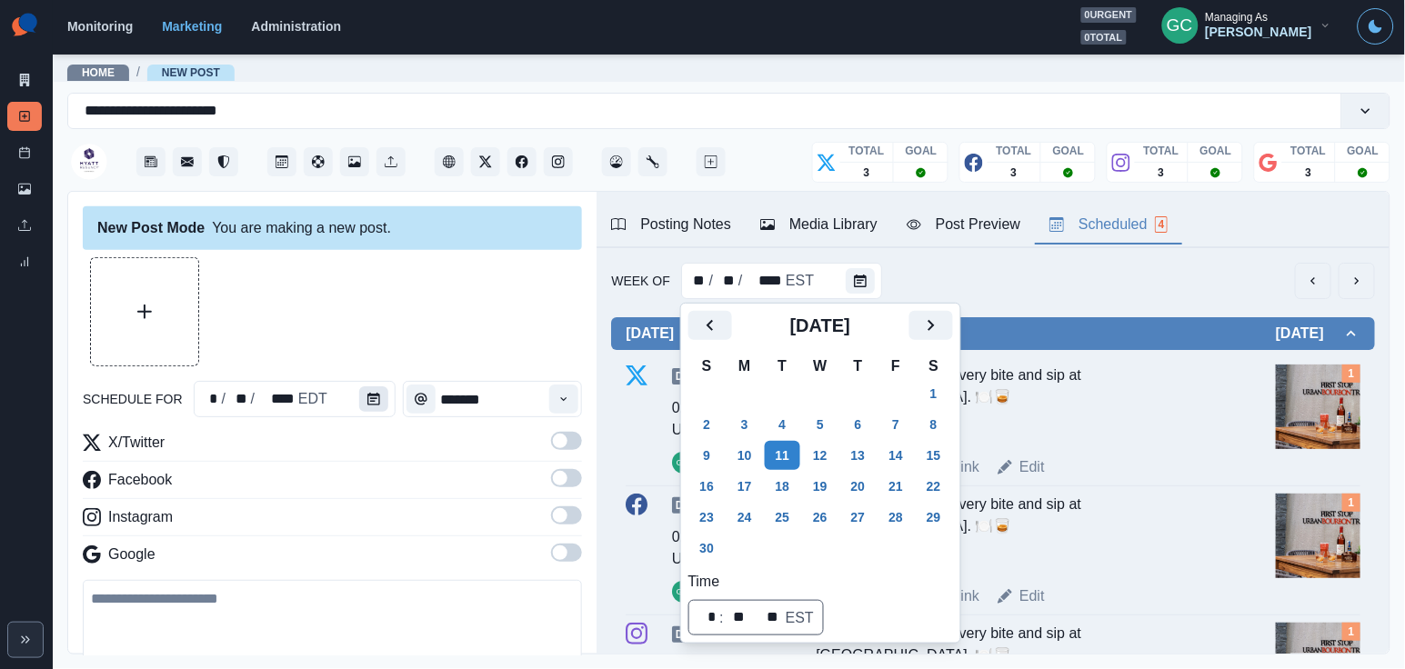
click at [361, 405] on button "Calendar" at bounding box center [373, 398] width 29 height 25
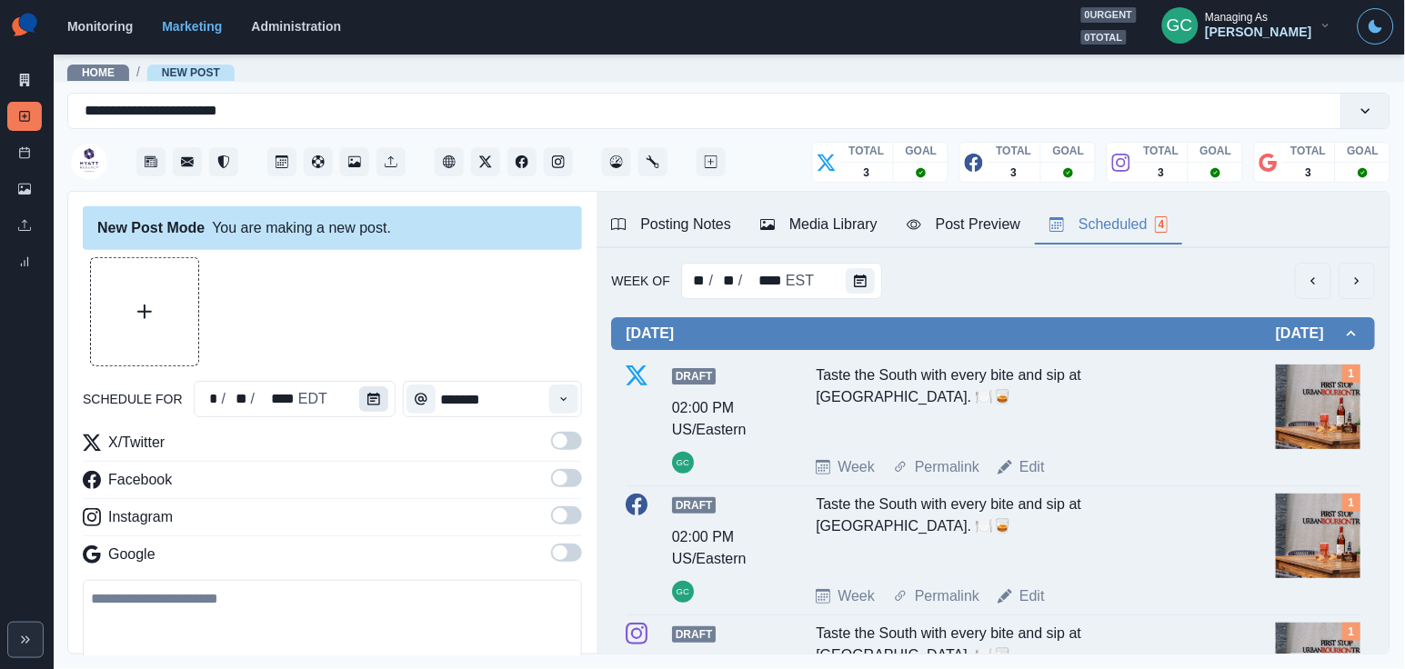
click at [361, 405] on button "Calendar" at bounding box center [373, 398] width 29 height 25
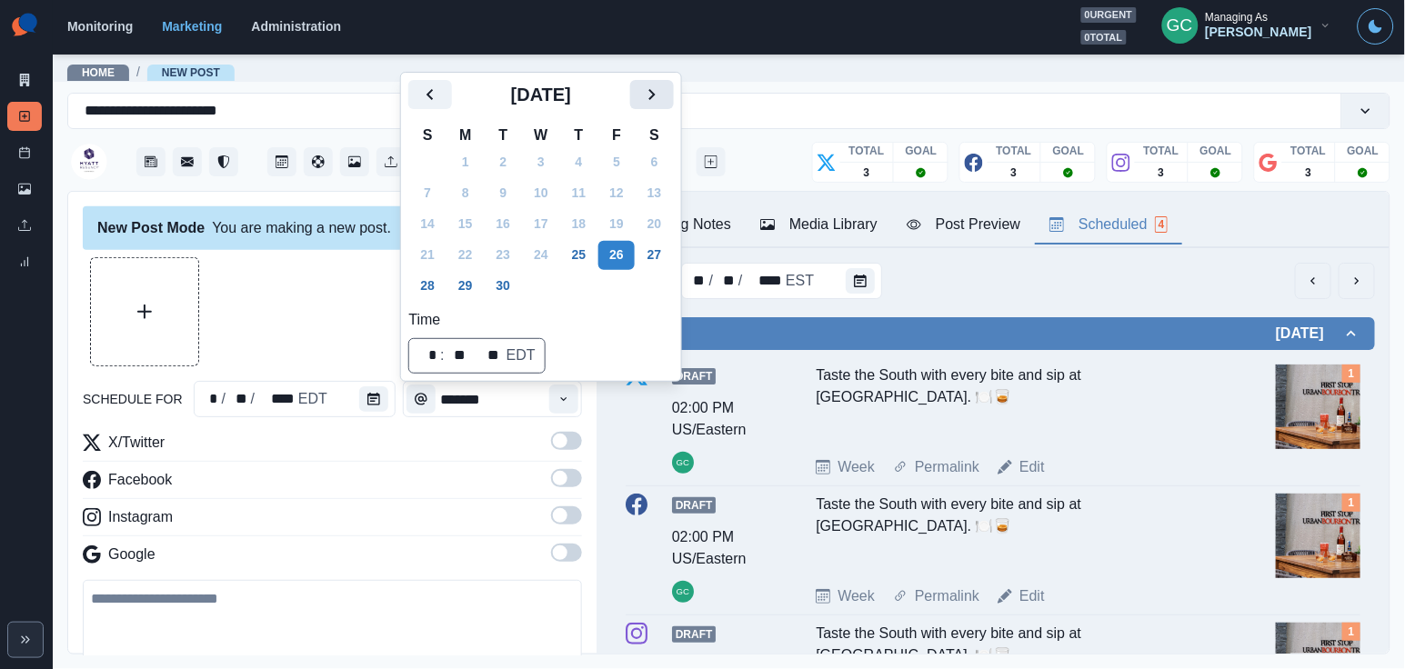
click at [658, 92] on icon "Next" at bounding box center [652, 95] width 22 height 22
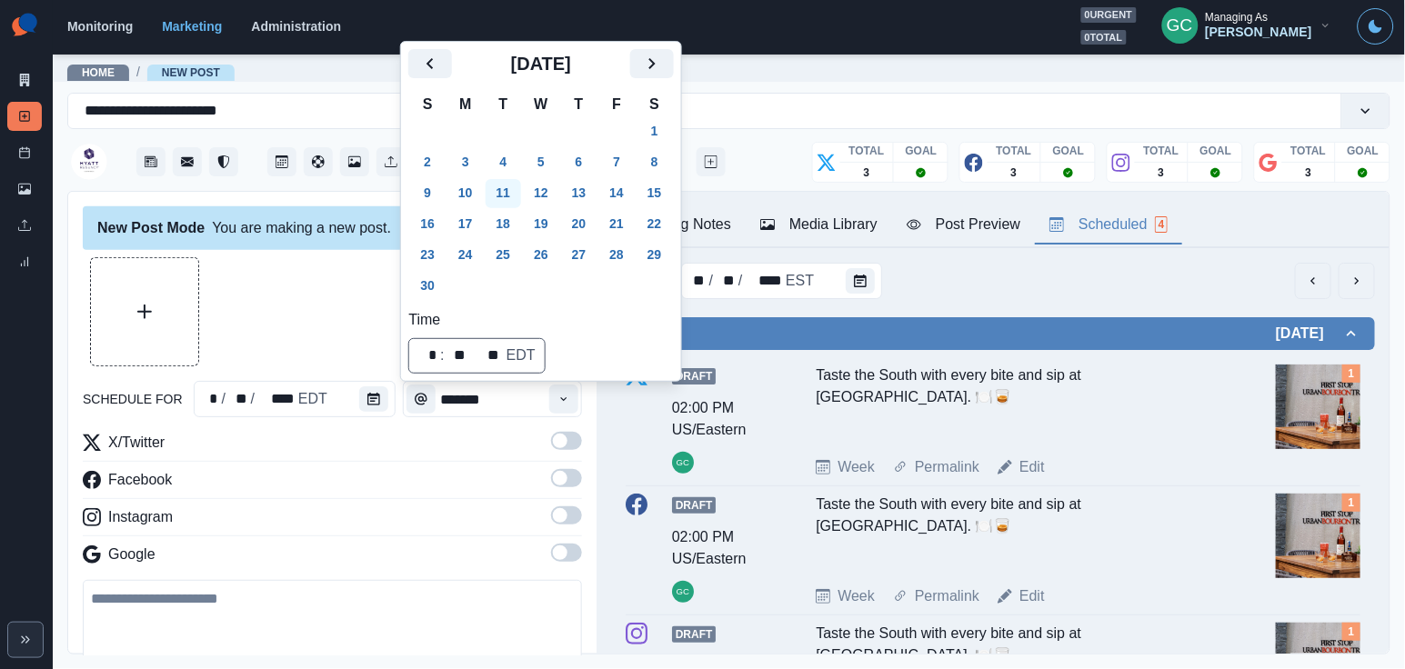
click at [510, 196] on button "11" at bounding box center [504, 193] width 36 height 29
click at [552, 404] on button "Time" at bounding box center [563, 399] width 29 height 29
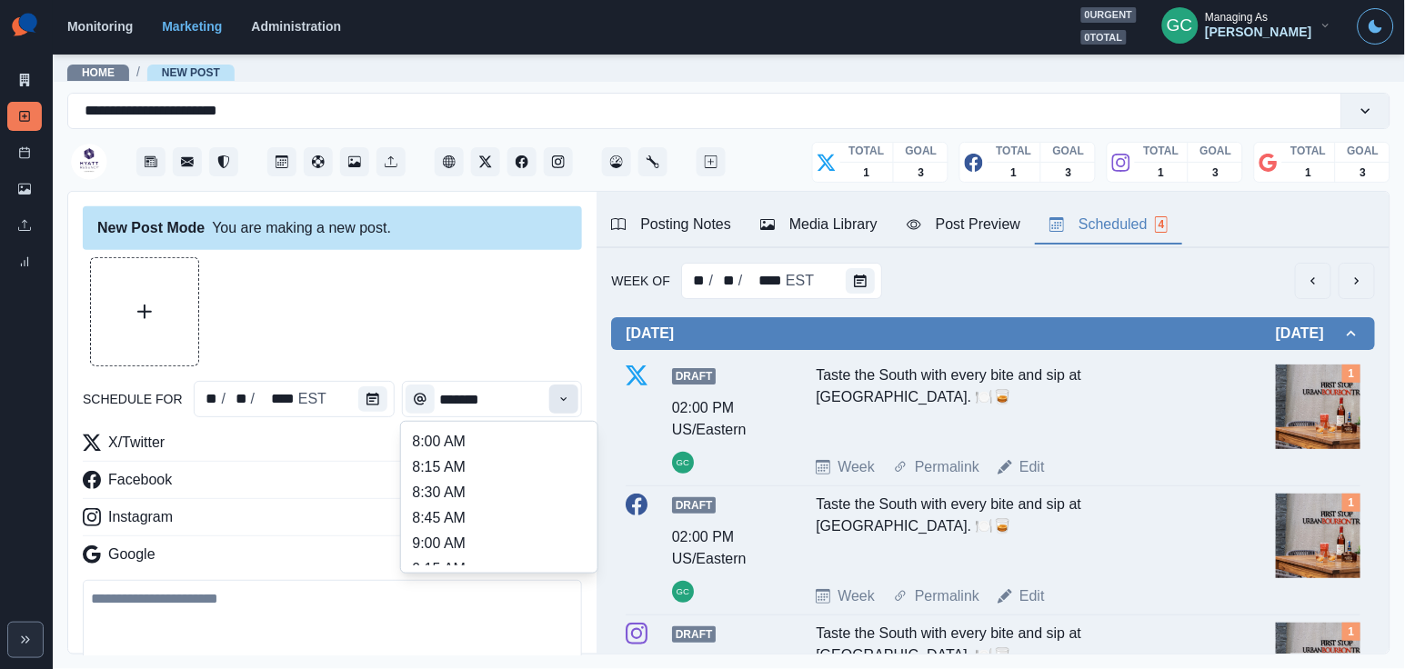
click at [552, 404] on button "Time" at bounding box center [563, 399] width 29 height 29
click at [495, 507] on li "11:00 AM" at bounding box center [499, 498] width 182 height 25
type input "********"
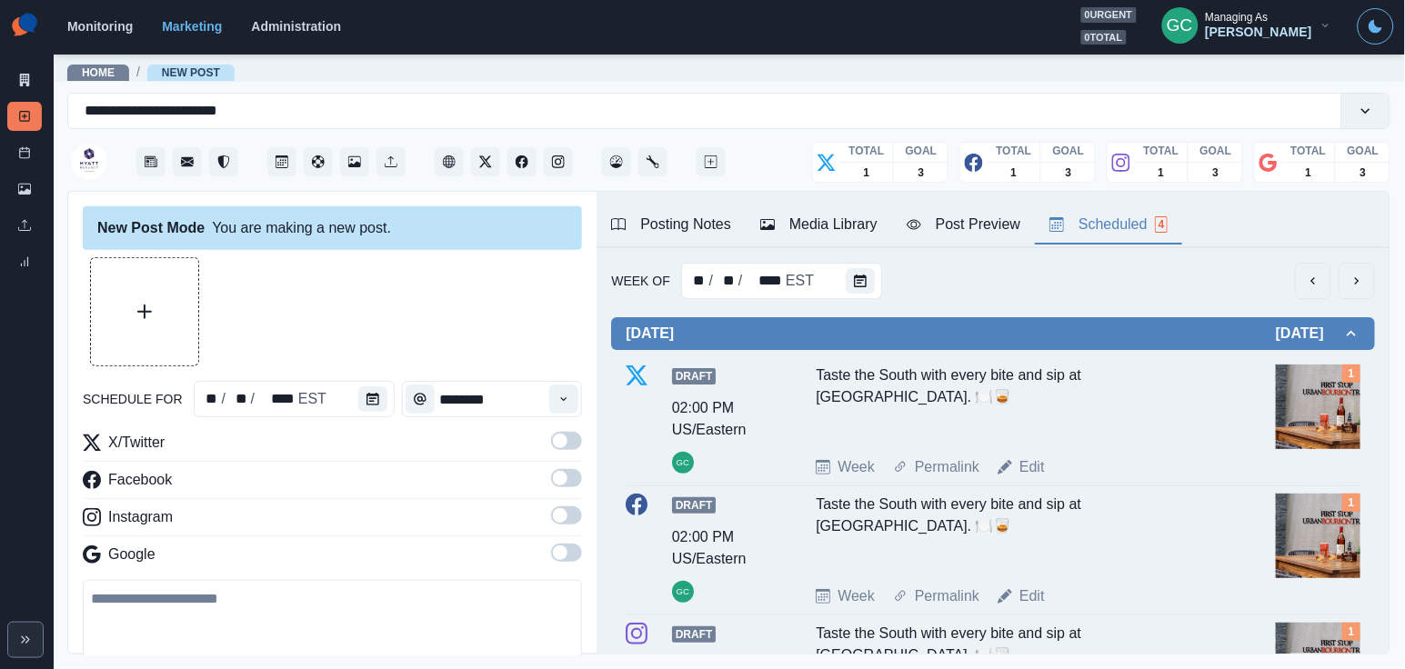
click at [571, 570] on label at bounding box center [566, 558] width 31 height 29
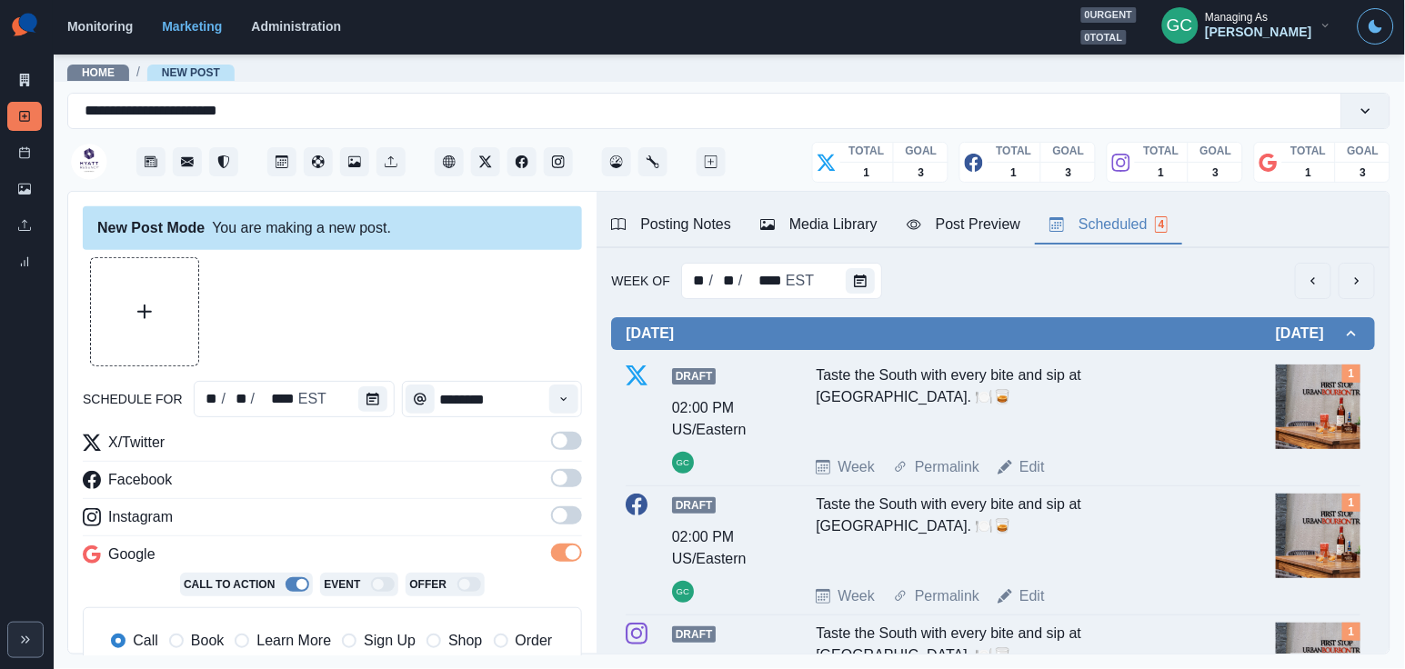
click at [571, 529] on label at bounding box center [566, 520] width 31 height 29
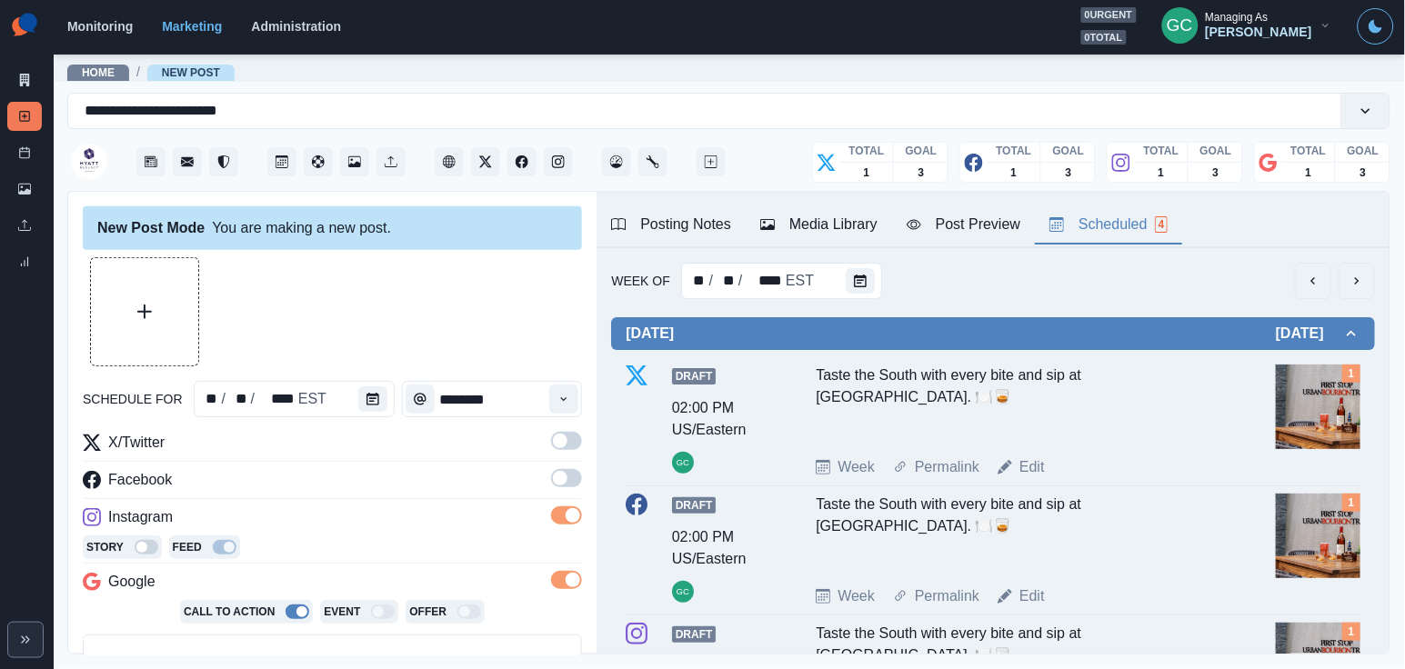
click at [571, 481] on span at bounding box center [566, 478] width 31 height 18
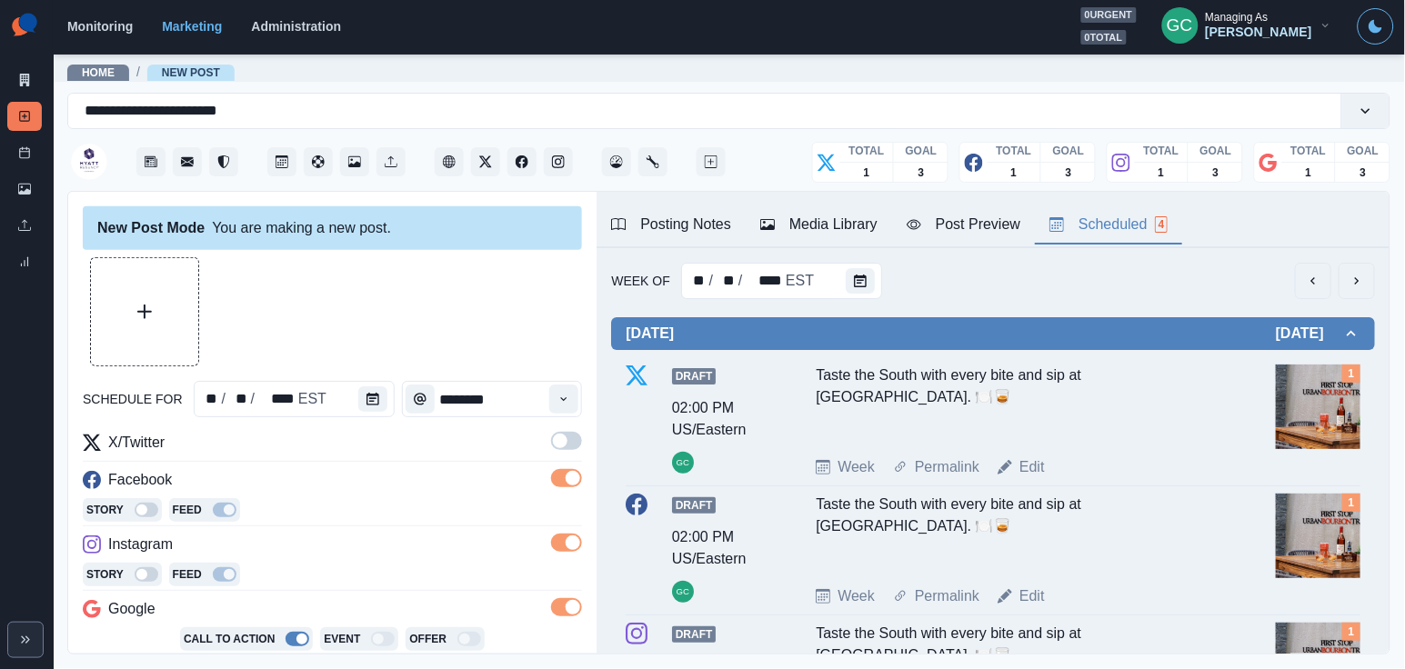
click at [570, 456] on label at bounding box center [566, 446] width 31 height 29
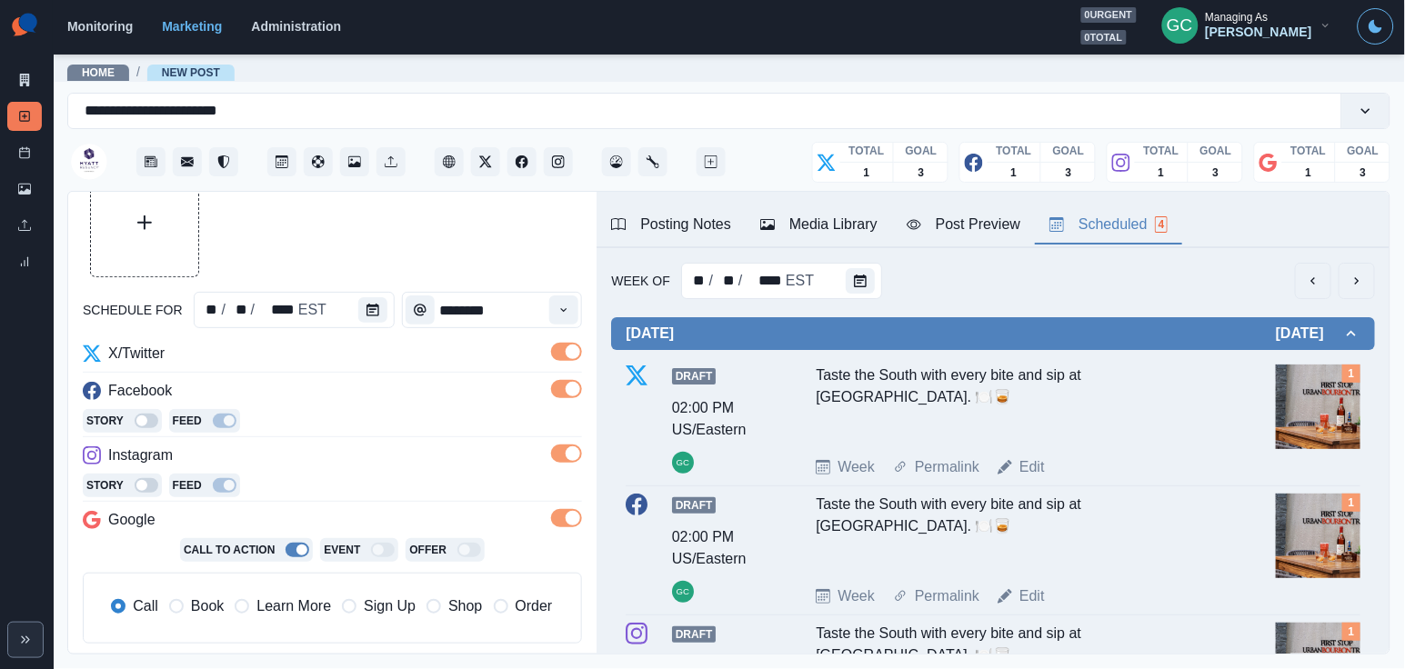
scroll to position [158, 0]
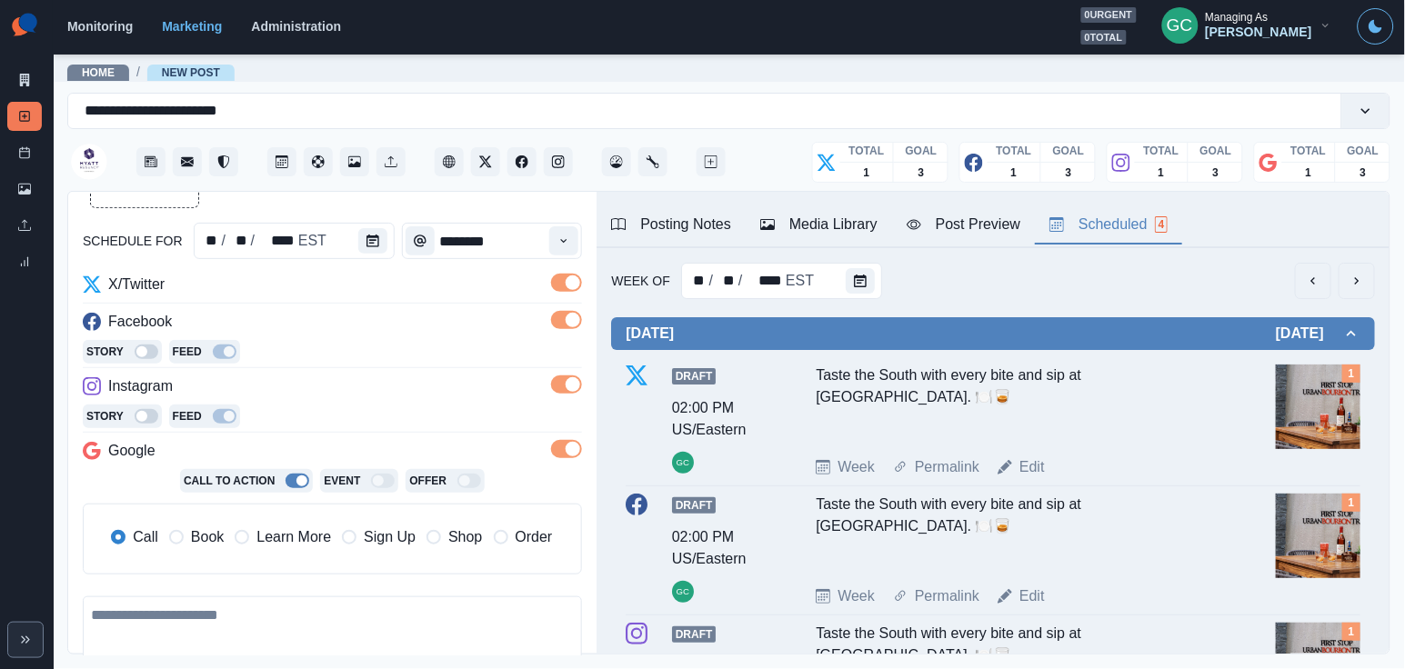
click at [311, 541] on span "Learn More" at bounding box center [293, 538] width 75 height 22
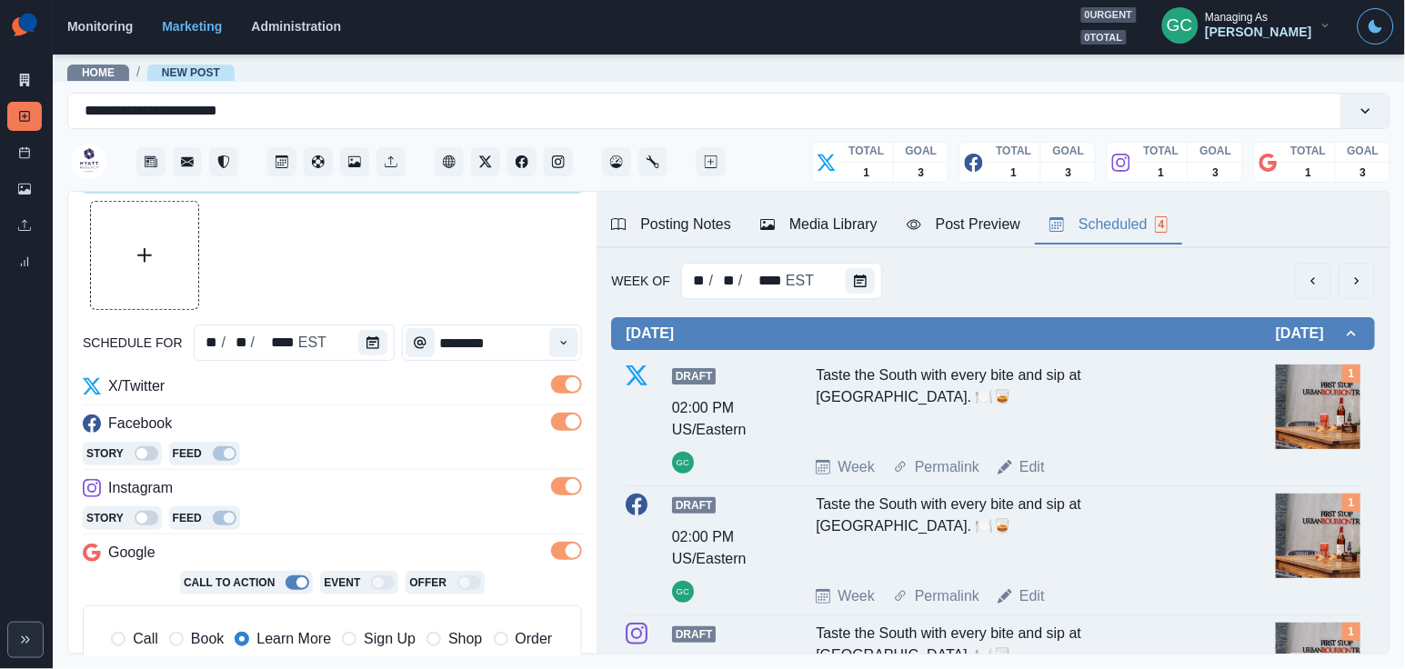
scroll to position [23, 0]
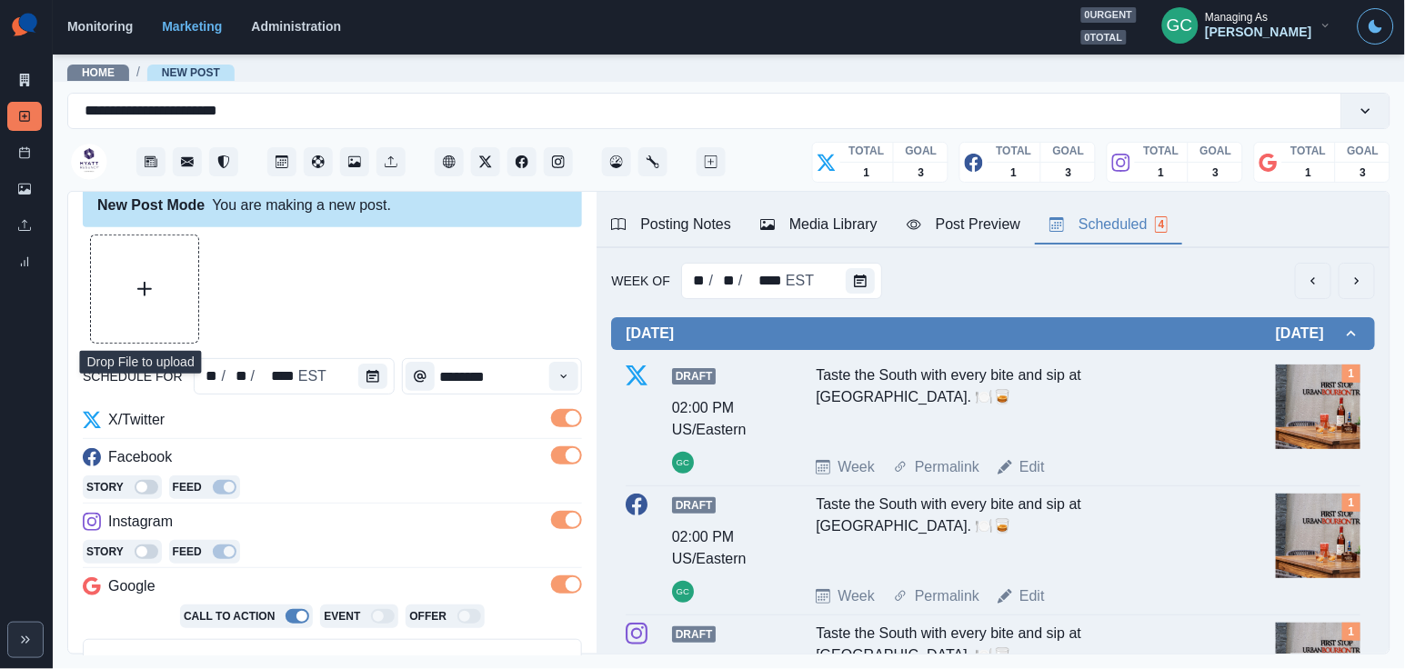
click at [165, 284] on button "Upload Media" at bounding box center [144, 289] width 107 height 107
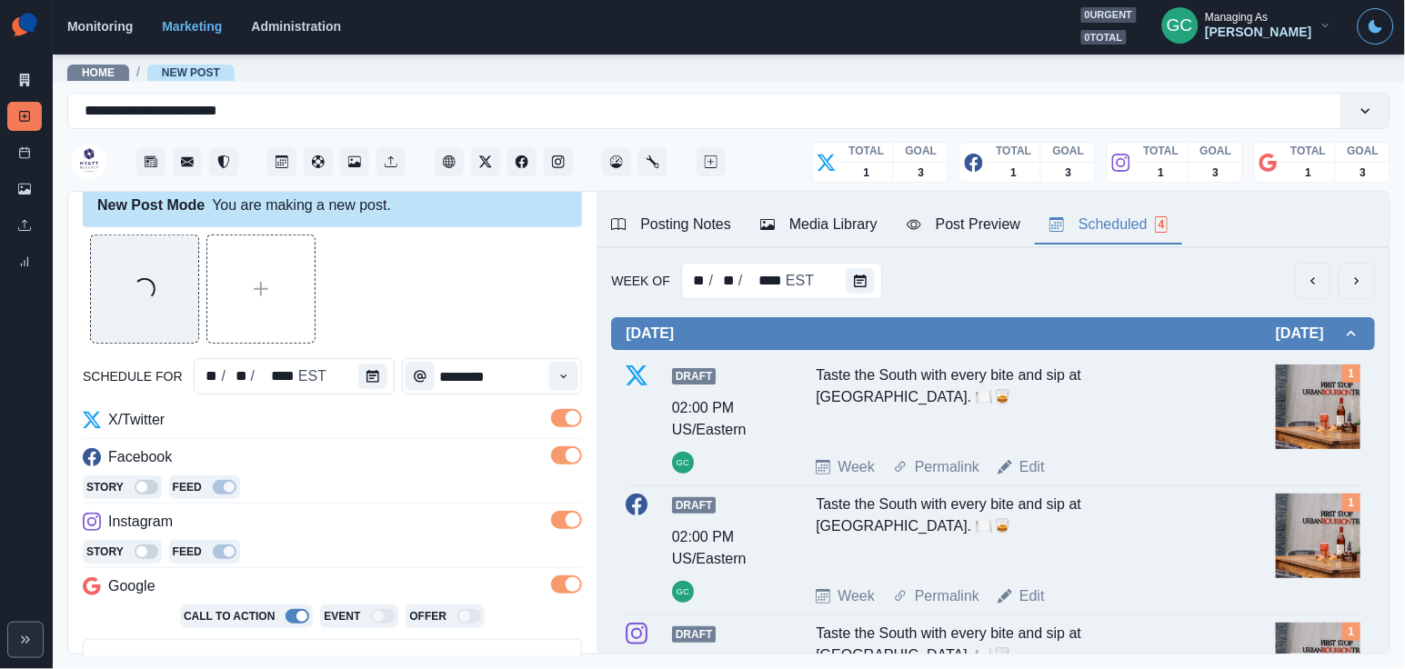
click at [841, 216] on div "Media Library" at bounding box center [818, 225] width 117 height 22
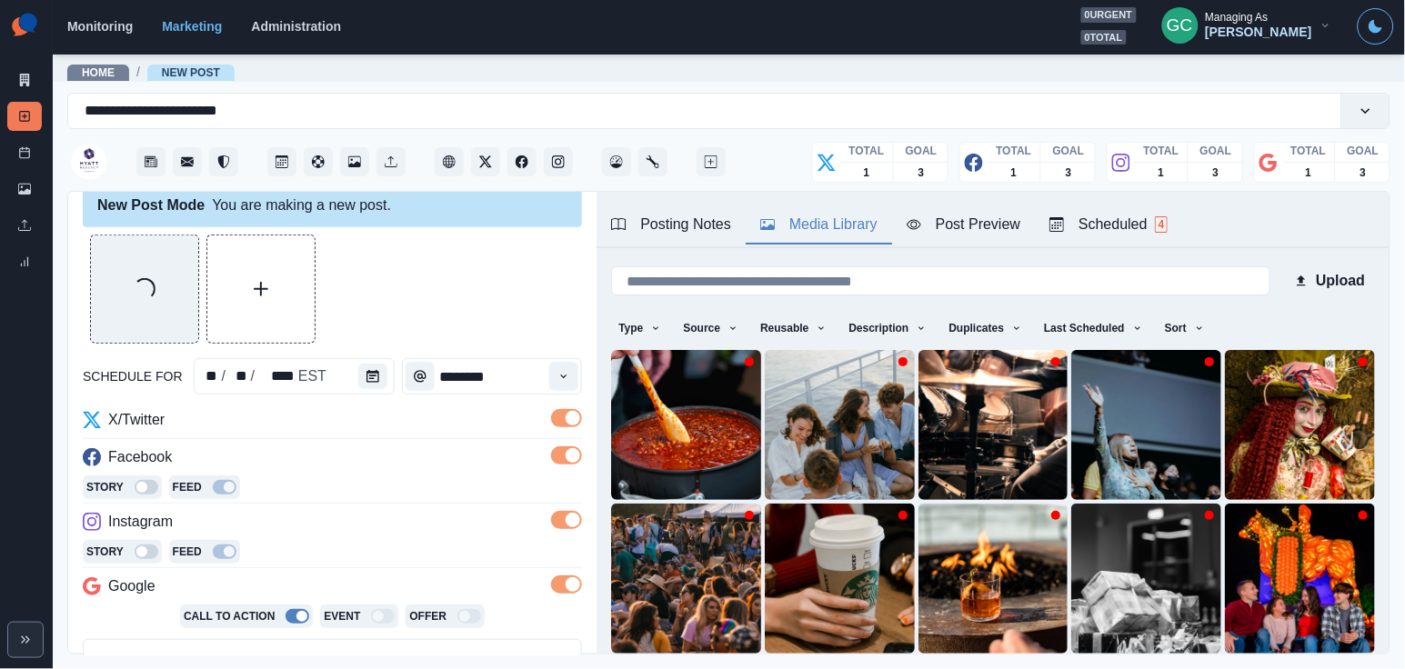
click at [1100, 229] on div "Scheduled 4" at bounding box center [1108, 225] width 118 height 22
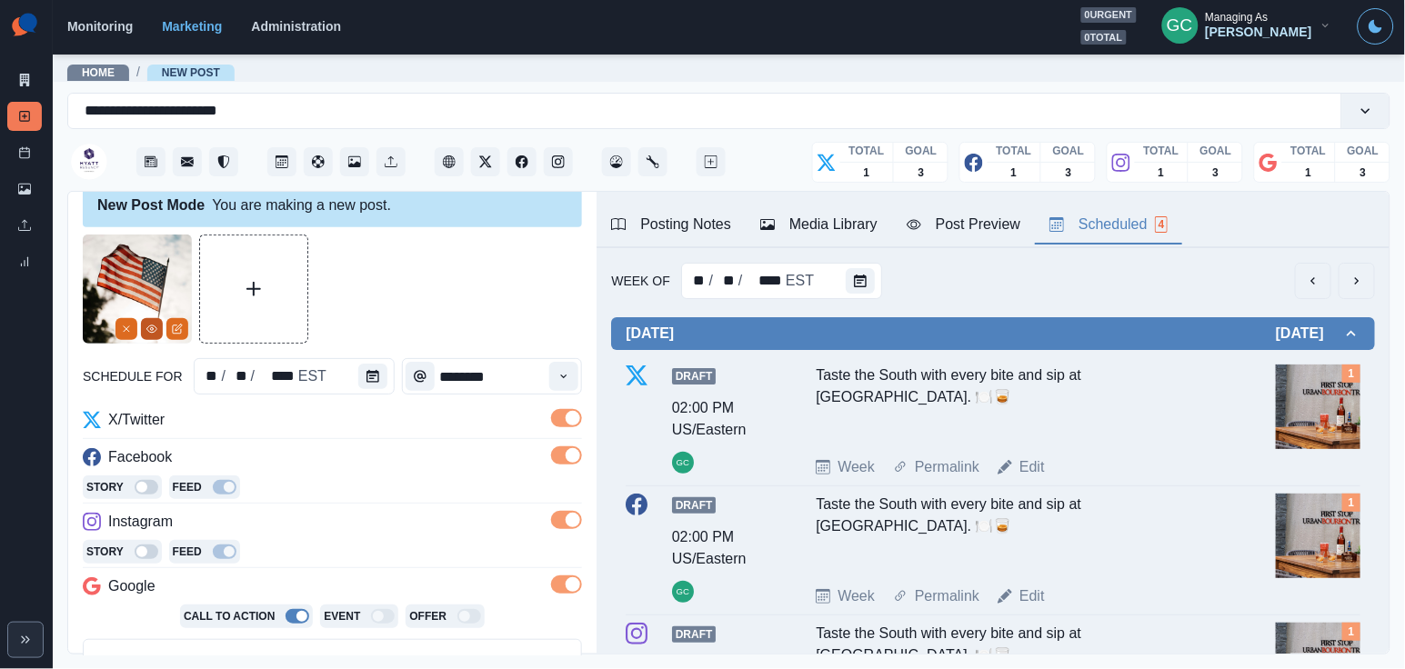
click at [146, 334] on icon "View Media" at bounding box center [151, 329] width 11 height 11
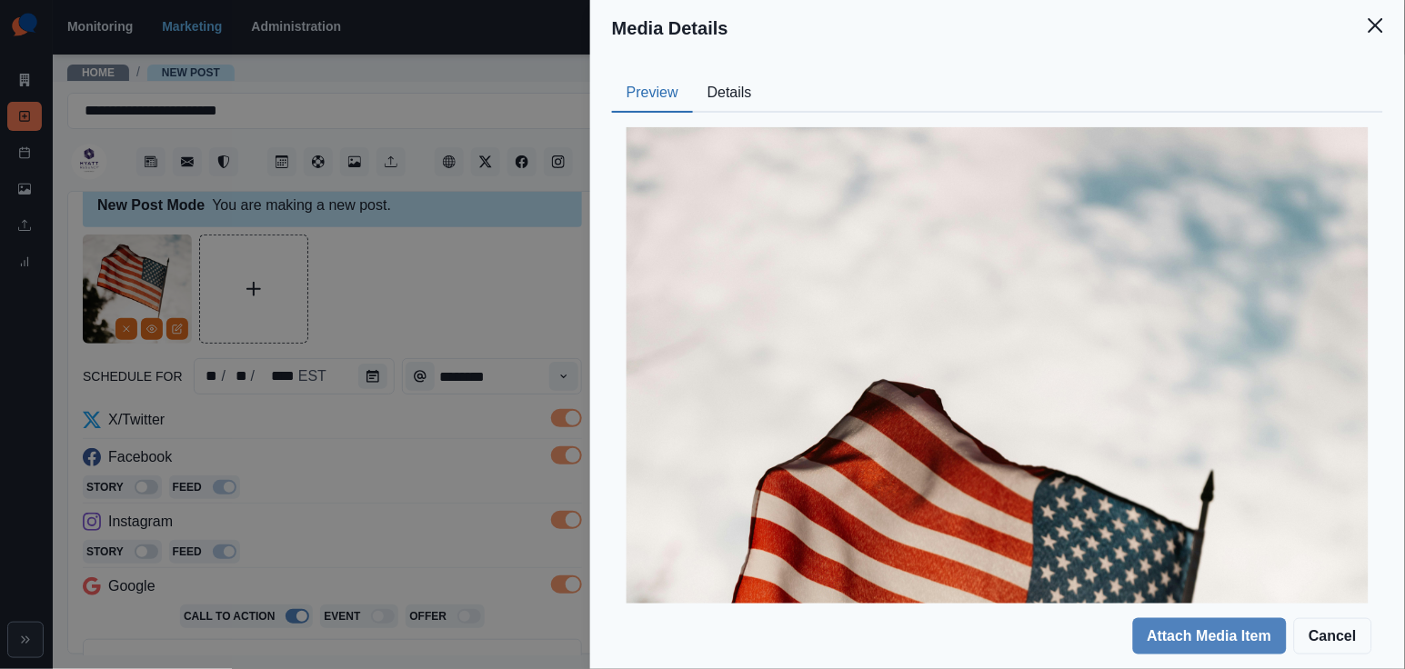
click at [750, 84] on button "Details" at bounding box center [730, 94] width 74 height 38
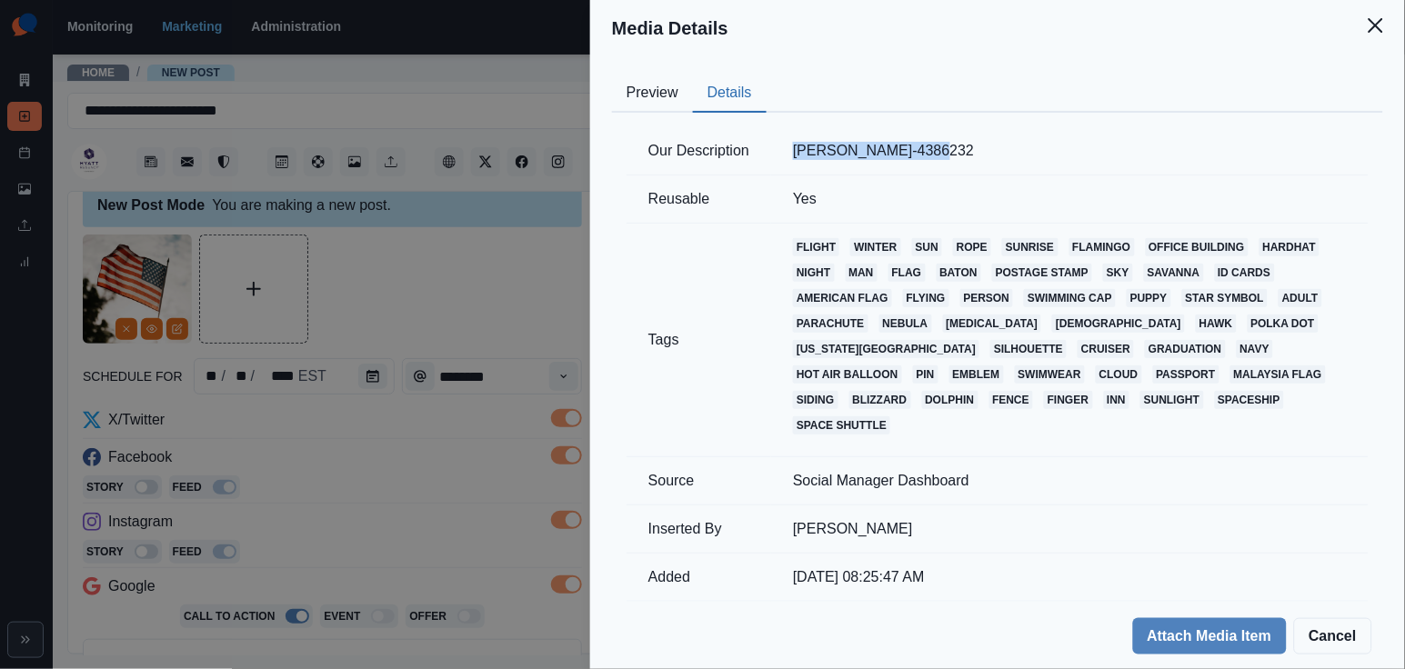
drag, startPoint x: 920, startPoint y: 155, endPoint x: 924, endPoint y: 146, distance: 9.8
click at [924, 146] on td "[PERSON_NAME]-4386232" at bounding box center [1069, 151] width 597 height 48
copy td "[PERSON_NAME]"
click at [402, 429] on div "Media Details Preview Details Our Description [PERSON_NAME]-4386232 Reusable Ye…" at bounding box center [702, 334] width 1405 height 669
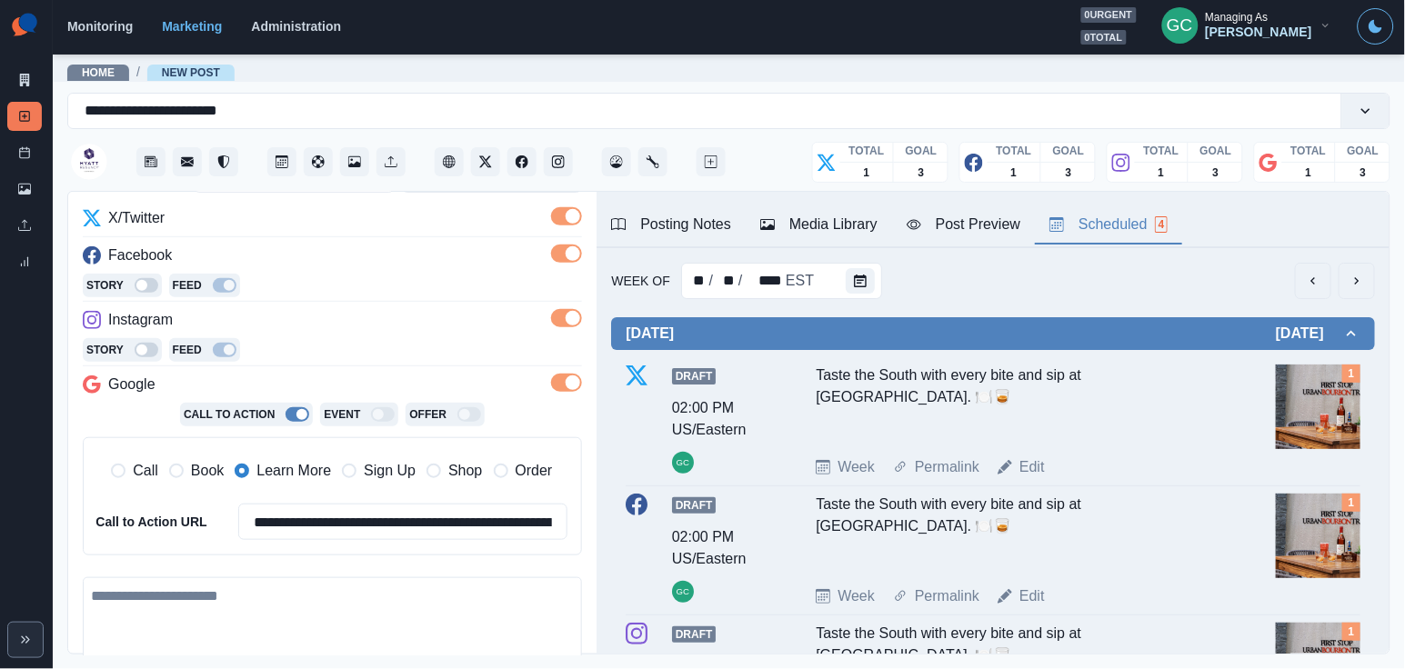
scroll to position [265, 0]
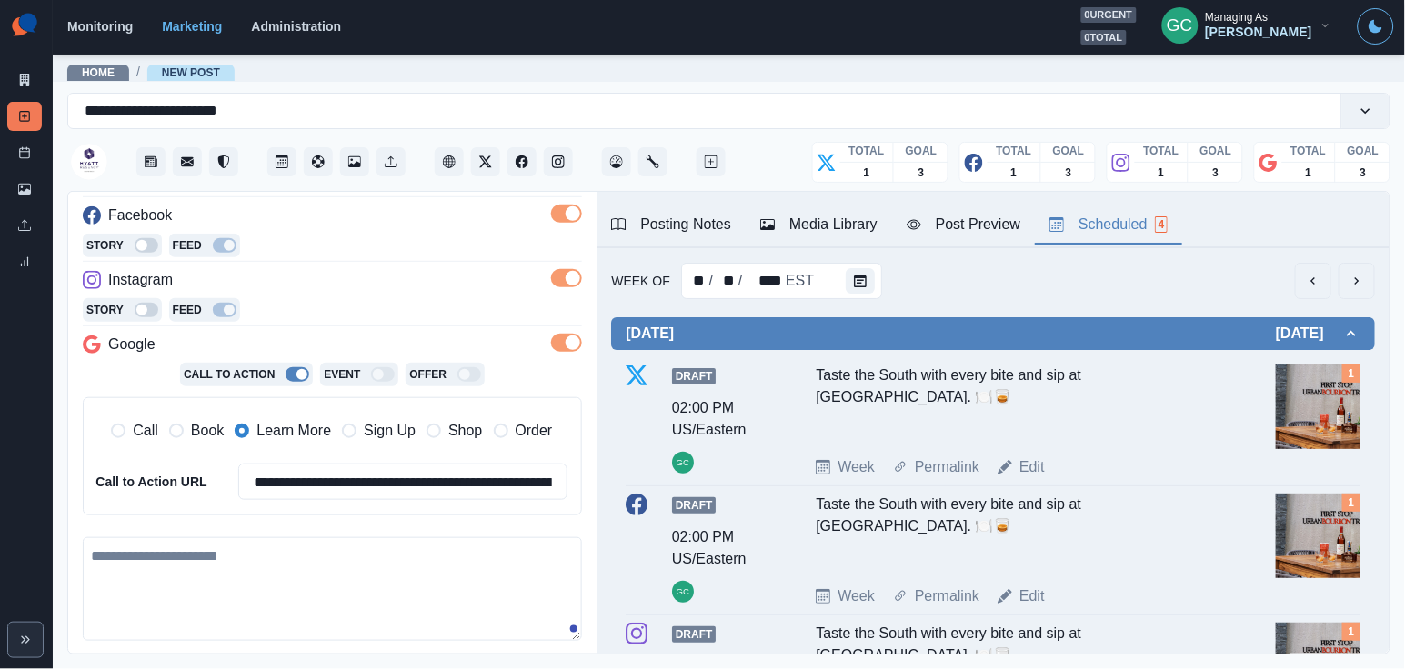
click at [226, 607] on textarea at bounding box center [332, 589] width 499 height 104
paste textarea "**********"
click at [185, 557] on textarea "**********" at bounding box center [332, 590] width 499 height 106
click at [306, 555] on textarea "**********" at bounding box center [332, 590] width 499 height 106
click at [308, 544] on textarea "**********" at bounding box center [332, 590] width 499 height 106
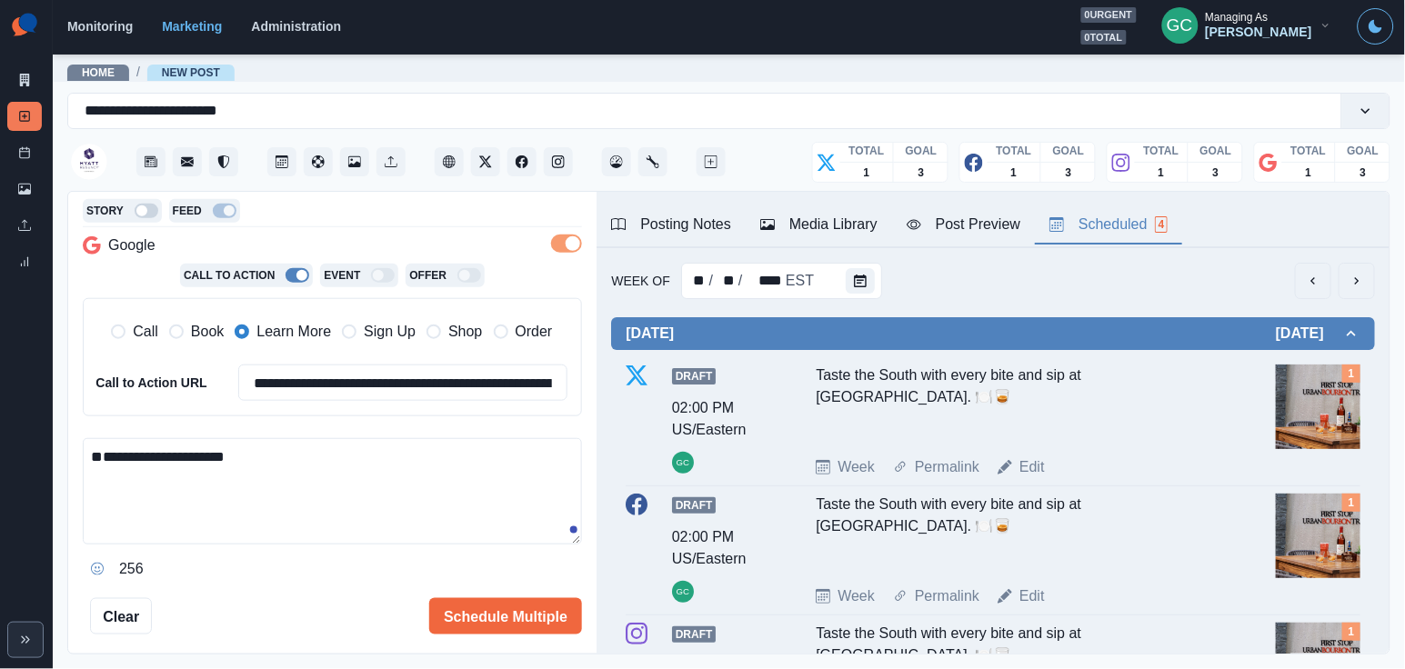
scroll to position [383, 0]
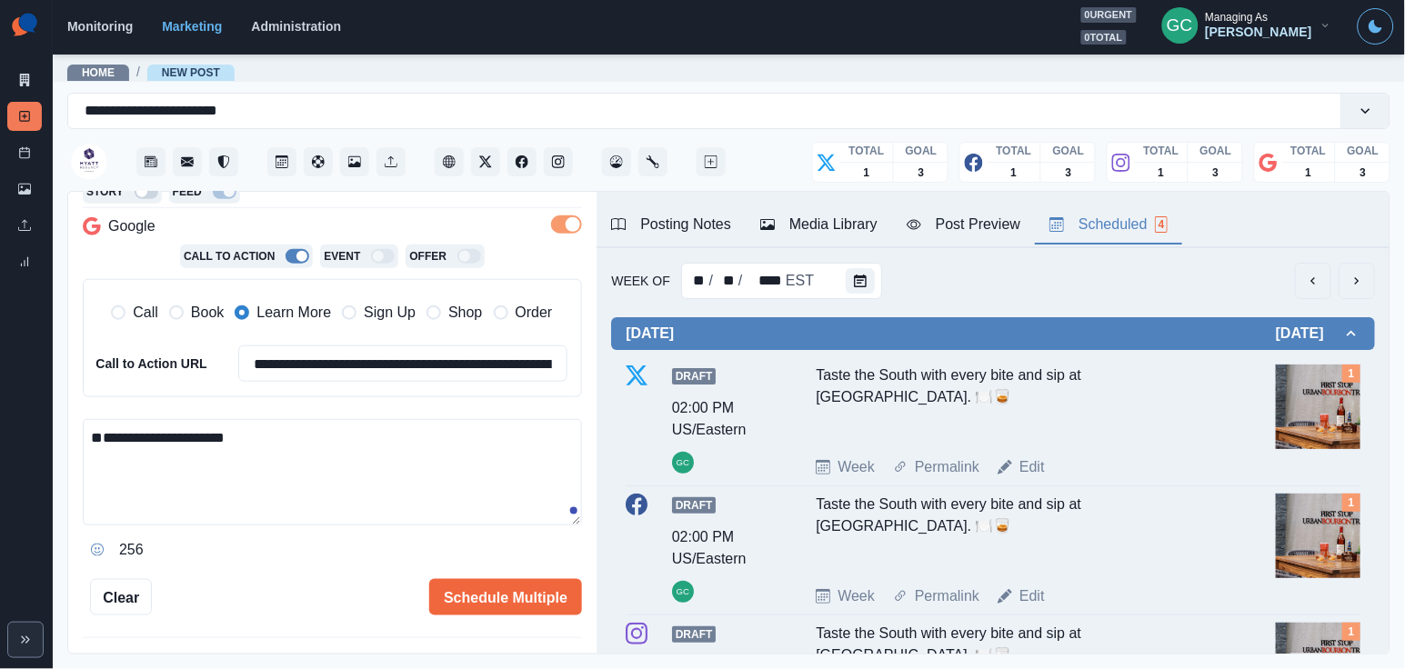
paste textarea "**********"
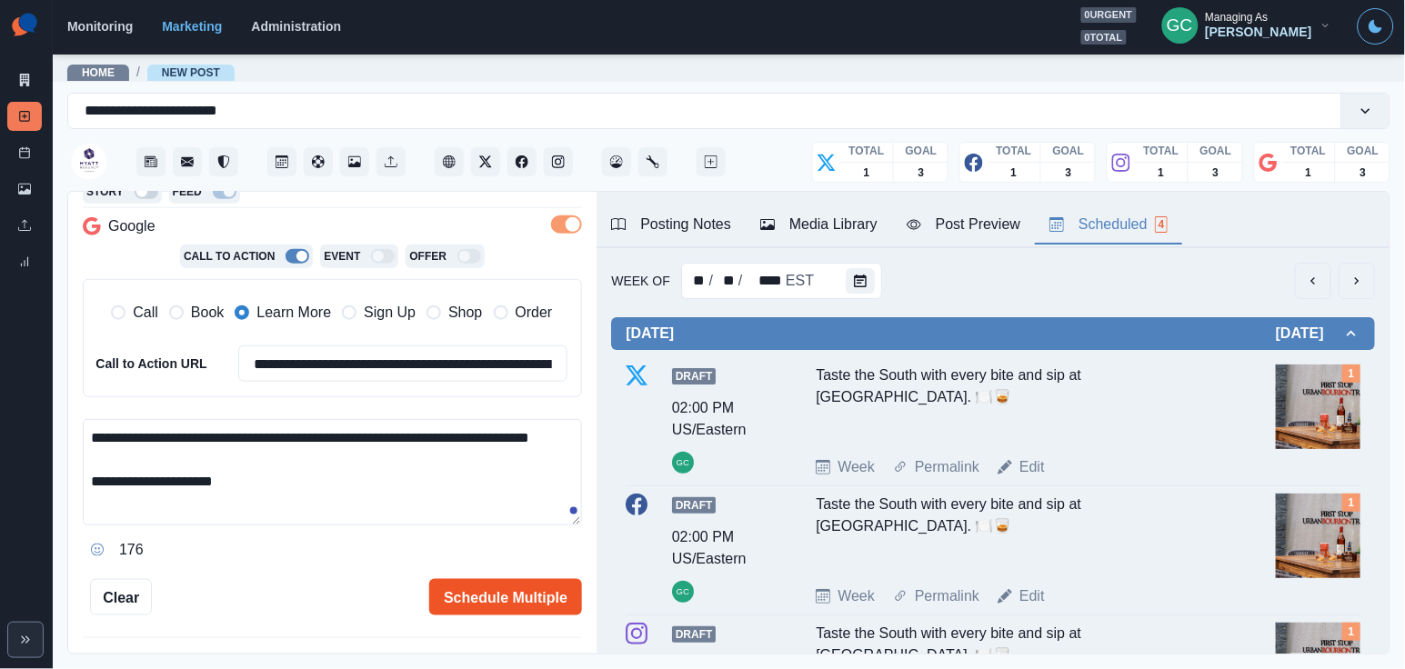
type textarea "**********"
click at [496, 597] on button "Schedule Multiple" at bounding box center [505, 597] width 153 height 36
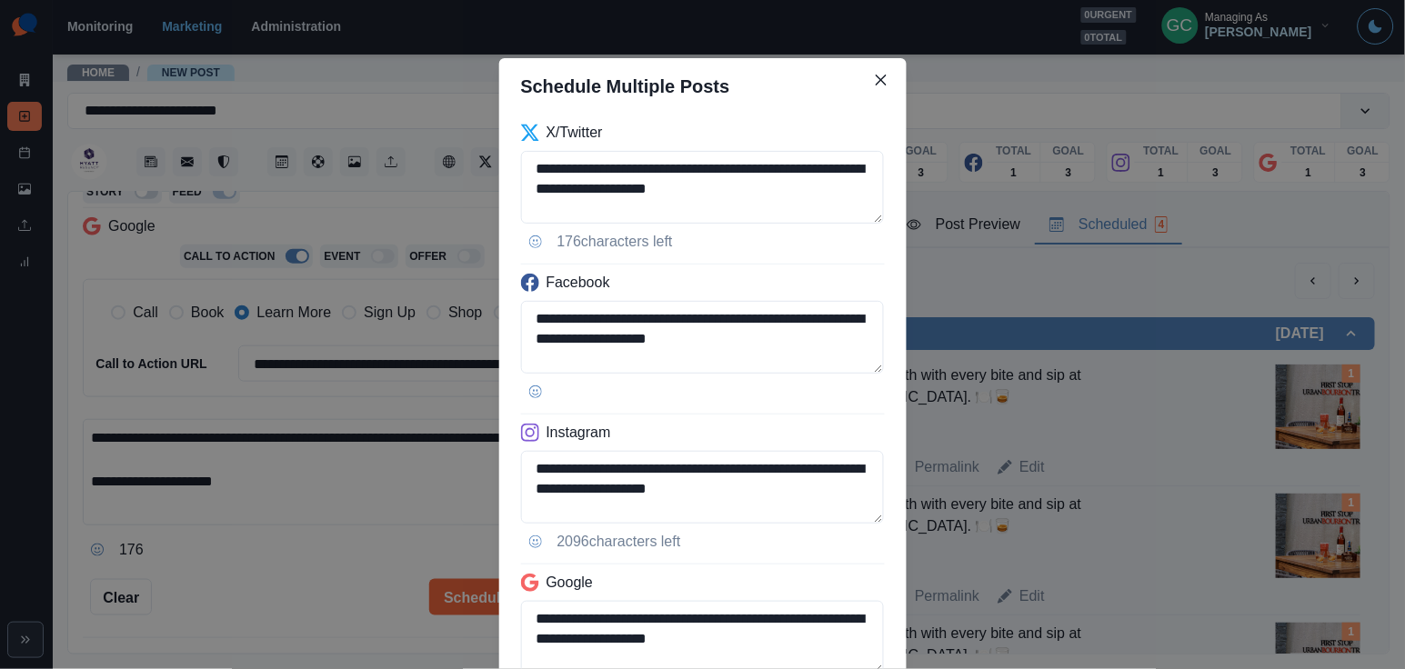
scroll to position [167, 0]
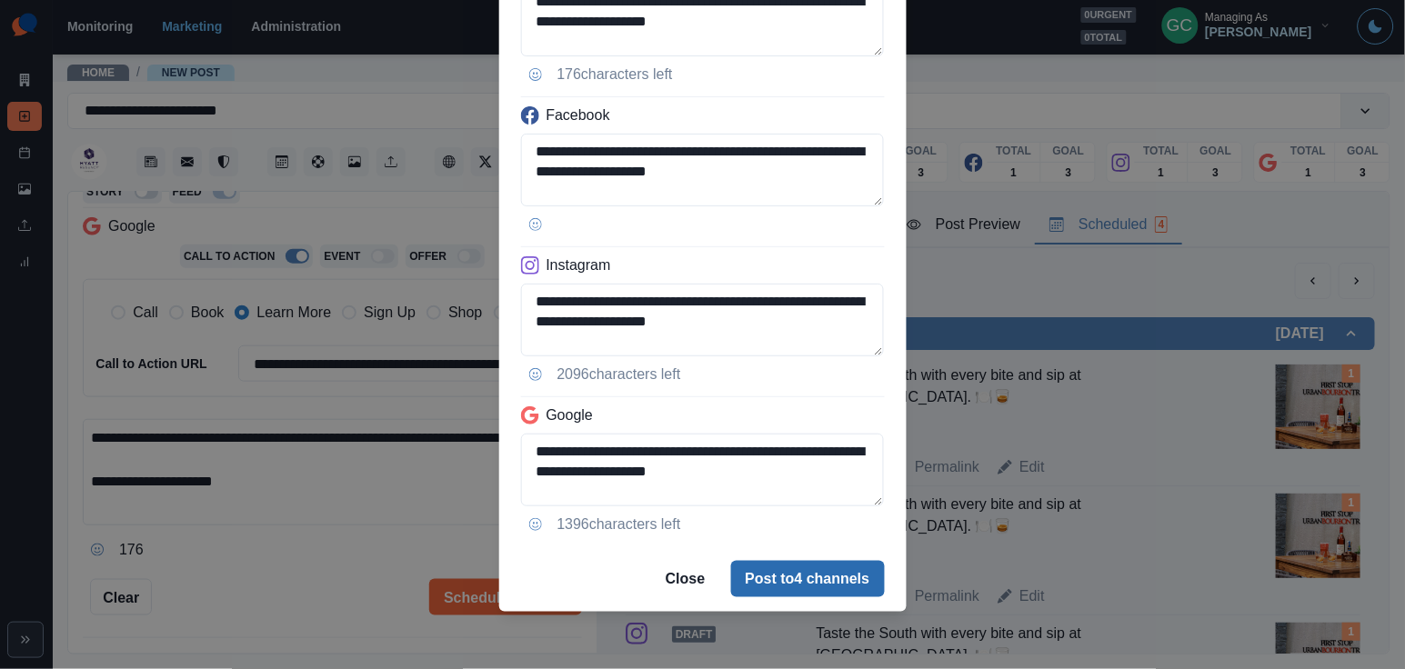
click at [803, 592] on button "Post to 4 channels" at bounding box center [808, 579] width 154 height 36
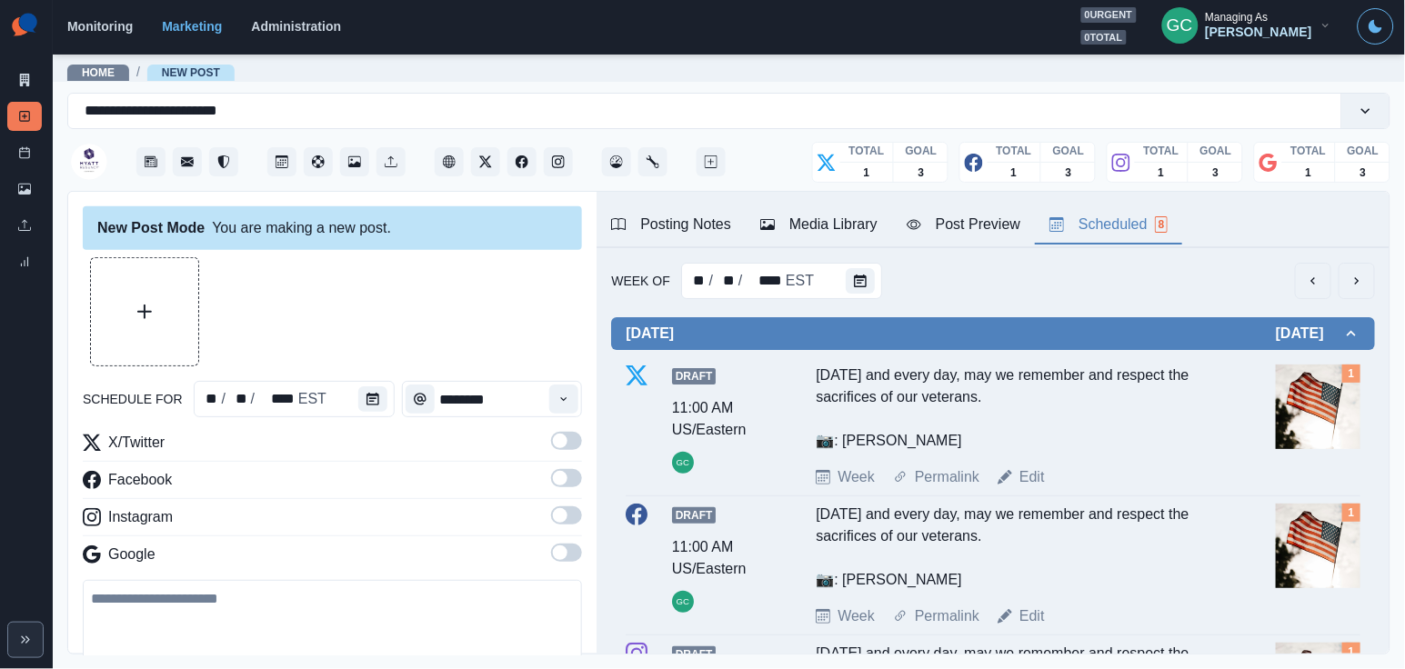
scroll to position [0, 0]
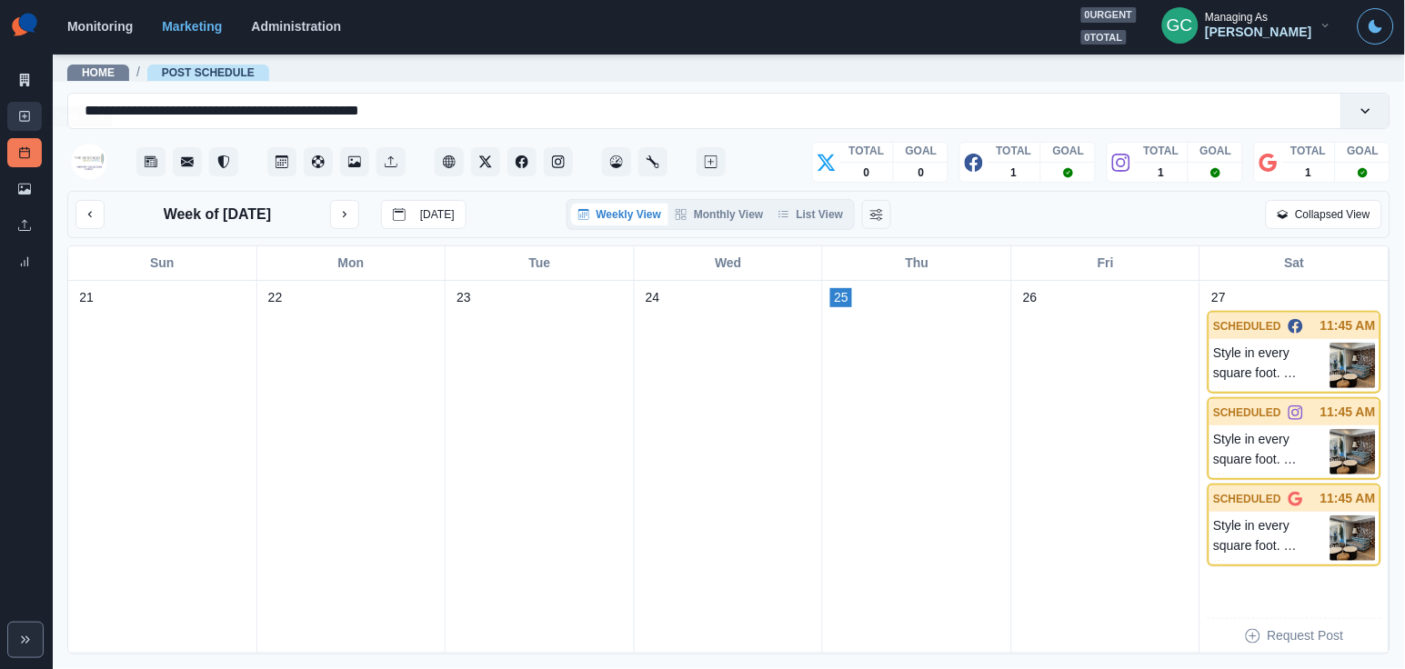
click at [38, 122] on link "New Post" at bounding box center [24, 116] width 35 height 29
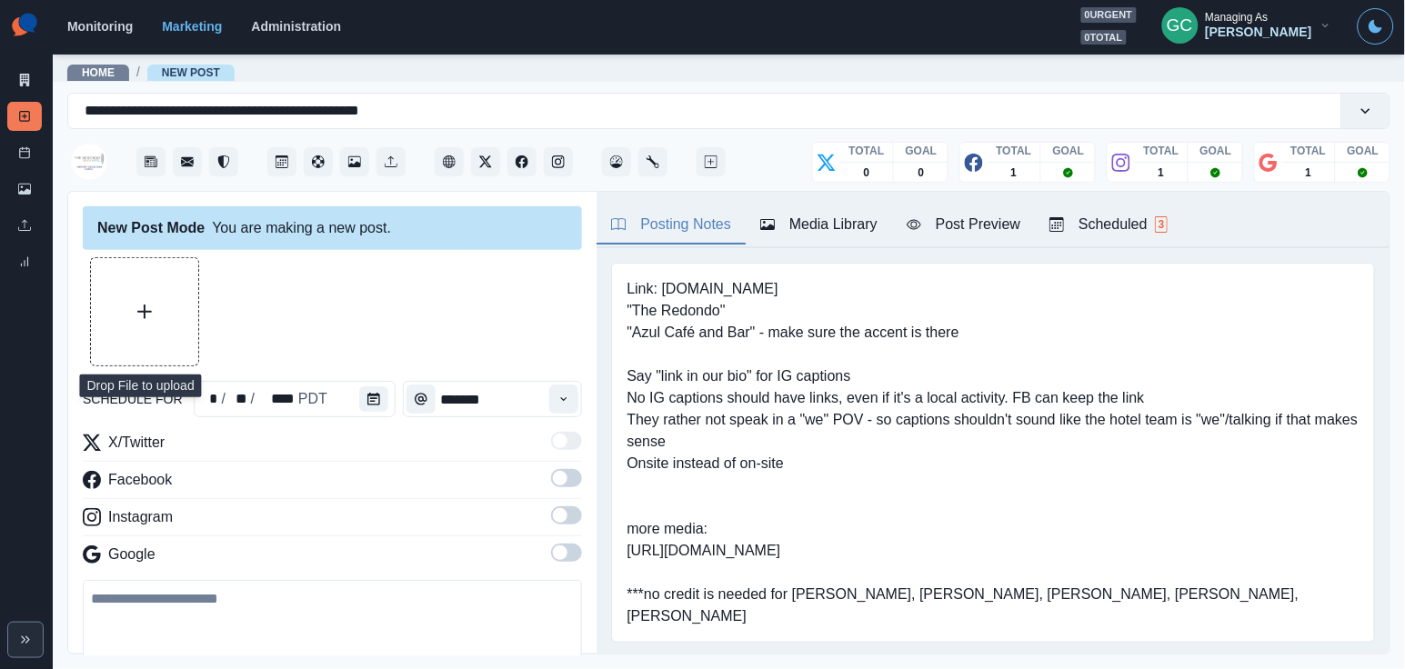
click at [135, 299] on button "Upload Media" at bounding box center [144, 311] width 107 height 107
click at [998, 10] on div "Monitoring Marketing Administration 0 urgent 0 total GC Managing As [PERSON_NAM…" at bounding box center [730, 25] width 1327 height 37
click at [135, 301] on button "Upload Media" at bounding box center [144, 311] width 107 height 107
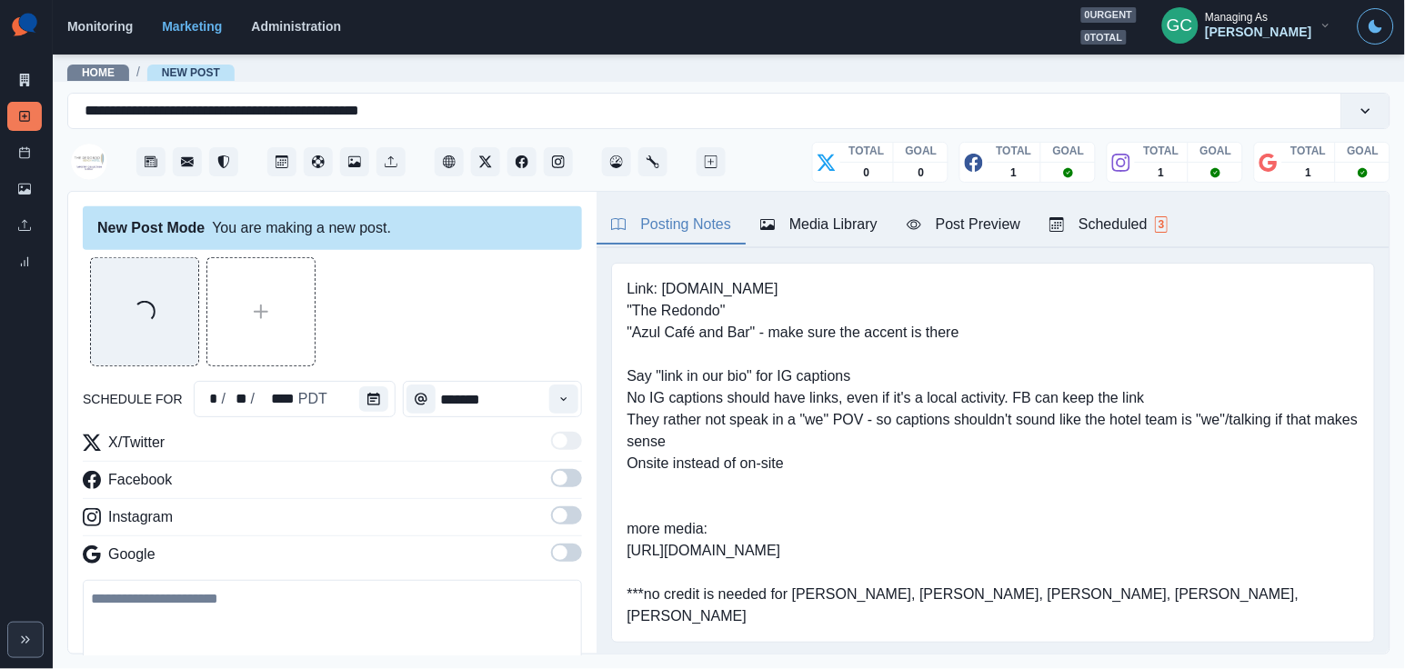
click at [808, 233] on div "Media Library" at bounding box center [818, 225] width 117 height 22
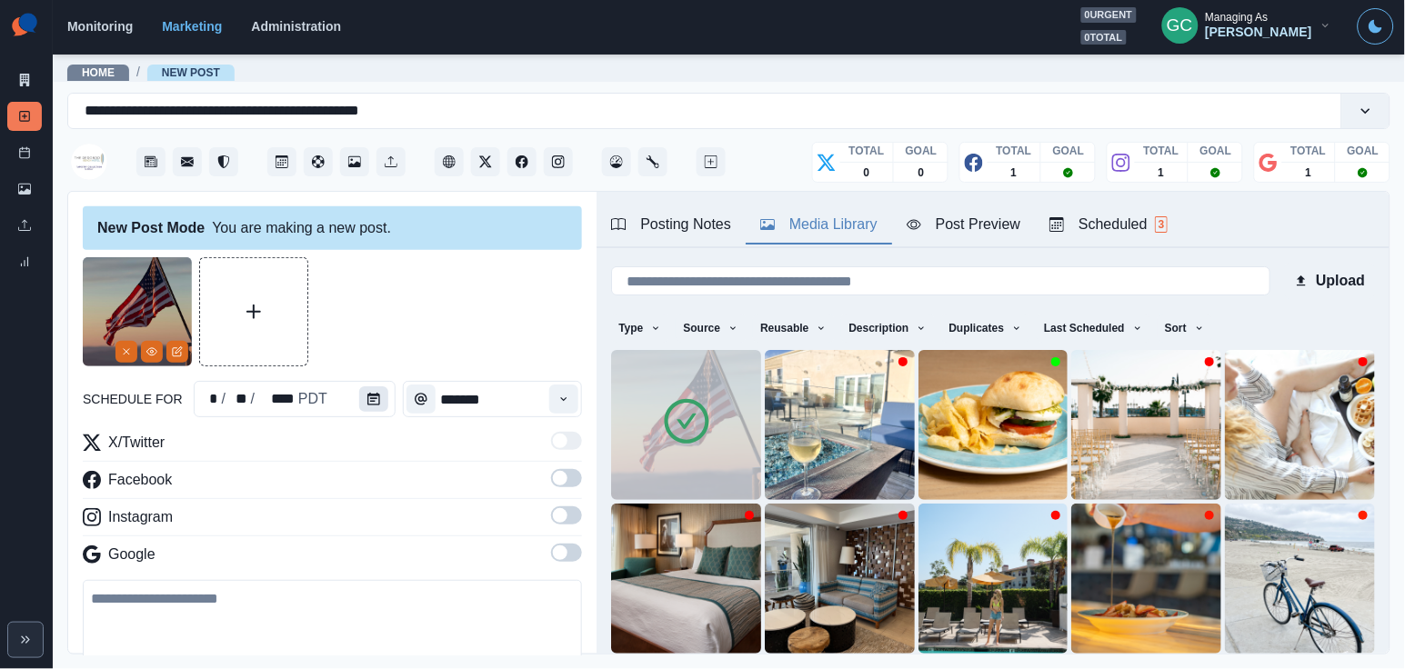
click at [374, 404] on icon "Calendar" at bounding box center [373, 399] width 13 height 13
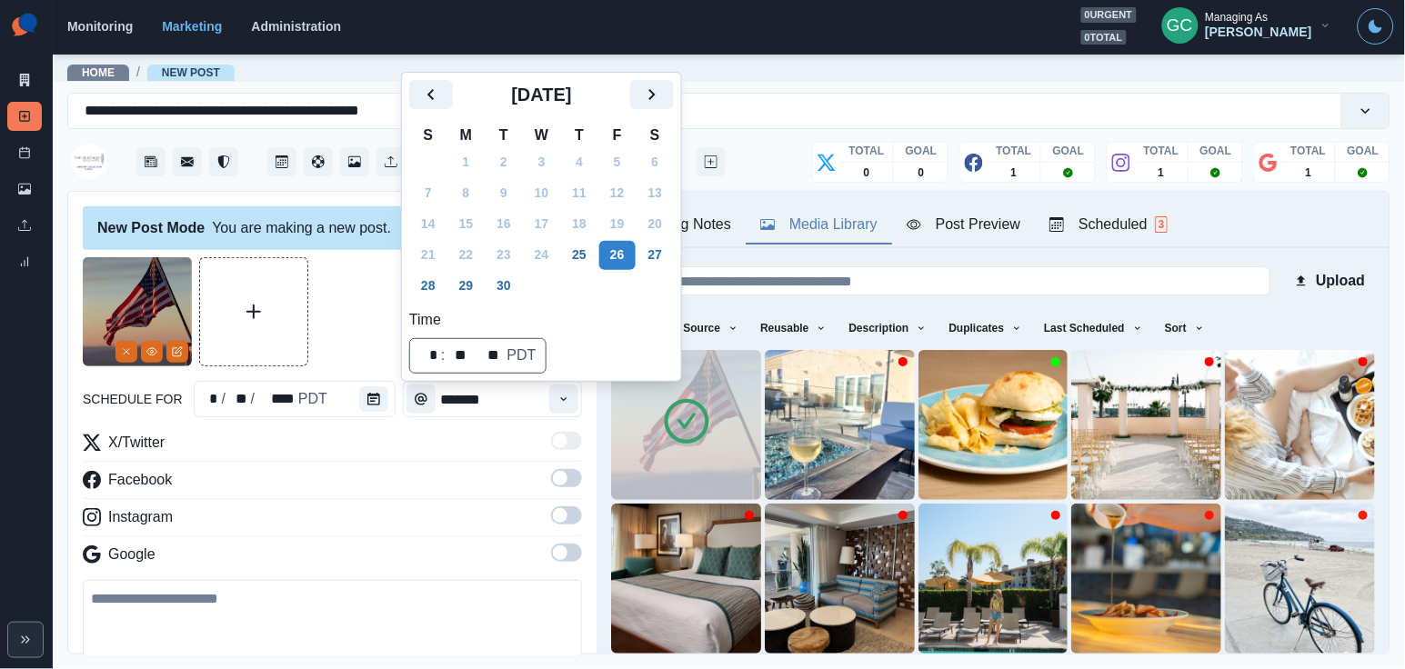
click at [656, 425] on img at bounding box center [686, 425] width 150 height 150
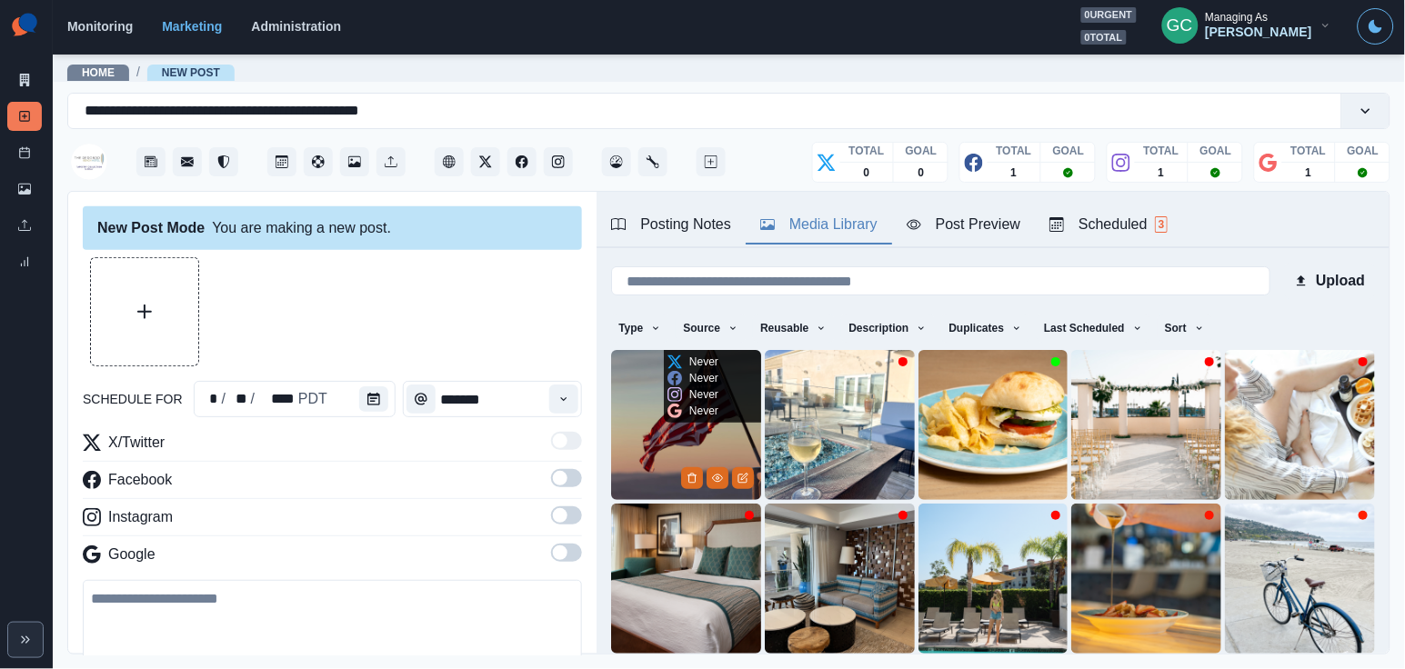
click at [656, 425] on img at bounding box center [686, 425] width 150 height 150
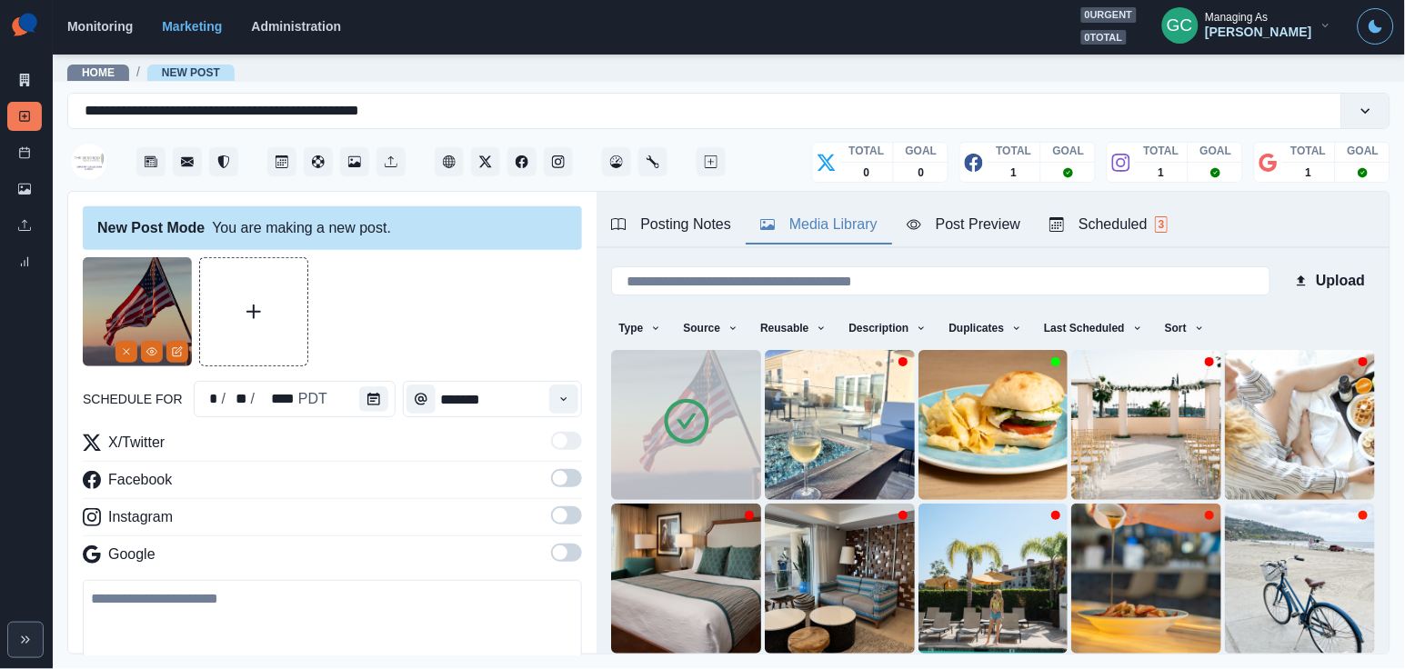
click at [656, 425] on img at bounding box center [686, 425] width 150 height 150
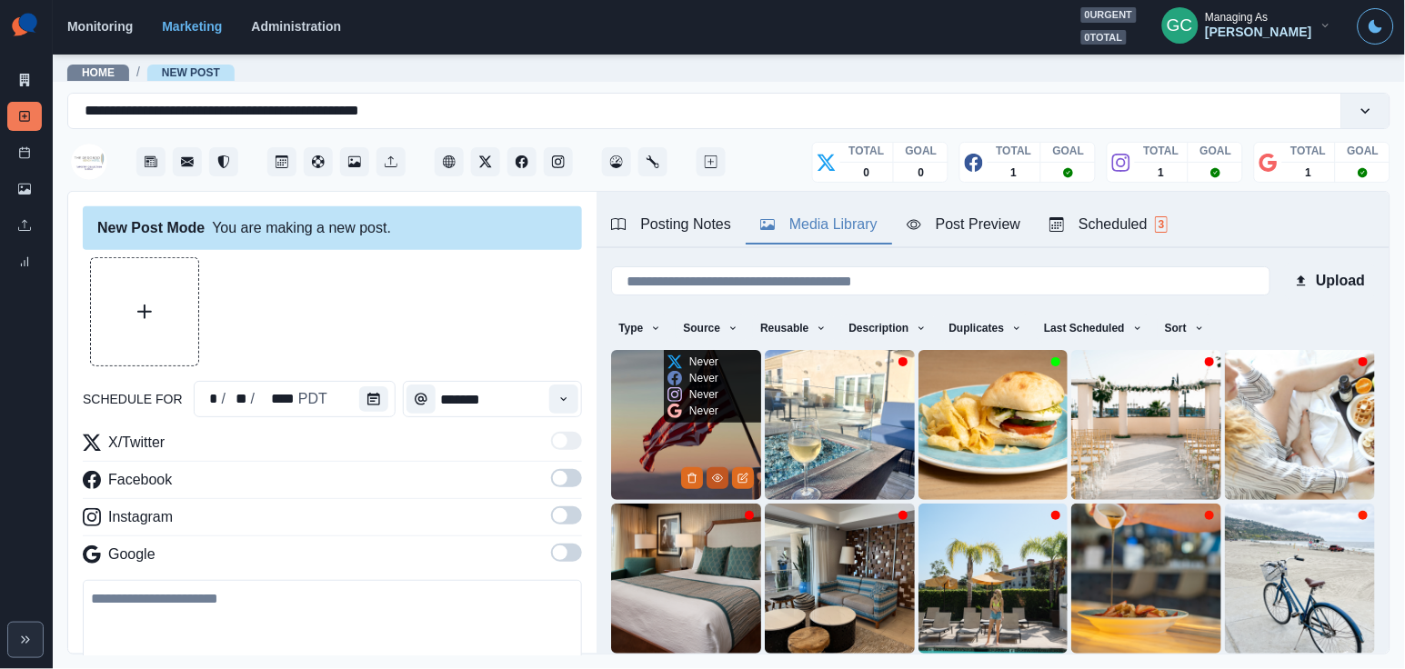
click at [716, 479] on icon "View Media" at bounding box center [717, 478] width 11 height 11
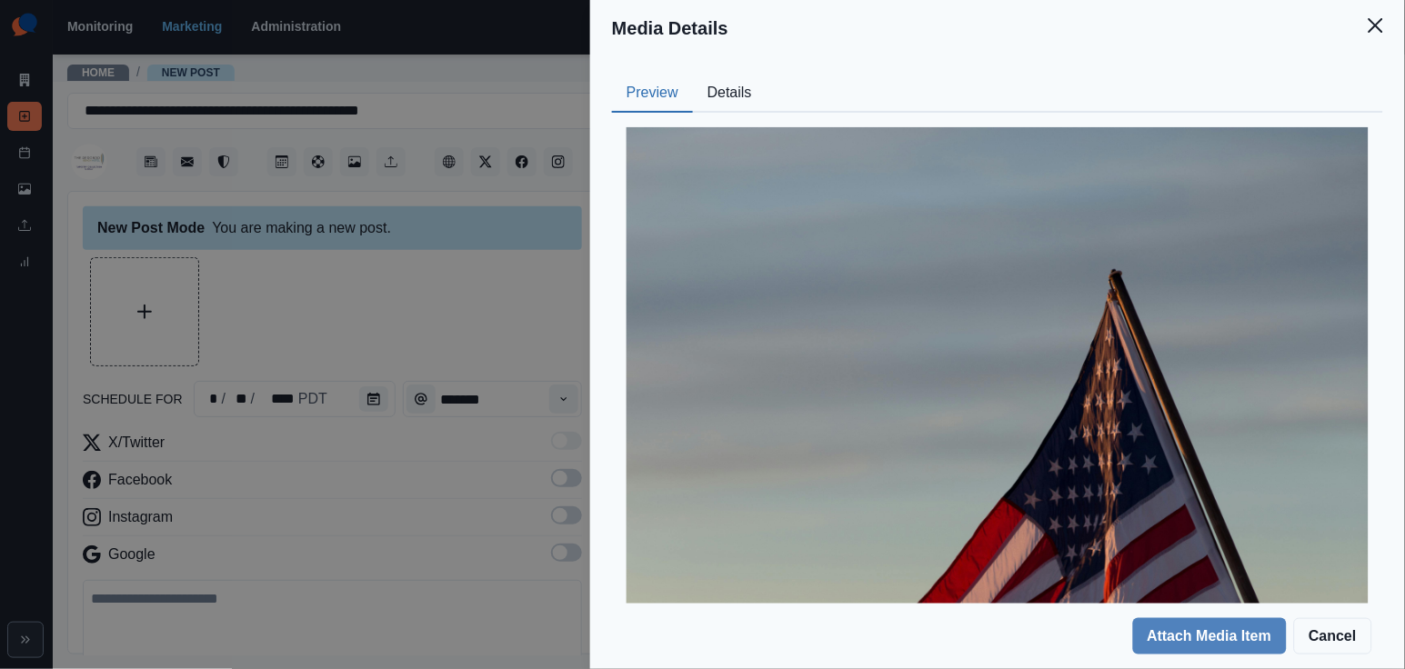
click at [729, 89] on button "Details" at bounding box center [730, 94] width 74 height 38
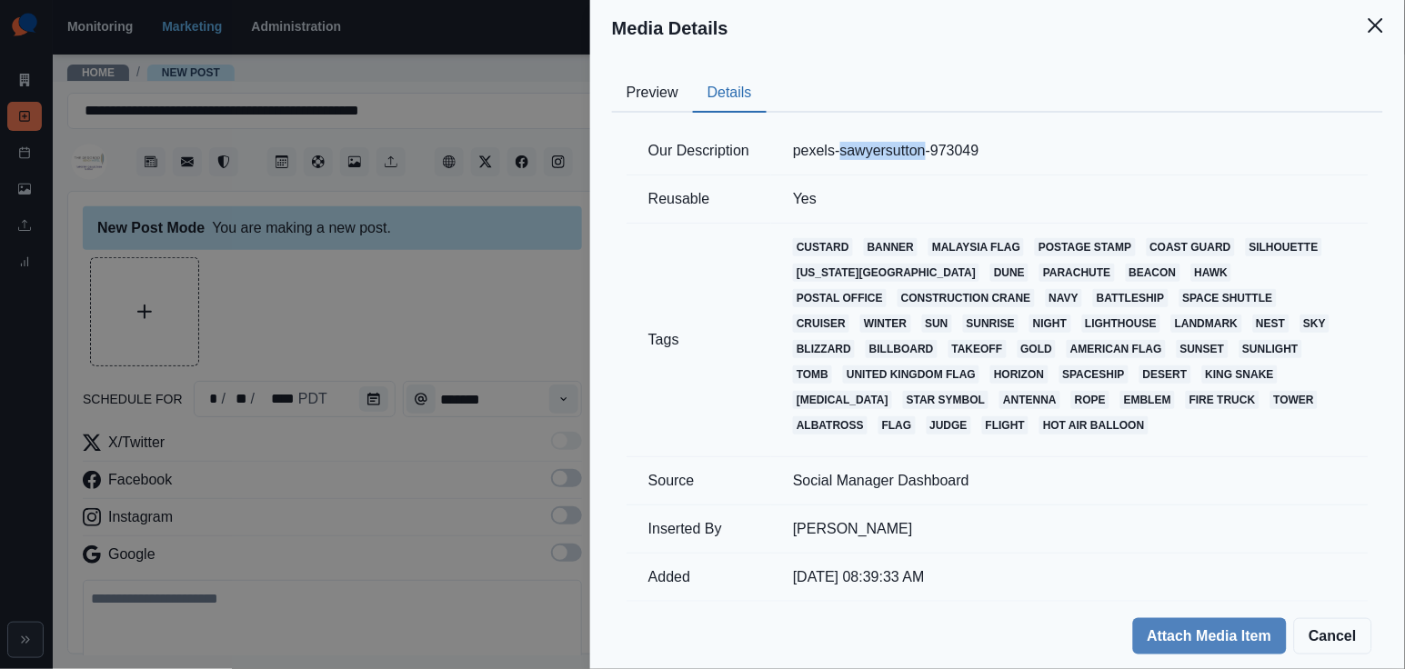
drag, startPoint x: 847, startPoint y: 154, endPoint x: 940, endPoint y: 148, distance: 93.8
click at [940, 148] on td "pexels-sawyersutton-973049" at bounding box center [1069, 151] width 597 height 48
copy td "sawyersutton"
click at [589, 366] on div "Media Details Preview Details Our Description pexels-sawyersutton-973049 Reusab…" at bounding box center [702, 334] width 1405 height 669
click at [547, 373] on div "Media Details Preview Details Our Description pexels-sawyersutton-973049 Reusab…" at bounding box center [702, 334] width 1405 height 669
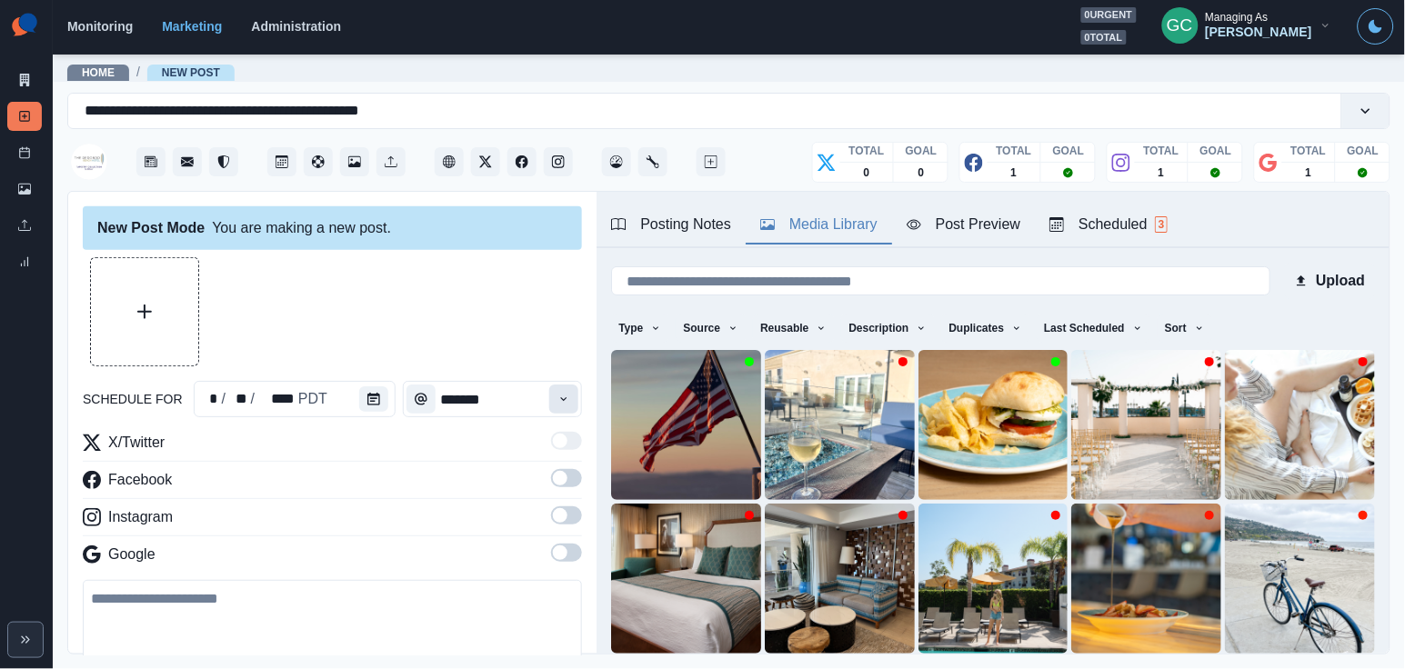
scroll to position [56, 0]
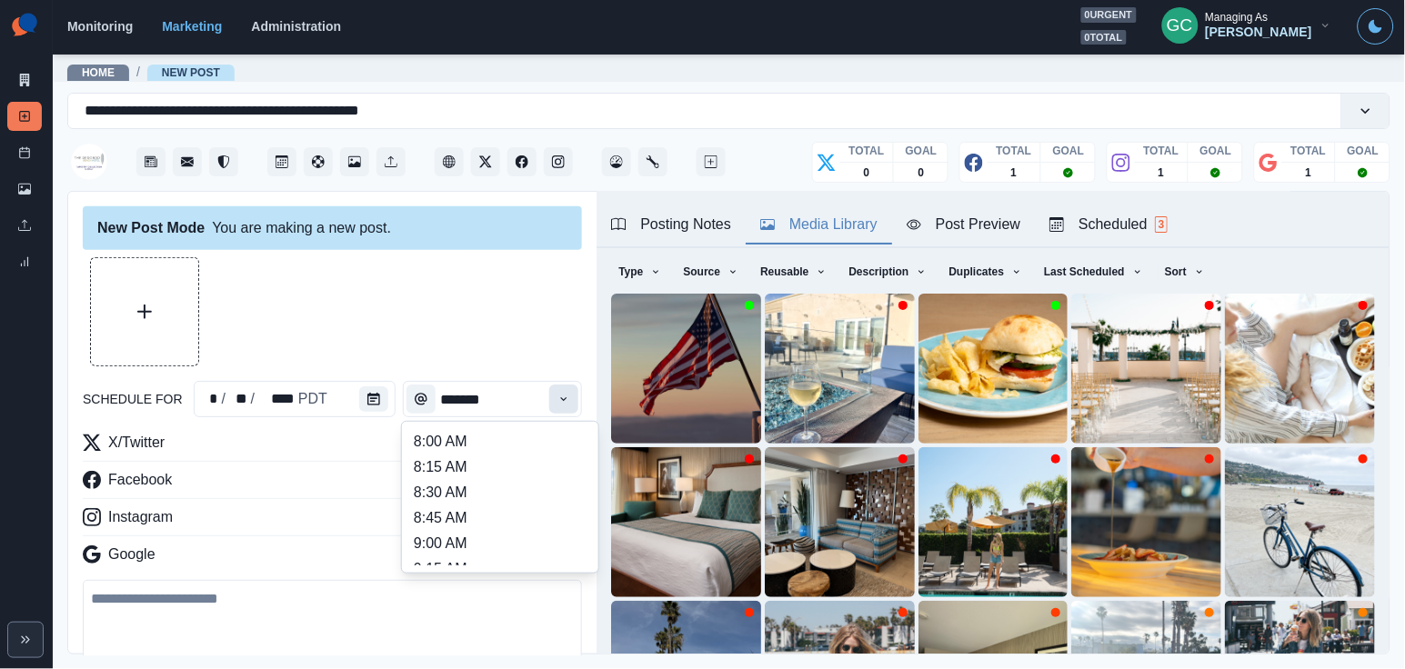
click at [567, 398] on icon "Time" at bounding box center [563, 399] width 13 height 13
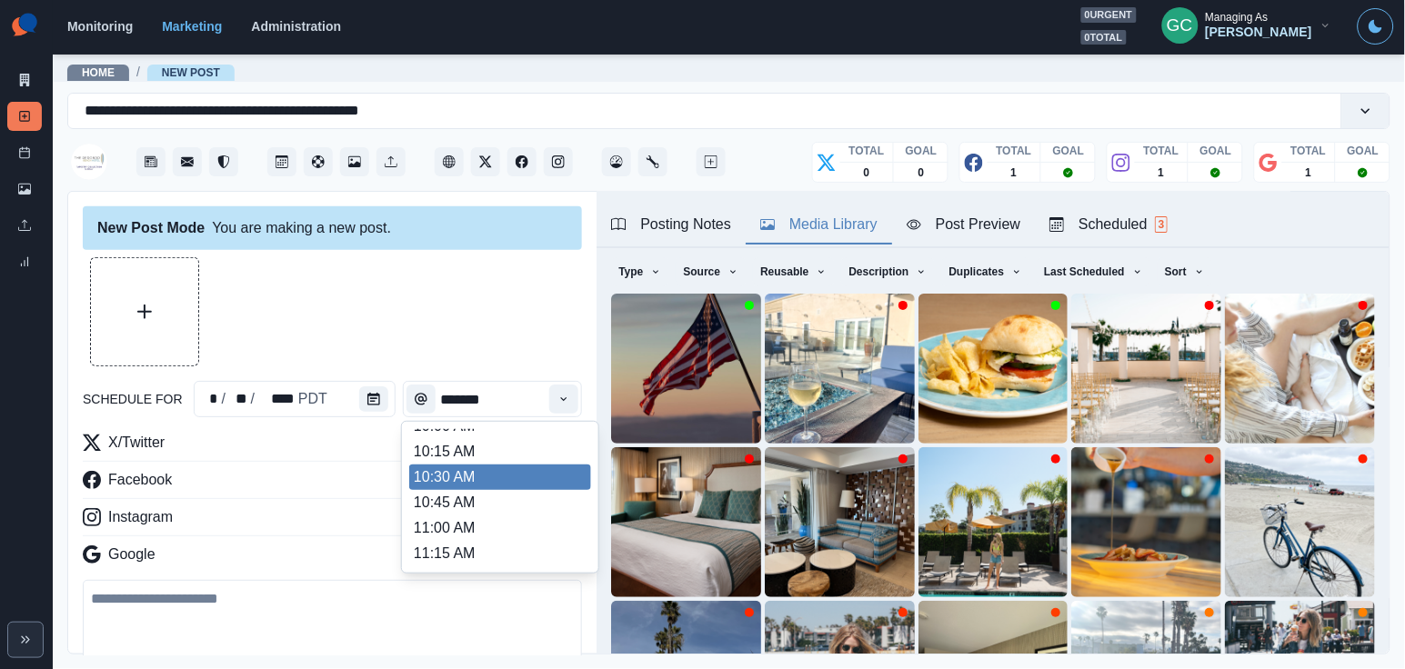
scroll to position [218, 0]
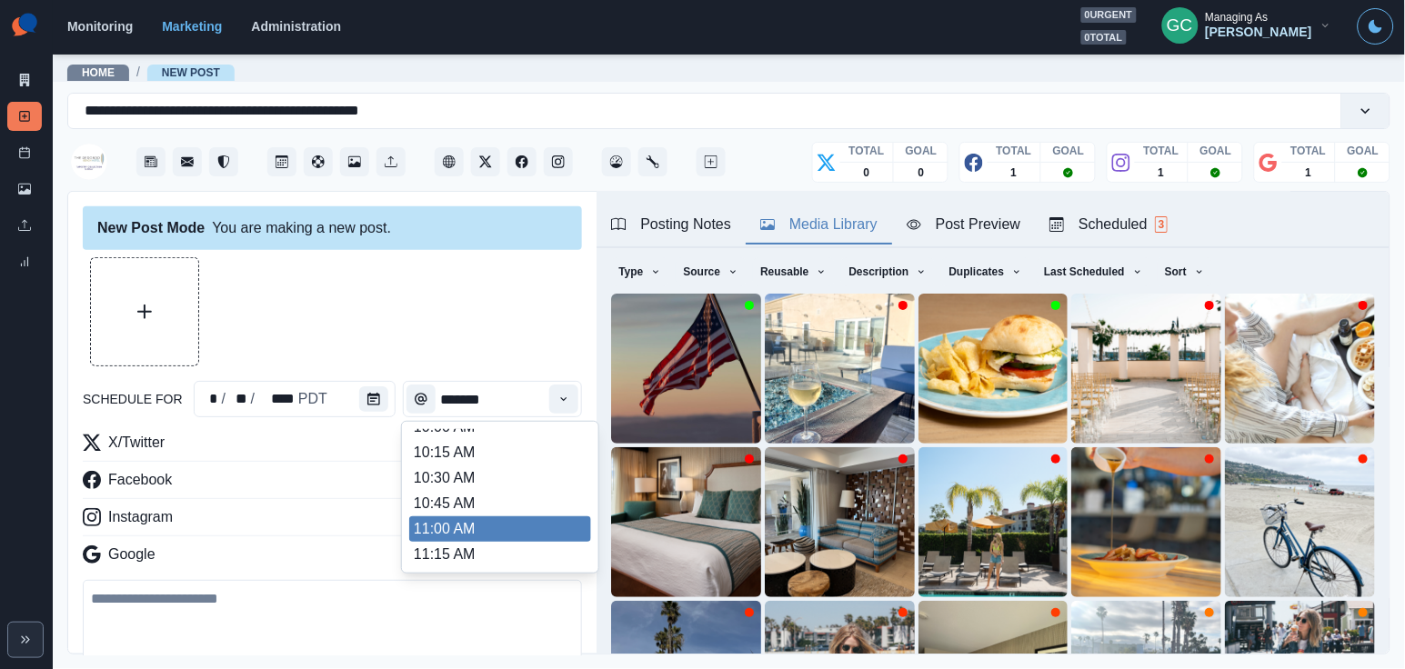
click at [482, 536] on li "11:00 AM" at bounding box center [500, 529] width 182 height 25
type input "********"
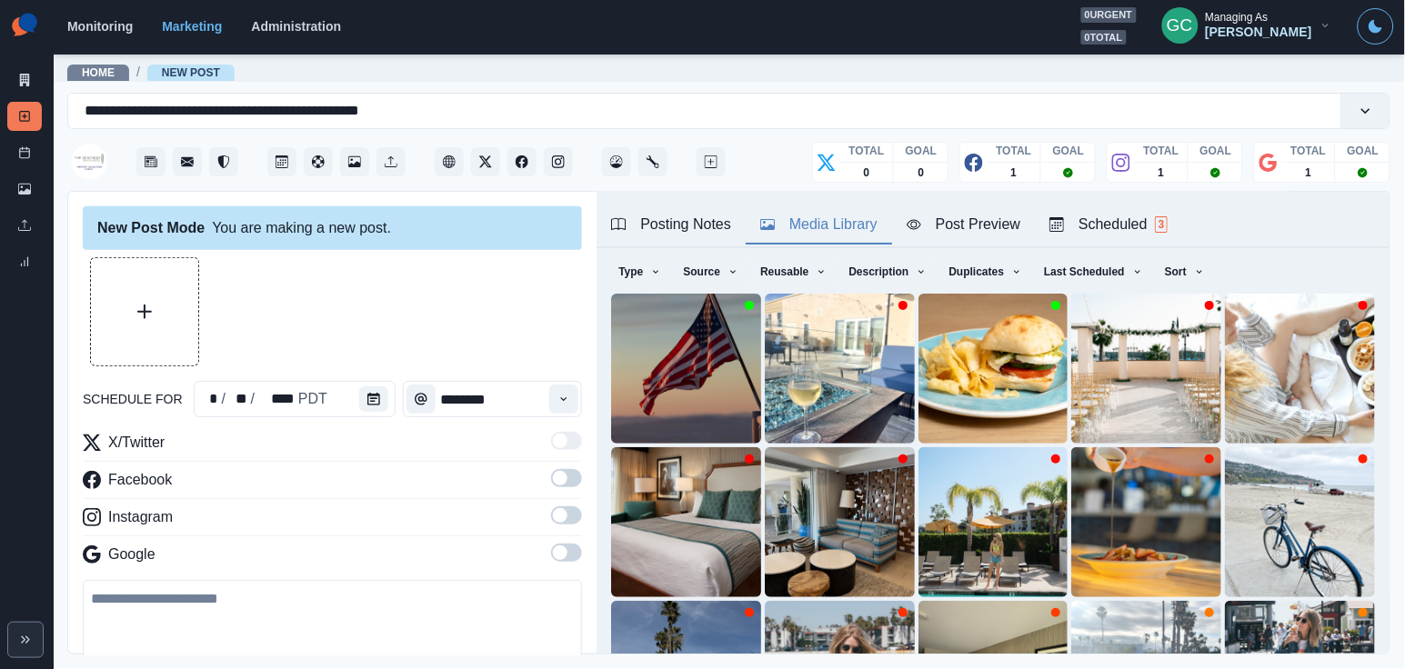
click at [562, 559] on span at bounding box center [560, 553] width 15 height 15
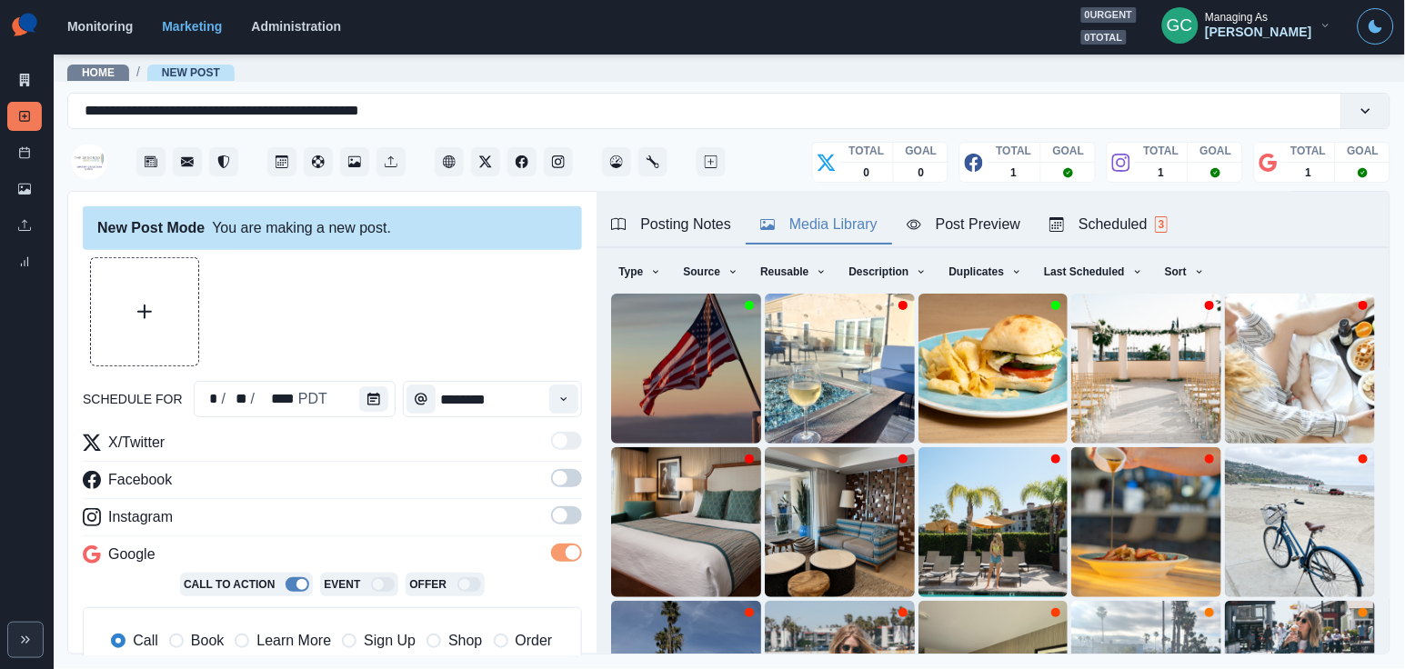
click at [565, 532] on label at bounding box center [566, 520] width 31 height 29
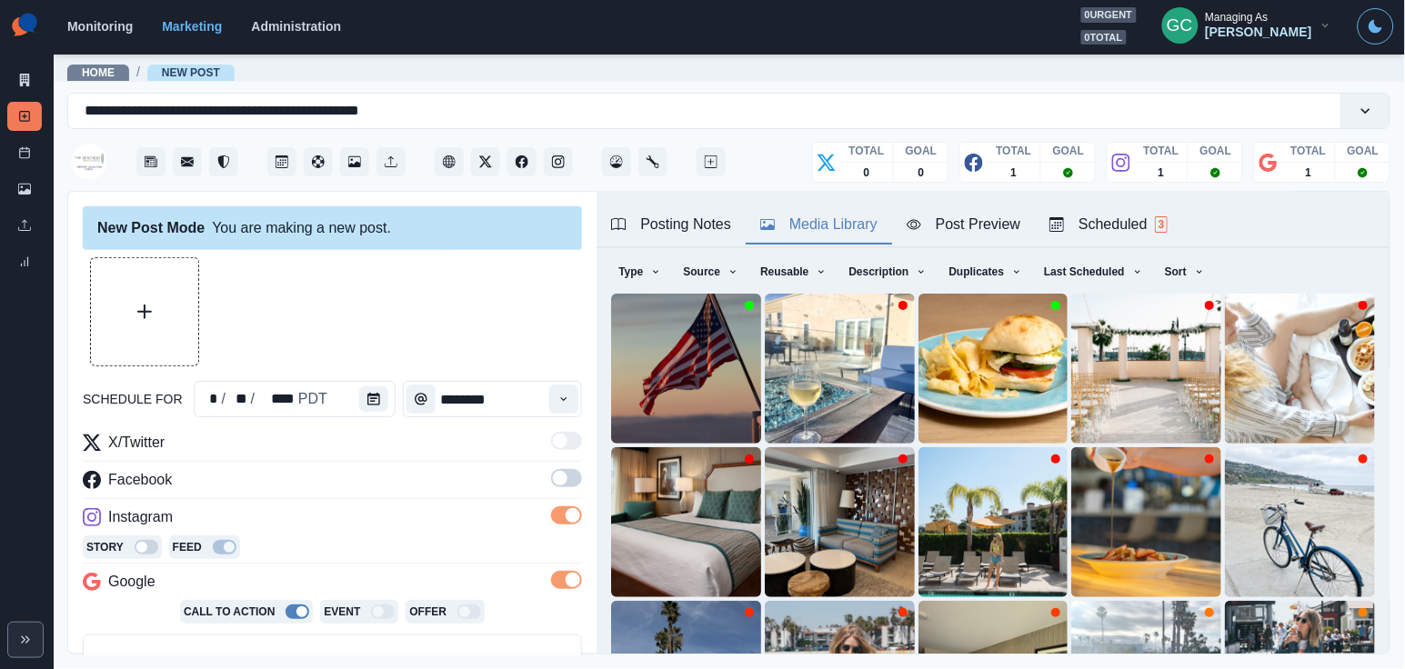
click at [566, 465] on div "X/Twitter Facebook Instagram Story Feed Google Call To Action Event Offer Call …" at bounding box center [332, 576] width 499 height 288
click at [556, 483] on span at bounding box center [560, 478] width 15 height 15
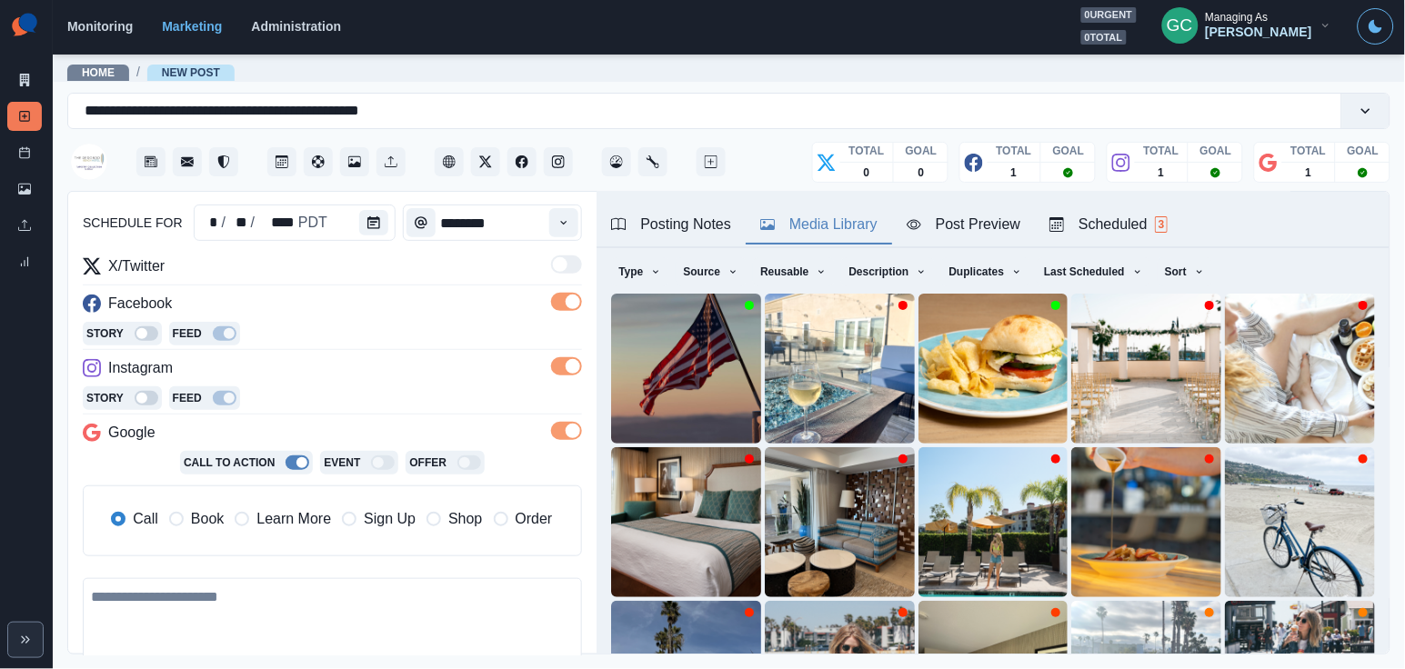
click at [294, 517] on span "Learn More" at bounding box center [293, 519] width 75 height 22
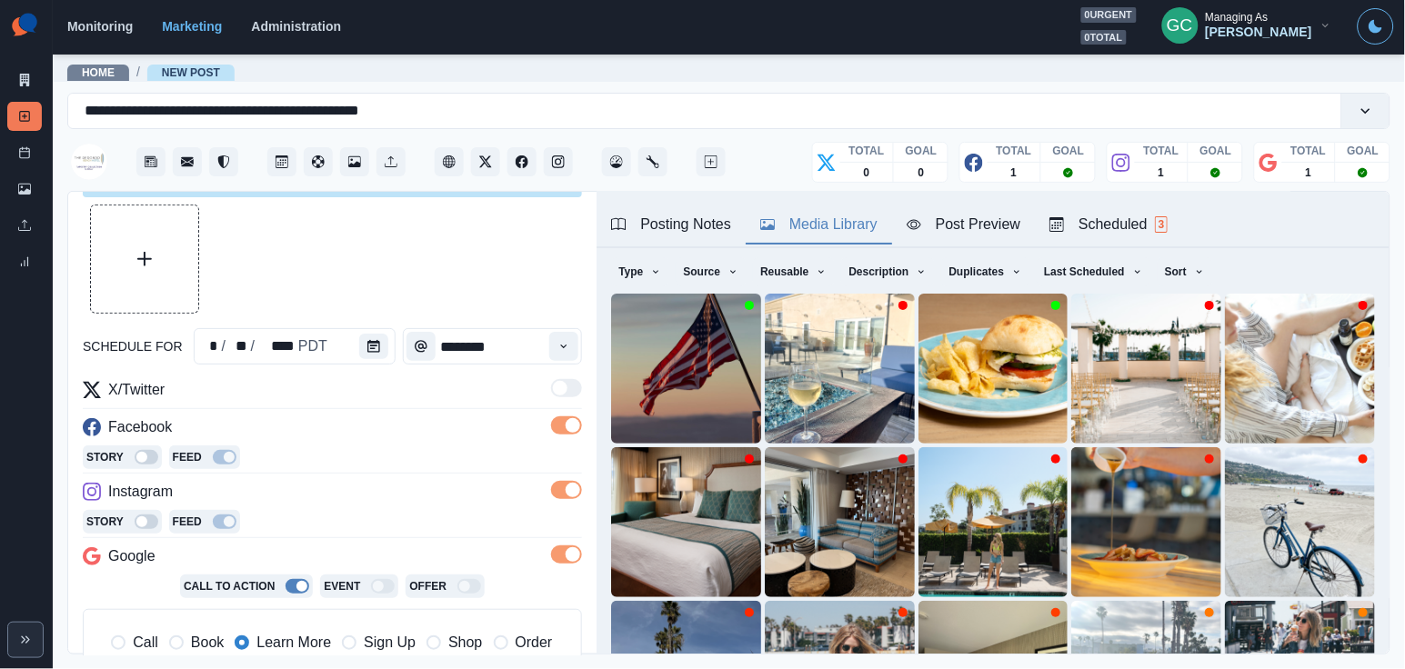
scroll to position [45, 0]
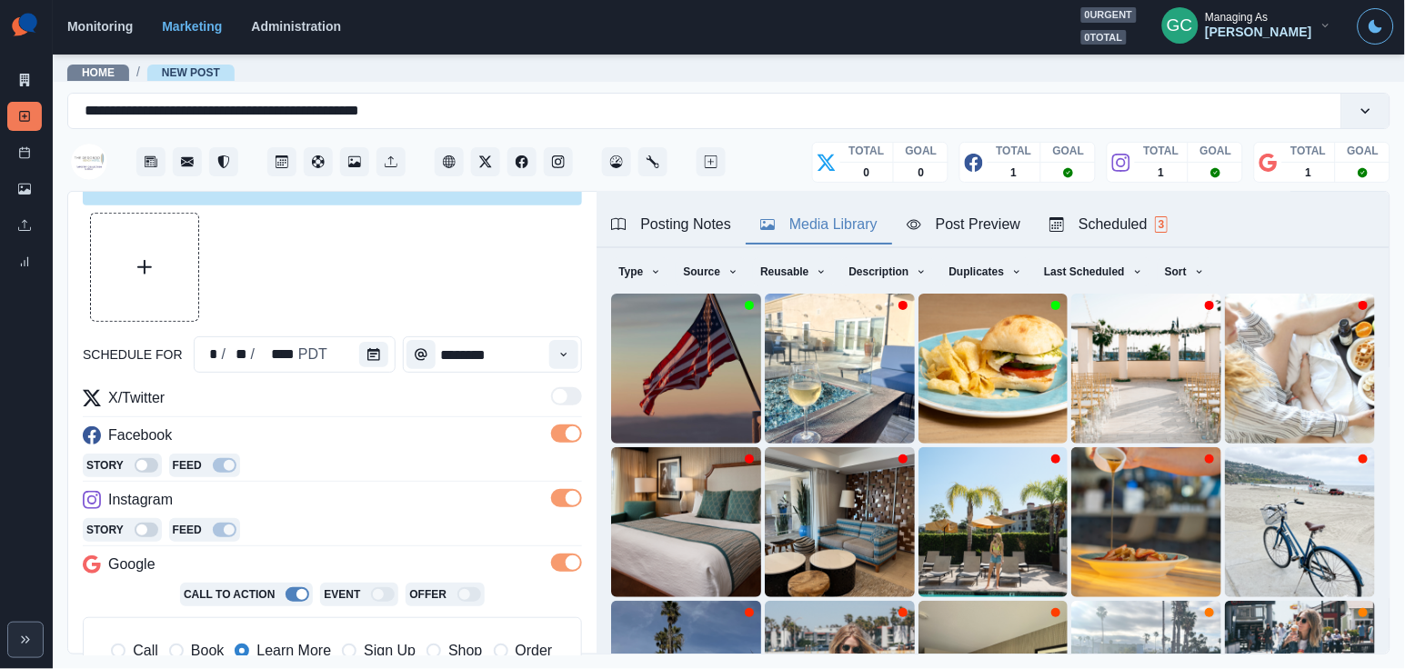
click at [384, 336] on div "**********" at bounding box center [332, 582] width 499 height 738
click at [367, 365] on button "Calendar" at bounding box center [373, 354] width 29 height 25
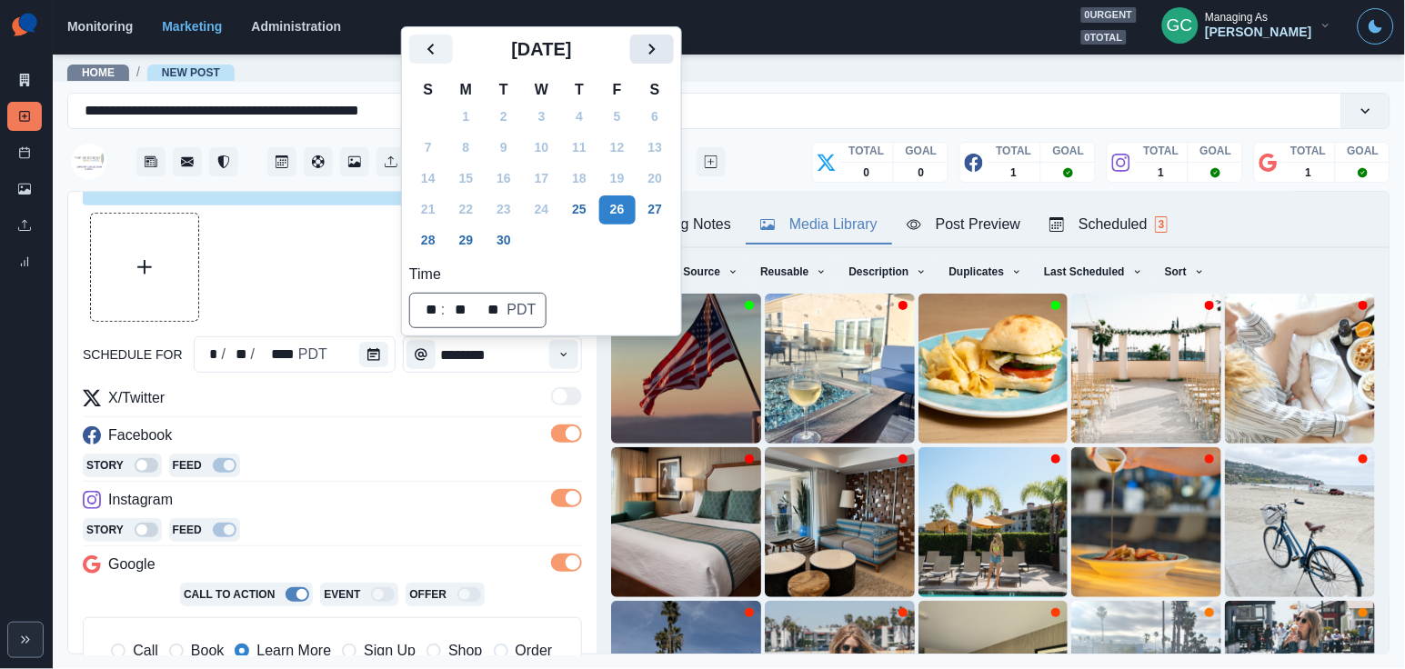
click at [674, 45] on button "Next" at bounding box center [652, 49] width 44 height 29
click at [663, 45] on icon "Next" at bounding box center [652, 49] width 22 height 22
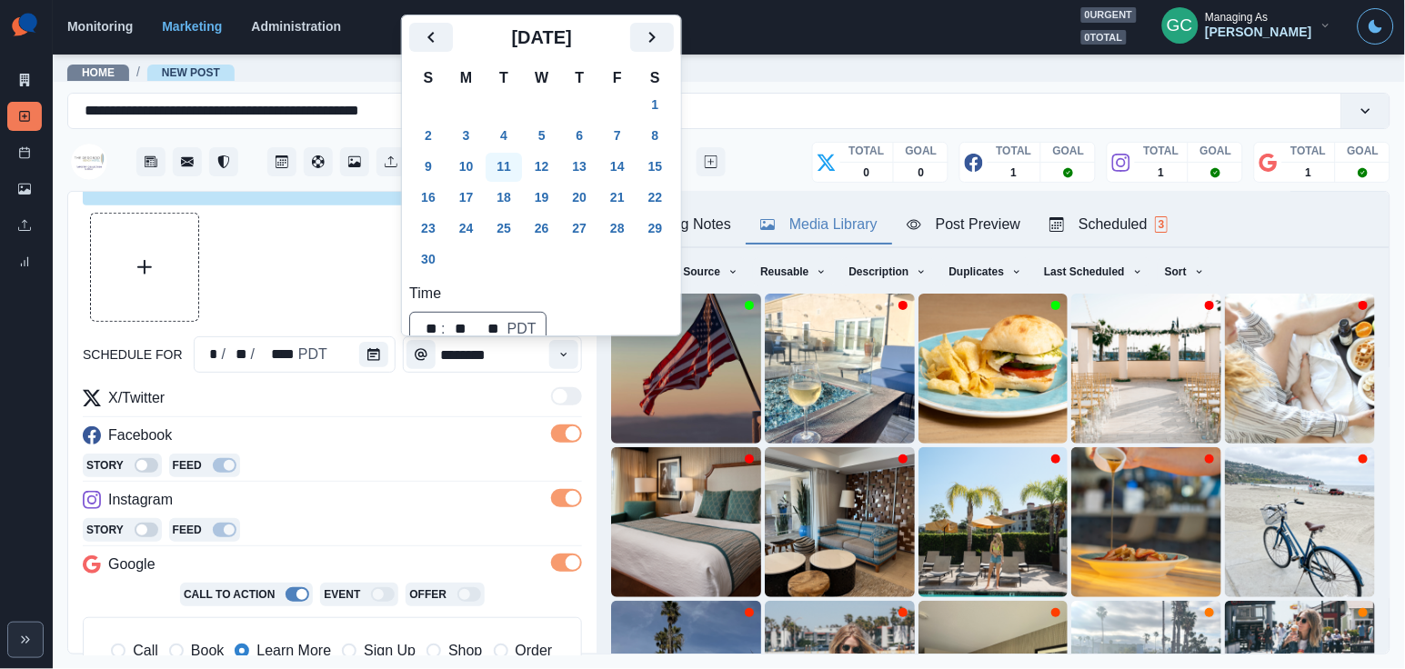
click at [522, 162] on button "11" at bounding box center [504, 167] width 36 height 29
click at [396, 406] on div "X/Twitter" at bounding box center [332, 401] width 499 height 29
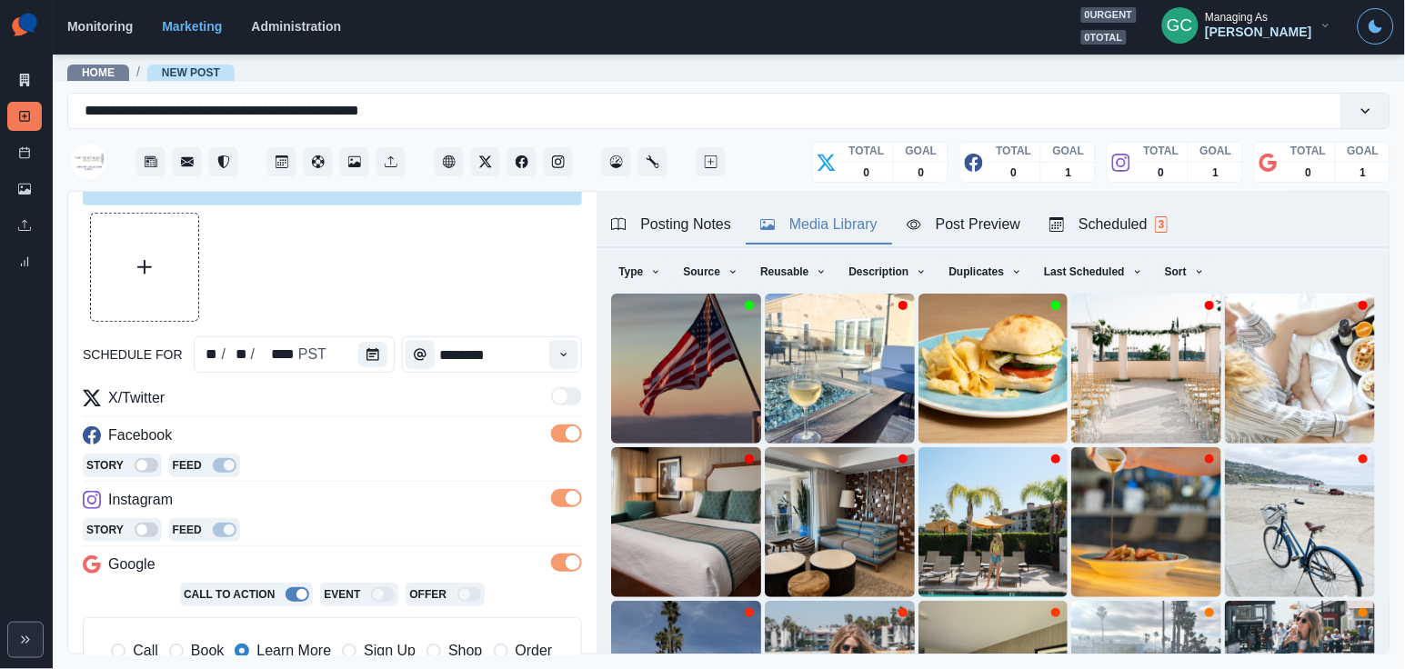
scroll to position [307, 0]
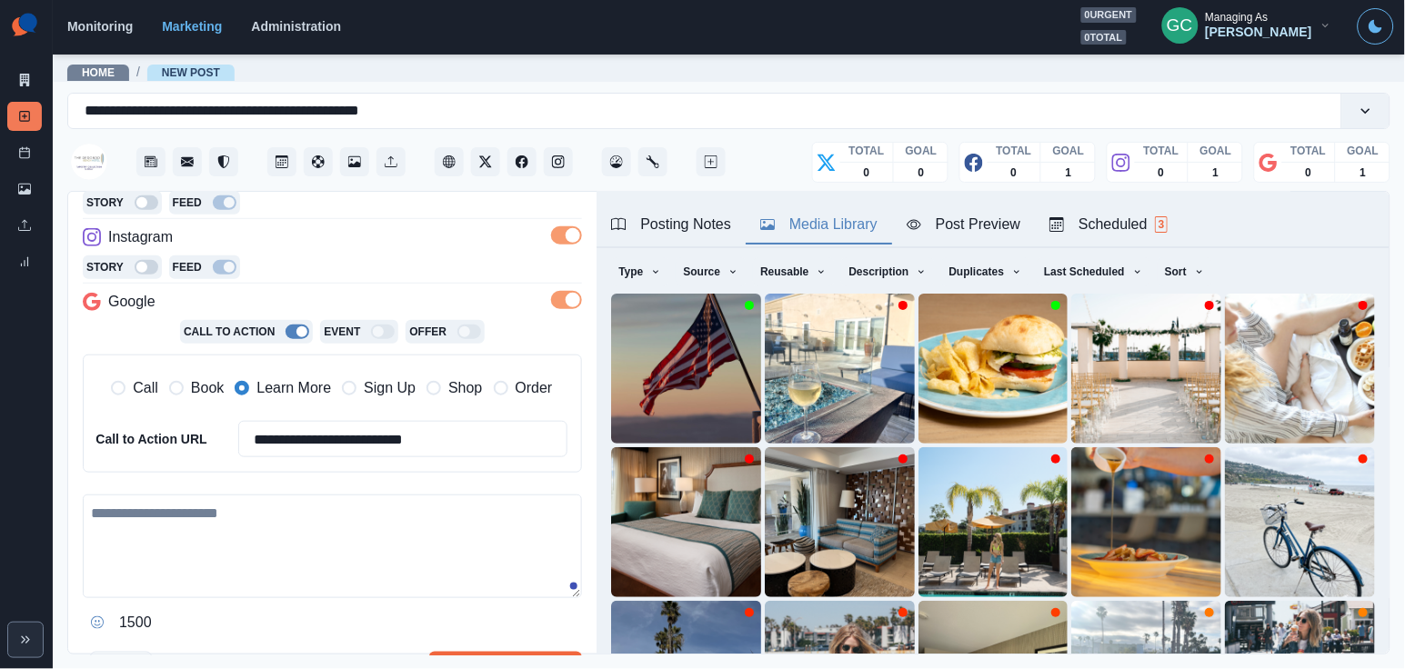
click at [275, 543] on textarea at bounding box center [332, 547] width 499 height 104
paste textarea "**********"
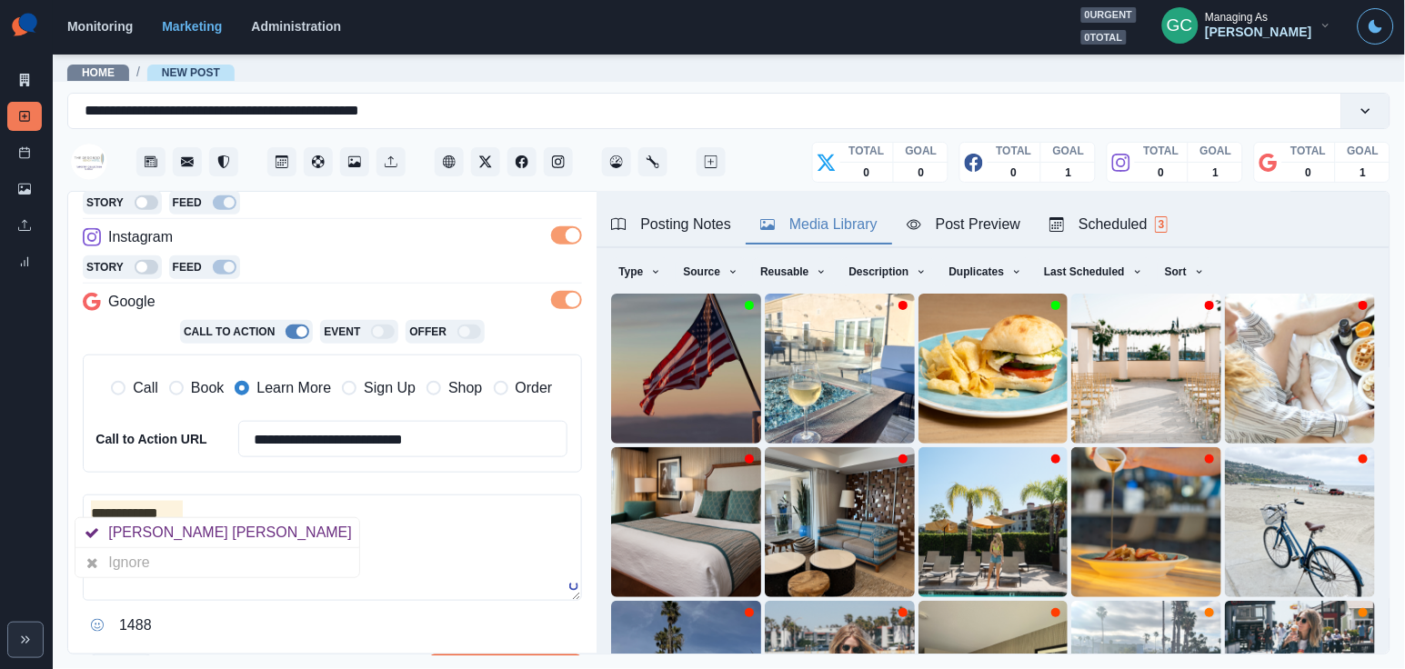
click at [137, 507] on textarea "**********" at bounding box center [332, 548] width 499 height 106
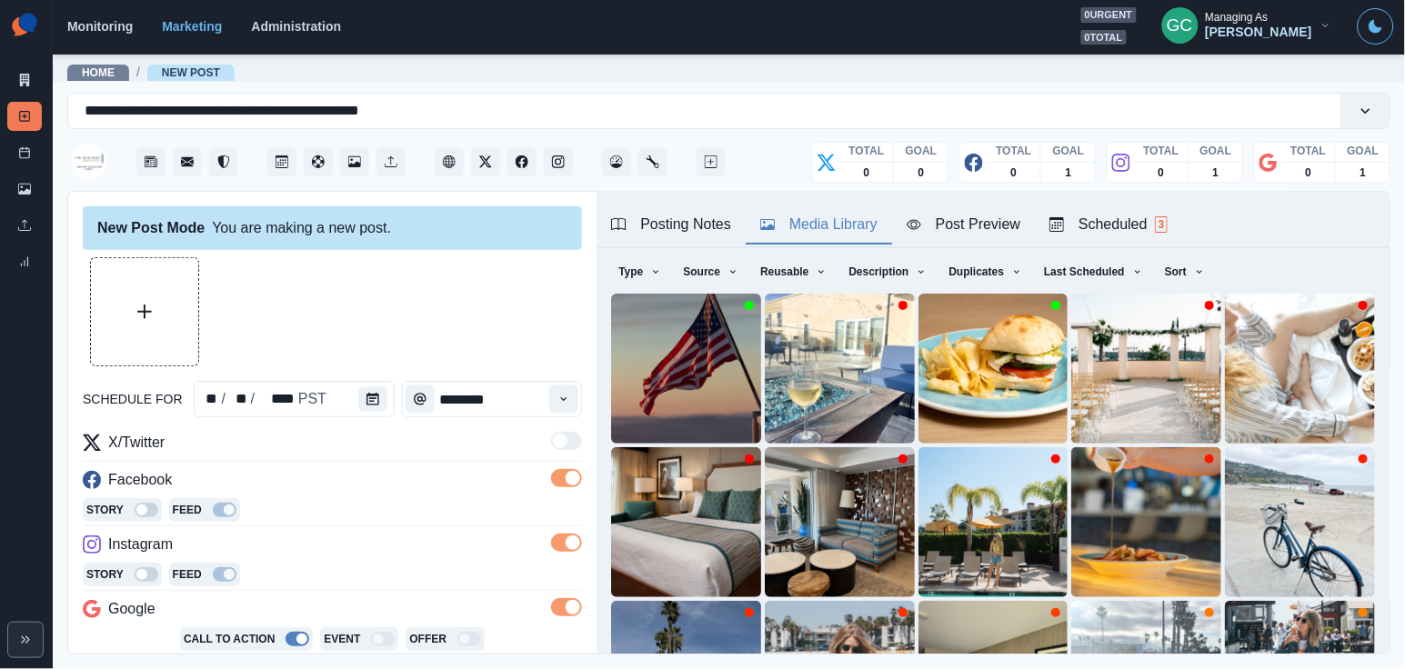
scroll to position [0, 0]
click at [144, 300] on button "Upload Media" at bounding box center [144, 311] width 107 height 107
click at [652, 371] on img at bounding box center [686, 369] width 150 height 150
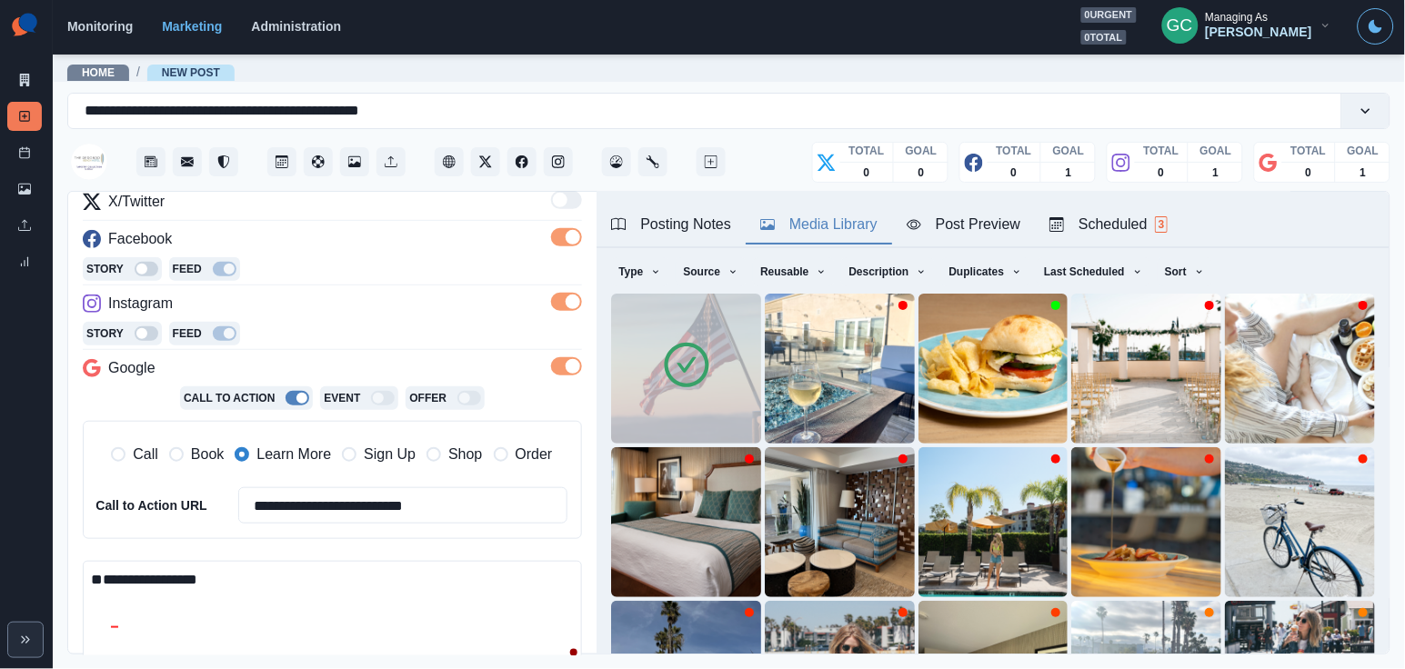
scroll to position [370, 0]
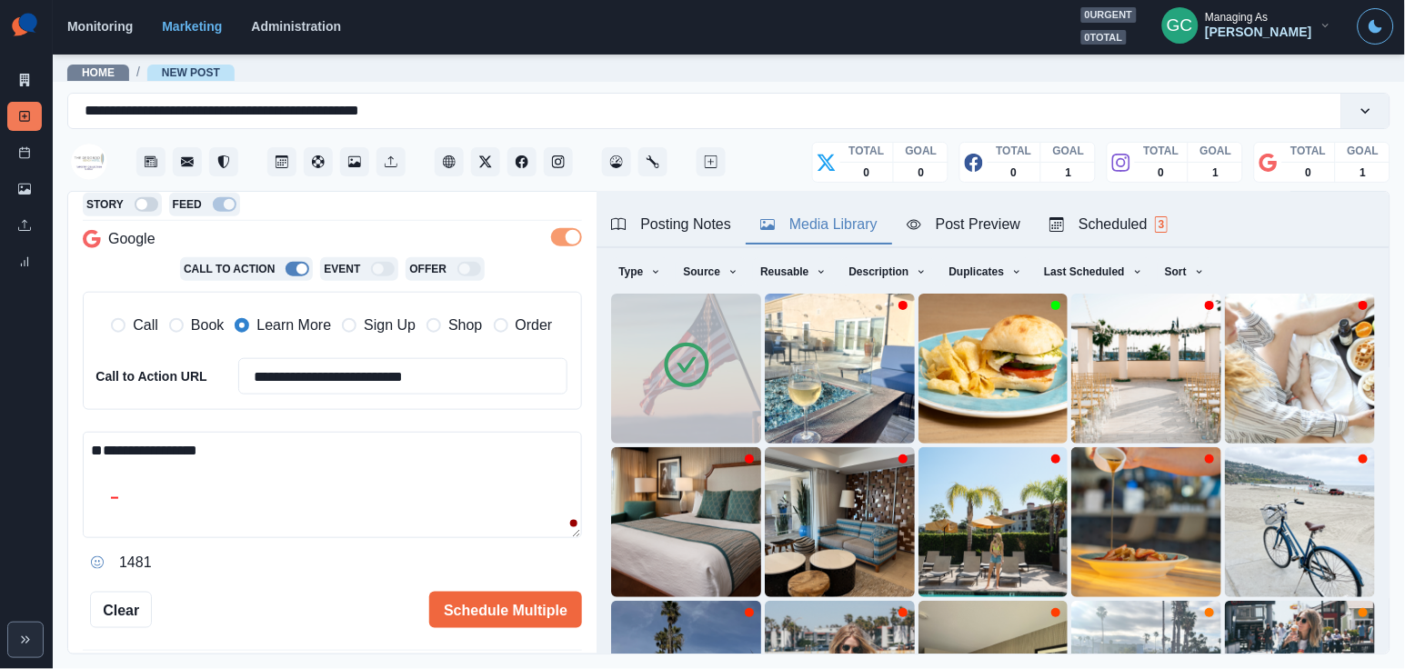
click at [262, 454] on textarea "**********" at bounding box center [332, 485] width 499 height 106
paste textarea "**********"
drag, startPoint x: 77, startPoint y: 446, endPoint x: 11, endPoint y: 446, distance: 66.4
click at [11, 446] on div "**********" at bounding box center [702, 334] width 1405 height 669
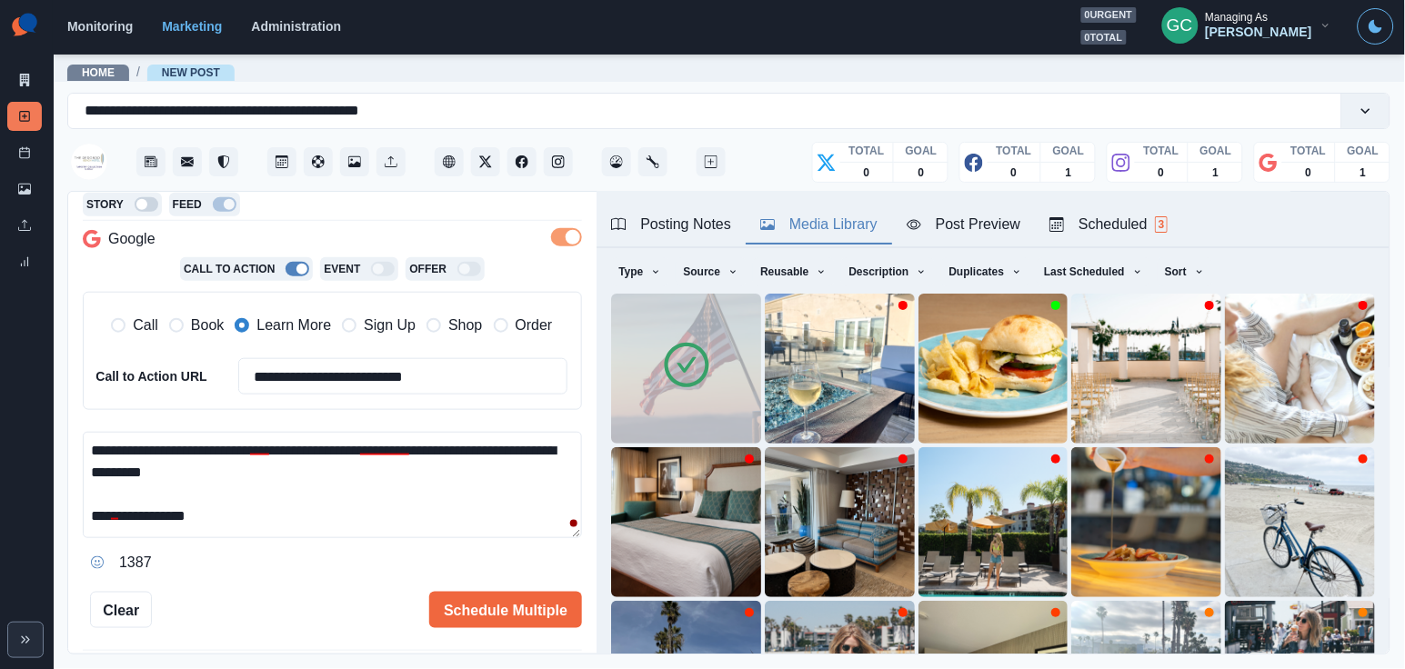
drag, startPoint x: 414, startPoint y: 446, endPoint x: 603, endPoint y: 440, distance: 189.2
click at [603, 441] on div "**********" at bounding box center [728, 424] width 1321 height 464
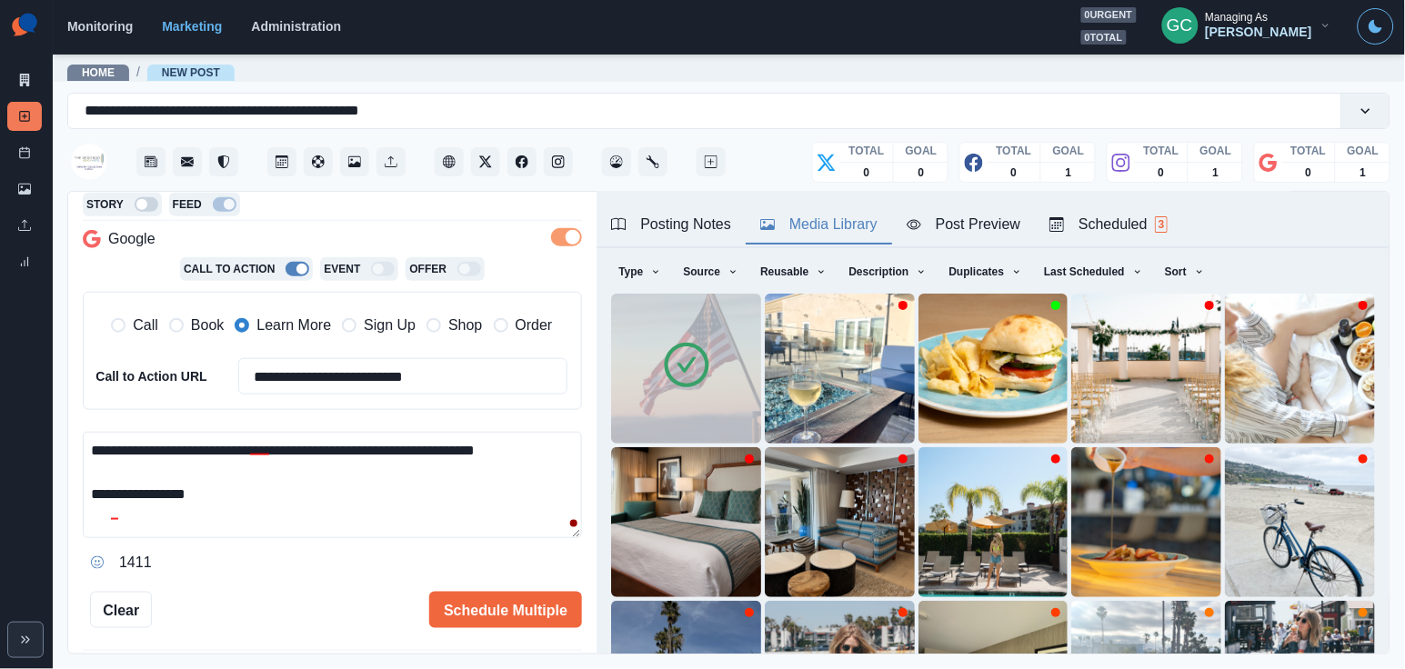
click at [415, 470] on textarea "**********" at bounding box center [332, 485] width 499 height 106
click at [560, 444] on textarea "**********" at bounding box center [332, 485] width 499 height 106
drag, startPoint x: 280, startPoint y: 472, endPoint x: 372, endPoint y: 472, distance: 91.8
click at [372, 472] on textarea "**********" at bounding box center [332, 485] width 499 height 106
click at [374, 472] on textarea "**********" at bounding box center [332, 485] width 499 height 106
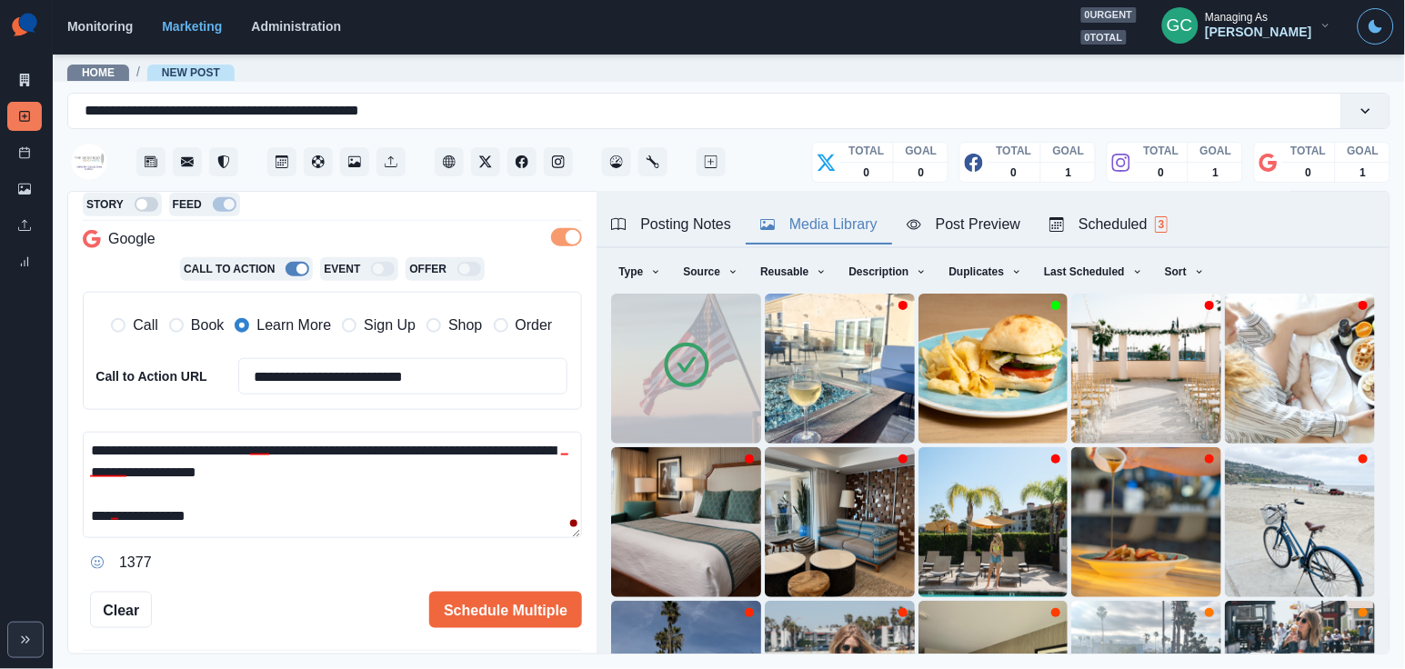
drag, startPoint x: 405, startPoint y: 472, endPoint x: 11, endPoint y: 420, distance: 397.1
click at [11, 420] on div "**********" at bounding box center [702, 334] width 1405 height 669
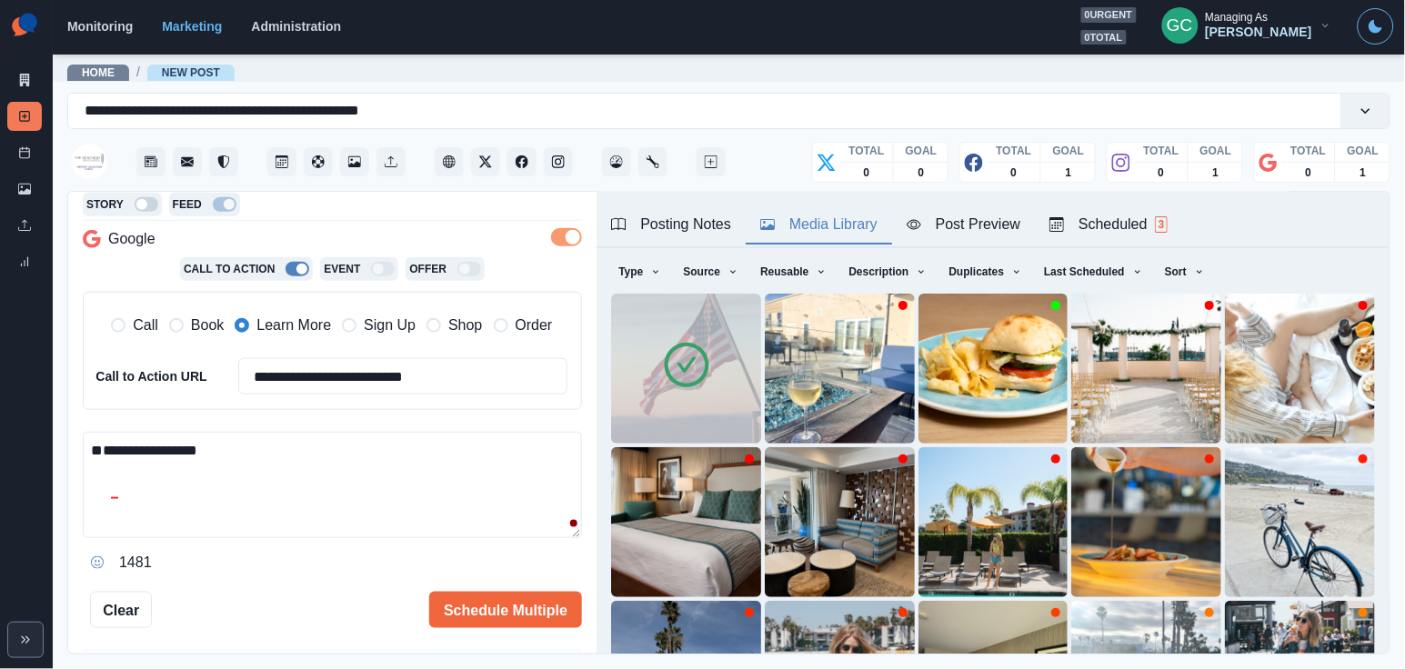
paste textarea "**********"
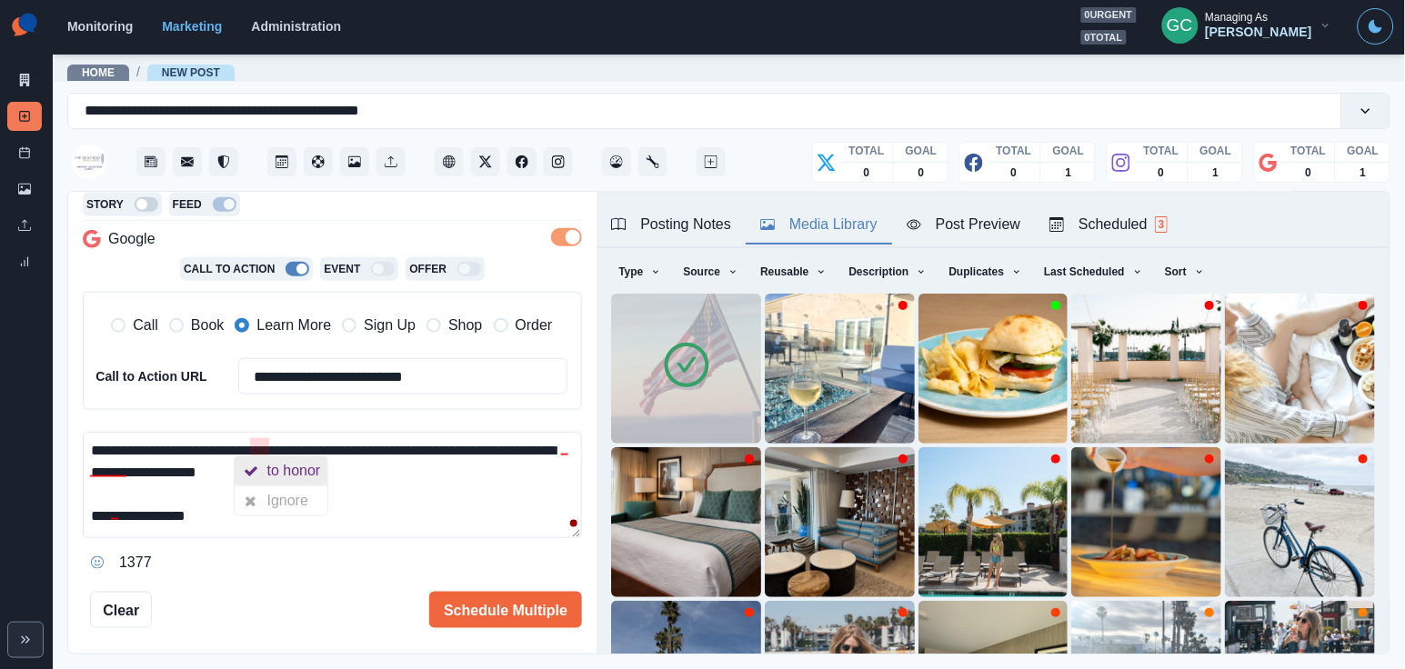
click at [268, 469] on div "to honor" at bounding box center [297, 470] width 61 height 29
click at [110, 486] on textarea "**********" at bounding box center [332, 485] width 499 height 106
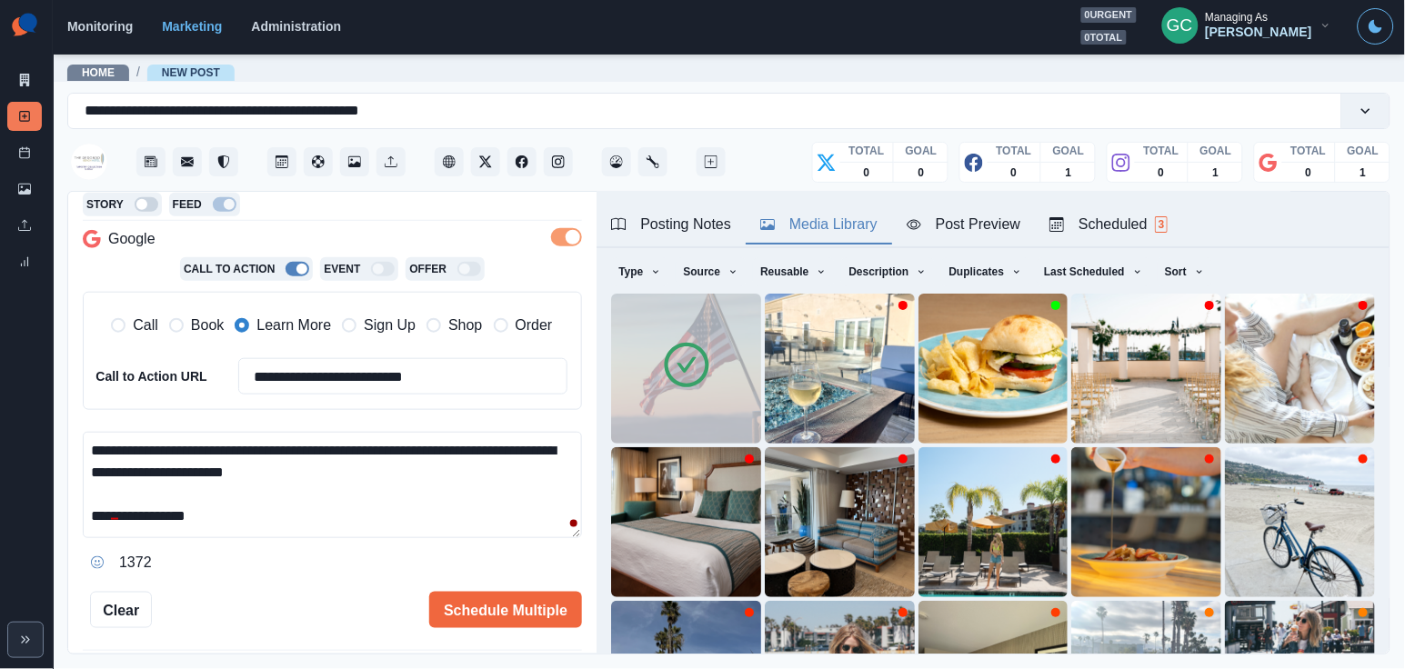
click at [440, 471] on textarea "**********" at bounding box center [332, 485] width 499 height 106
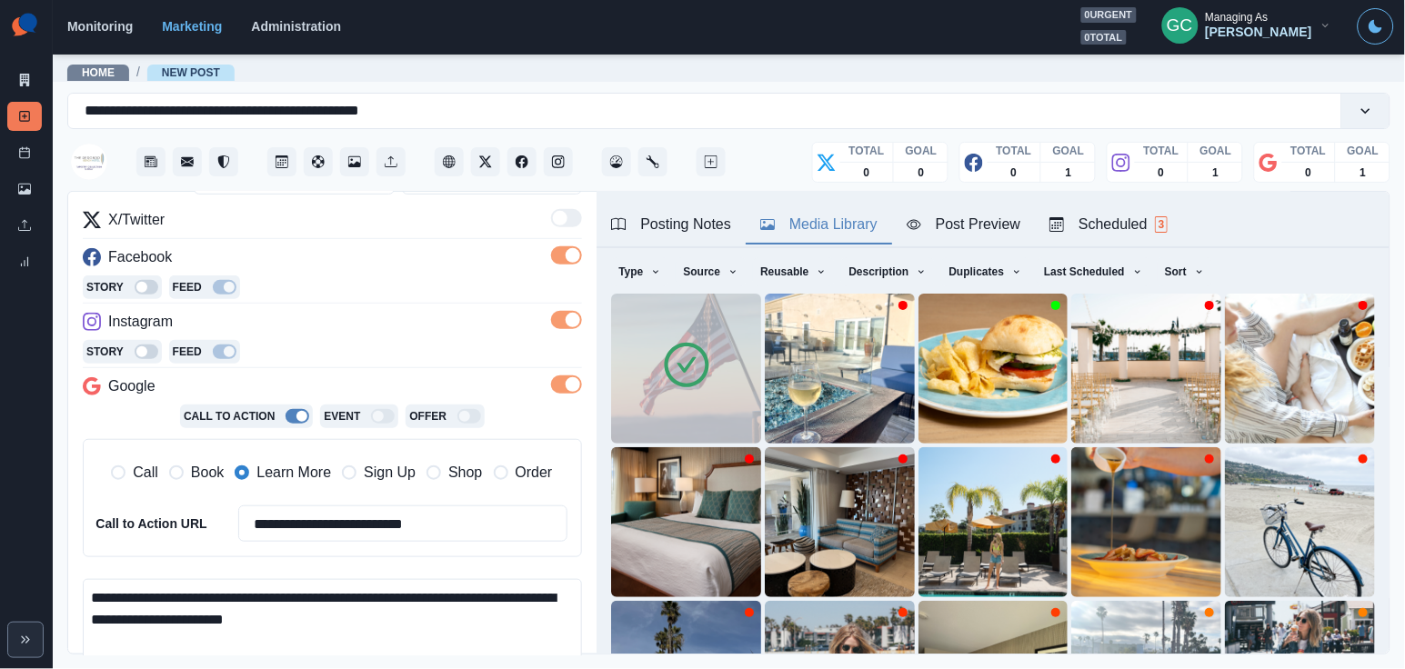
scroll to position [465, 0]
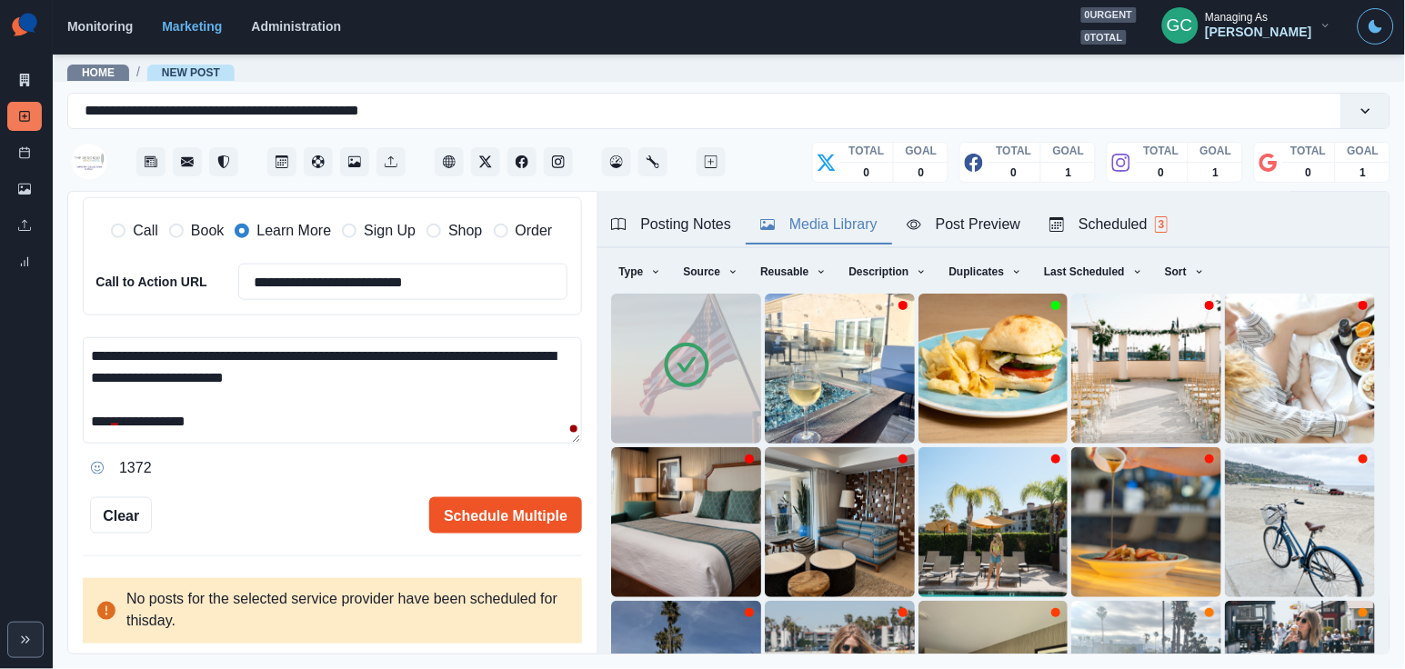
type textarea "**********"
click at [518, 523] on button "Schedule Multiple" at bounding box center [505, 515] width 153 height 36
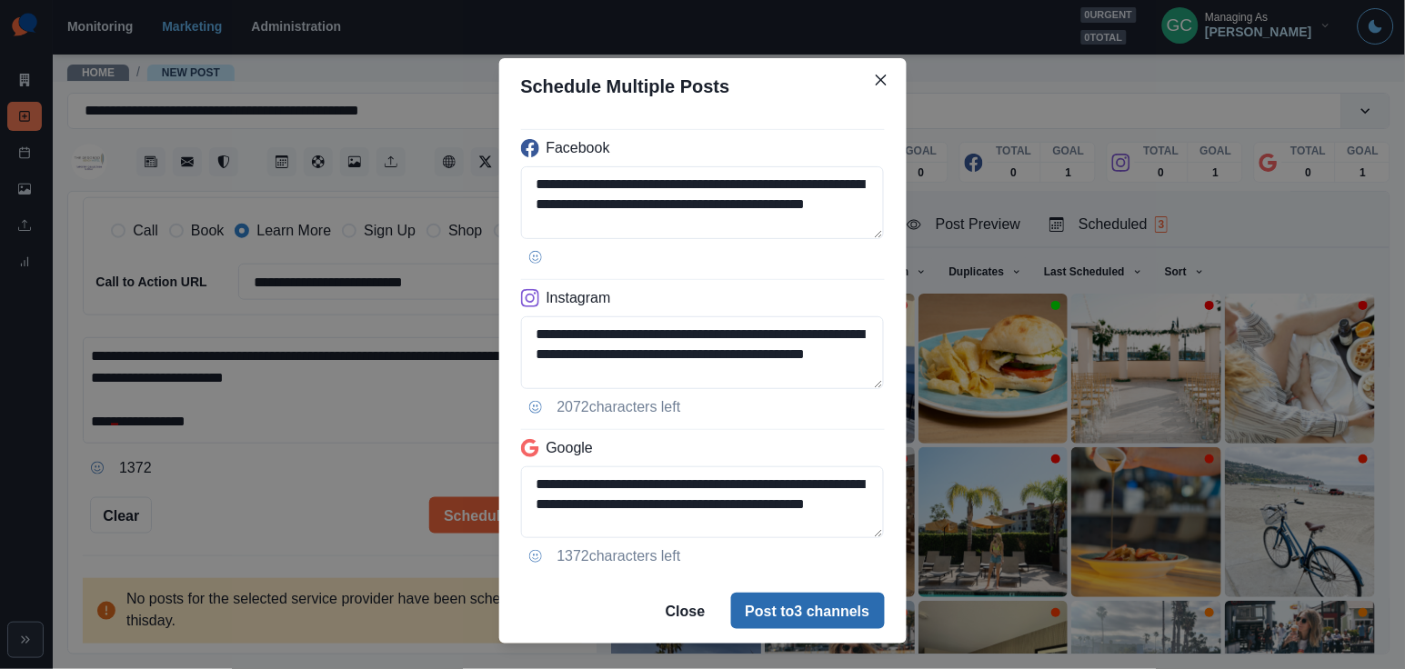
click at [767, 620] on button "Post to 3 channels" at bounding box center [808, 611] width 154 height 36
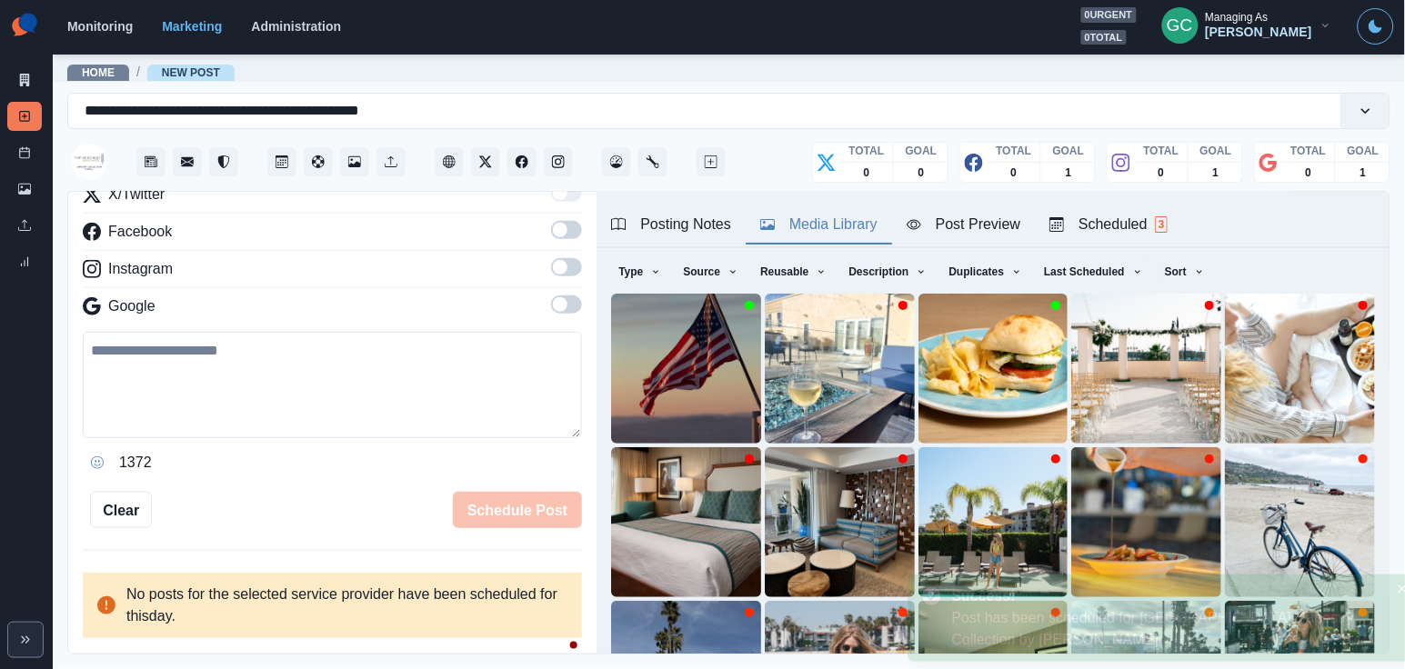
scroll to position [184, 0]
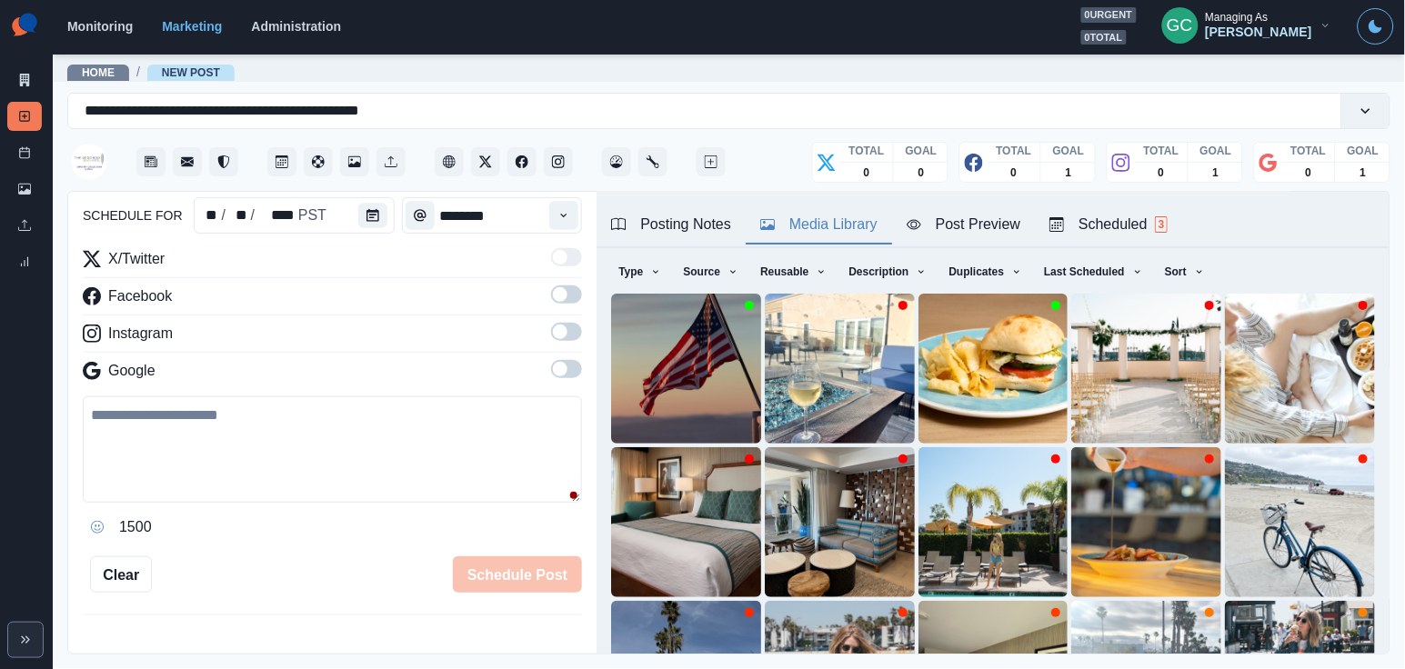
click at [1140, 233] on div "Scheduled 3" at bounding box center [1108, 225] width 118 height 22
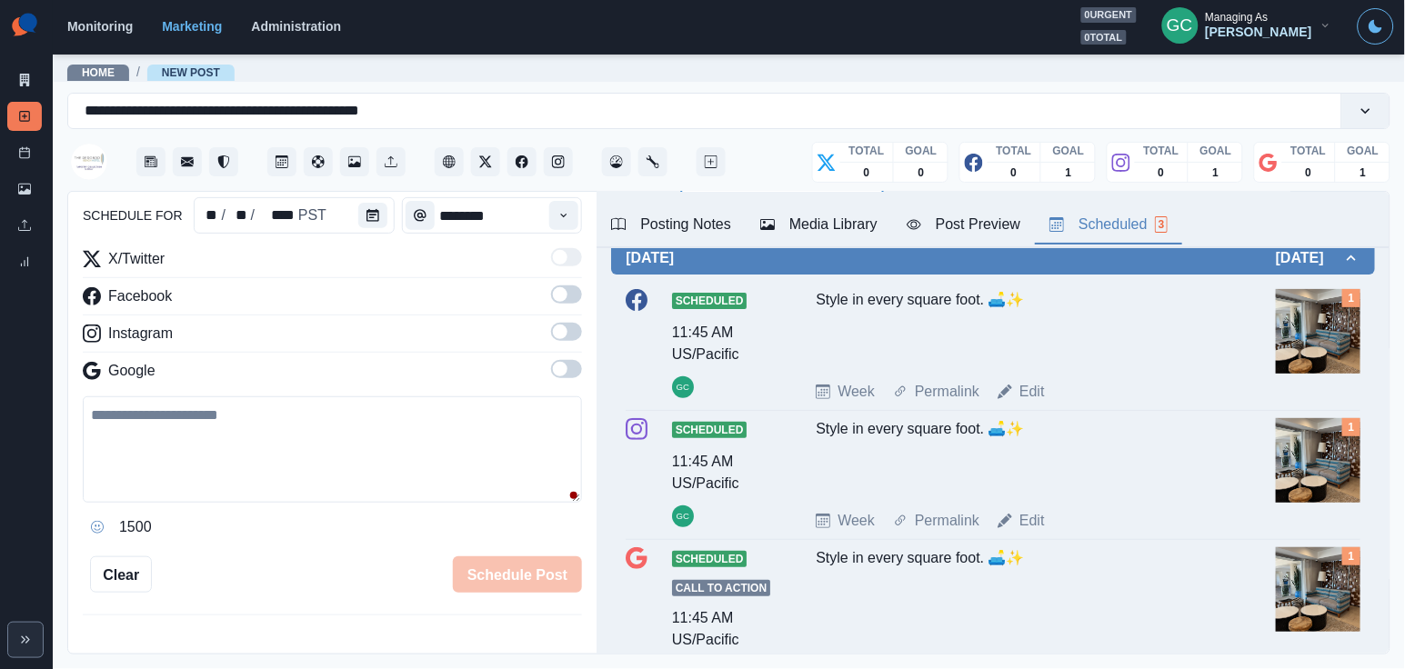
click at [880, 288] on div "Week Of * / ** / **** EDT Saturday September 27, 2025 Scheduled 11:45 AM US/Pac…" at bounding box center [993, 456] width 793 height 567
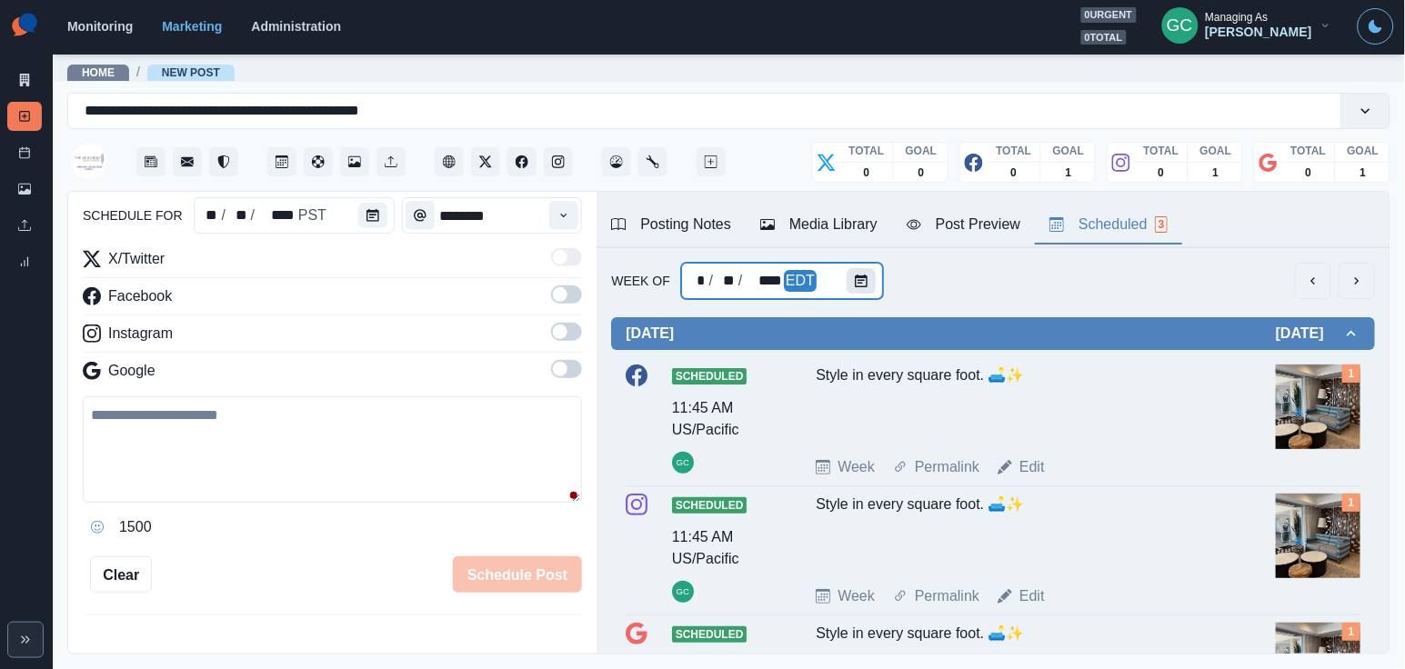
scroll to position [-2, 0]
click at [869, 293] on button "Calendar" at bounding box center [861, 280] width 29 height 25
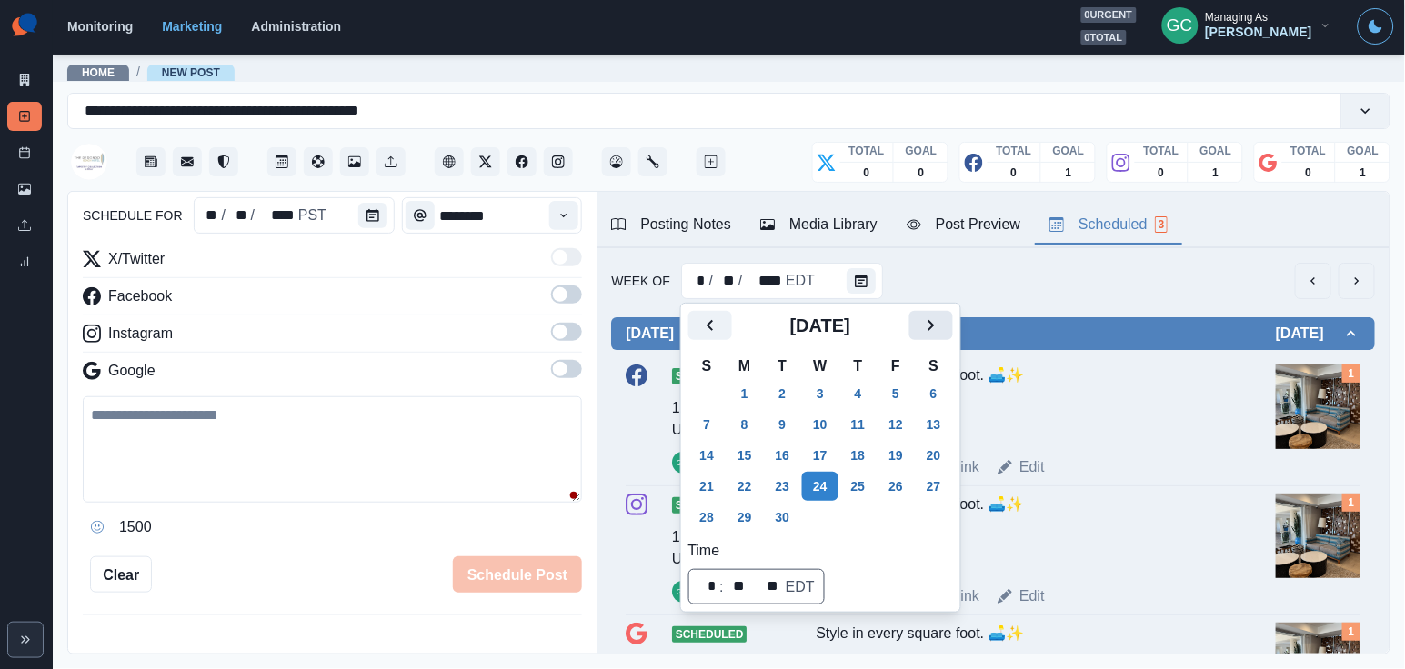
click at [942, 326] on icon "Next" at bounding box center [931, 326] width 22 height 22
click at [941, 343] on div "[DATE]" at bounding box center [820, 333] width 265 height 44
click at [941, 330] on icon "Next" at bounding box center [931, 326] width 22 height 22
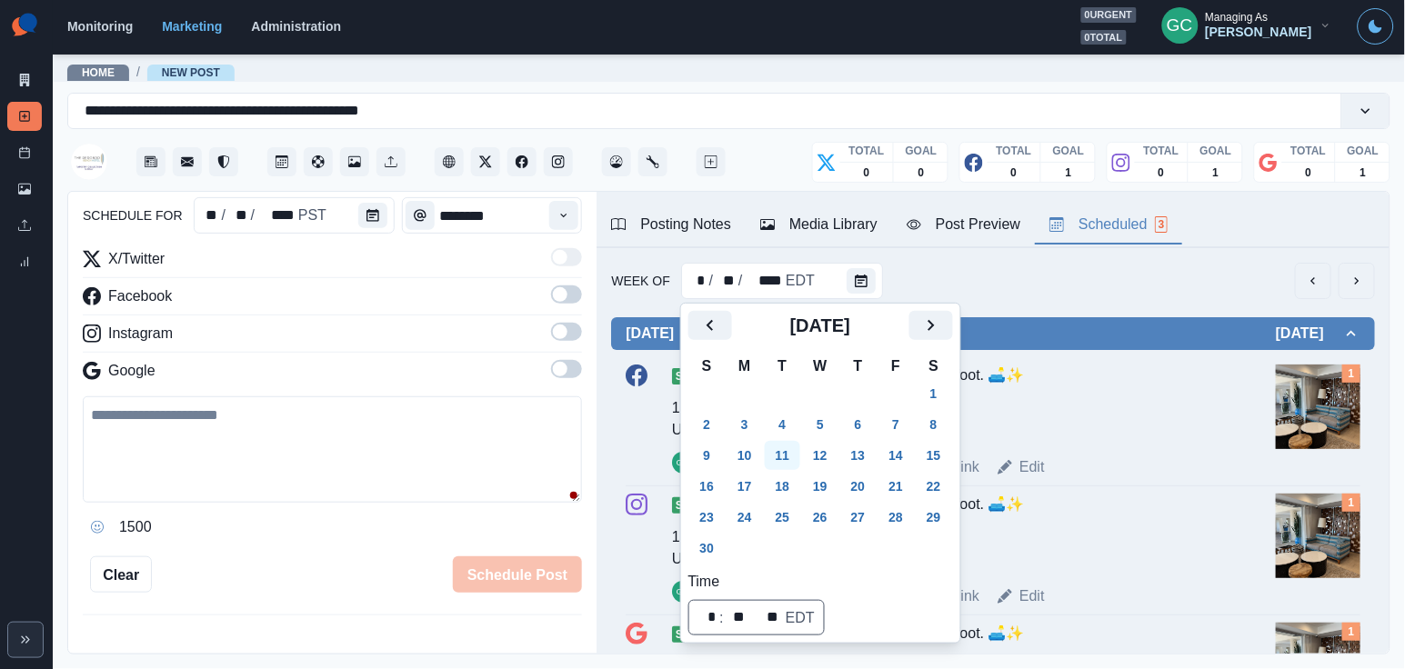
click at [787, 446] on button "11" at bounding box center [783, 455] width 36 height 29
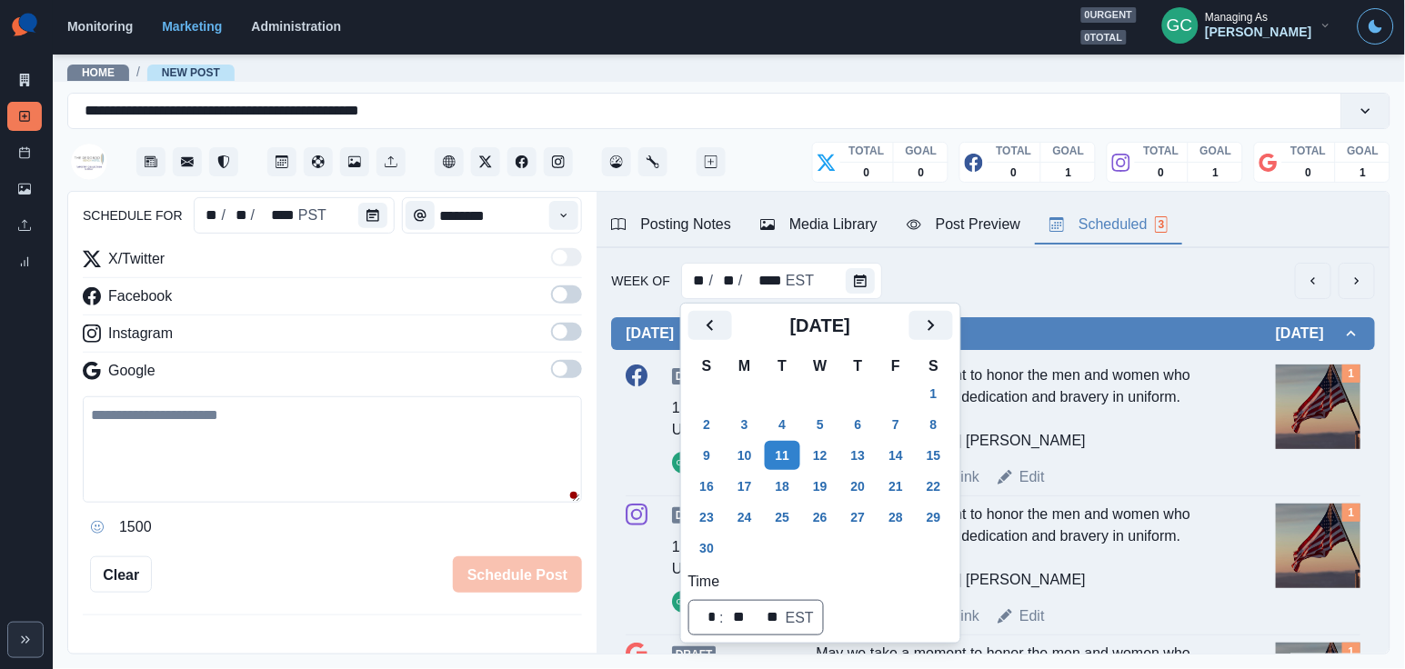
click at [356, 340] on div "Instagram" at bounding box center [332, 337] width 499 height 29
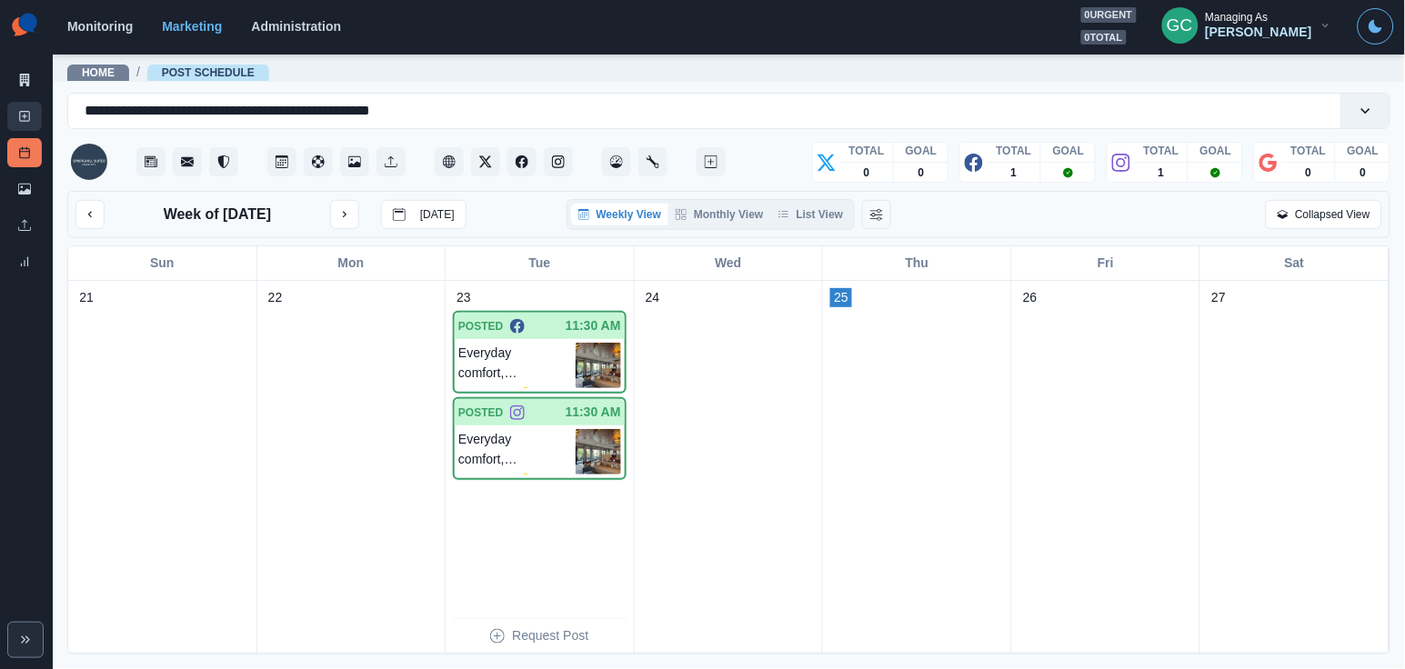
click at [25, 110] on icon at bounding box center [24, 116] width 13 height 13
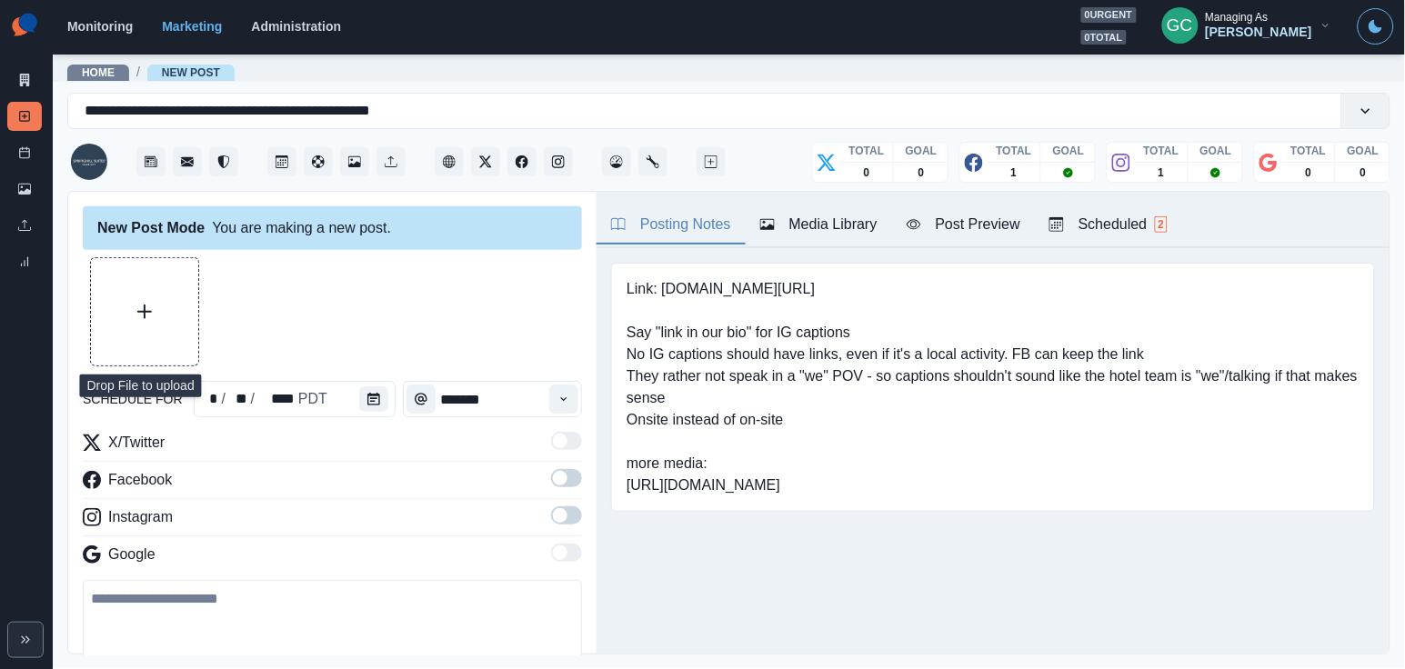
click at [179, 342] on button "Upload Media" at bounding box center [144, 311] width 107 height 107
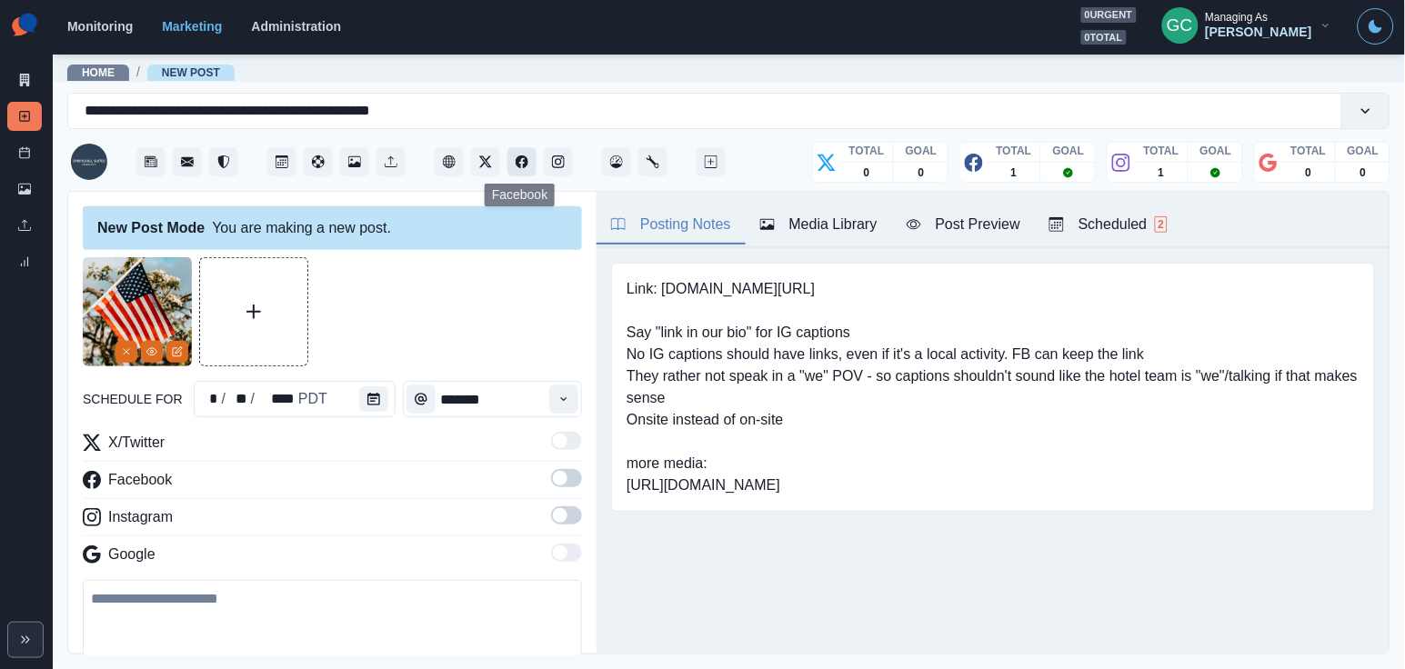
click at [525, 161] on icon "Facebook" at bounding box center [522, 161] width 13 height 13
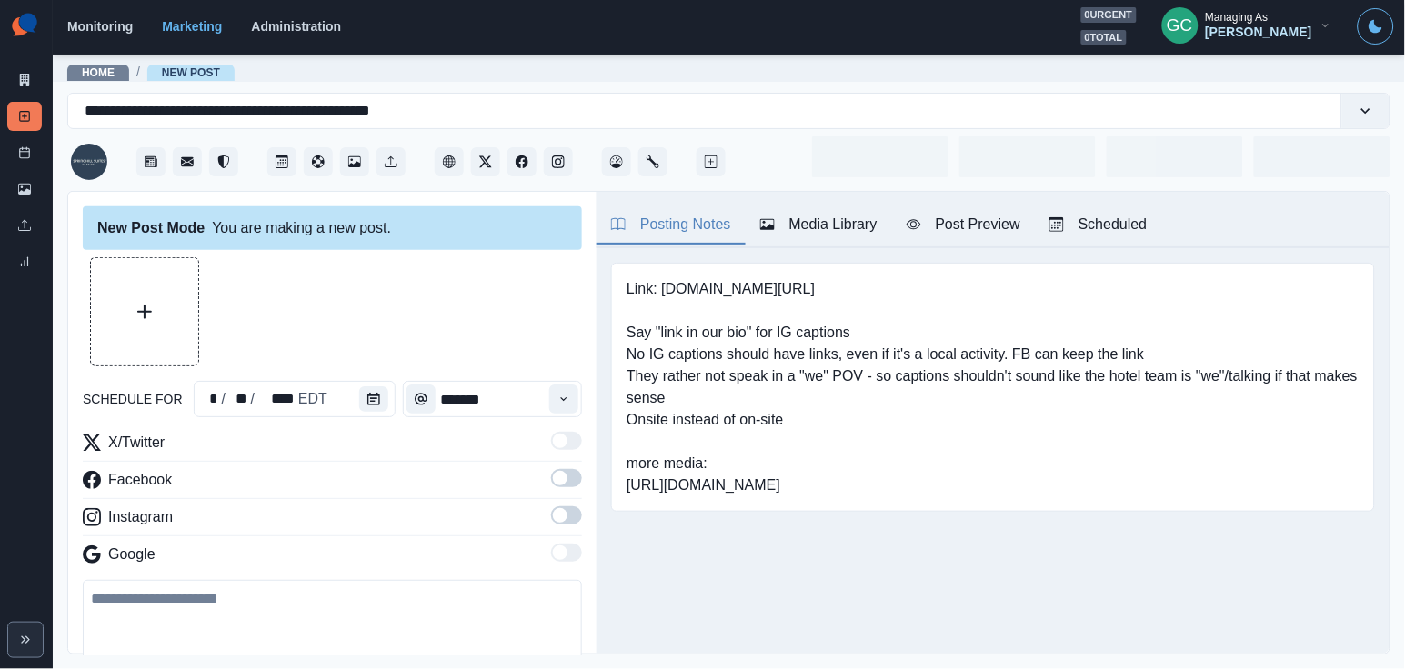
type input "*******"
click at [1119, 204] on div "Posting Notes Media Library Post Preview Scheduled 2" at bounding box center [993, 220] width 793 height 56
click at [1110, 226] on div "Scheduled 2" at bounding box center [1108, 225] width 118 height 22
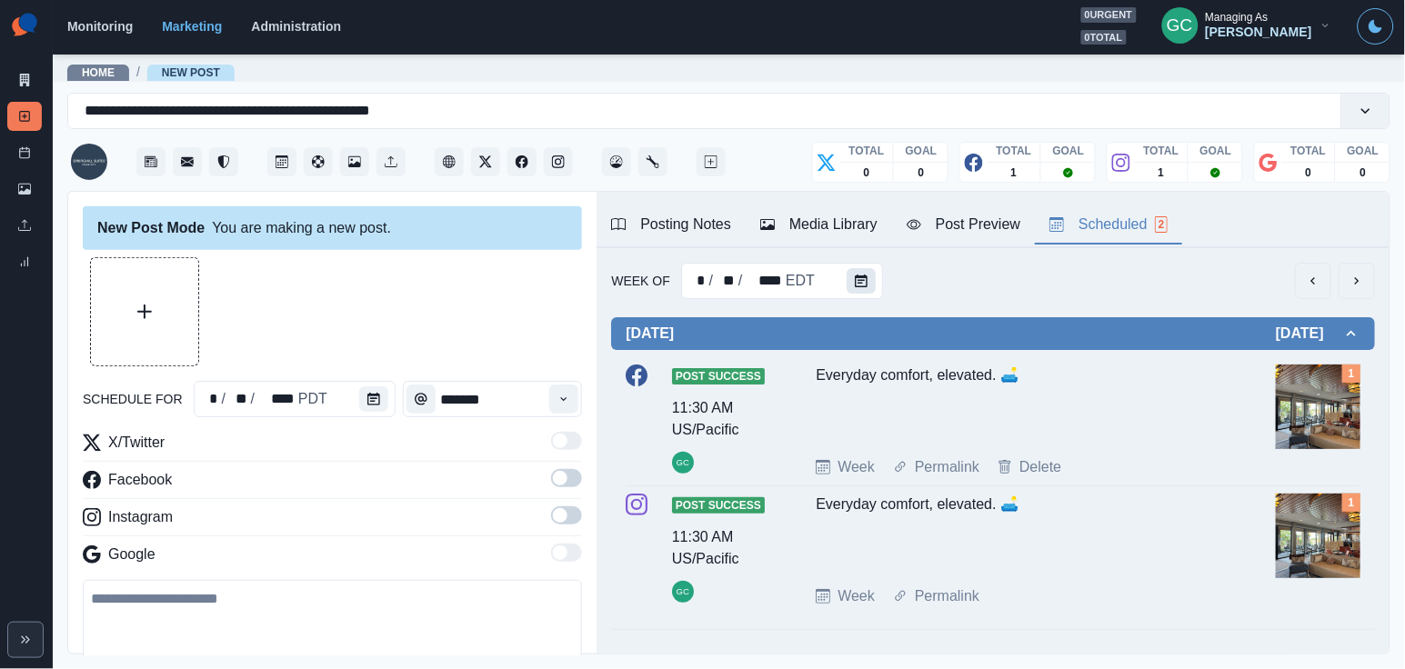
click at [847, 272] on button "Calendar" at bounding box center [861, 280] width 29 height 25
click at [872, 287] on button "Calendar" at bounding box center [861, 280] width 29 height 25
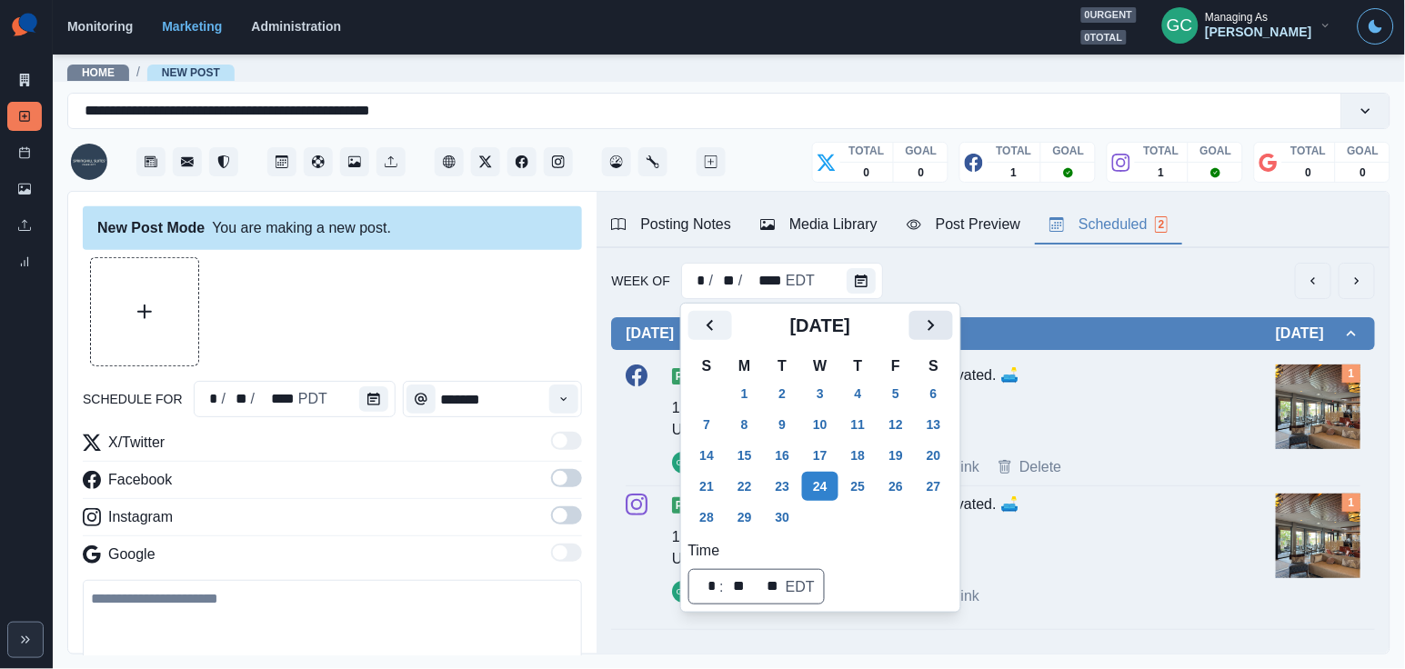
click at [940, 323] on icon "Next" at bounding box center [931, 326] width 22 height 22
click at [942, 335] on icon "Next" at bounding box center [931, 326] width 22 height 22
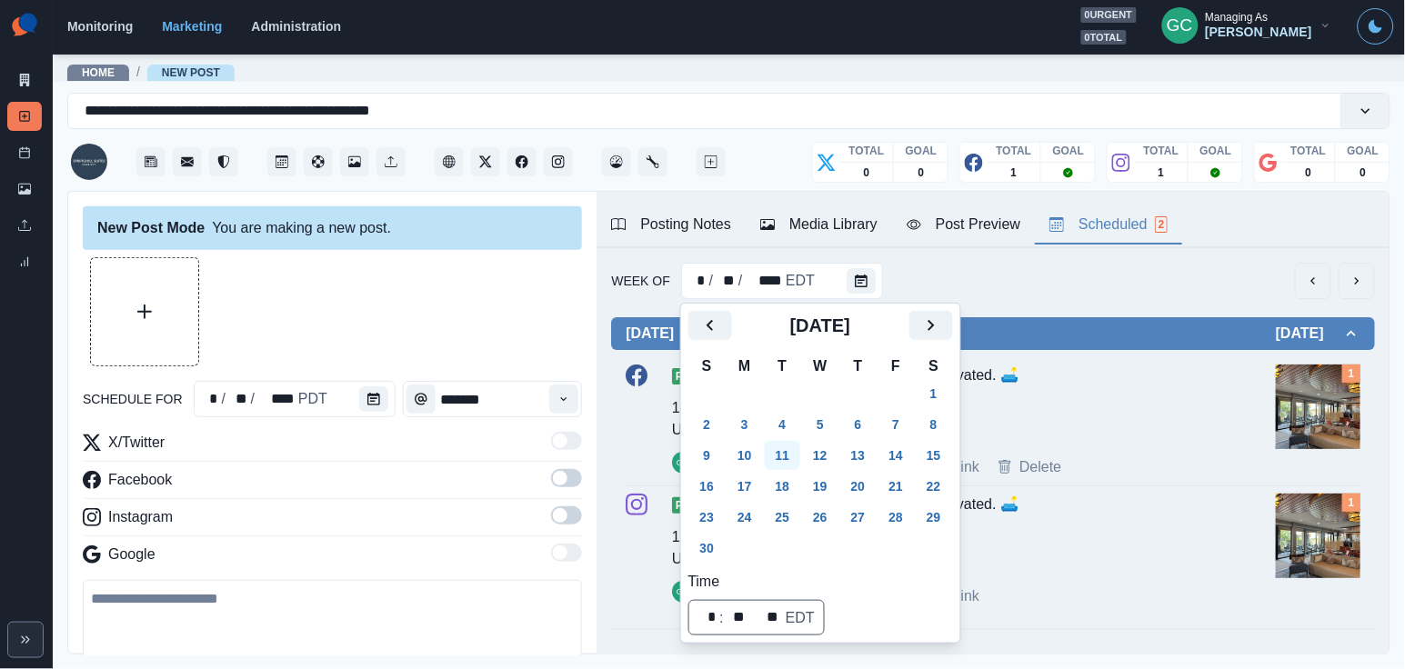
click at [788, 446] on button "11" at bounding box center [783, 455] width 36 height 29
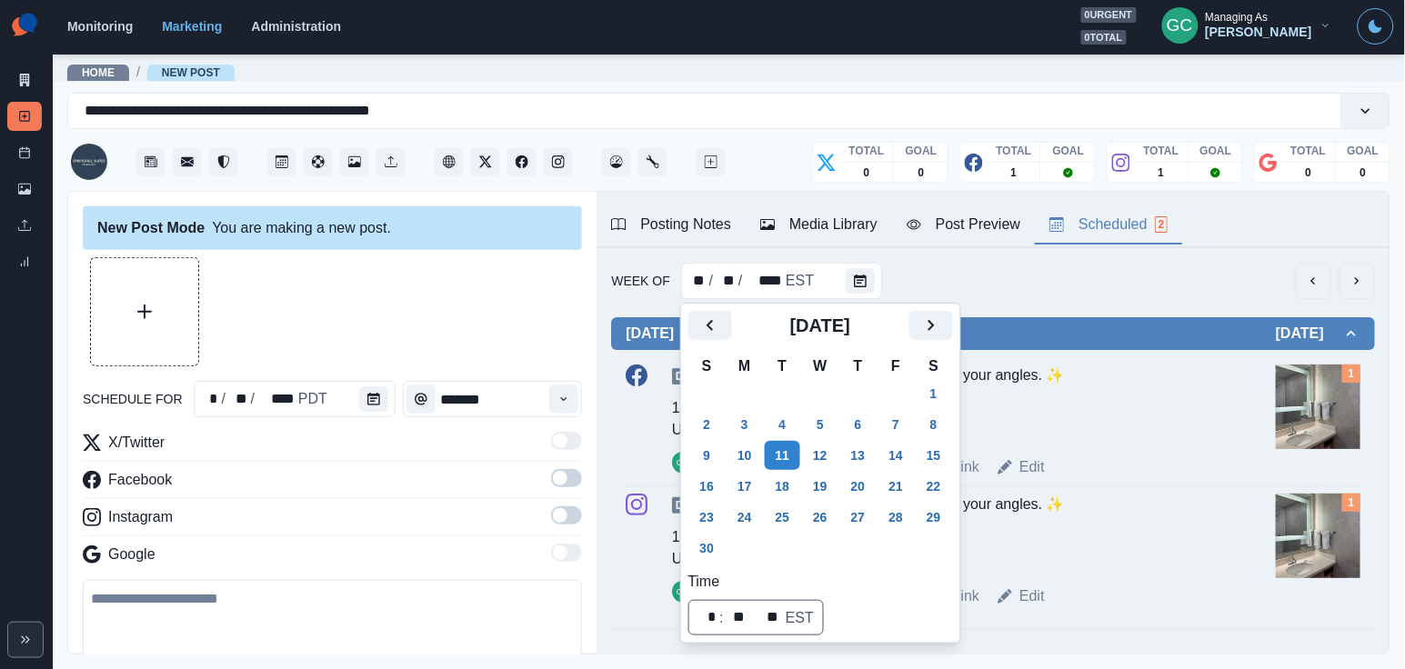
click at [481, 311] on div at bounding box center [332, 311] width 499 height 109
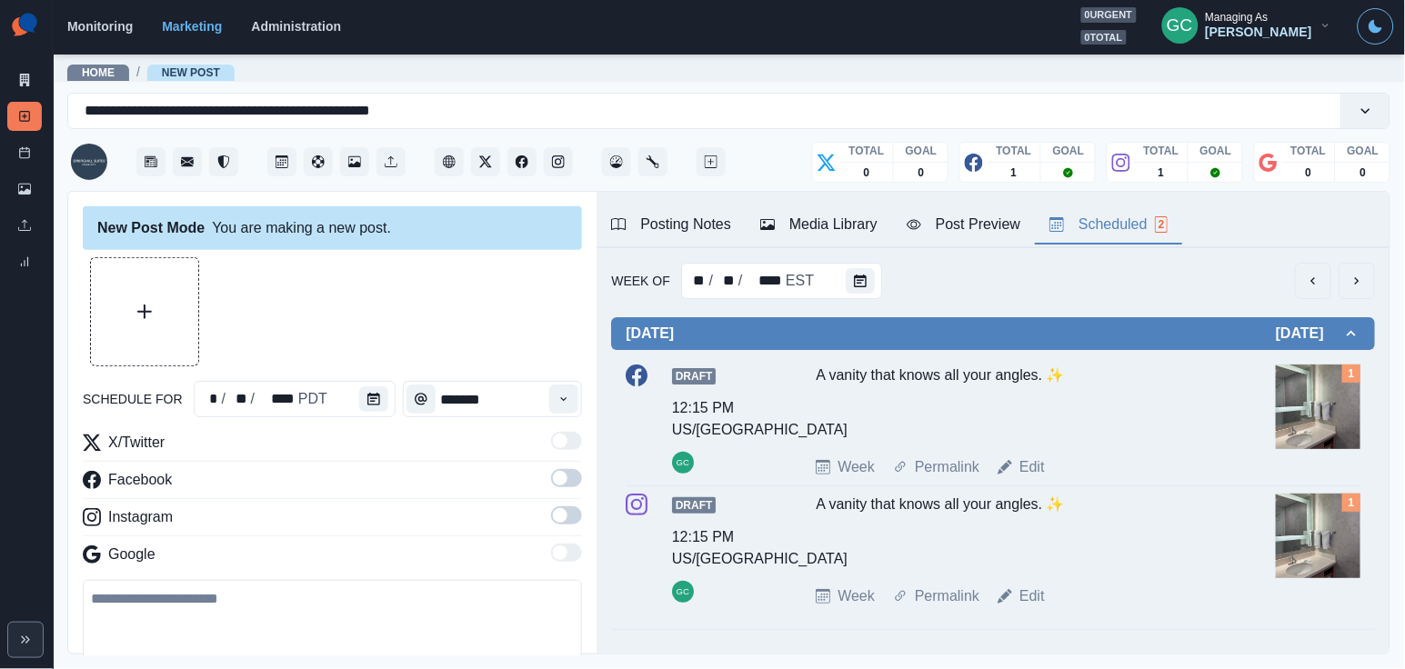
click at [804, 235] on div "Media Library" at bounding box center [818, 225] width 117 height 22
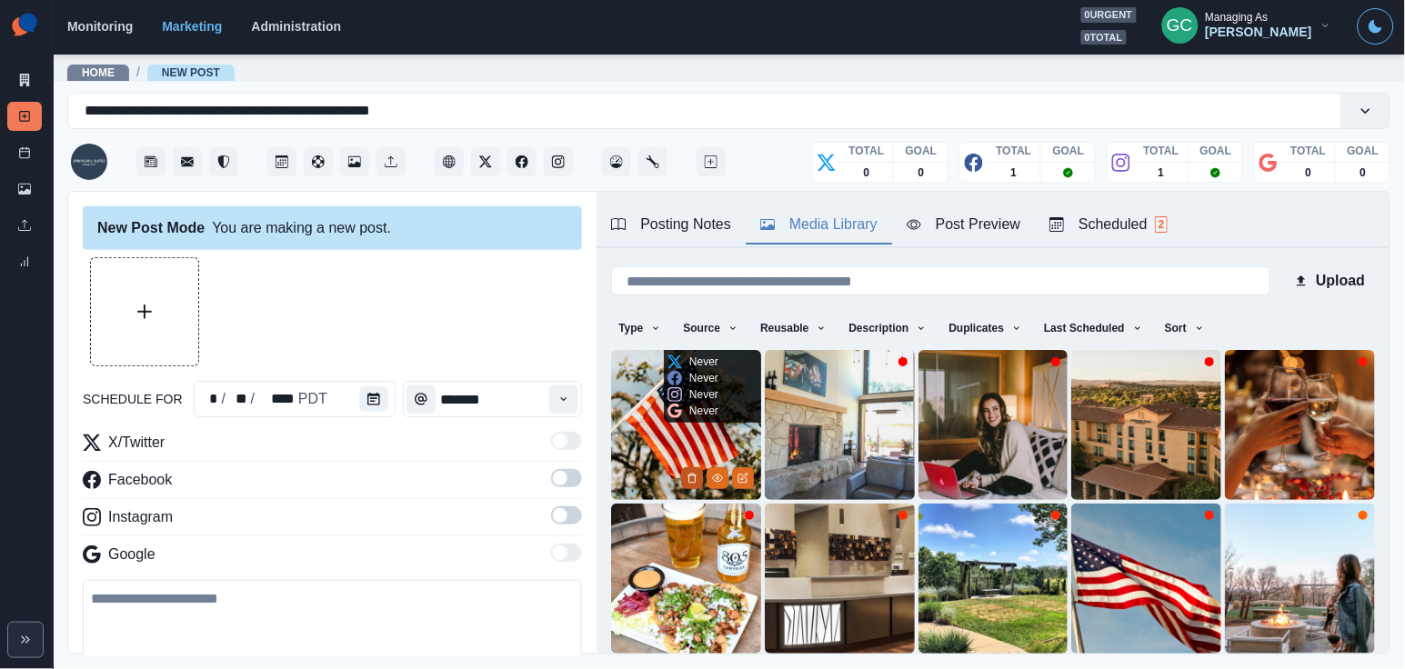
click at [695, 482] on icon "Delete Media" at bounding box center [691, 478] width 6 height 9
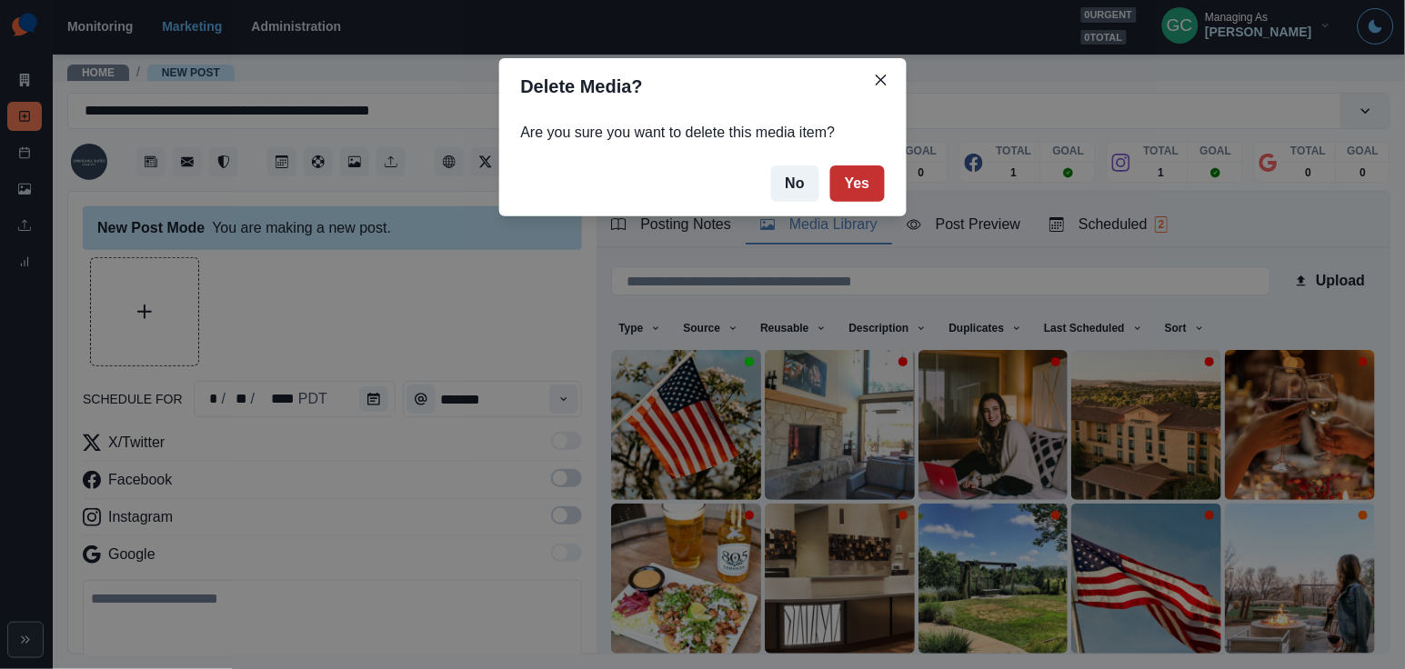
click at [859, 181] on button "Yes" at bounding box center [857, 183] width 55 height 36
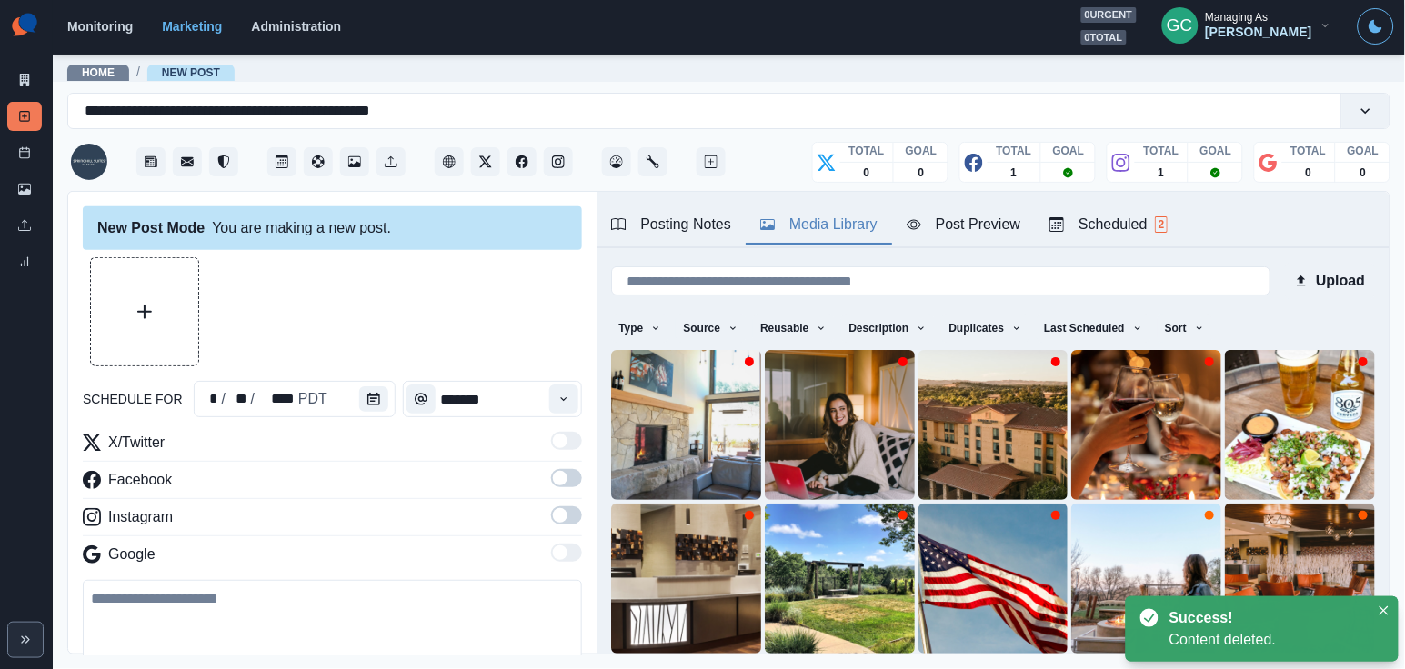
scroll to position [56, 0]
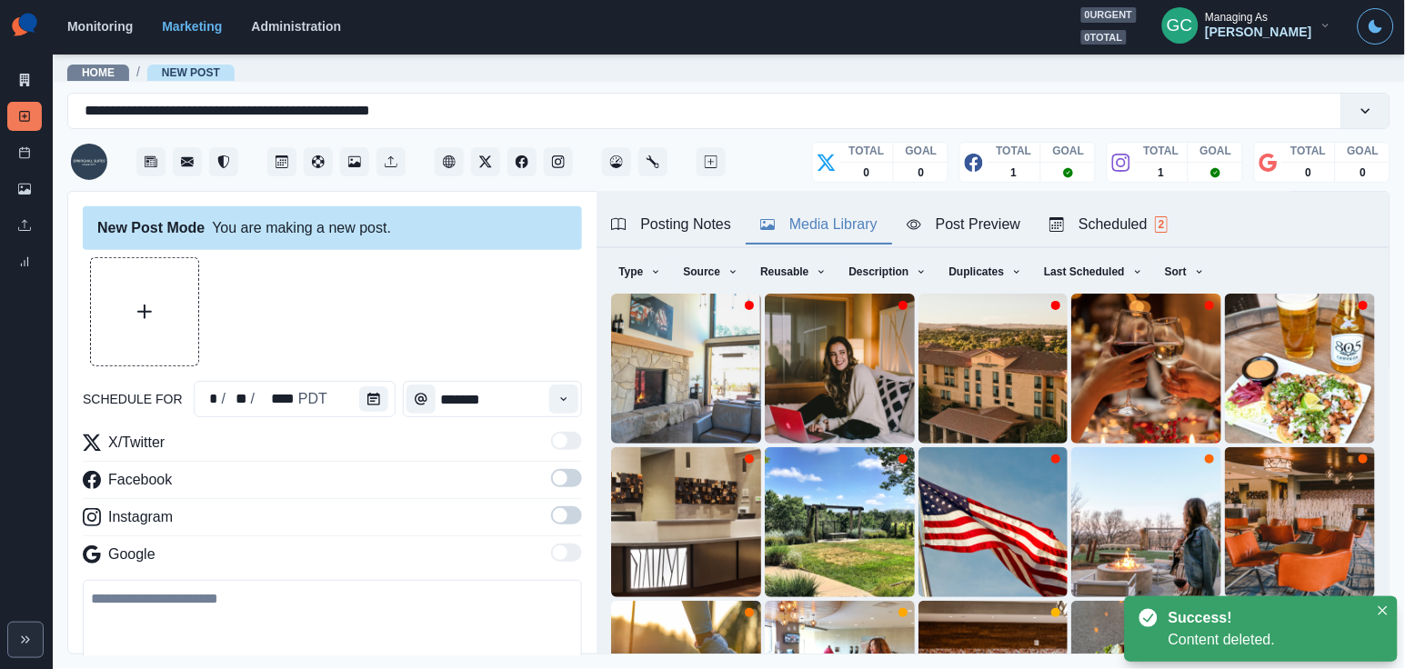
click at [1075, 214] on div "Scheduled 2" at bounding box center [1108, 225] width 118 height 22
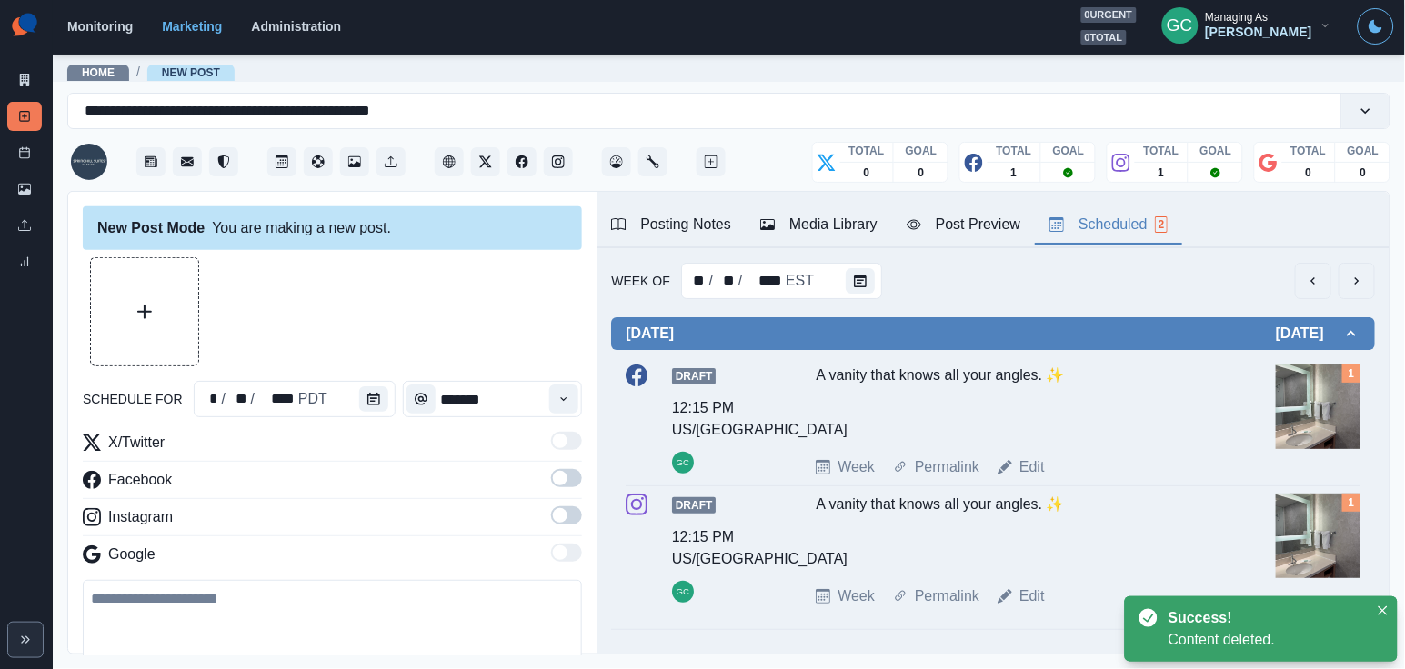
scroll to position [0, 0]
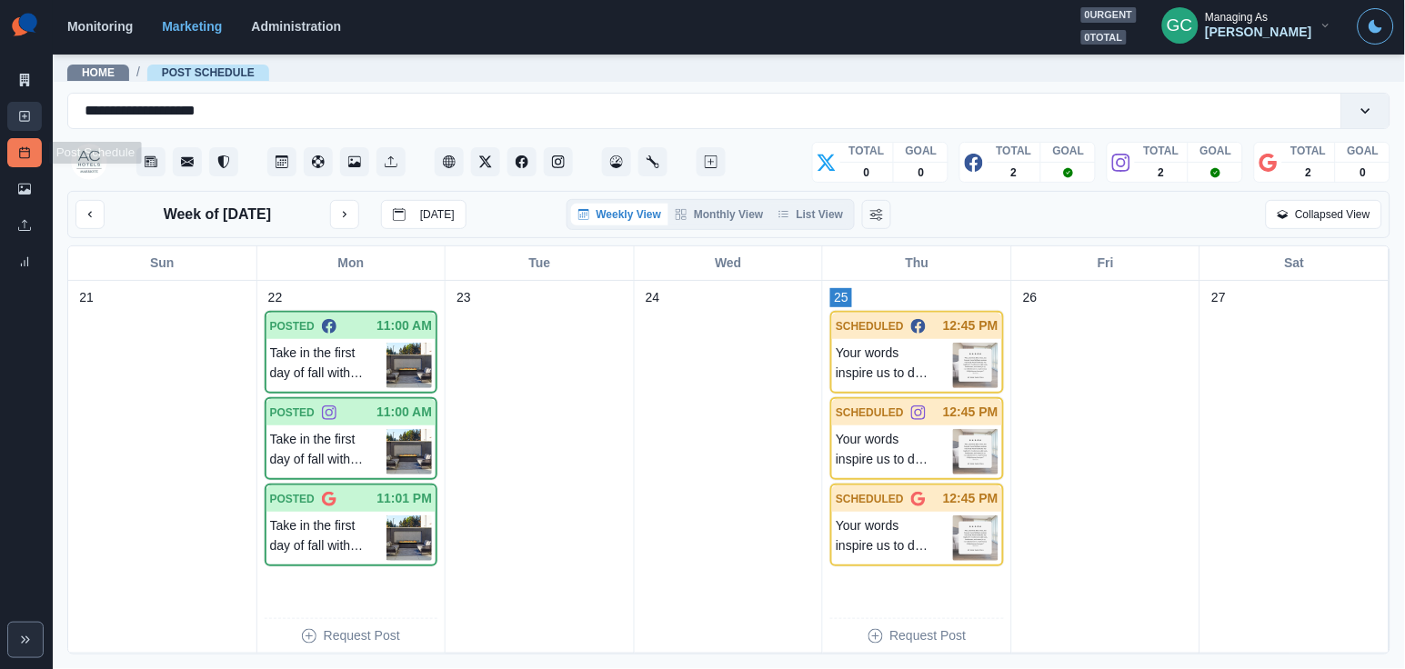
click at [21, 119] on icon at bounding box center [24, 116] width 13 height 13
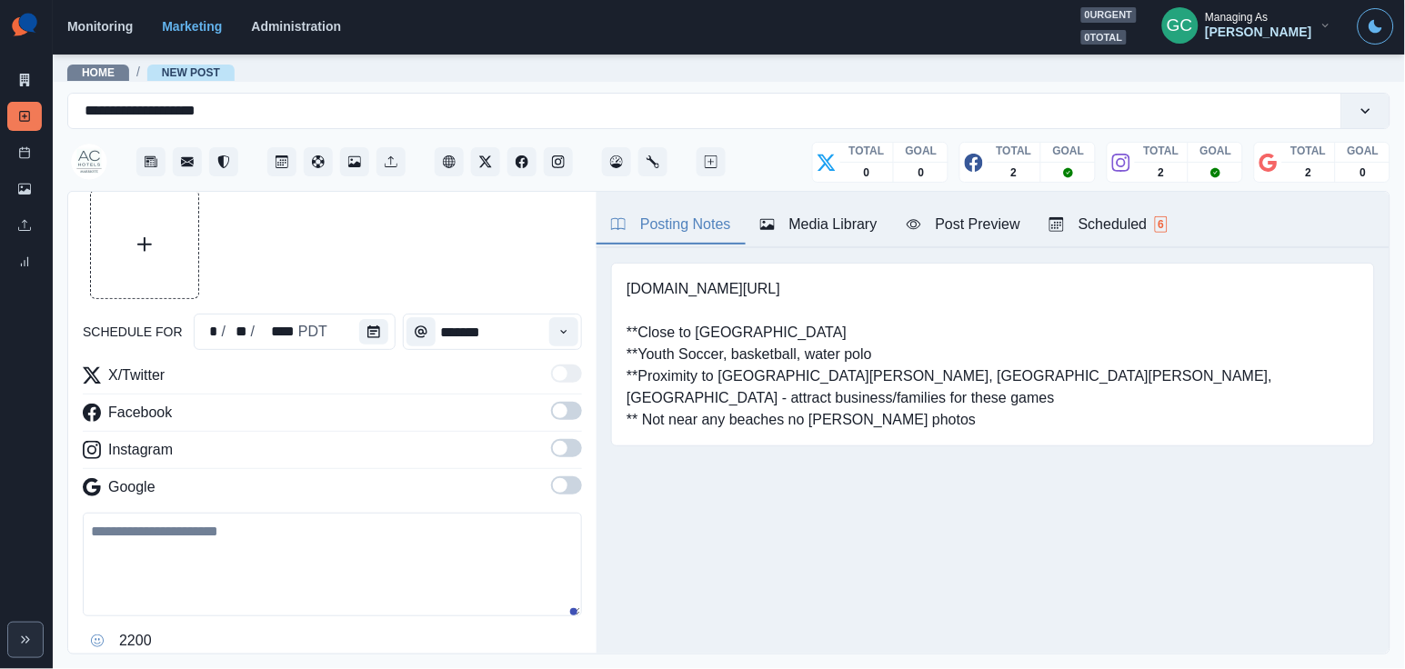
scroll to position [98, 0]
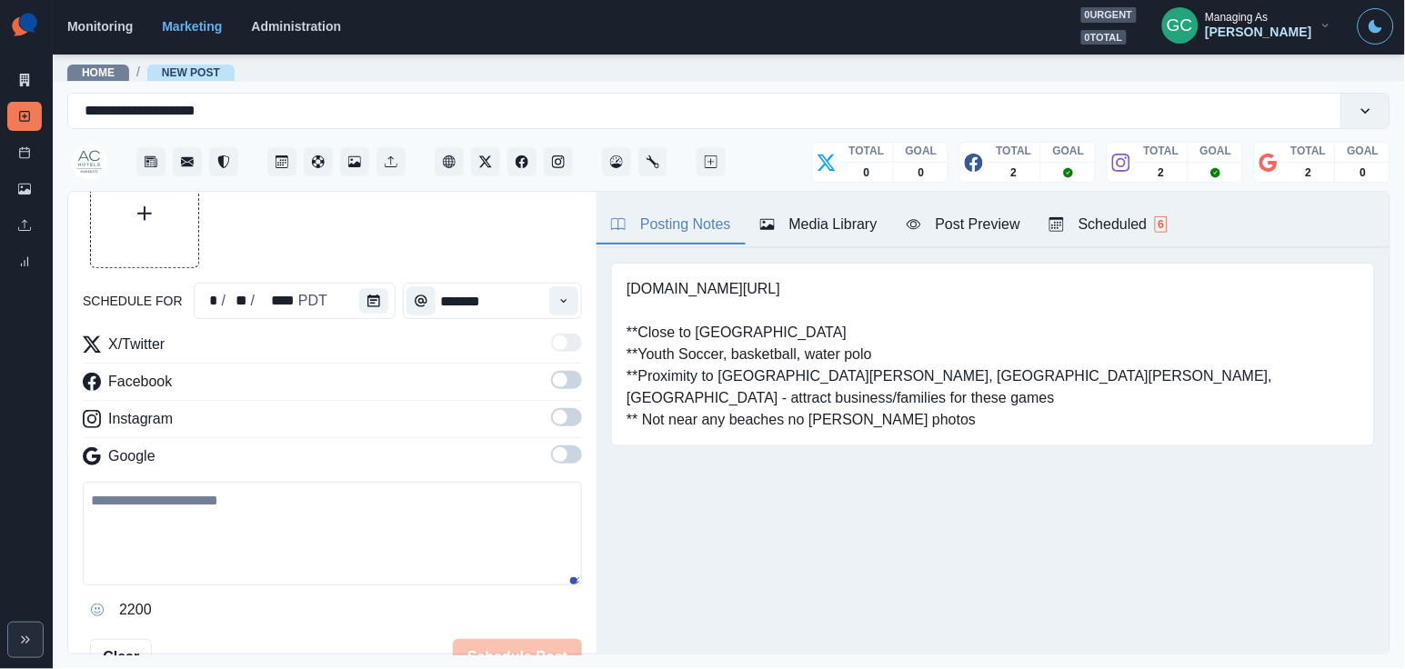
click at [222, 548] on textarea at bounding box center [332, 534] width 499 height 104
paste textarea "**********"
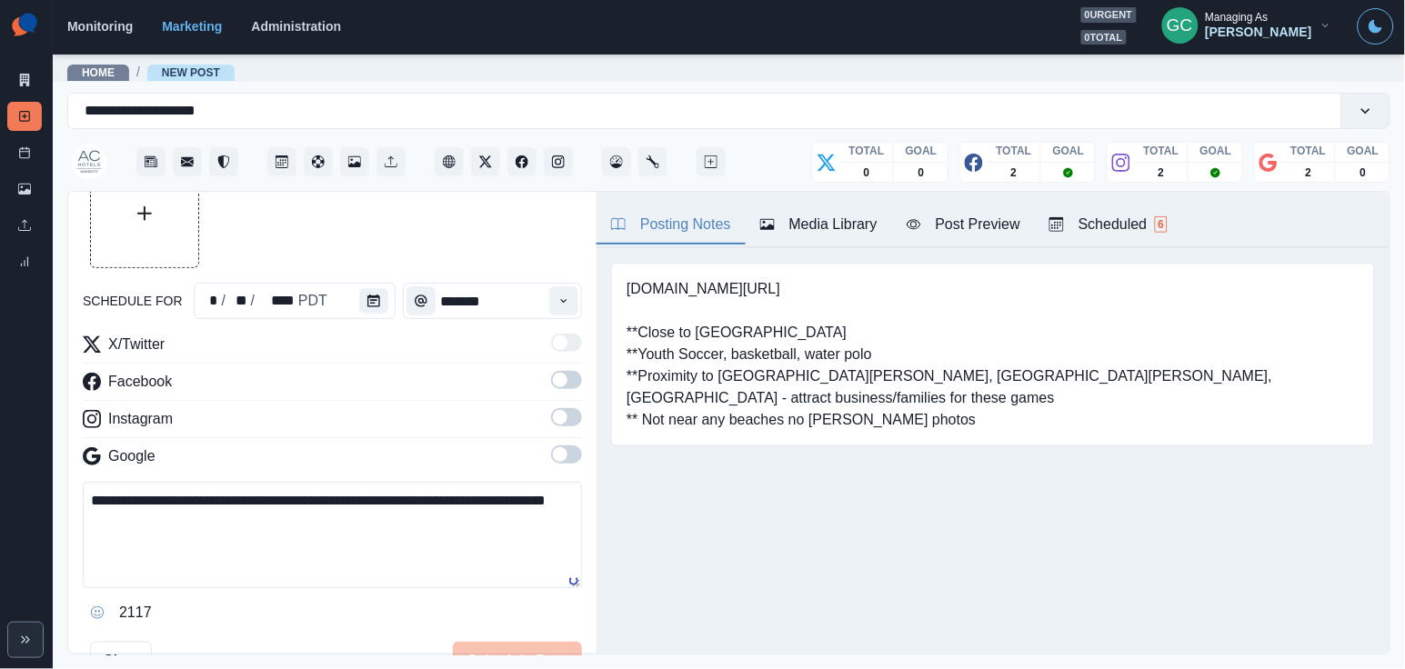
click at [168, 508] on textarea "**********" at bounding box center [332, 535] width 499 height 106
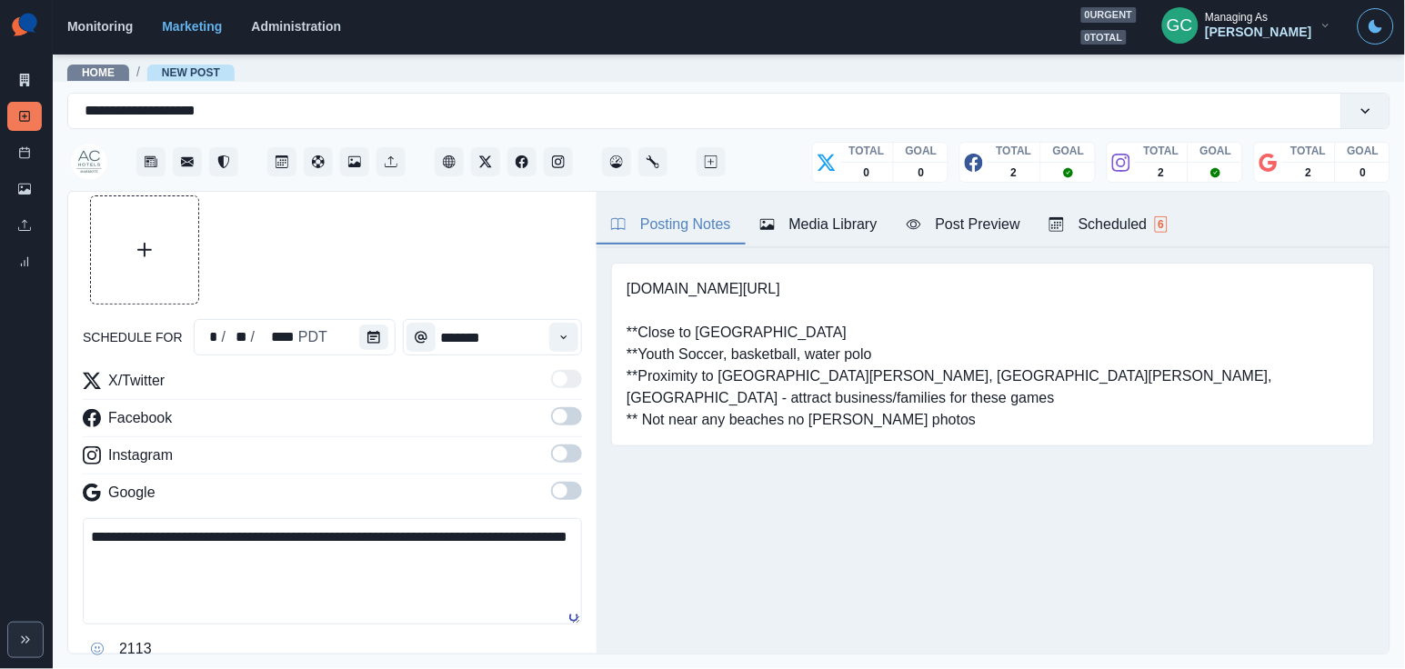
scroll to position [55, 0]
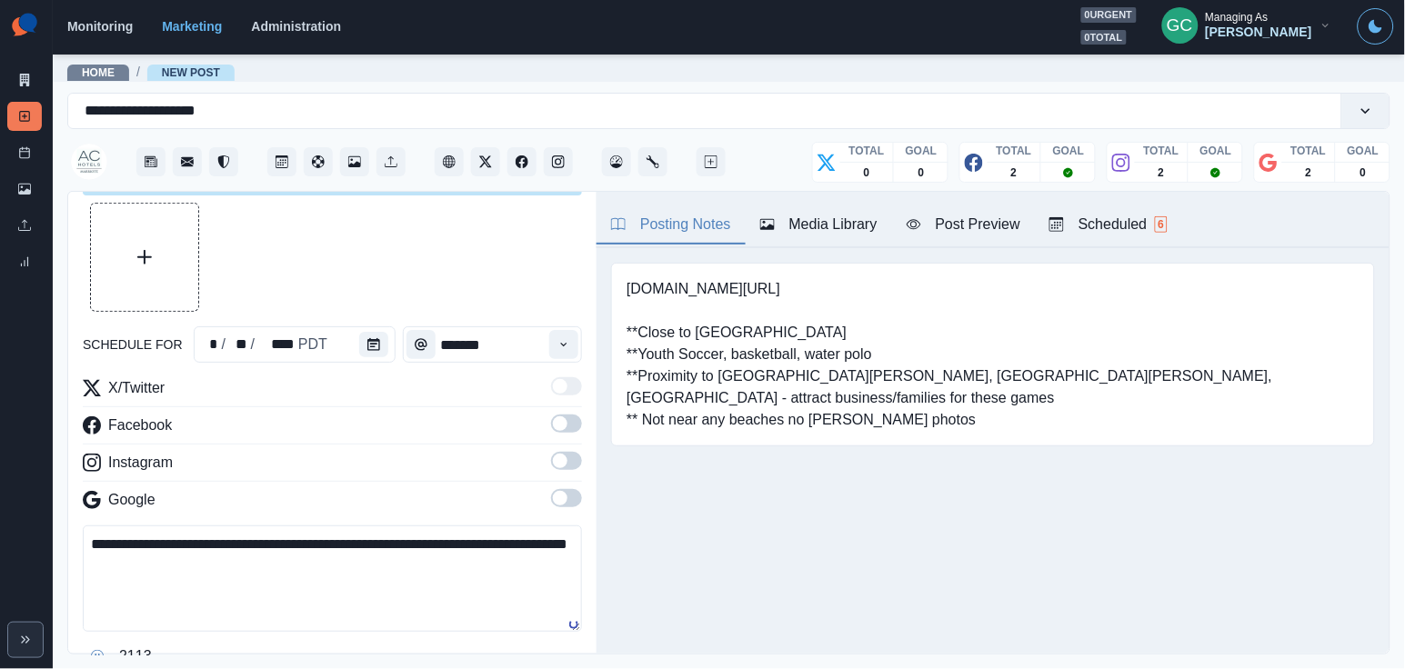
click at [161, 567] on textarea "**********" at bounding box center [332, 579] width 499 height 106
type textarea "**********"
click at [128, 345] on label "schedule for" at bounding box center [133, 345] width 100 height 19
click at [377, 350] on button "Calendar" at bounding box center [373, 344] width 29 height 25
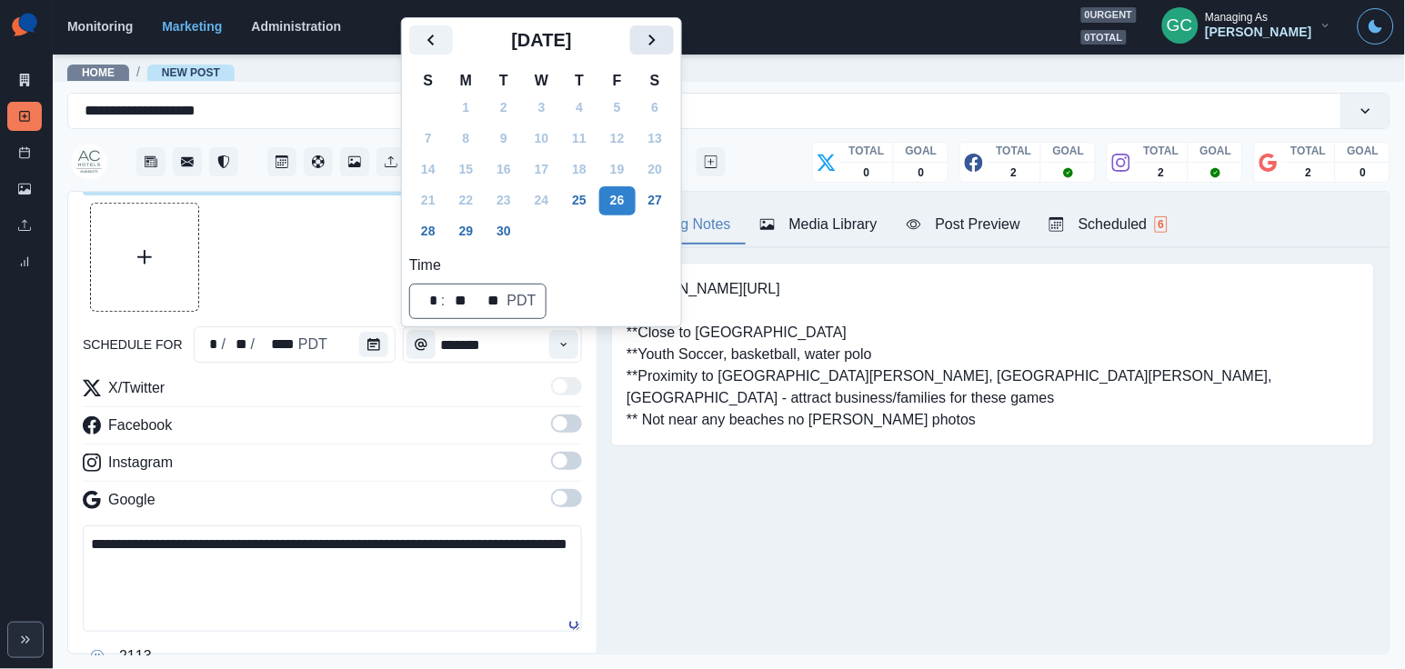
click at [663, 41] on icon "Next" at bounding box center [652, 40] width 22 height 22
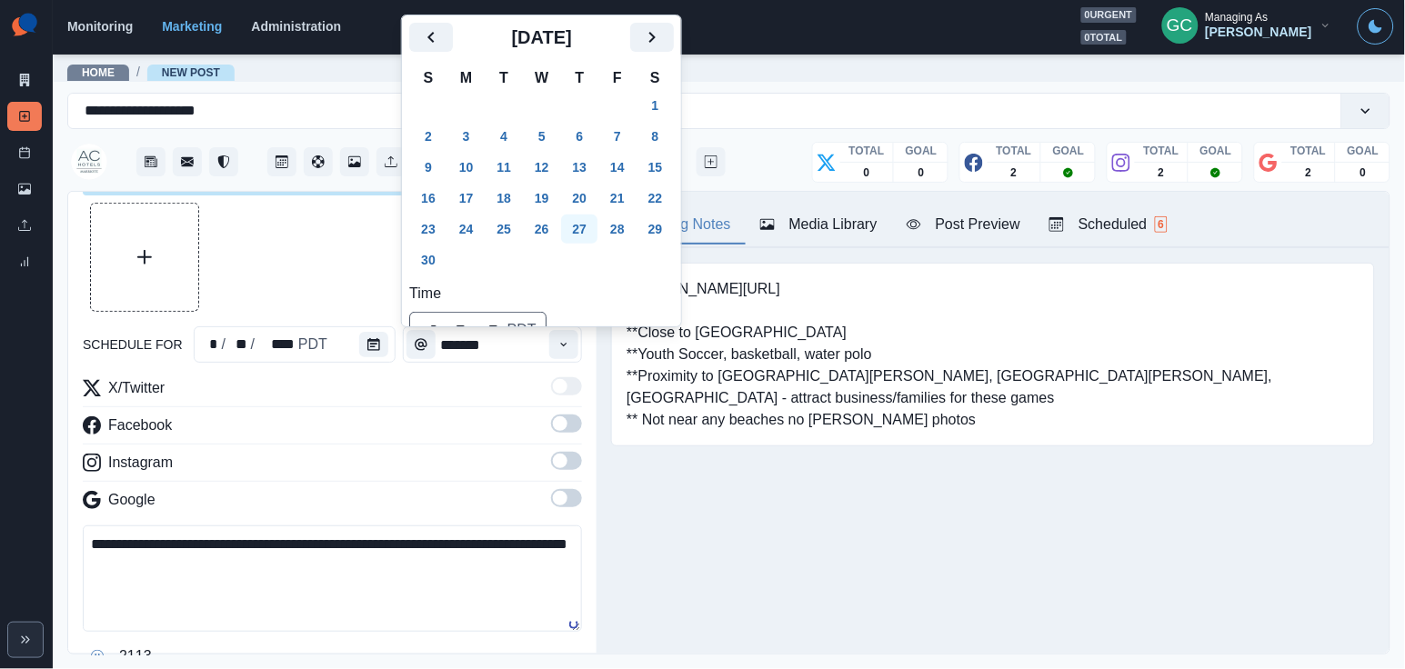
click at [584, 231] on button "27" at bounding box center [579, 229] width 36 height 29
click at [577, 340] on button "Time" at bounding box center [563, 344] width 29 height 29
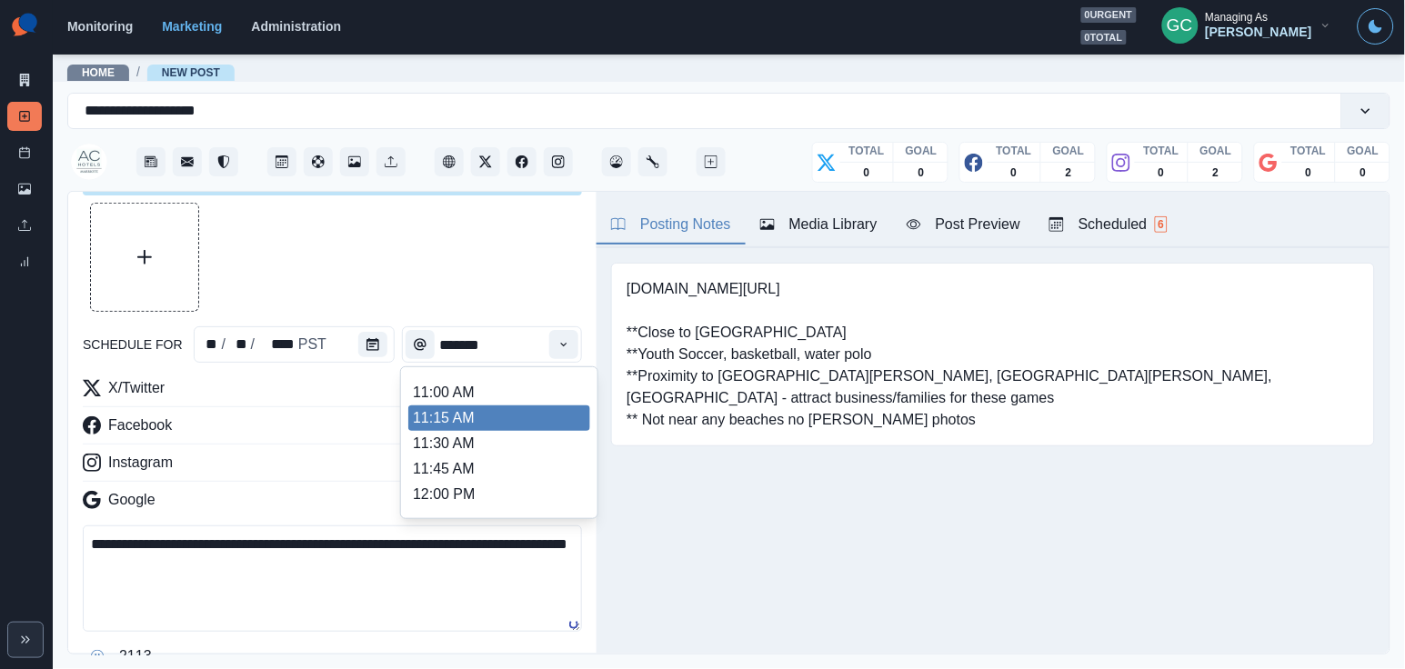
scroll to position [299, 0]
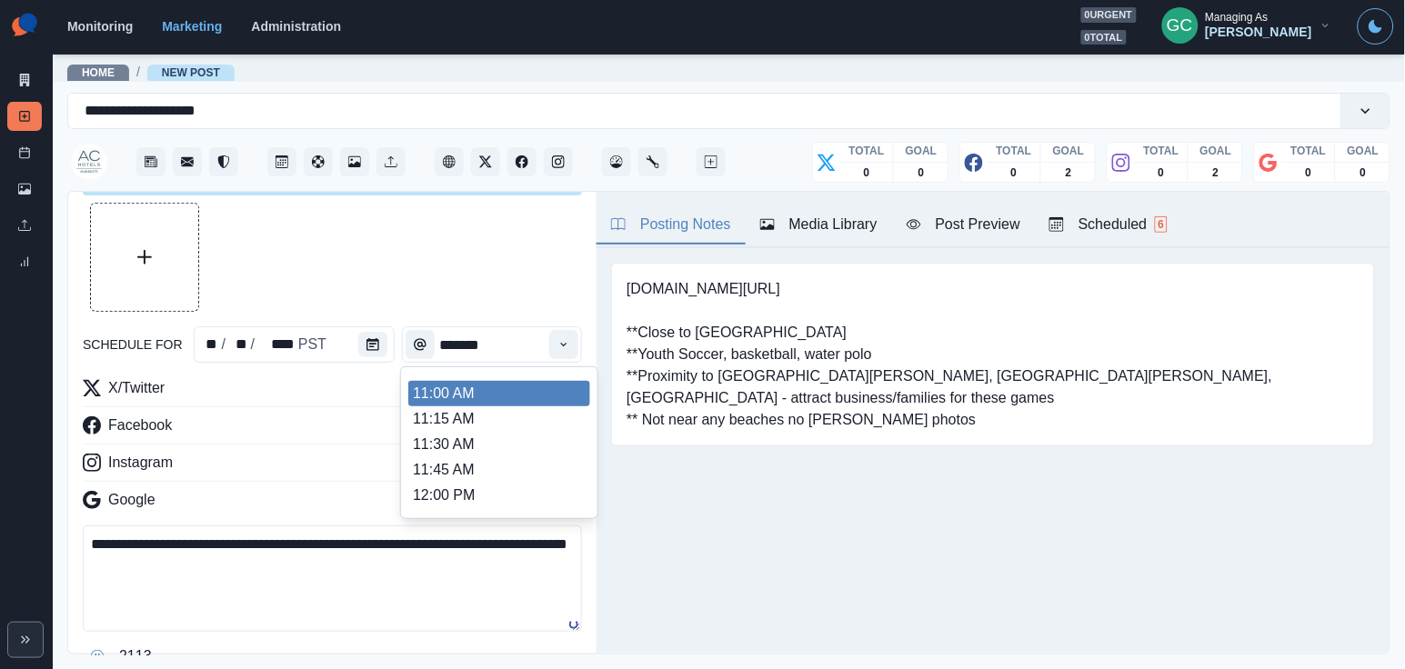
click at [549, 403] on li "11:00 AM" at bounding box center [499, 393] width 182 height 25
type input "********"
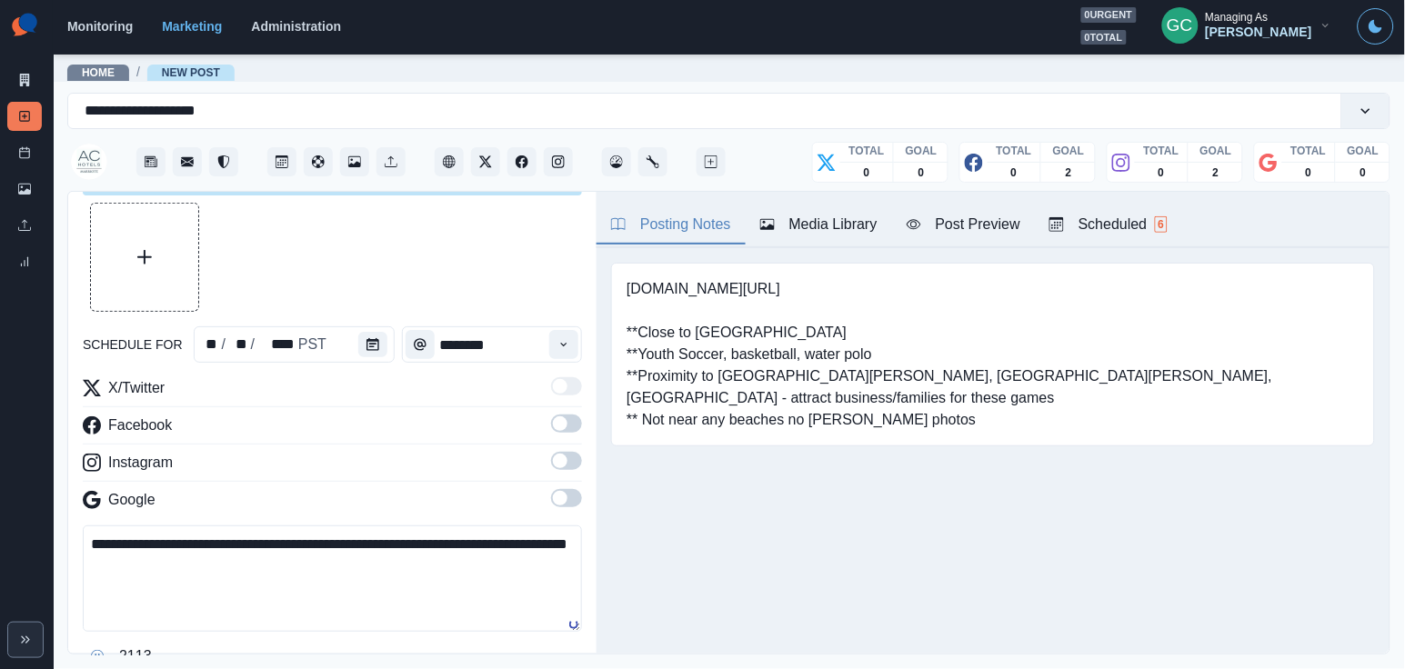
click at [565, 502] on span at bounding box center [560, 498] width 15 height 15
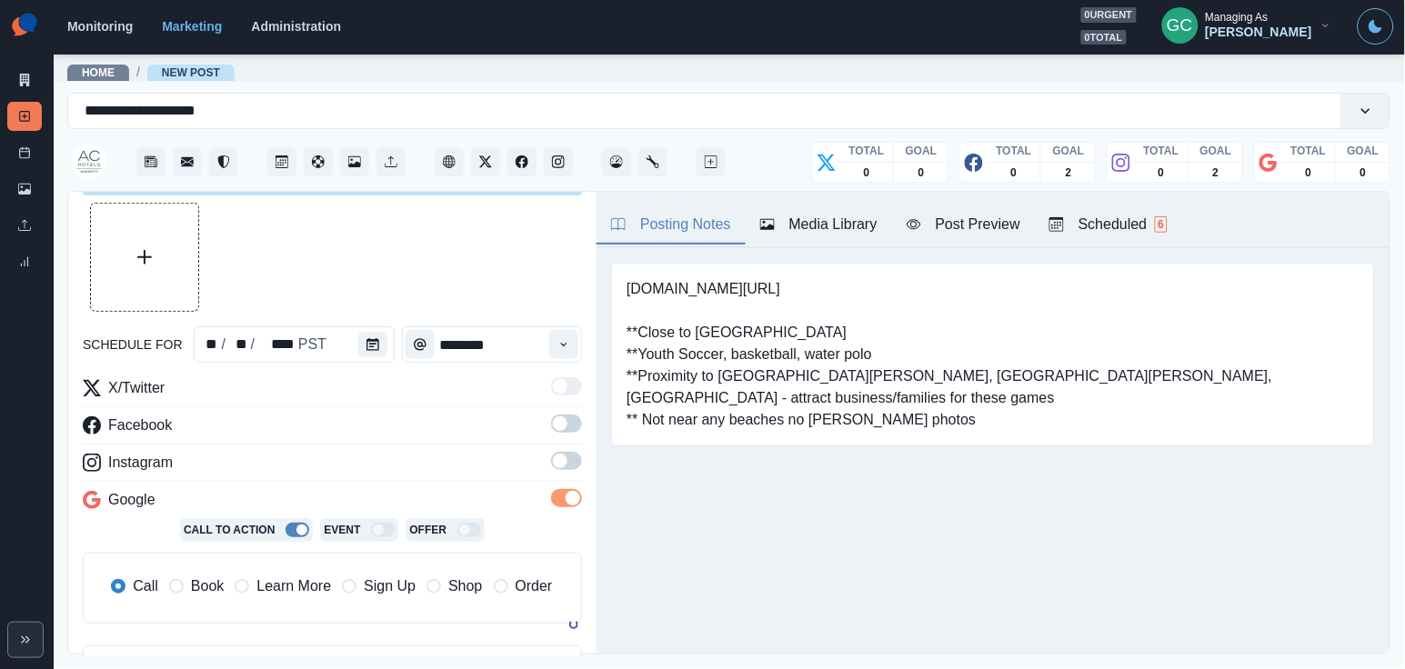
click at [566, 462] on span at bounding box center [560, 461] width 15 height 15
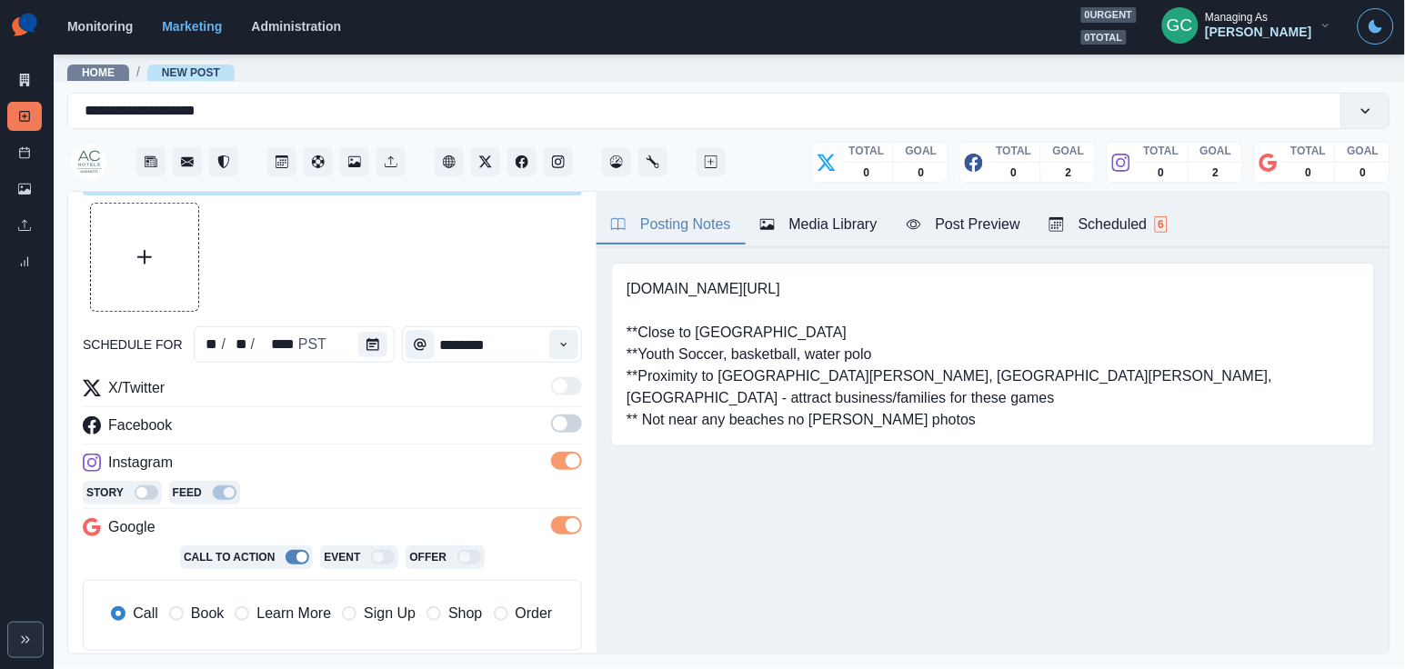
click at [566, 441] on label at bounding box center [566, 429] width 31 height 29
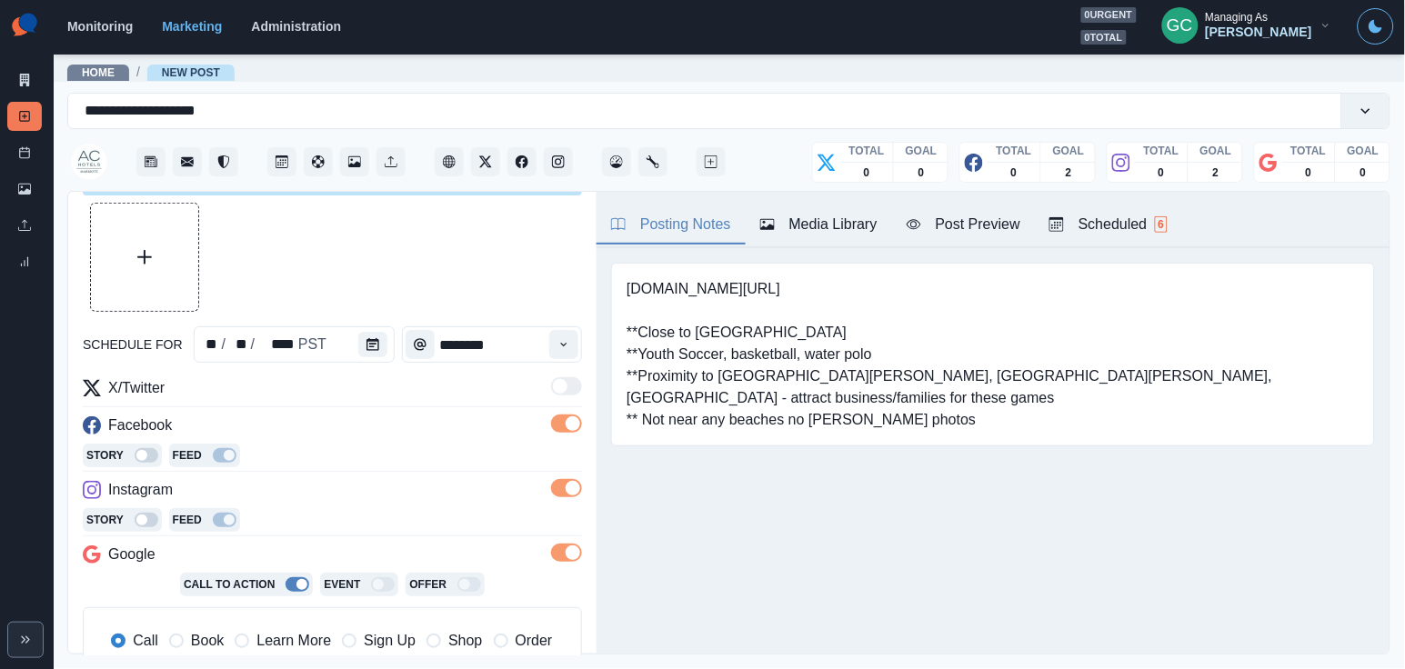
click at [286, 652] on span "Learn More" at bounding box center [293, 641] width 75 height 22
click at [154, 290] on button "Upload Media" at bounding box center [144, 257] width 107 height 107
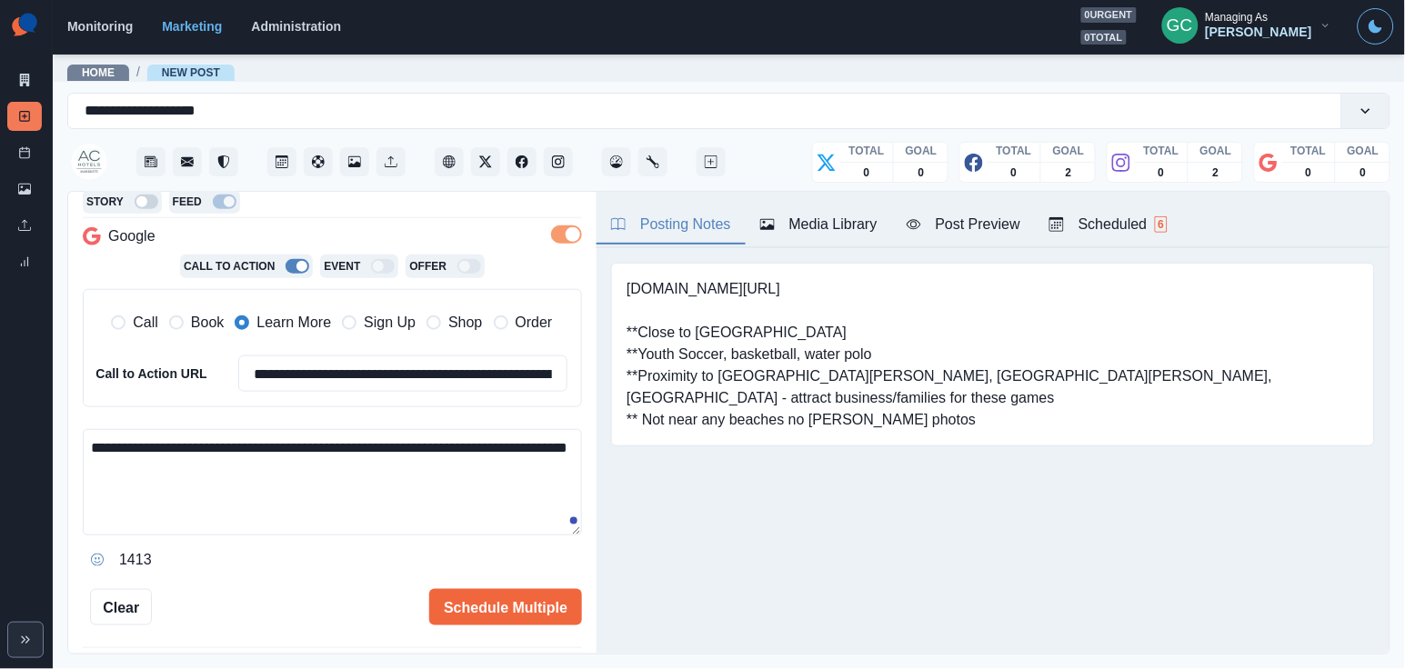
scroll to position [440, 0]
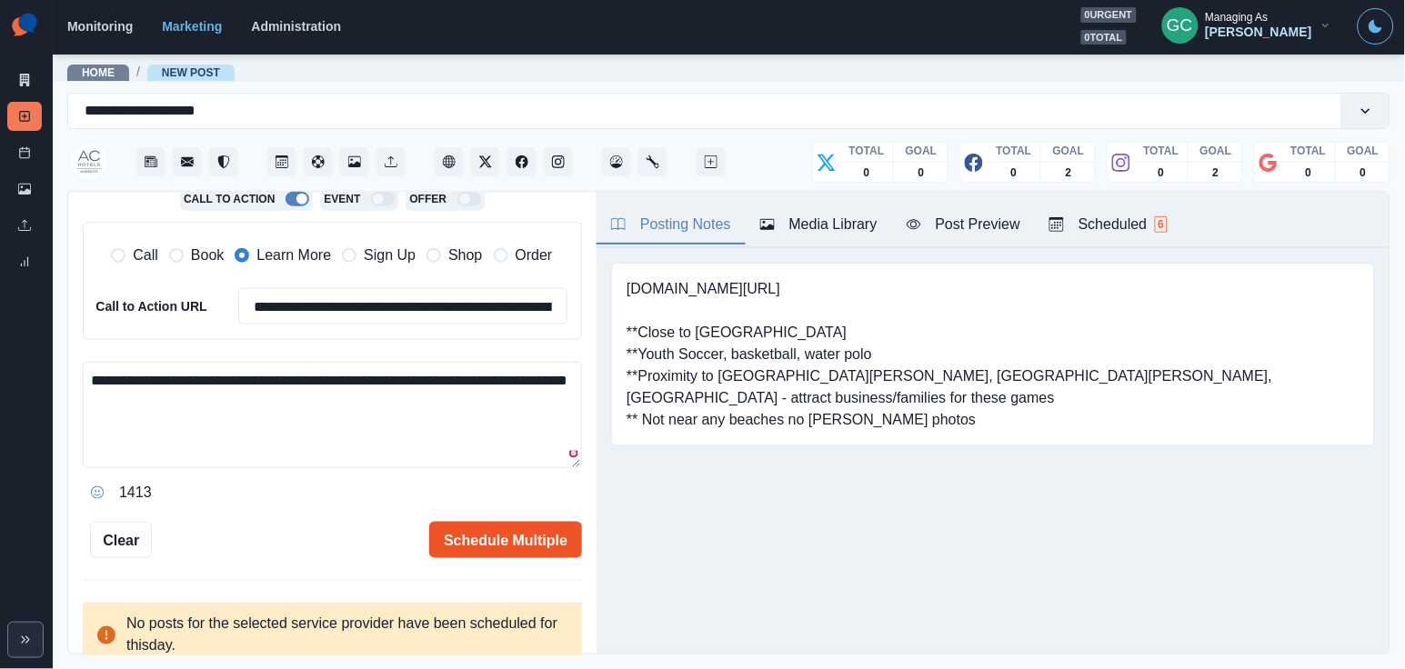
click at [492, 540] on button "Schedule Multiple" at bounding box center [505, 540] width 153 height 36
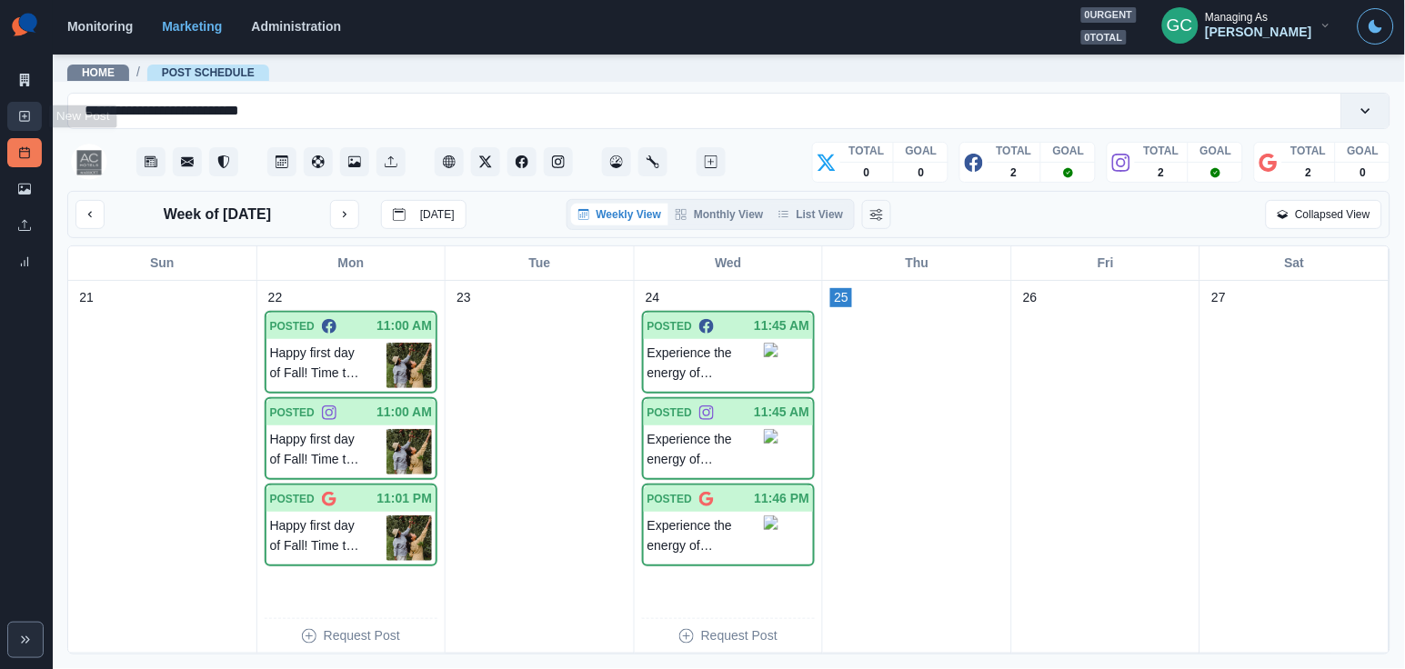
click at [22, 115] on icon at bounding box center [24, 116] width 13 height 13
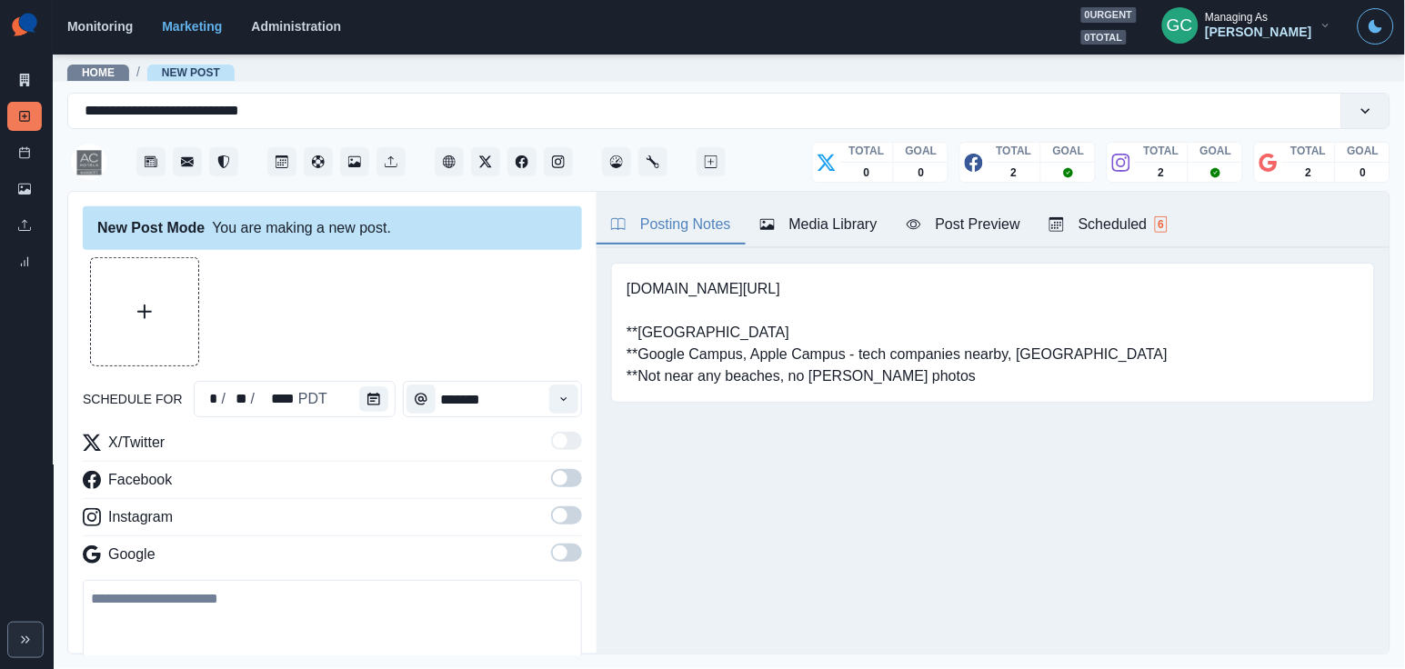
click at [156, 281] on button "Upload Media" at bounding box center [144, 311] width 107 height 107
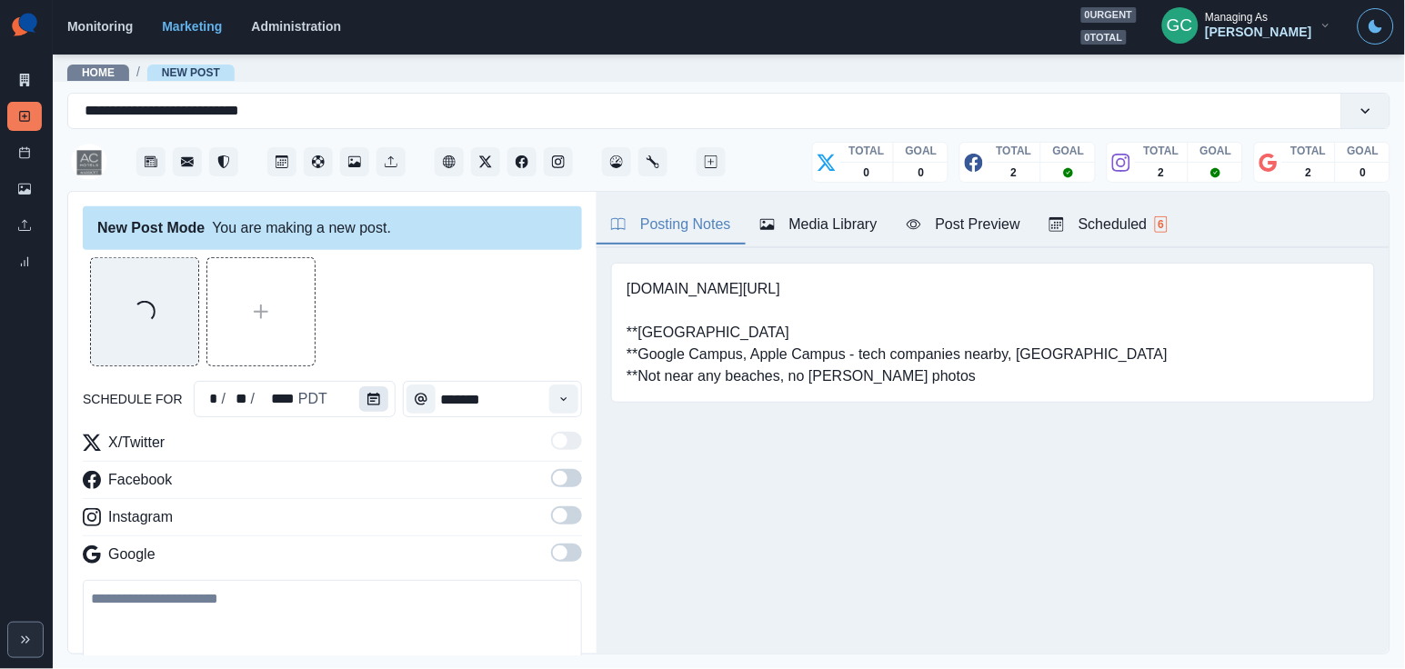
click at [373, 396] on icon "Calendar" at bounding box center [373, 399] width 13 height 13
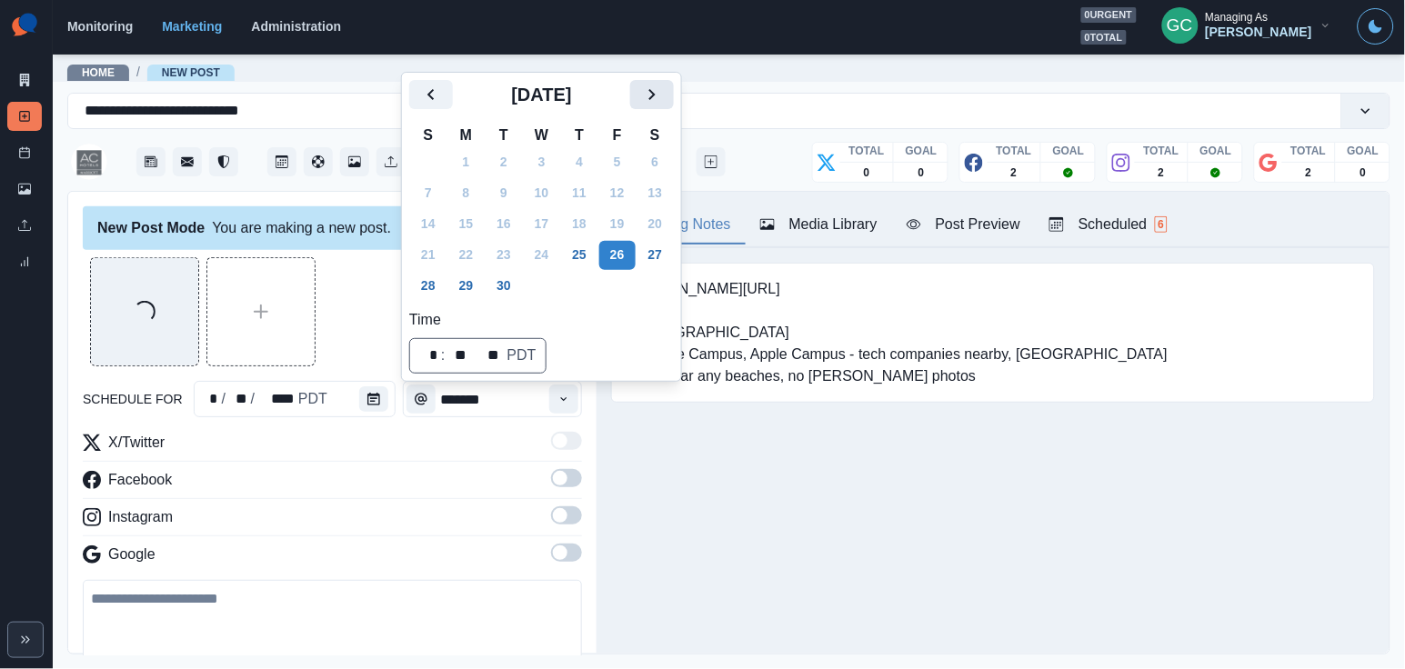
click at [663, 87] on icon "Next" at bounding box center [652, 95] width 22 height 22
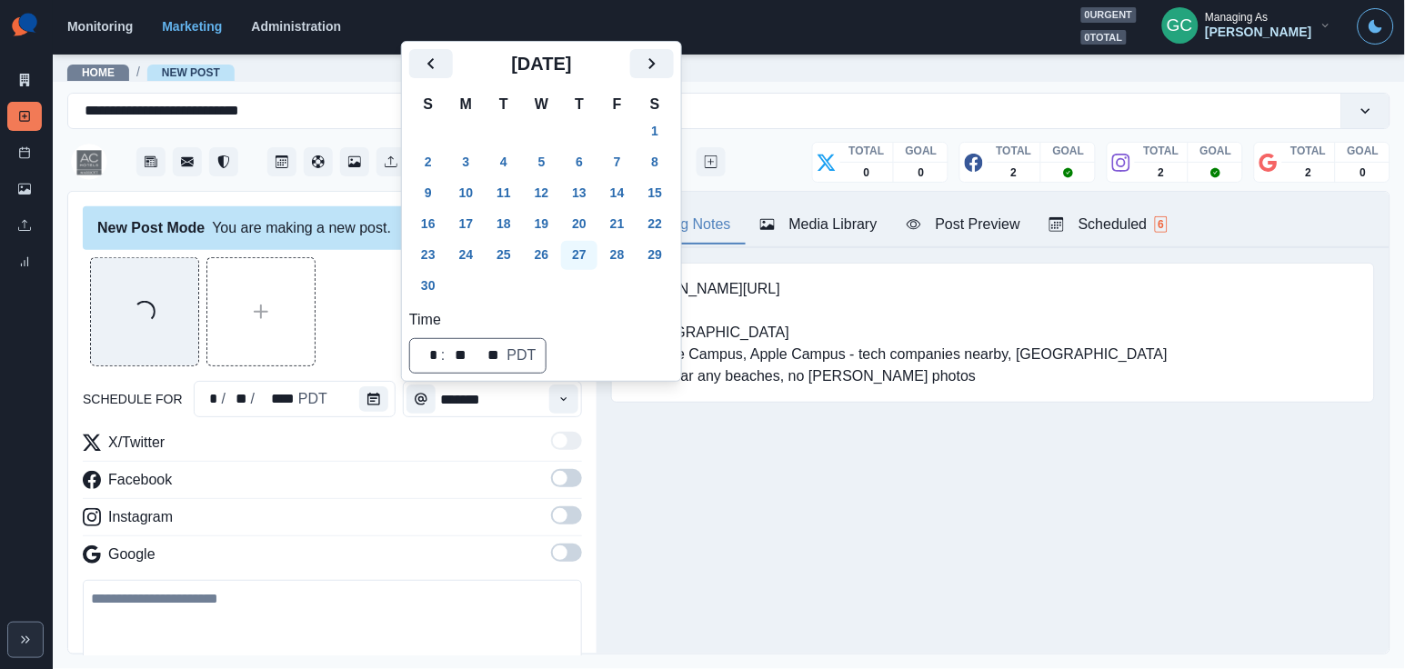
click at [593, 256] on button "27" at bounding box center [579, 255] width 36 height 29
click at [574, 396] on button "Time" at bounding box center [563, 399] width 29 height 29
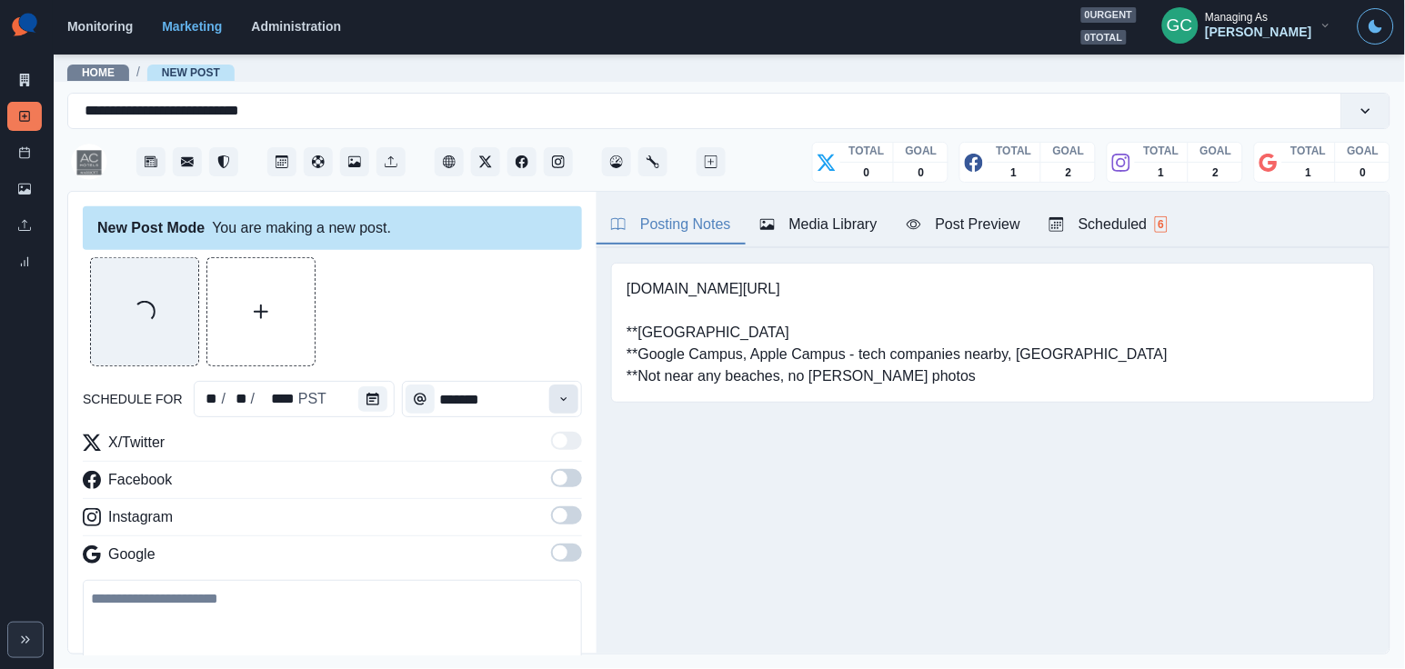
click at [574, 396] on button "Time" at bounding box center [563, 399] width 29 height 29
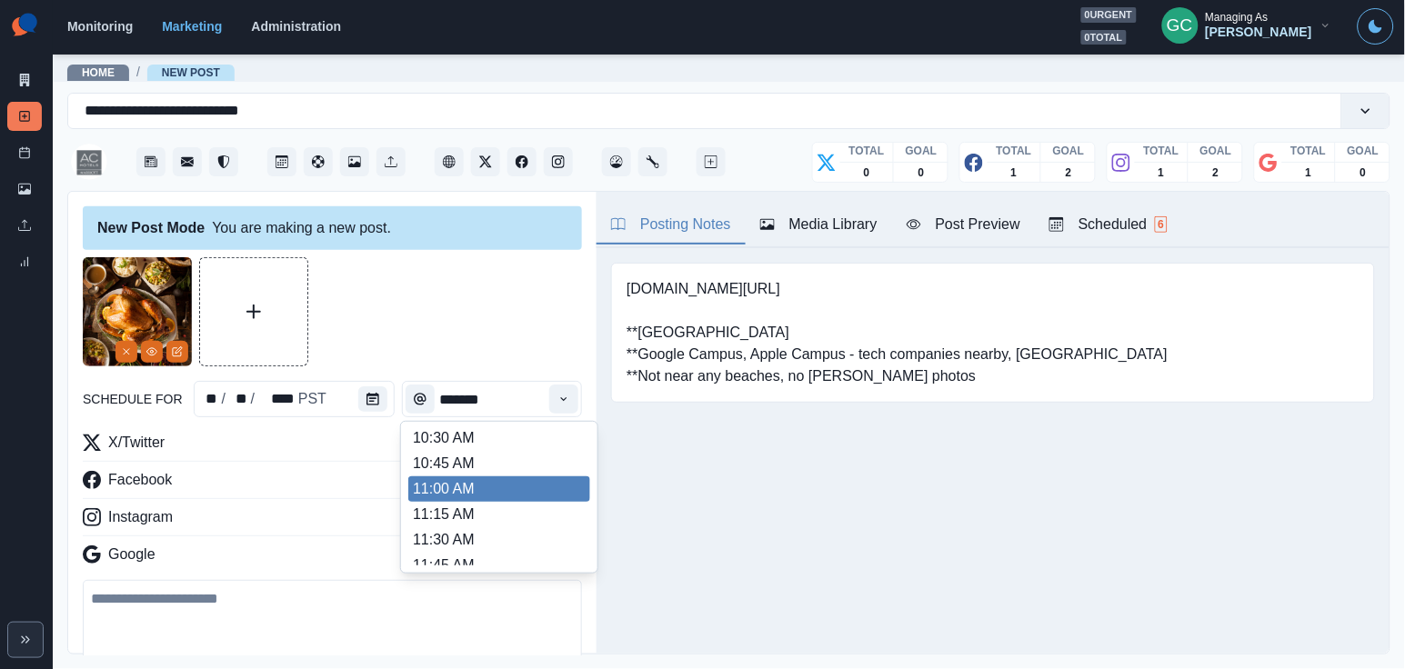
scroll to position [257, 0]
click at [508, 497] on li "11:00 AM" at bounding box center [499, 489] width 182 height 25
type input "********"
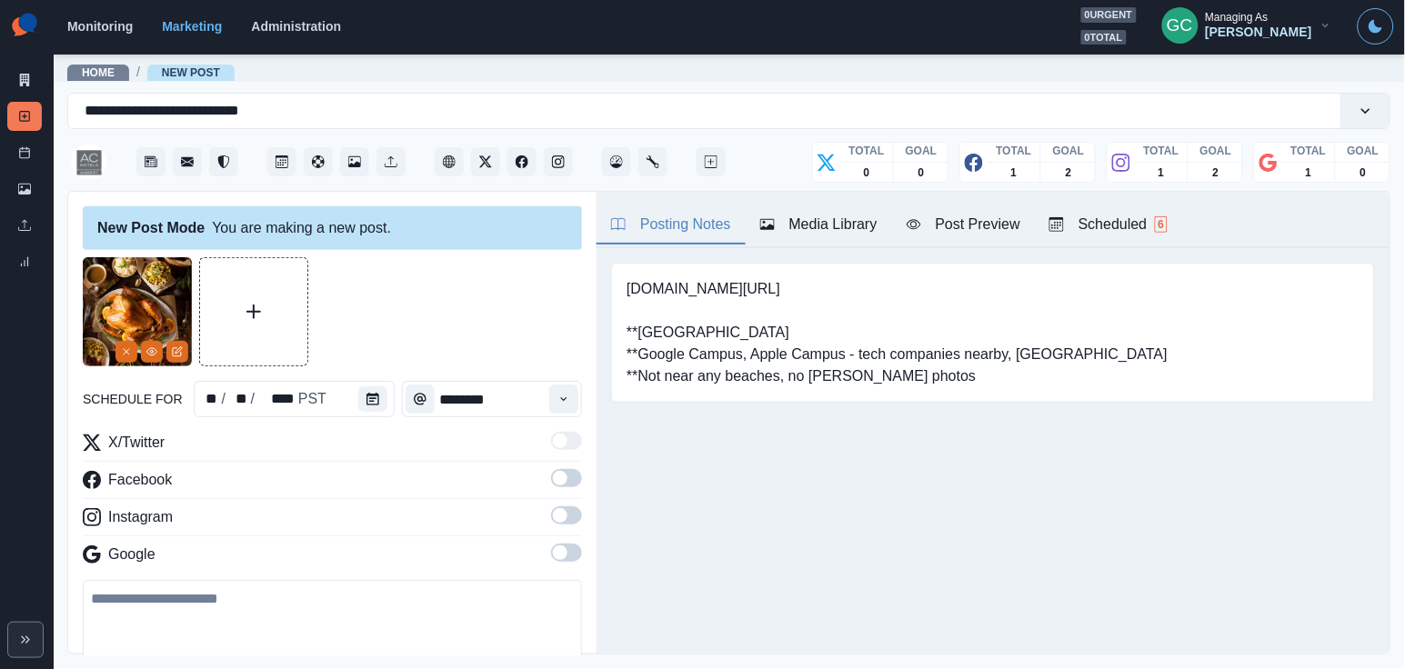
click at [565, 557] on span at bounding box center [560, 553] width 15 height 15
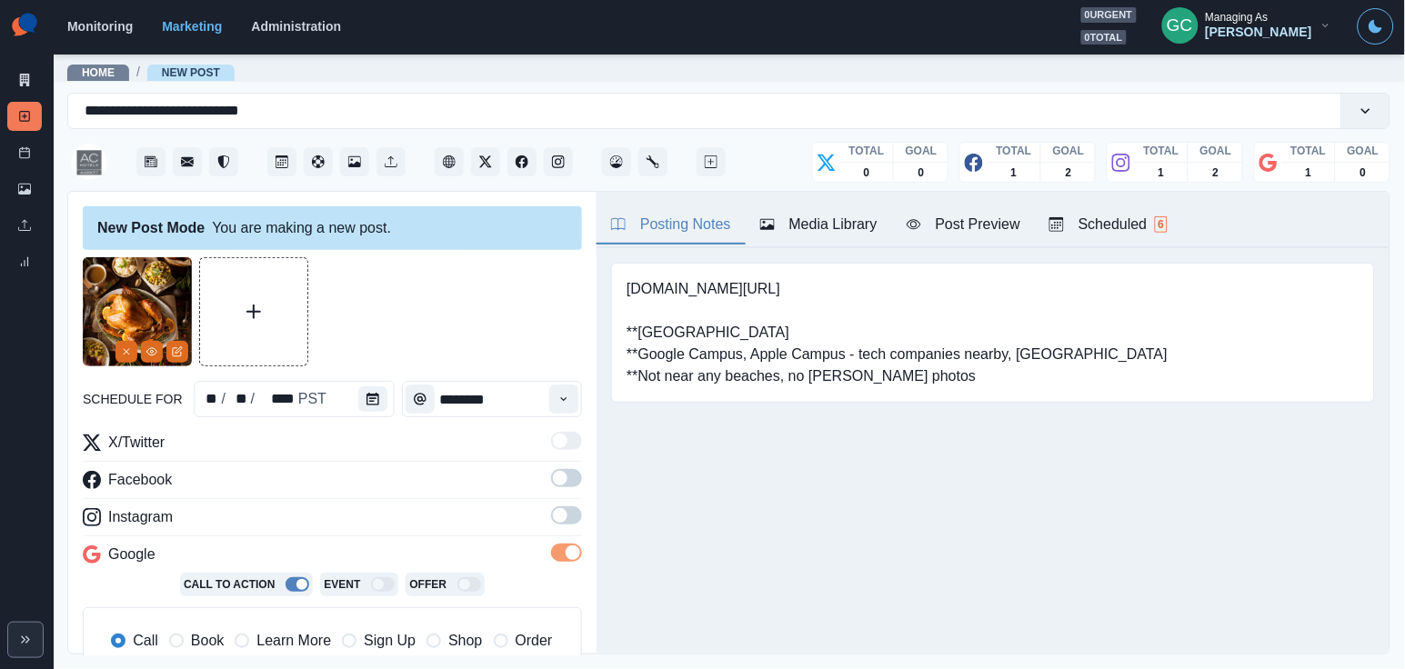
click at [566, 518] on span at bounding box center [560, 515] width 15 height 15
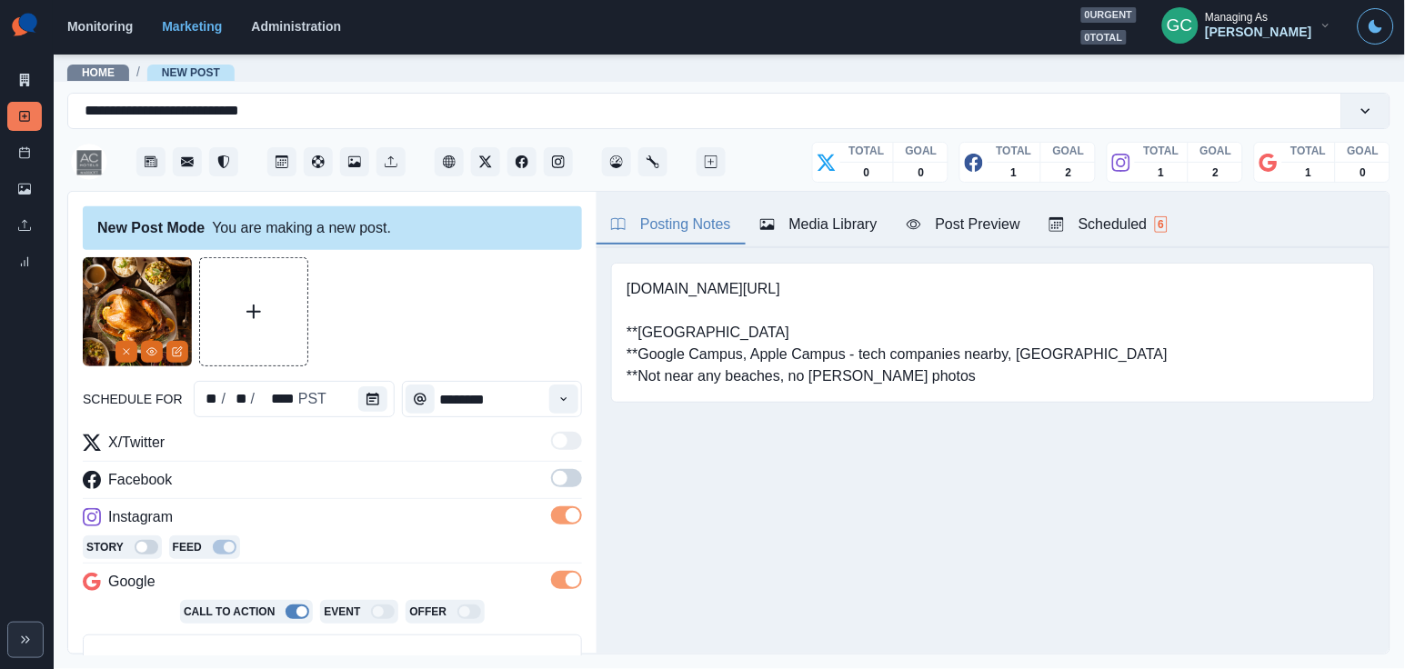
click at [566, 493] on label at bounding box center [566, 483] width 31 height 29
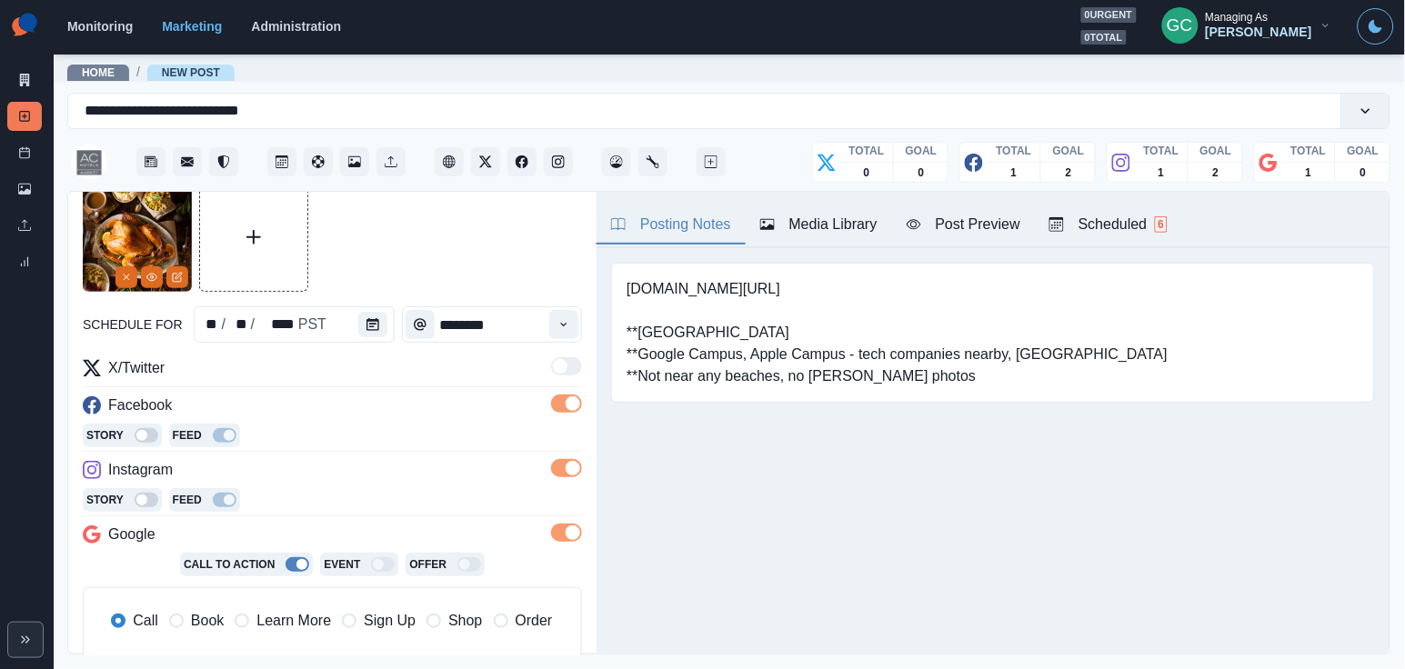
scroll to position [174, 0]
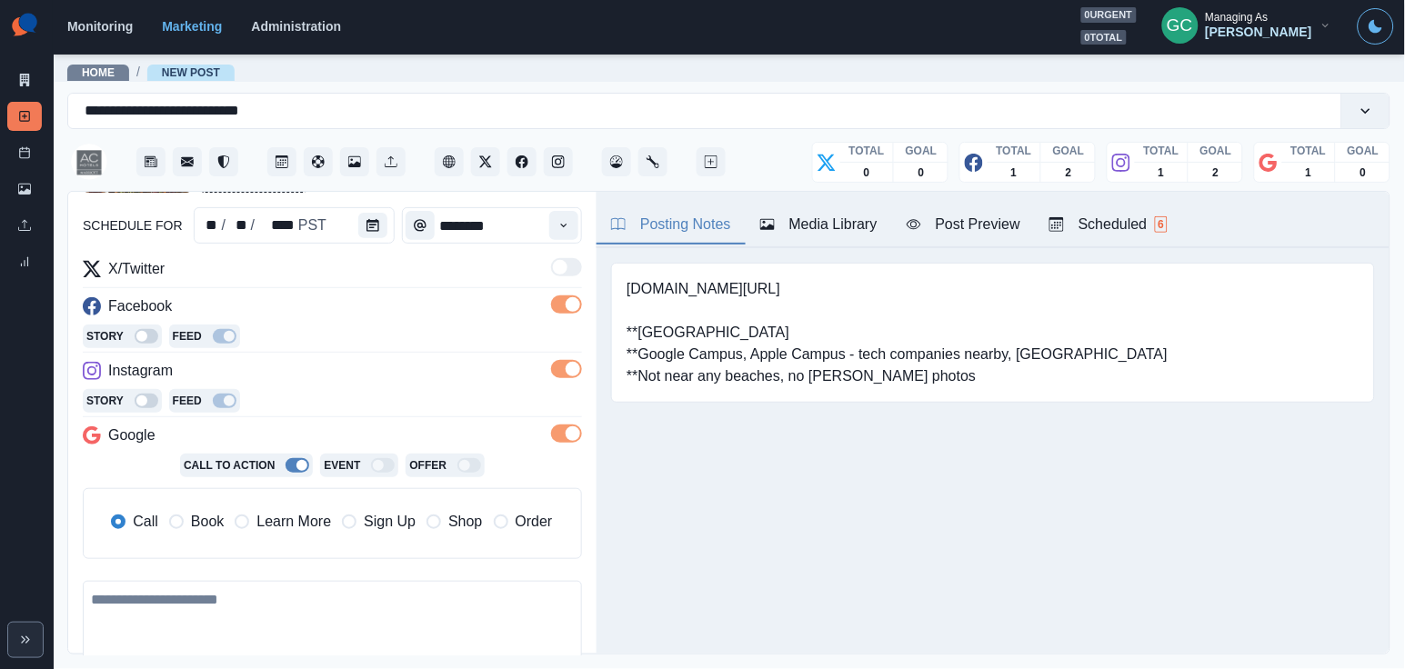
click at [307, 512] on span "Learn More" at bounding box center [293, 522] width 75 height 22
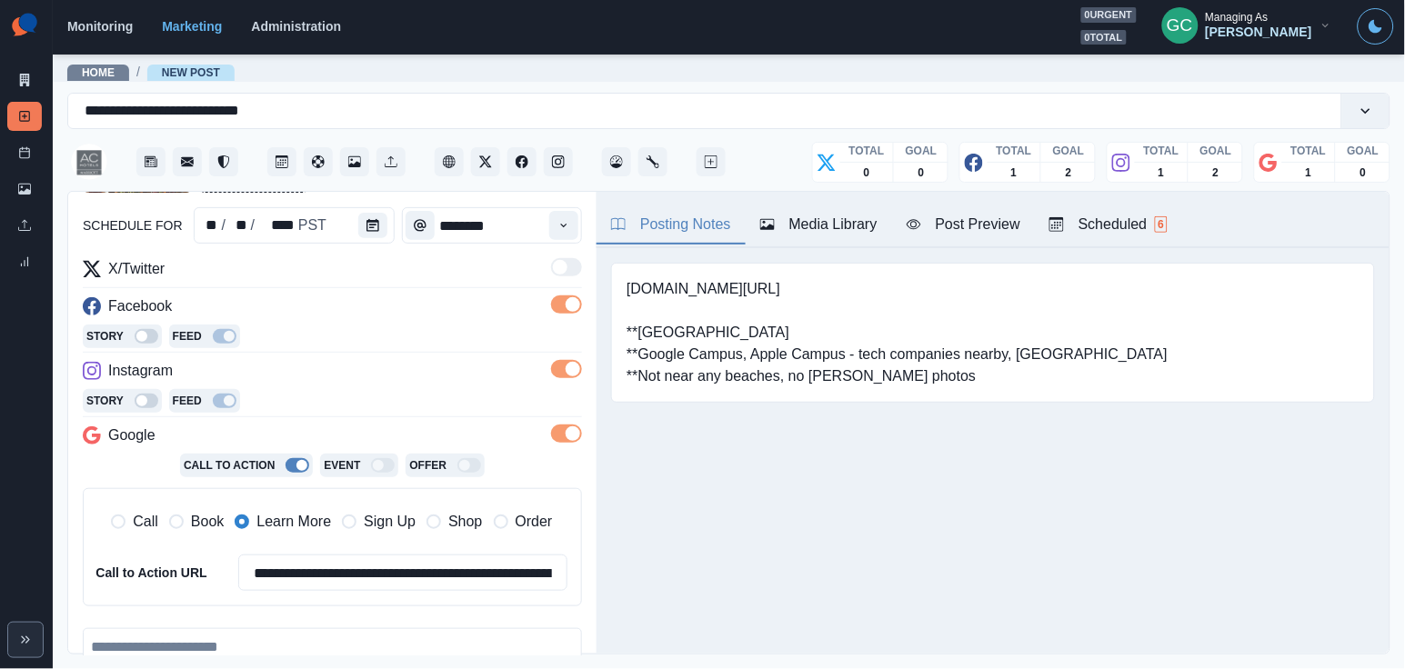
scroll to position [324, 0]
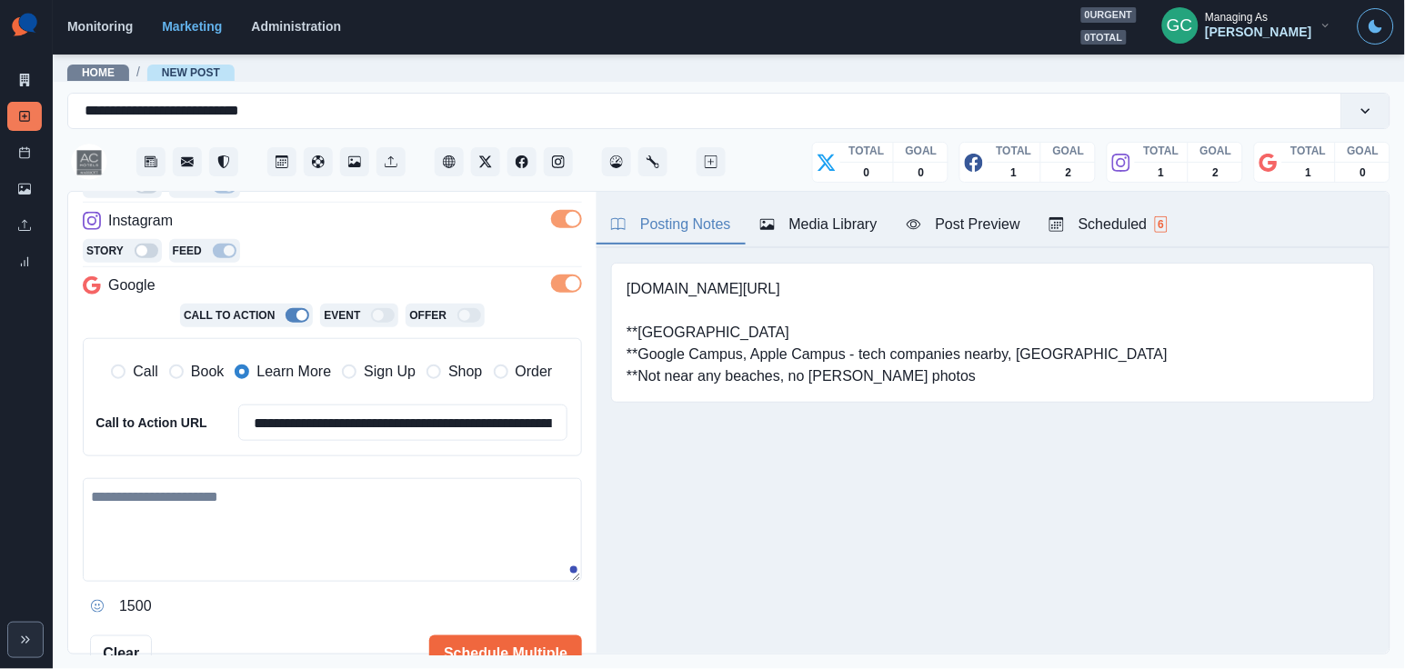
click at [262, 517] on textarea at bounding box center [332, 530] width 499 height 104
paste textarea "**********"
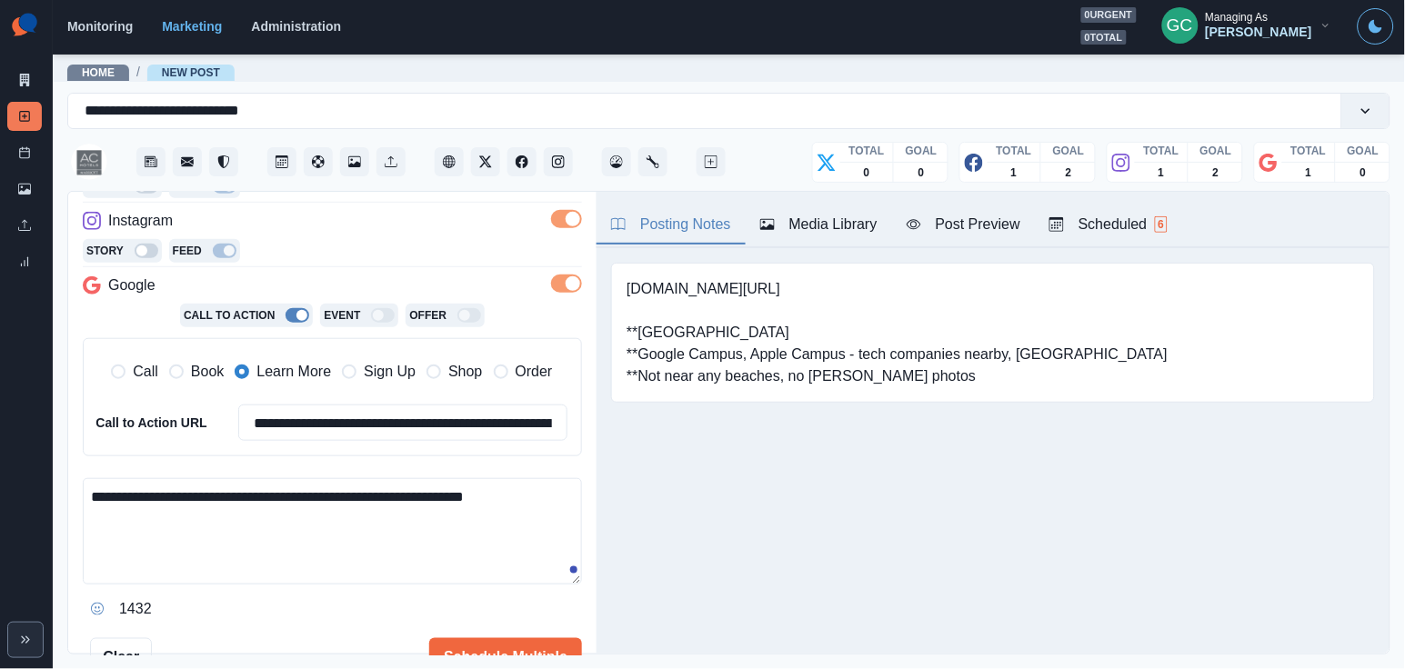
click at [324, 519] on textarea "**********" at bounding box center [332, 531] width 499 height 106
click at [373, 496] on textarea "**********" at bounding box center [332, 531] width 499 height 106
click at [474, 494] on textarea "**********" at bounding box center [332, 531] width 499 height 106
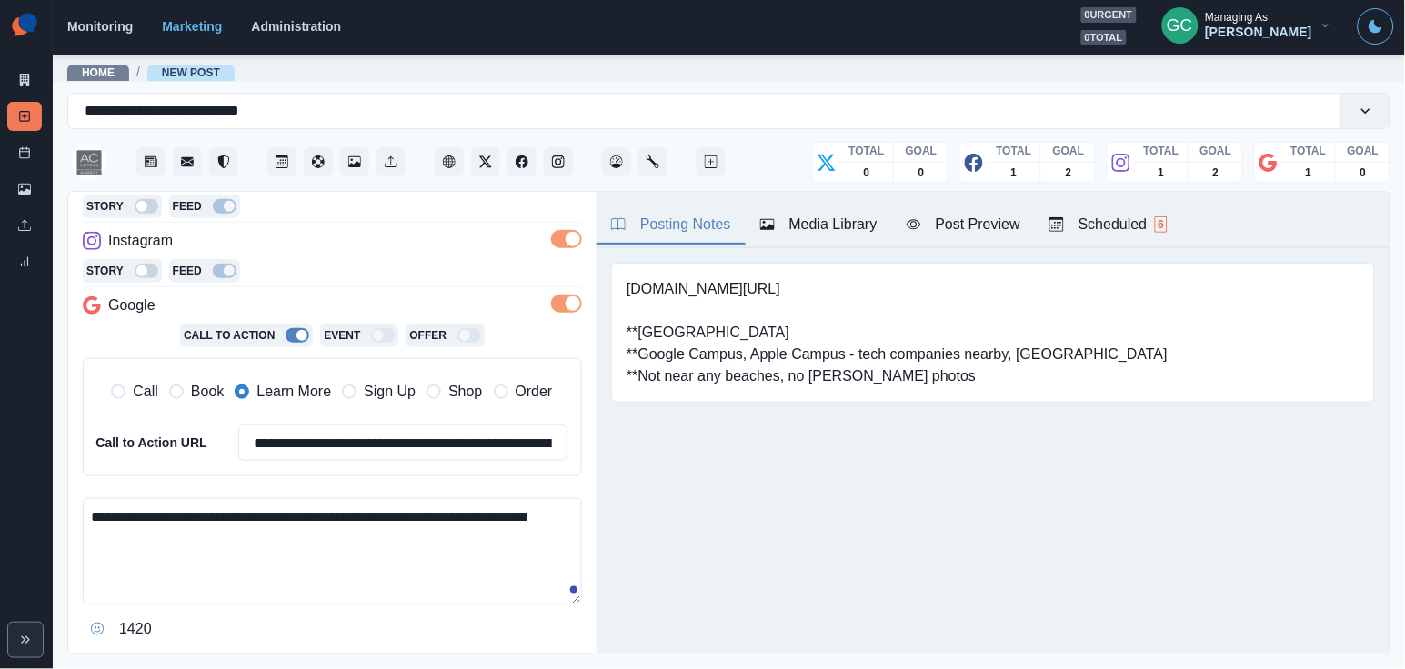
scroll to position [366, 0]
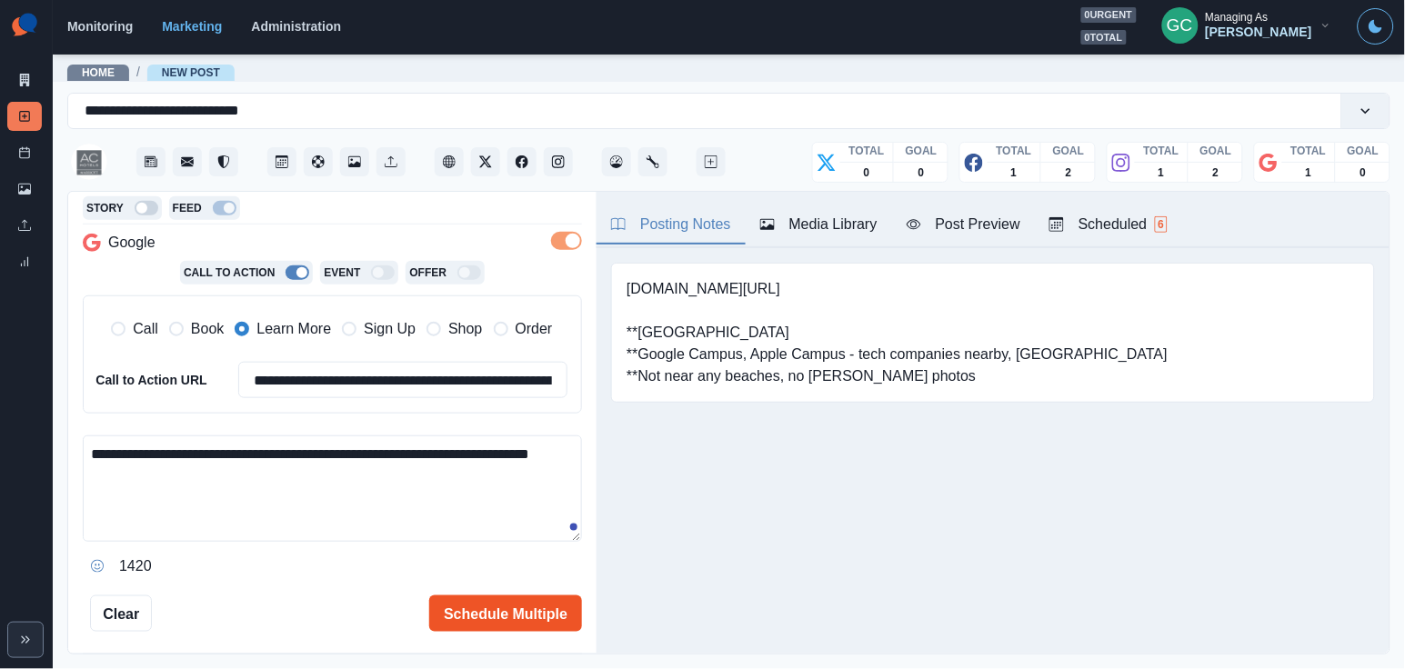
type textarea "**********"
click at [501, 610] on button "Schedule Multiple" at bounding box center [505, 614] width 153 height 36
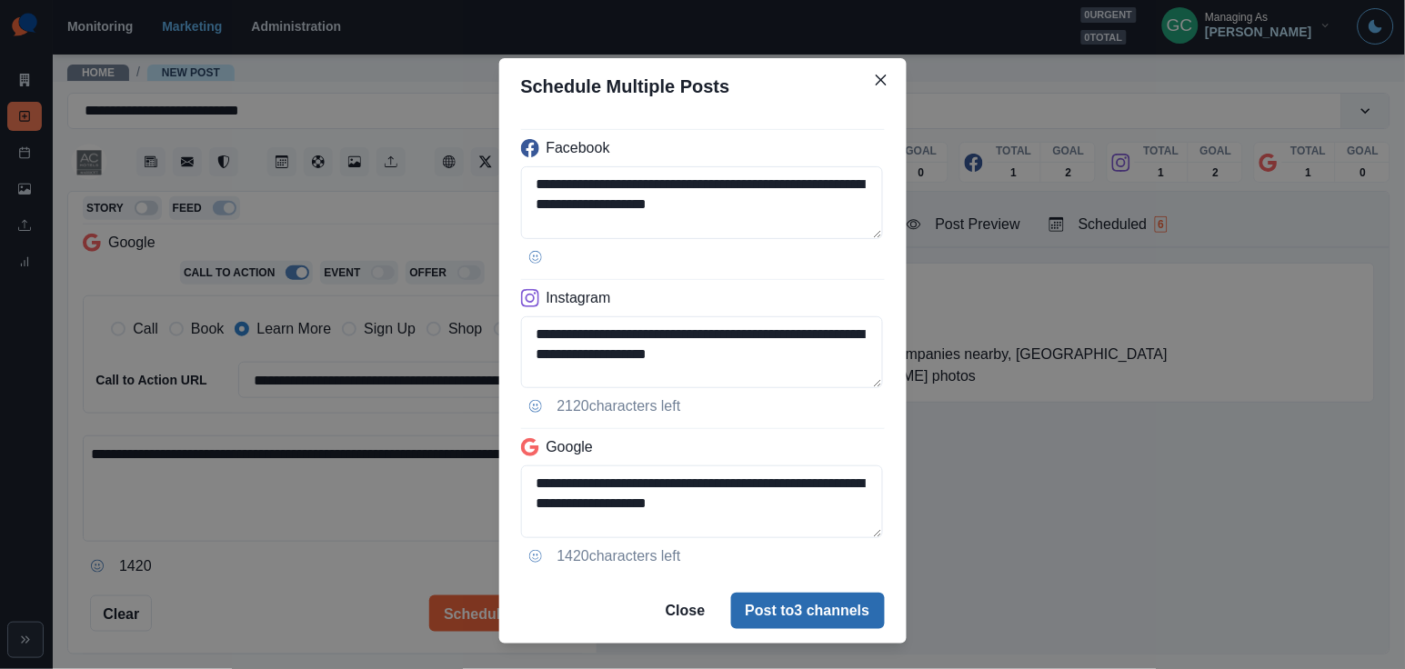
click at [817, 616] on button "Post to 3 channels" at bounding box center [808, 611] width 154 height 36
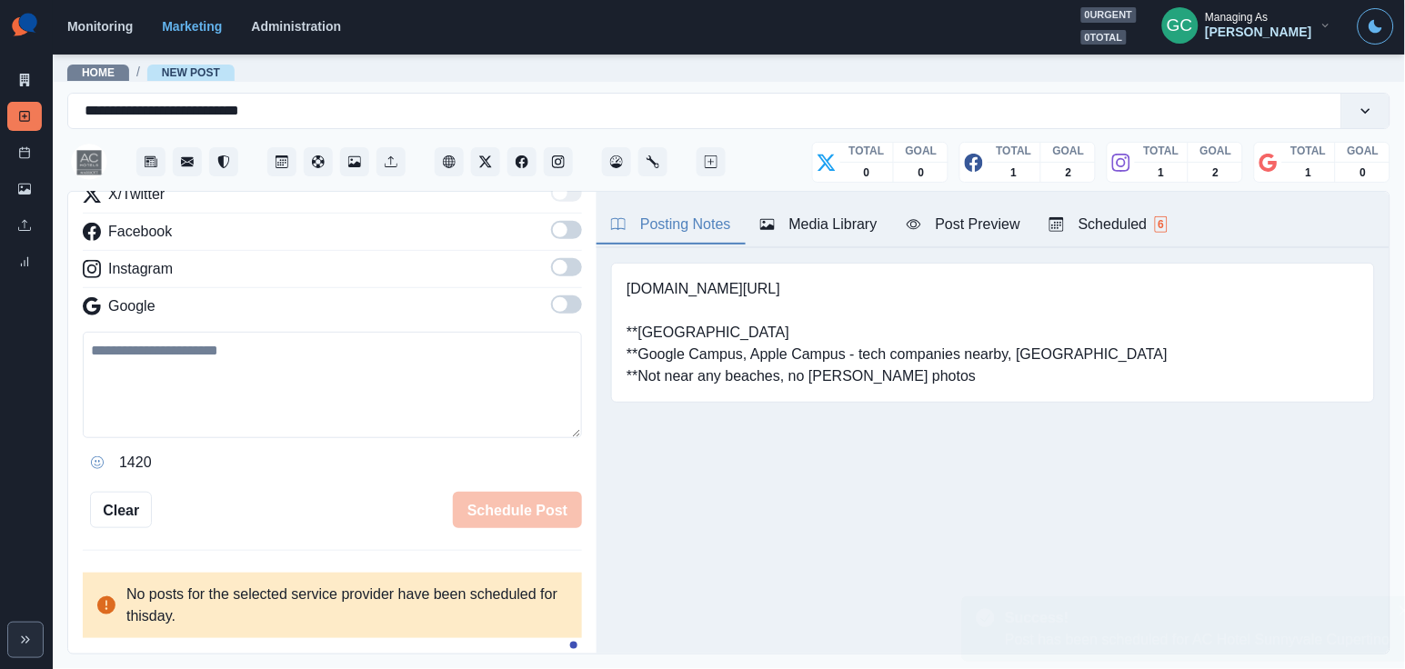
scroll to position [184, 0]
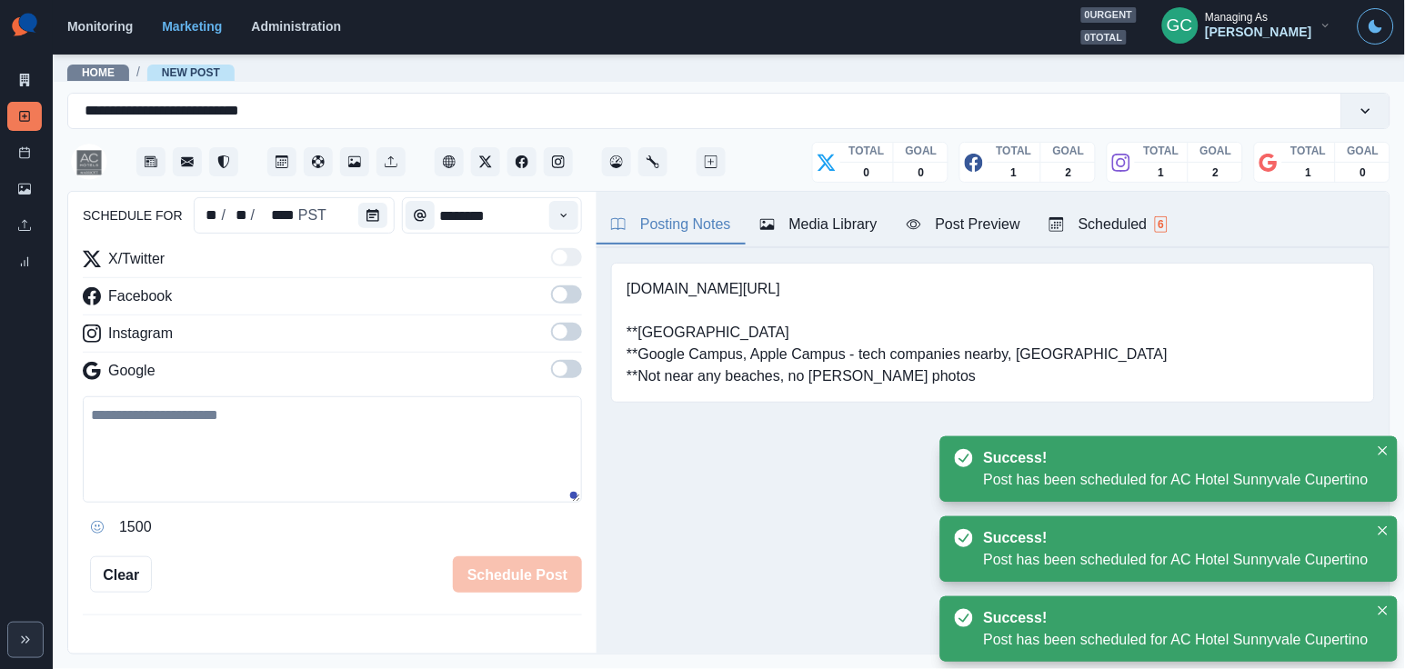
click at [1125, 217] on div "Scheduled 6" at bounding box center [1108, 225] width 118 height 22
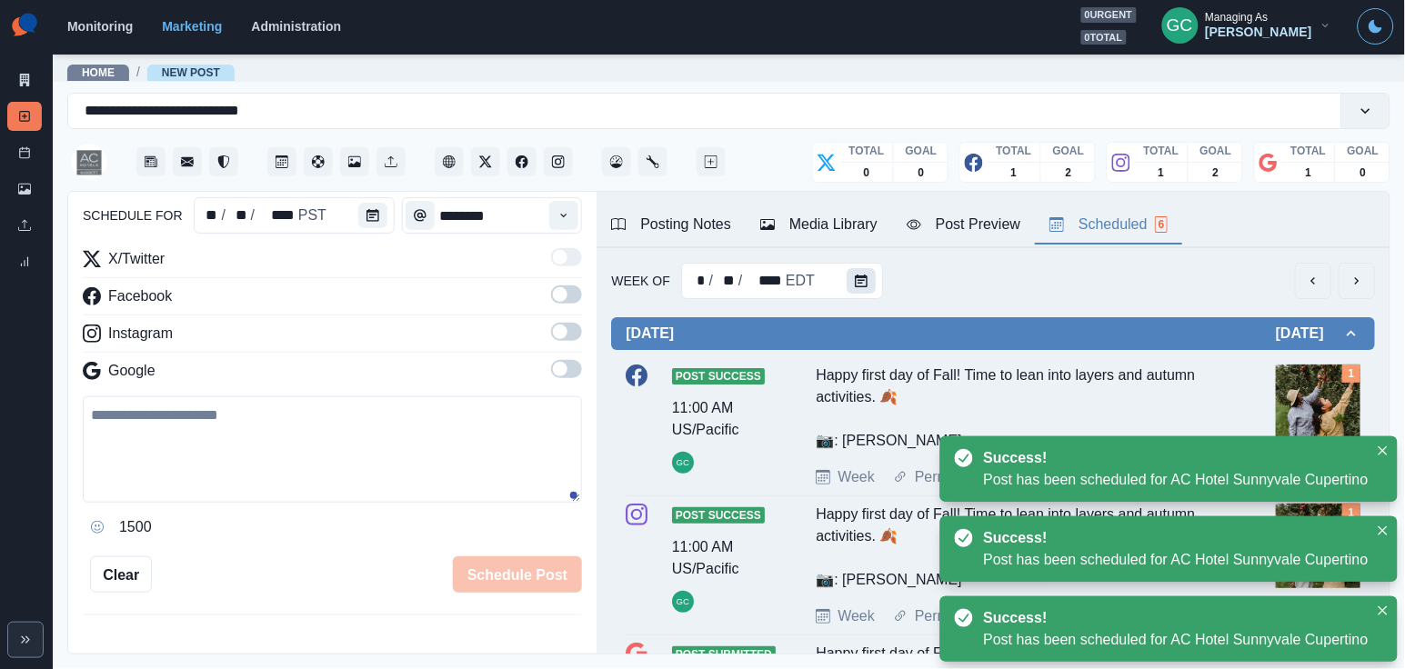
click at [847, 280] on button "Calendar" at bounding box center [861, 280] width 29 height 25
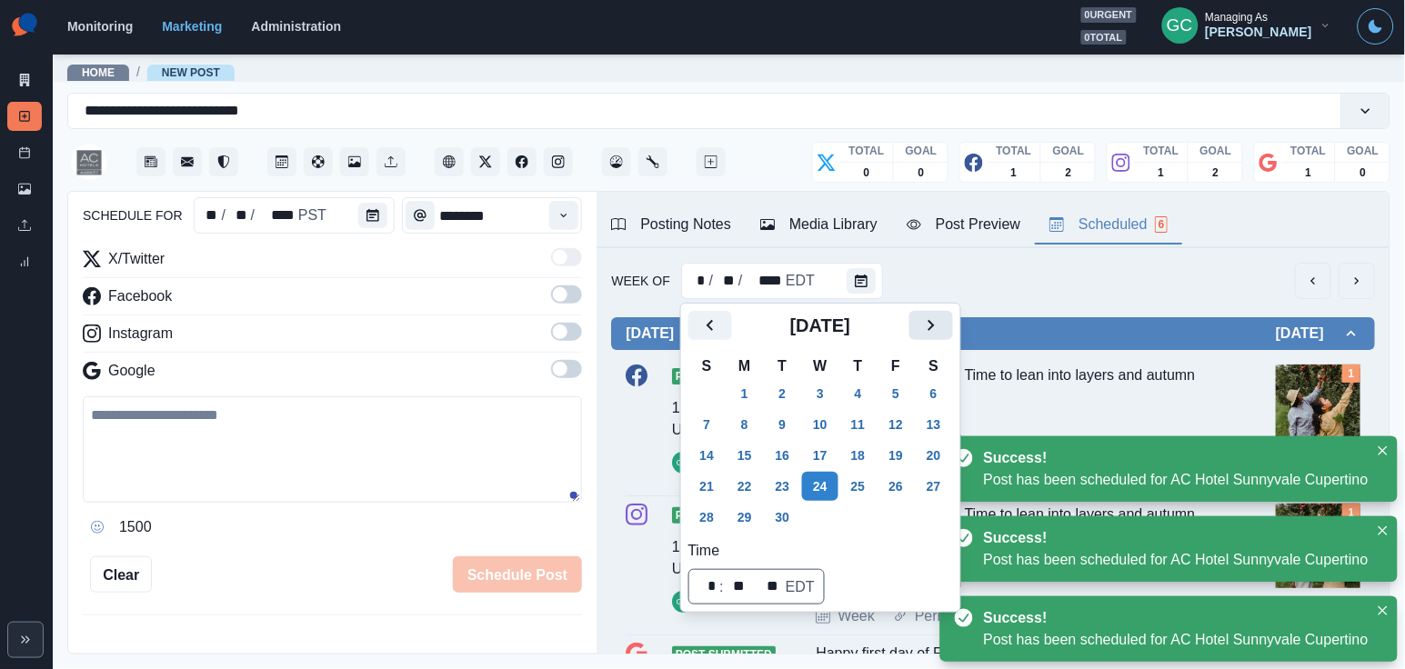
click at [953, 316] on button "Next" at bounding box center [931, 325] width 44 height 29
click at [942, 324] on icon "Next" at bounding box center [931, 326] width 22 height 22
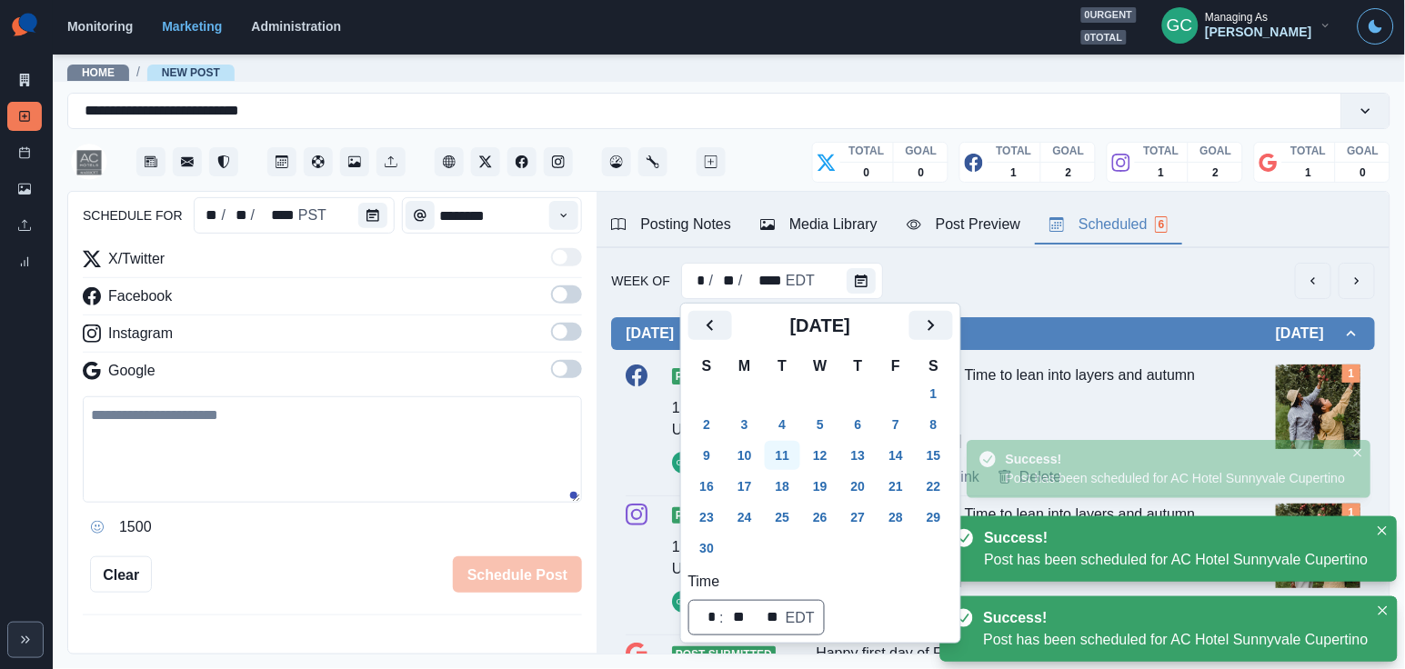
click at [795, 469] on button "11" at bounding box center [783, 455] width 36 height 29
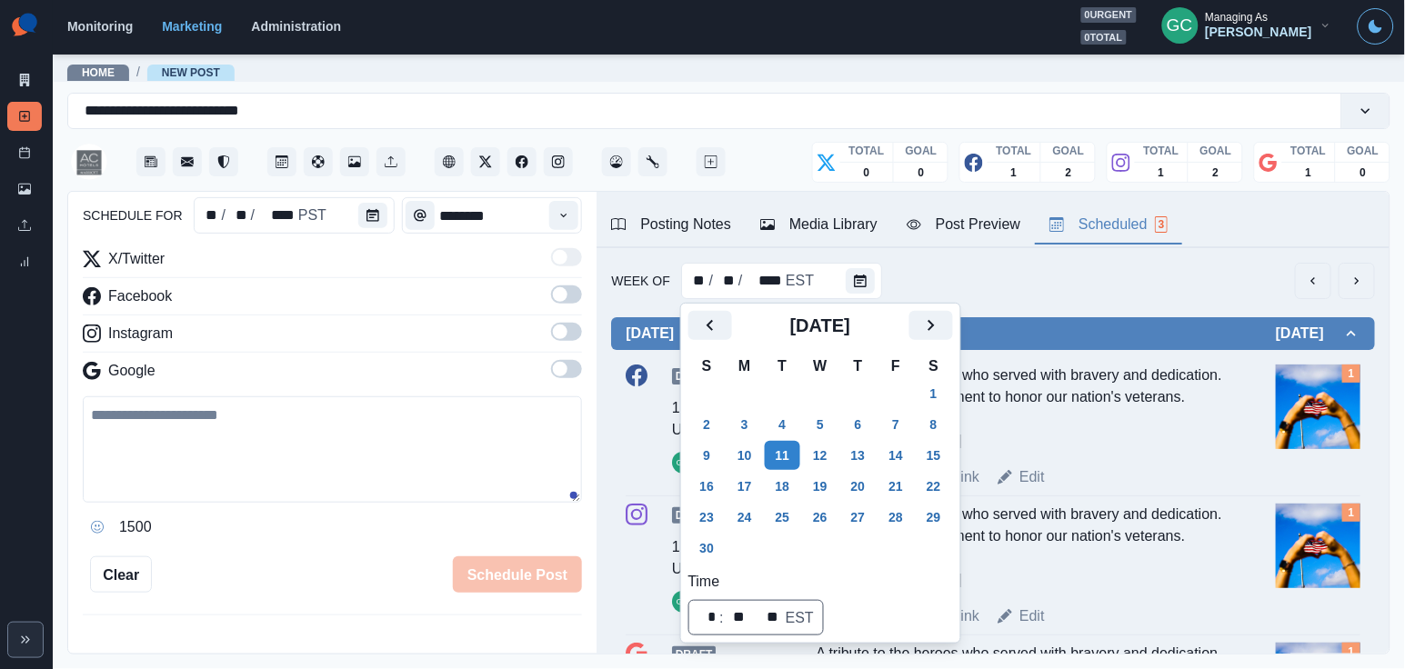
scroll to position [57, 0]
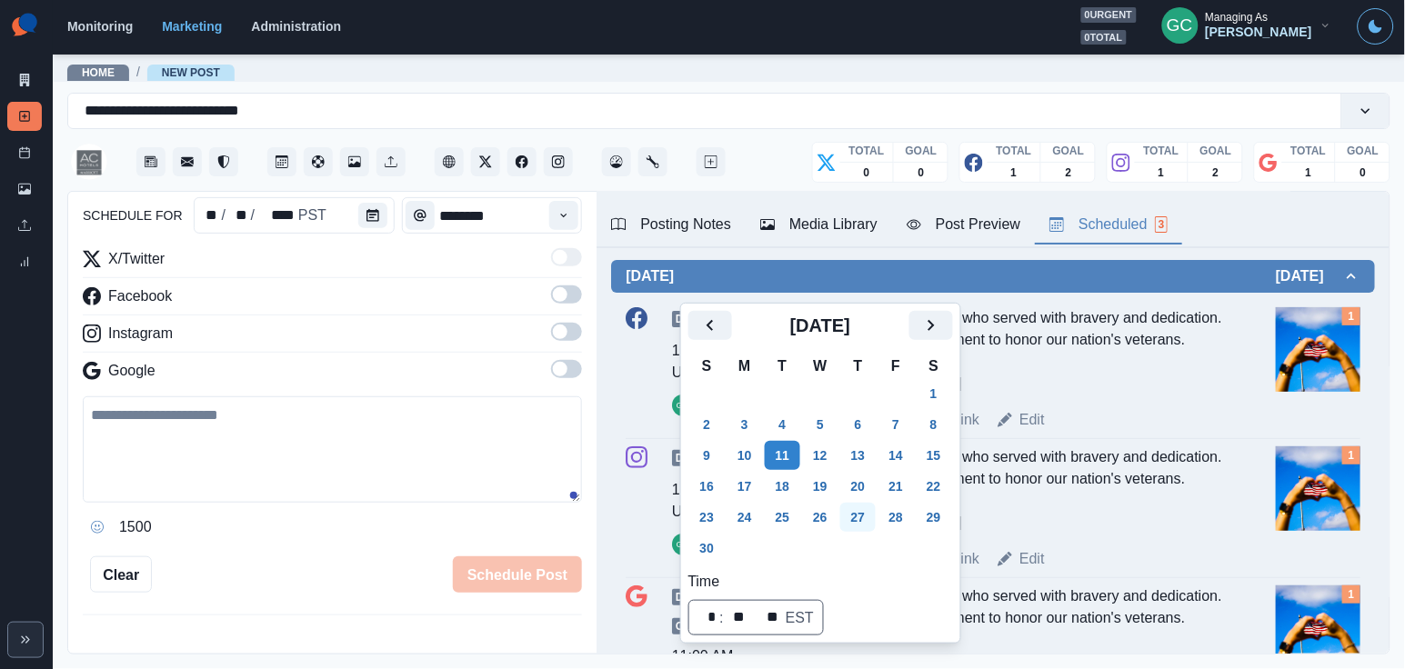
click at [877, 504] on button "27" at bounding box center [858, 517] width 36 height 29
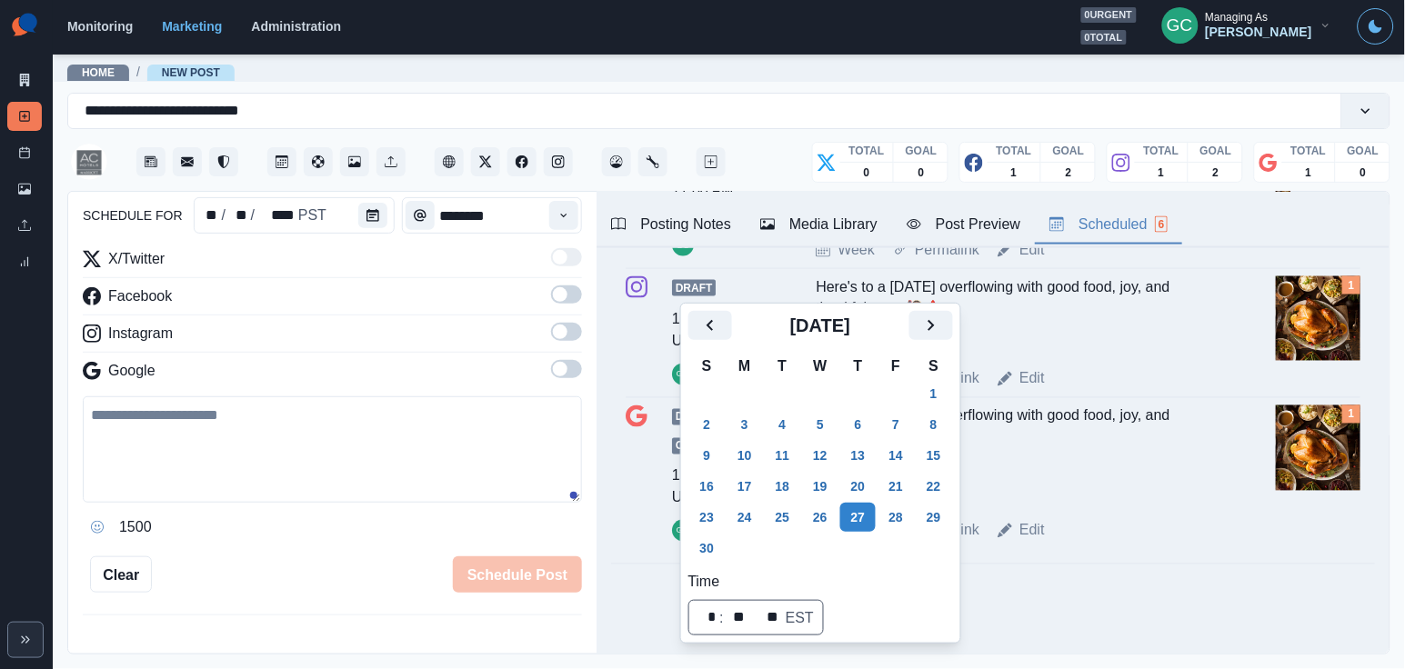
scroll to position [696, 0]
click at [280, 251] on div "X/Twitter" at bounding box center [332, 262] width 499 height 29
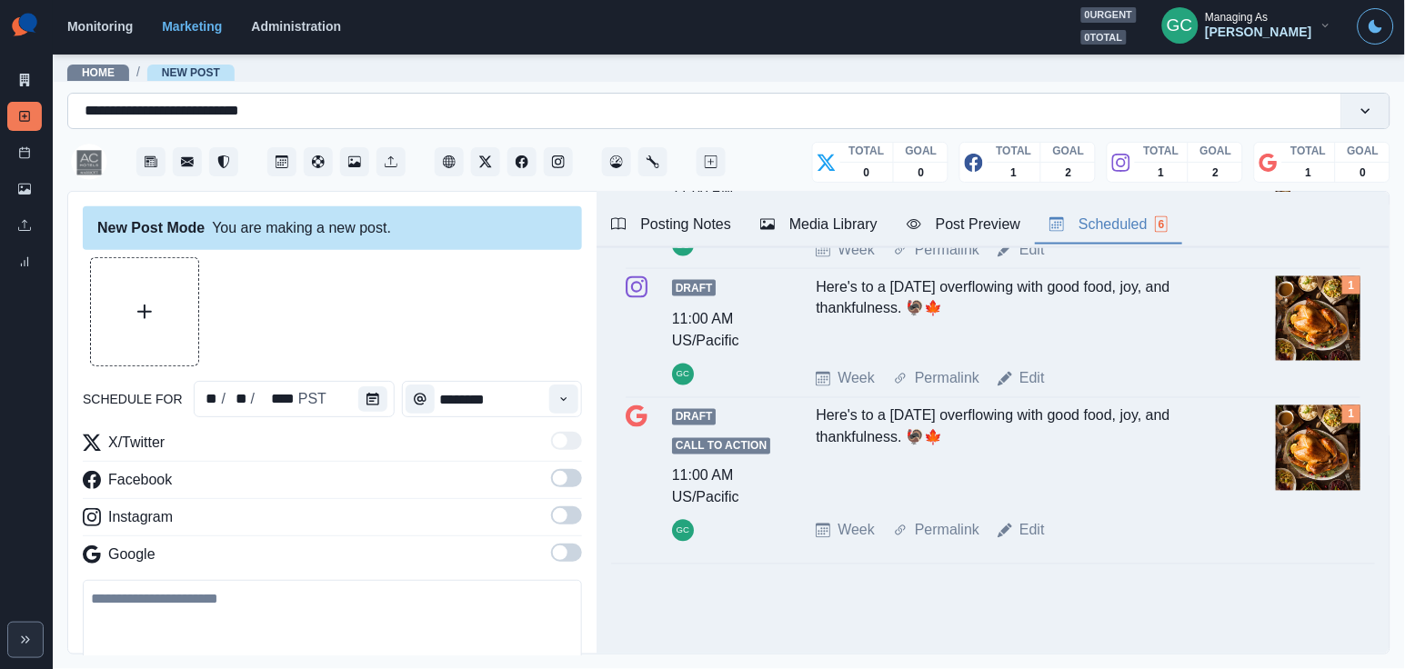
scroll to position [0, 0]
click at [100, 70] on link "Home" at bounding box center [98, 72] width 33 height 13
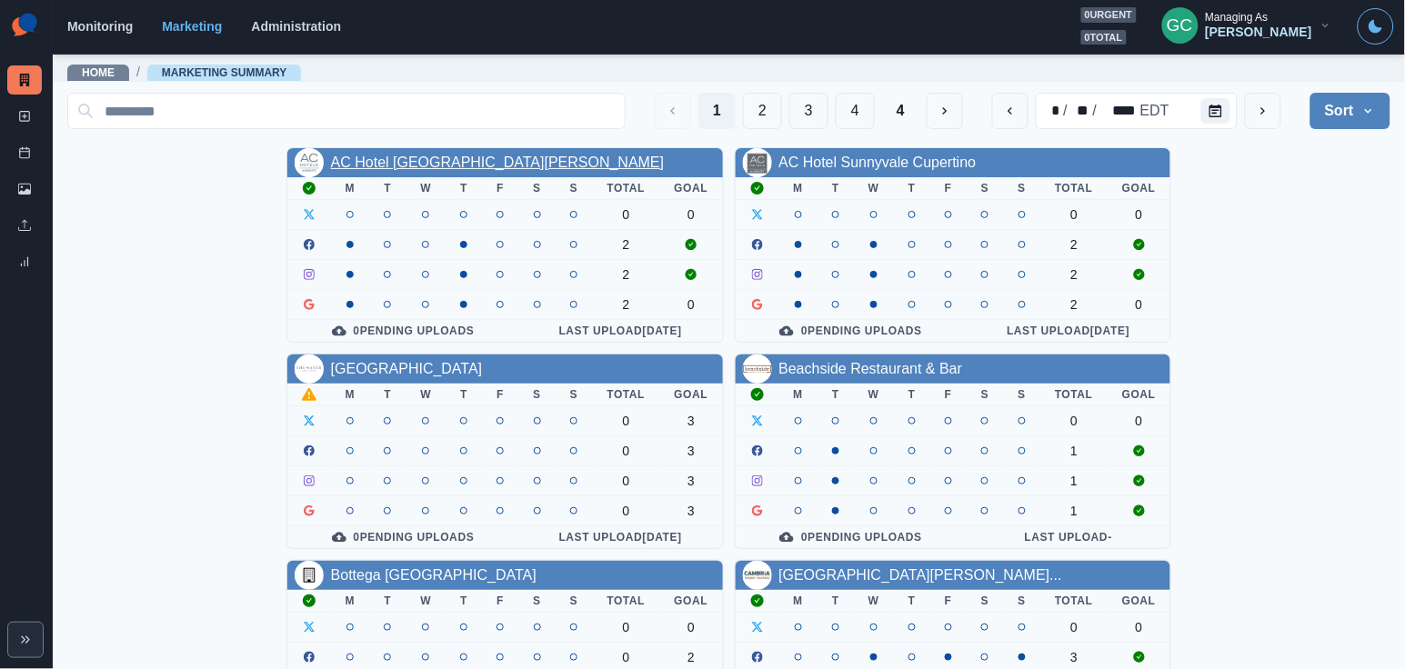
click at [373, 165] on link "AC Hotel [GEOGRAPHIC_DATA][PERSON_NAME]" at bounding box center [498, 162] width 334 height 15
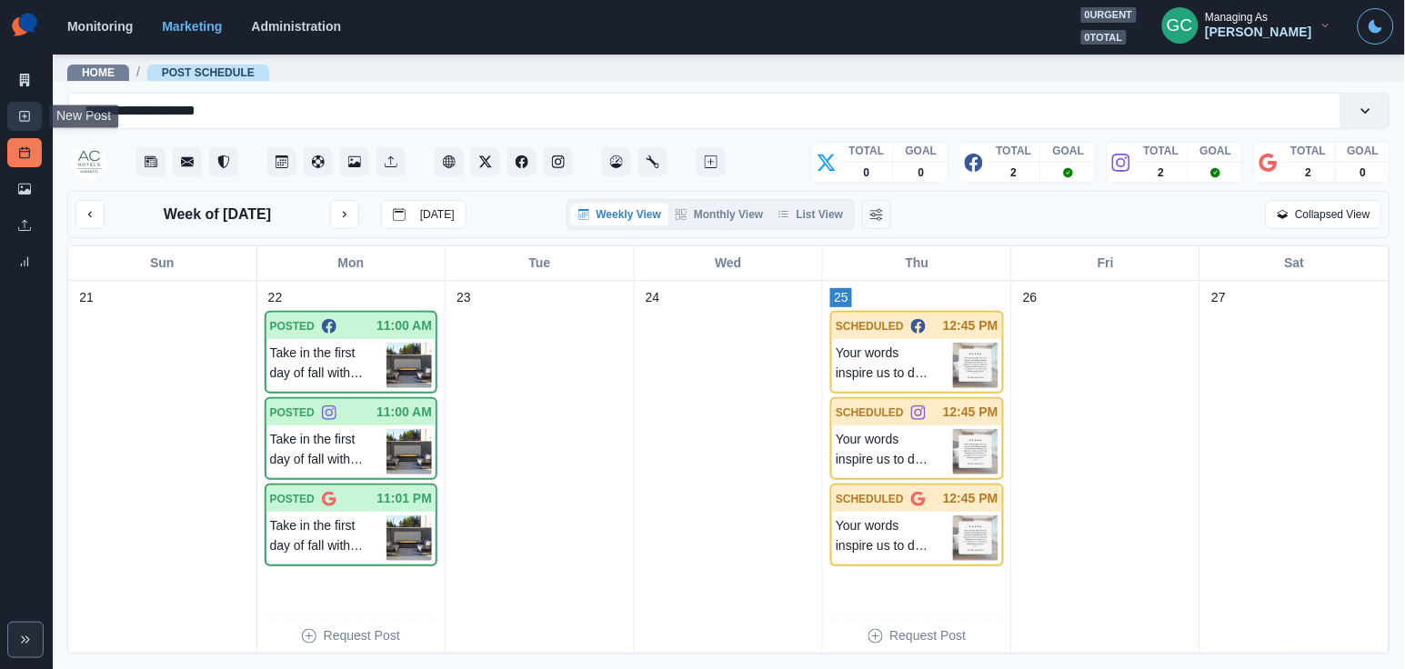
click at [28, 116] on rect at bounding box center [25, 117] width 10 height 10
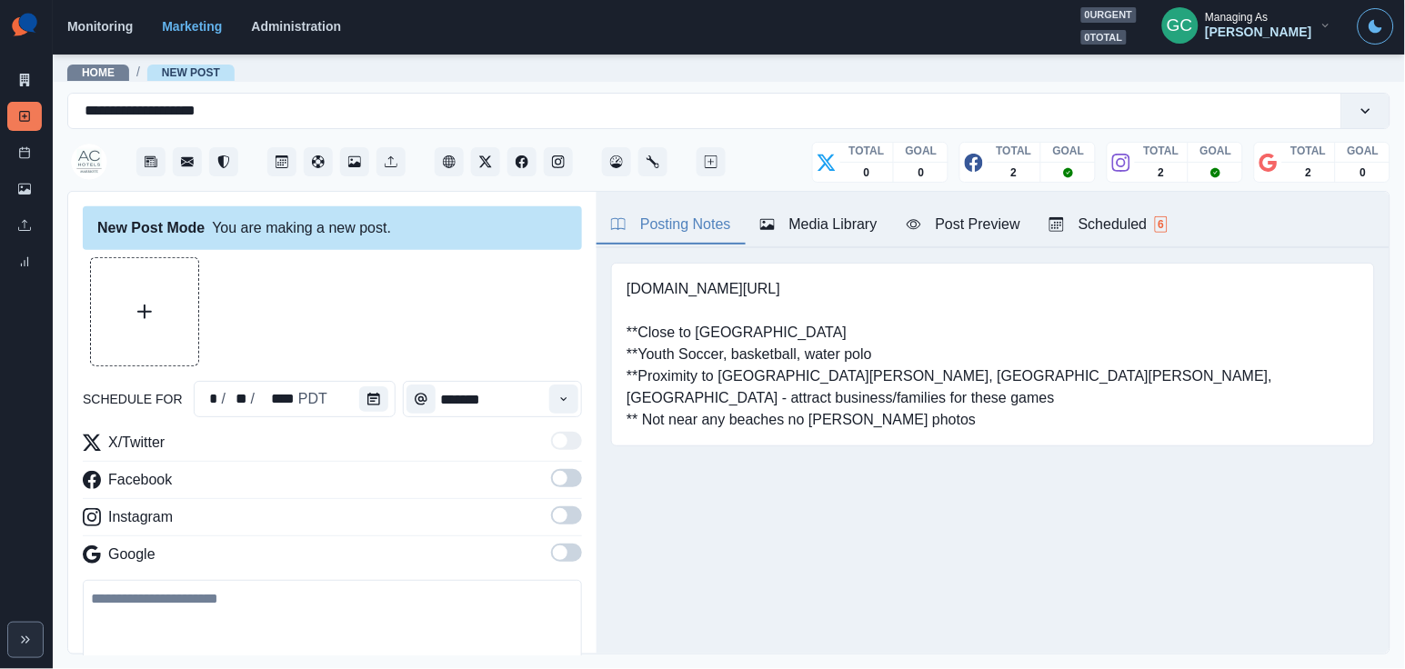
click at [1136, 234] on div "Scheduled 6" at bounding box center [1108, 225] width 118 height 22
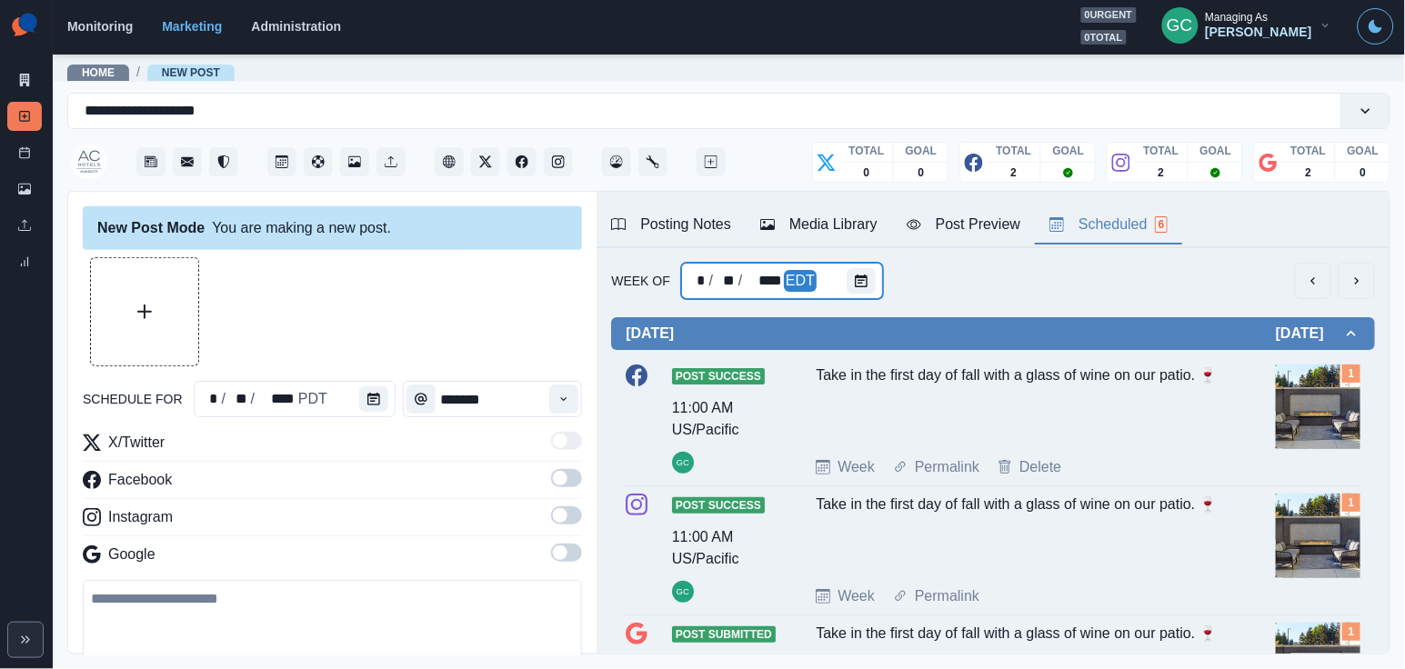
click at [880, 276] on div at bounding box center [865, 281] width 36 height 36
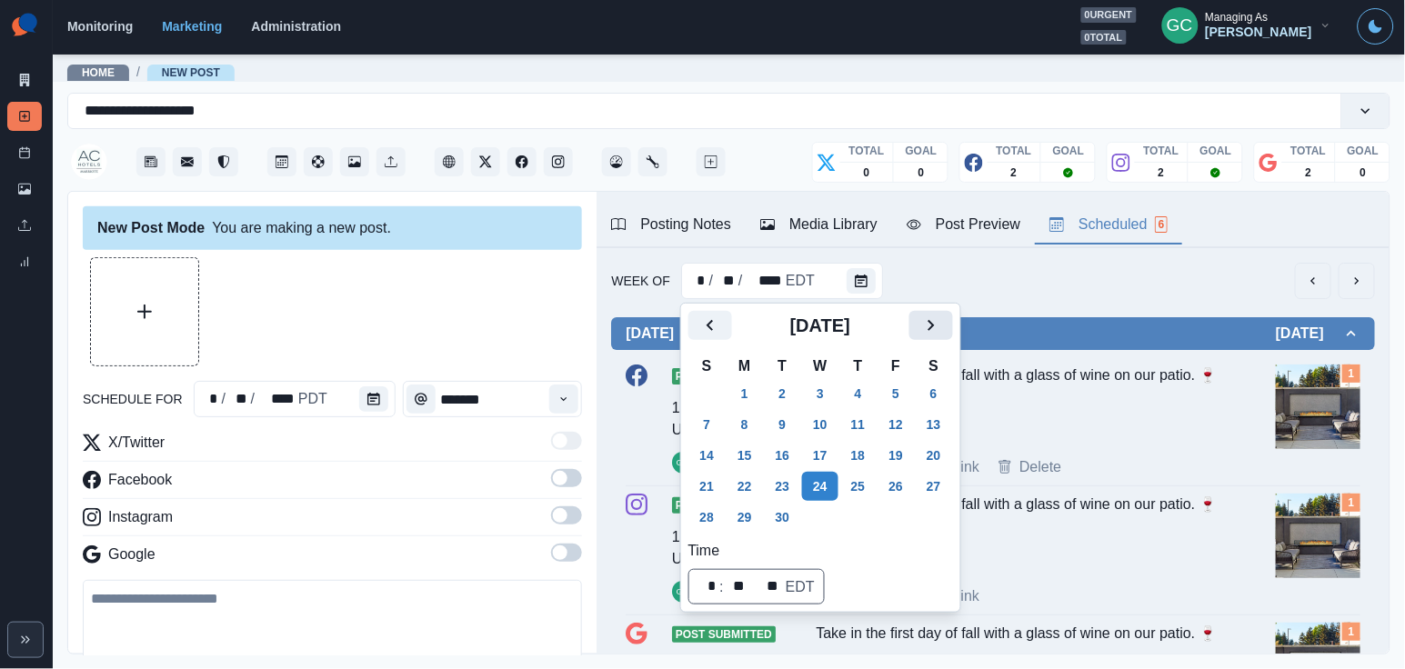
click at [934, 326] on icon "Next" at bounding box center [931, 325] width 6 height 11
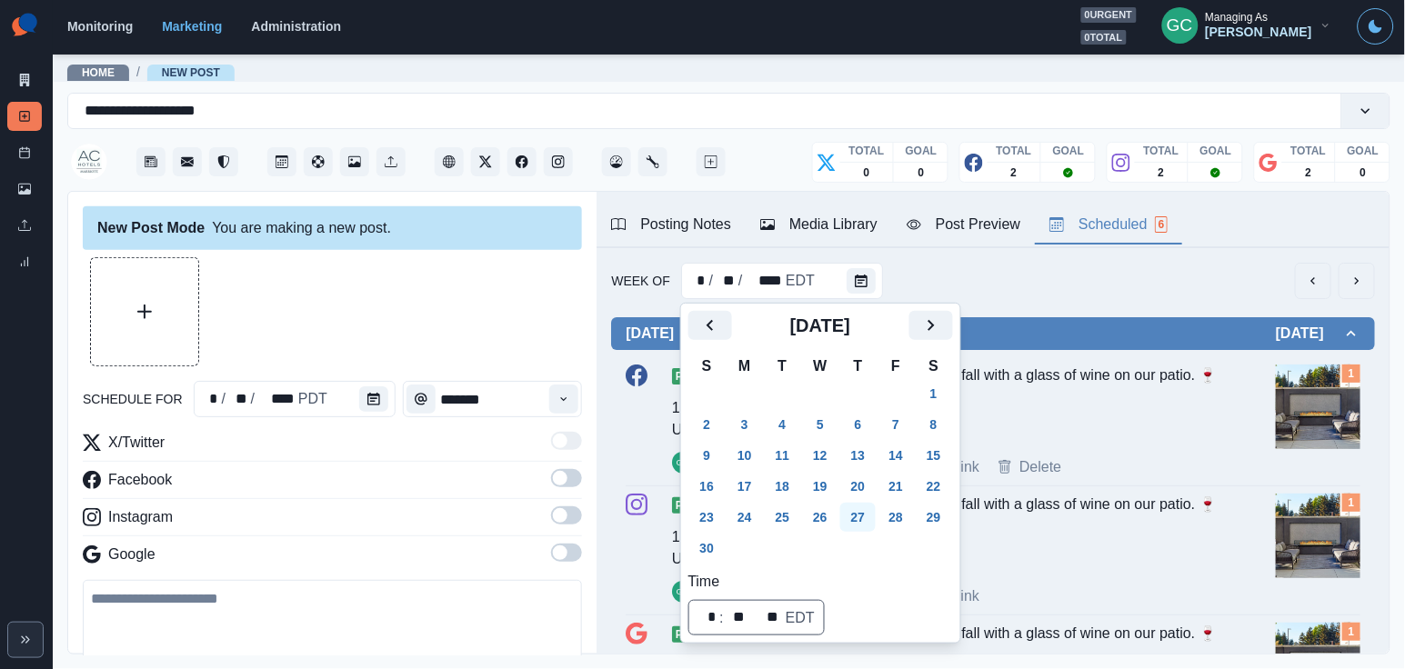
click at [864, 514] on button "27" at bounding box center [858, 517] width 36 height 29
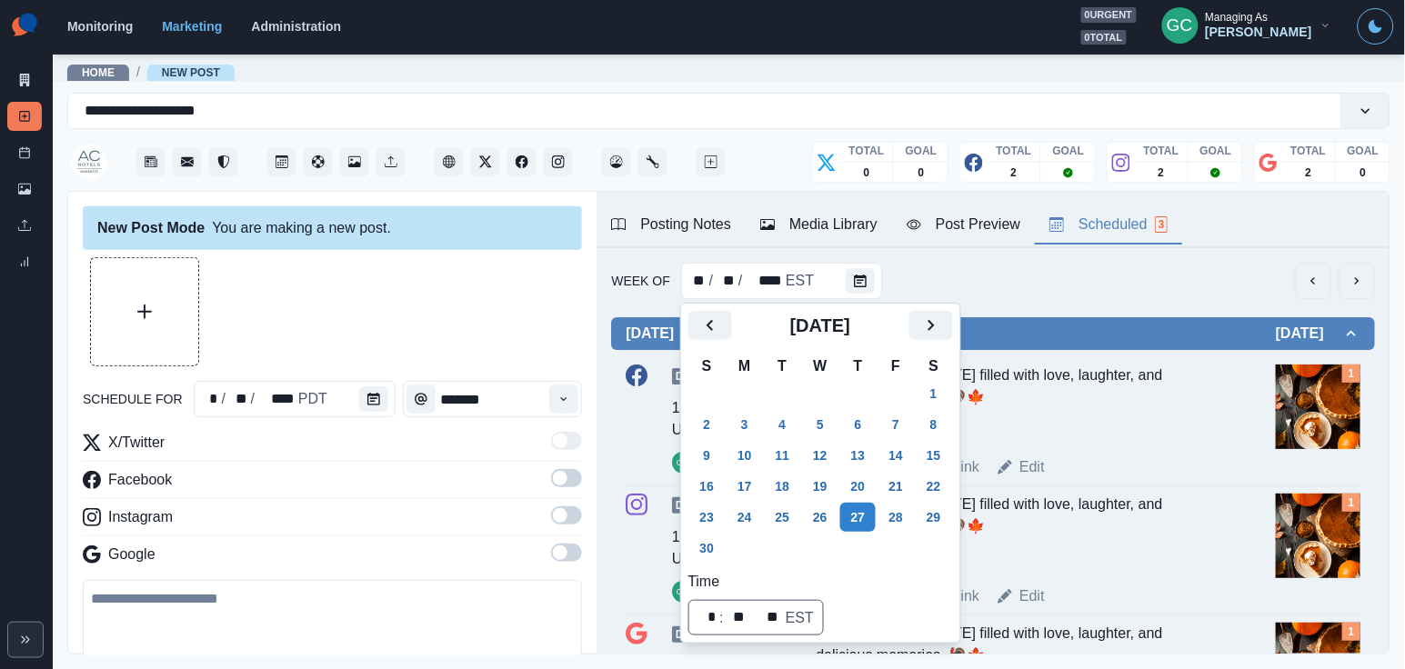
click at [1051, 458] on div "Draft 11:00 AM US/Pacific GC Wishing you all a [DATE] filled with love, laughte…" at bounding box center [993, 422] width 735 height 114
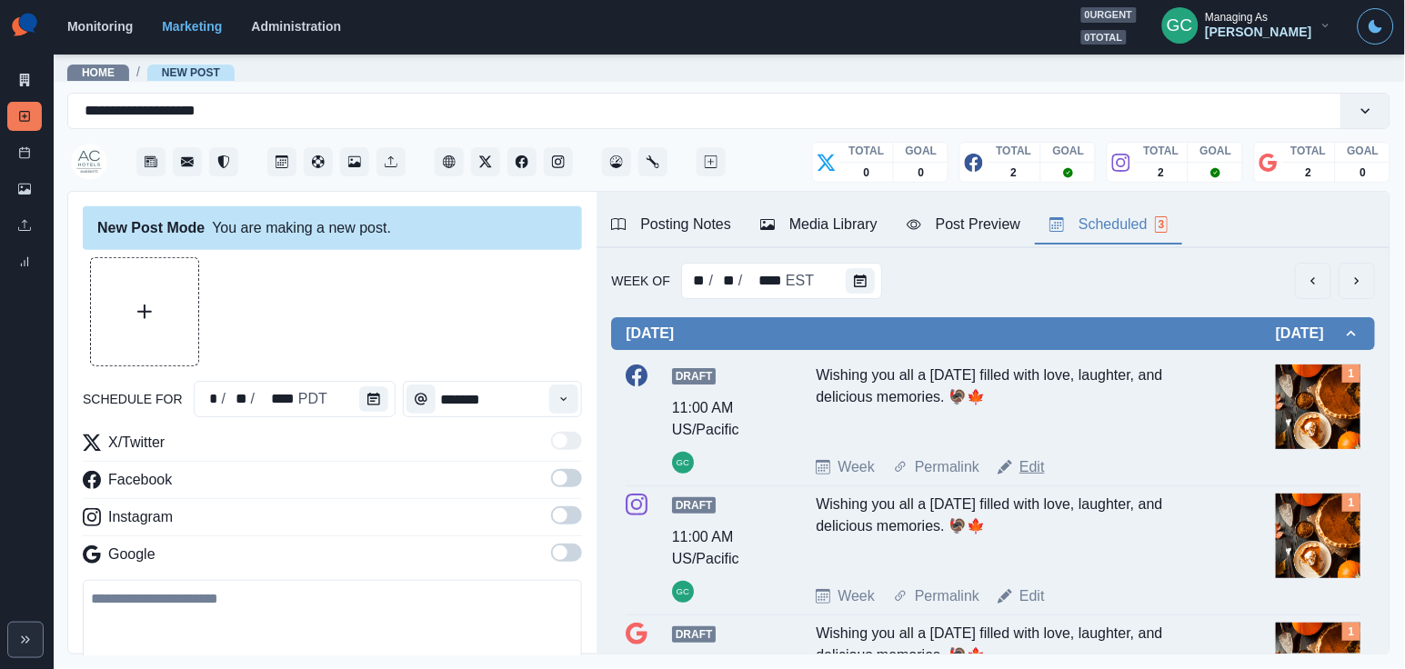
click at [1036, 472] on link "Edit" at bounding box center [1031, 467] width 25 height 22
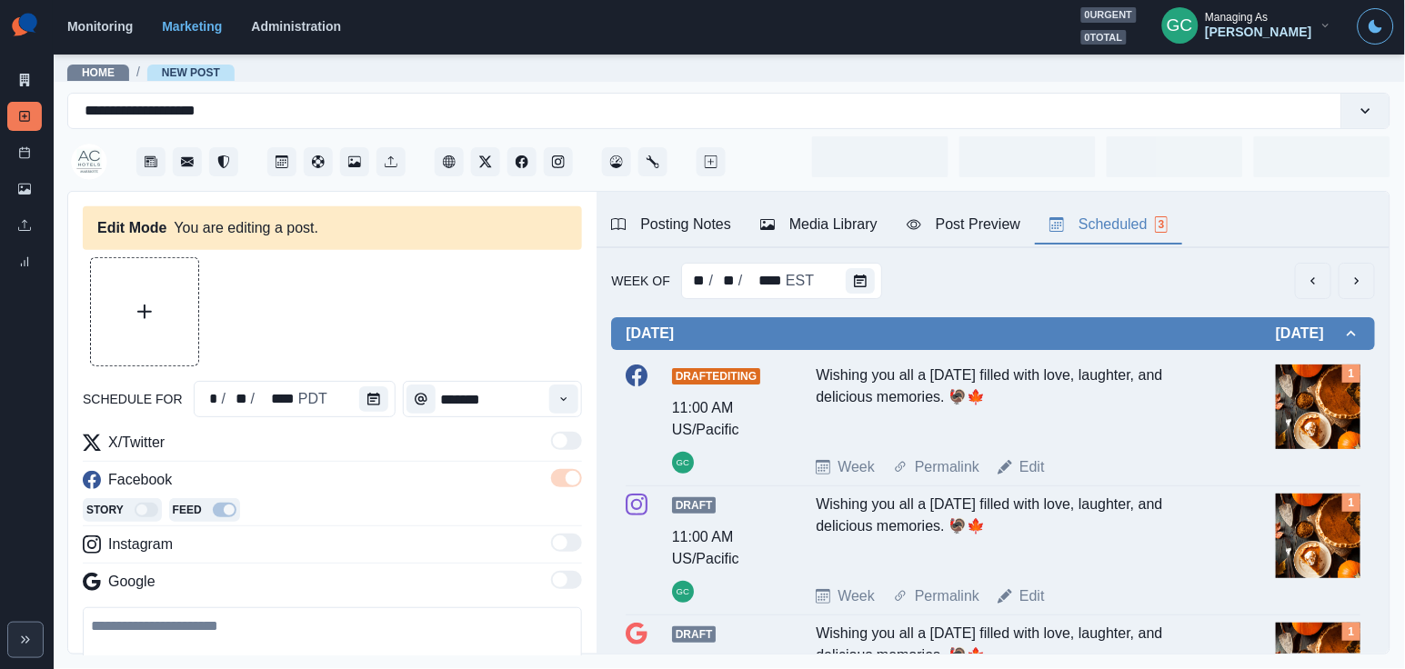
type input "********"
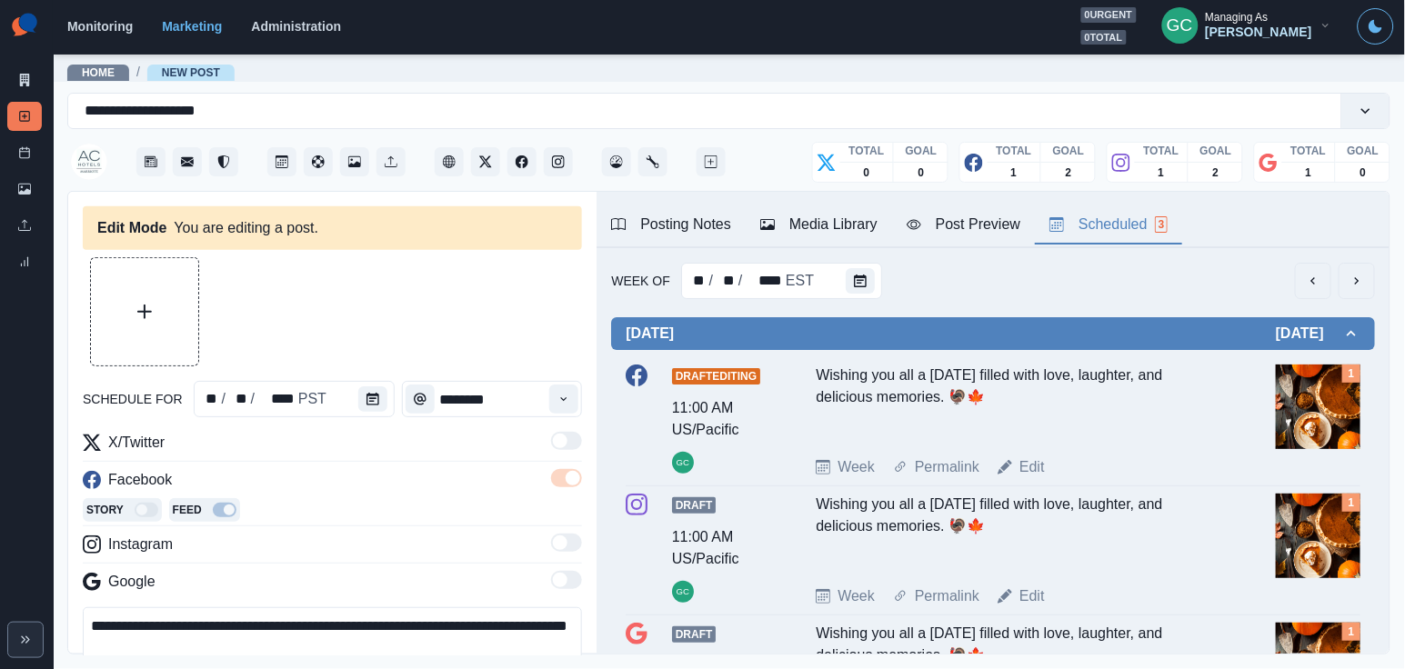
scroll to position [84, 0]
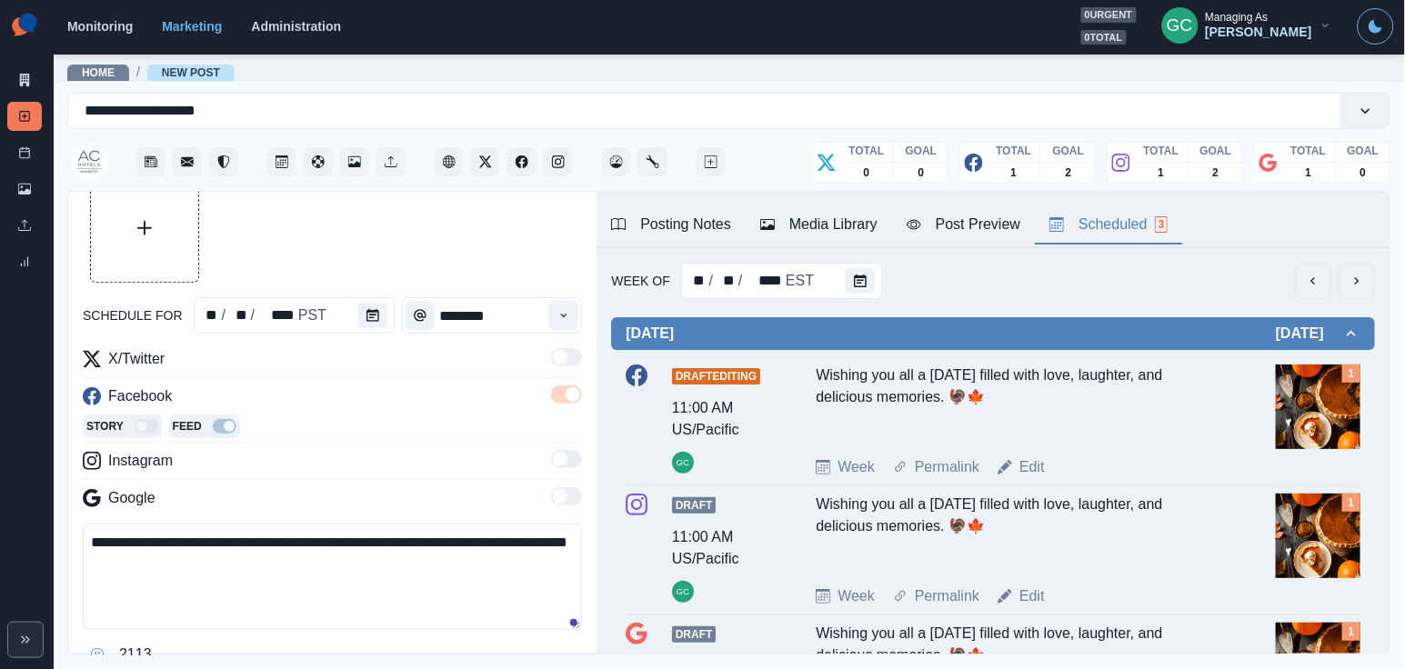
drag, startPoint x: 171, startPoint y: 563, endPoint x: 199, endPoint y: 586, distance: 36.2
click at [196, 583] on textarea "**********" at bounding box center [332, 577] width 499 height 106
paste textarea
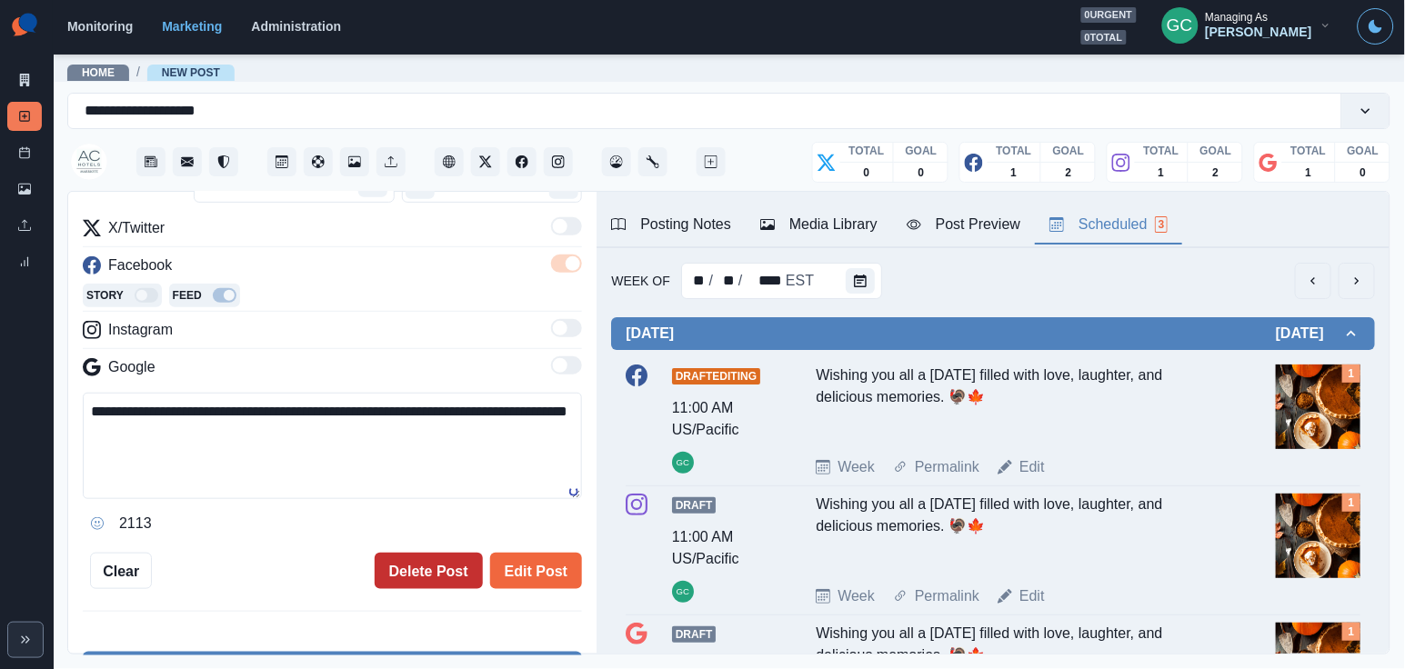
scroll to position [219, 0]
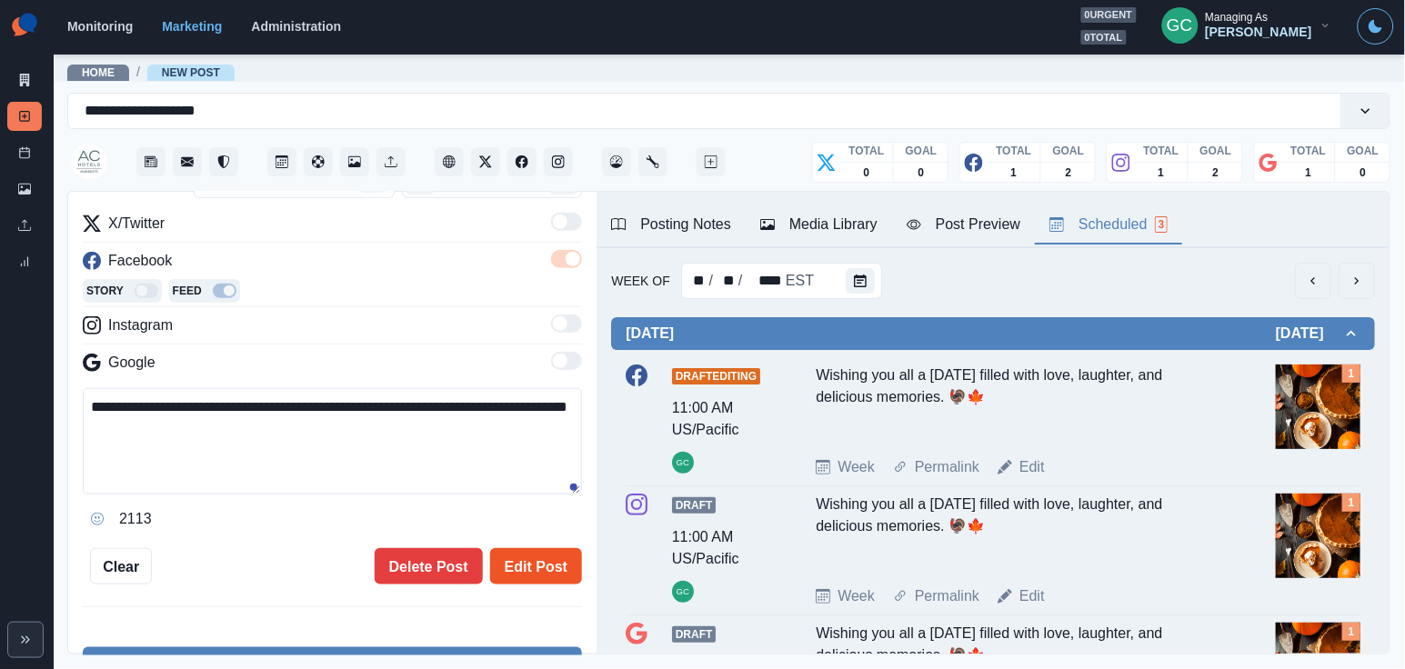
type textarea "**********"
click at [549, 565] on button "Edit Post" at bounding box center [536, 566] width 92 height 36
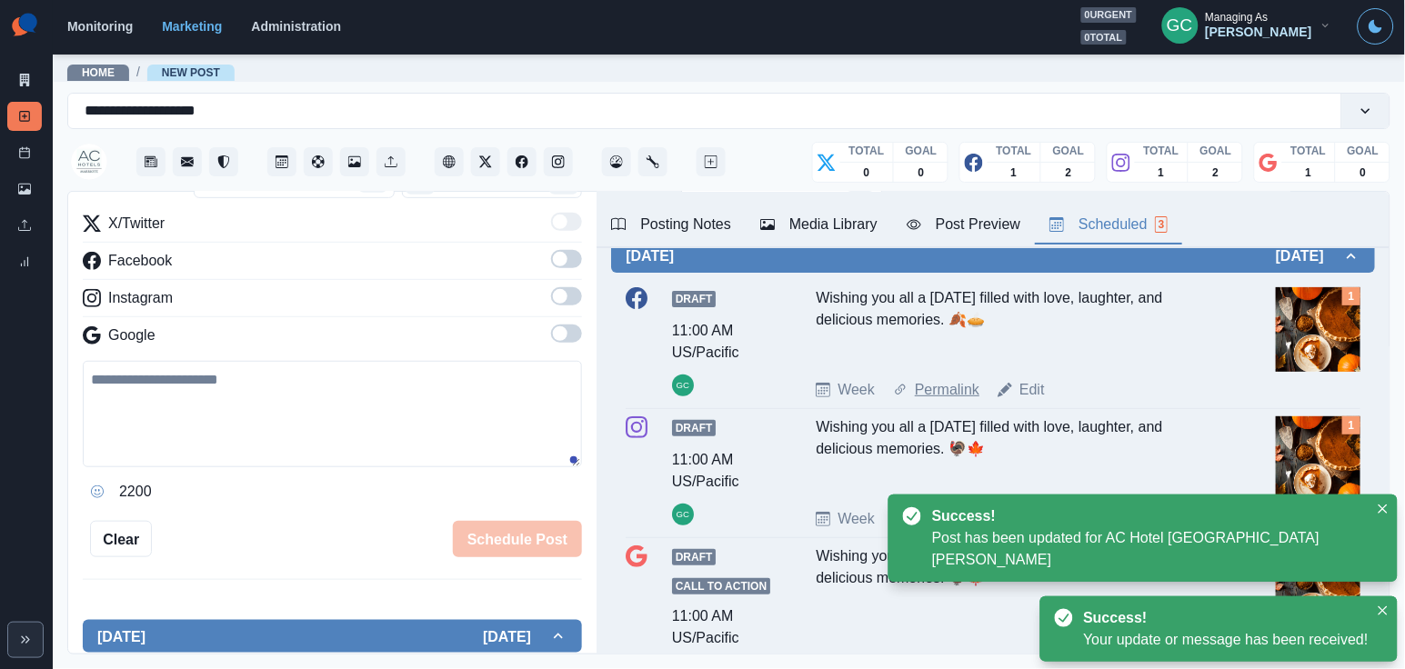
scroll to position [107, 0]
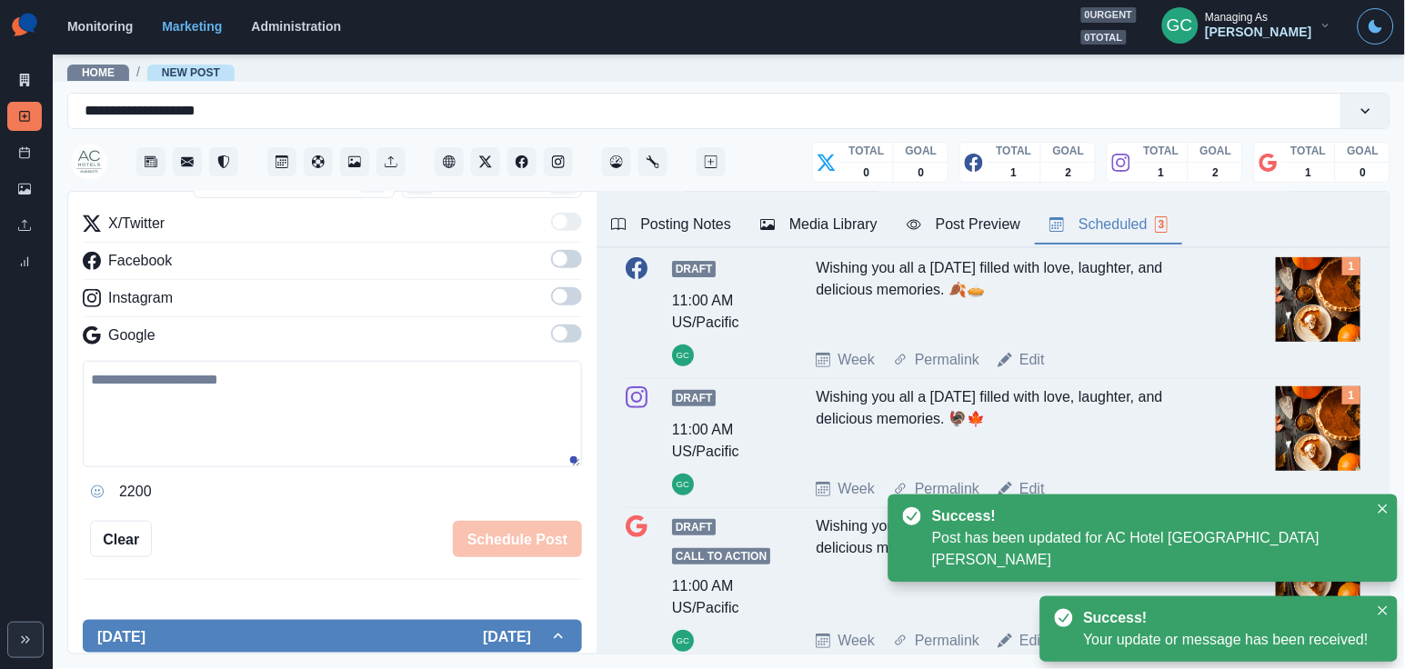
click at [1038, 487] on link "Edit" at bounding box center [1031, 489] width 25 height 22
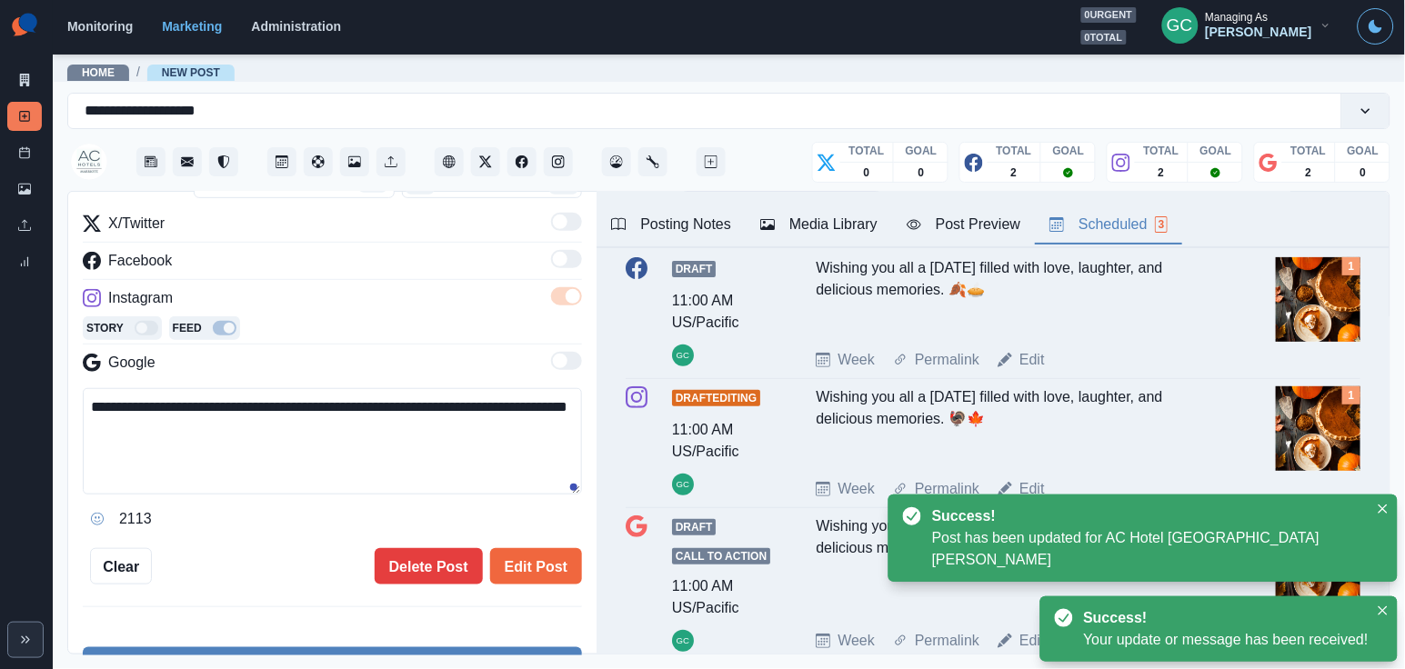
drag, startPoint x: 168, startPoint y: 431, endPoint x: 244, endPoint y: 467, distance: 83.8
click at [197, 451] on textarea "**********" at bounding box center [332, 441] width 499 height 106
paste textarea
type textarea "**********"
click at [523, 585] on button "Edit Post" at bounding box center [536, 566] width 92 height 36
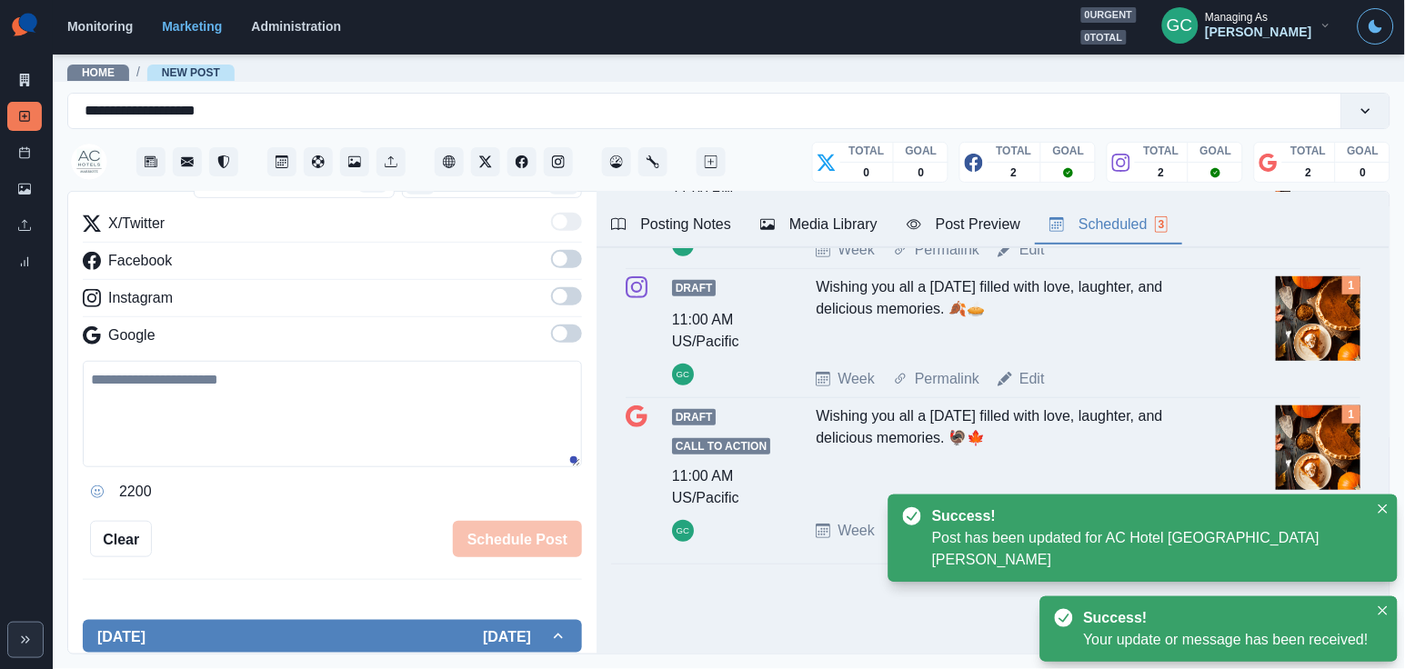
scroll to position [225, 0]
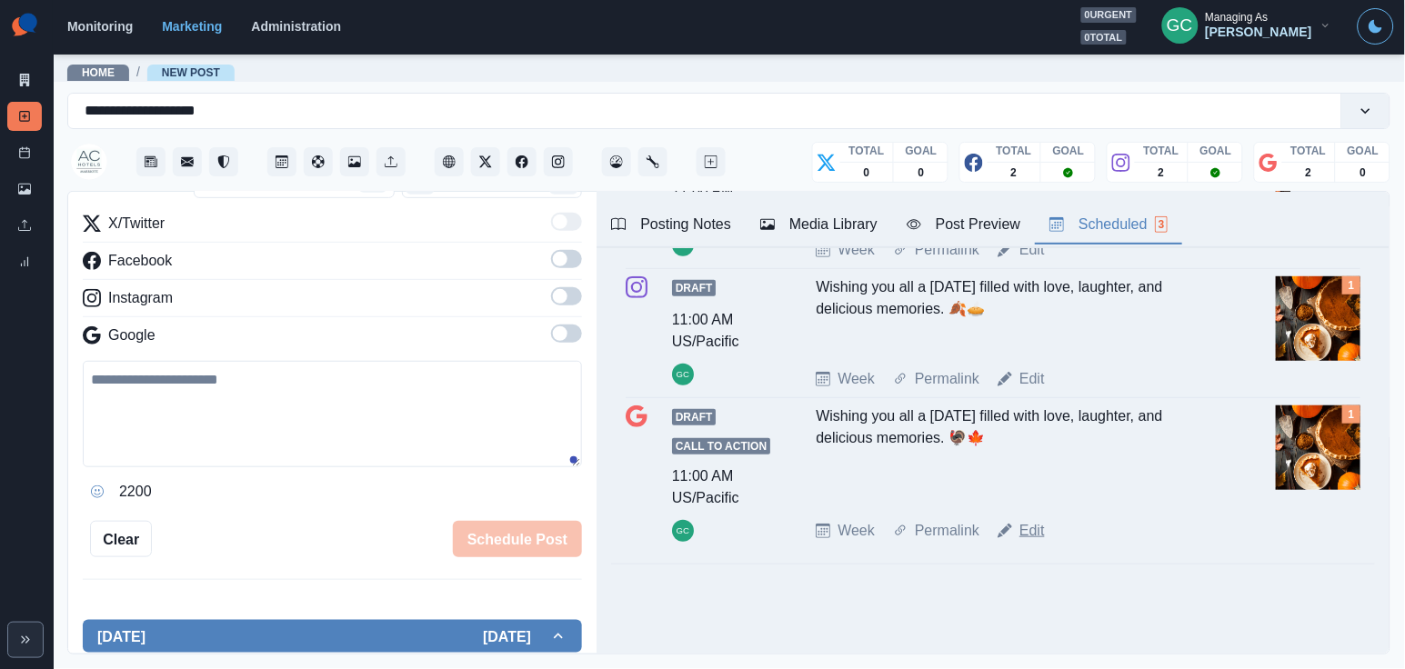
click at [1038, 535] on link "Edit" at bounding box center [1031, 531] width 25 height 22
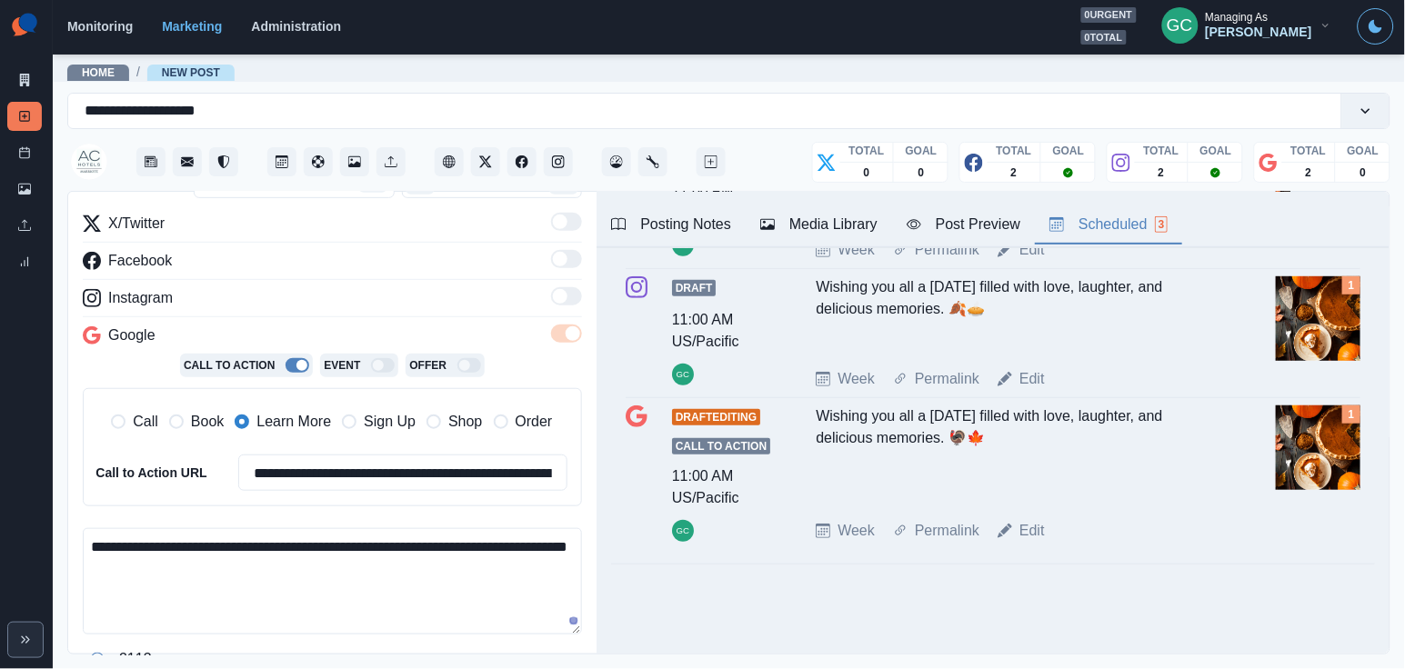
drag, startPoint x: 168, startPoint y: 575, endPoint x: 197, endPoint y: 599, distance: 38.1
click at [184, 592] on textarea "**********" at bounding box center [332, 581] width 499 height 106
drag, startPoint x: 165, startPoint y: 560, endPoint x: 219, endPoint y: 601, distance: 67.5
click at [199, 585] on textarea "**********" at bounding box center [332, 581] width 499 height 106
paste textarea
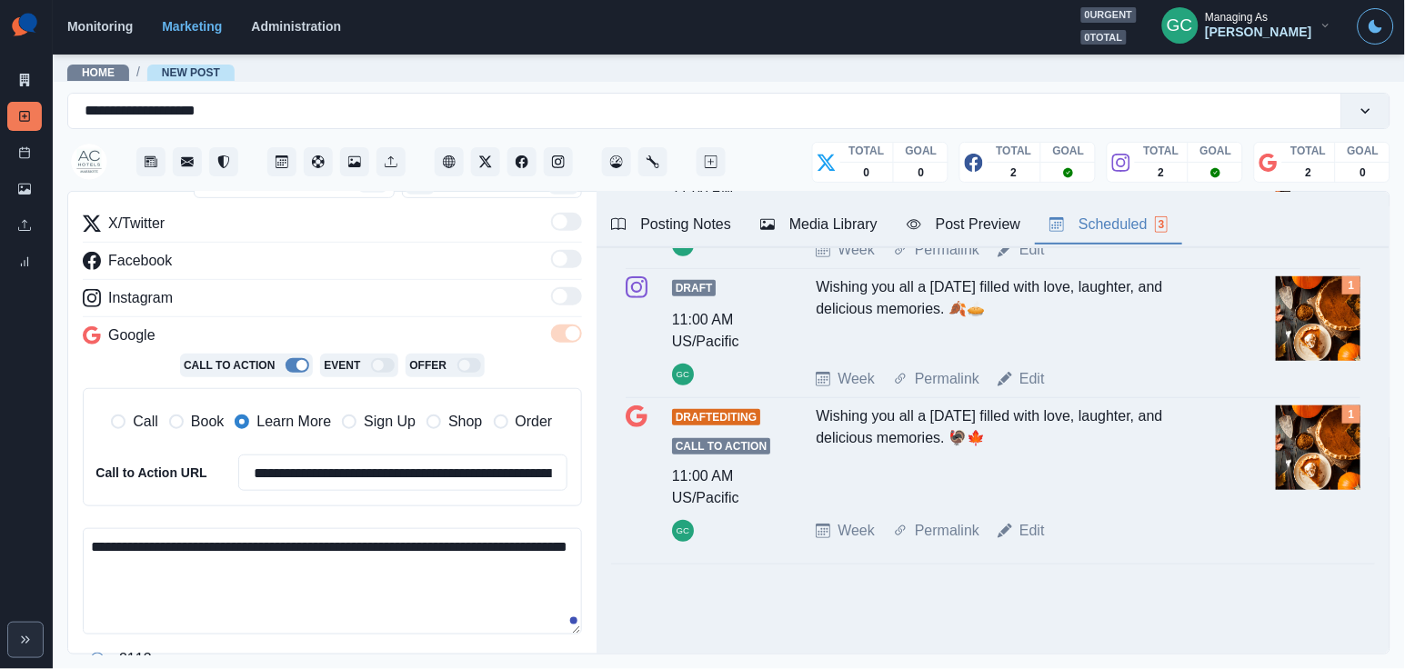
scroll to position [444, 0]
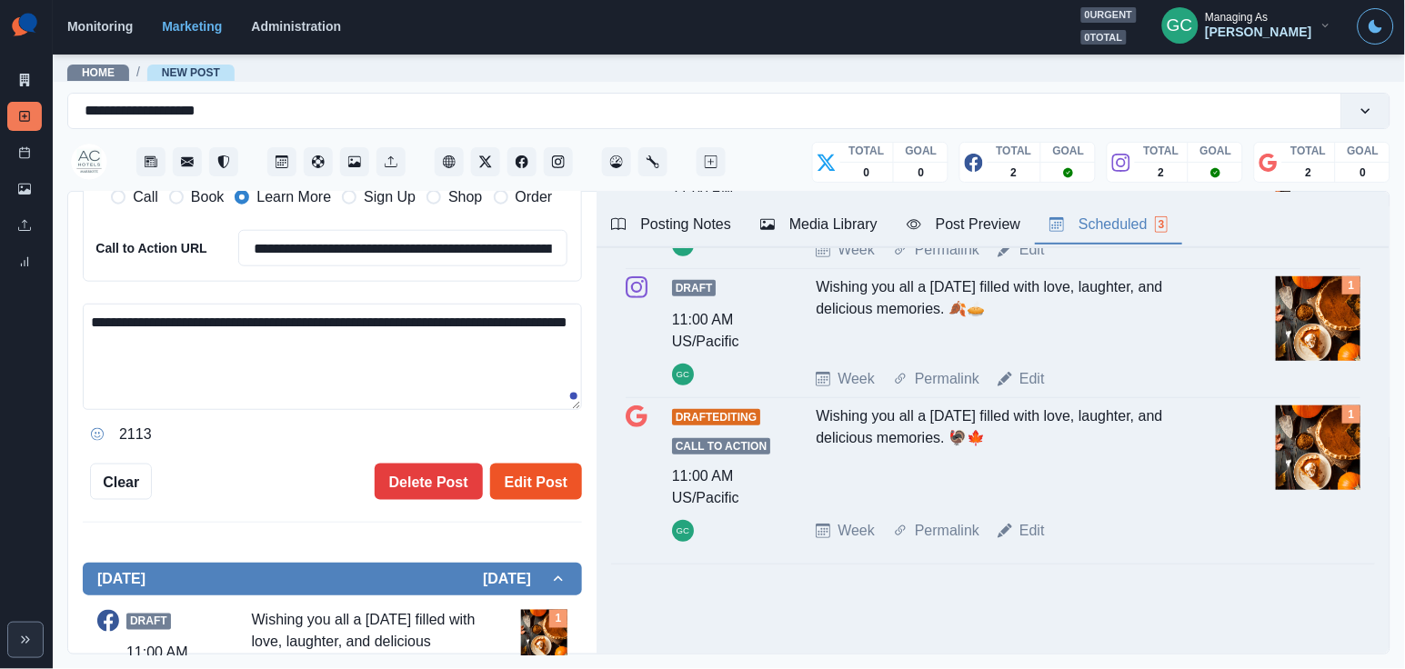
type textarea "**********"
click at [550, 480] on button "Edit Post" at bounding box center [536, 482] width 92 height 36
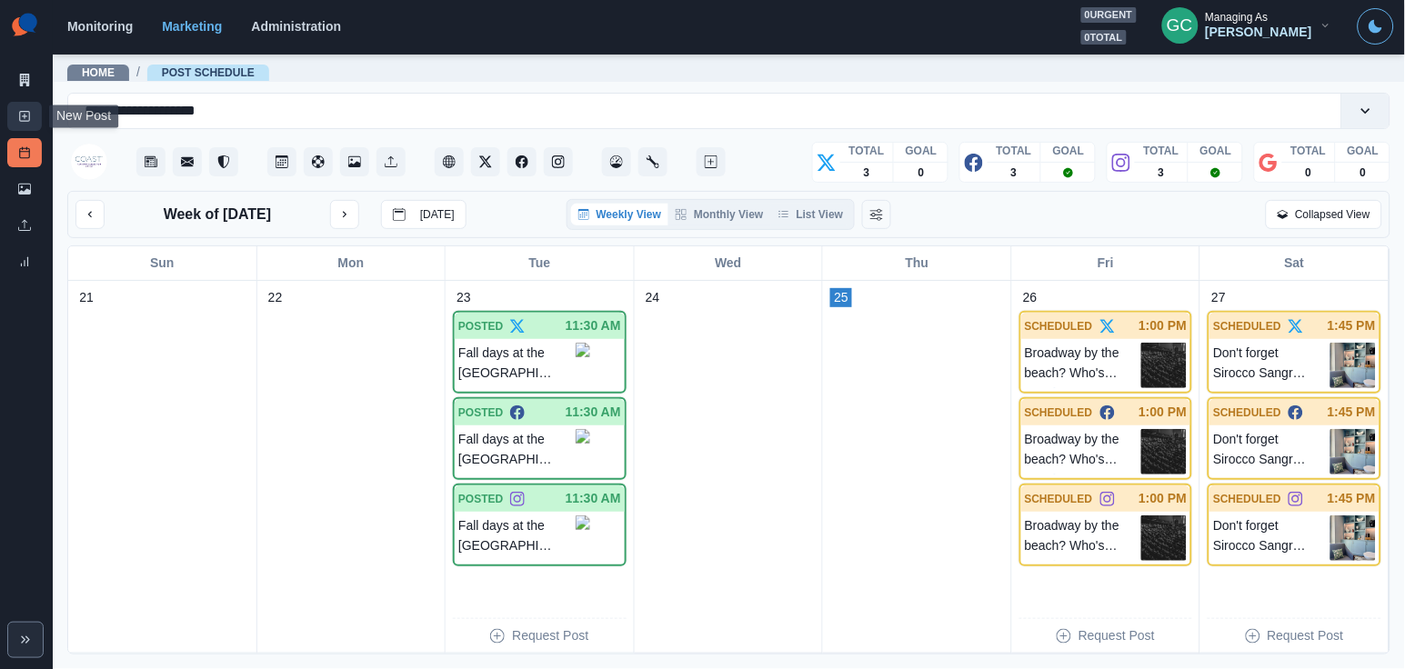
click at [25, 115] on line at bounding box center [25, 117] width 0 height 5
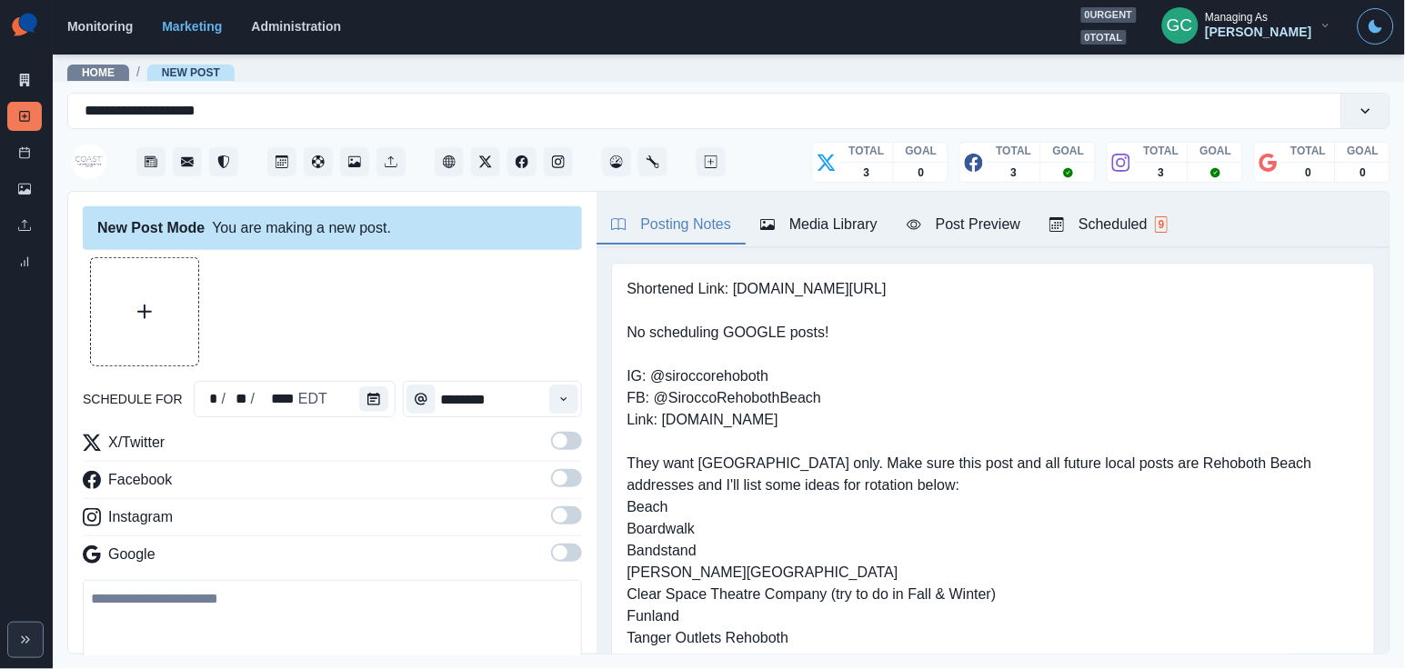
click at [1131, 251] on div "Shortened Link: [DOMAIN_NAME][URL] No scheduling GOOGLE posts! IG: @siroccoreho…" at bounding box center [993, 540] width 793 height 584
click at [1145, 217] on div "Scheduled 9" at bounding box center [1108, 225] width 118 height 22
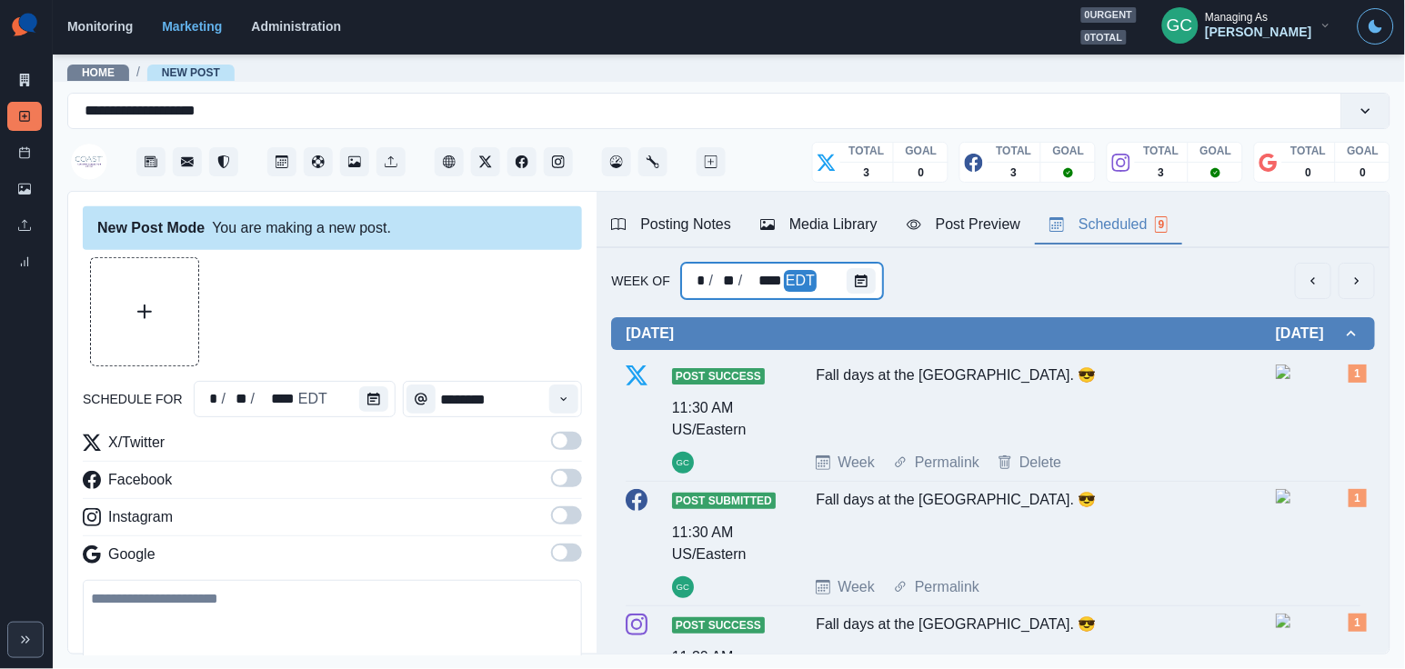
click at [858, 266] on div at bounding box center [865, 281] width 36 height 36
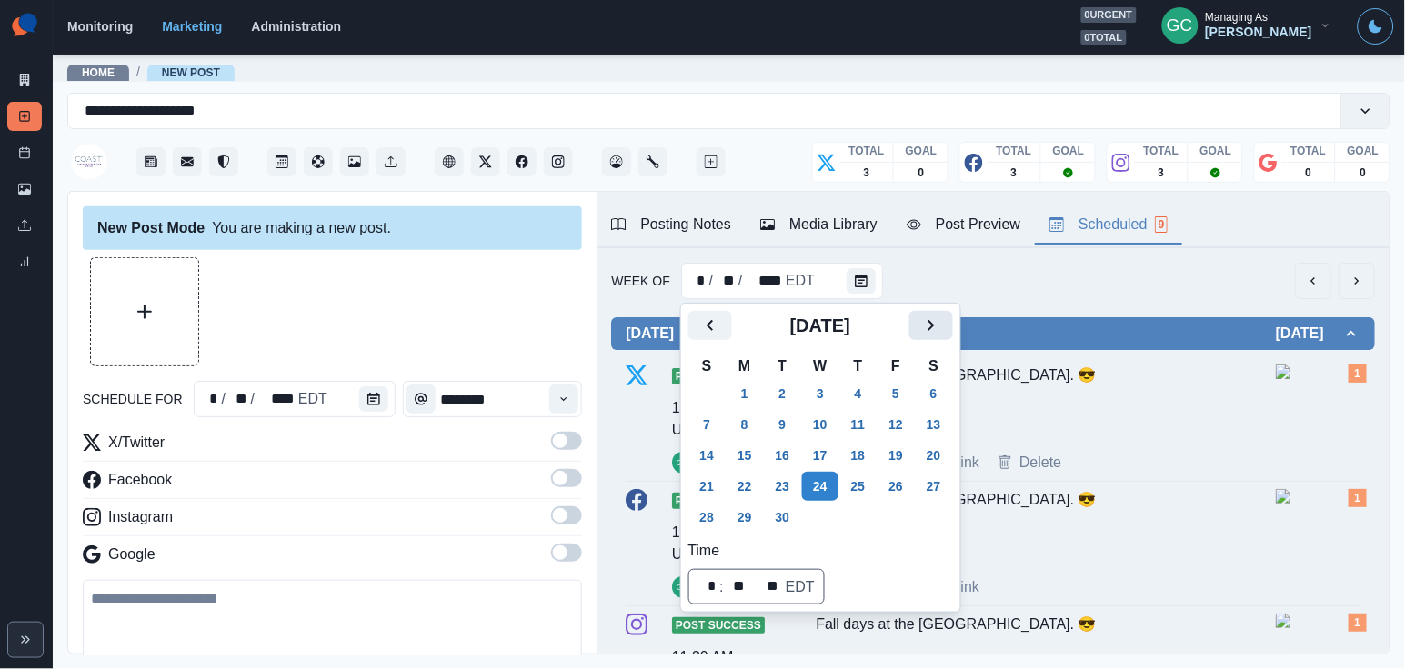
click at [942, 332] on icon "Next" at bounding box center [931, 326] width 22 height 22
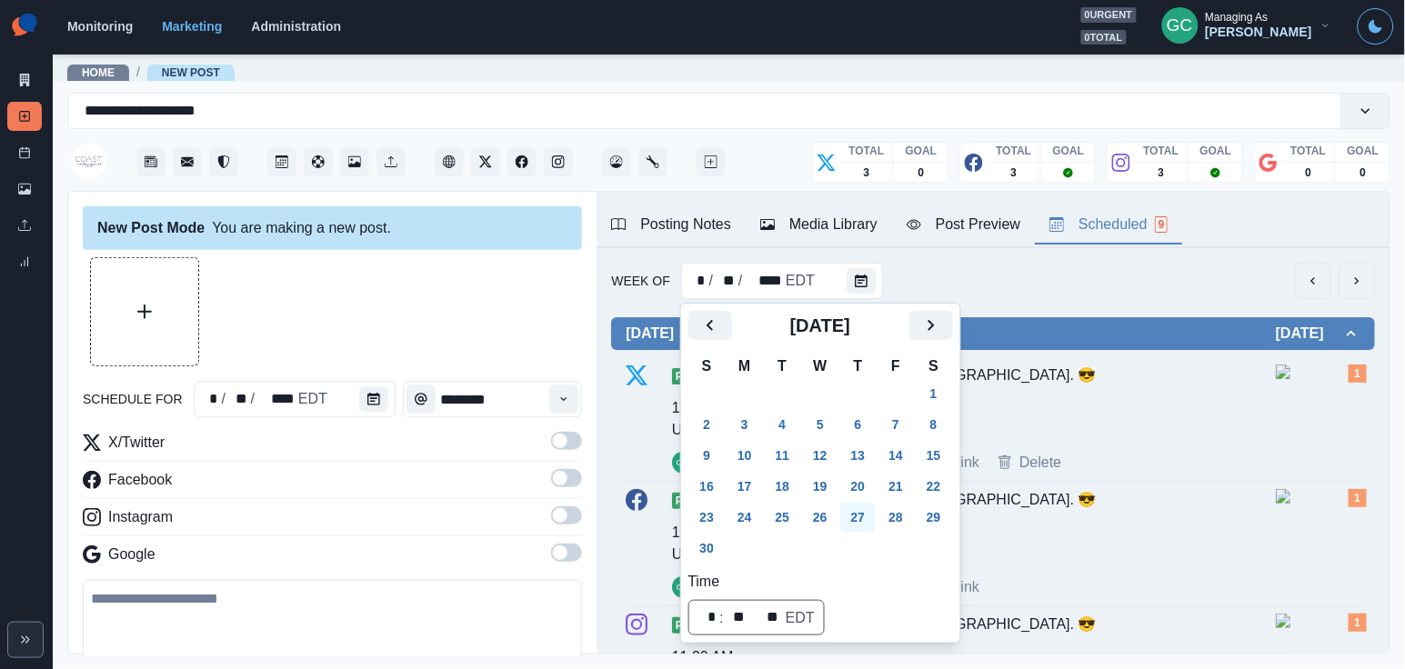
click at [863, 517] on button "27" at bounding box center [858, 517] width 36 height 29
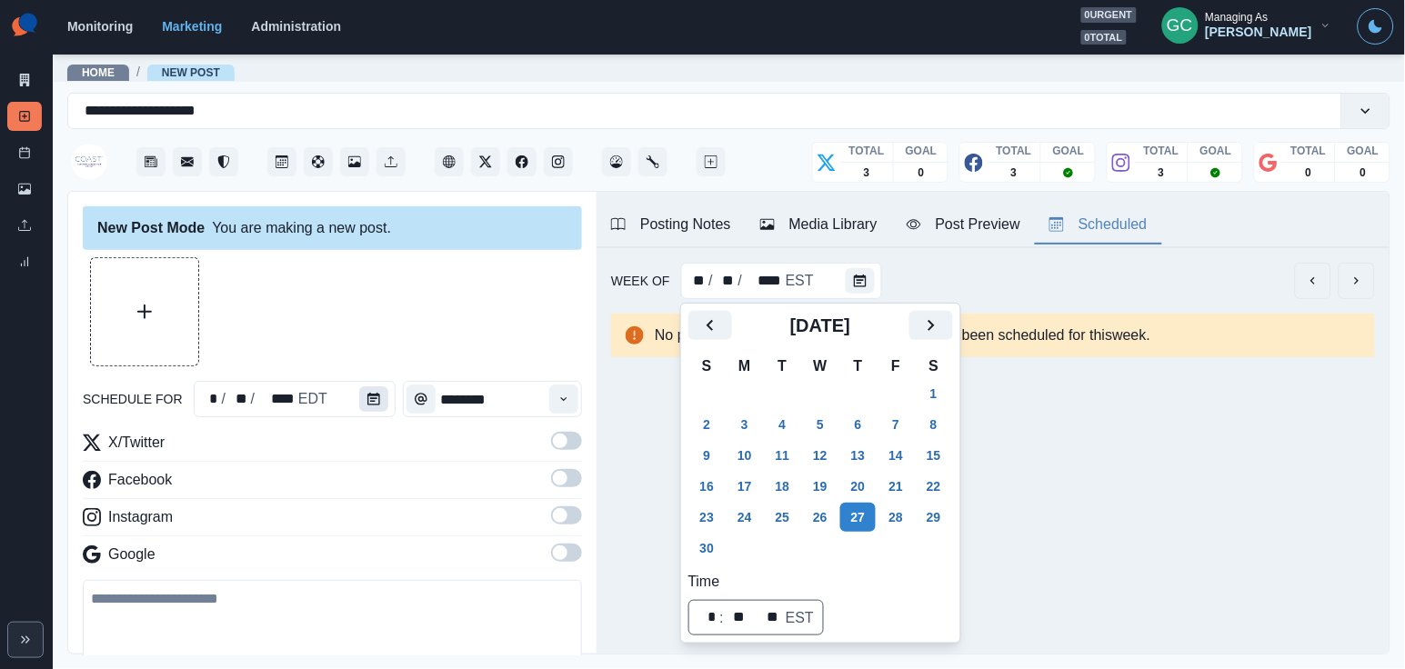
click at [365, 407] on button "Calendar" at bounding box center [373, 398] width 29 height 25
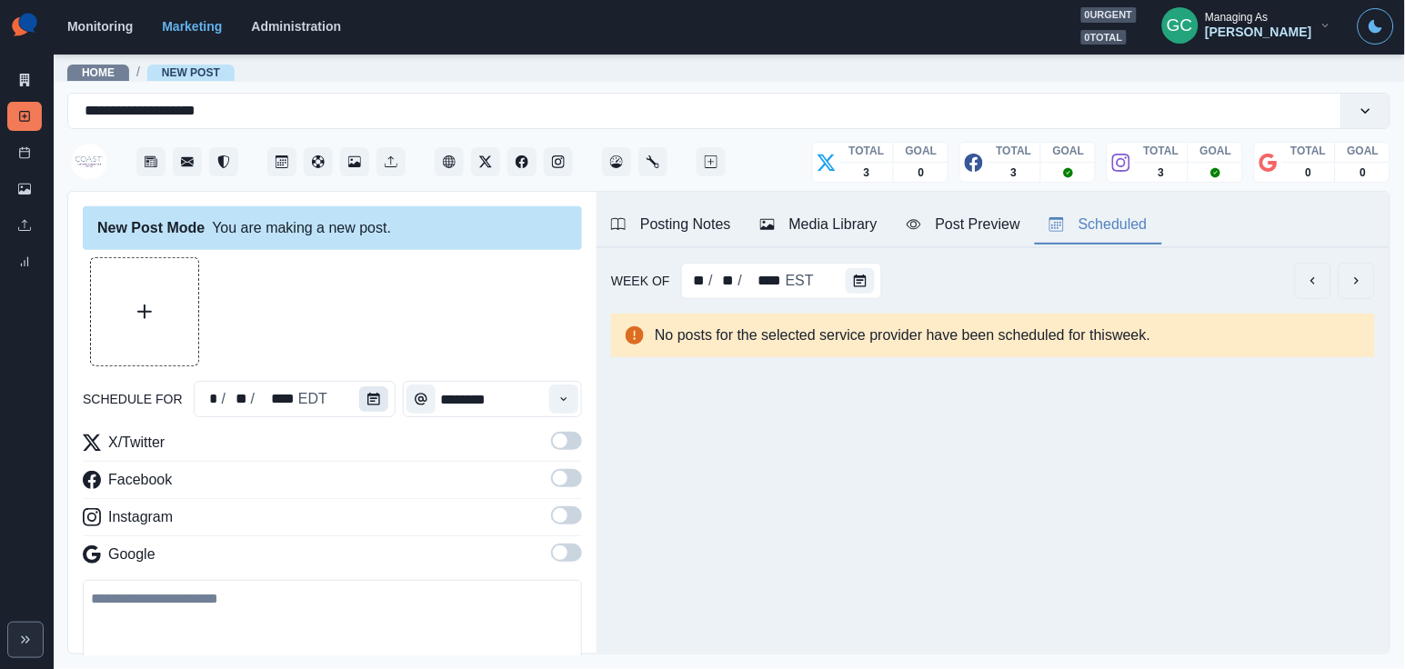
click at [367, 391] on button "Calendar" at bounding box center [373, 398] width 29 height 25
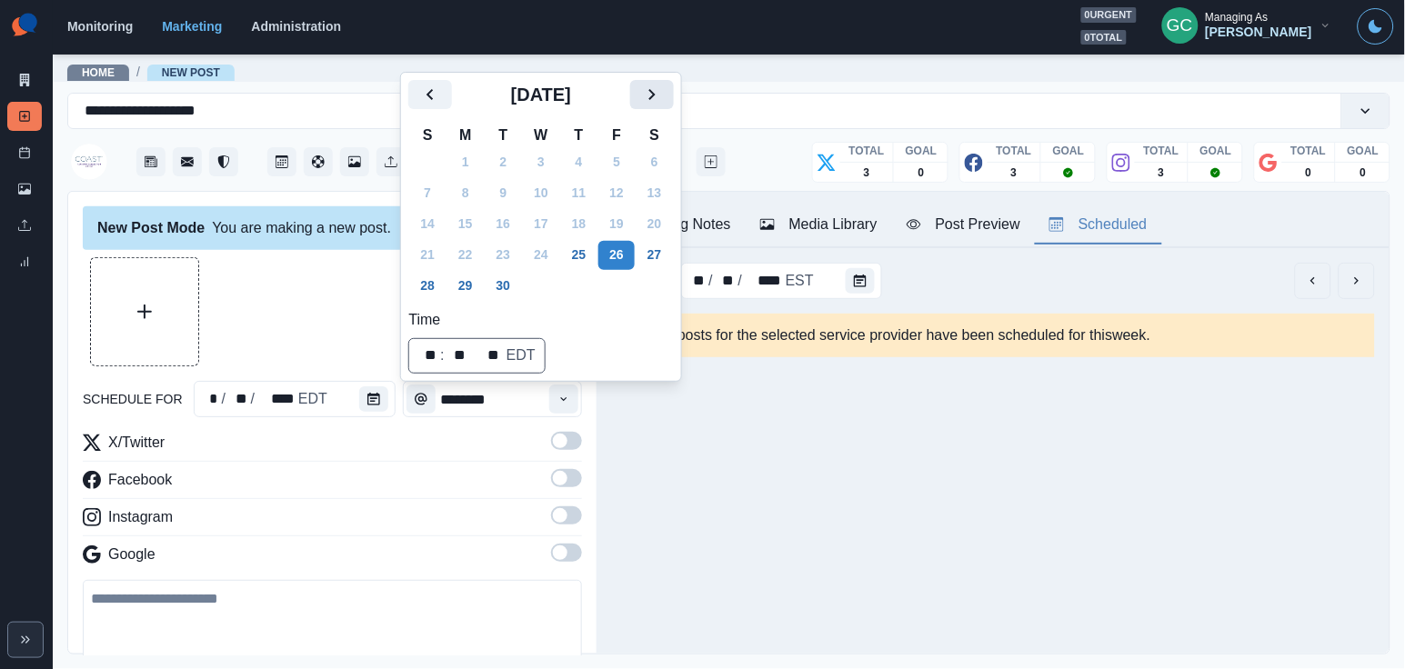
click at [654, 84] on button "Next" at bounding box center [652, 94] width 44 height 29
click at [663, 100] on icon "Next" at bounding box center [652, 95] width 22 height 22
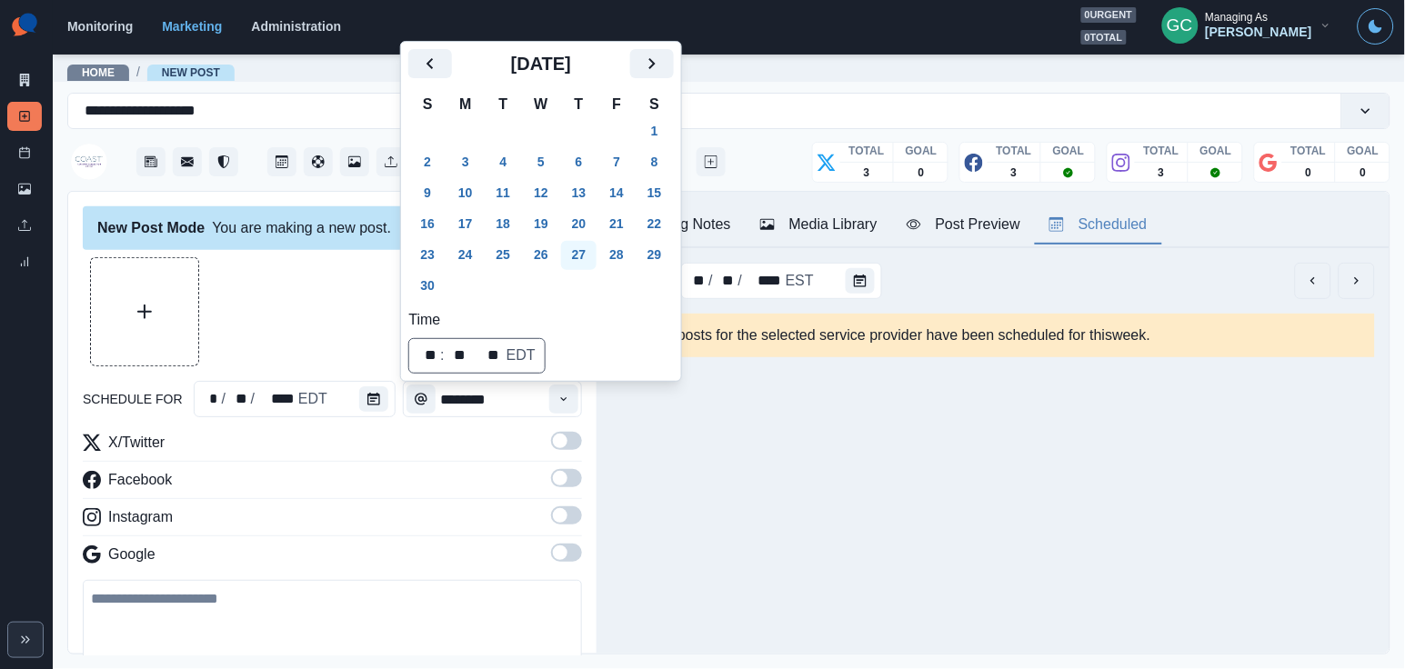
click at [581, 247] on button "27" at bounding box center [579, 255] width 36 height 29
click at [559, 405] on icon "Time" at bounding box center [563, 399] width 13 height 13
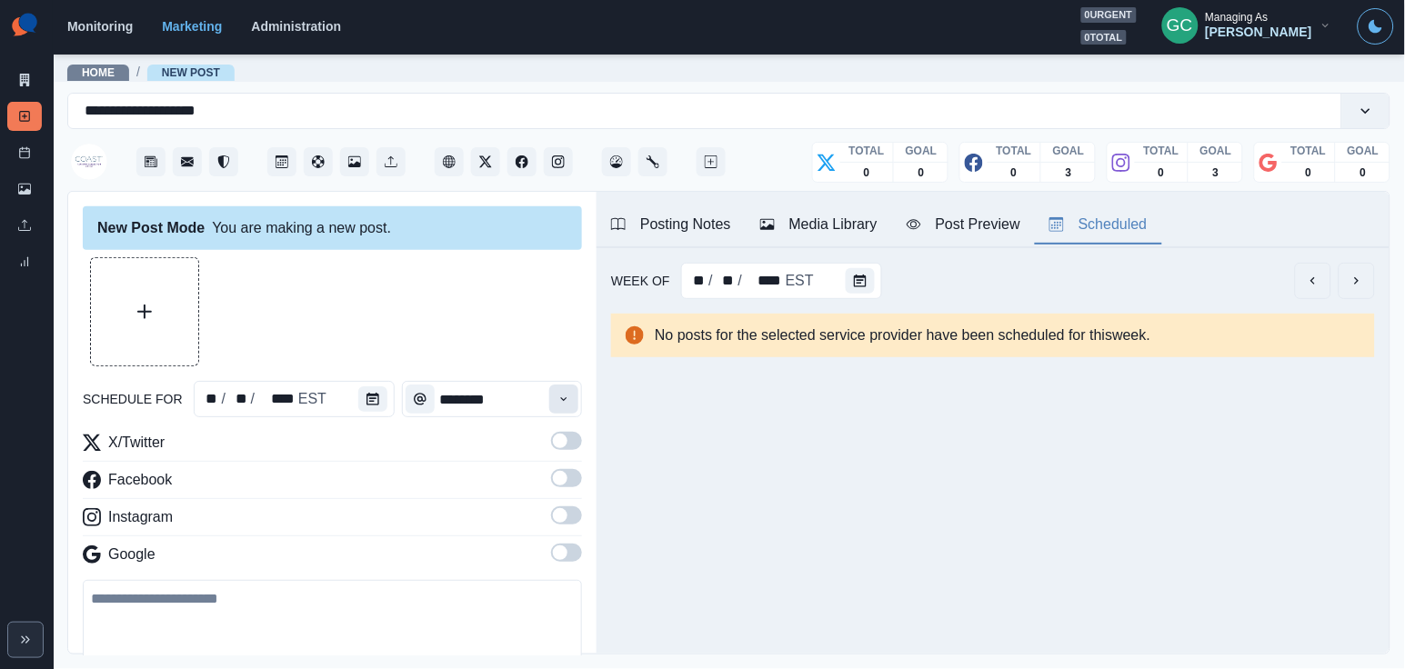
click at [559, 405] on icon "Time" at bounding box center [563, 399] width 13 height 13
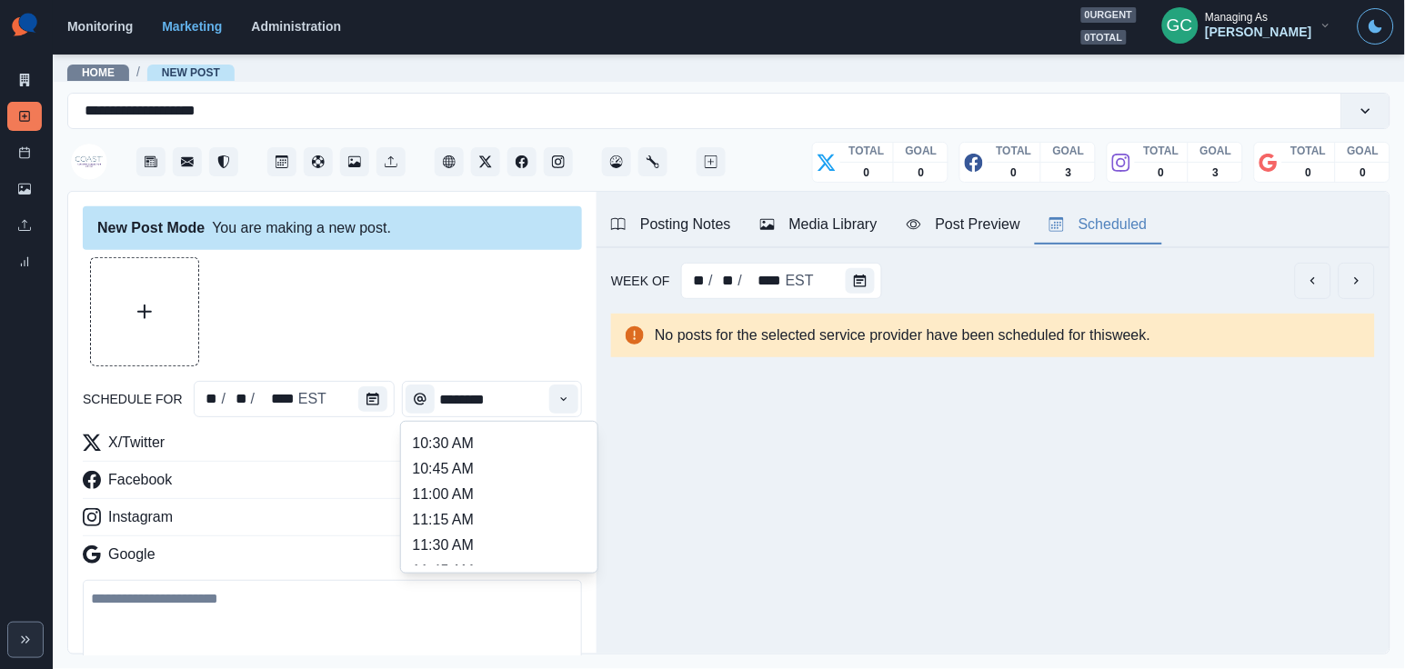
scroll to position [255, 0]
click at [523, 493] on li "11:00 AM" at bounding box center [499, 492] width 182 height 25
type input "********"
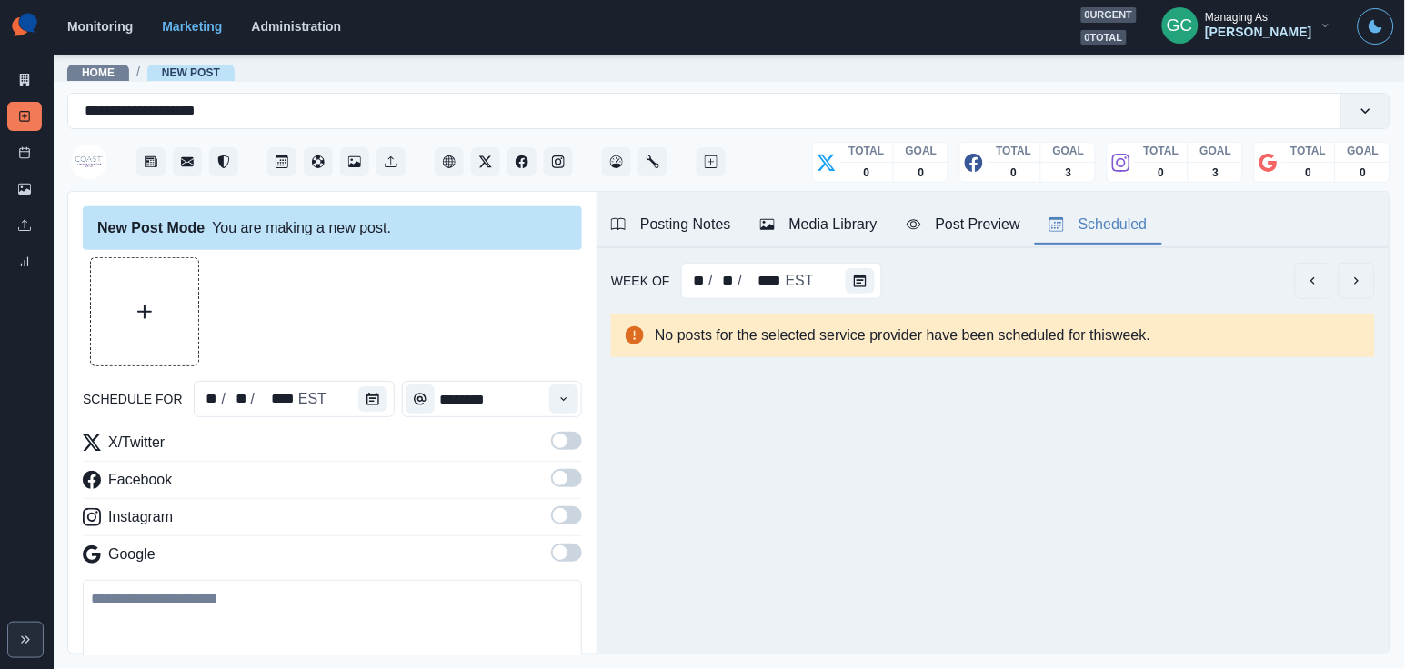
click at [575, 566] on label at bounding box center [566, 558] width 31 height 29
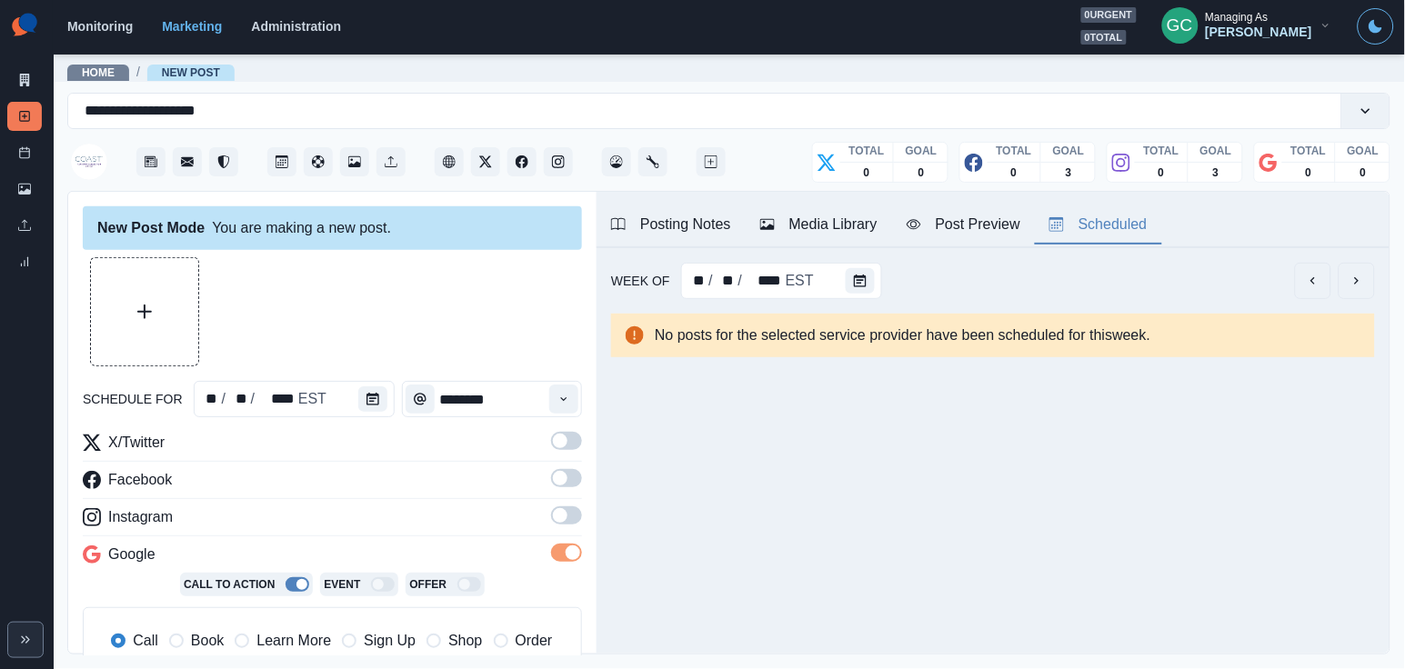
click at [573, 517] on span at bounding box center [566, 515] width 31 height 18
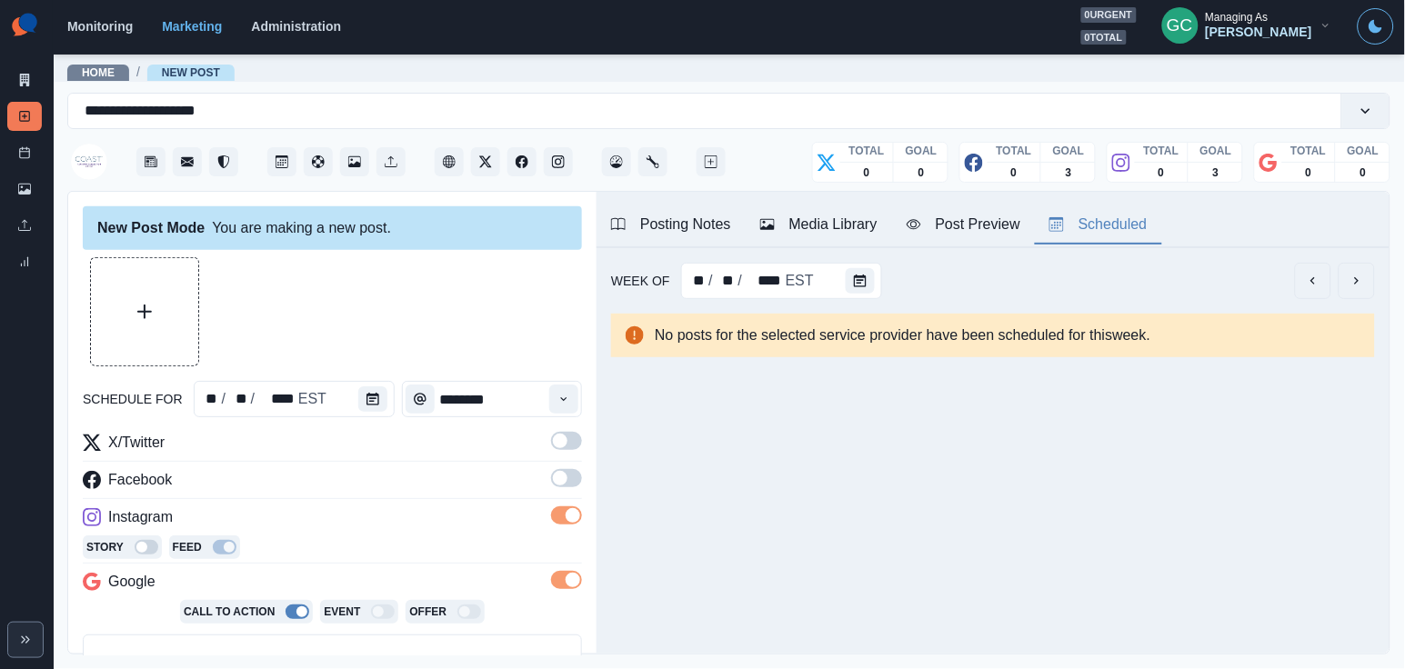
click at [572, 477] on span at bounding box center [566, 478] width 31 height 18
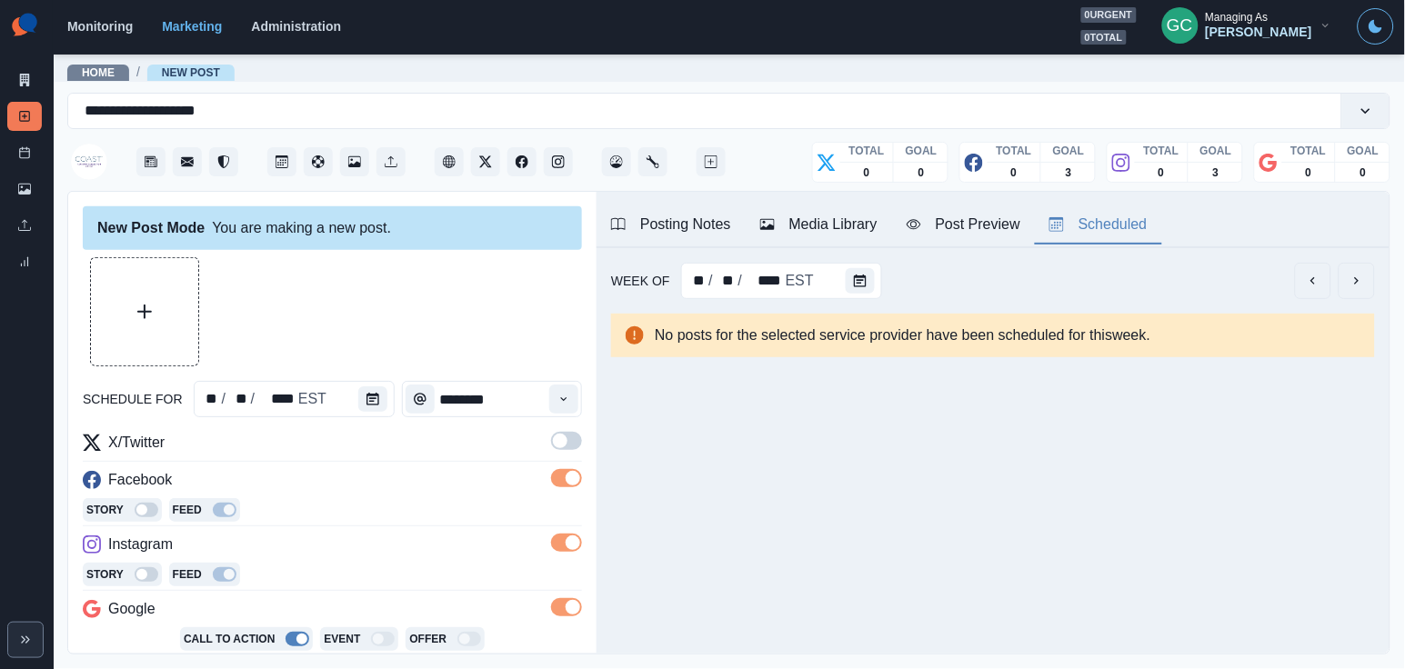
click at [568, 443] on span at bounding box center [566, 441] width 31 height 18
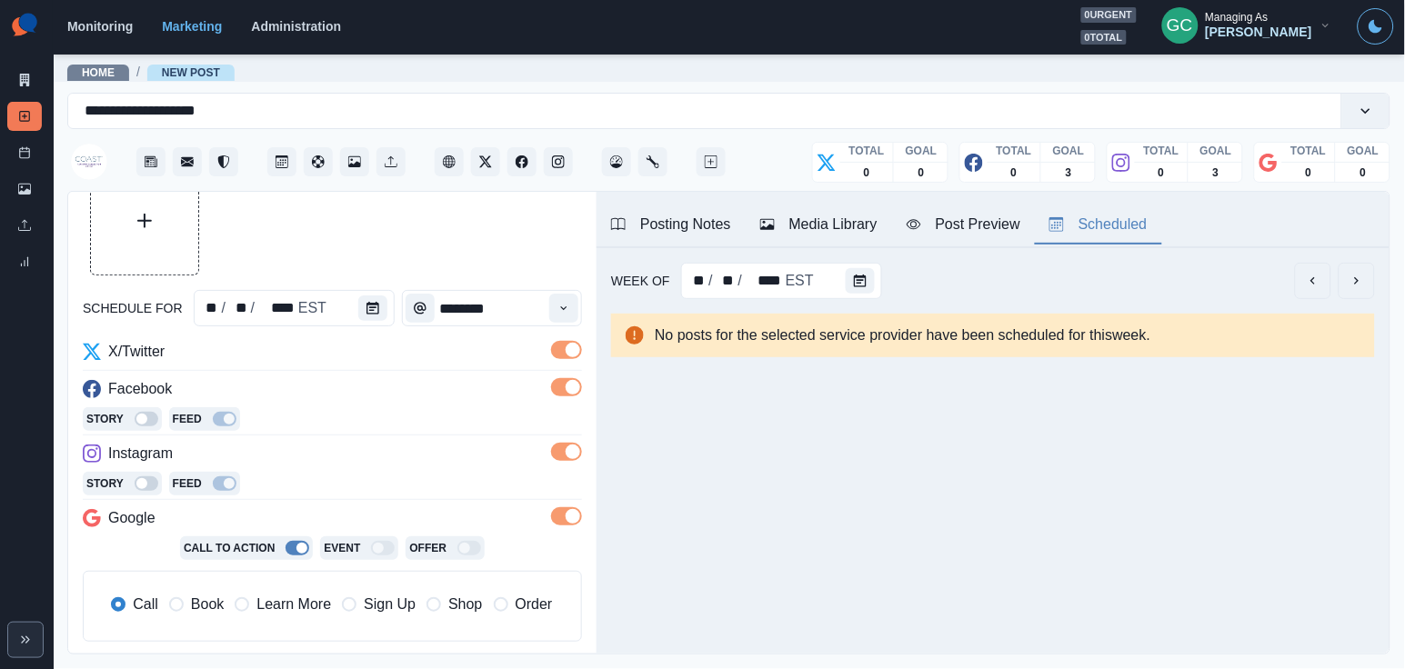
scroll to position [196, 0]
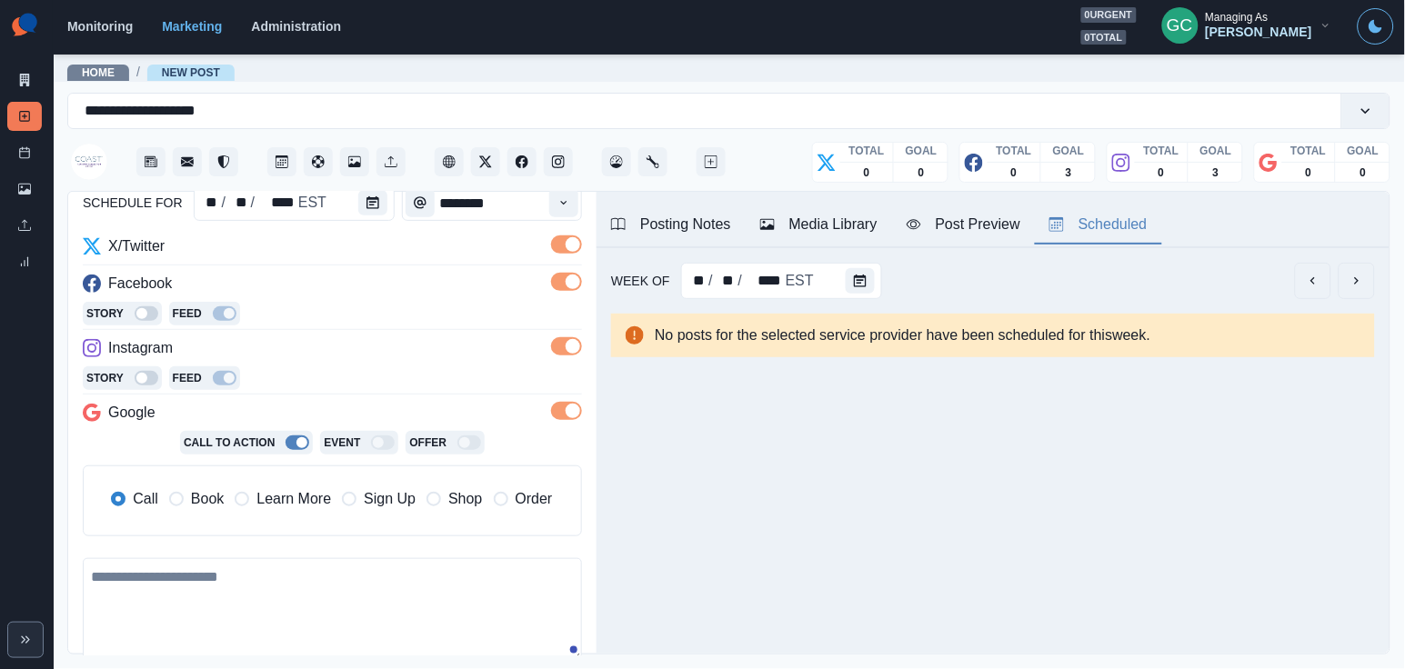
click at [323, 498] on span "Learn More" at bounding box center [293, 499] width 75 height 22
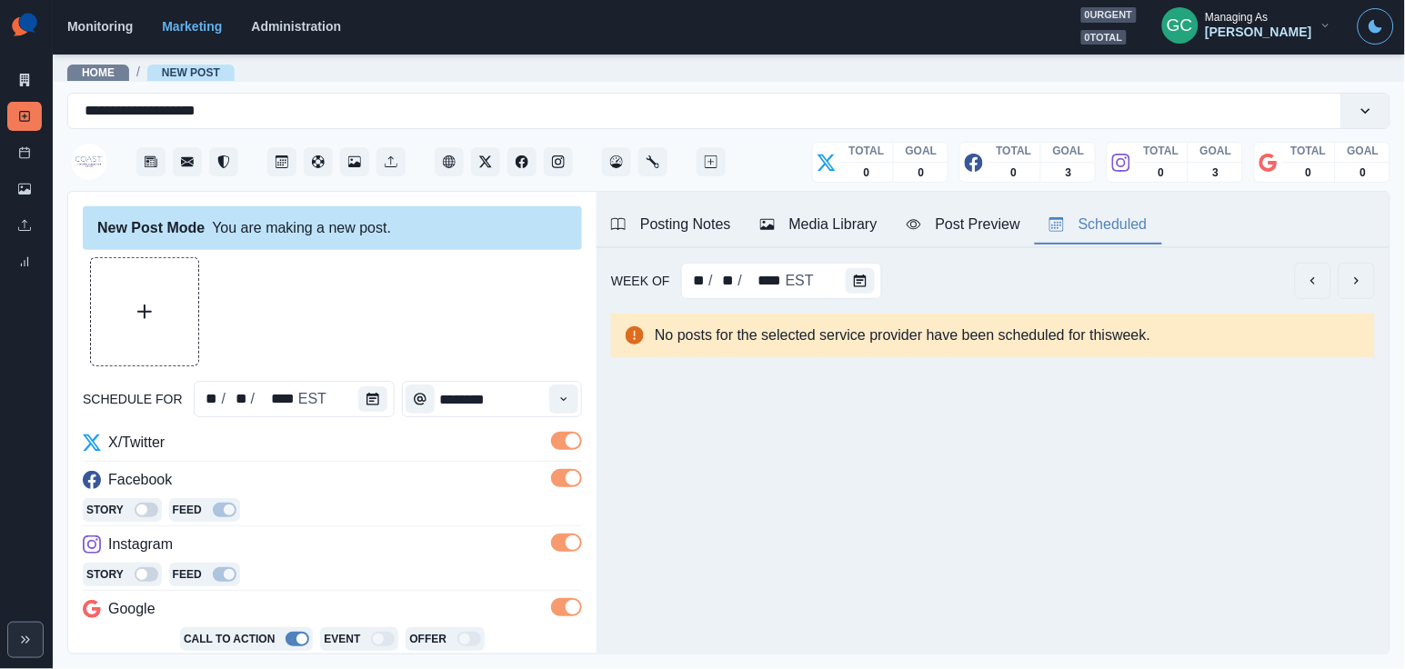
scroll to position [0, 0]
click at [827, 222] on div "Media Library" at bounding box center [818, 225] width 117 height 22
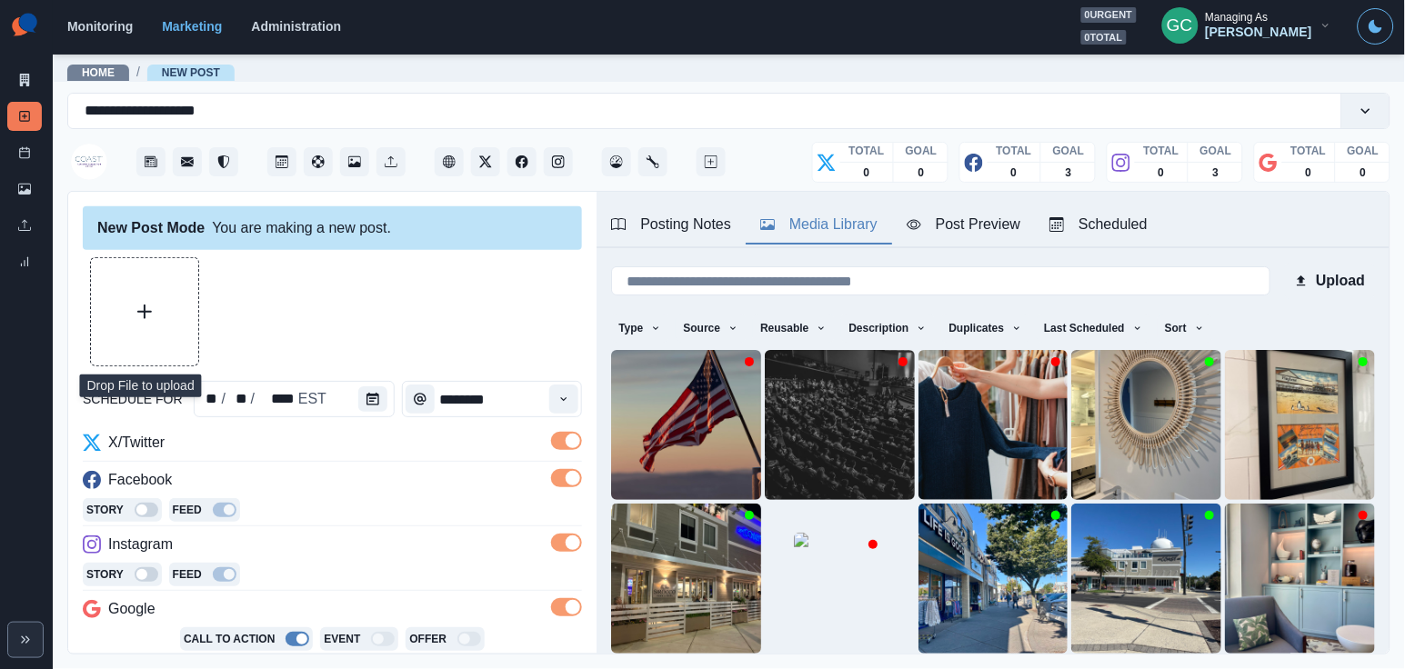
click at [150, 293] on button "Upload Media" at bounding box center [144, 311] width 107 height 107
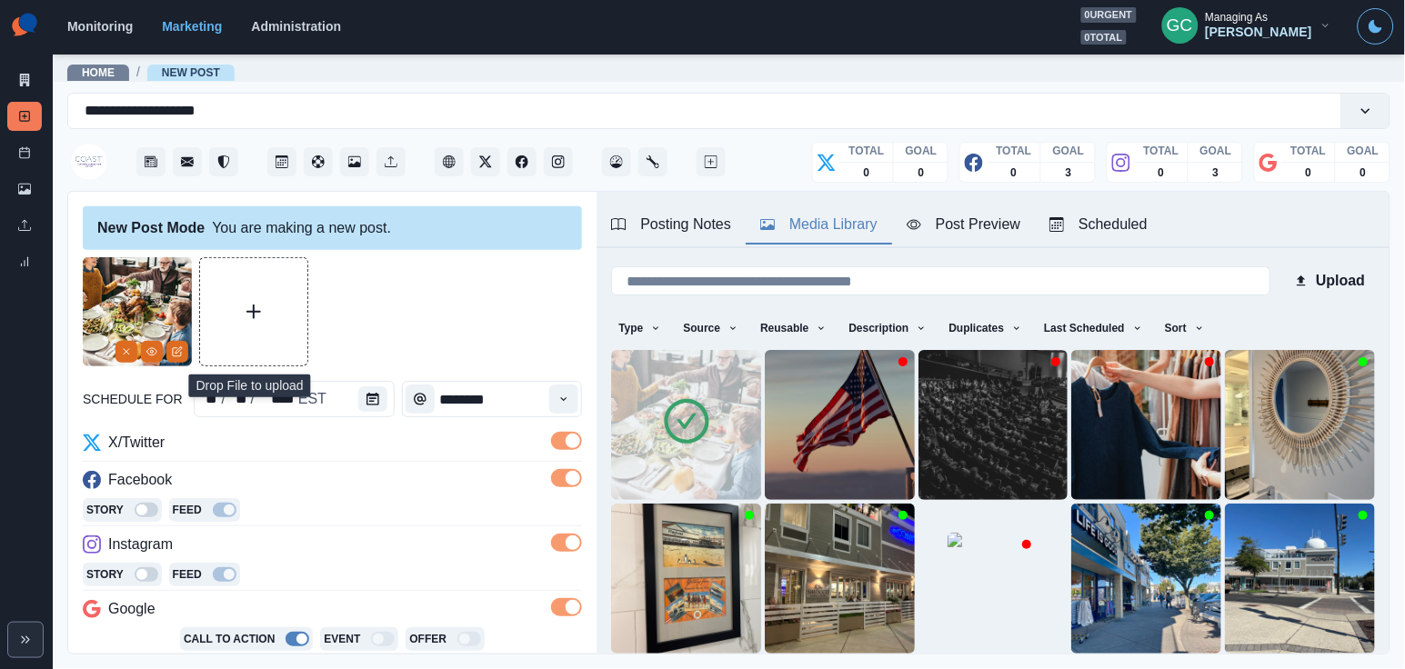
click at [276, 319] on button "Upload Media" at bounding box center [253, 311] width 107 height 107
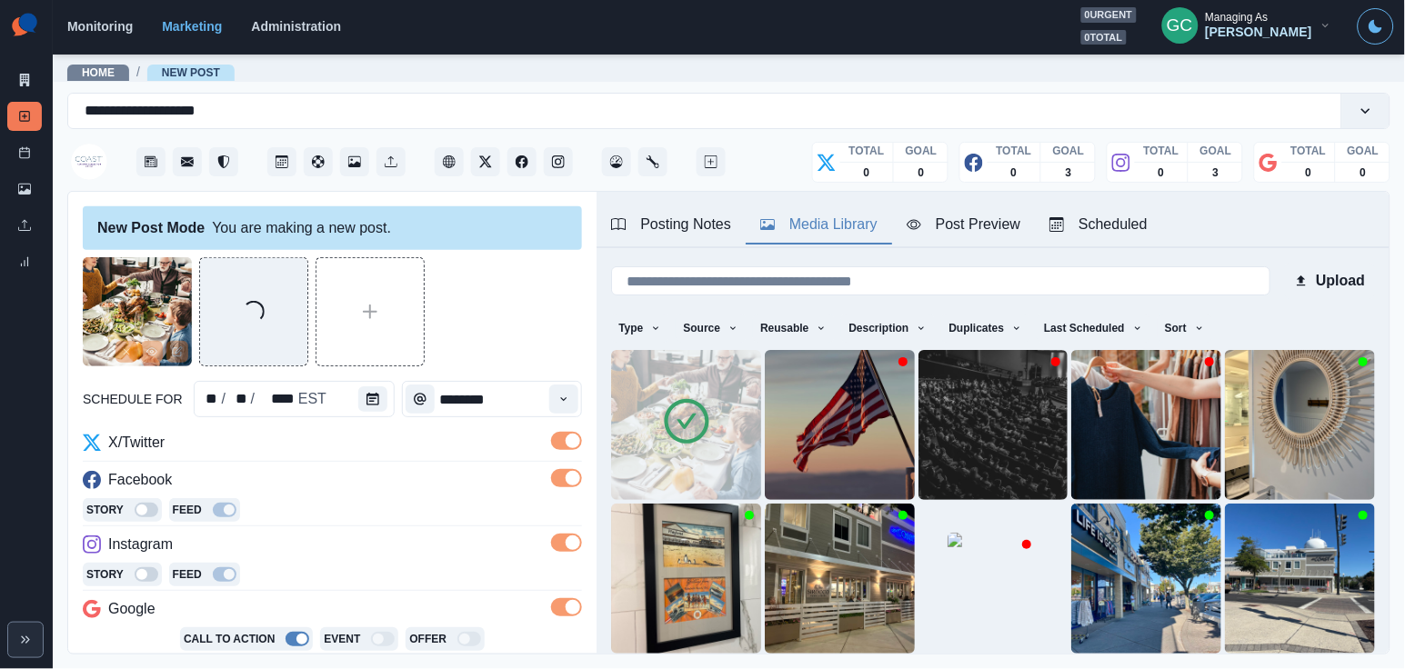
click at [669, 399] on icon at bounding box center [686, 421] width 51 height 51
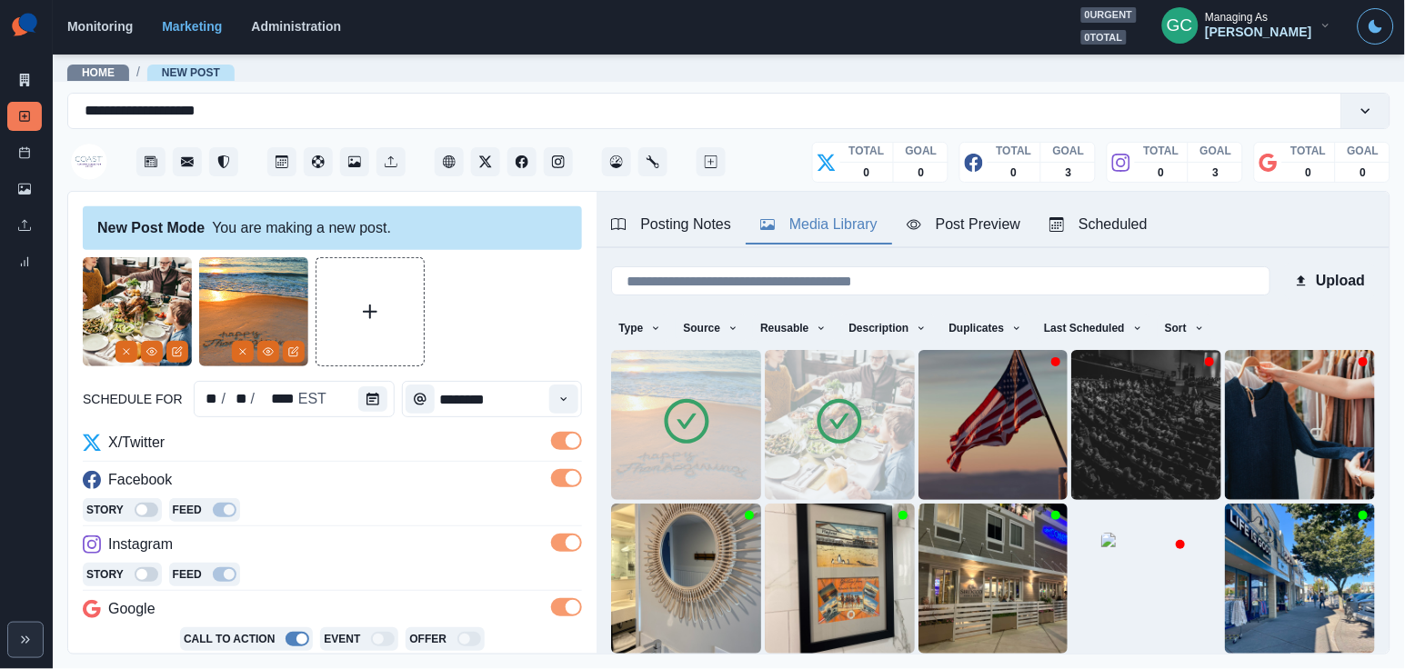
click at [864, 446] on icon at bounding box center [839, 421] width 51 height 51
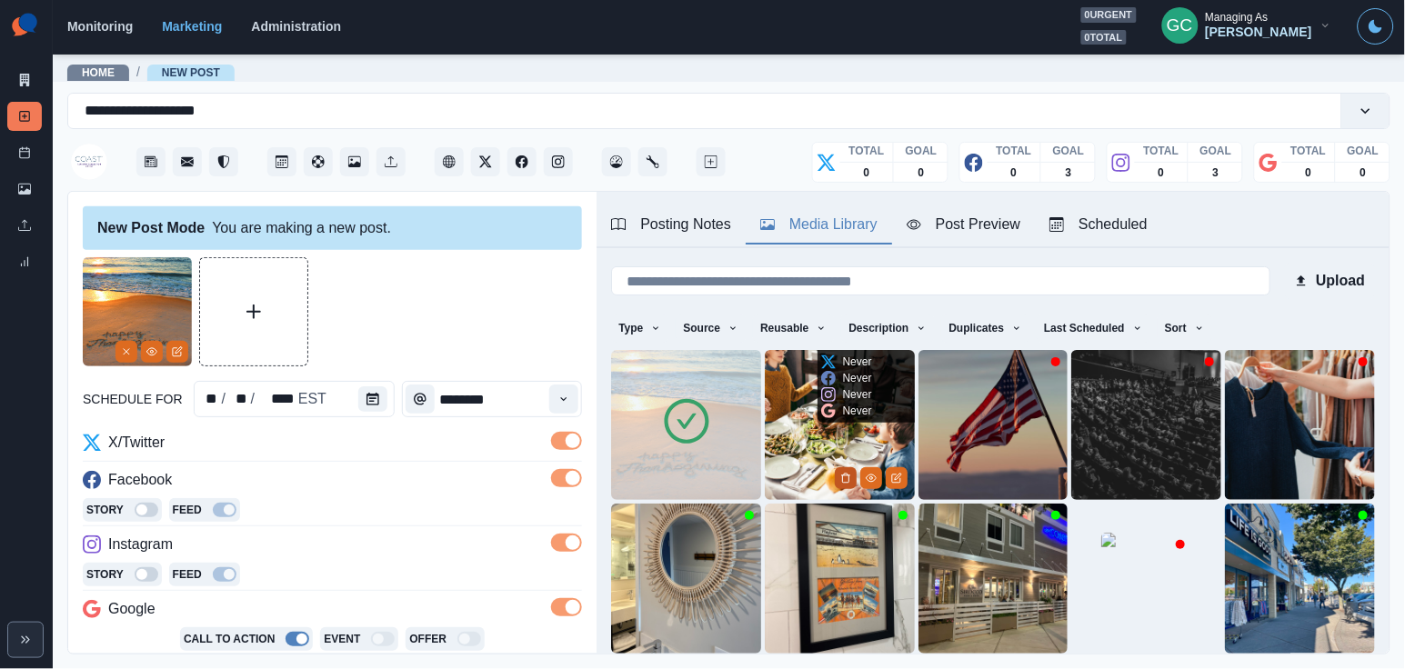
click at [844, 483] on icon "Delete Media" at bounding box center [845, 478] width 11 height 11
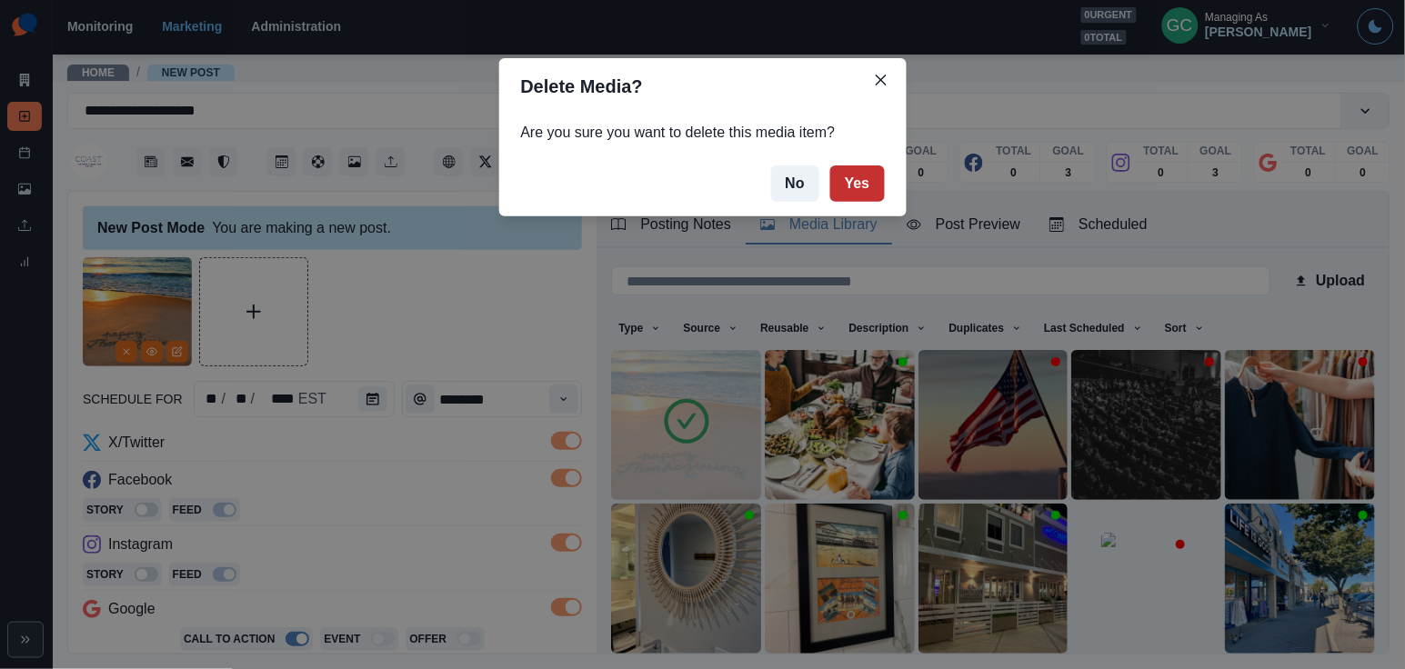
click at [857, 189] on button "Yes" at bounding box center [857, 183] width 55 height 36
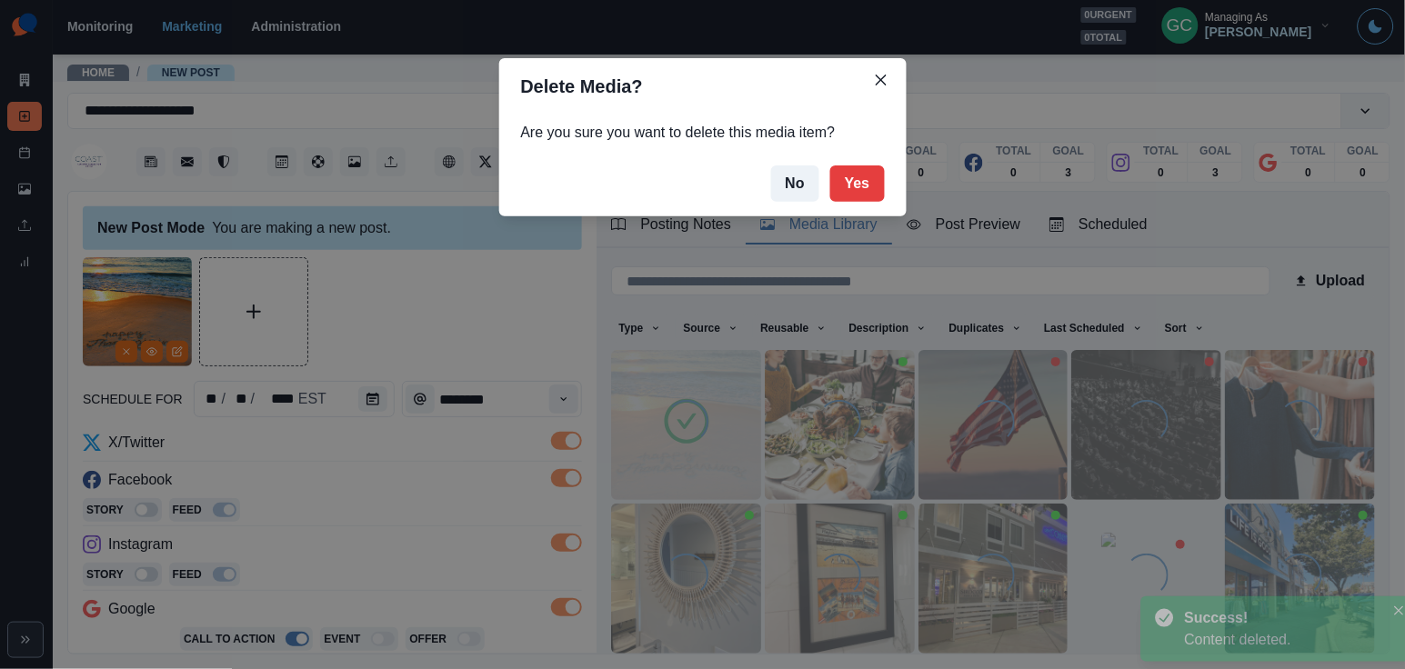
scroll to position [56, 0]
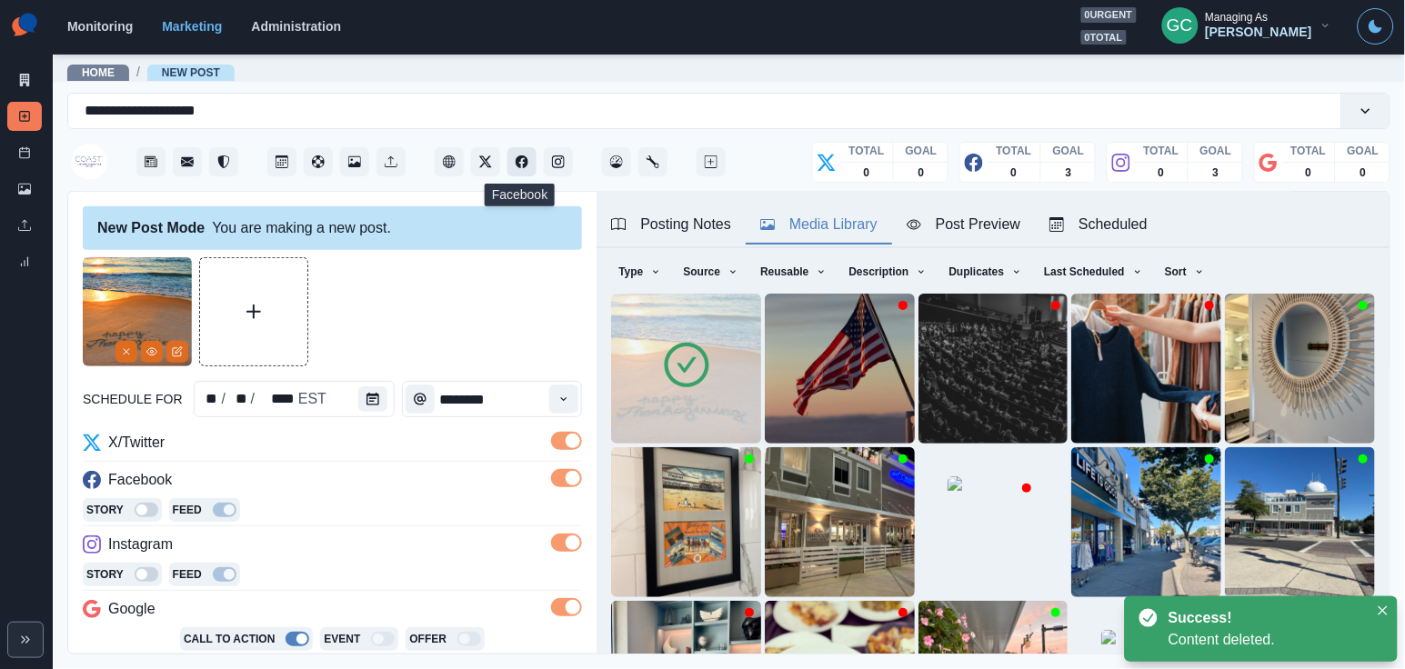
click at [523, 162] on icon "Facebook" at bounding box center [522, 161] width 13 height 13
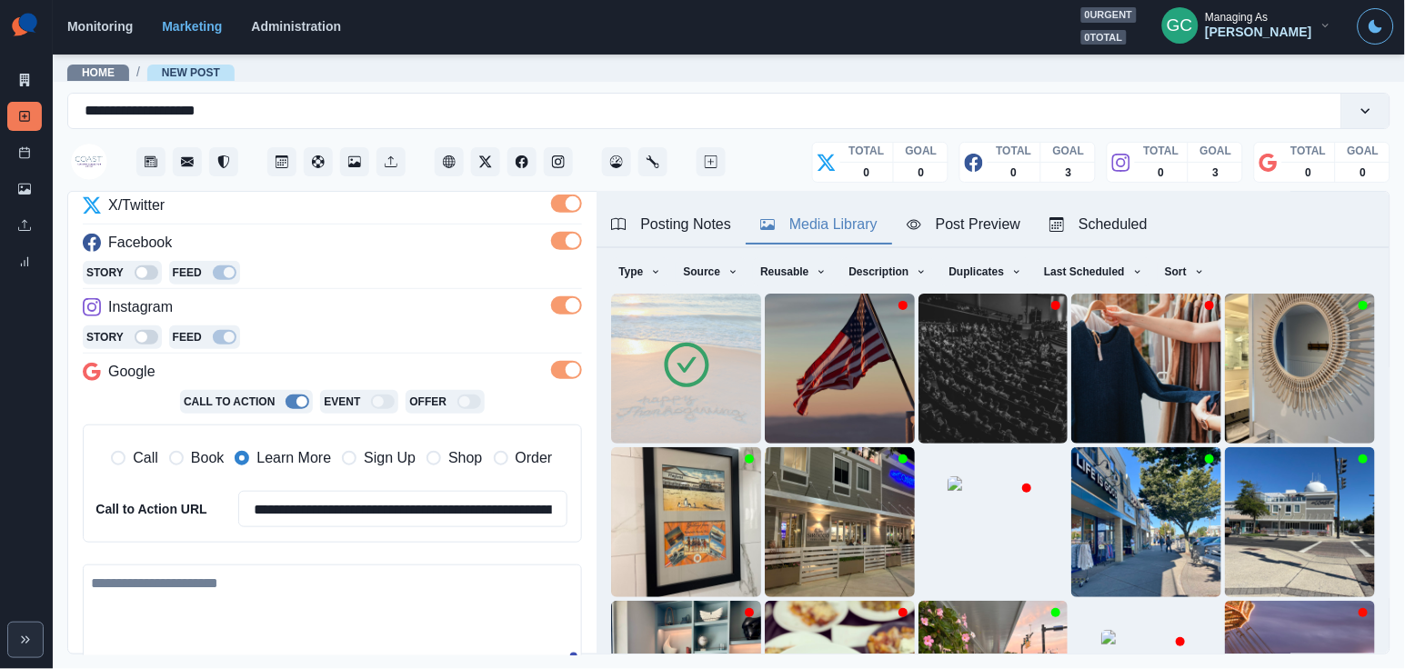
scroll to position [256, 0]
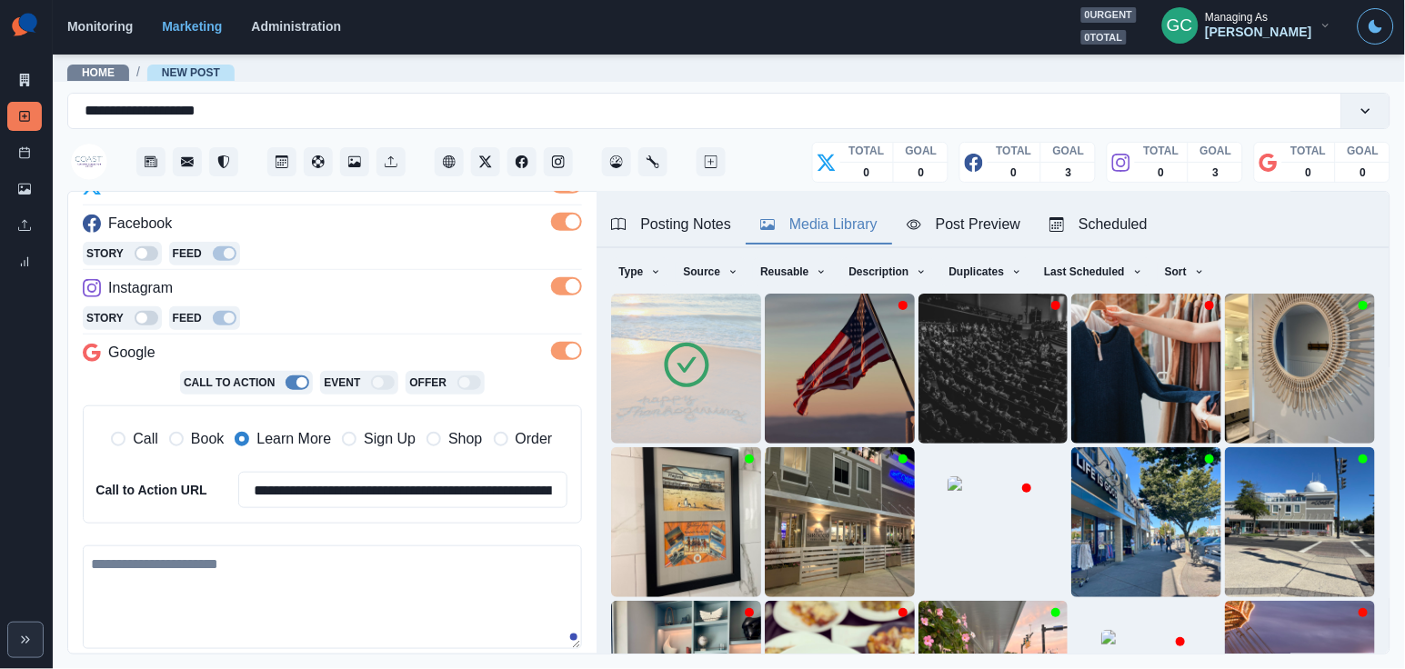
click at [407, 585] on textarea at bounding box center [332, 598] width 499 height 104
paste textarea "**********"
type textarea "**********"
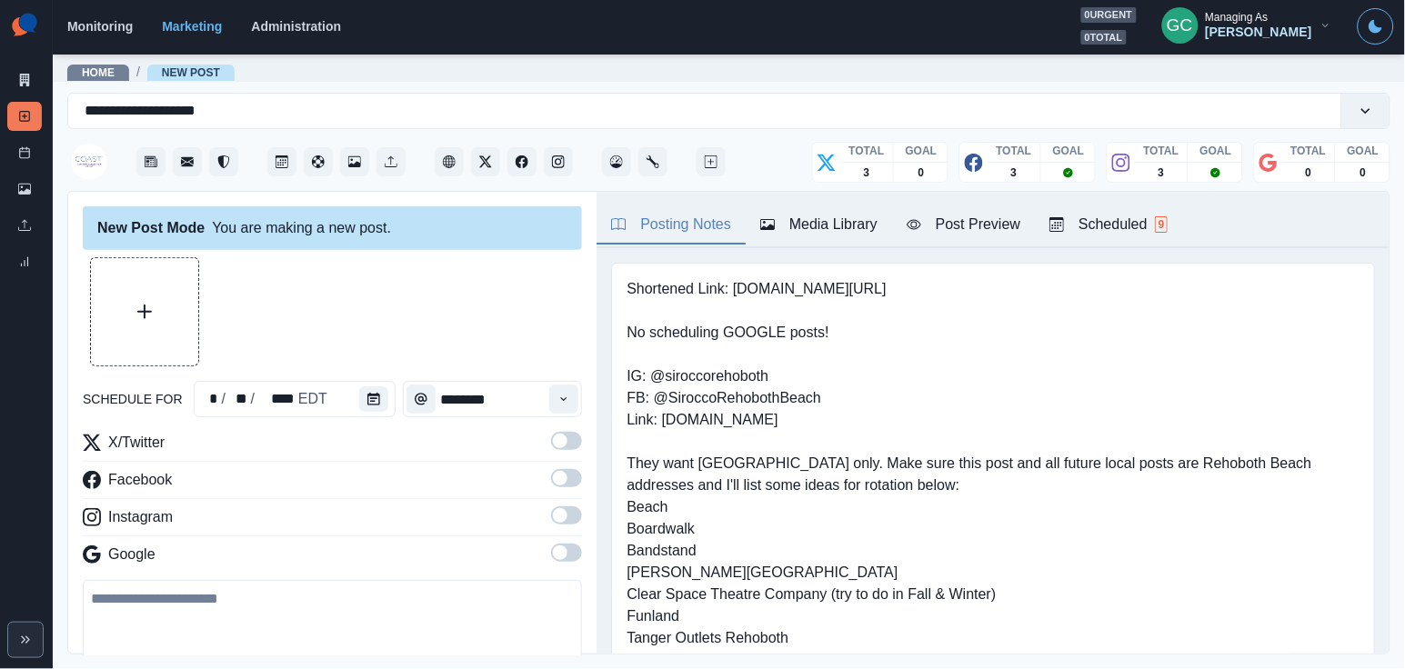
click at [845, 239] on button "Media Library" at bounding box center [819, 225] width 146 height 38
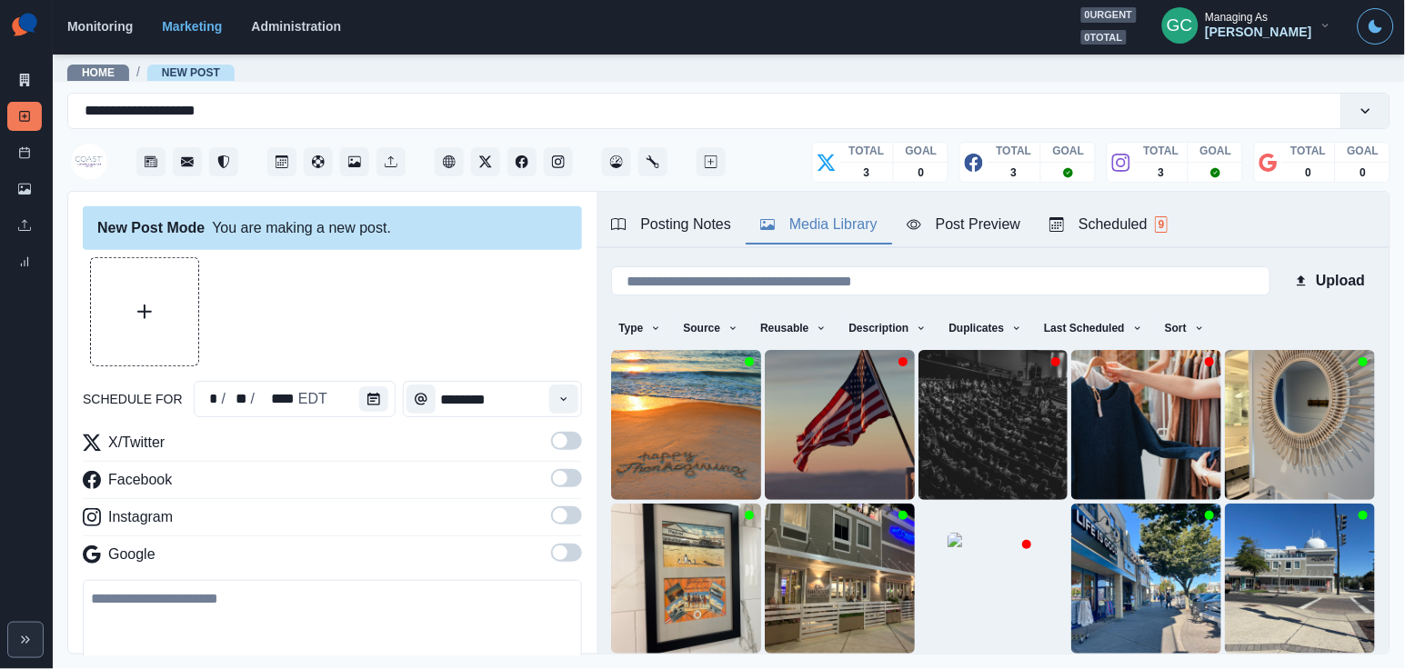
click at [1155, 221] on div "Scheduled 9" at bounding box center [1108, 225] width 118 height 22
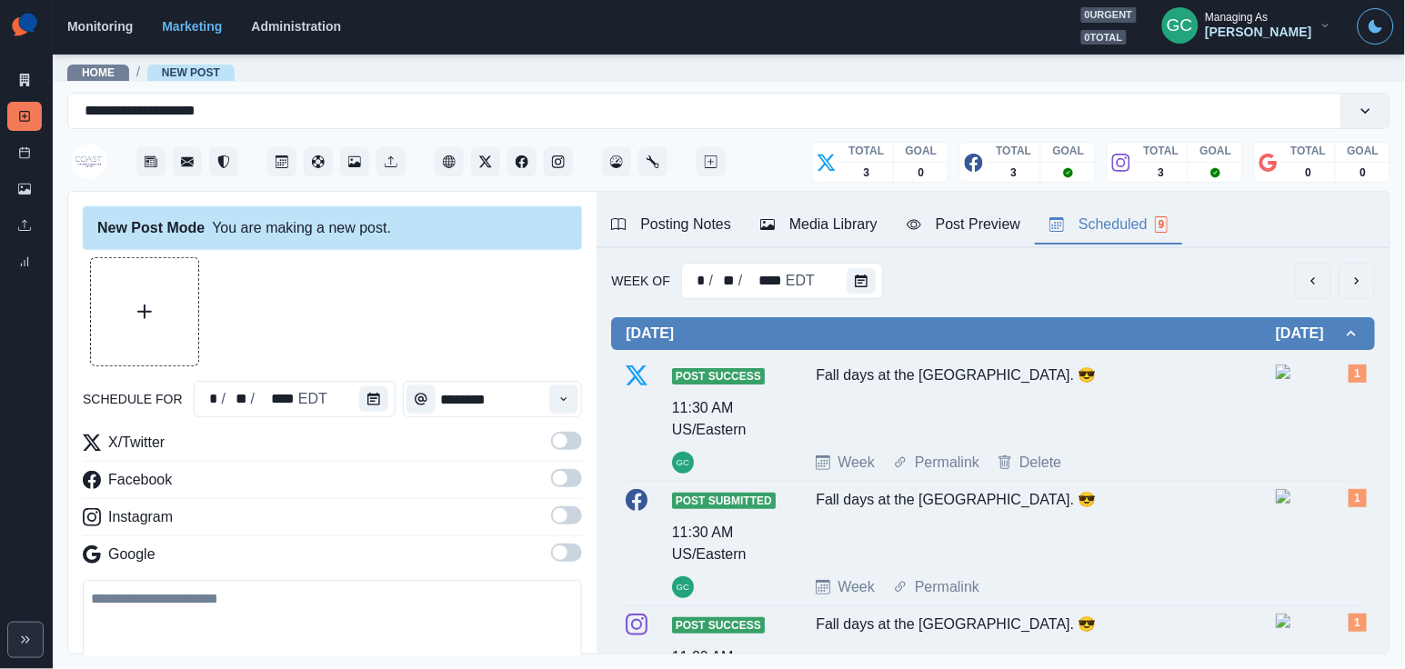
click at [859, 290] on button "Calendar" at bounding box center [861, 280] width 29 height 25
click at [863, 276] on icon "Calendar" at bounding box center [861, 281] width 13 height 13
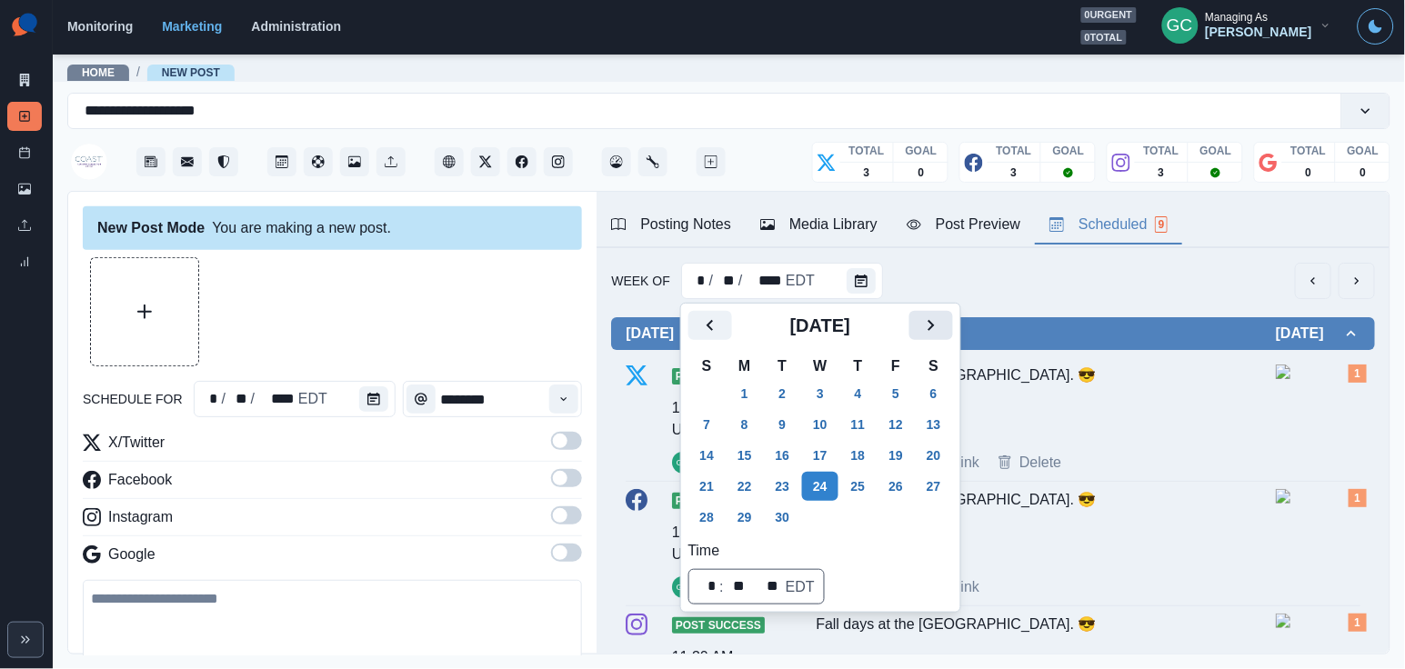
click at [942, 332] on icon "Next" at bounding box center [931, 326] width 22 height 22
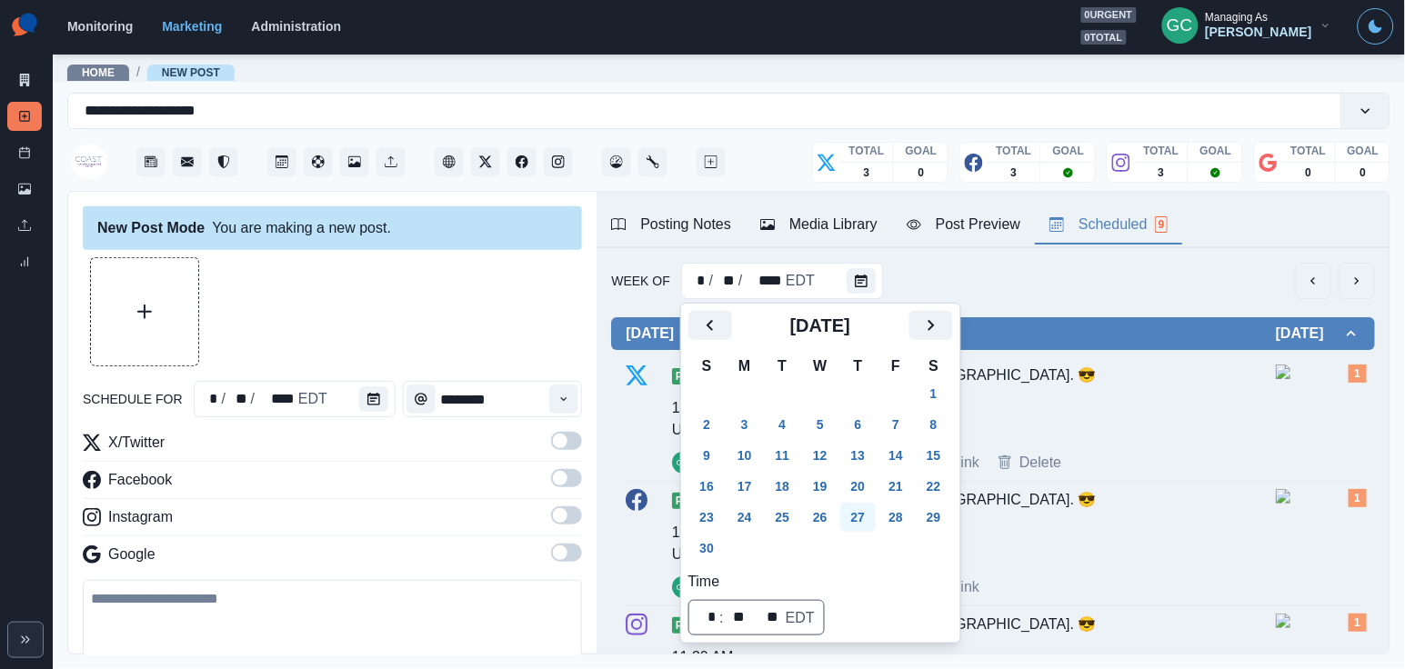
click at [868, 516] on button "27" at bounding box center [858, 517] width 36 height 29
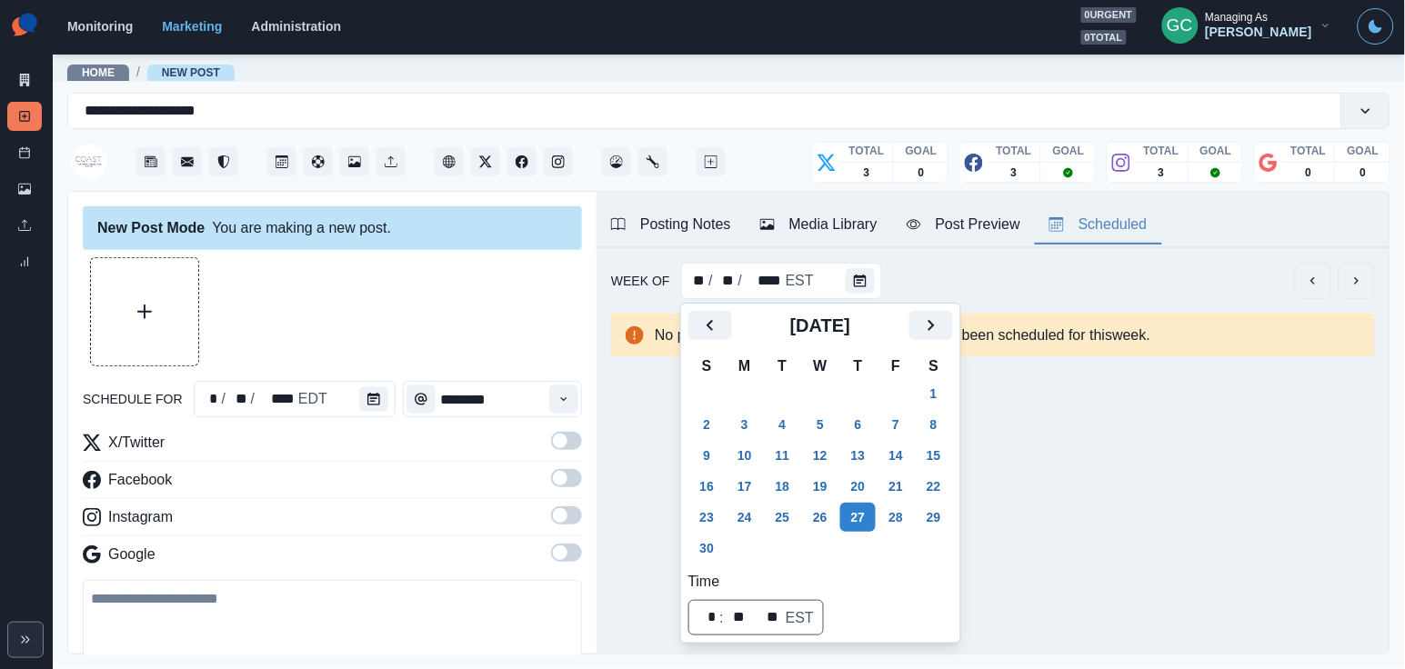
click at [804, 231] on div "Media Library" at bounding box center [818, 225] width 117 height 22
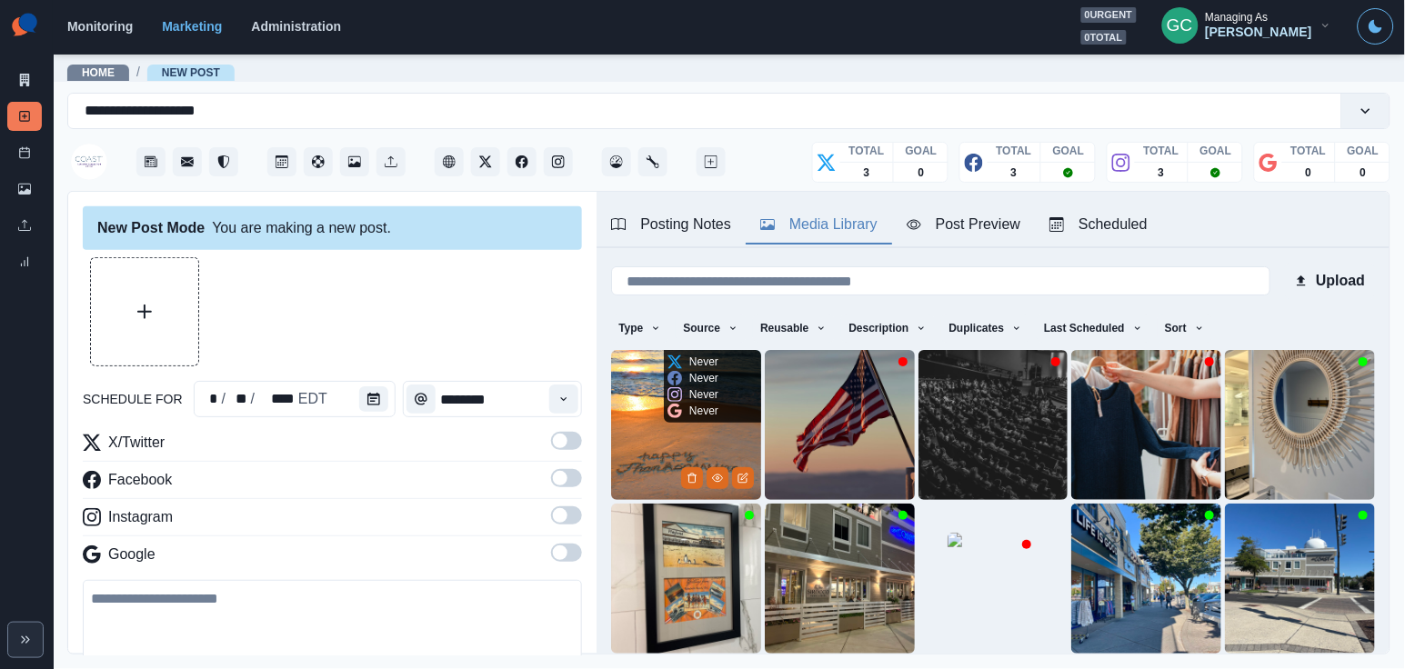
click at [677, 429] on img at bounding box center [686, 425] width 150 height 150
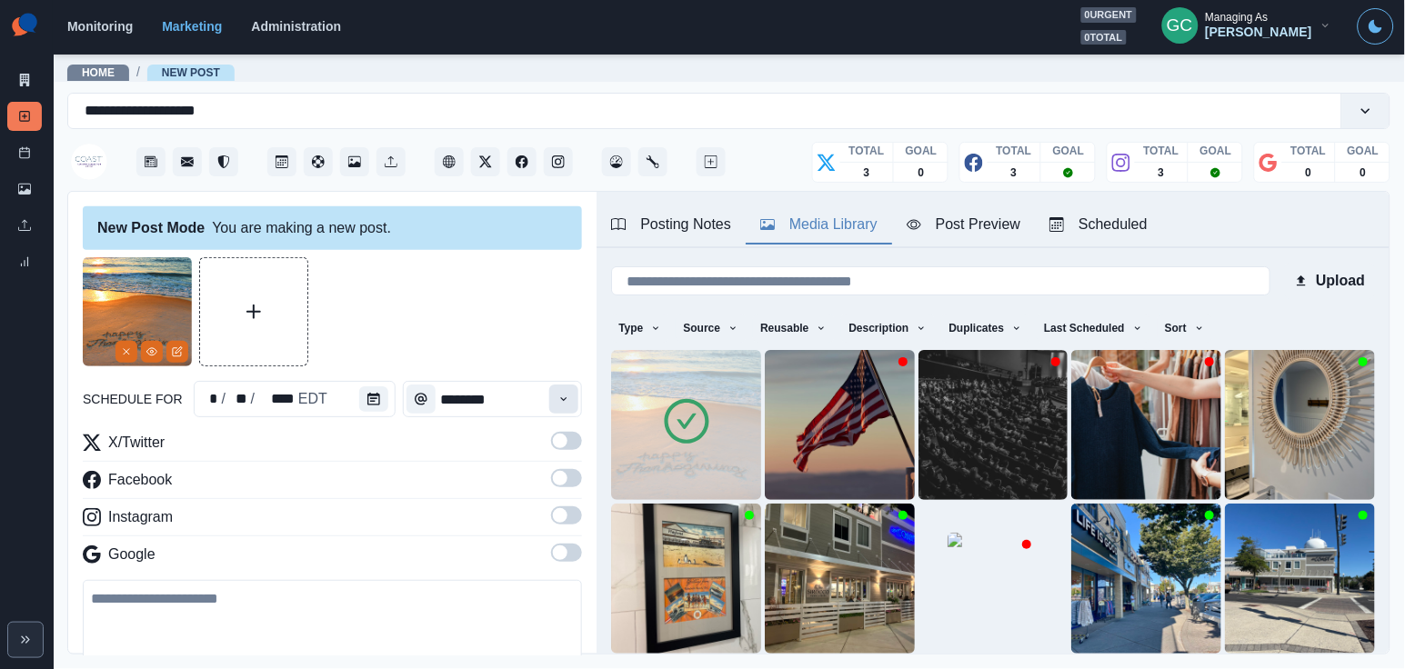
click at [577, 386] on button "Time" at bounding box center [563, 399] width 29 height 29
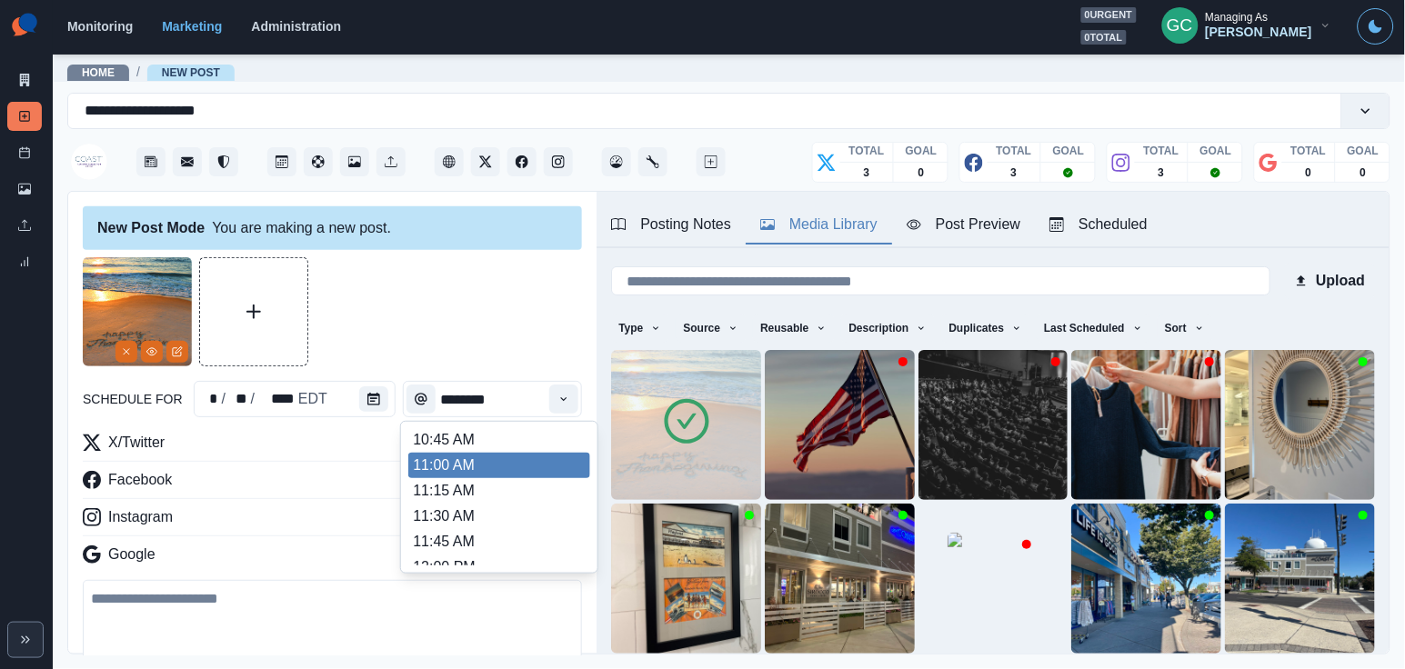
scroll to position [281, 0]
click at [526, 475] on li "11:00 AM" at bounding box center [499, 466] width 182 height 25
type input "********"
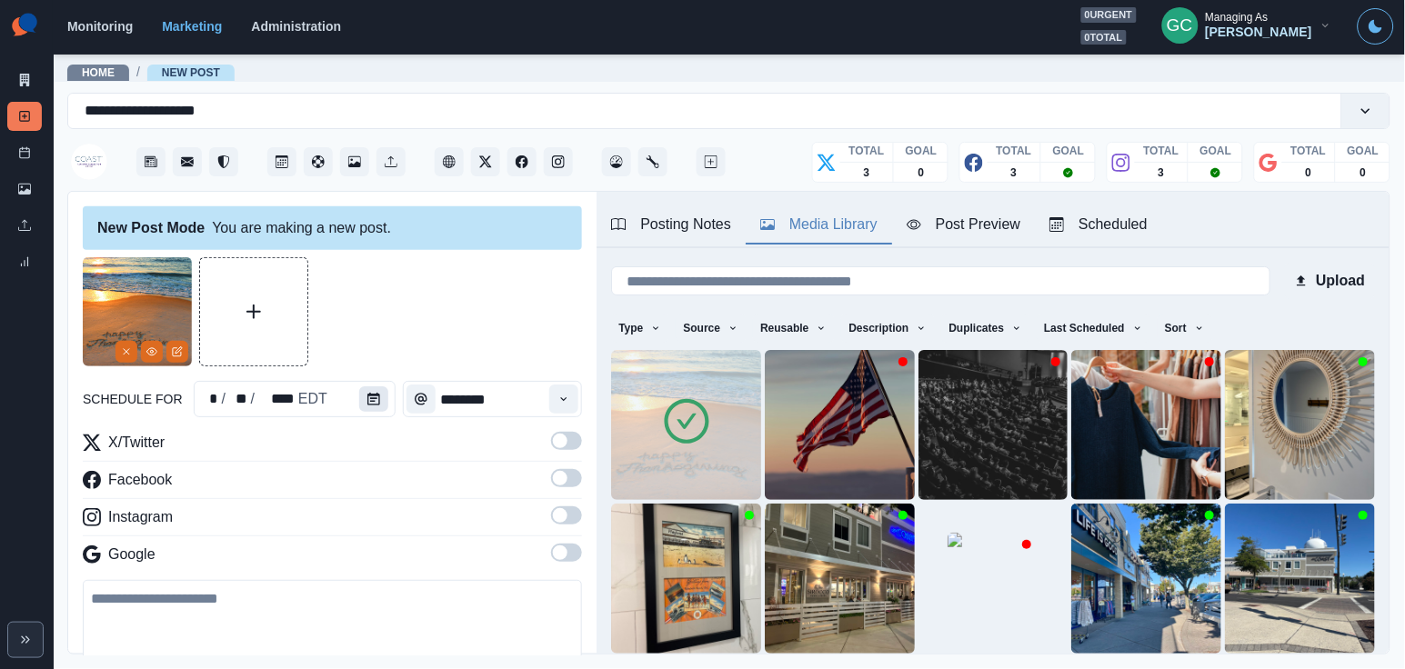
click at [367, 393] on icon "Calendar" at bounding box center [373, 399] width 13 height 13
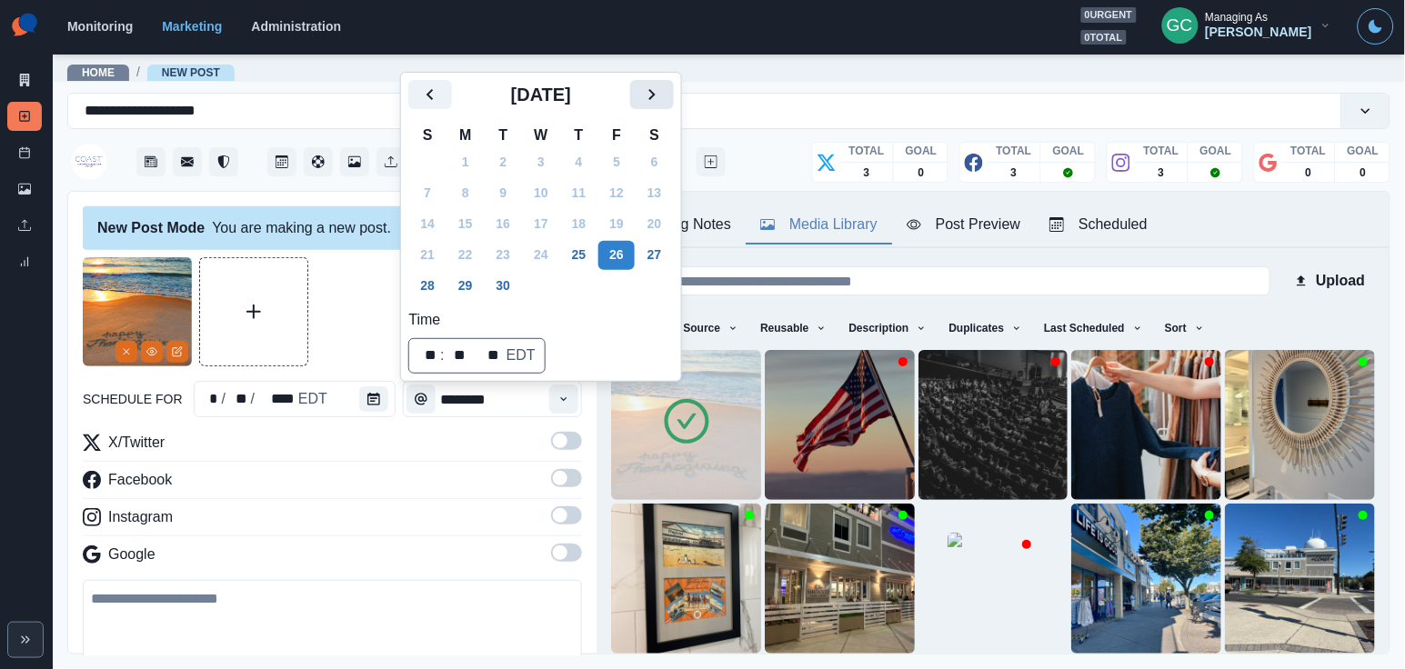
click at [655, 90] on icon "Next" at bounding box center [651, 94] width 6 height 11
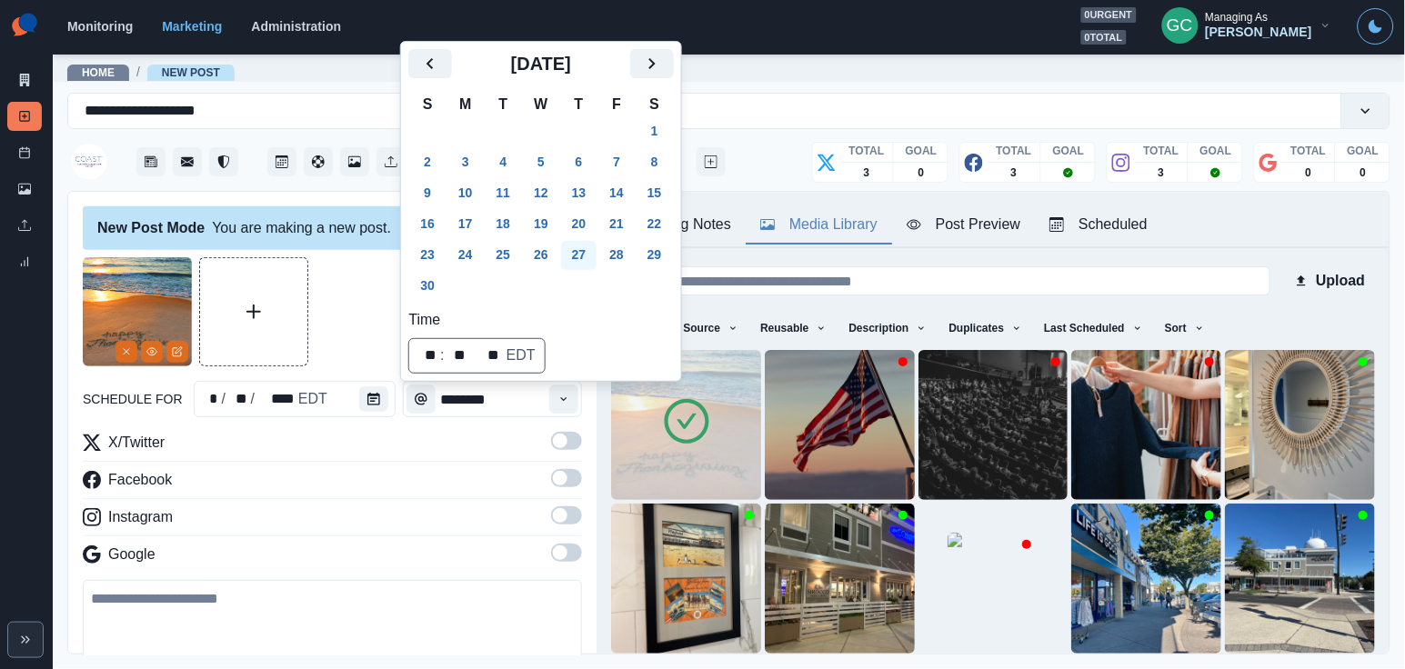
click at [595, 247] on button "27" at bounding box center [579, 255] width 36 height 29
click at [572, 440] on span at bounding box center [566, 441] width 31 height 18
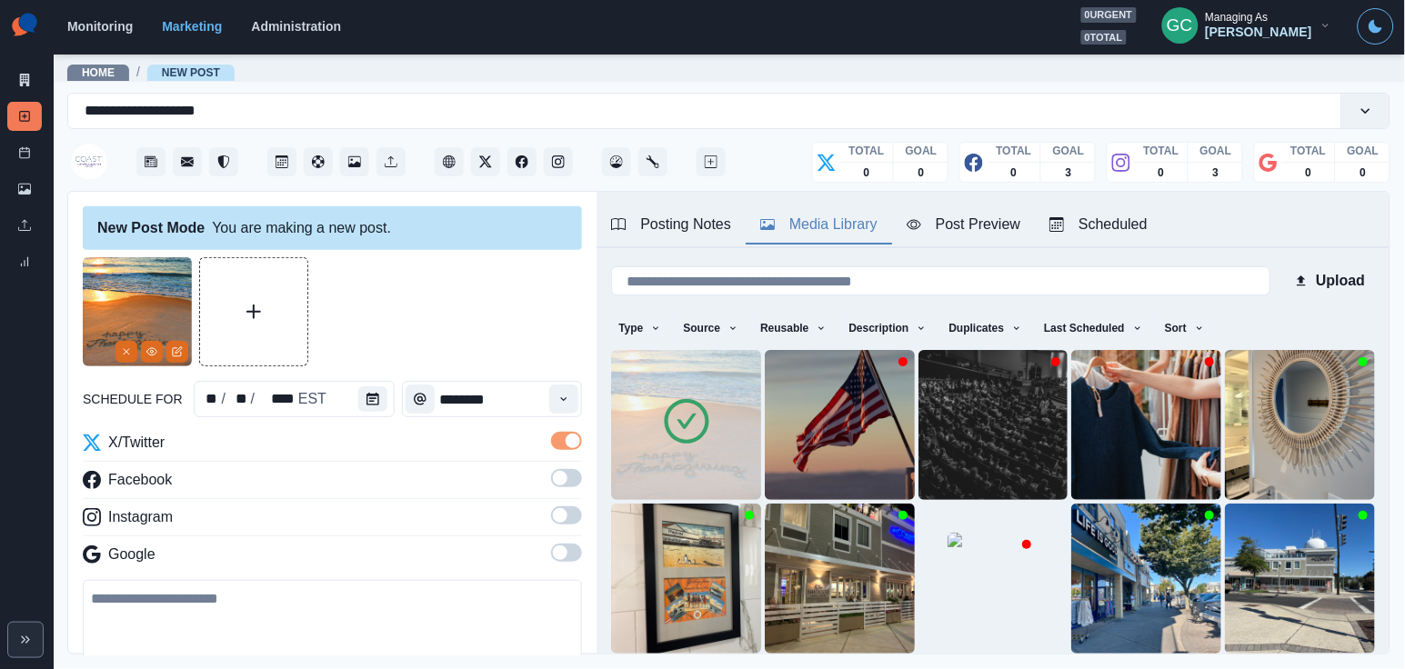
click at [567, 482] on span at bounding box center [566, 478] width 31 height 18
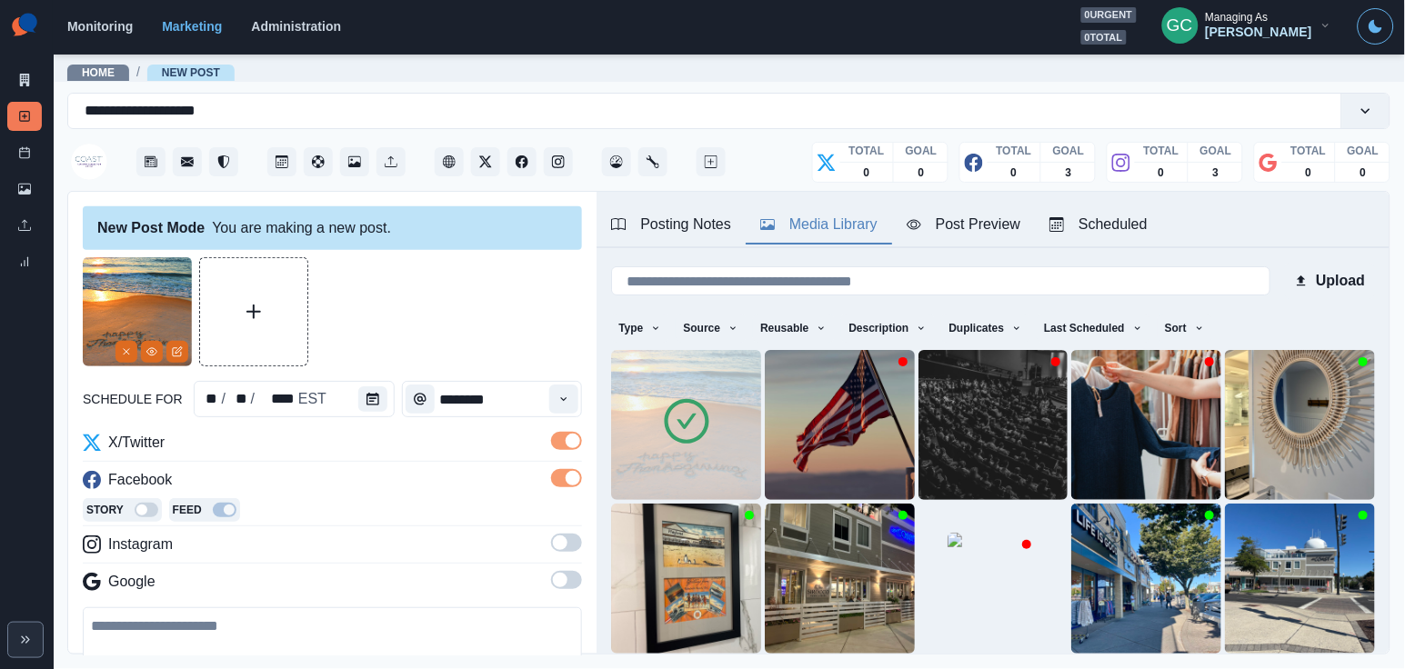
click at [561, 547] on span at bounding box center [560, 543] width 15 height 15
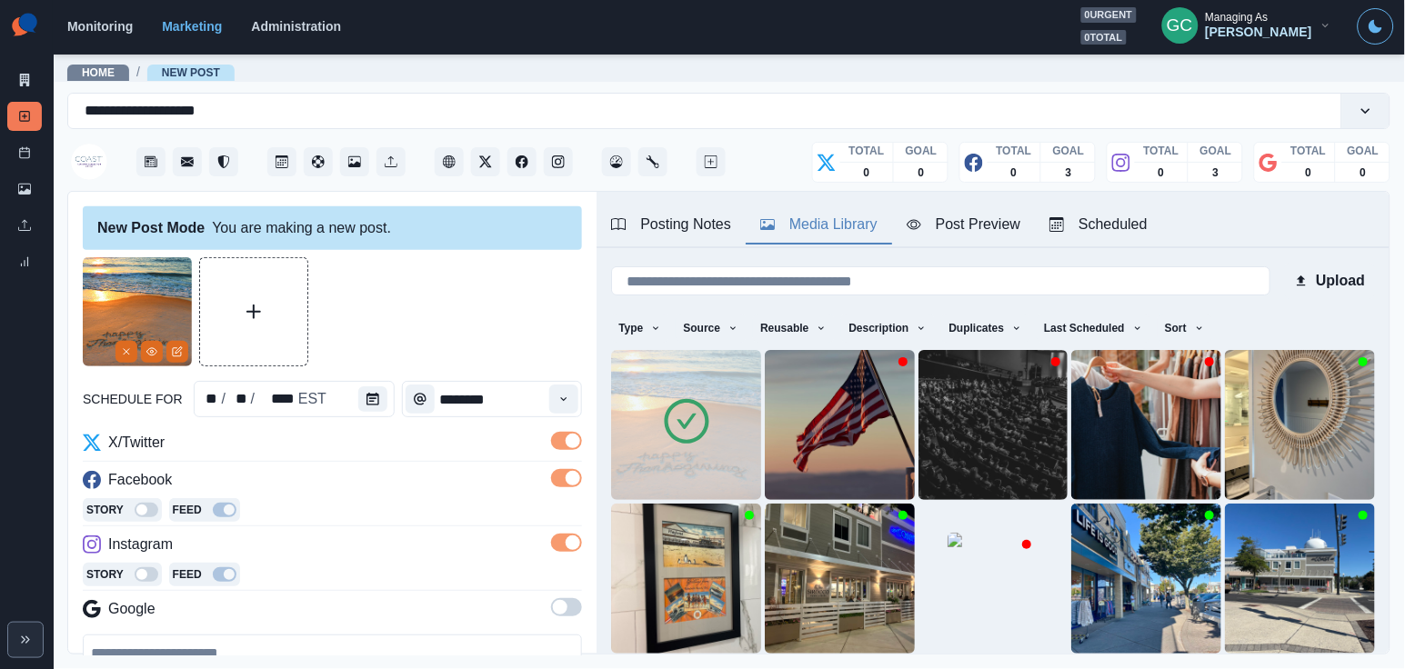
click at [567, 620] on label at bounding box center [566, 612] width 31 height 29
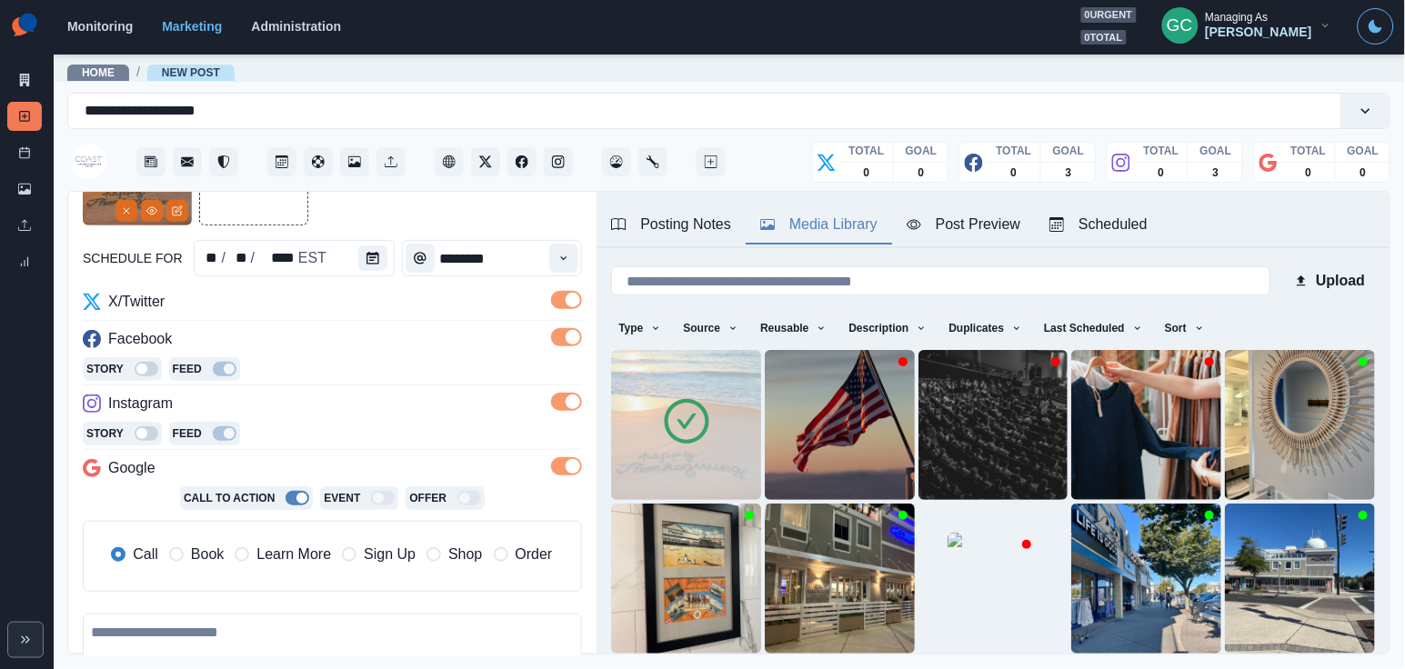
scroll to position [165, 0]
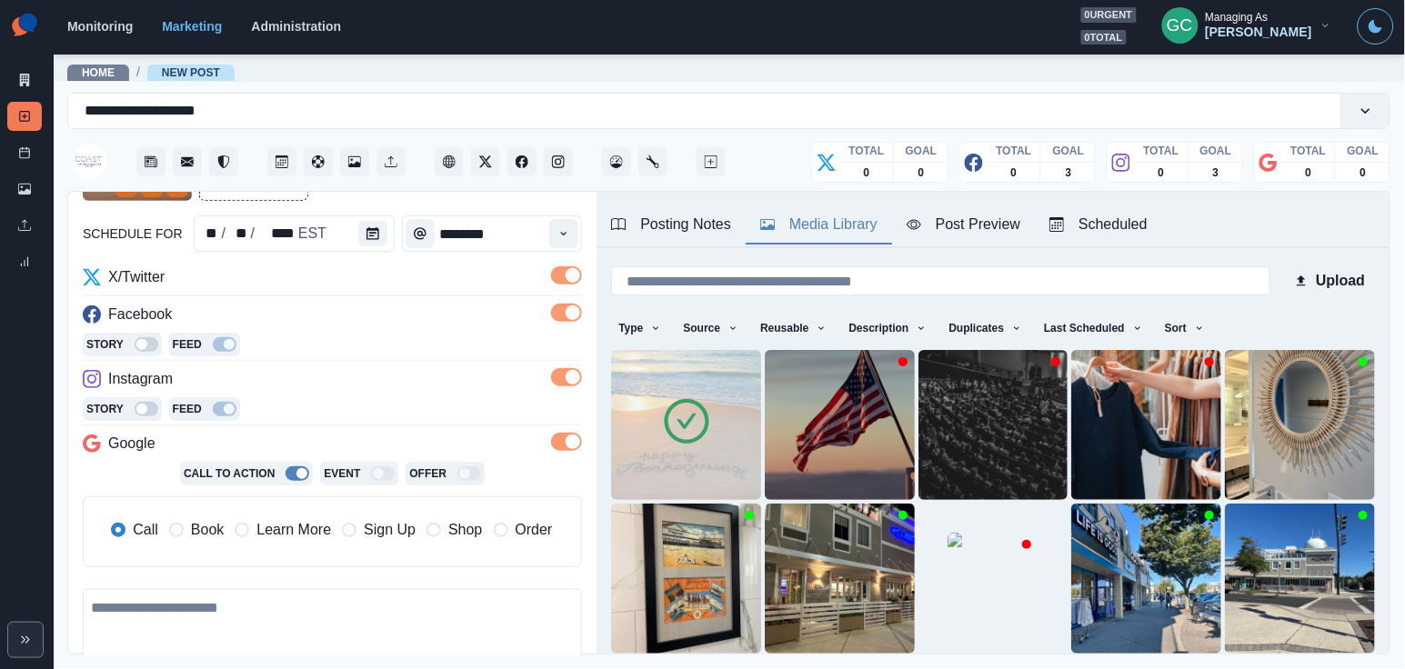
click at [313, 527] on span "Learn More" at bounding box center [293, 530] width 75 height 22
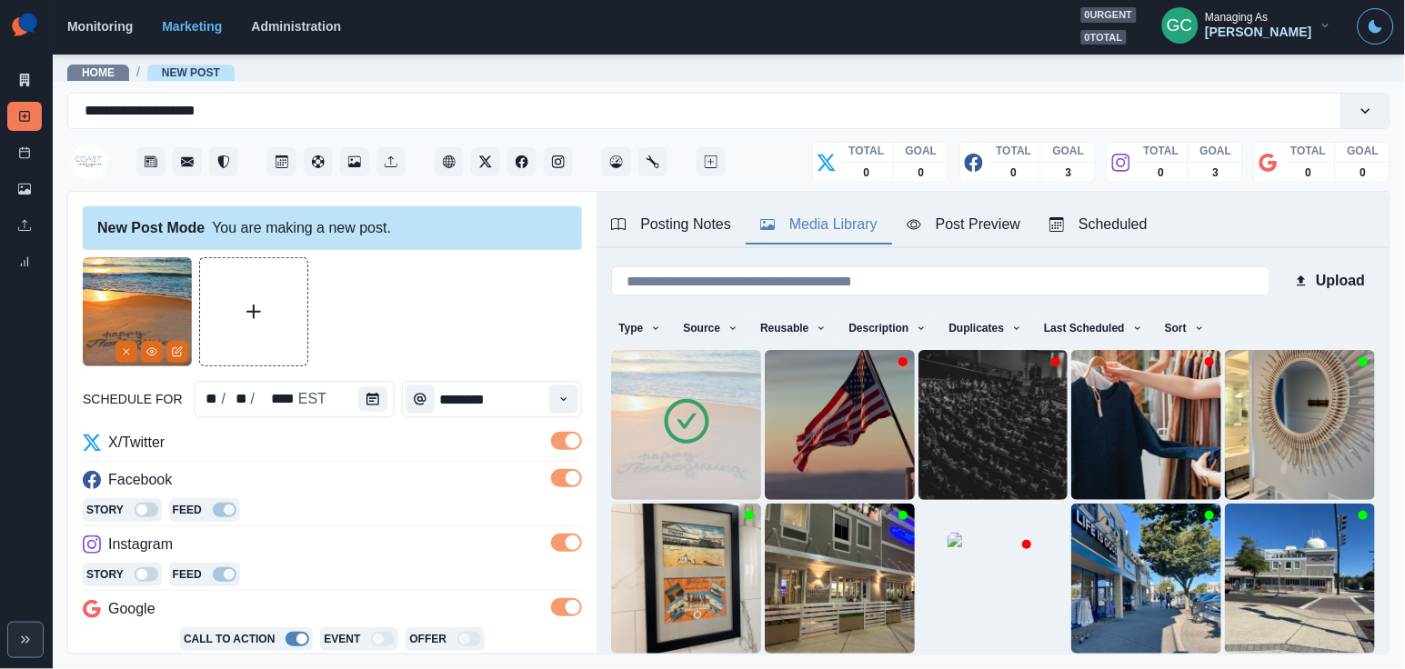
scroll to position [286, 0]
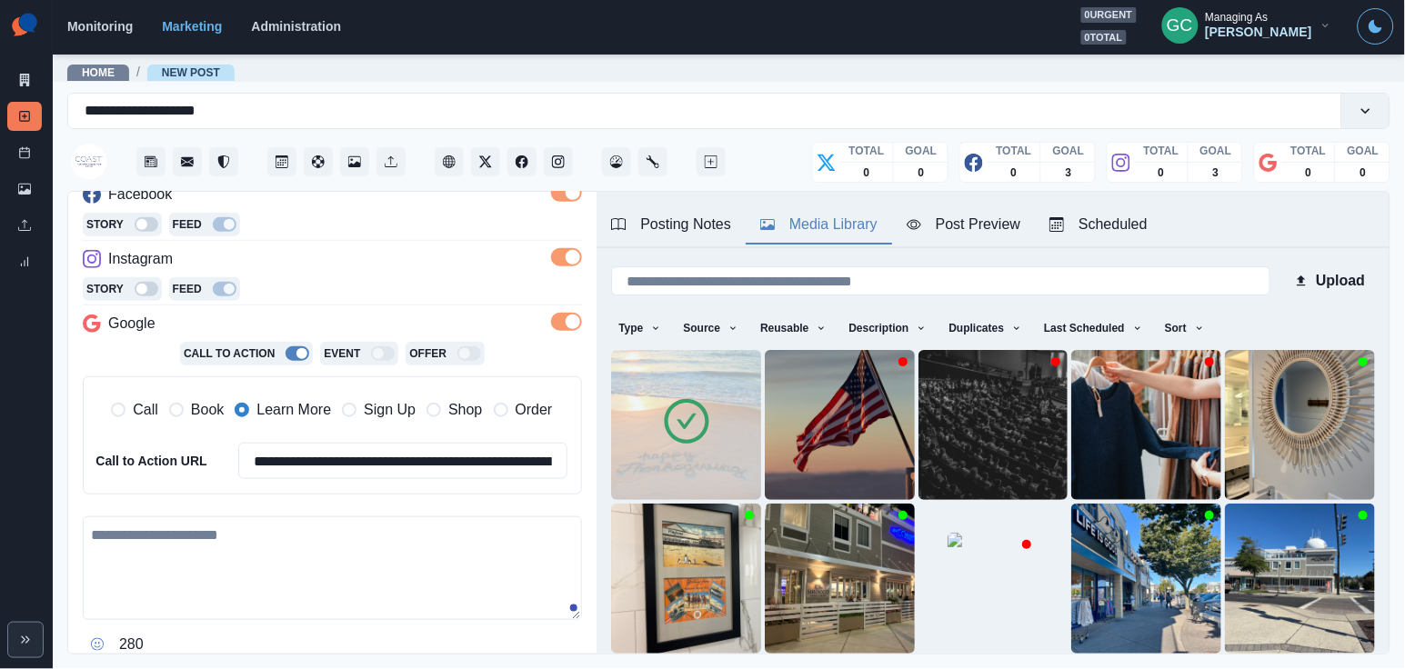
click at [223, 558] on textarea at bounding box center [332, 569] width 499 height 104
paste textarea "**********"
click at [385, 531] on textarea "**********" at bounding box center [332, 570] width 499 height 106
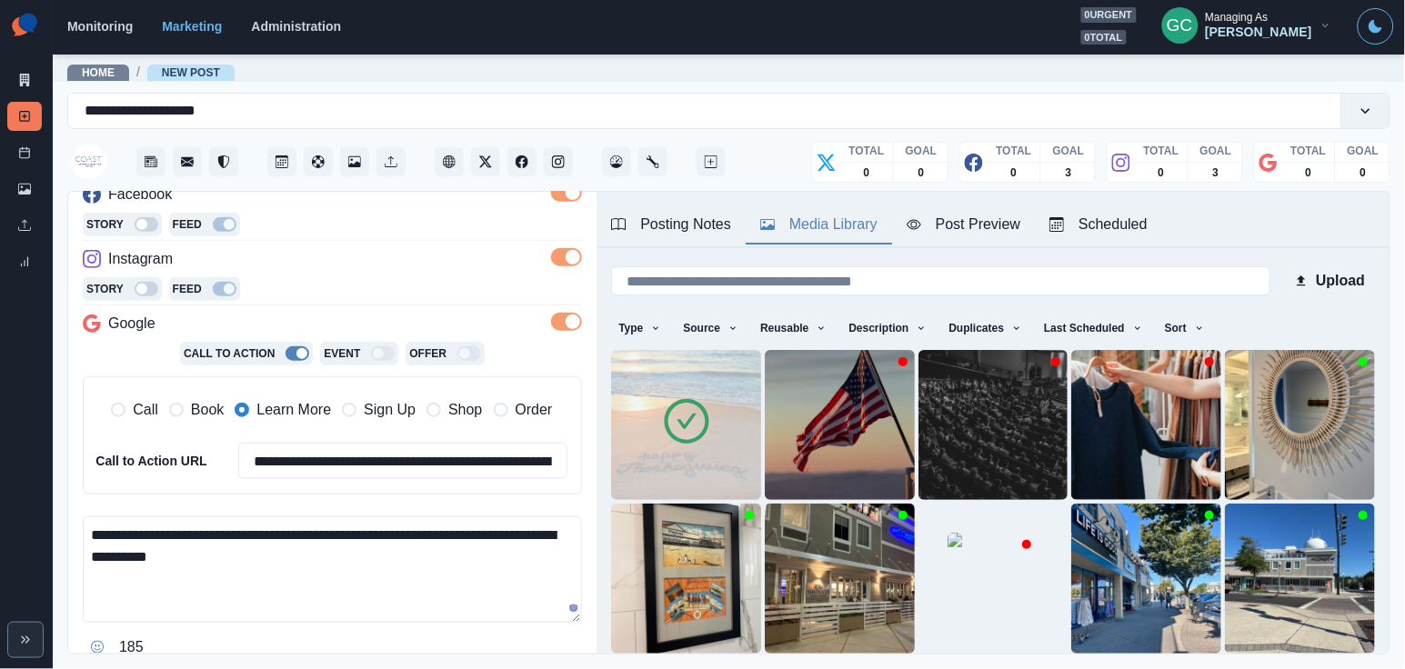
click at [233, 555] on textarea "**********" at bounding box center [332, 570] width 499 height 106
click at [340, 557] on textarea "**********" at bounding box center [332, 570] width 499 height 106
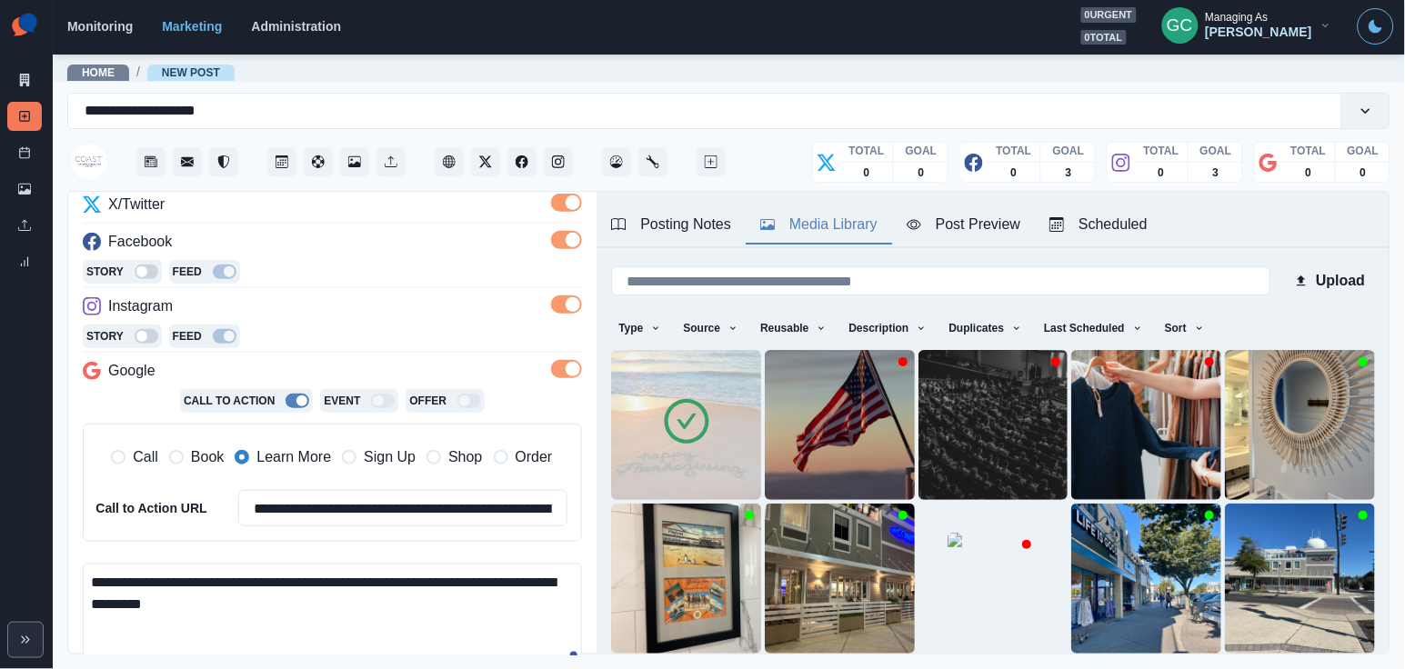
scroll to position [350, 0]
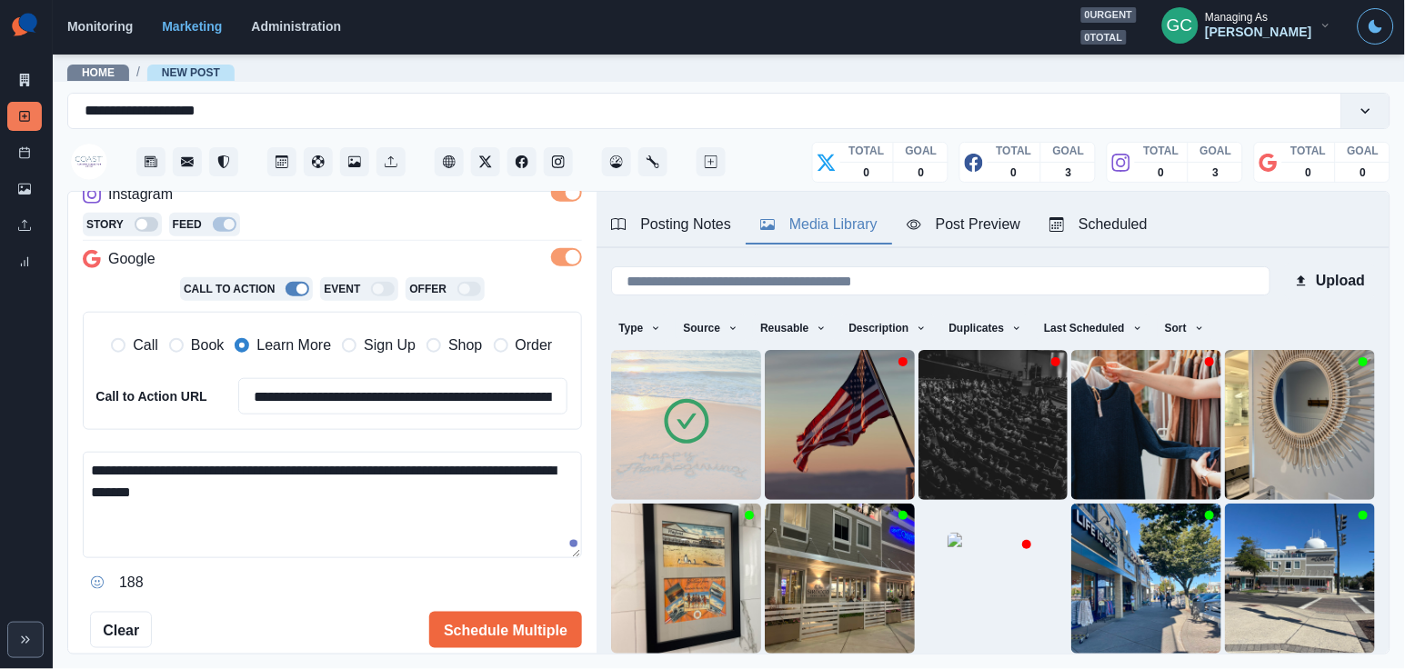
click at [436, 514] on textarea "**********" at bounding box center [332, 505] width 499 height 106
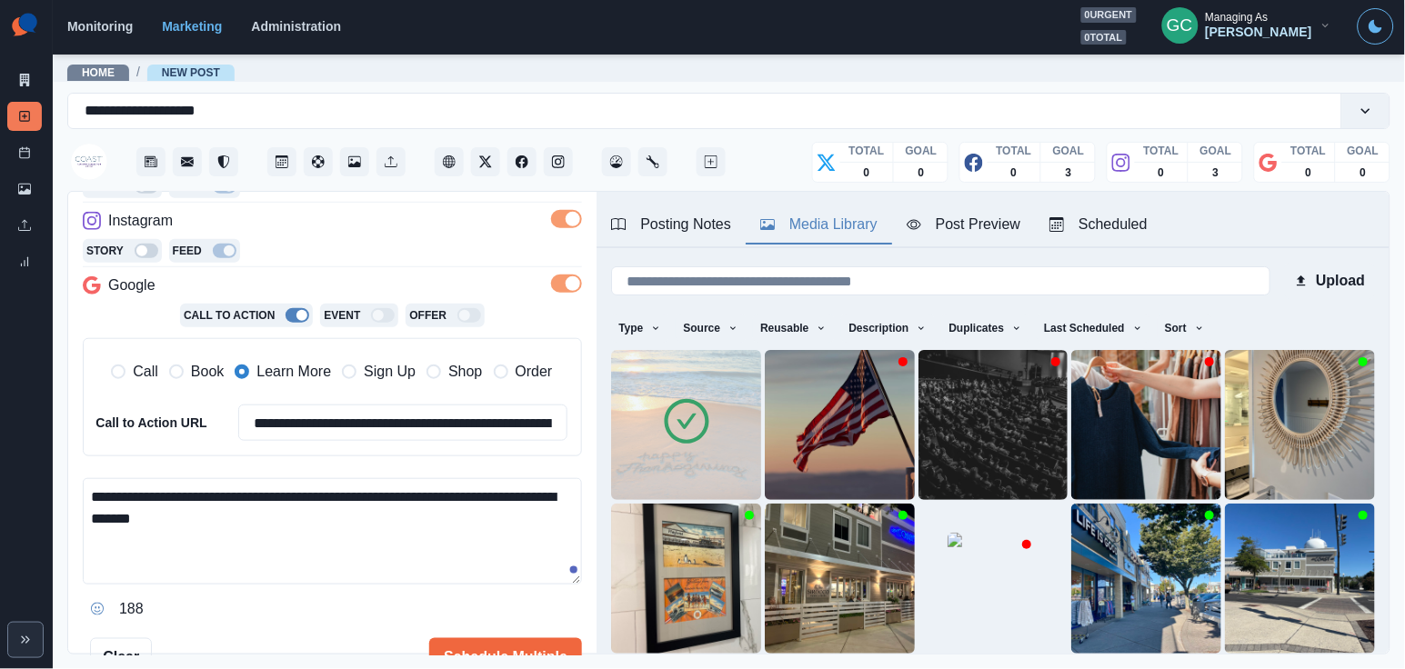
scroll to position [343, 0]
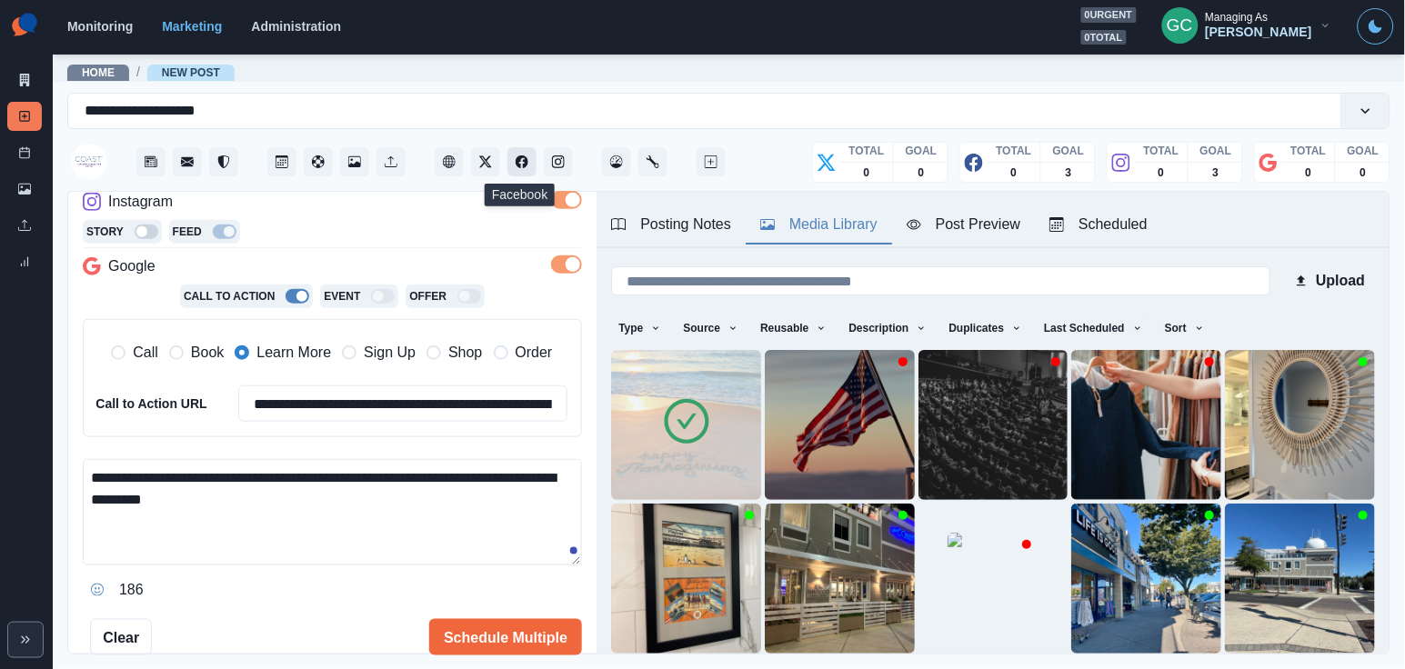
type textarea "**********"
click at [524, 162] on icon "Facebook" at bounding box center [522, 161] width 13 height 13
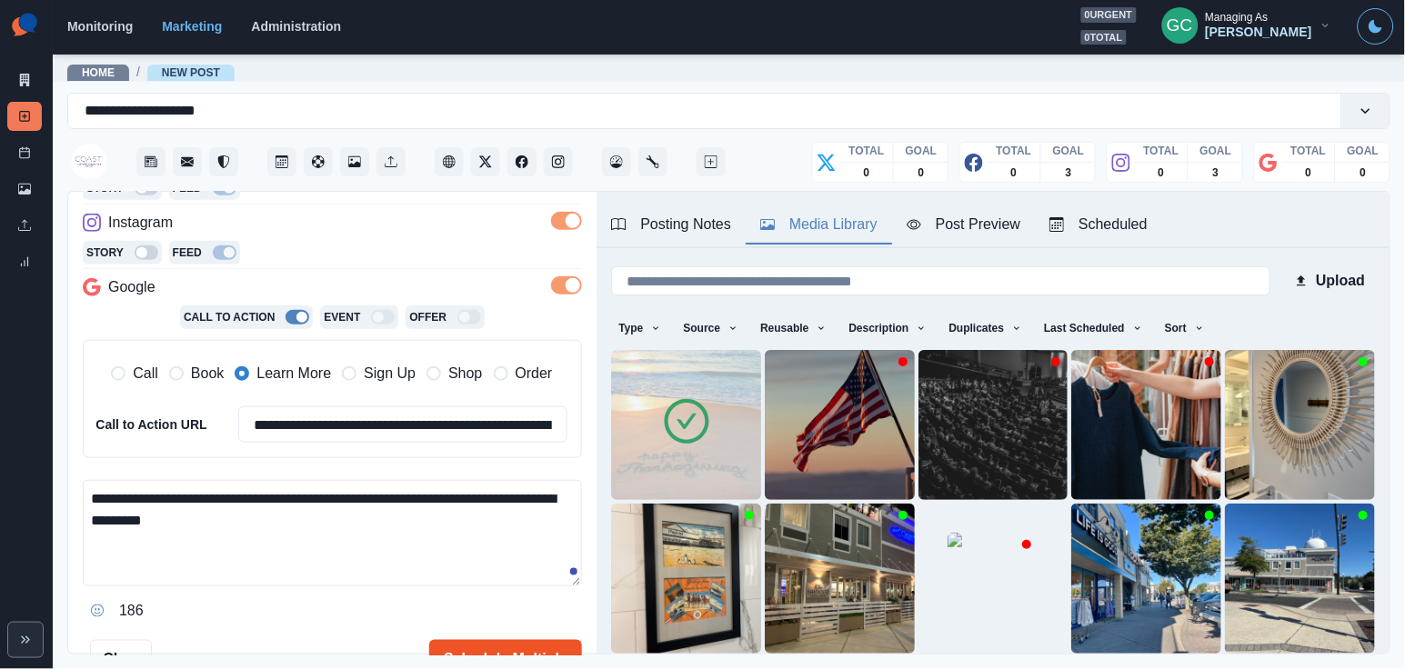
click at [493, 645] on button "Schedule Multiple" at bounding box center [505, 658] width 153 height 36
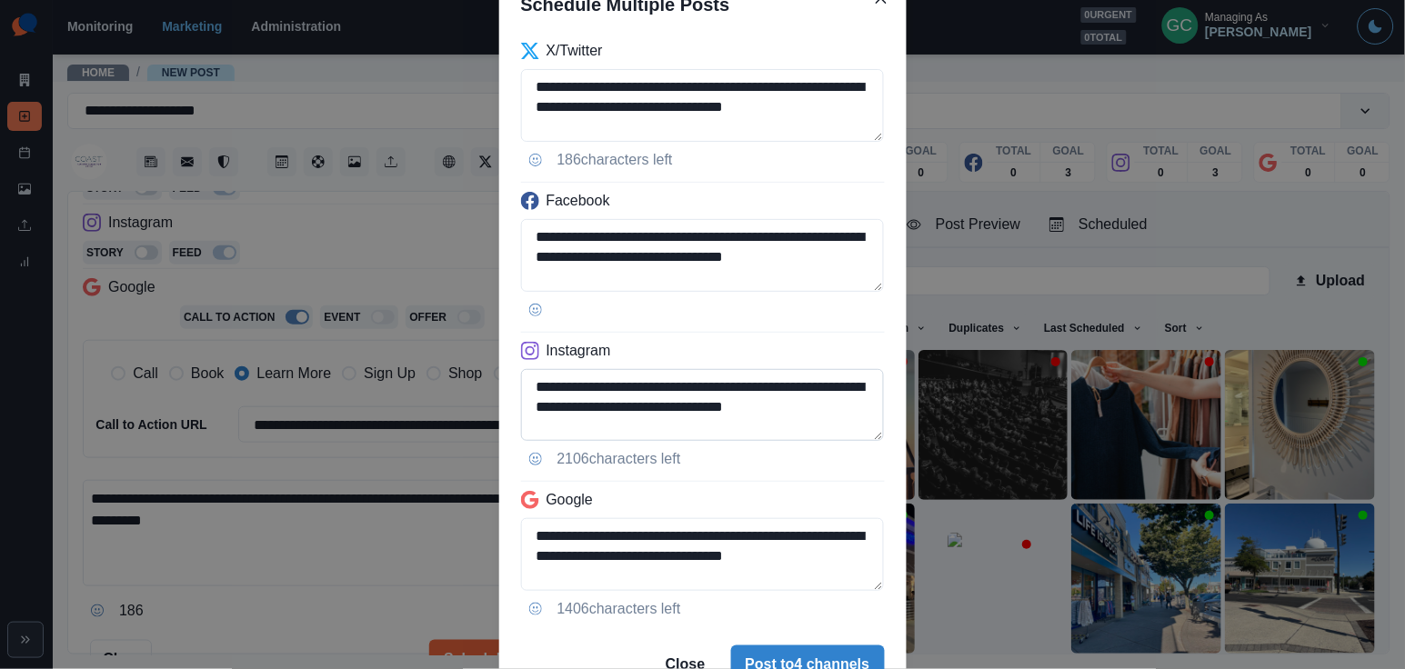
scroll to position [167, 0]
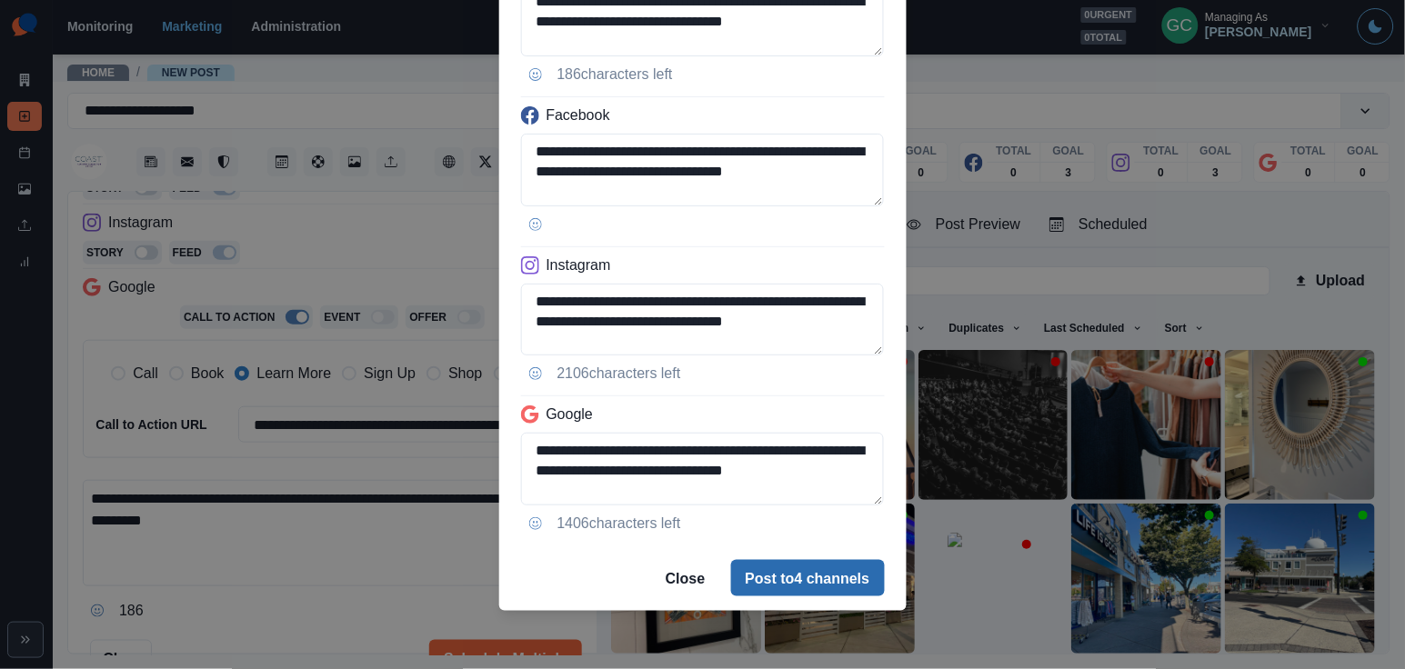
click at [856, 577] on button "Post to 4 channels" at bounding box center [808, 578] width 154 height 36
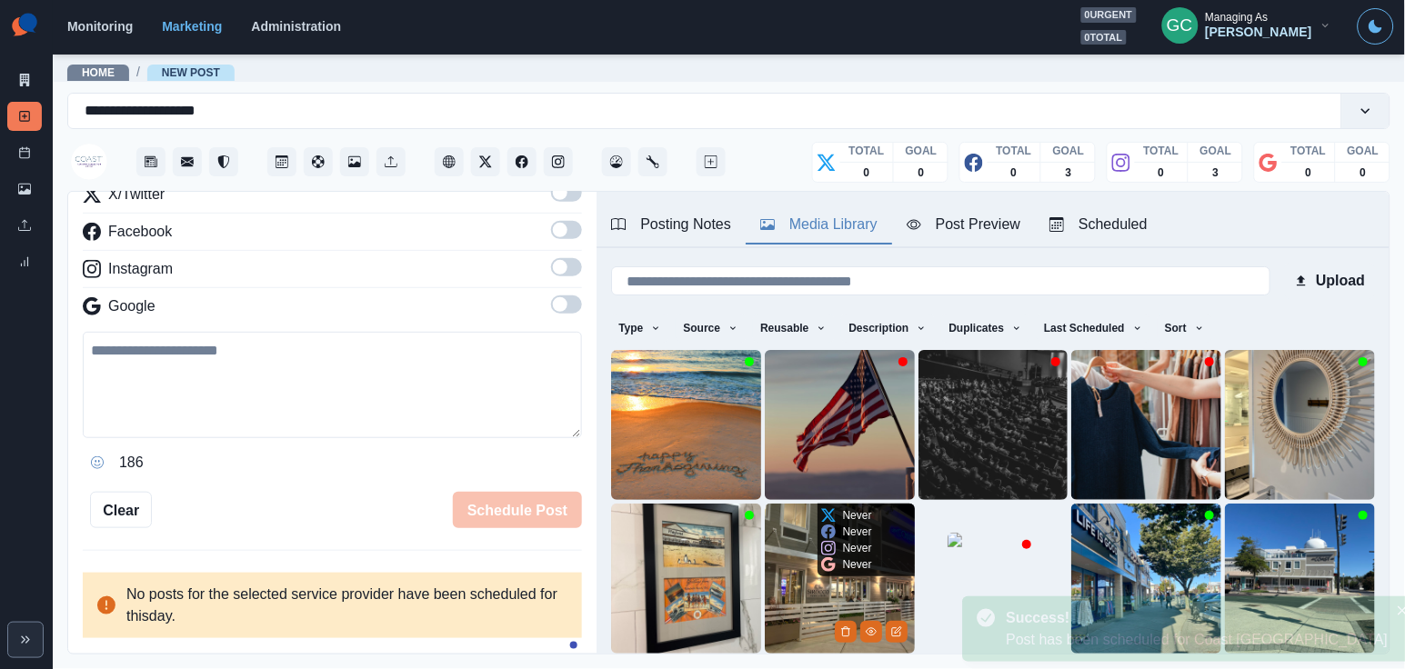
scroll to position [250, 0]
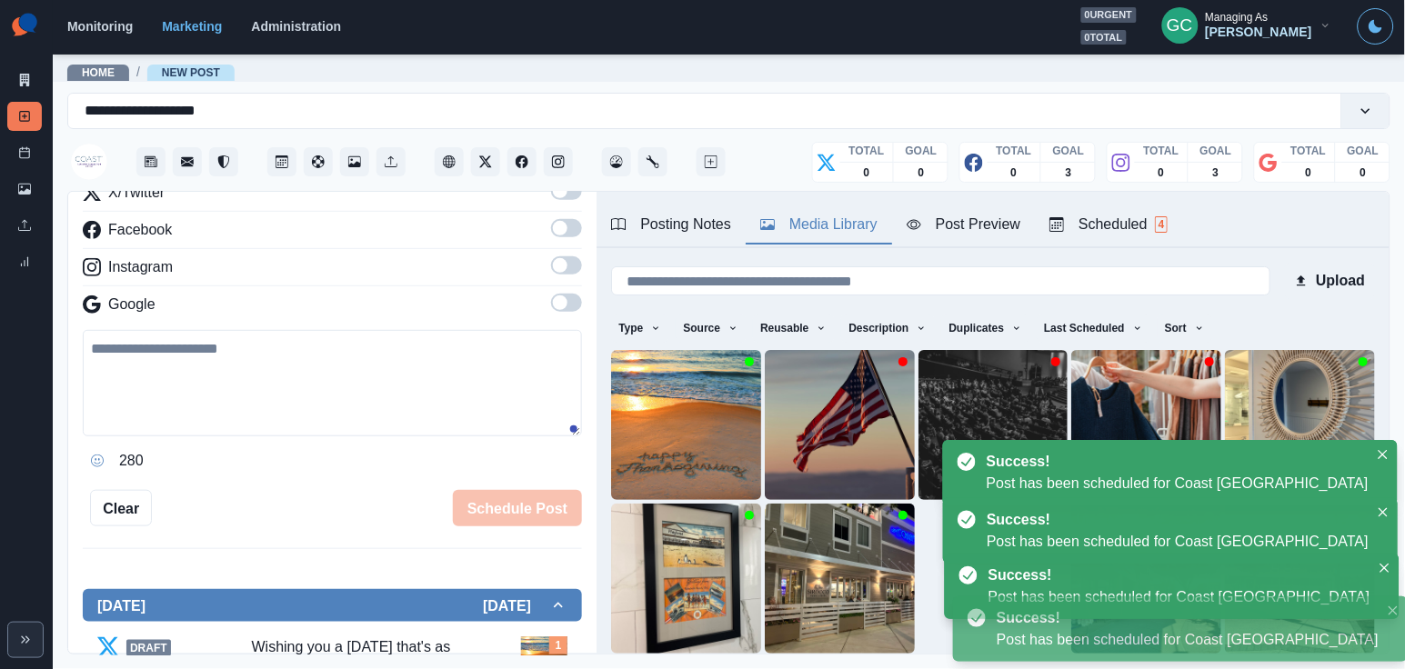
click at [1124, 222] on div "Scheduled 4" at bounding box center [1108, 225] width 118 height 22
